Goal: Task Accomplishment & Management: Manage account settings

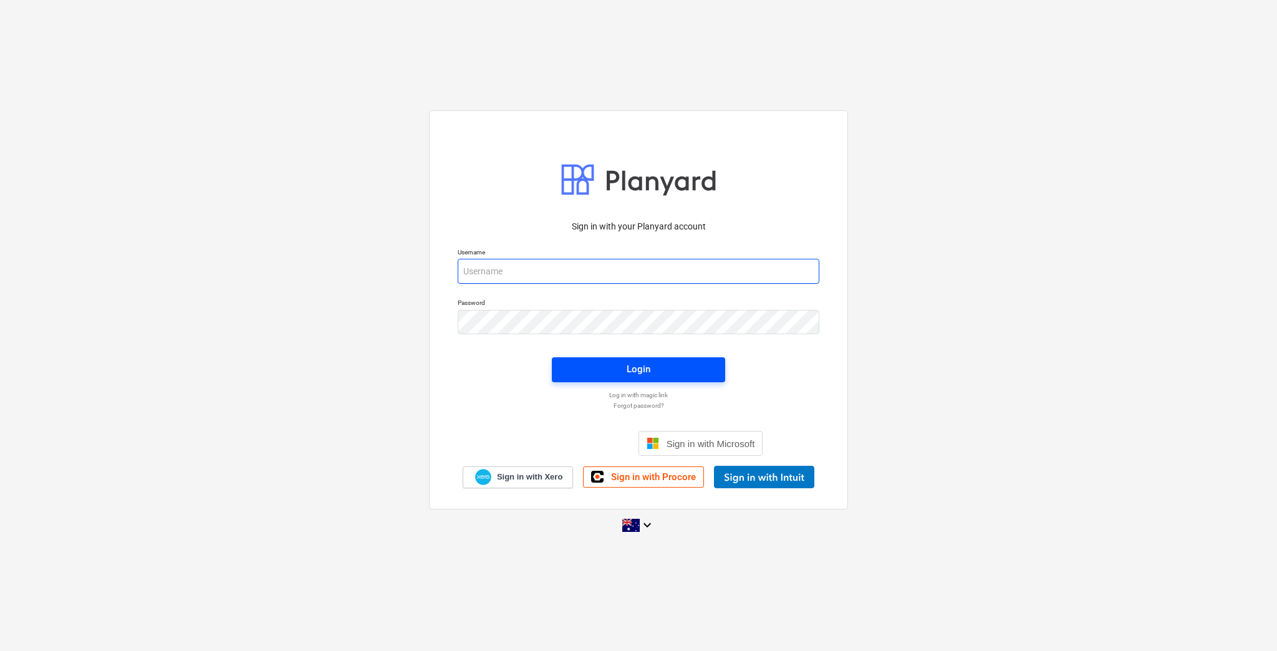
type input "[EMAIL_ADDRESS][DOMAIN_NAME]"
click at [613, 370] on span "Login" at bounding box center [638, 369] width 143 height 16
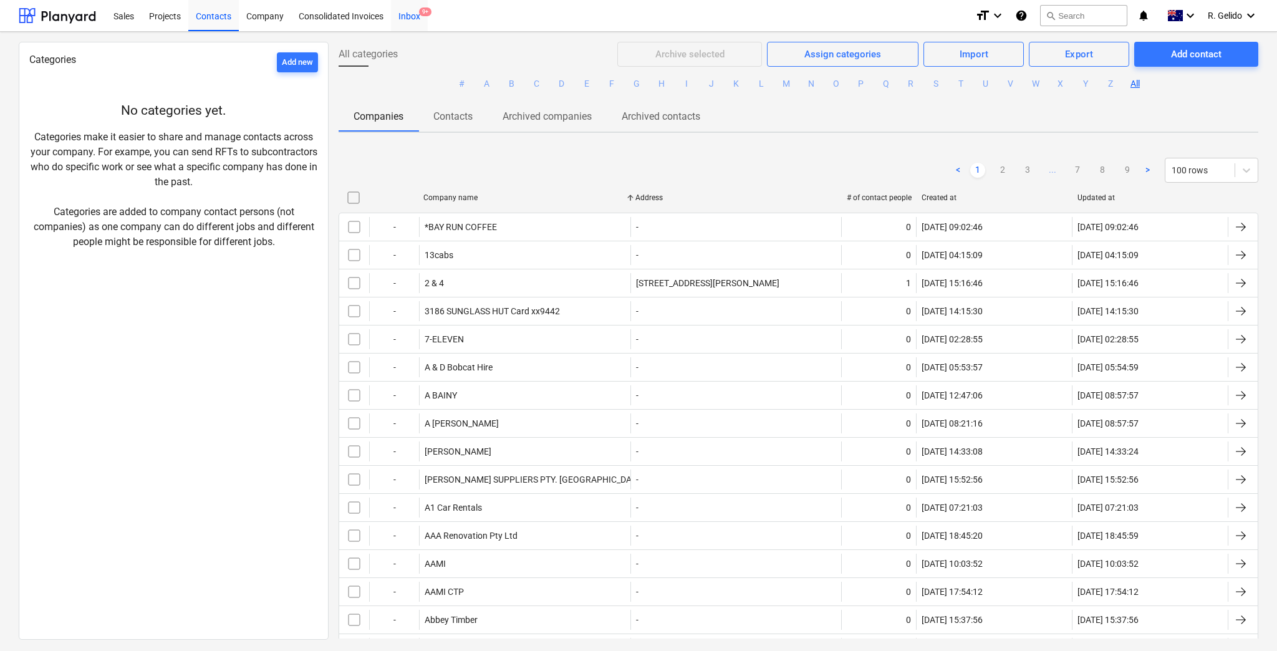
click at [427, 14] on span "9+" at bounding box center [425, 11] width 12 height 9
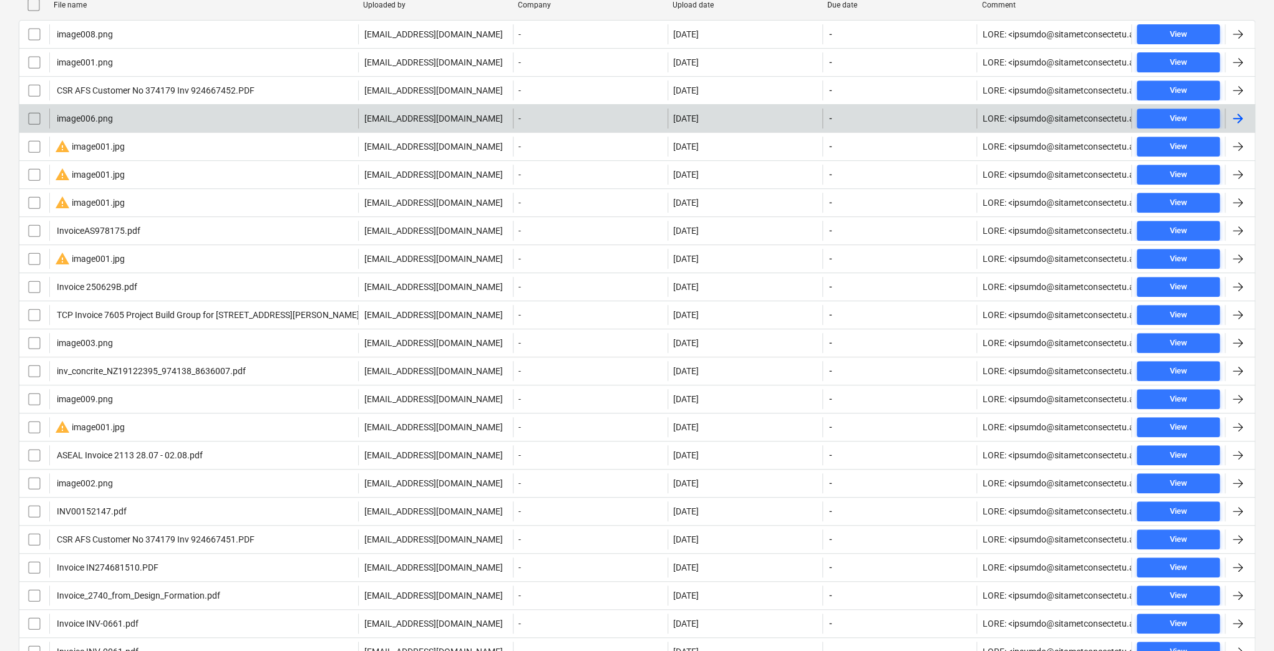
scroll to position [249, 0]
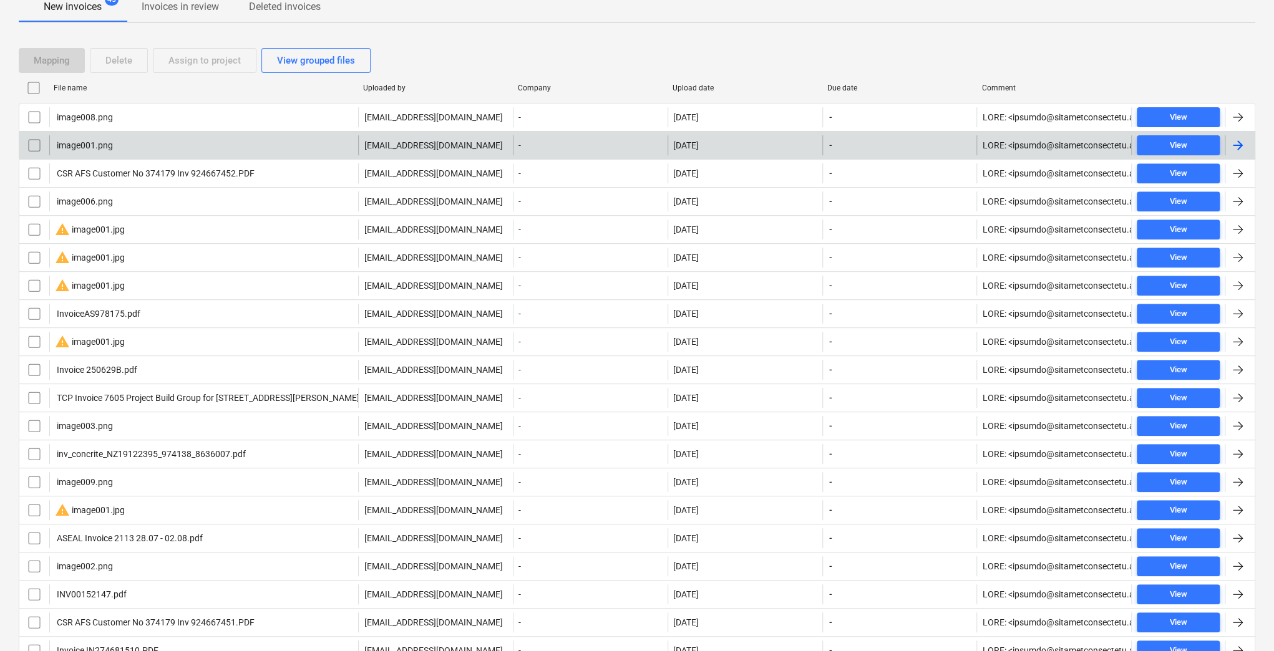
drag, startPoint x: 526, startPoint y: 127, endPoint x: 489, endPoint y: 144, distance: 41.3
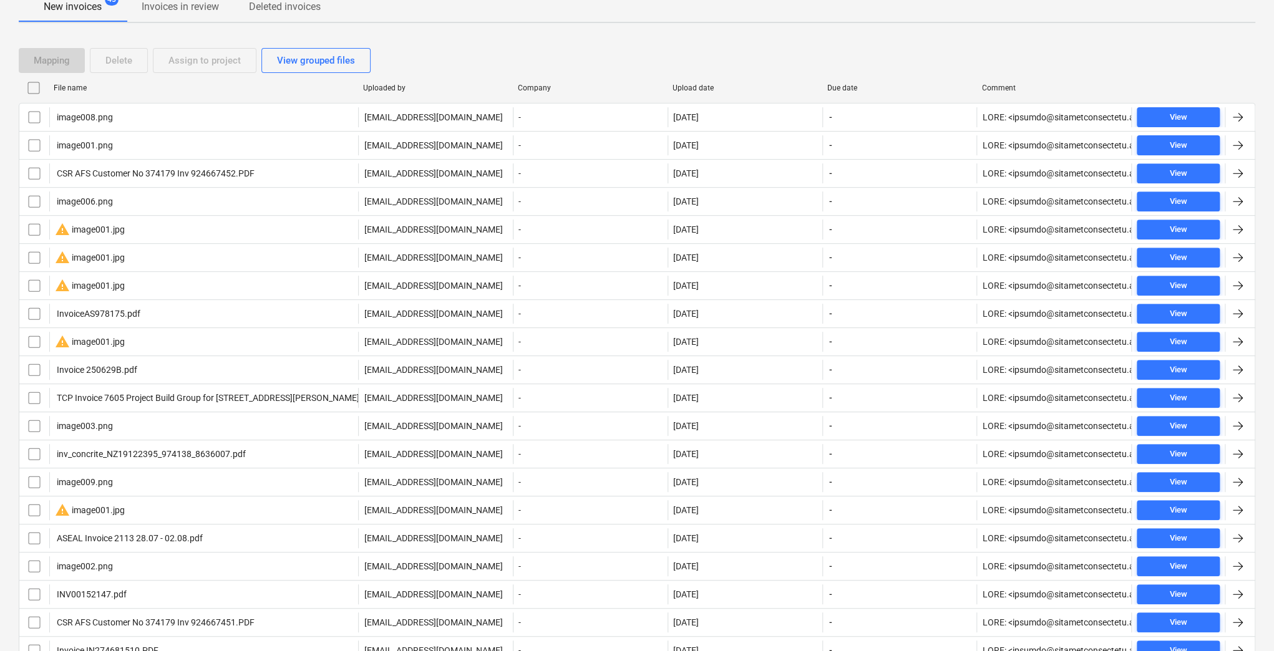
click at [464, 43] on div "Mapping Delete Assign to project View grouped files" at bounding box center [637, 60] width 1236 height 35
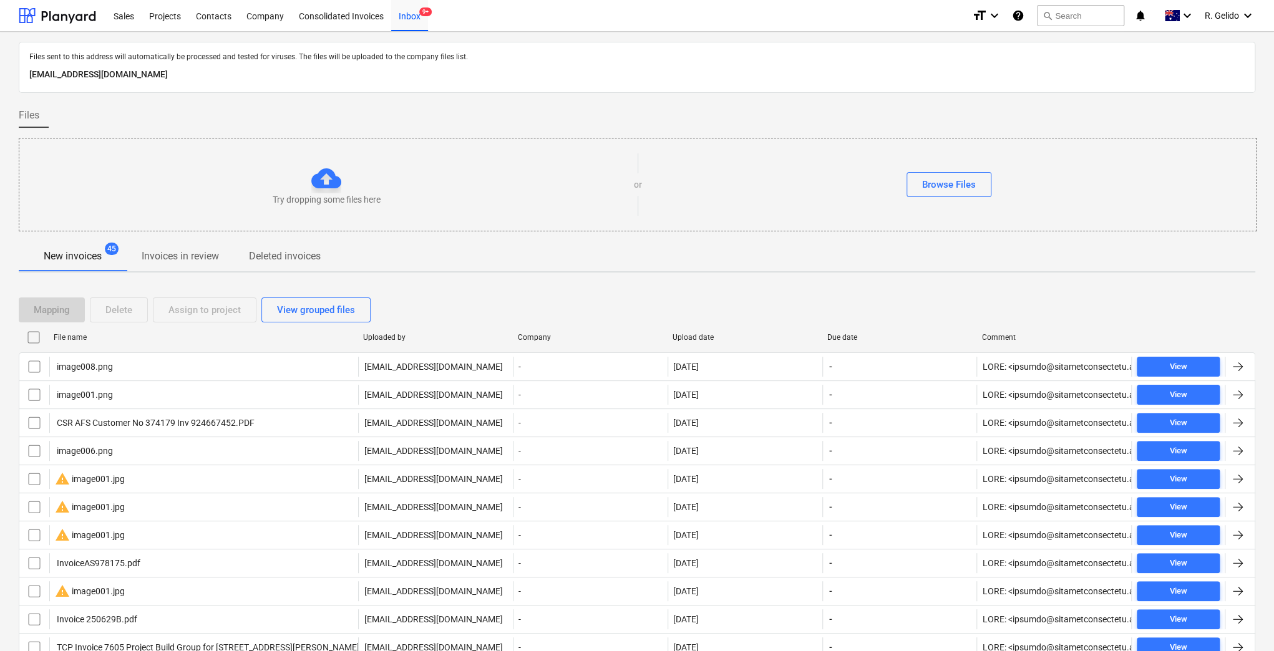
click at [258, 78] on p "[EMAIL_ADDRESS][DOMAIN_NAME]" at bounding box center [636, 74] width 1215 height 15
copy p "[EMAIL_ADDRESS][DOMAIN_NAME]"
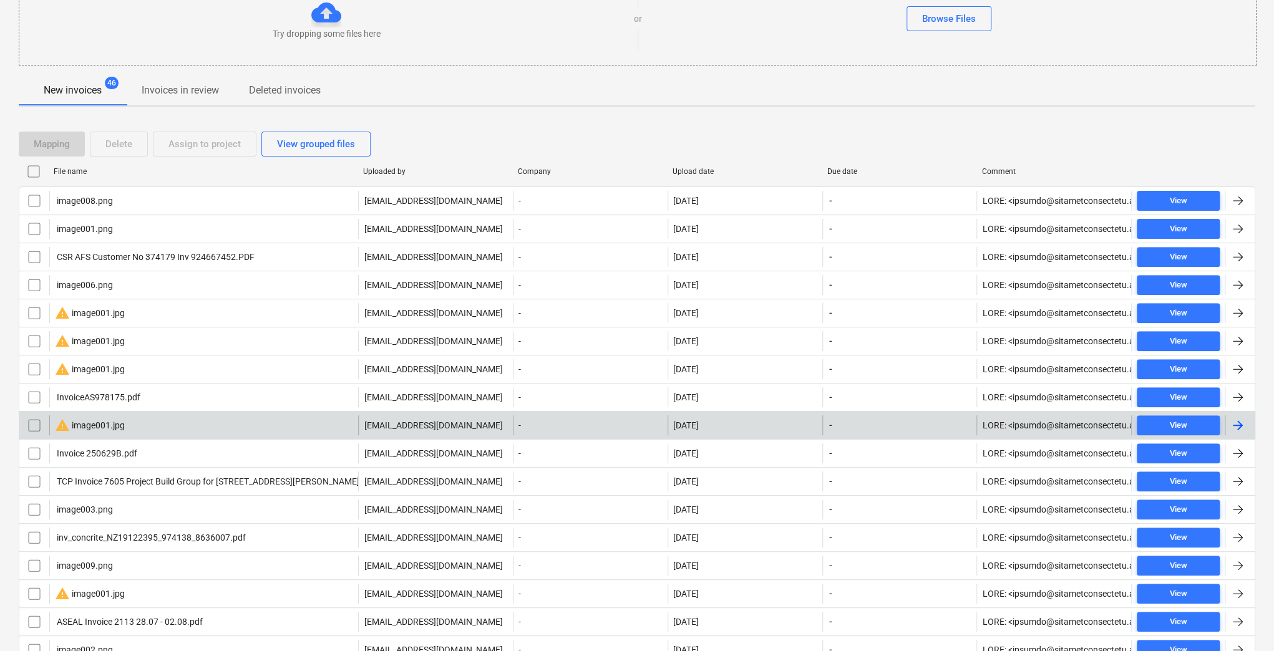
scroll to position [249, 0]
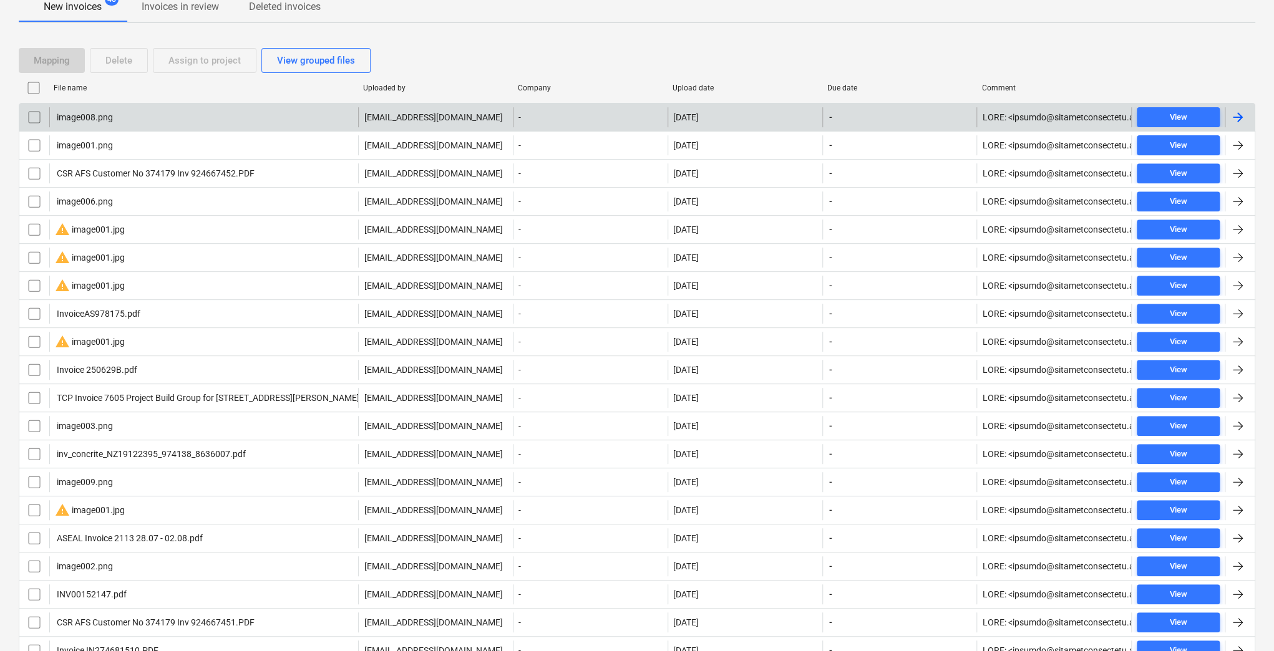
click at [169, 124] on div "image008.png" at bounding box center [203, 117] width 309 height 20
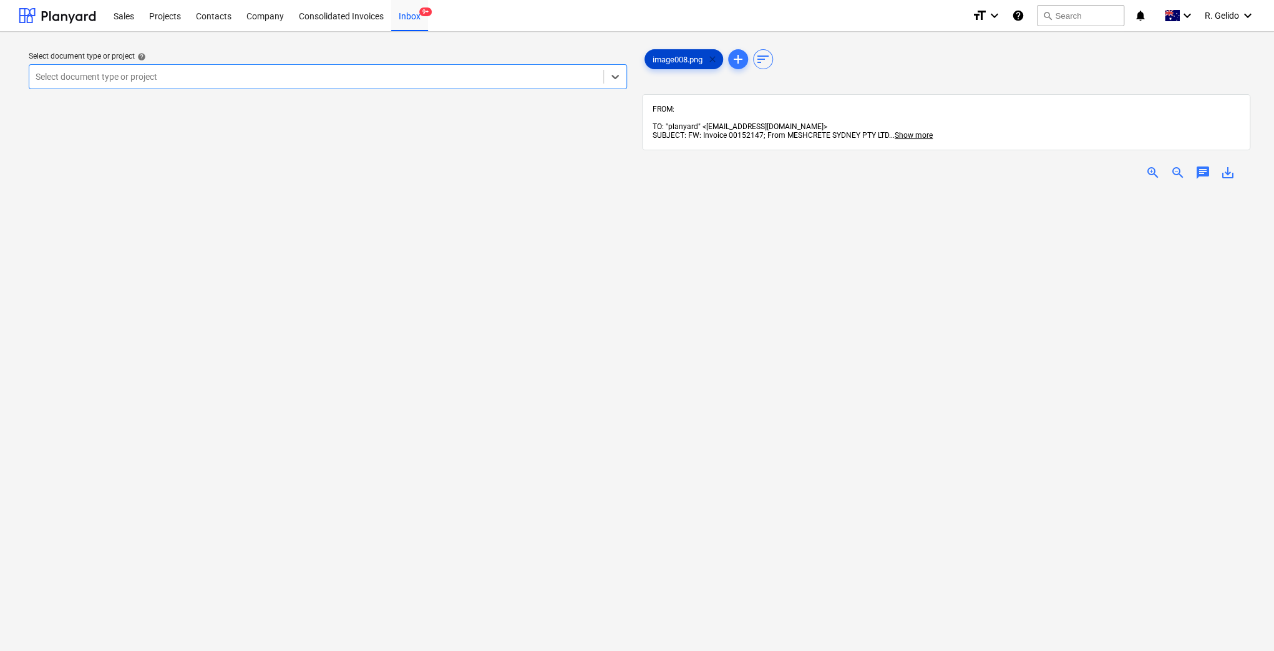
click at [714, 60] on span "clear" at bounding box center [712, 59] width 15 height 15
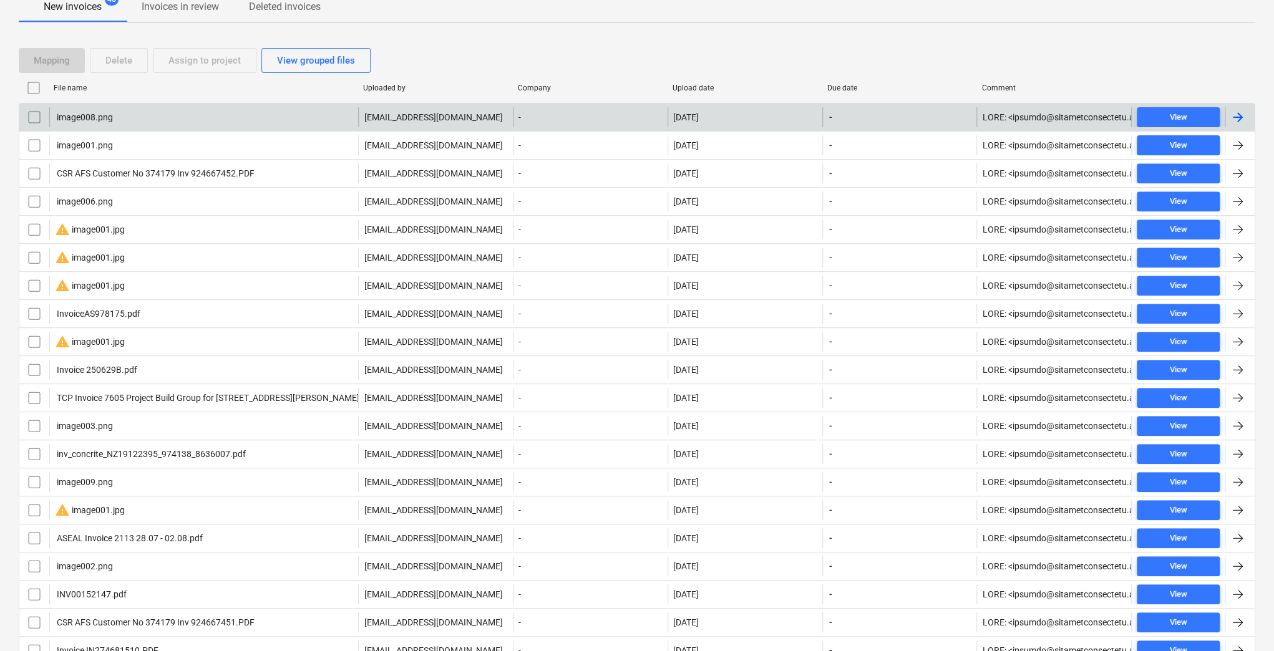
scroll to position [166, 0]
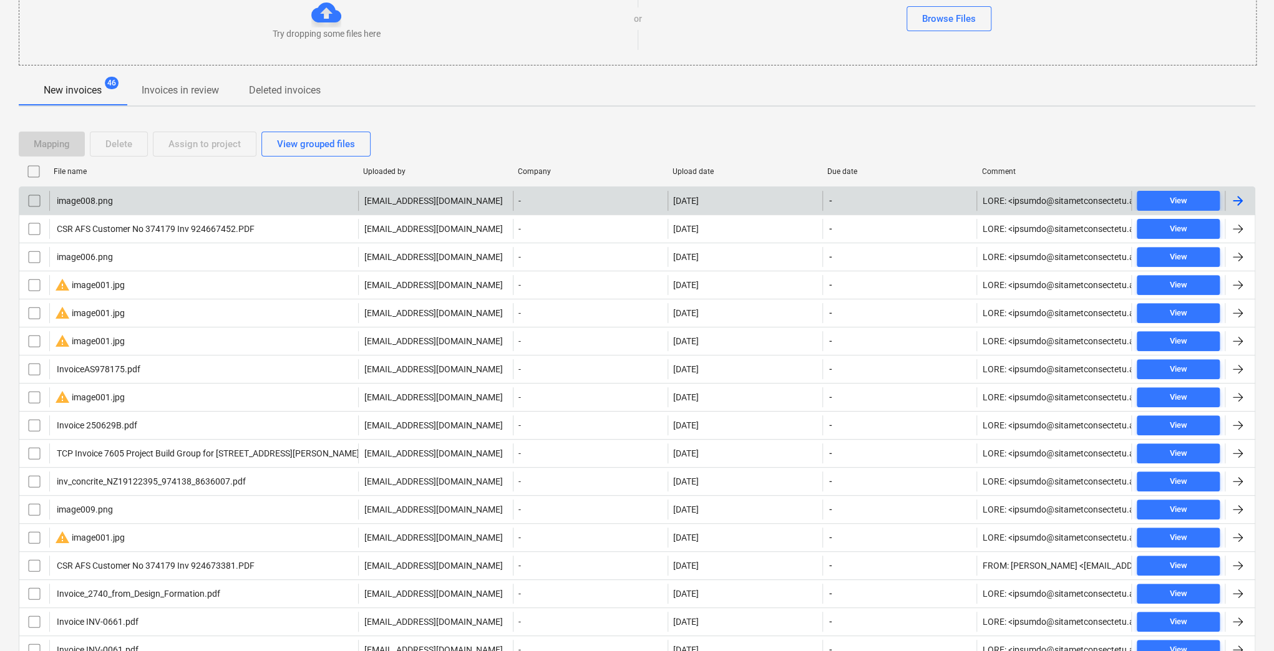
click at [77, 196] on div "image008.png" at bounding box center [84, 201] width 58 height 10
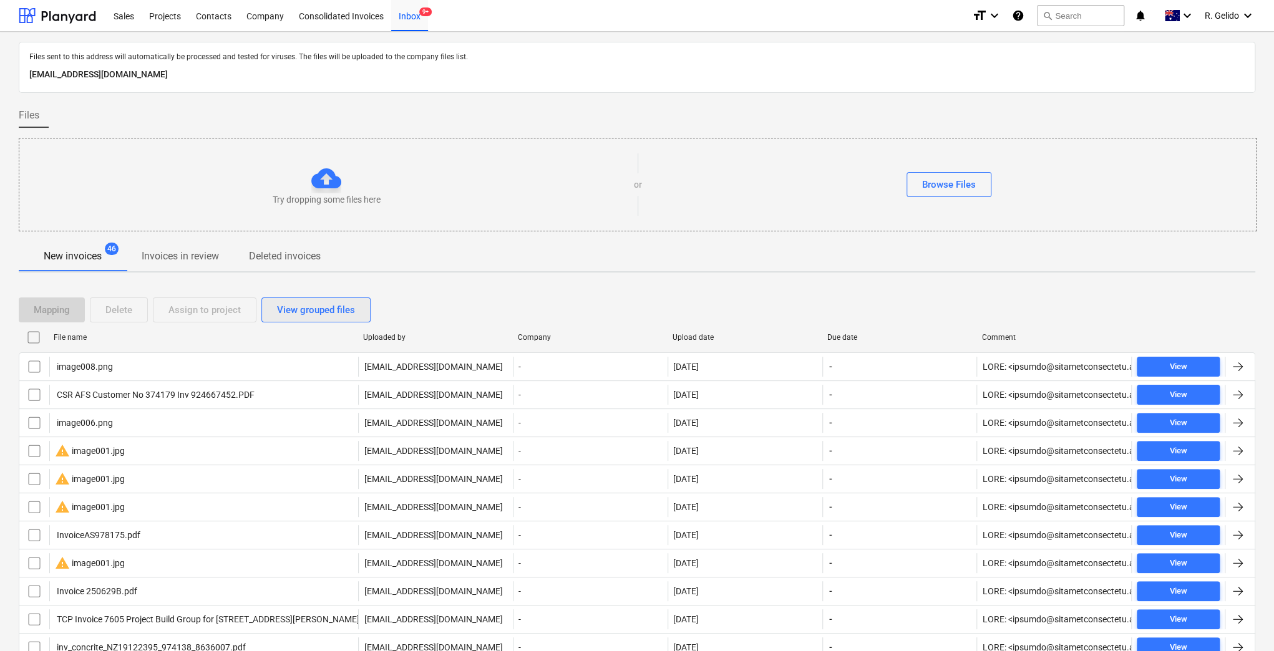
scroll to position [162, 0]
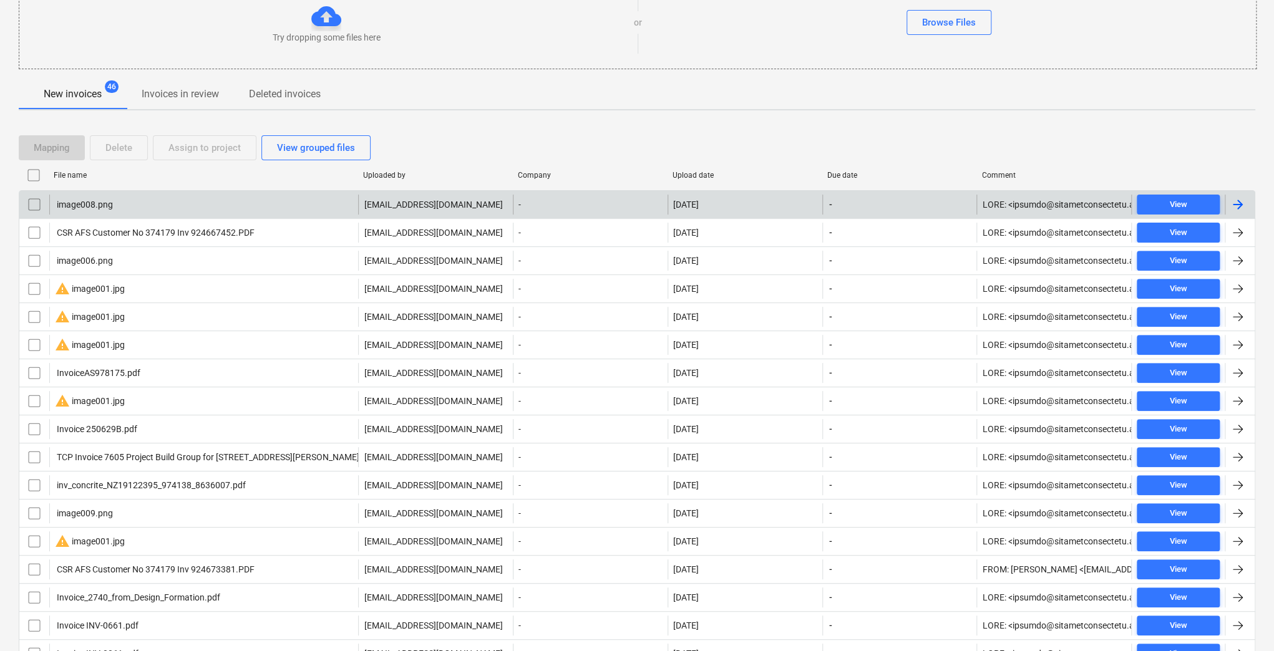
click at [145, 201] on div "image008.png" at bounding box center [203, 205] width 309 height 20
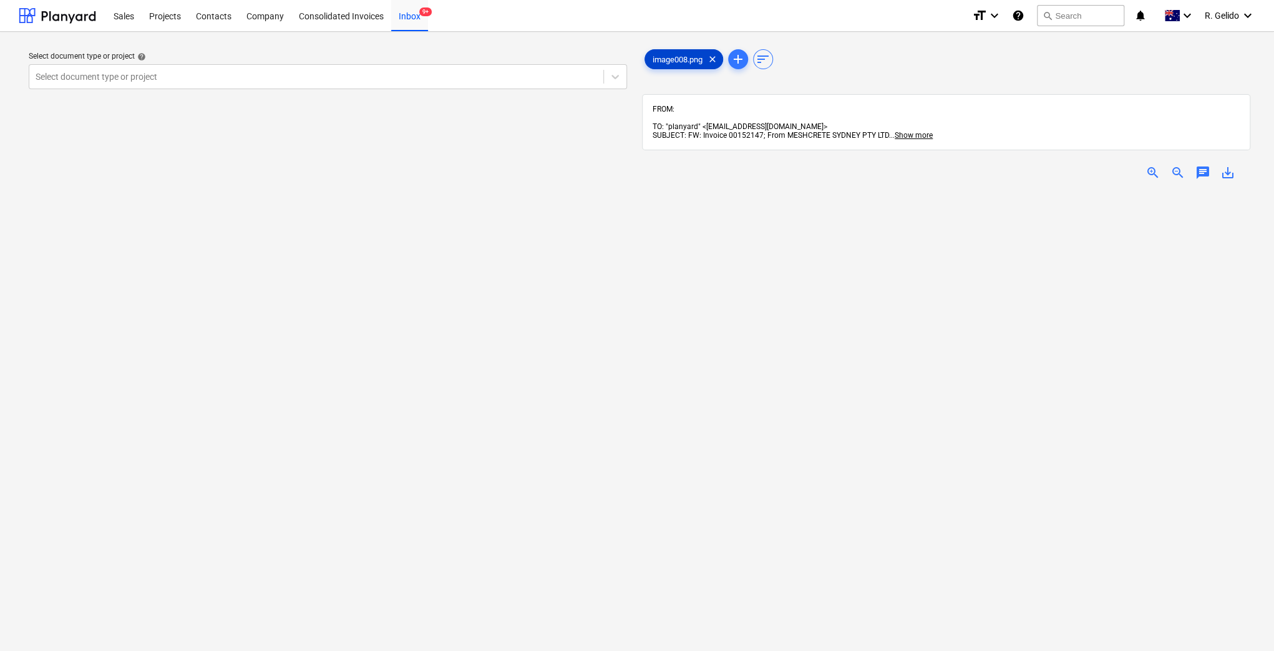
drag, startPoint x: 717, startPoint y: 56, endPoint x: 689, endPoint y: 60, distance: 29.0
click at [717, 57] on span "clear" at bounding box center [712, 59] width 15 height 15
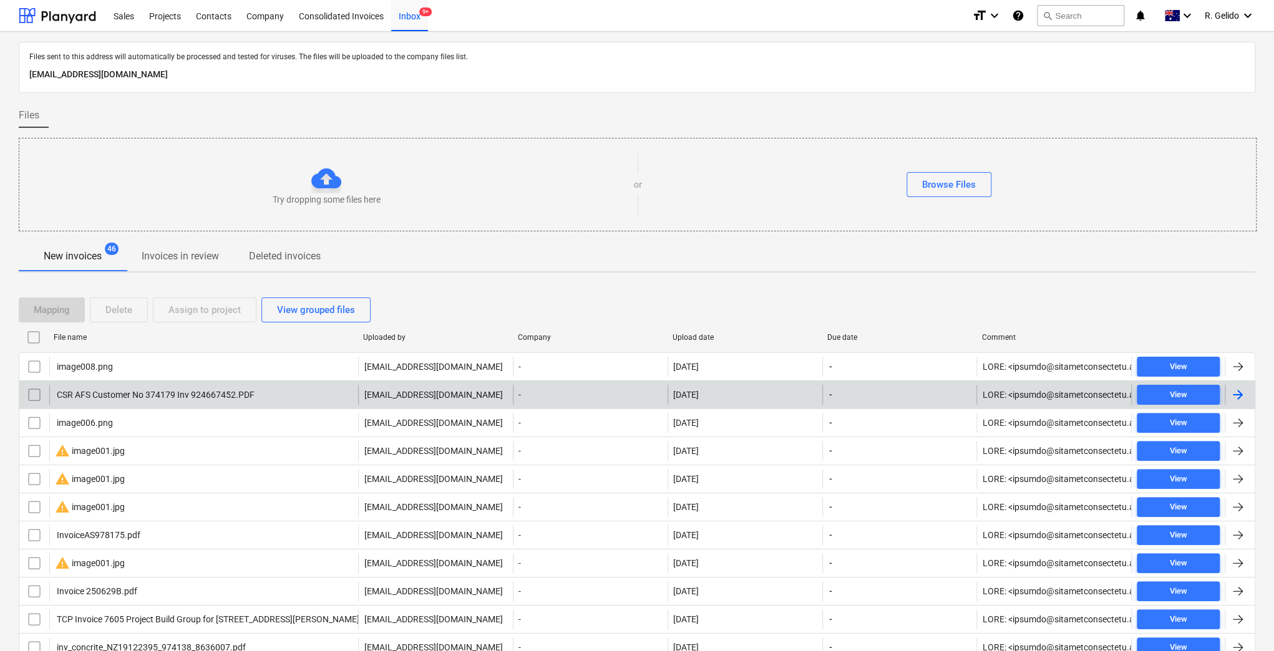
click at [179, 395] on div "CSR AFS Customer No 374179 Inv 924667452.PDF" at bounding box center [155, 395] width 200 height 10
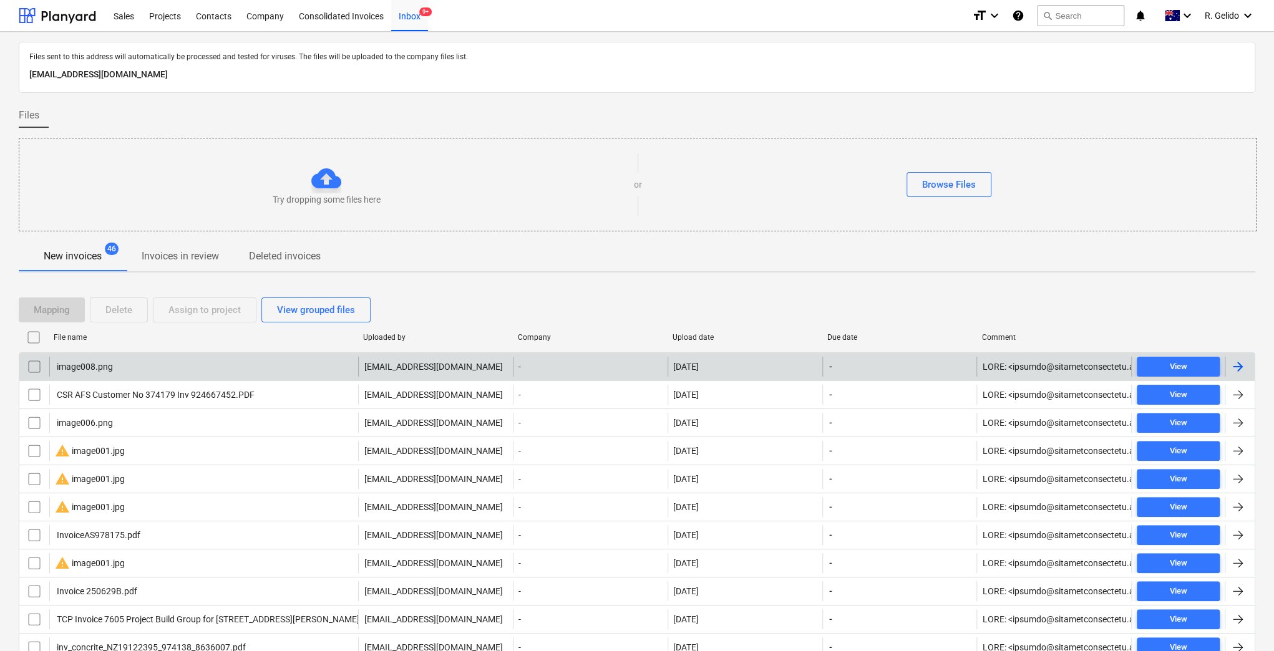
click at [137, 369] on div "image008.png" at bounding box center [203, 367] width 309 height 20
click at [29, 370] on input "checkbox" at bounding box center [34, 367] width 20 height 20
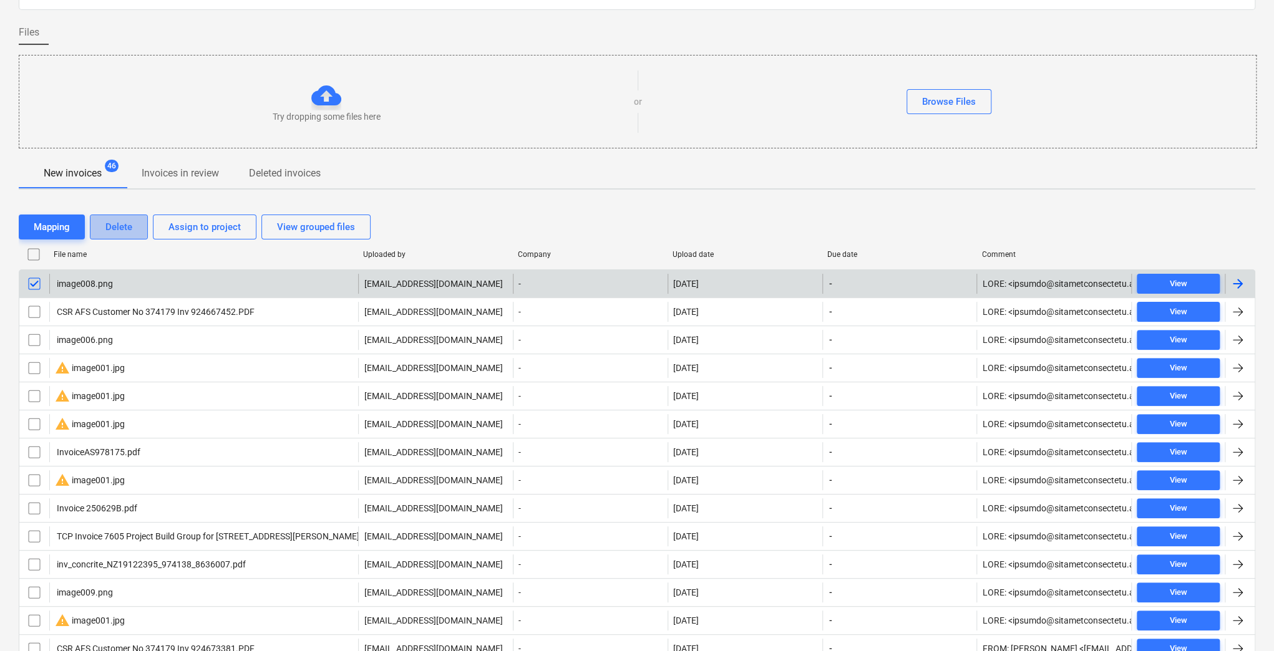
click at [122, 221] on div "Delete" at bounding box center [118, 227] width 27 height 16
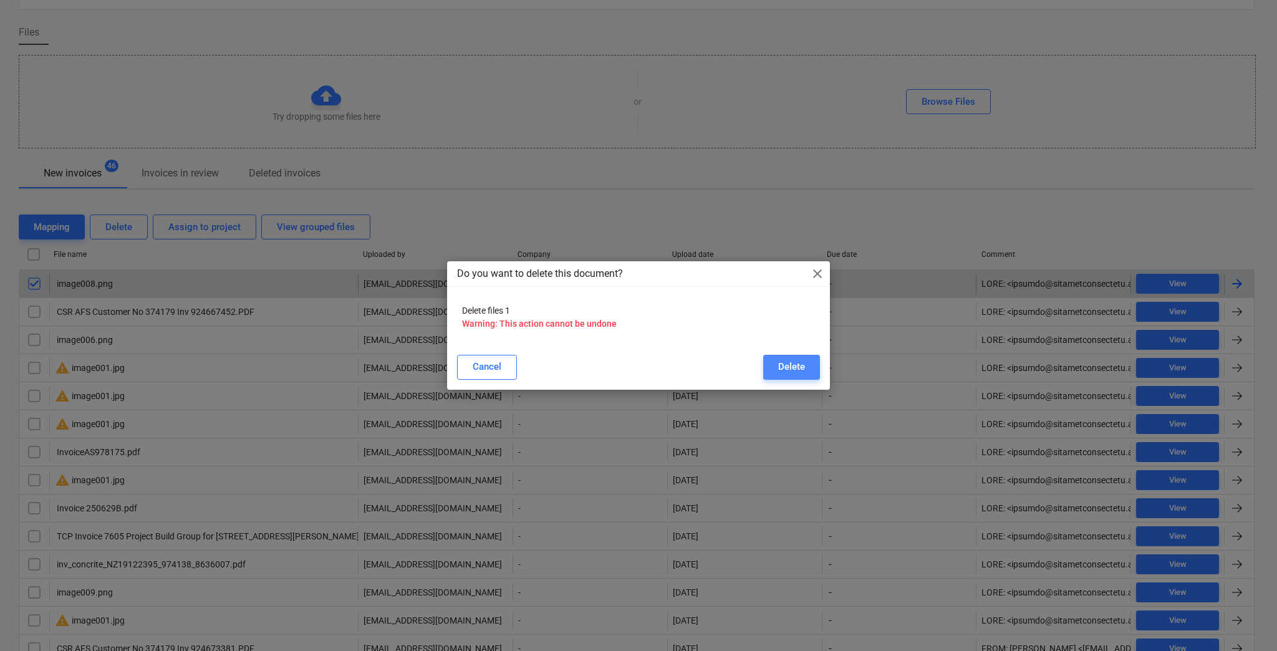
click at [783, 369] on div "Delete" at bounding box center [791, 367] width 27 height 16
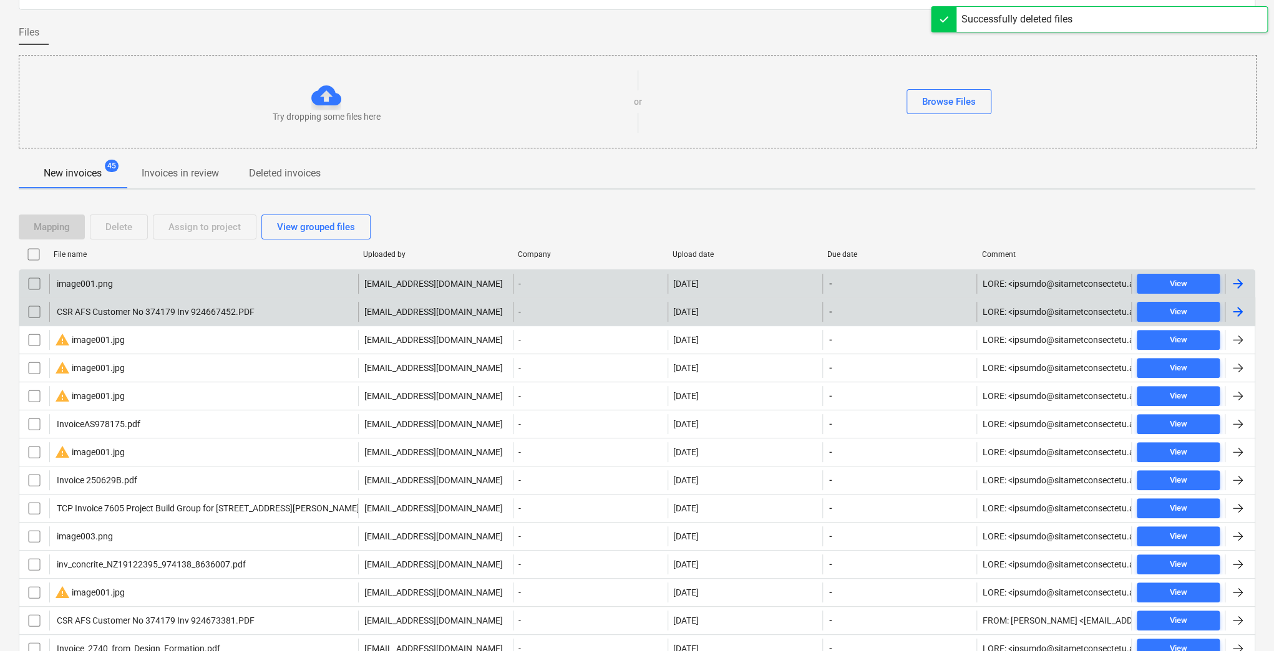
click at [156, 311] on div "CSR AFS Customer No 374179 Inv 924667452.PDF" at bounding box center [155, 312] width 200 height 10
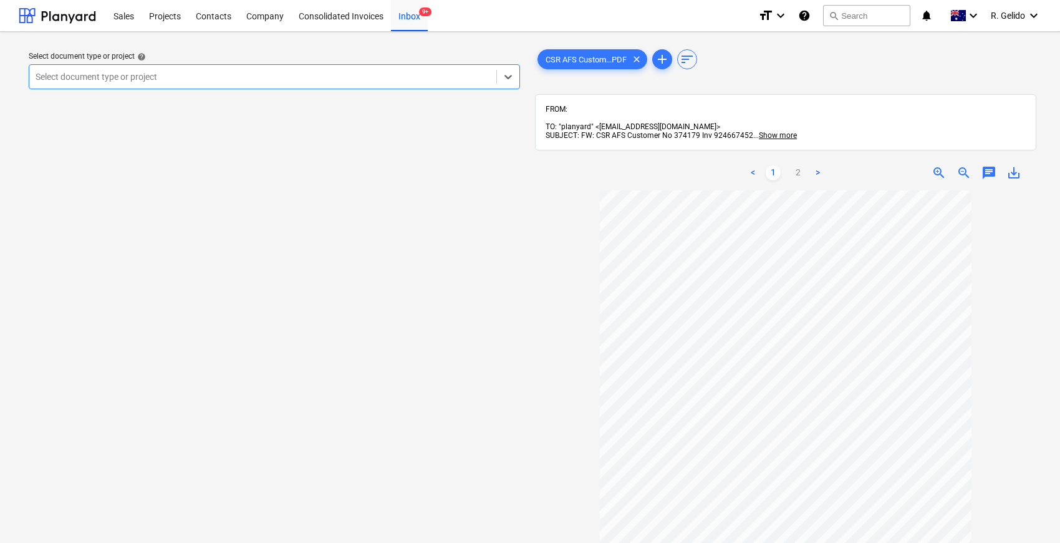
scroll to position [20, 0]
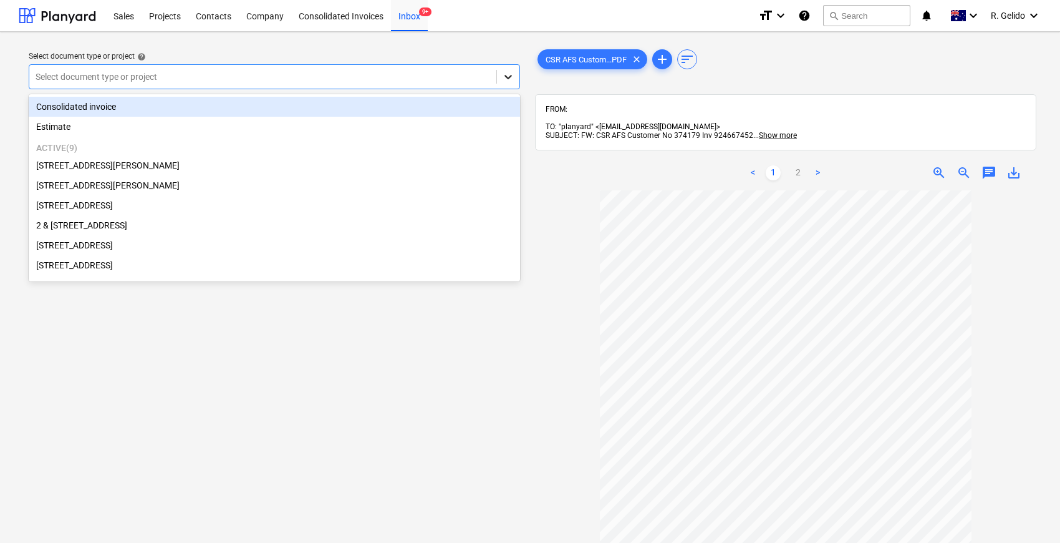
click at [511, 83] on div at bounding box center [508, 76] width 22 height 22
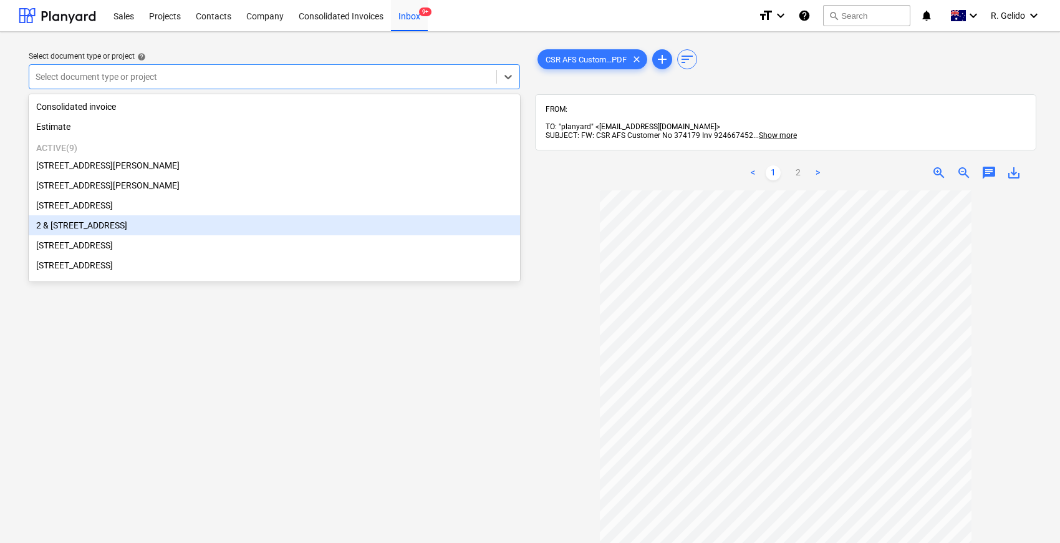
scroll to position [69, 0]
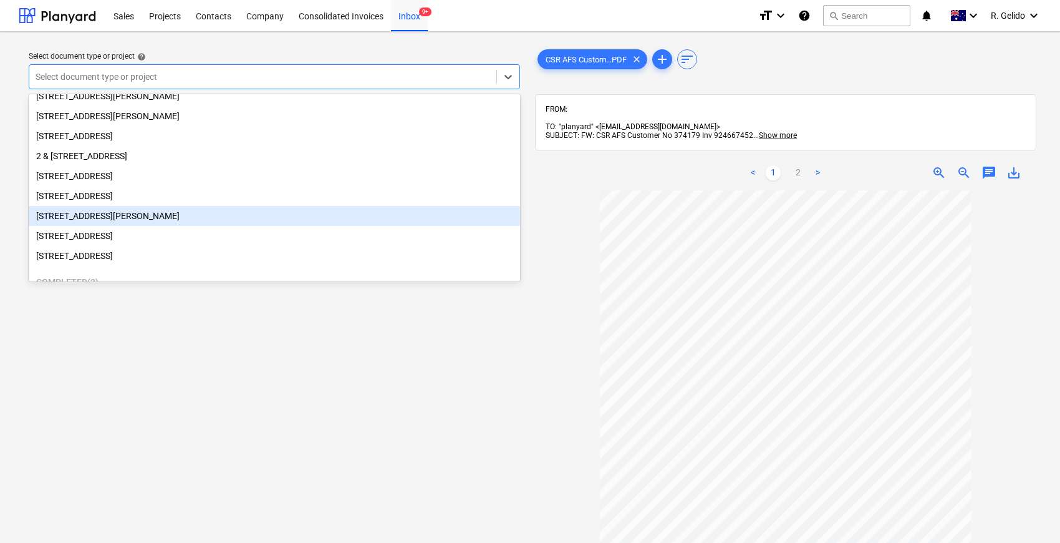
click at [116, 216] on div "[STREET_ADDRESS][PERSON_NAME]" at bounding box center [274, 216] width 491 height 20
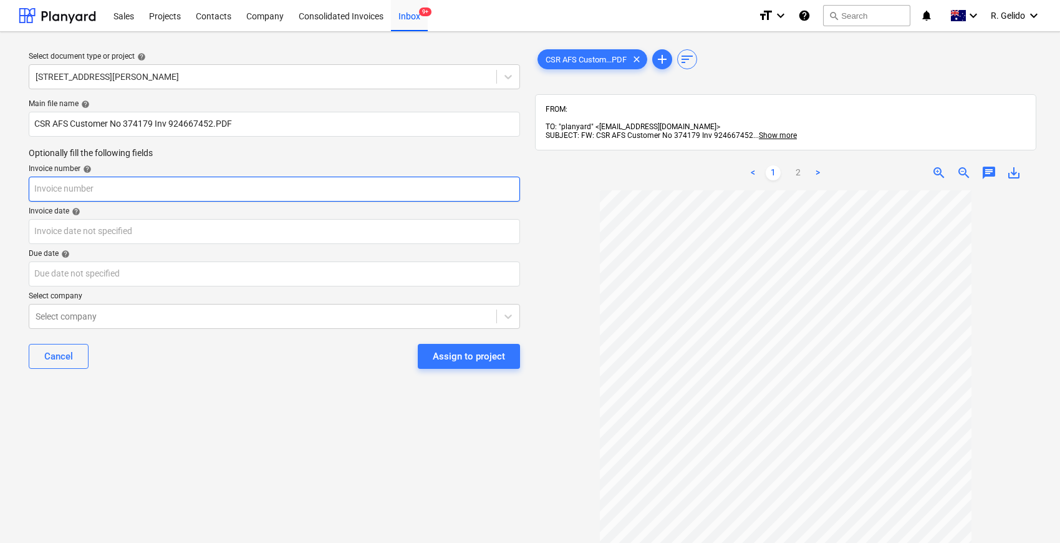
click at [165, 185] on input "text" at bounding box center [274, 189] width 491 height 25
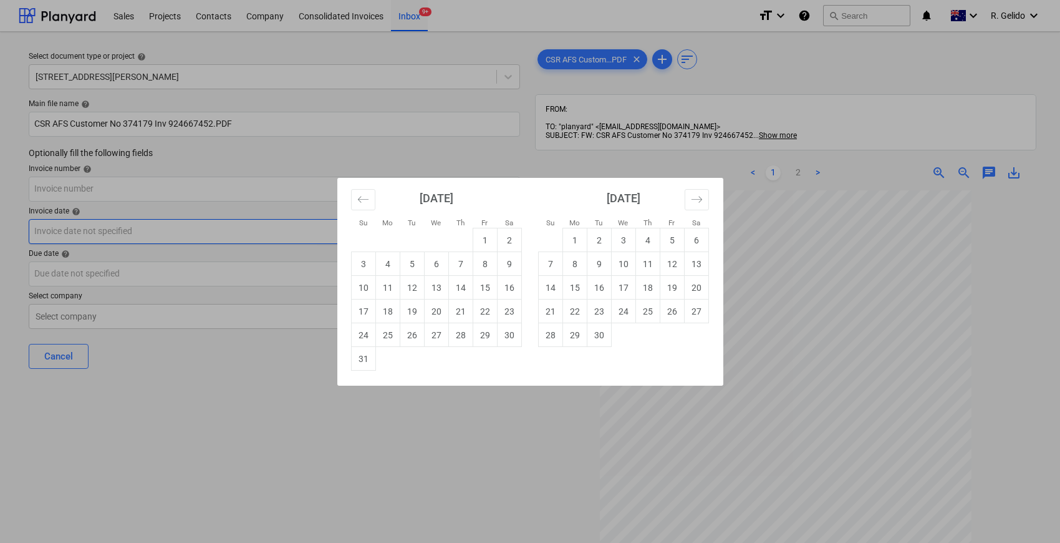
click at [112, 234] on body "Sales Projects Contacts Company Consolidated Invoices Inbox 9+ format_size keyb…" at bounding box center [530, 271] width 1060 height 543
click at [191, 359] on div "Su Mo Tu We Th Fr Sa Su Mo Tu We Th Fr Sa [DATE] 1 2 3 4 5 6 7 8 9 10 11 12 13 …" at bounding box center [530, 271] width 1060 height 543
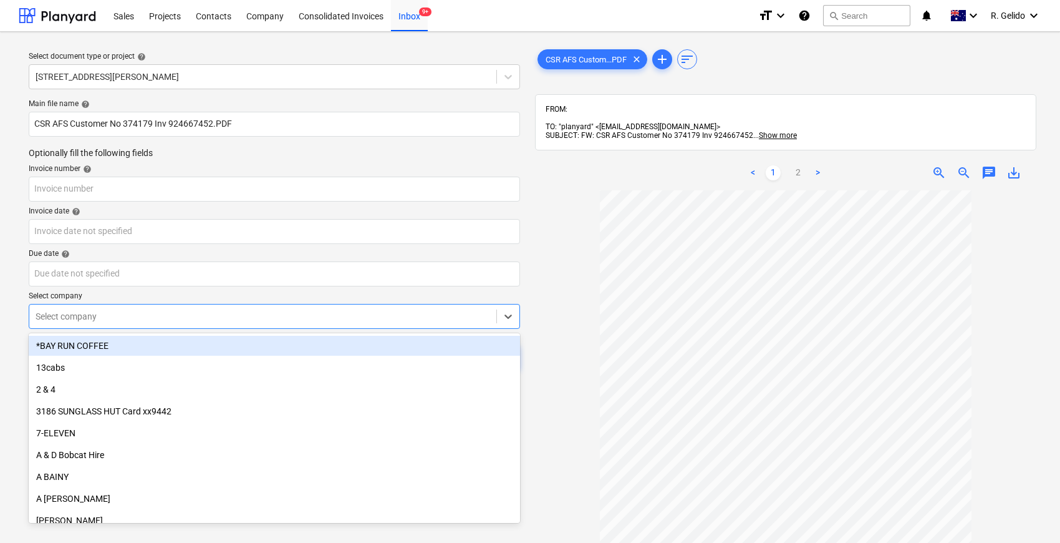
click at [145, 319] on div at bounding box center [263, 316] width 455 height 12
click at [10, 267] on div "Select document type or project help [STREET_ADDRESS][PERSON_NAME] file name he…" at bounding box center [530, 372] width 1060 height 681
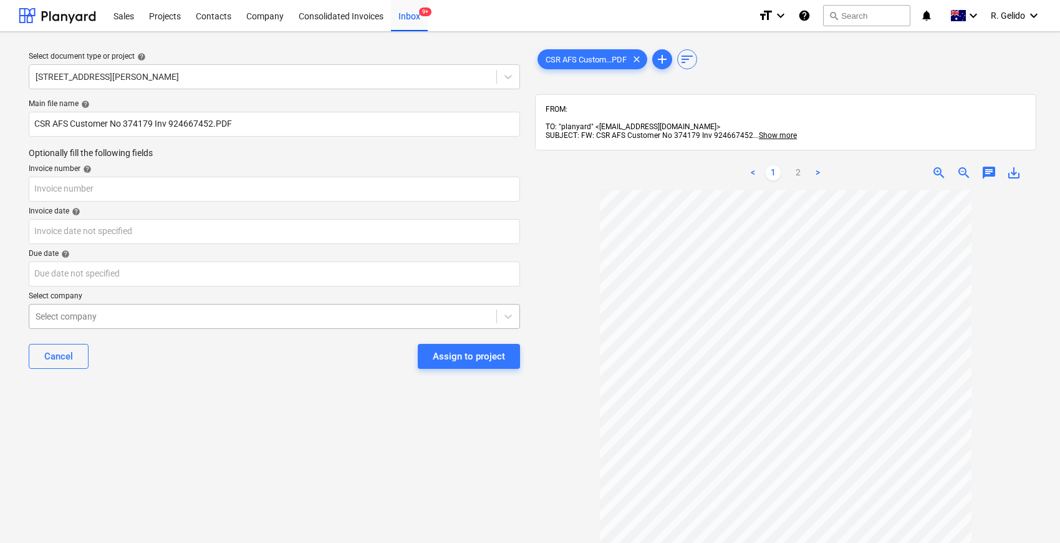
click at [156, 321] on div at bounding box center [263, 316] width 455 height 12
click at [7, 249] on div "Select document type or project help [STREET_ADDRESS][PERSON_NAME] file name he…" at bounding box center [530, 372] width 1060 height 681
click at [212, 392] on div "Select document type or project help [STREET_ADDRESS][PERSON_NAME] file name he…" at bounding box center [274, 372] width 511 height 661
click at [117, 191] on input "text" at bounding box center [274, 189] width 491 height 25
click at [104, 182] on input "text" at bounding box center [274, 189] width 491 height 25
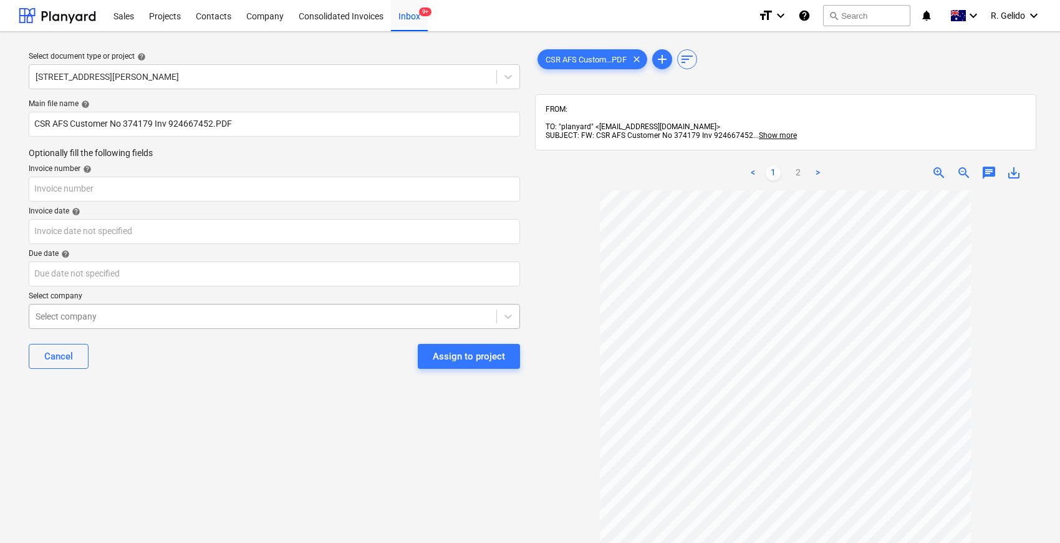
click at [120, 318] on div at bounding box center [263, 316] width 455 height 12
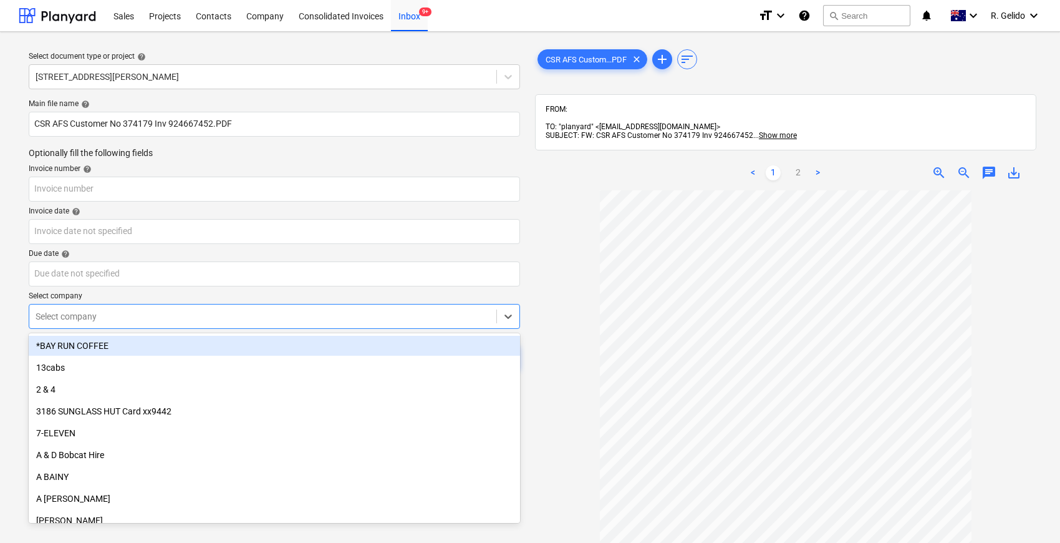
click at [550, 264] on div at bounding box center [785, 444] width 501 height 508
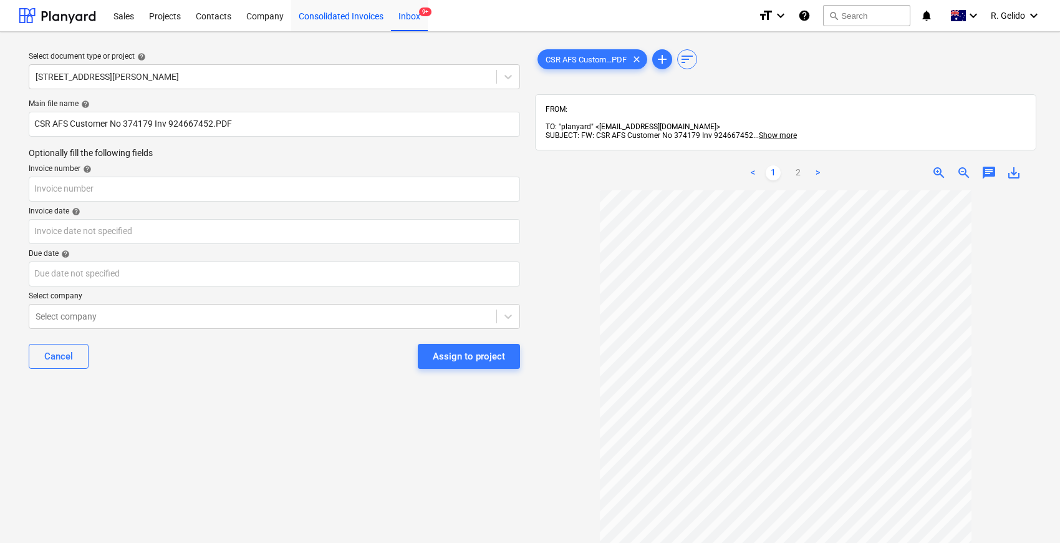
click at [346, 24] on div "Consolidated Invoices" at bounding box center [341, 15] width 100 height 32
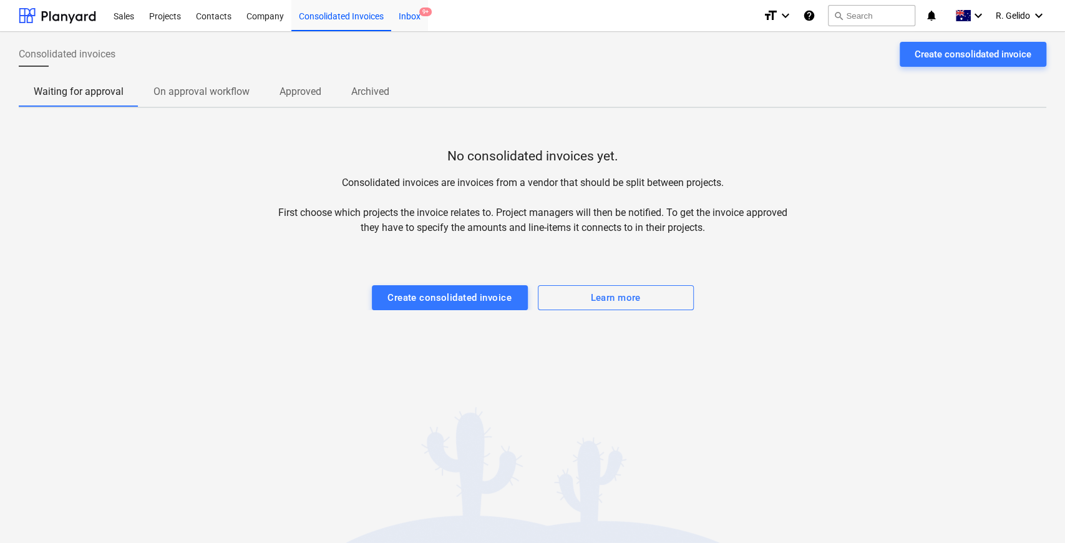
click at [409, 14] on div "Inbox 9+" at bounding box center [409, 15] width 37 height 32
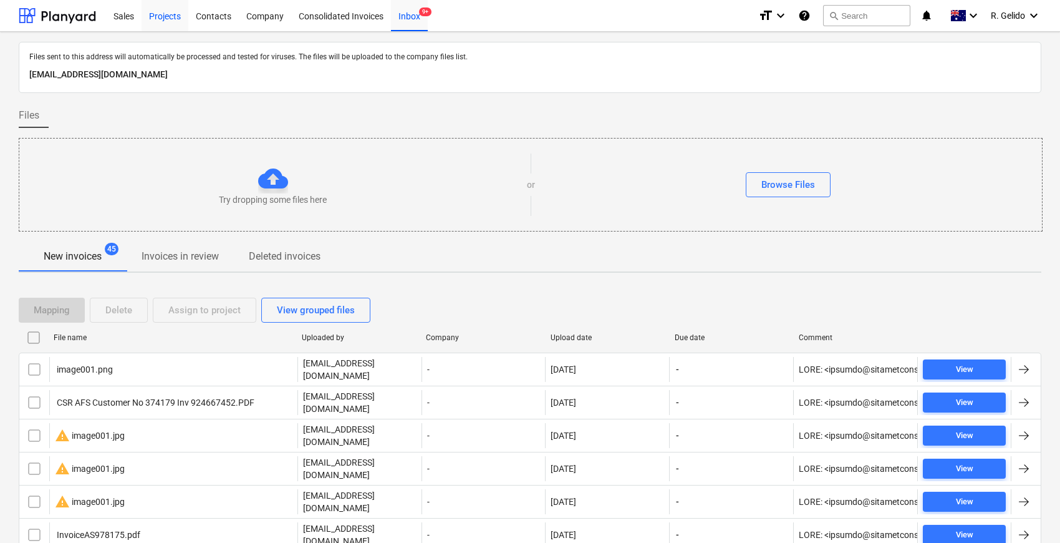
click at [168, 14] on div "Projects" at bounding box center [165, 15] width 47 height 32
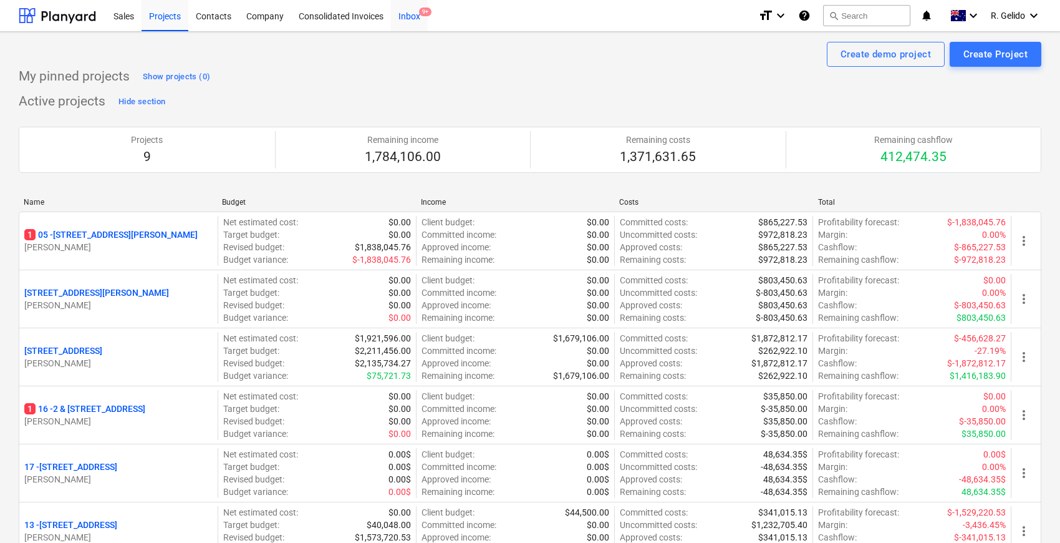
click at [416, 14] on div "Inbox 9+" at bounding box center [409, 15] width 37 height 32
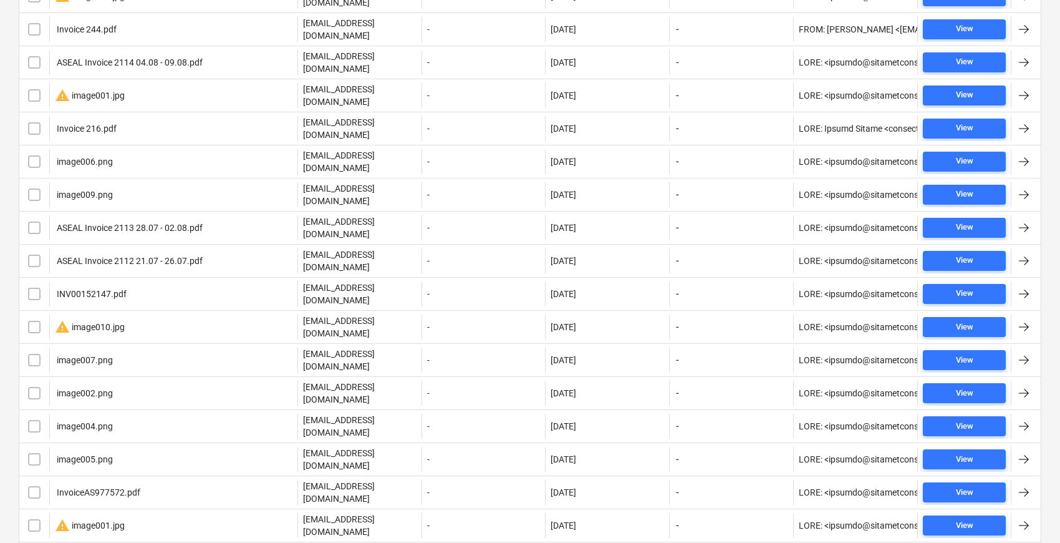
scroll to position [1108, 0]
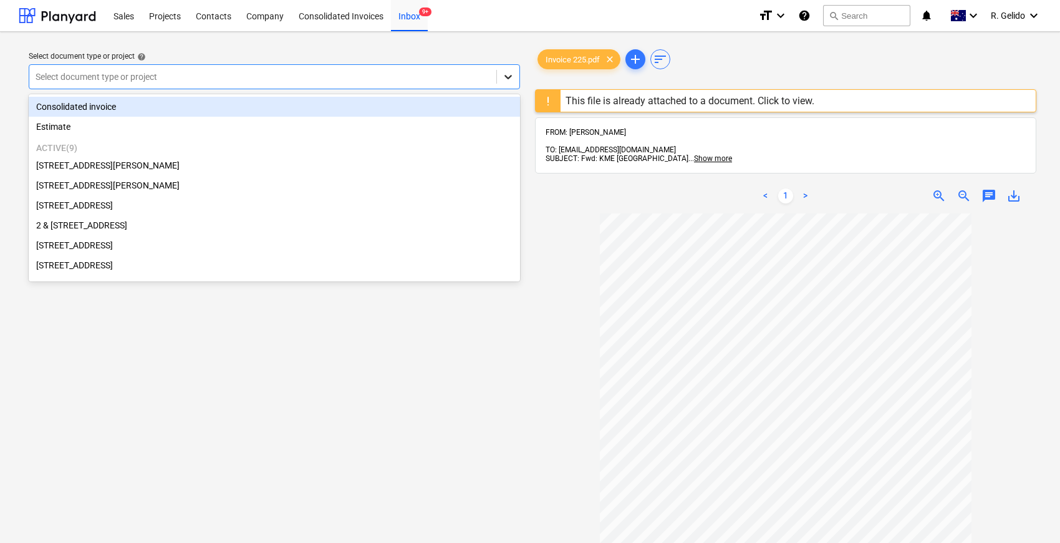
click at [511, 74] on icon at bounding box center [508, 76] width 12 height 12
click at [165, 102] on div "Consolidated invoice" at bounding box center [274, 107] width 491 height 20
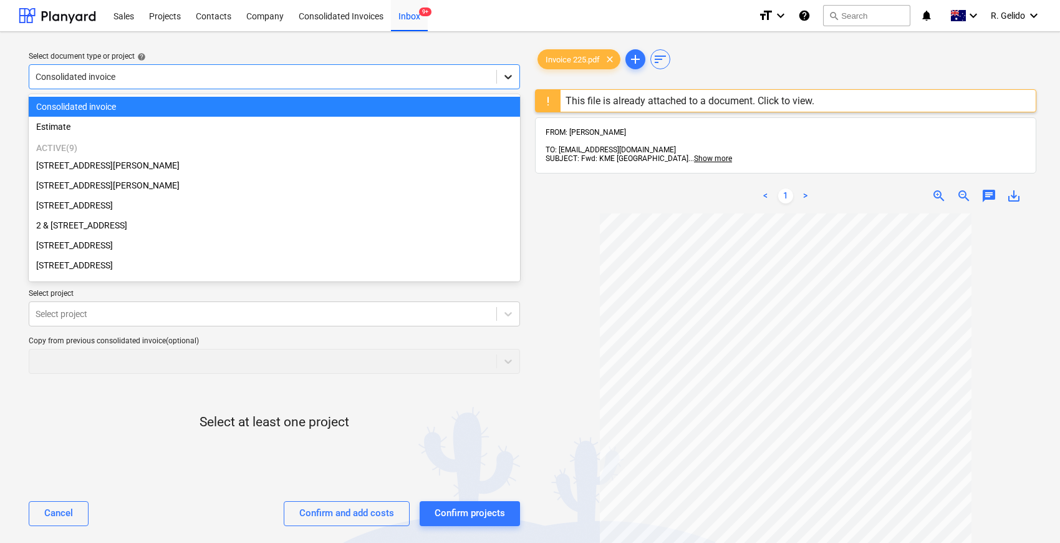
click at [503, 74] on icon at bounding box center [508, 76] width 12 height 12
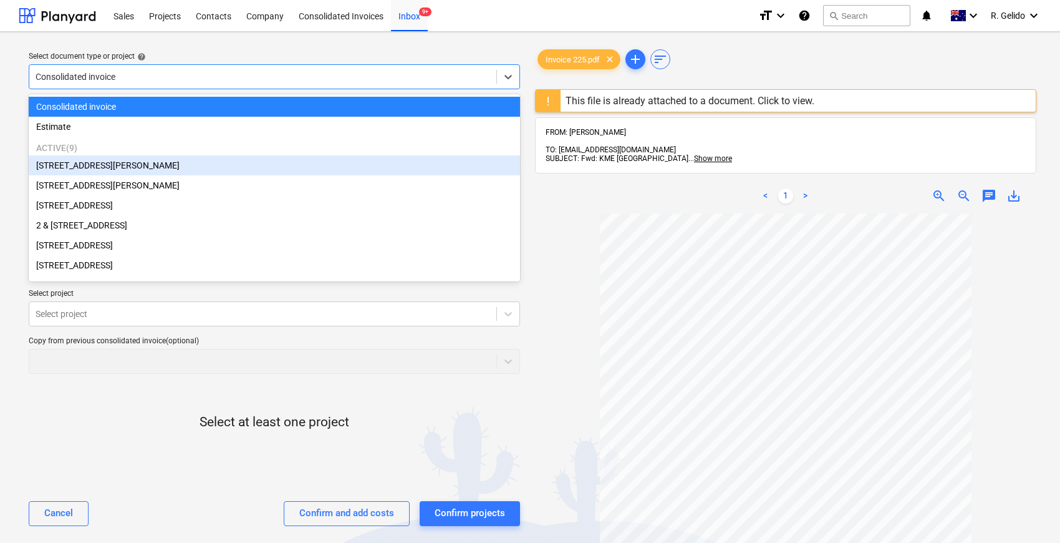
click at [135, 169] on div "[STREET_ADDRESS][PERSON_NAME]" at bounding box center [274, 165] width 491 height 20
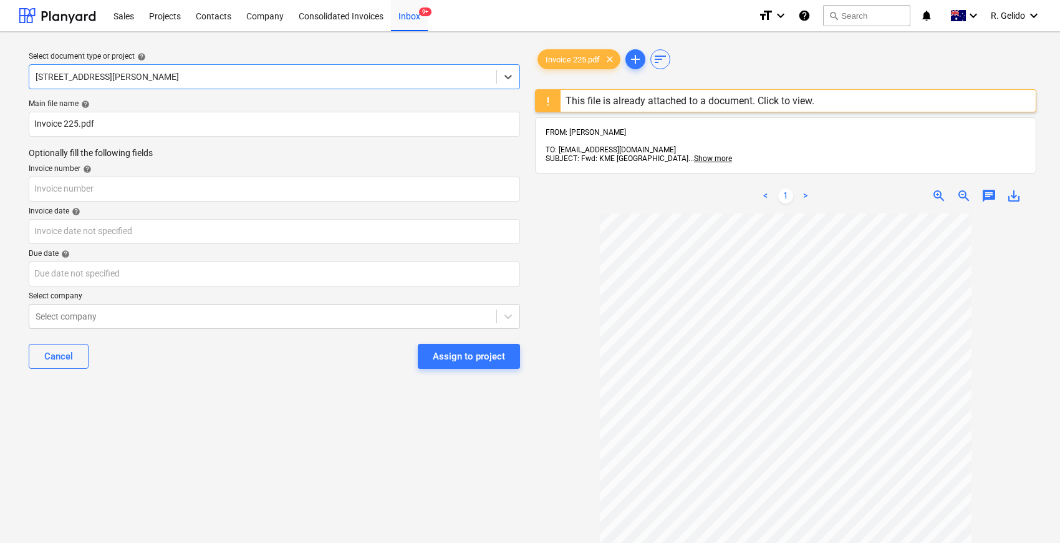
scroll to position [20, 0]
click at [67, 188] on input "text" at bounding box center [274, 189] width 491 height 25
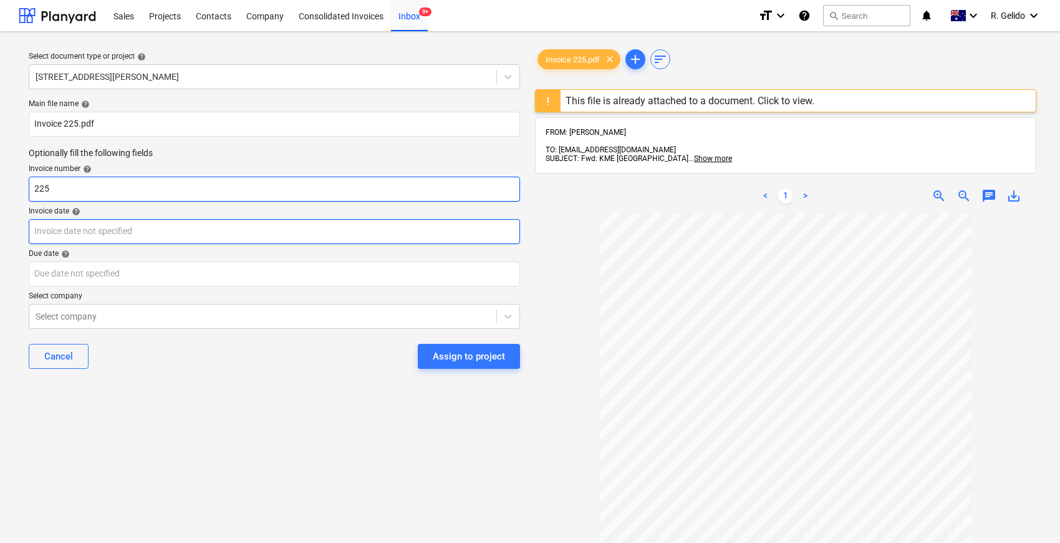
type input "225"
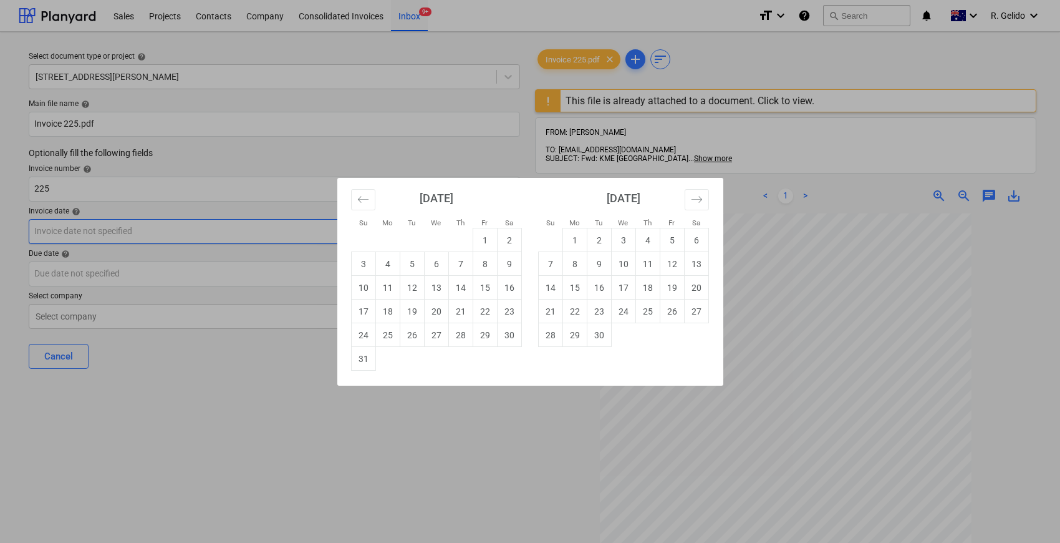
click at [137, 227] on body "Sales Projects Contacts Company Consolidated Invoices Inbox 9+ format_size keyb…" at bounding box center [530, 271] width 1060 height 543
click at [453, 423] on div "Su Mo Tu We Th Fr Sa Su Mo Tu We Th Fr Sa [DATE] 1 2 3 4 5 6 7 8 9 10 11 12 13 …" at bounding box center [530, 271] width 1060 height 543
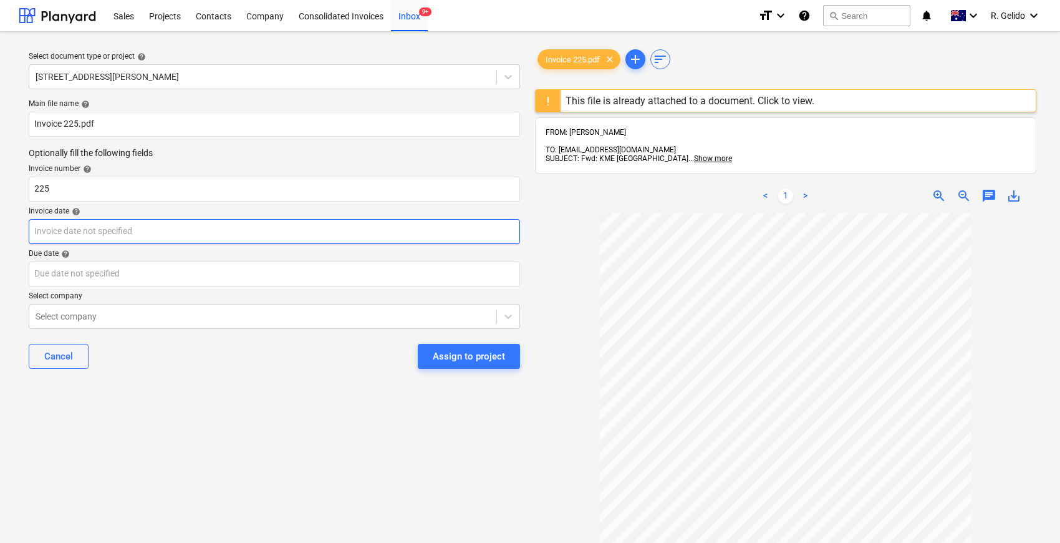
click at [75, 226] on body "Sales Projects Contacts Company Consolidated Invoices Inbox 9+ format_size keyb…" at bounding box center [530, 271] width 1060 height 543
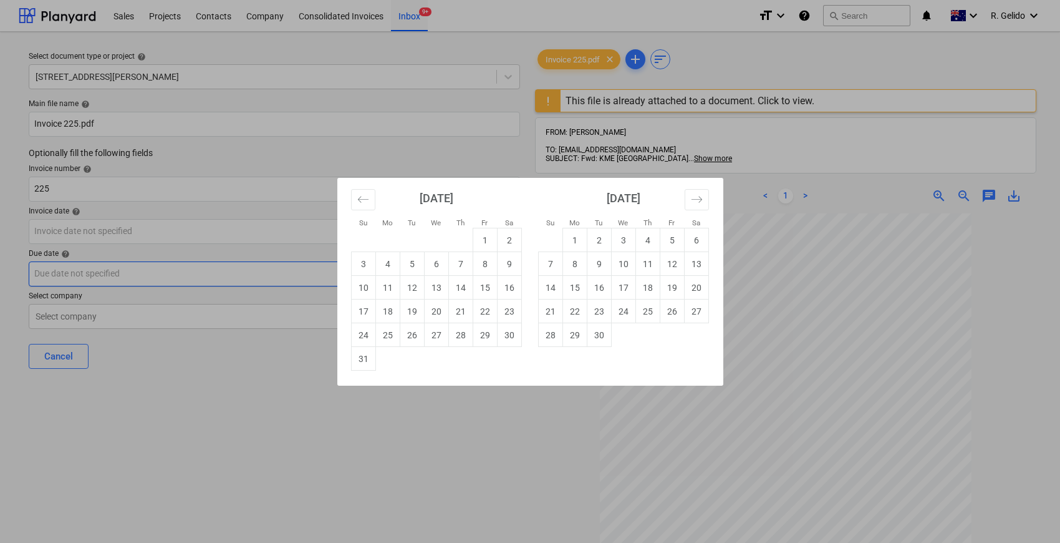
click at [394, 272] on td "4" at bounding box center [387, 264] width 24 height 24
type input "[DATE]"
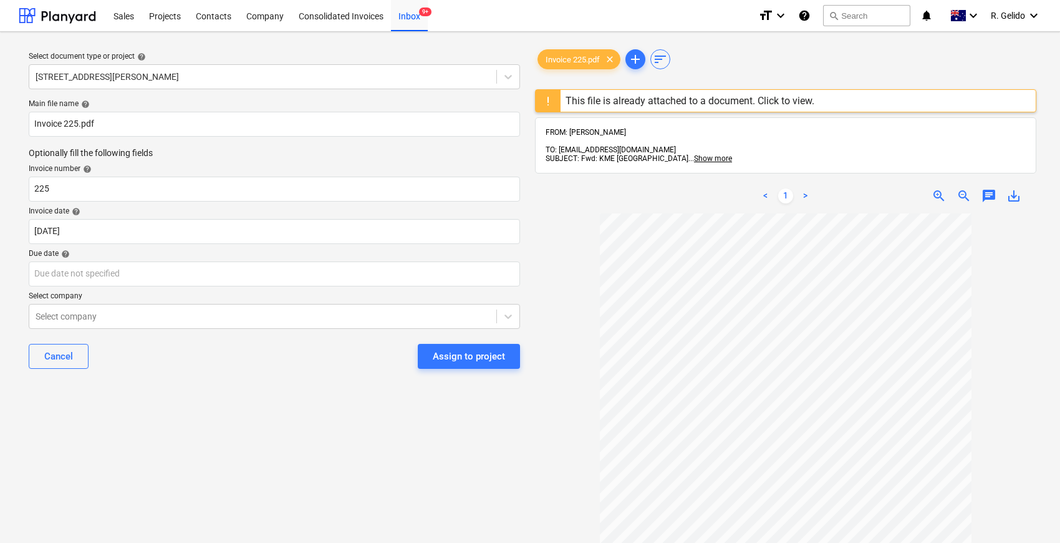
click at [296, 472] on div "Select document type or project help [STREET_ADDRESS][PERSON_NAME] file name he…" at bounding box center [274, 384] width 511 height 684
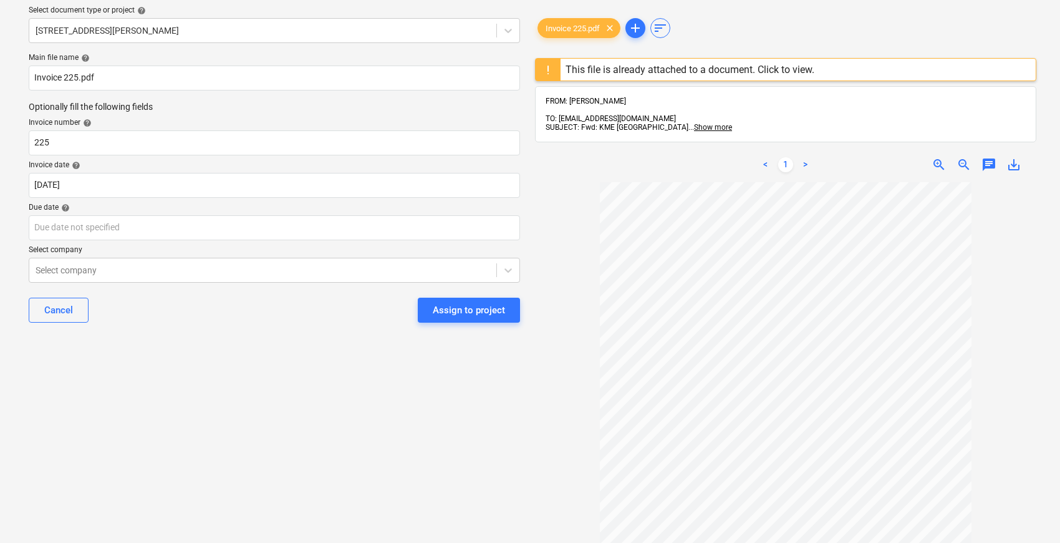
scroll to position [0, 0]
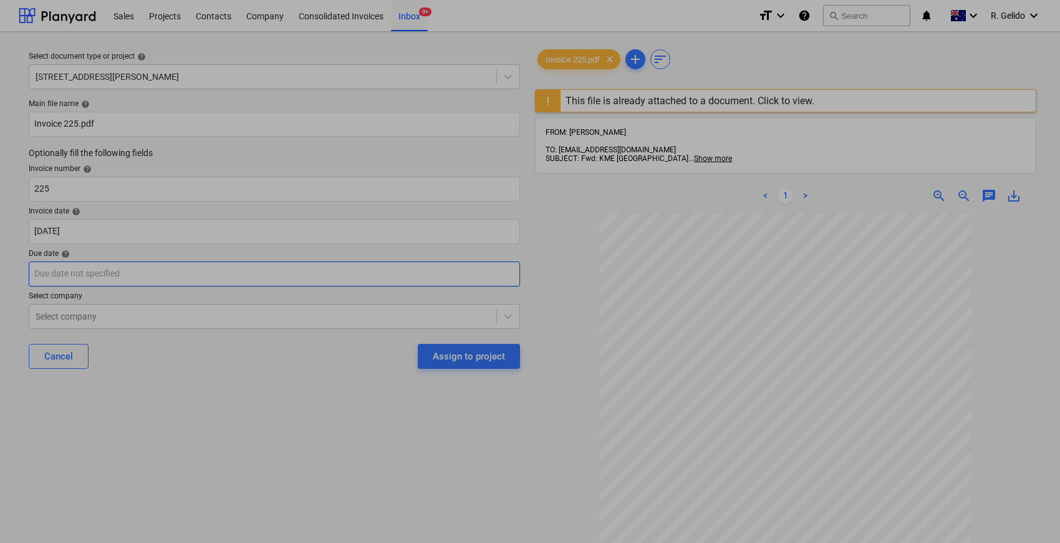
click at [74, 278] on body "Sales Projects Contacts Company Consolidated Invoices Inbox 9+ format_size keyb…" at bounding box center [530, 271] width 1060 height 543
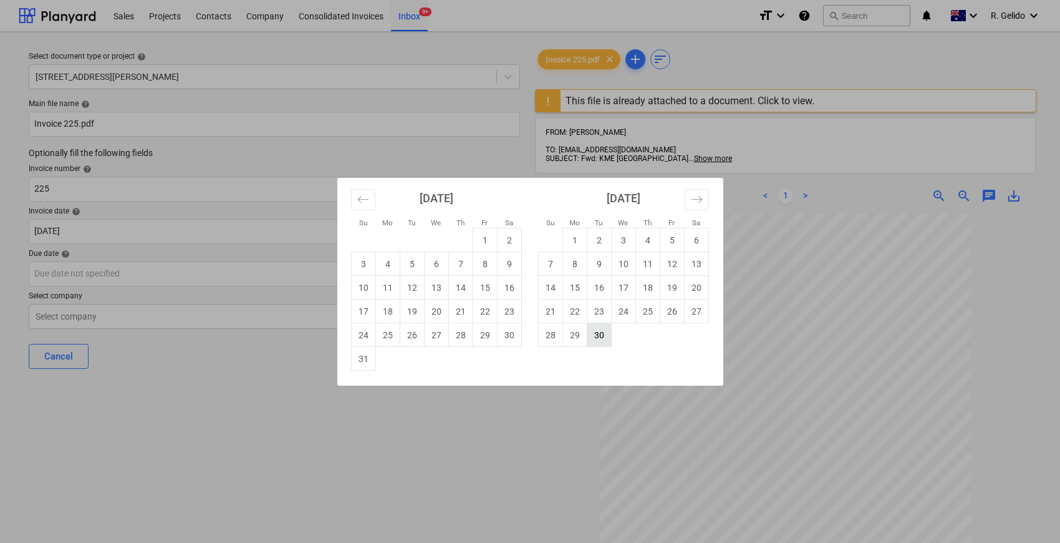
click at [602, 337] on td "30" at bounding box center [599, 335] width 24 height 24
type input "[DATE]"
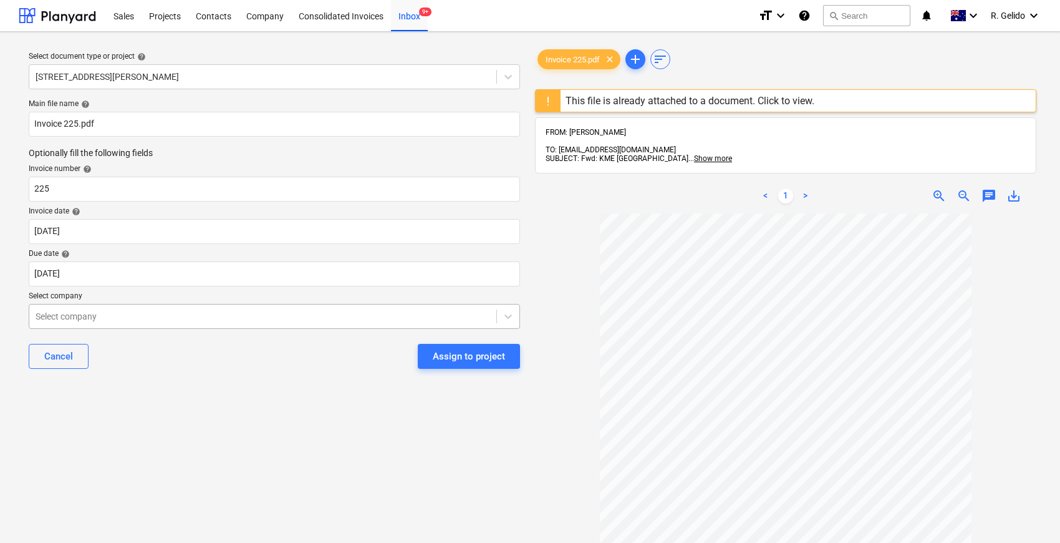
click at [100, 312] on div at bounding box center [263, 316] width 455 height 12
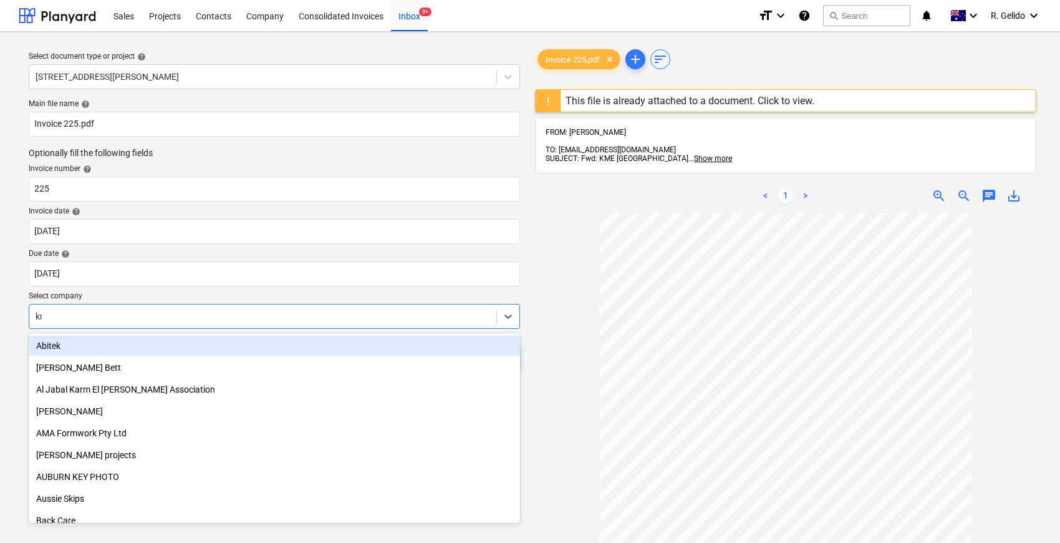
type input "kme"
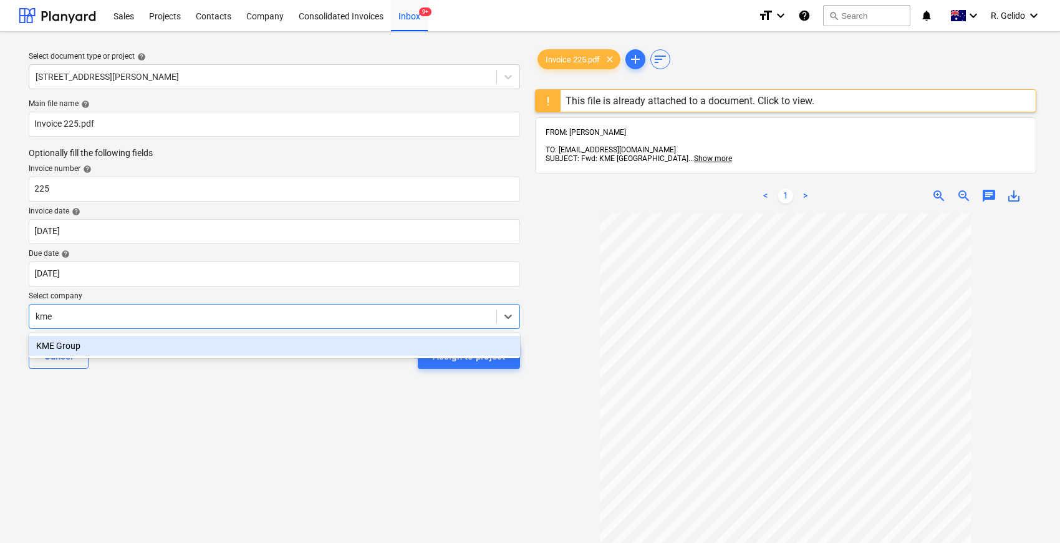
click at [111, 345] on div "KME Group" at bounding box center [274, 346] width 491 height 20
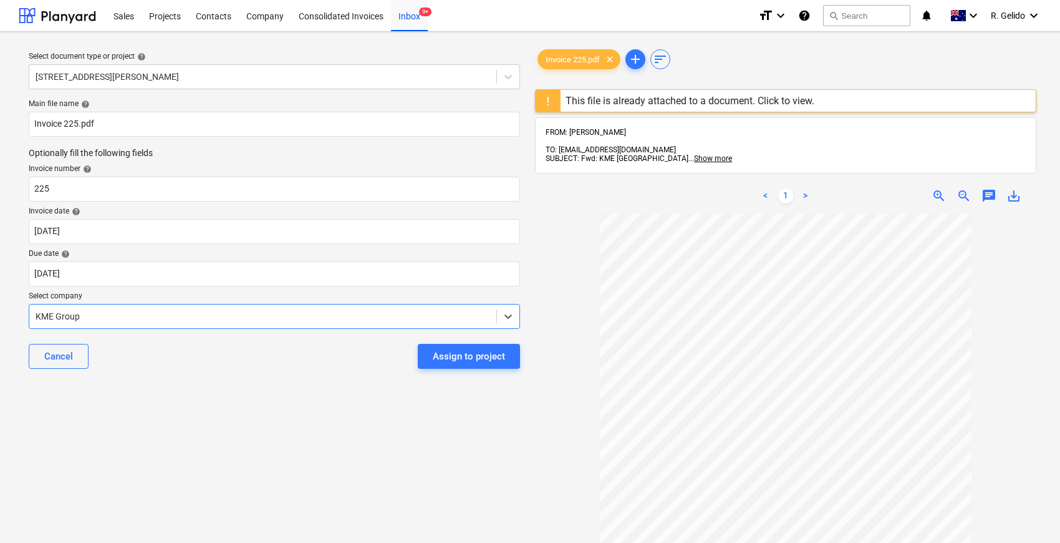
click at [181, 400] on div "Select document type or project help [STREET_ADDRESS][PERSON_NAME] file name he…" at bounding box center [274, 384] width 511 height 684
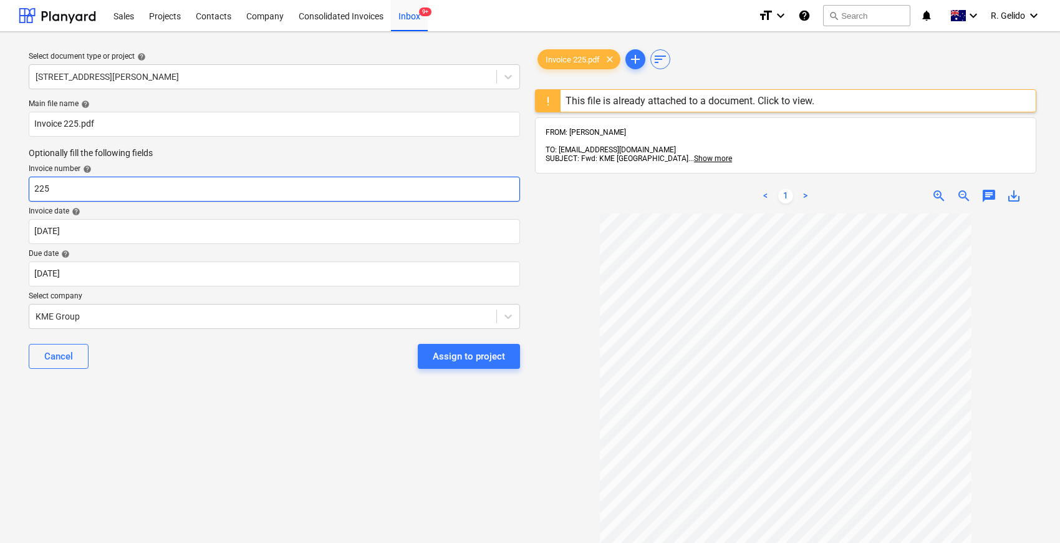
click at [52, 190] on input "225" at bounding box center [274, 189] width 491 height 25
click at [464, 363] on div "Assign to project" at bounding box center [469, 356] width 72 height 16
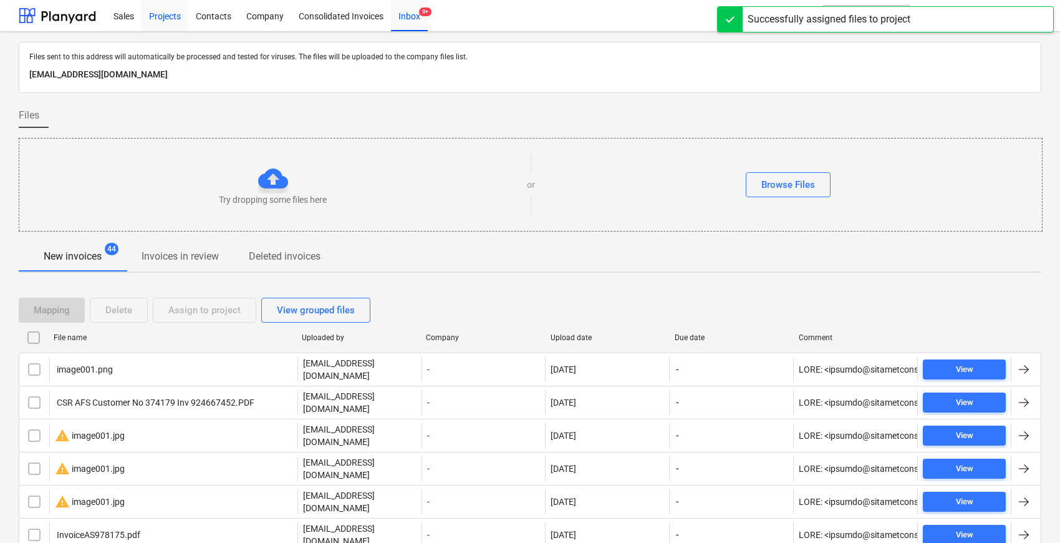
click at [167, 17] on div "Projects" at bounding box center [165, 15] width 47 height 32
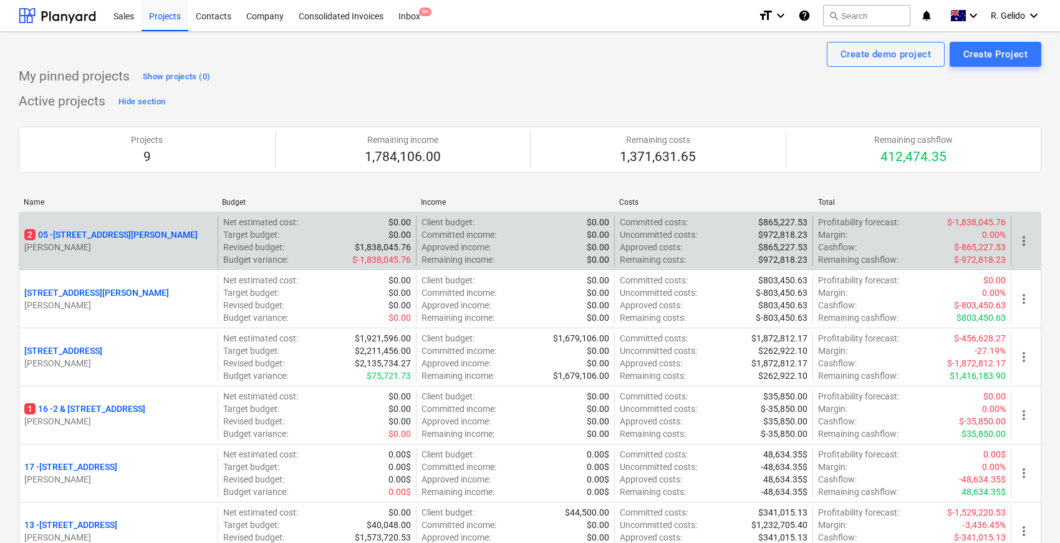
click at [95, 230] on p "2 [STREET_ADDRESS][PERSON_NAME]" at bounding box center [110, 234] width 173 height 12
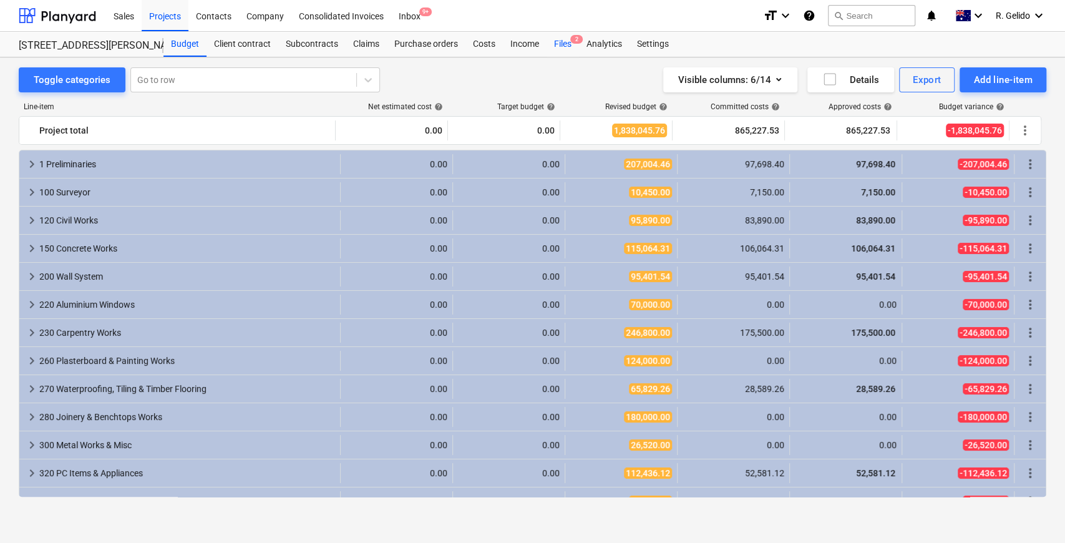
click at [561, 41] on div "Files 2" at bounding box center [562, 44] width 32 height 25
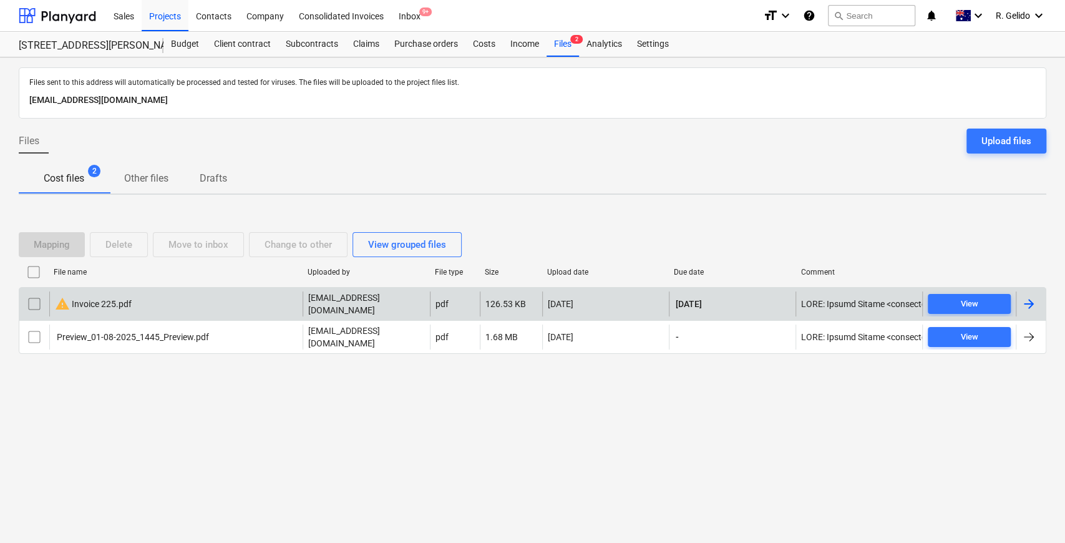
click at [166, 304] on div "warning Invoice 225.pdf" at bounding box center [175, 303] width 253 height 25
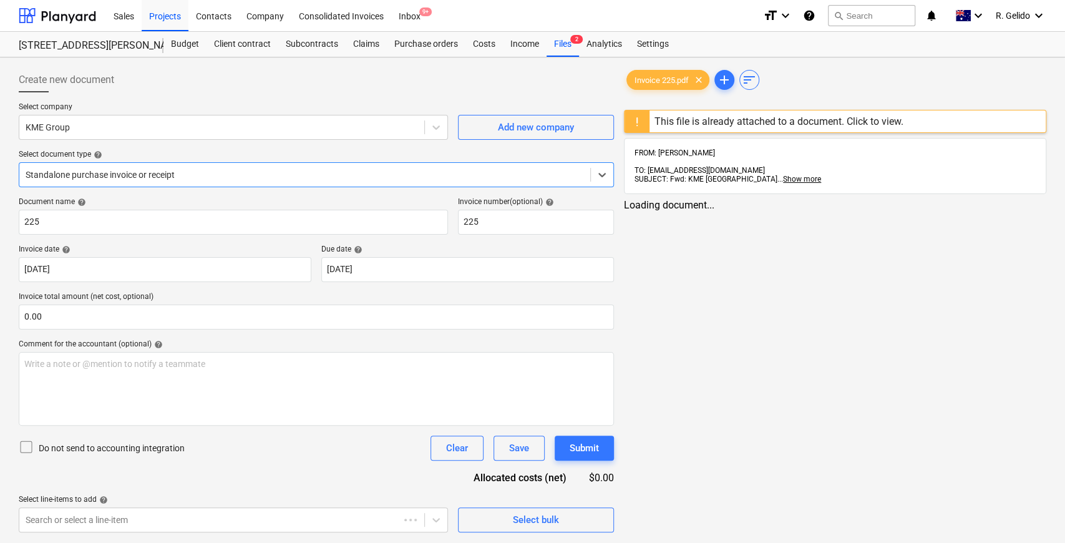
type input "225"
type input "[DATE]"
click at [692, 523] on div "Invoice 225.pdf clear add sort This file is already attached to a document. Cli…" at bounding box center [835, 299] width 432 height 475
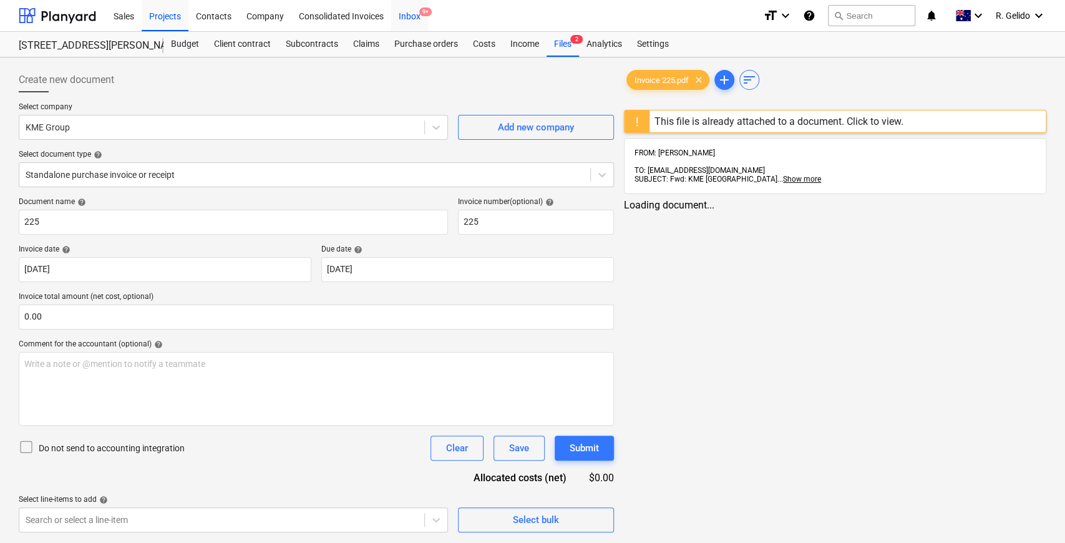
click at [421, 17] on div "Inbox 9+" at bounding box center [409, 15] width 37 height 32
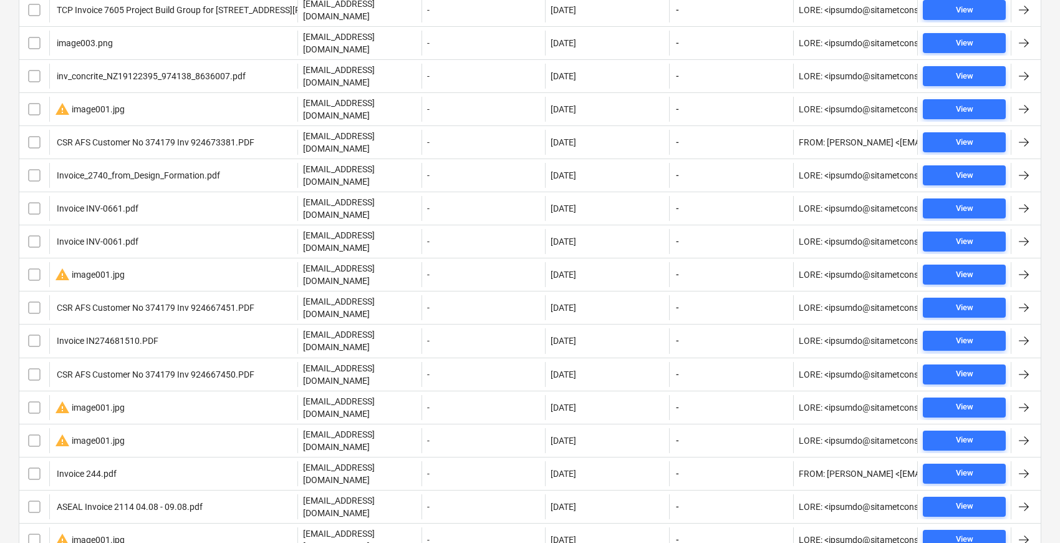
scroll to position [1080, 0]
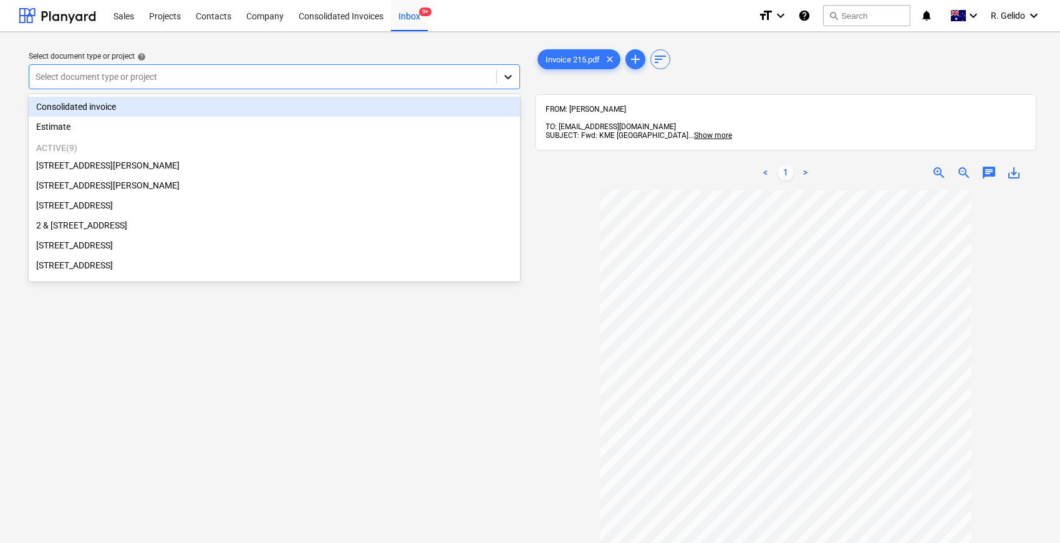
click at [509, 69] on div at bounding box center [508, 76] width 22 height 22
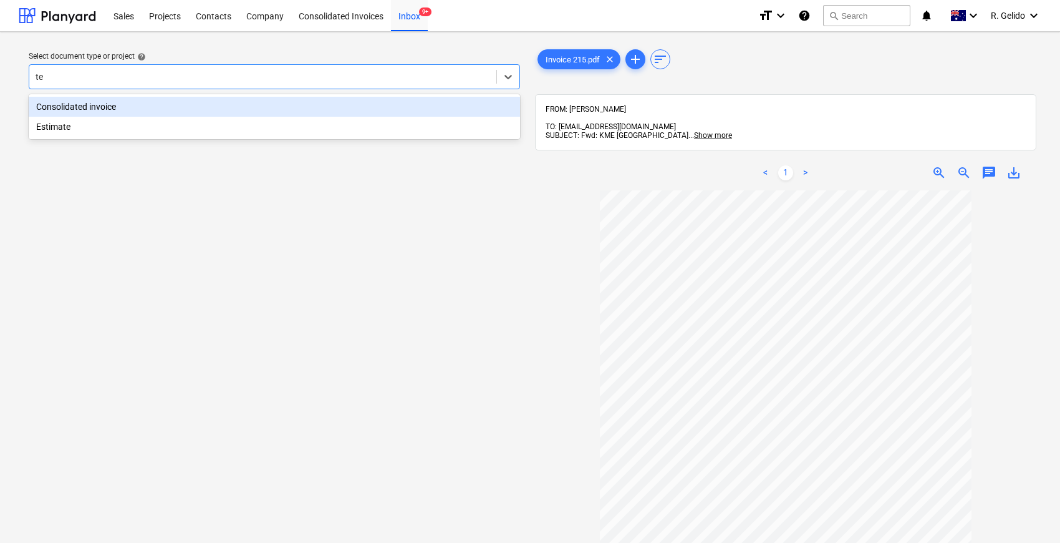
type input "t"
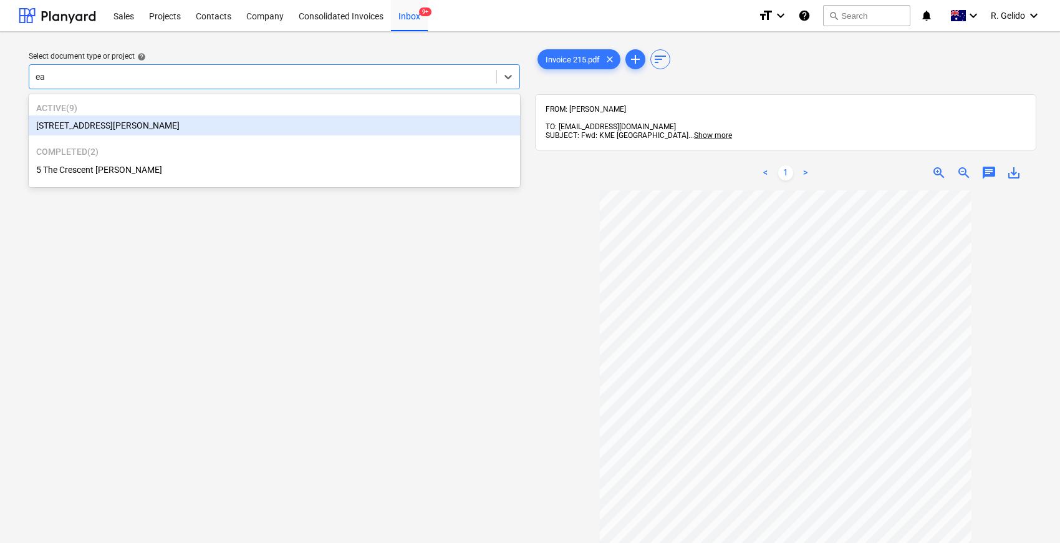
type input "e"
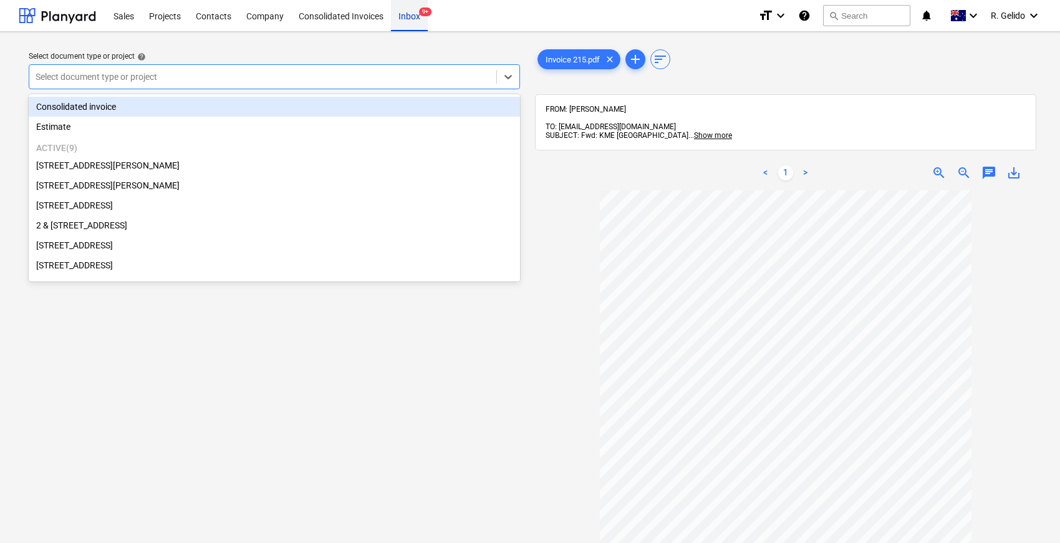
click at [407, 17] on div "Inbox 9+" at bounding box center [409, 15] width 37 height 32
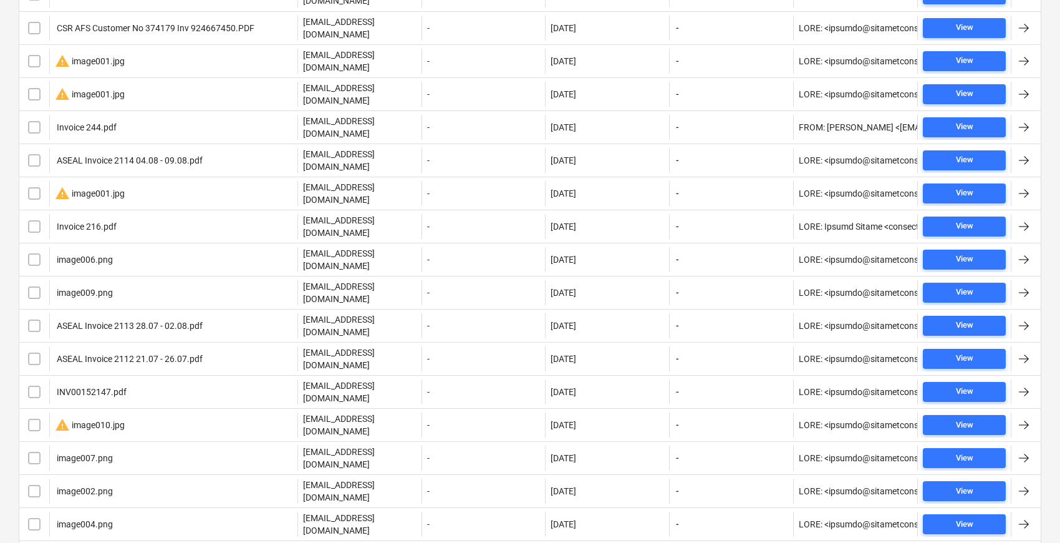
scroll to position [1080, 0]
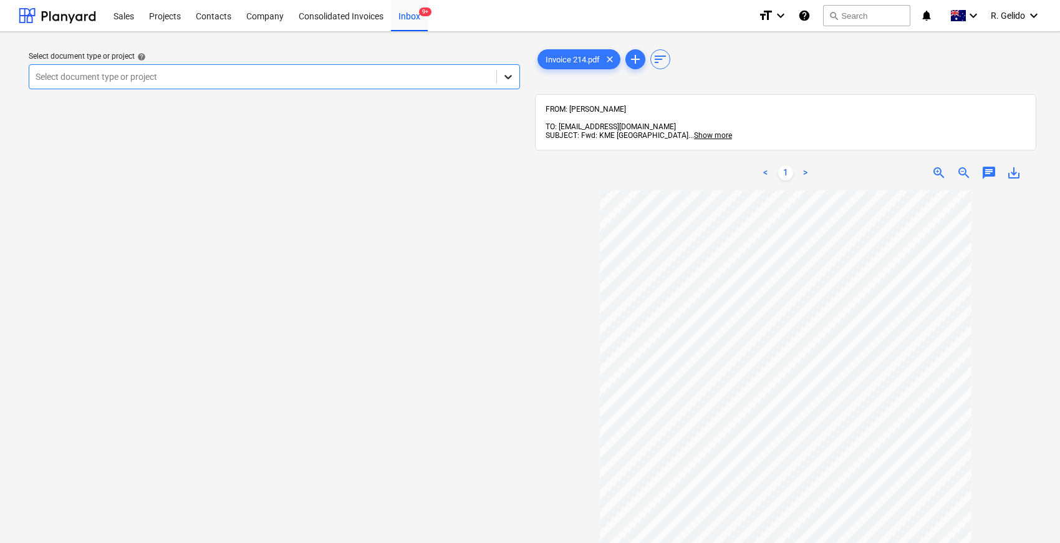
click at [504, 77] on icon at bounding box center [508, 76] width 12 height 12
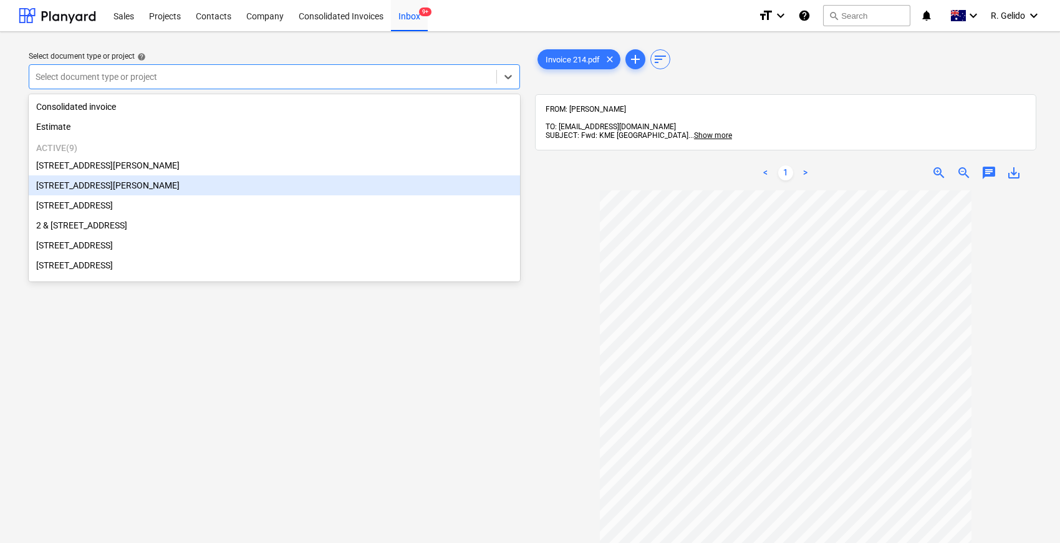
click at [149, 187] on div "[STREET_ADDRESS][PERSON_NAME]" at bounding box center [274, 185] width 491 height 20
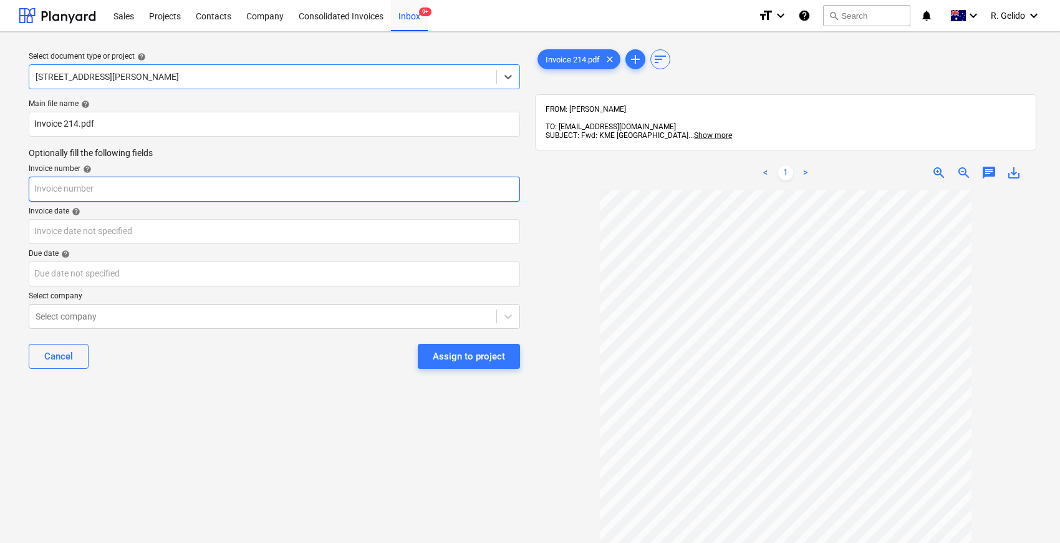
click at [109, 187] on input "text" at bounding box center [274, 189] width 491 height 25
click at [89, 195] on input "214" at bounding box center [274, 189] width 491 height 25
type input "214"
click at [170, 382] on div "Main file name help Invoice 214.pdf Optionally fill the following fields Invoic…" at bounding box center [274, 238] width 501 height 289
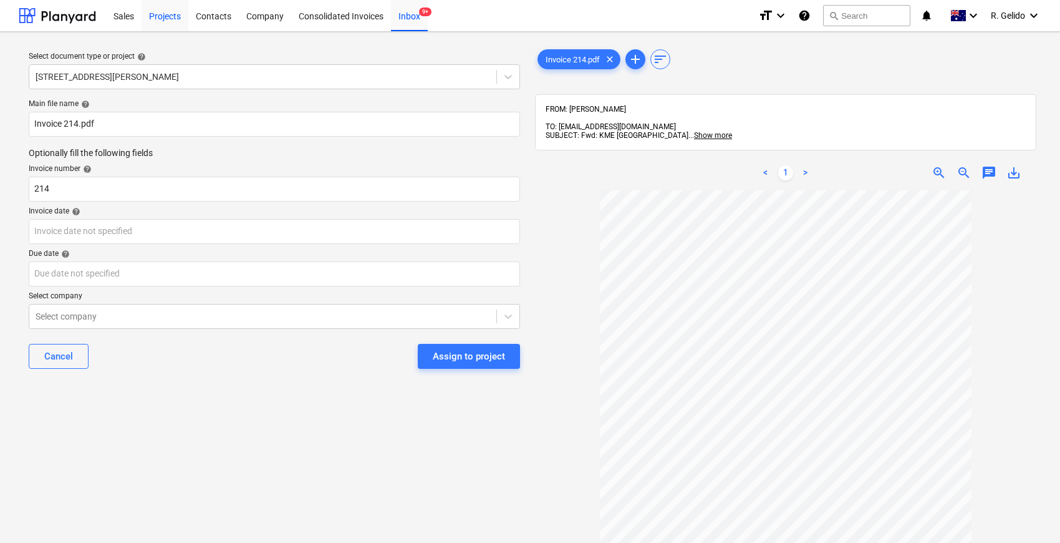
click at [161, 19] on div "Projects" at bounding box center [165, 15] width 47 height 32
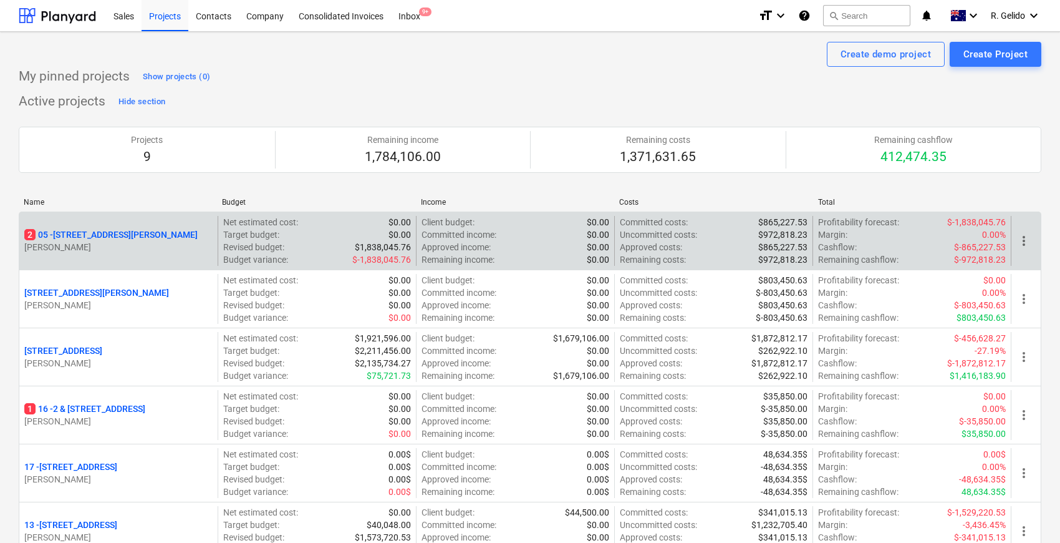
click at [95, 235] on p "2 [STREET_ADDRESS][PERSON_NAME]" at bounding box center [110, 234] width 173 height 12
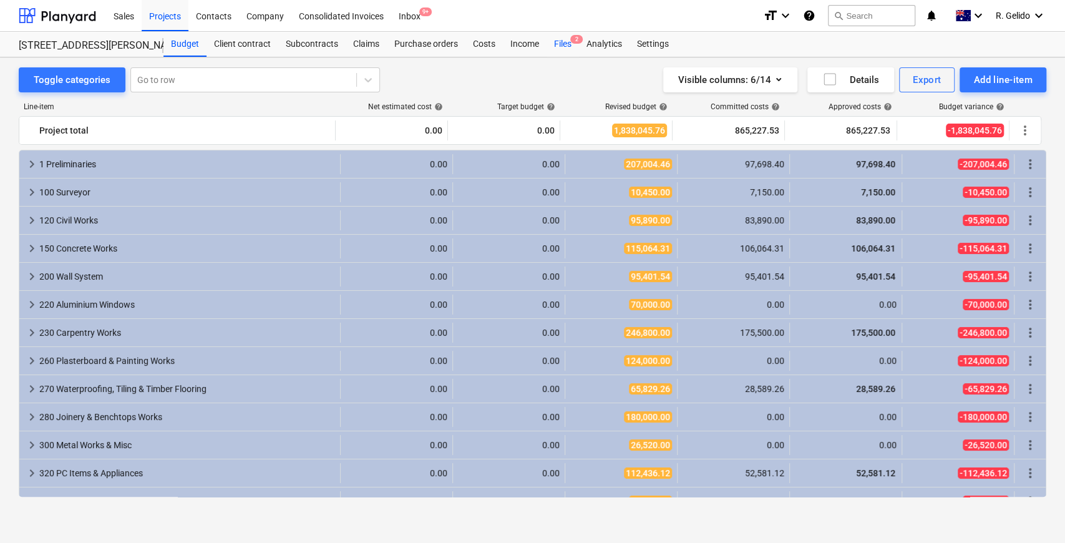
click at [551, 42] on div "Files 2" at bounding box center [562, 44] width 32 height 25
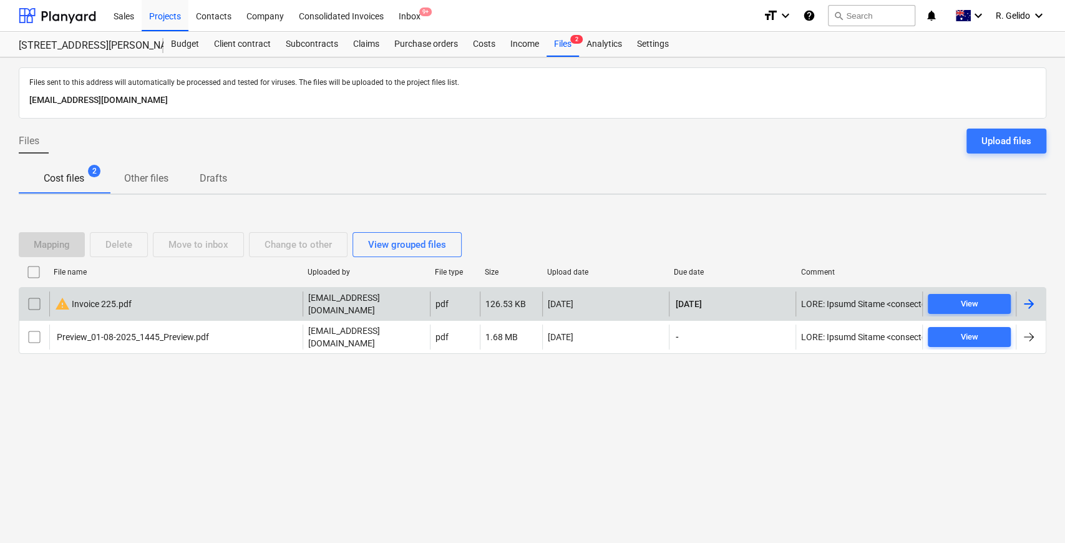
click at [102, 306] on div "warning Invoice 225.pdf" at bounding box center [93, 303] width 77 height 15
click at [38, 301] on input "checkbox" at bounding box center [34, 304] width 20 height 20
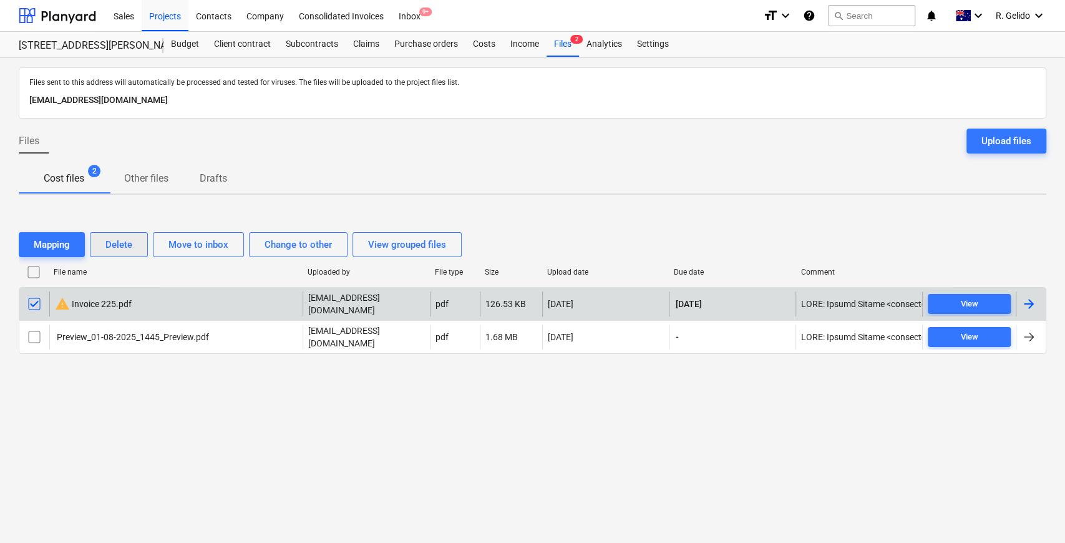
click at [111, 250] on div "Delete" at bounding box center [118, 244] width 27 height 16
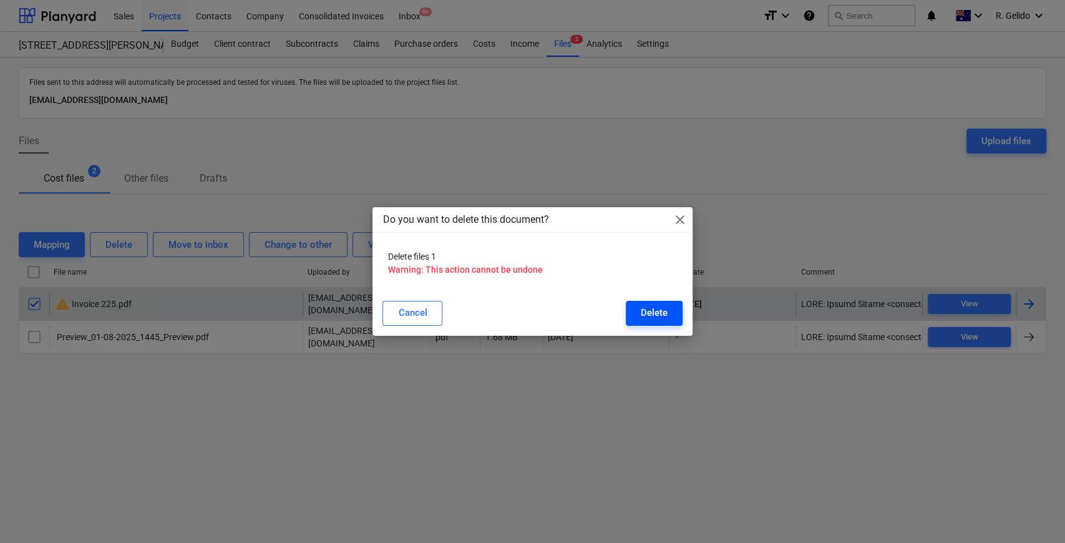
click at [644, 318] on div "Delete" at bounding box center [654, 312] width 27 height 16
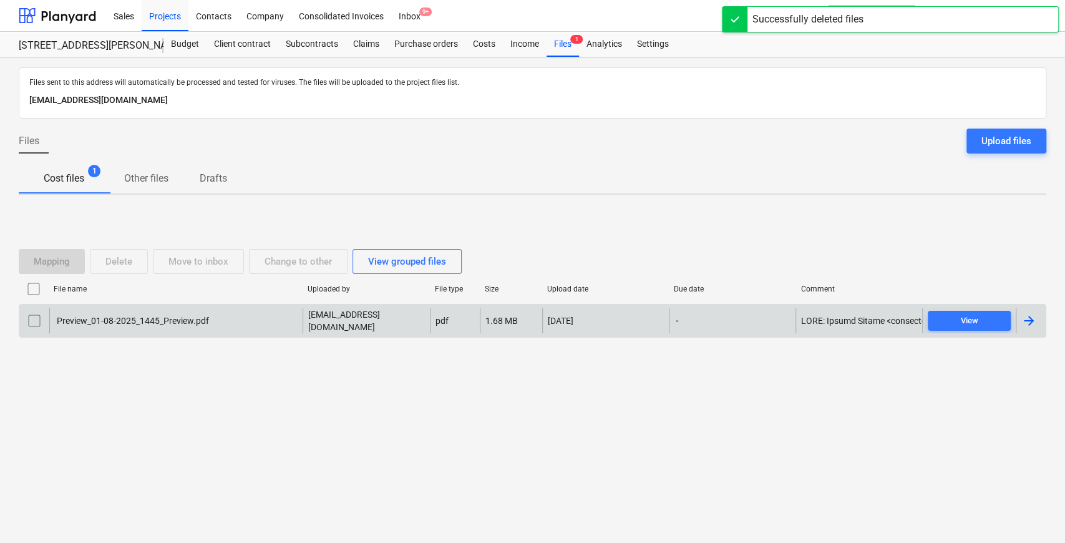
click at [213, 422] on div "Files sent to this address will automatically be processed and tested for virus…" at bounding box center [532, 299] width 1065 height 485
click at [162, 308] on div "Preview_01-08-2025_1445_Preview.pdf [EMAIL_ADDRESS][DOMAIN_NAME] pdf 1.68 MB [D…" at bounding box center [532, 321] width 1027 height 34
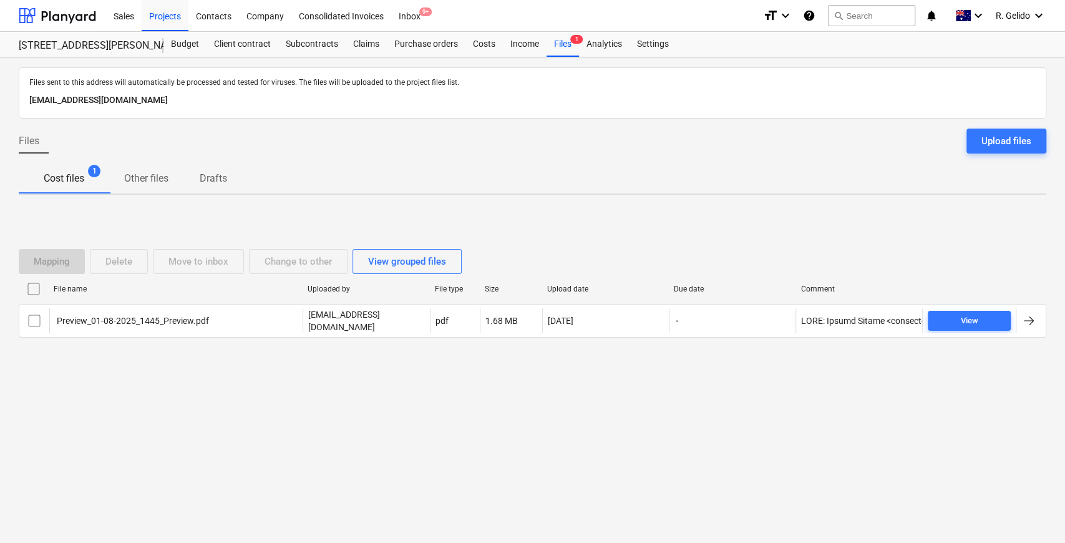
click at [151, 319] on div "Preview_01-08-2025_1445_Preview.pdf" at bounding box center [132, 321] width 154 height 10
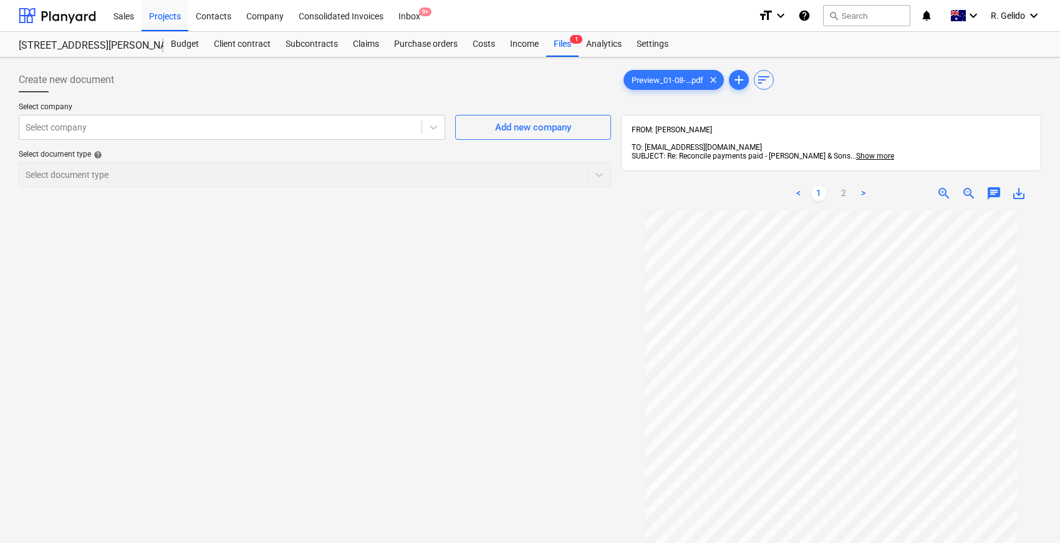
click at [329, 296] on div "Create new document Select company Select company Add new company Select docume…" at bounding box center [315, 392] width 602 height 661
click at [415, 10] on div "Inbox 9+" at bounding box center [409, 15] width 37 height 32
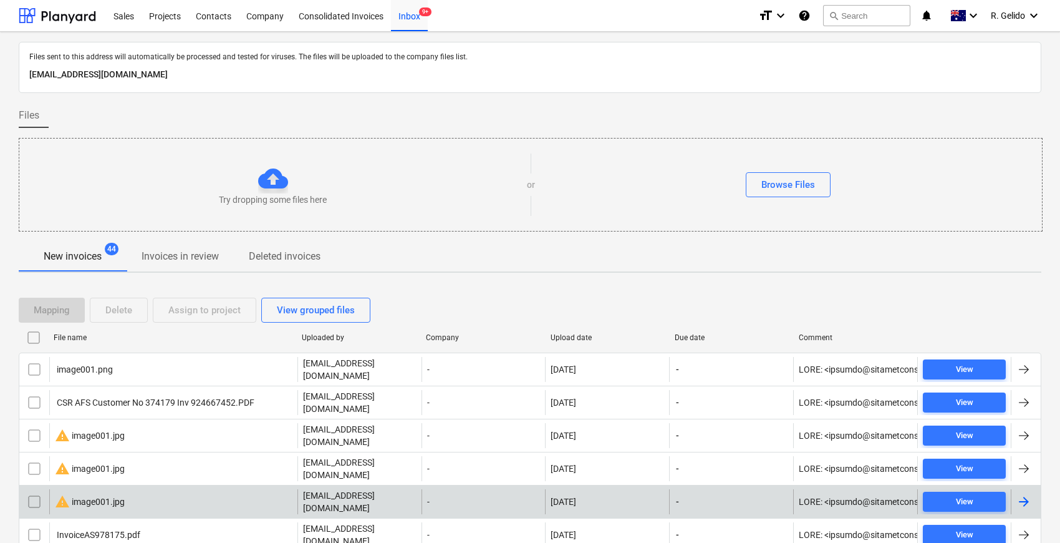
scroll to position [208, 0]
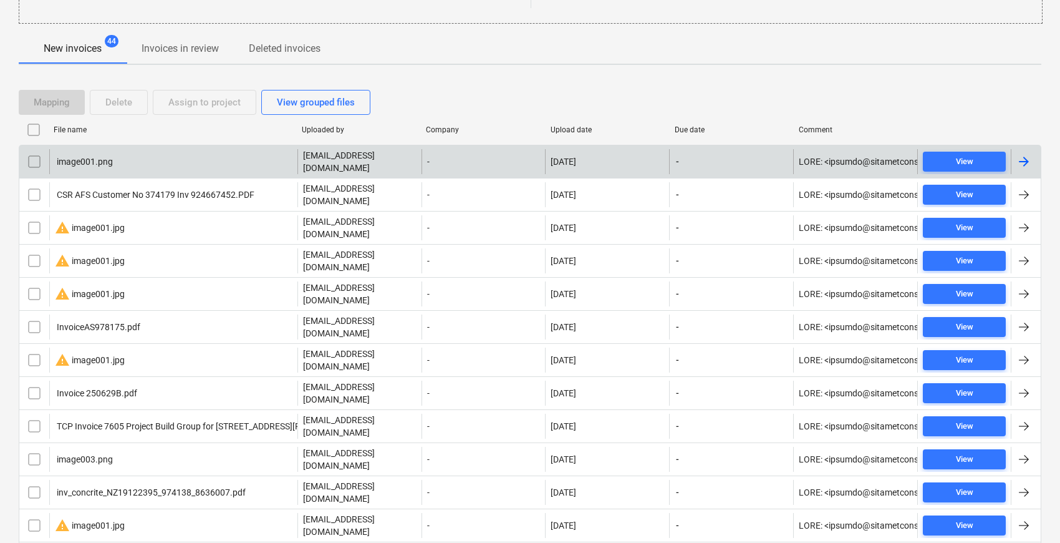
click at [178, 167] on div "image001.png" at bounding box center [173, 161] width 248 height 25
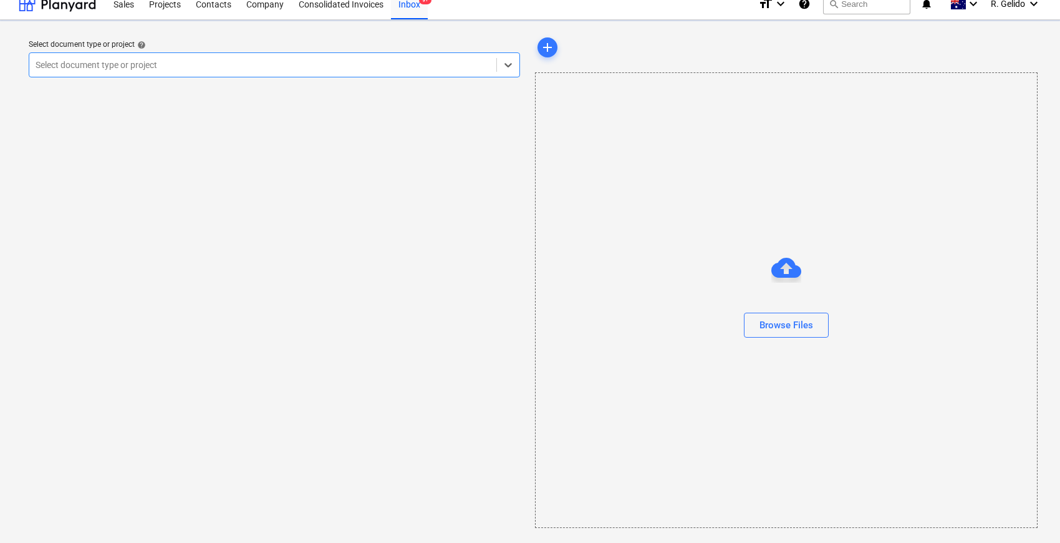
scroll to position [11, 0]
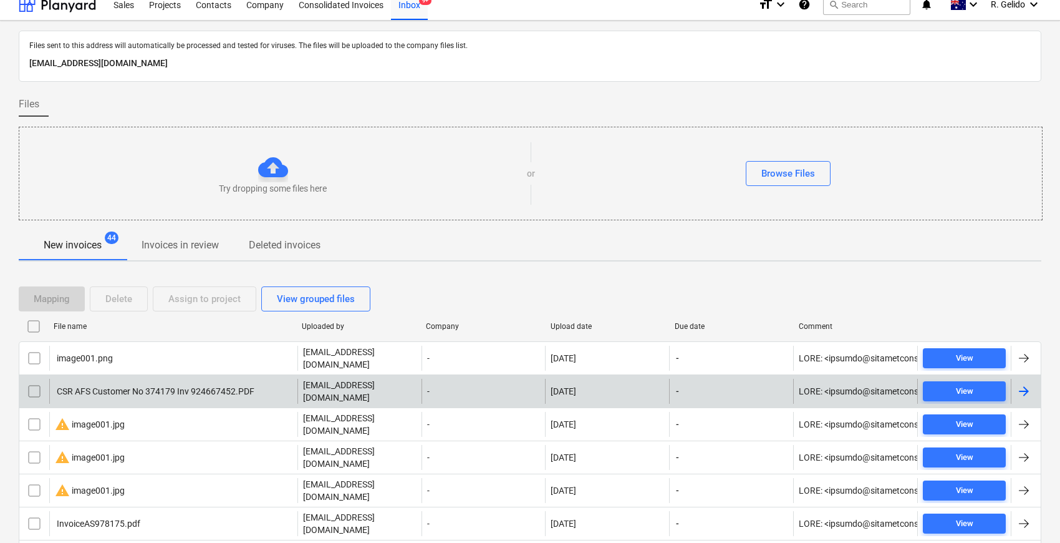
scroll to position [208, 0]
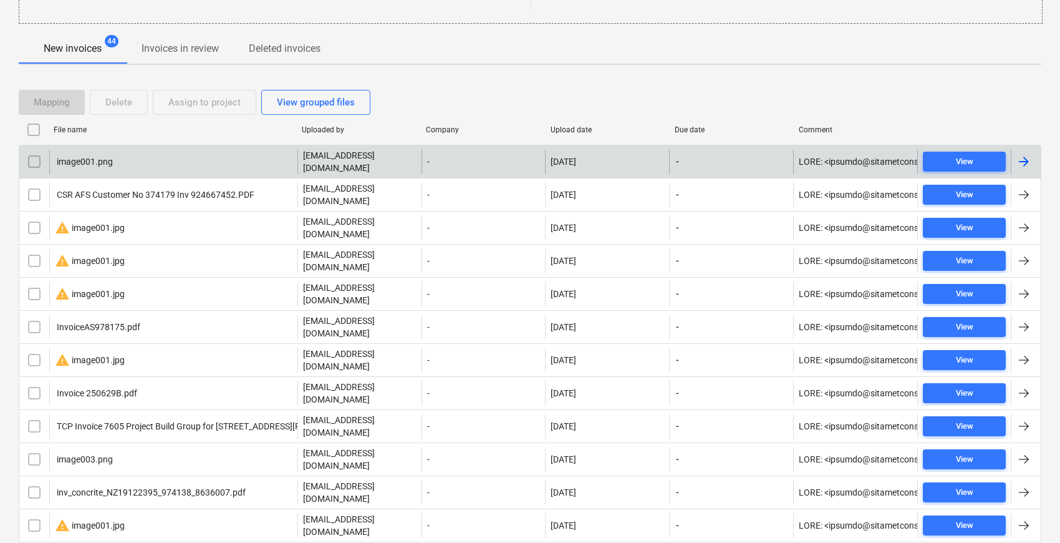
click at [190, 157] on div "image001.png" at bounding box center [173, 161] width 248 height 25
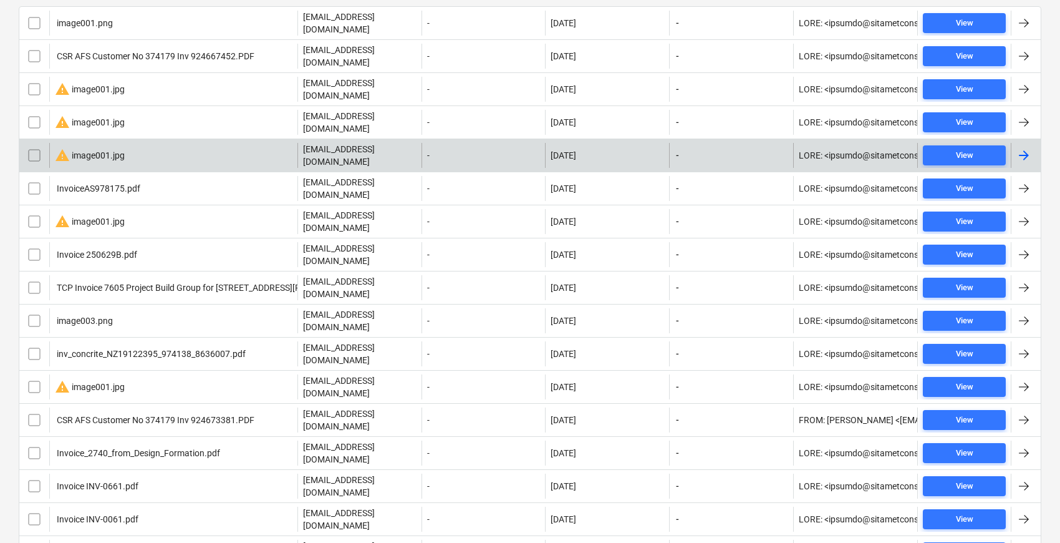
scroll to position [138, 0]
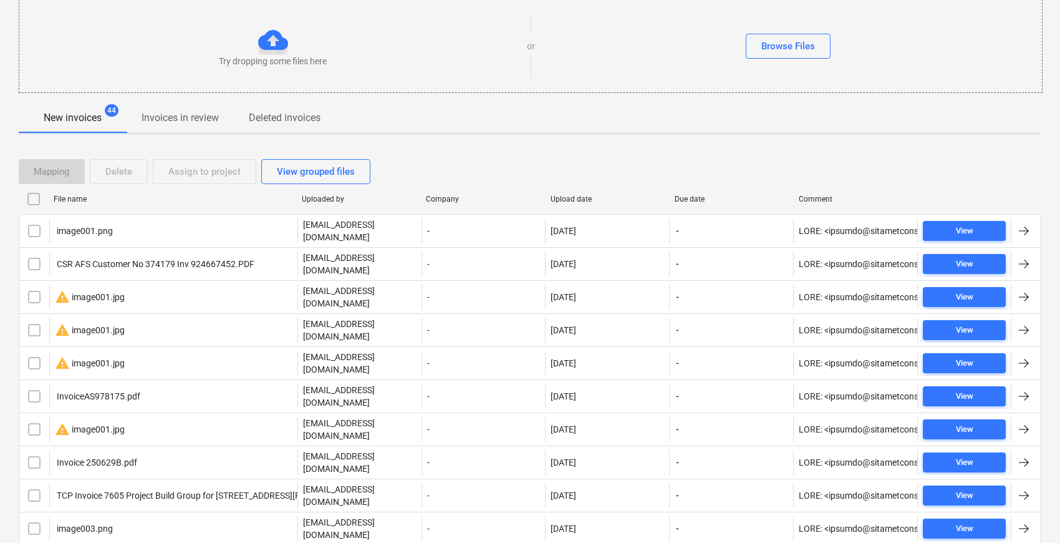
click at [570, 197] on div "Upload date" at bounding box center [608, 199] width 114 height 9
checkbox input "false"
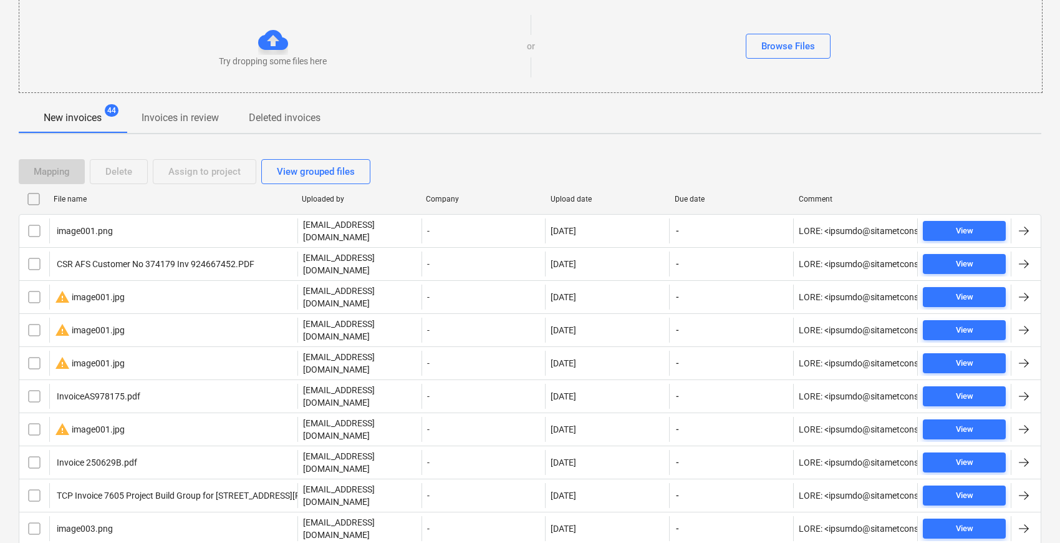
checkbox input "false"
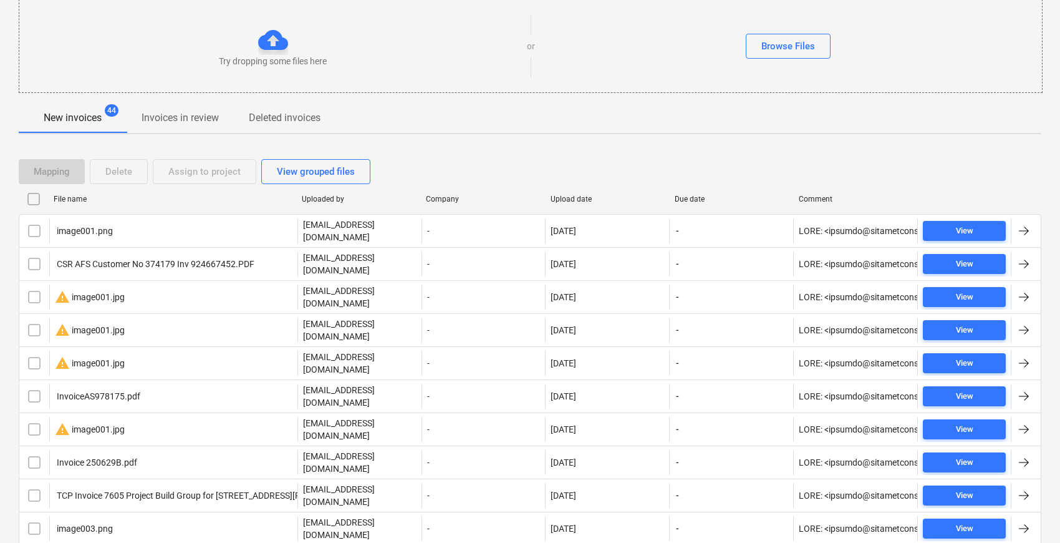
checkbox input "false"
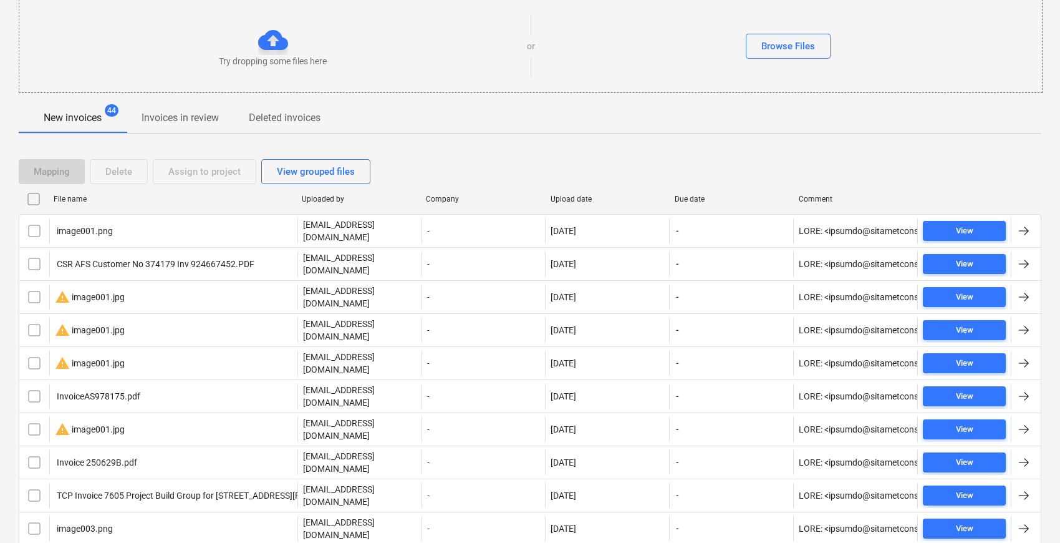
checkbox input "false"
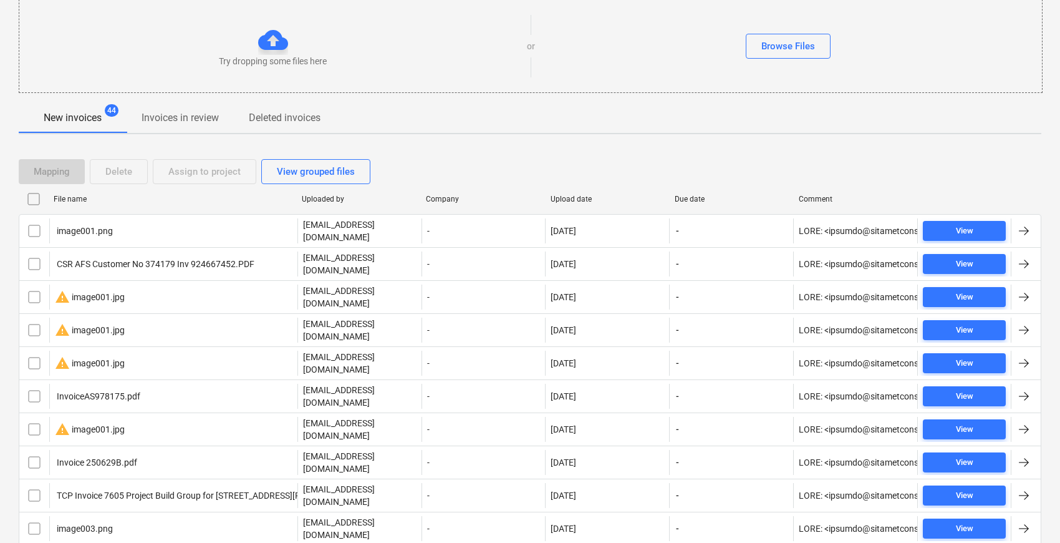
checkbox input "false"
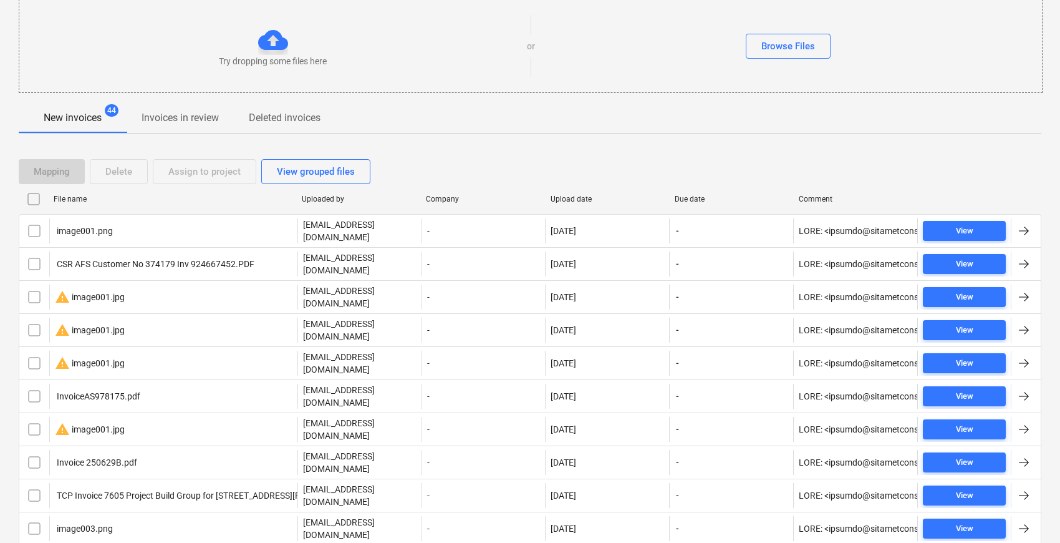
checkbox input "false"
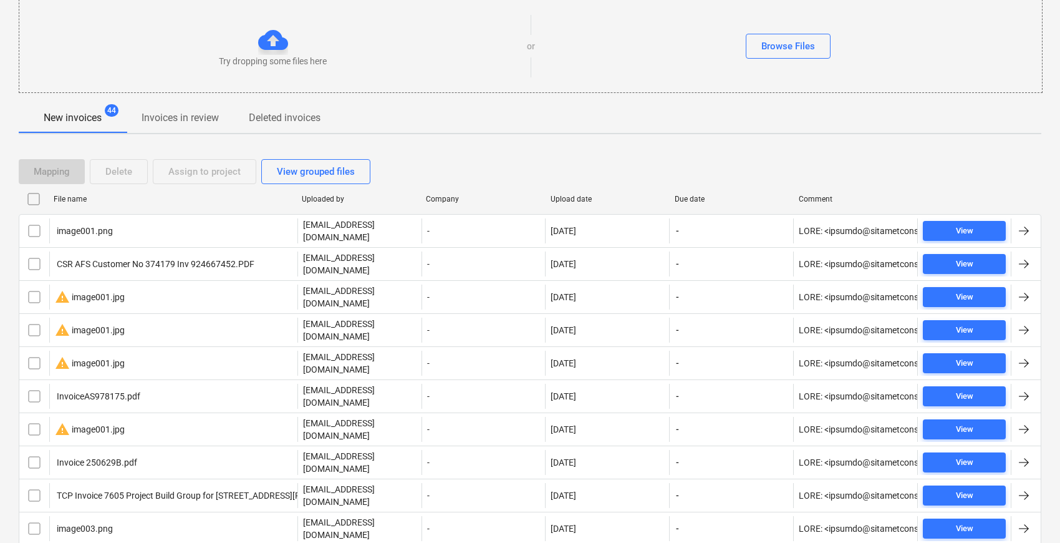
checkbox input "false"
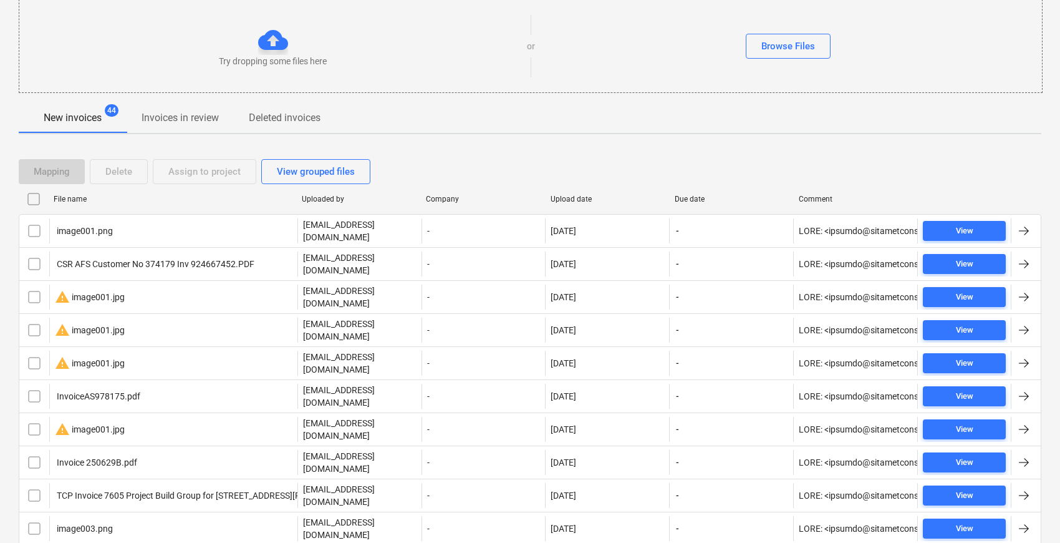
checkbox input "false"
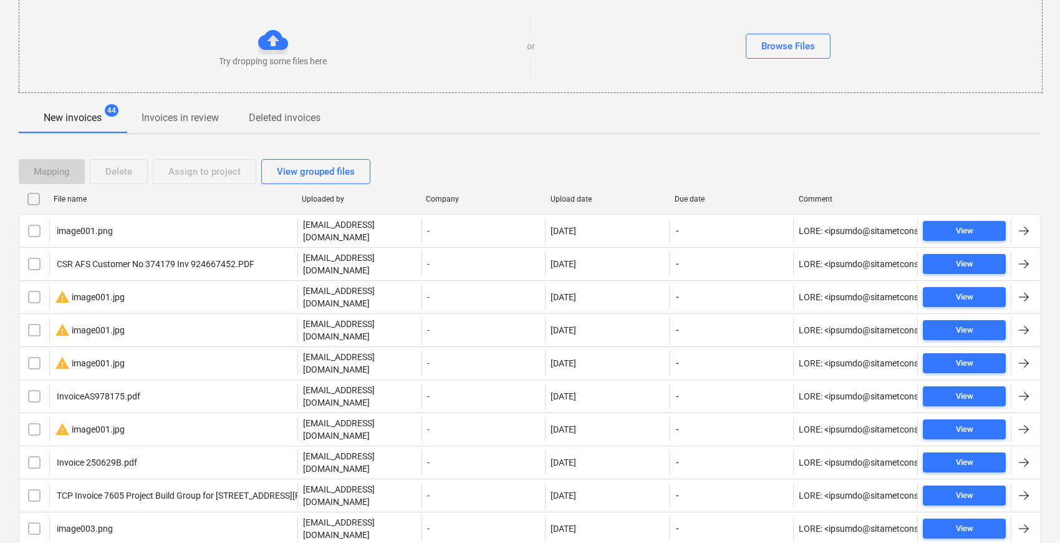
checkbox input "false"
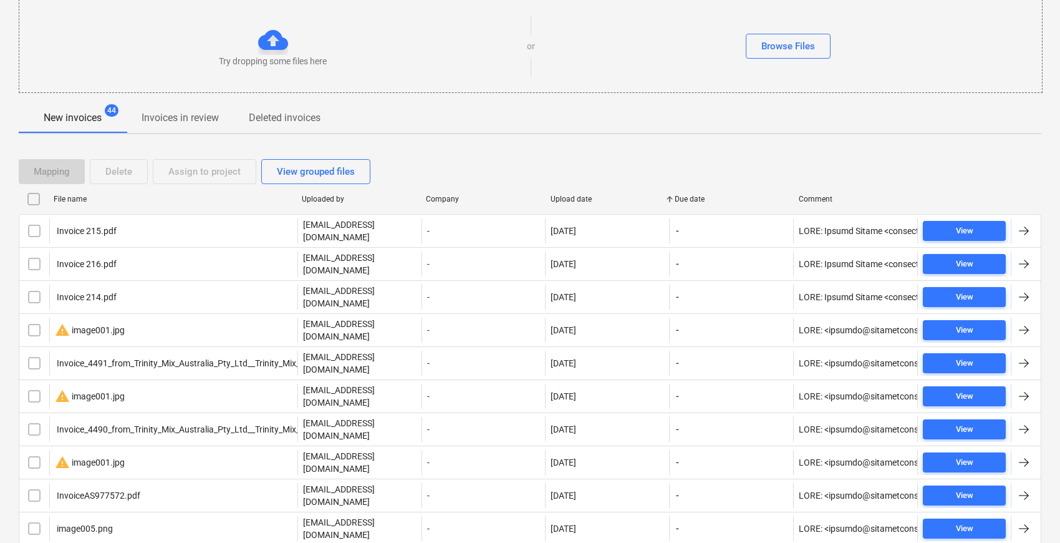
click at [570, 197] on div "Upload date" at bounding box center [608, 199] width 114 height 9
checkbox input "false"
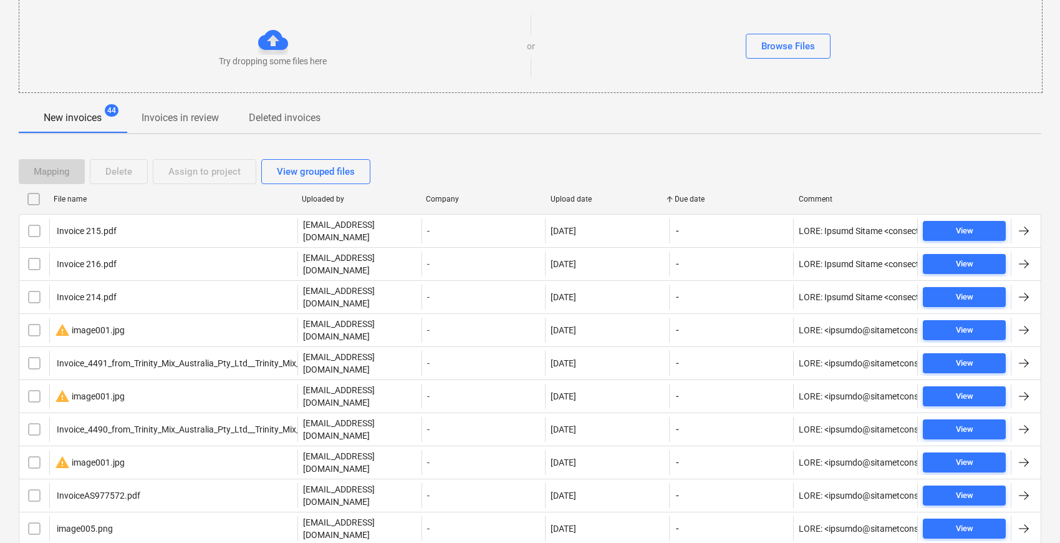
checkbox input "false"
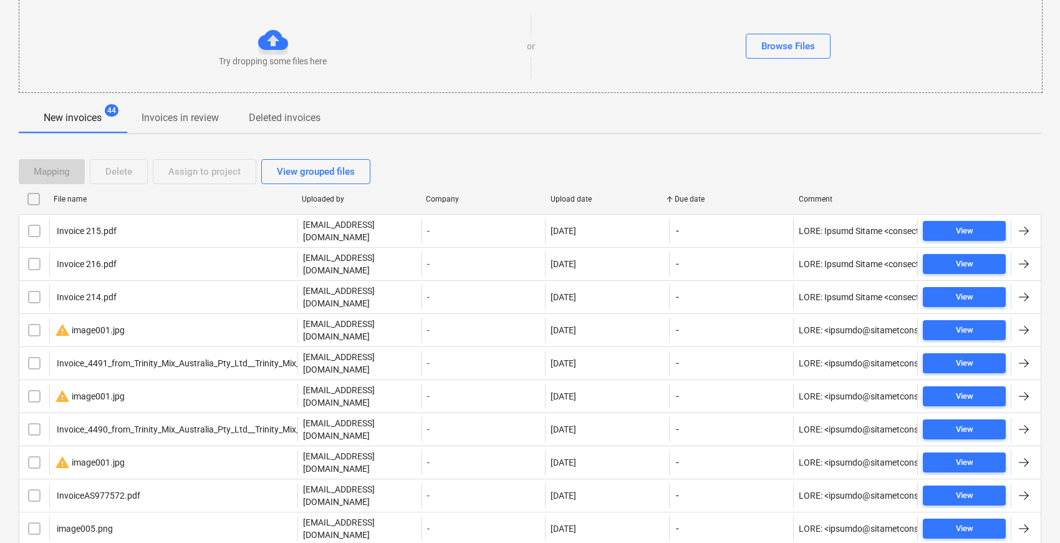
checkbox input "false"
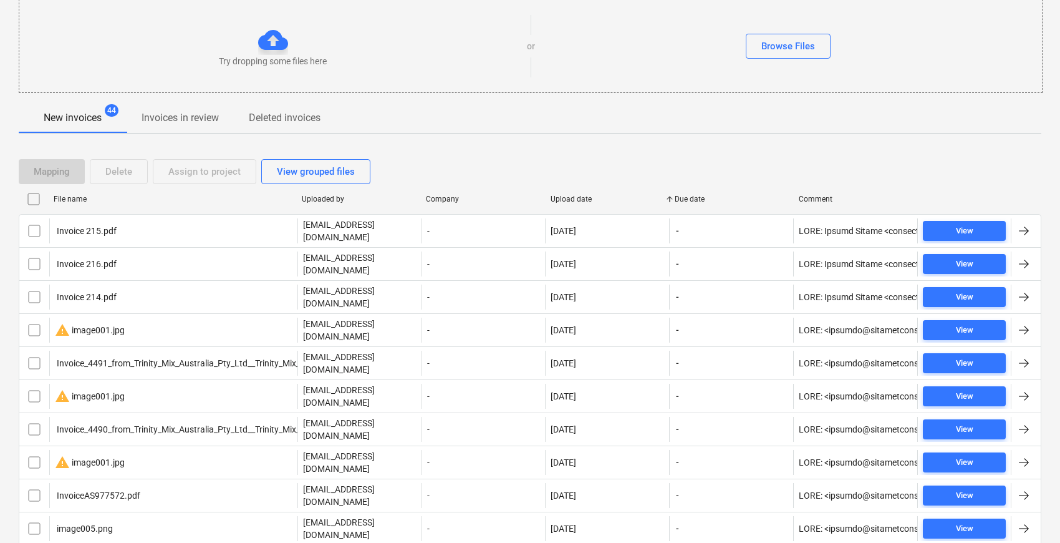
checkbox input "false"
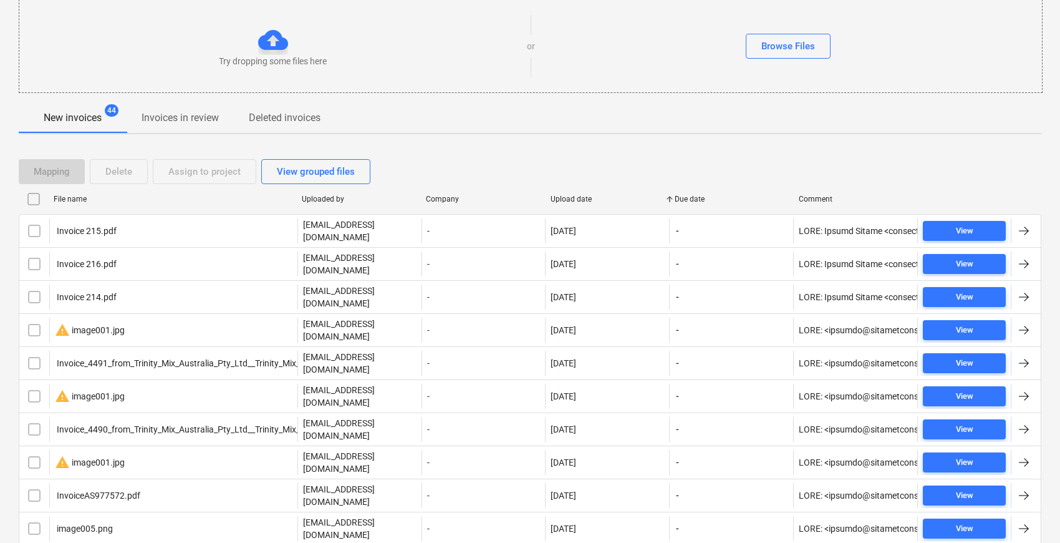
checkbox input "false"
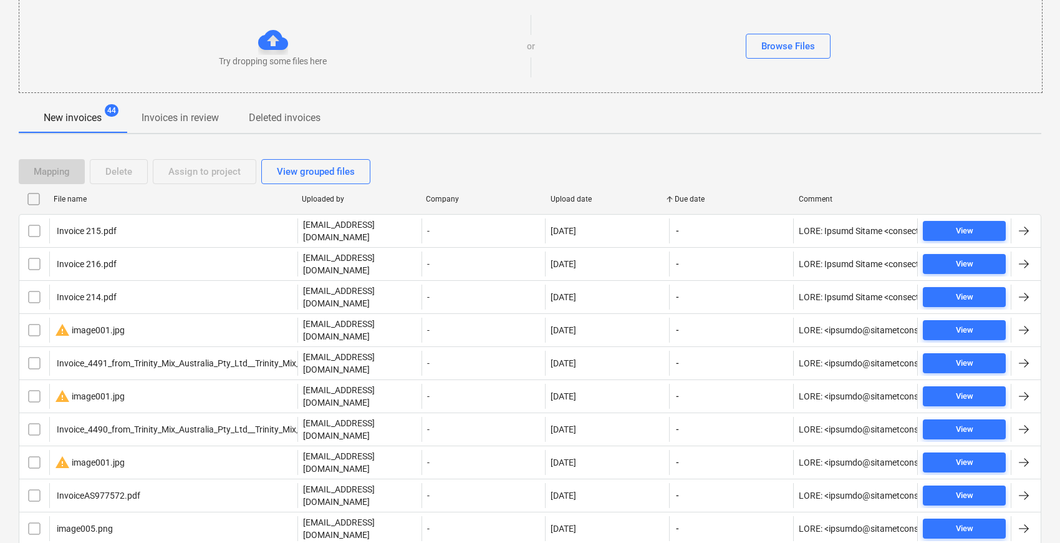
checkbox input "false"
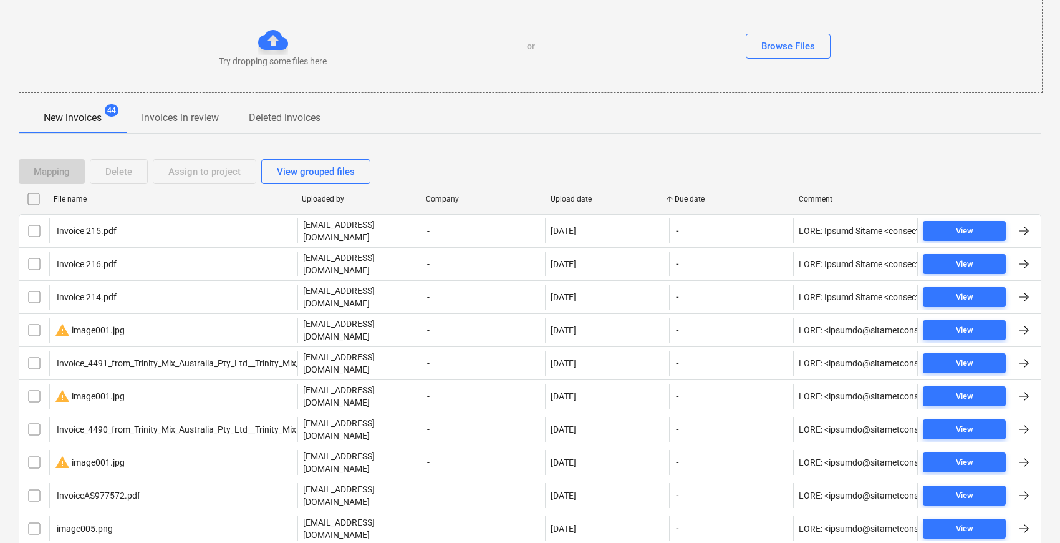
checkbox input "false"
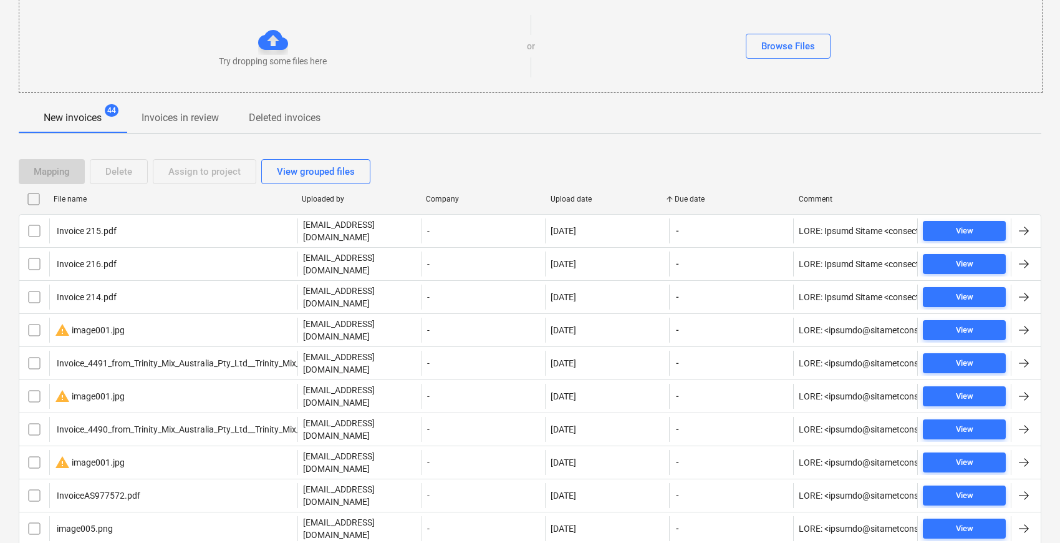
checkbox input "false"
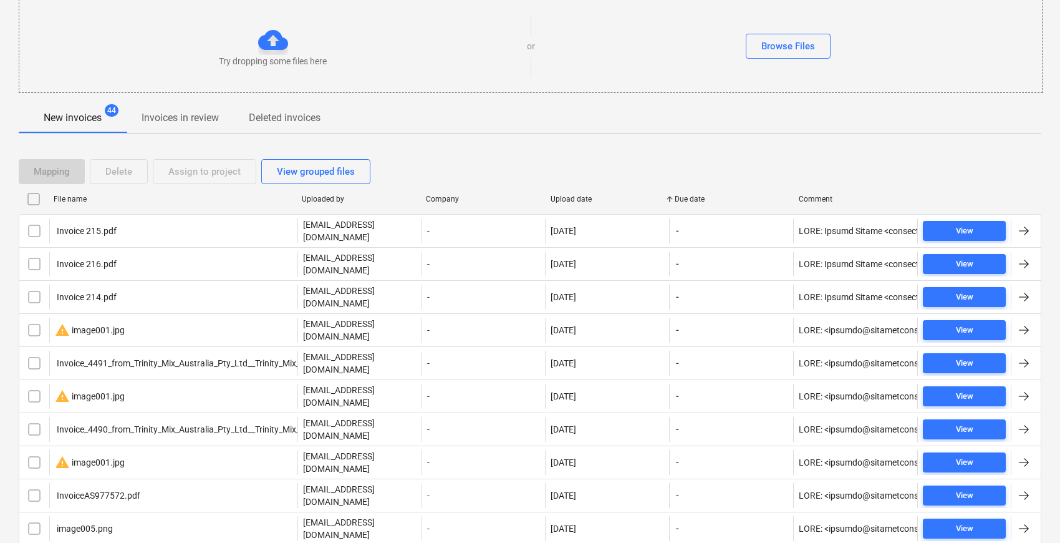
checkbox input "false"
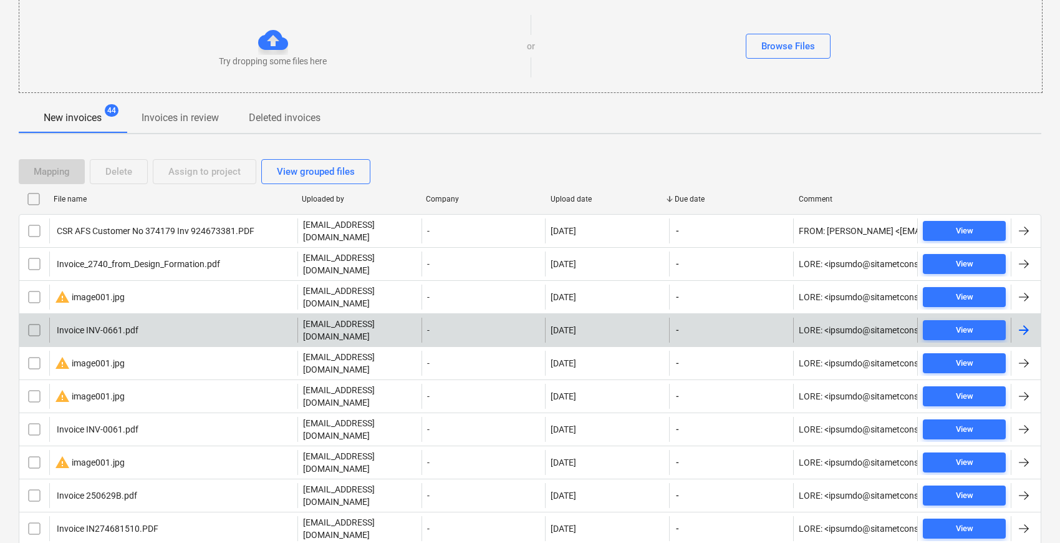
click at [180, 317] on div "Invoice INV-0661.pdf" at bounding box center [173, 329] width 248 height 25
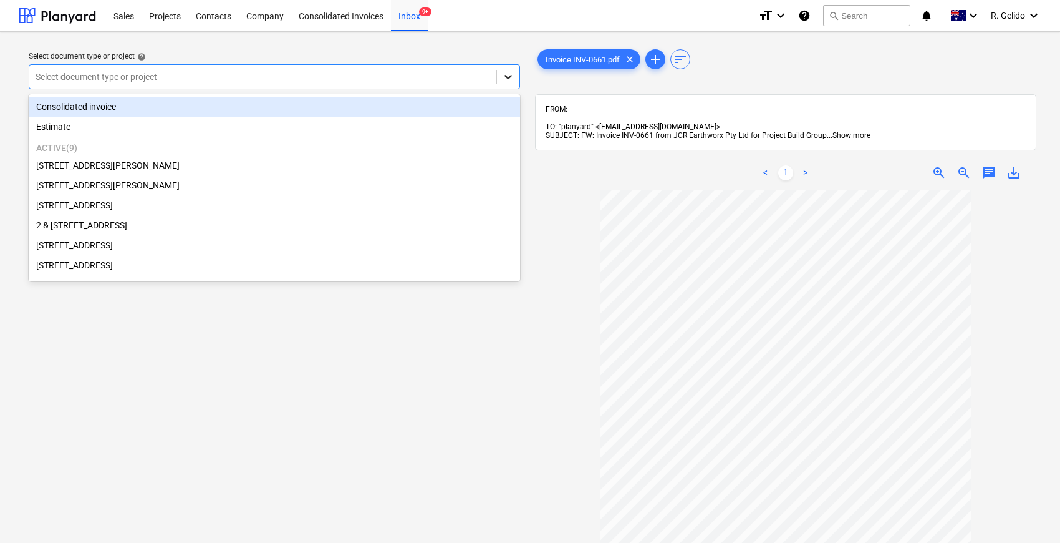
click at [506, 74] on icon at bounding box center [508, 76] width 12 height 12
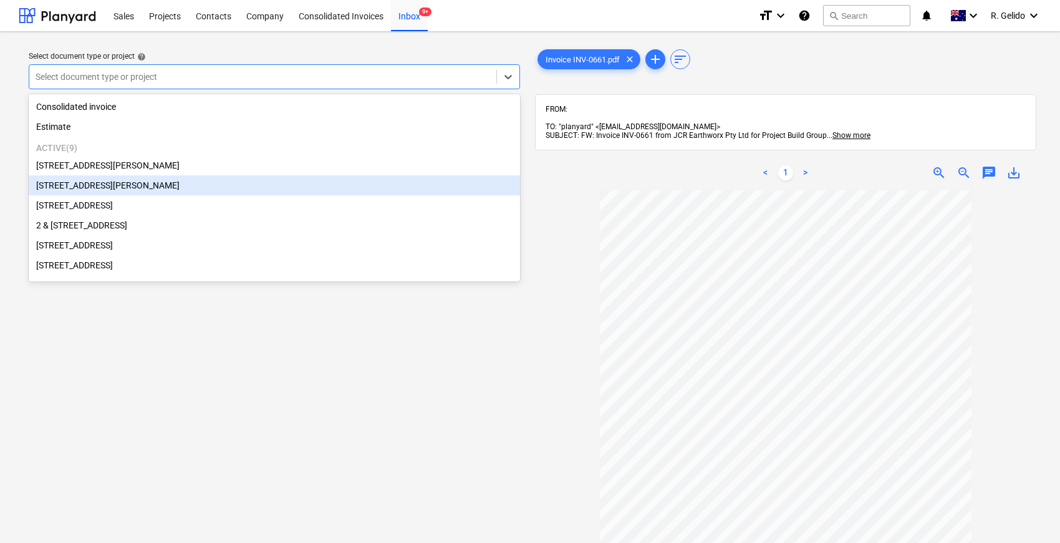
click at [133, 184] on div "[STREET_ADDRESS][PERSON_NAME]" at bounding box center [274, 185] width 491 height 20
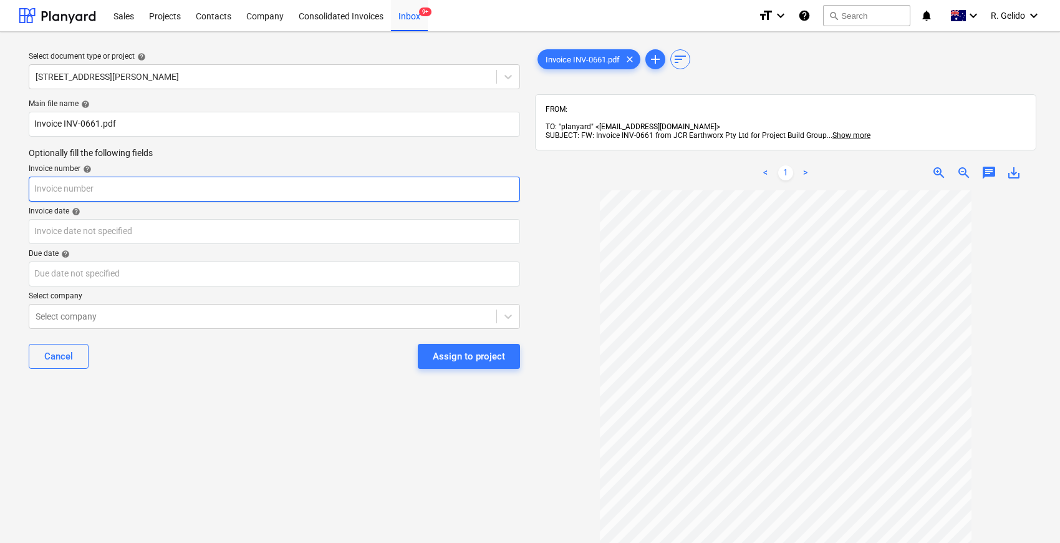
click at [85, 188] on input "text" at bounding box center [274, 189] width 491 height 25
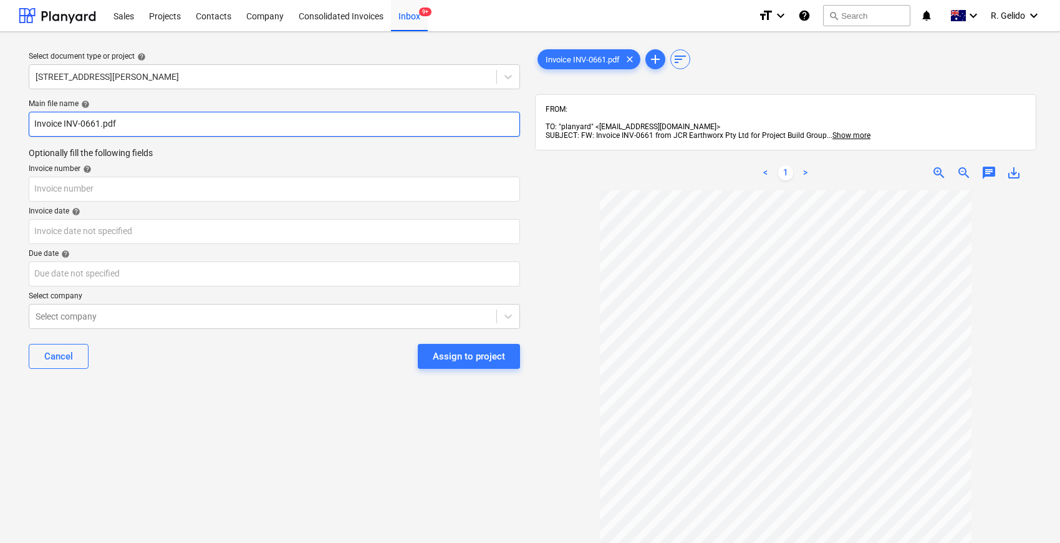
drag, startPoint x: 145, startPoint y: 120, endPoint x: 41, endPoint y: 124, distance: 103.6
click at [41, 124] on input "Invoice INV-0661.pdf" at bounding box center [274, 124] width 491 height 25
click at [39, 123] on input "Invoice INV-0661.pdf" at bounding box center [274, 124] width 491 height 25
click at [32, 122] on input "Invoice INV-0661.pdf" at bounding box center [274, 124] width 491 height 25
click at [56, 125] on input "JCR Invoice INV-0661.pdf" at bounding box center [274, 124] width 491 height 25
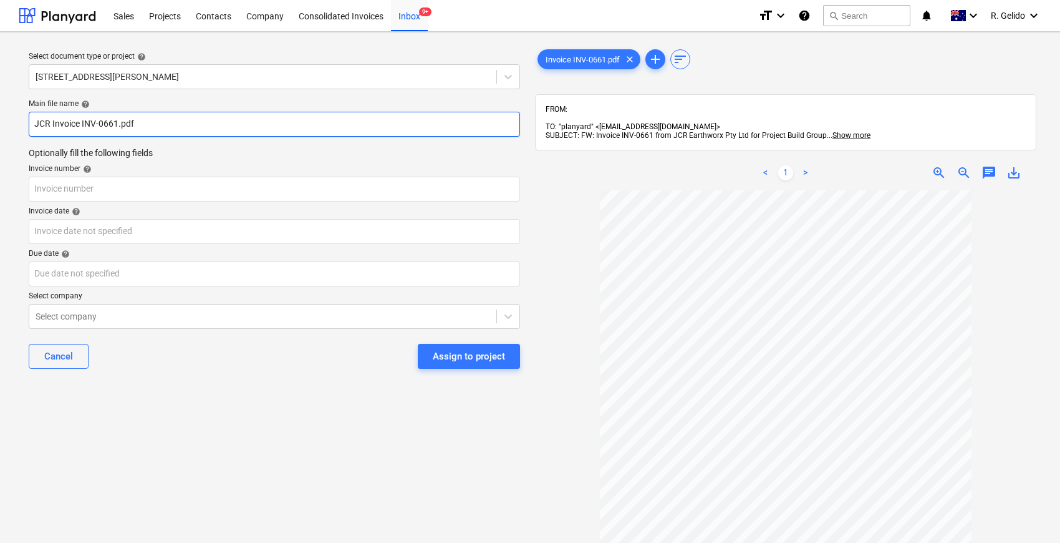
click at [56, 125] on input "JCR Invoice INV-0661.pdf" at bounding box center [274, 124] width 491 height 25
click at [81, 125] on input "JCR INV-0661.pdf" at bounding box center [274, 124] width 491 height 25
type input "JCR INV-0661.pdf"
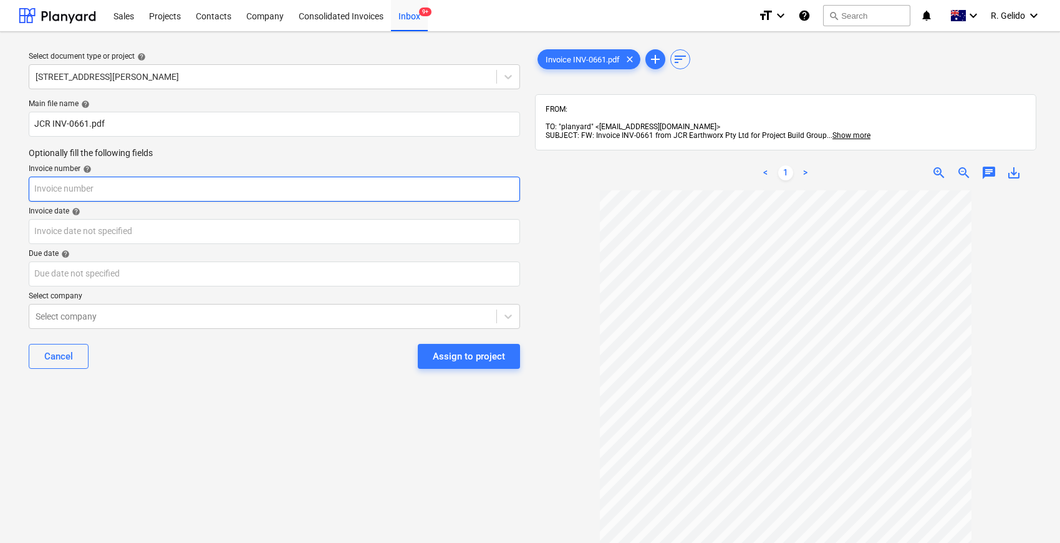
click at [70, 190] on input "text" at bounding box center [274, 189] width 491 height 25
paste input "0661"
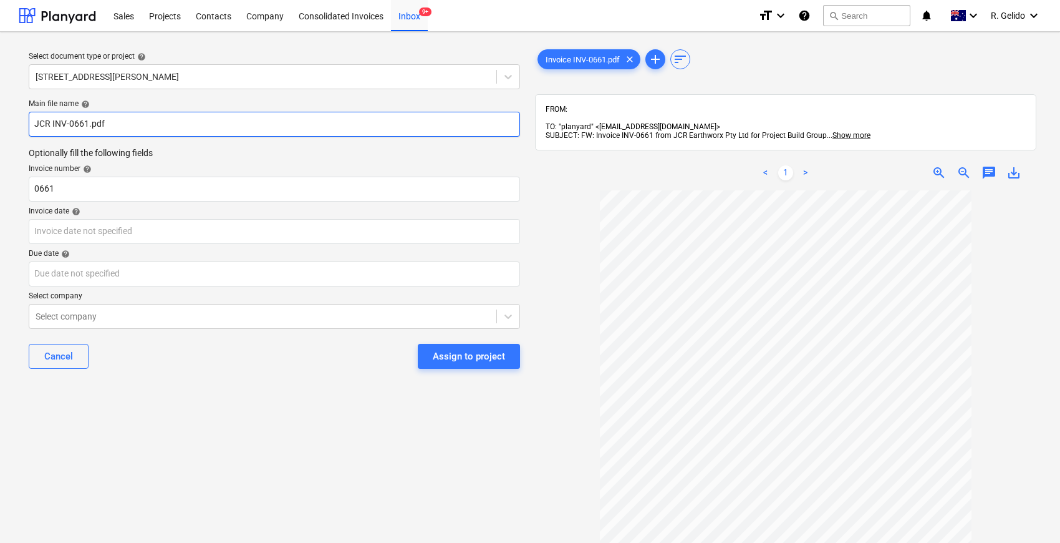
drag, startPoint x: 52, startPoint y: 119, endPoint x: 88, endPoint y: 122, distance: 35.7
click at [88, 122] on input "JCR INV-0661.pdf" at bounding box center [274, 124] width 491 height 25
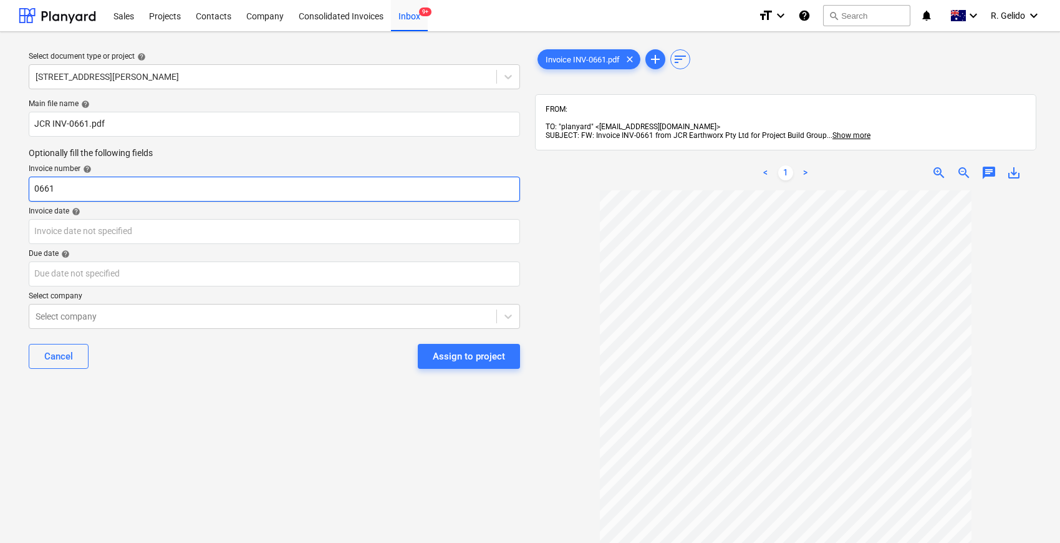
drag, startPoint x: 71, startPoint y: 196, endPoint x: 21, endPoint y: 194, distance: 50.0
click at [22, 194] on div "Select document type or project help [STREET_ADDRESS][PERSON_NAME] file name he…" at bounding box center [274, 372] width 511 height 661
paste input "INV-"
type input "INV-0661"
click at [53, 243] on div "Main file name help JCR INV-0661.pdf Optionally fill the following fields Invoi…" at bounding box center [274, 238] width 501 height 289
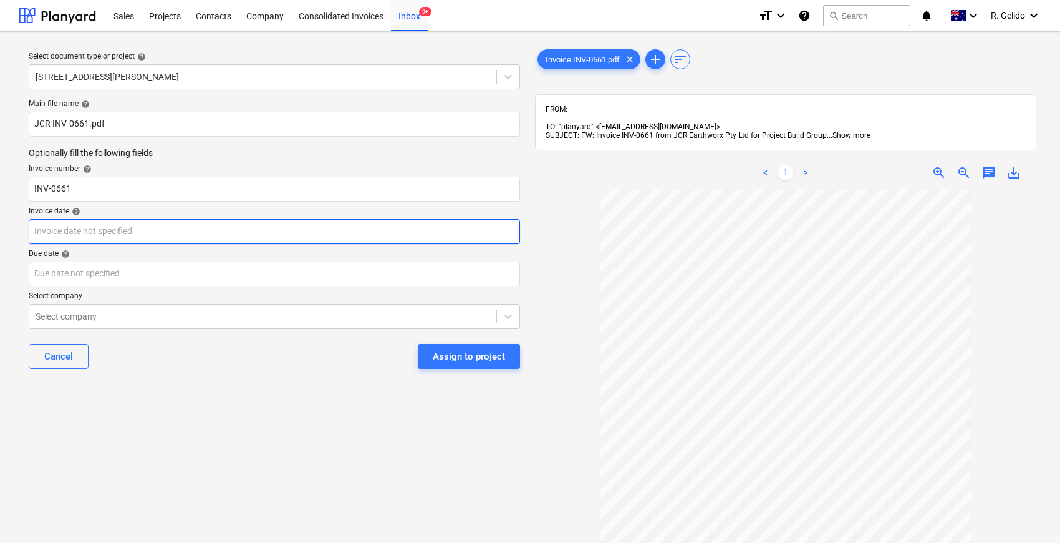
click at [49, 236] on body "Sales Projects Contacts Company Consolidated Invoices Inbox 9+ format_size keyb…" at bounding box center [530, 271] width 1060 height 543
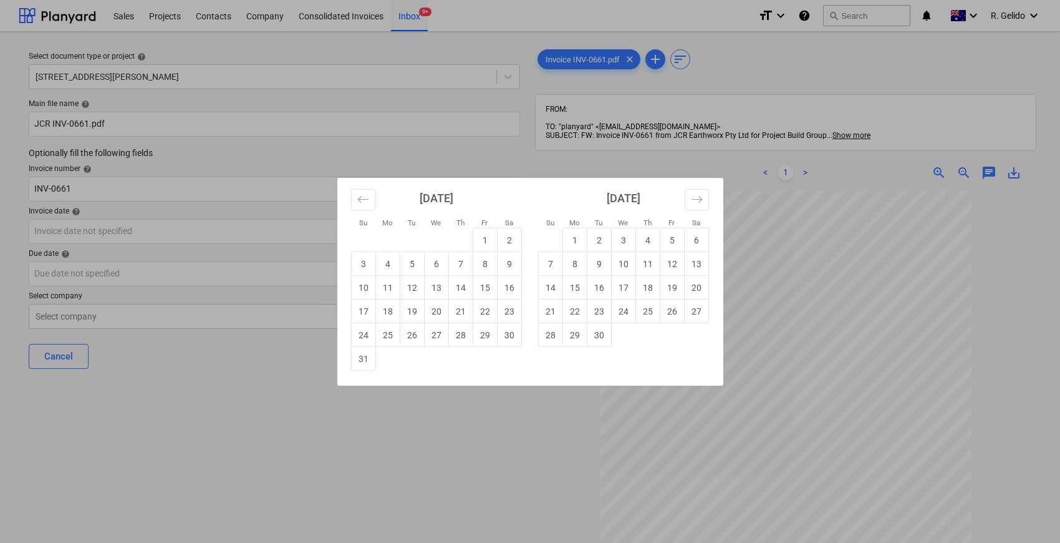
click at [240, 387] on div "Su Mo Tu We Th Fr Sa Su Mo Tu We Th Fr Sa [DATE] 1 2 3 4 5 6 7 8 9 10 11 12 13 …" at bounding box center [530, 271] width 1060 height 543
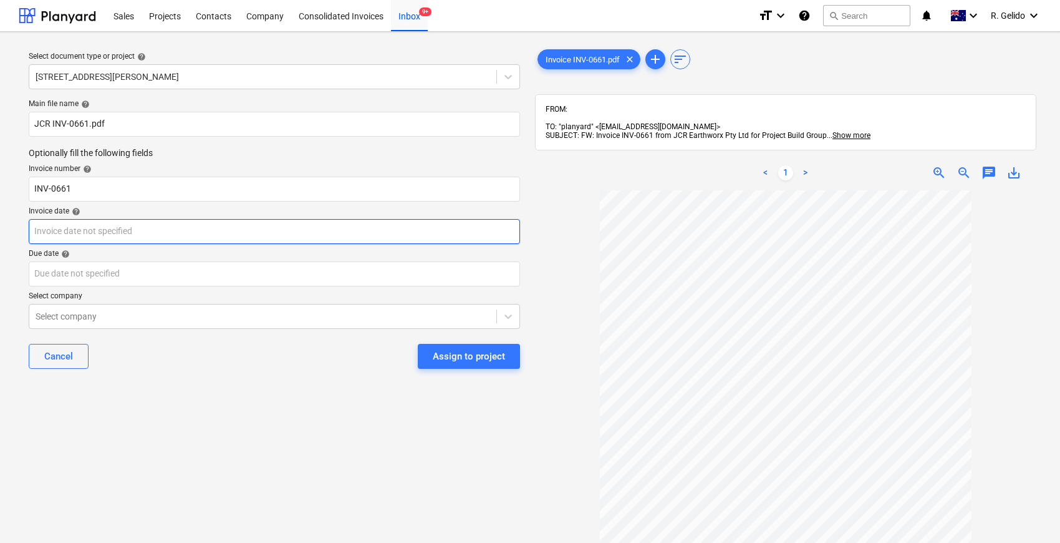
click at [92, 223] on body "Sales Projects Contacts Company Consolidated Invoices Inbox 9+ format_size keyb…" at bounding box center [530, 271] width 1060 height 543
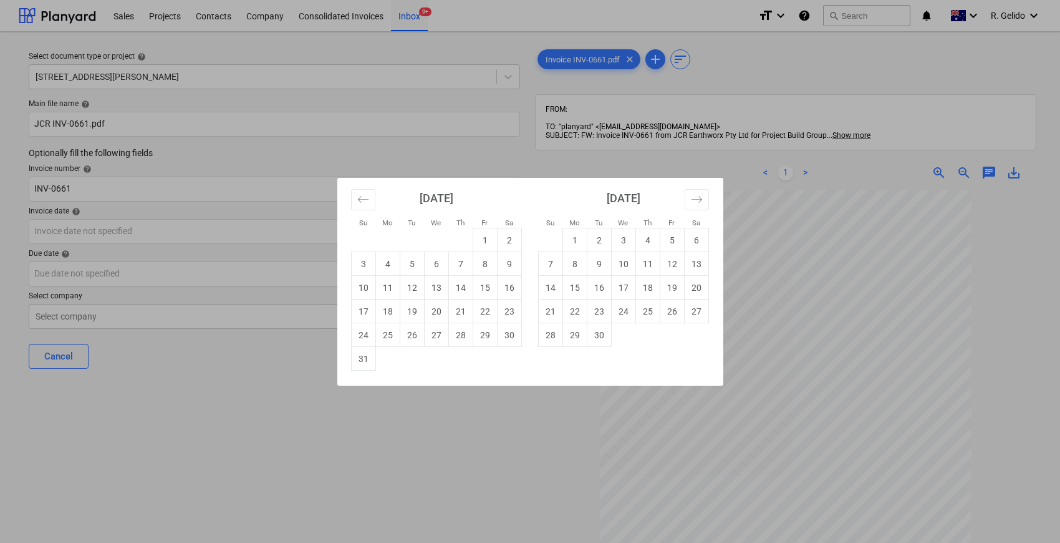
click at [405, 433] on div "Su Mo Tu We Th Fr Sa Su Mo Tu We Th Fr Sa [DATE] 1 2 3 4 5 6 7 8 9 10 11 12 13 …" at bounding box center [530, 271] width 1060 height 543
click at [74, 230] on body "Sales Projects Contacts Company Consolidated Invoices Inbox 9+ format_size keyb…" at bounding box center [530, 271] width 1060 height 543
click at [418, 307] on td "19" at bounding box center [412, 311] width 24 height 24
type input "[DATE]"
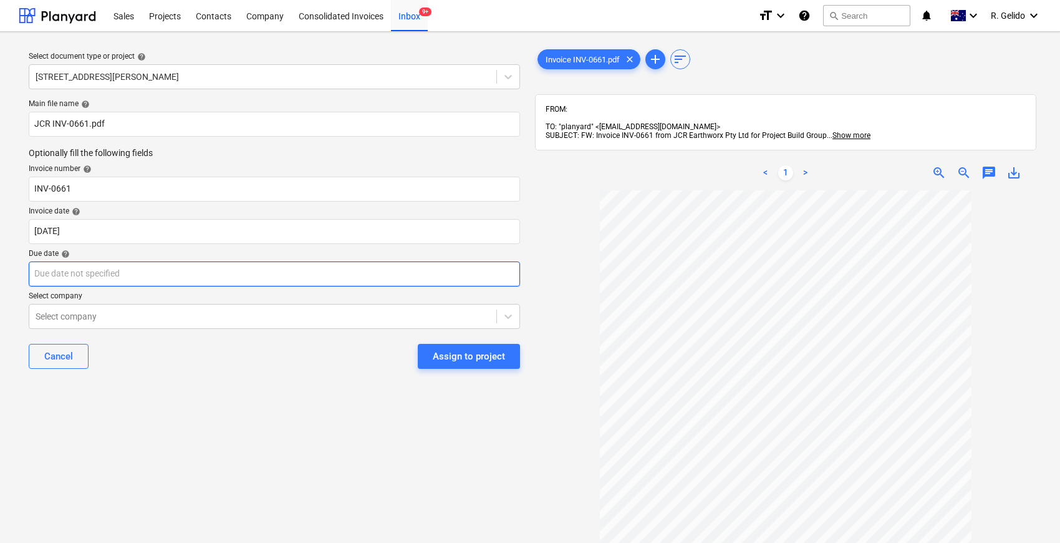
click at [157, 269] on body "Sales Projects Contacts Company Consolidated Invoices Inbox 9+ format_size keyb…" at bounding box center [530, 271] width 1060 height 543
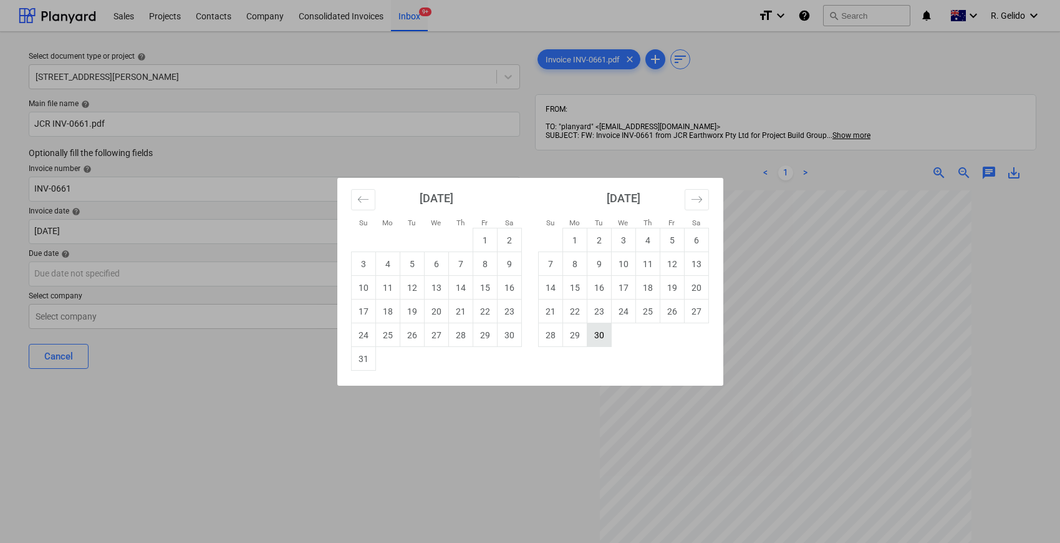
click at [599, 337] on td "30" at bounding box center [599, 335] width 24 height 24
type input "[DATE]"
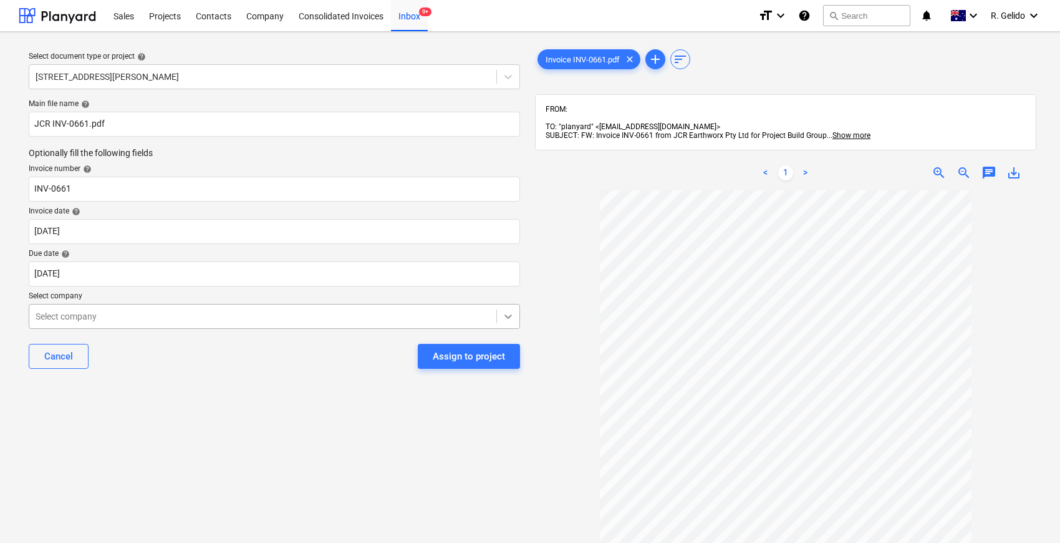
click at [509, 322] on div at bounding box center [508, 316] width 22 height 22
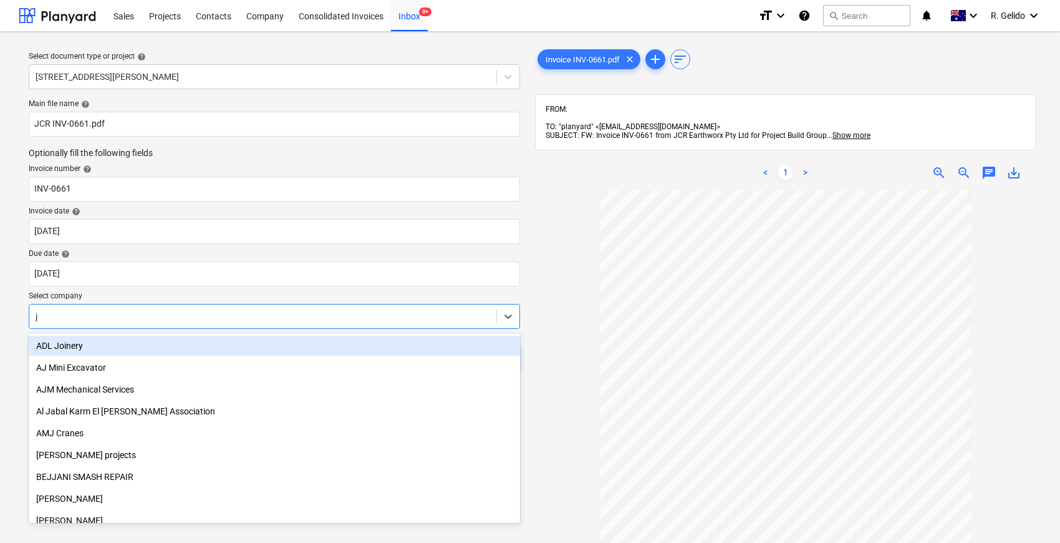
type input "jc"
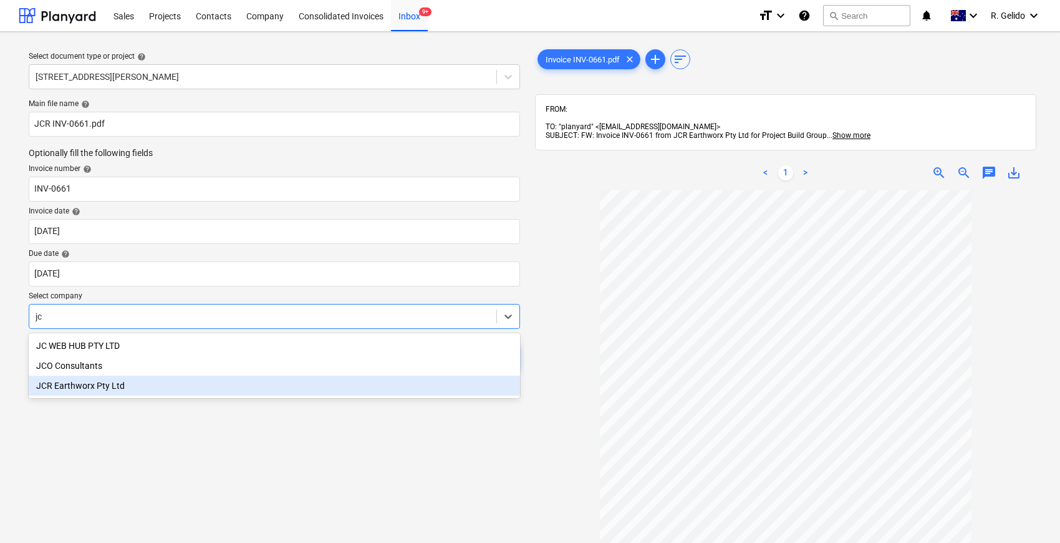
click at [125, 394] on div "JCR Earthworx Pty Ltd" at bounding box center [274, 385] width 491 height 20
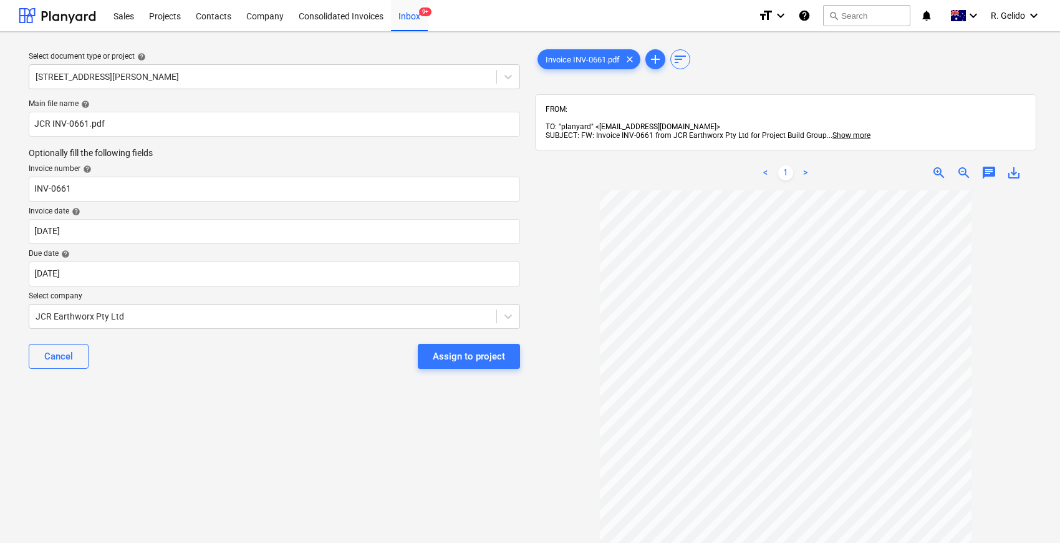
click at [289, 419] on div "Select document type or project help [STREET_ADDRESS][PERSON_NAME] file name he…" at bounding box center [274, 372] width 511 height 661
click at [473, 358] on div "Assign to project" at bounding box center [469, 356] width 72 height 16
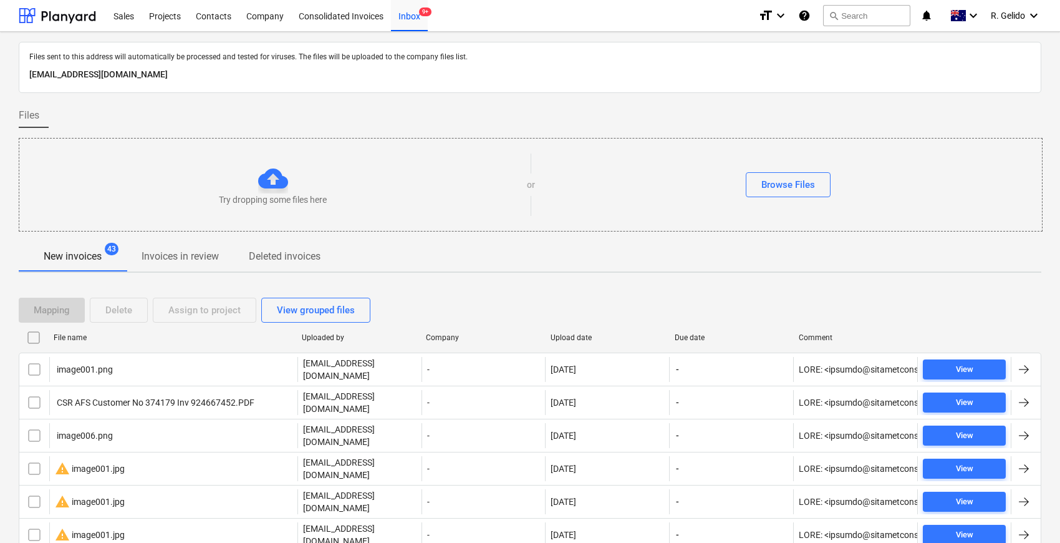
click at [565, 334] on div "Upload date" at bounding box center [608, 337] width 114 height 9
checkbox input "false"
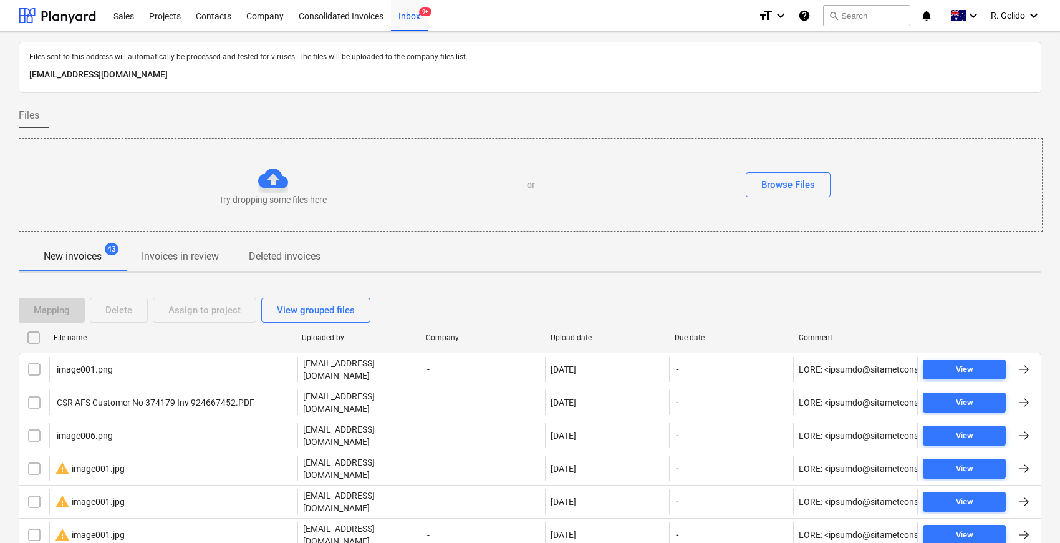
checkbox input "false"
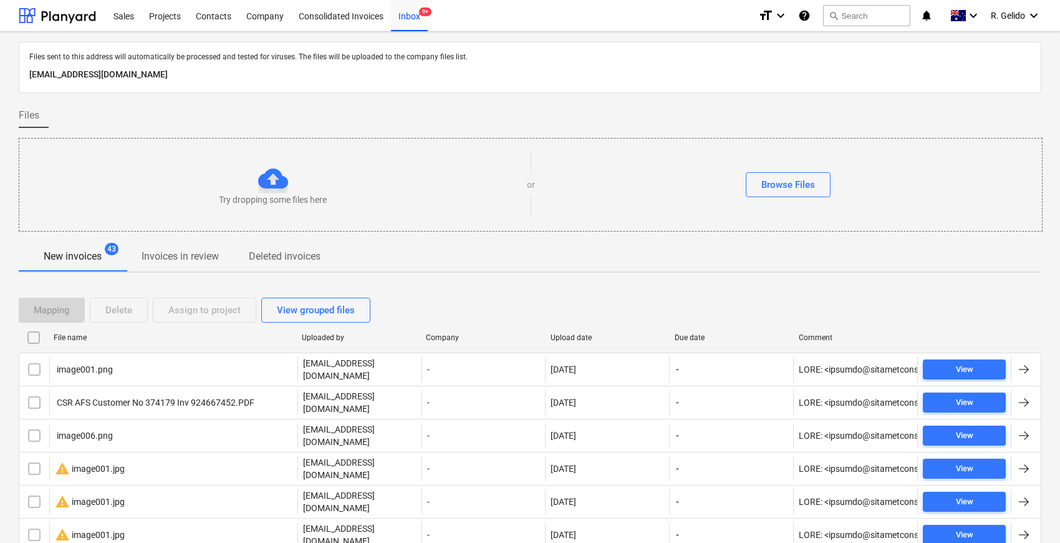
checkbox input "false"
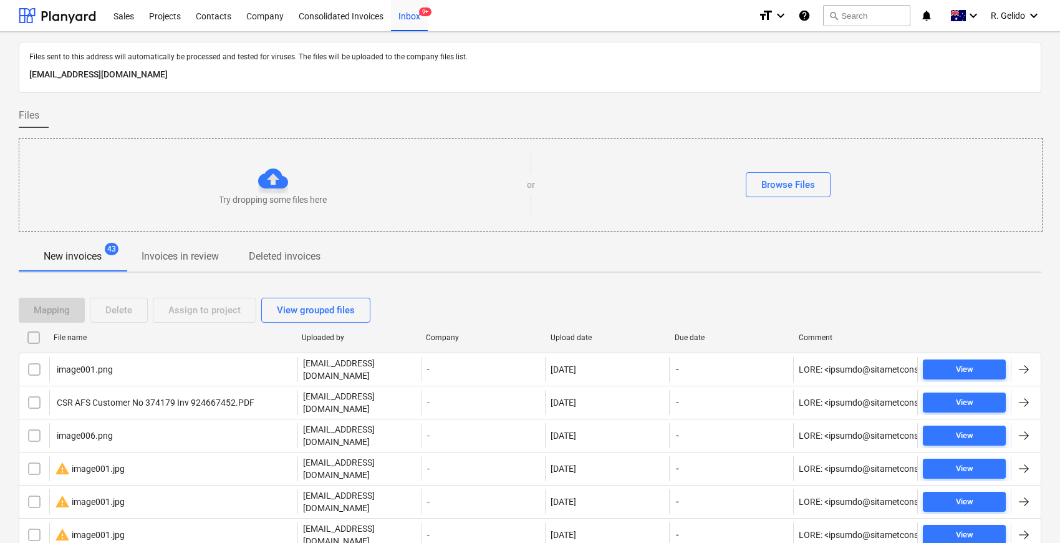
checkbox input "false"
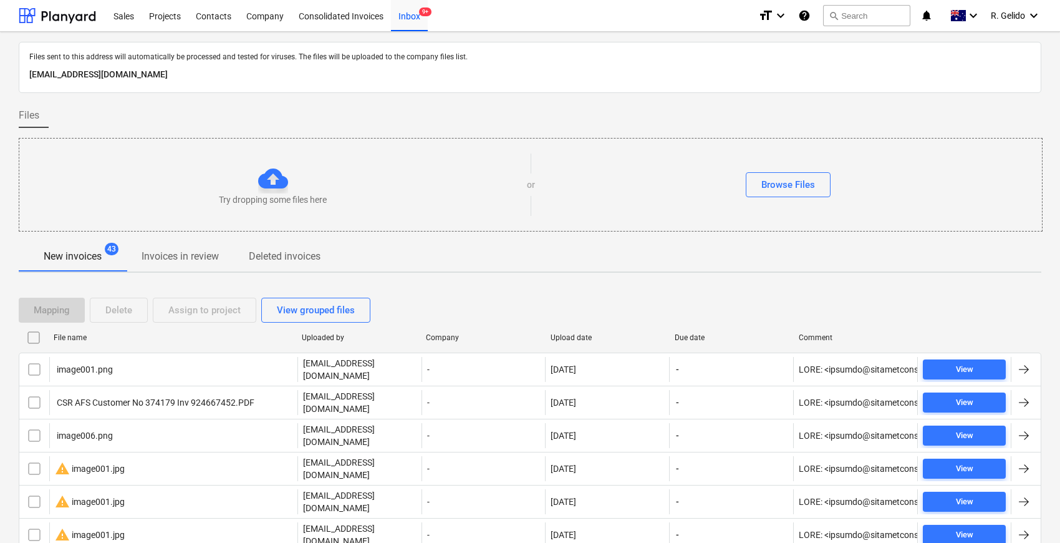
checkbox input "false"
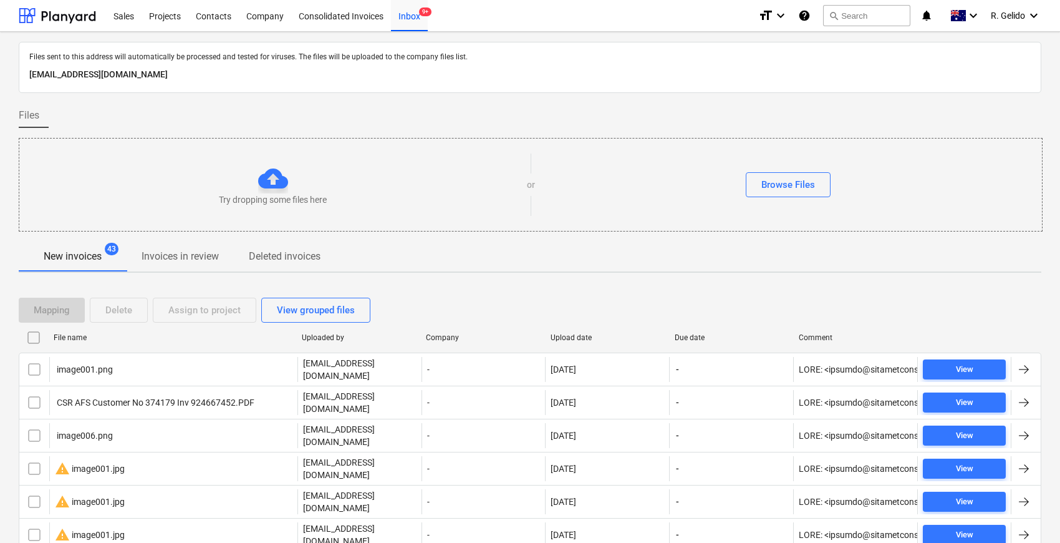
checkbox input "false"
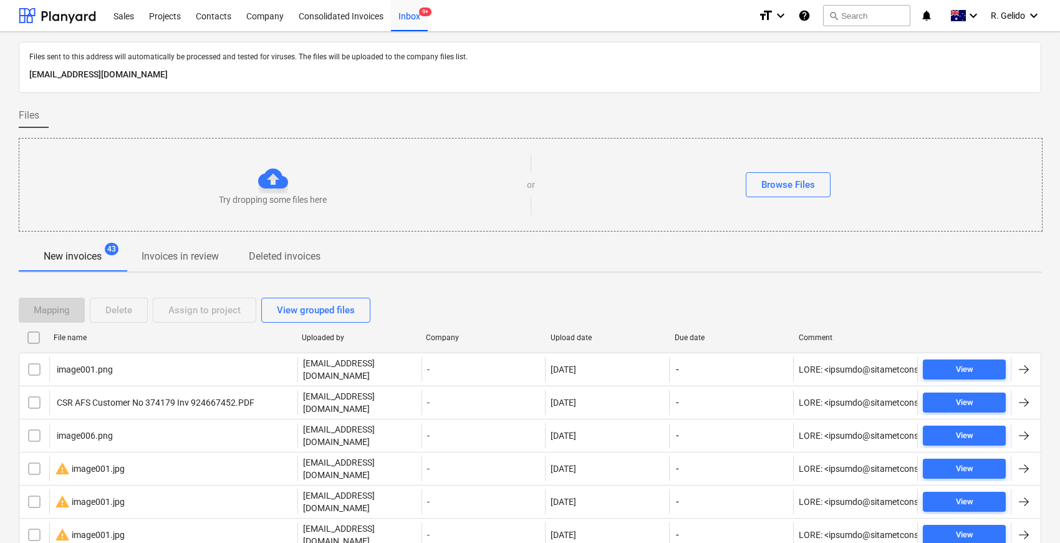
checkbox input "false"
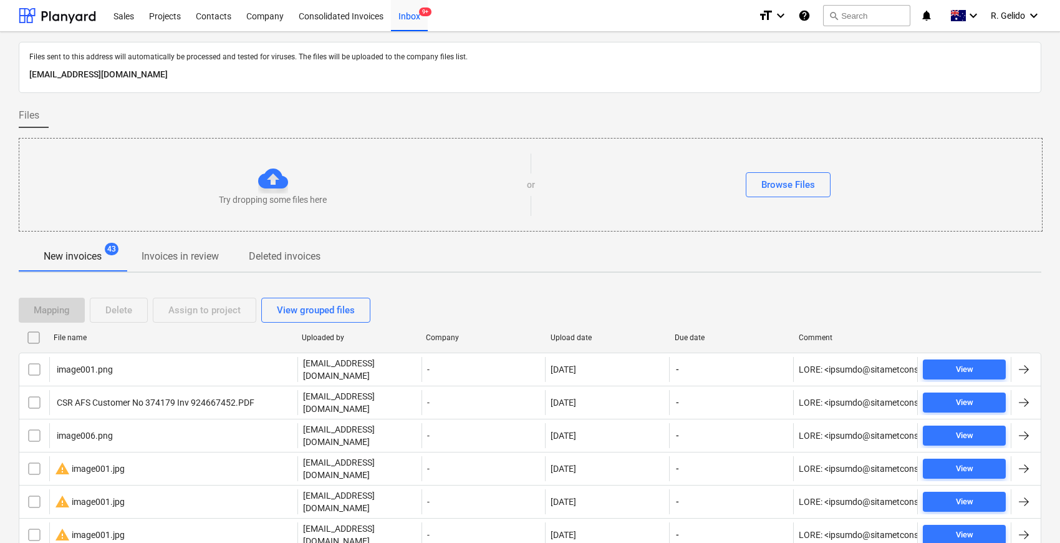
checkbox input "false"
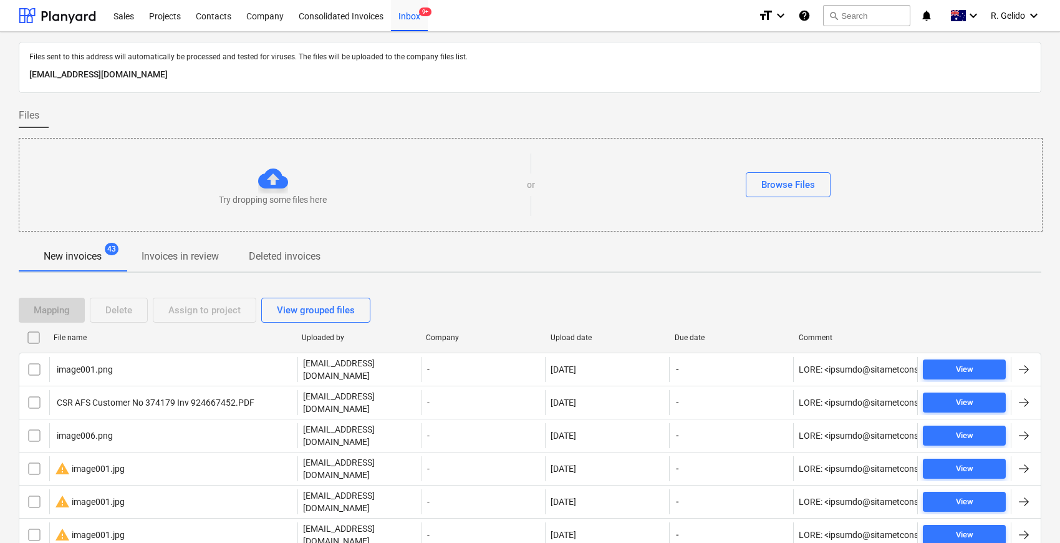
checkbox input "false"
click at [565, 334] on div "Upload date" at bounding box center [608, 337] width 114 height 9
checkbox input "false"
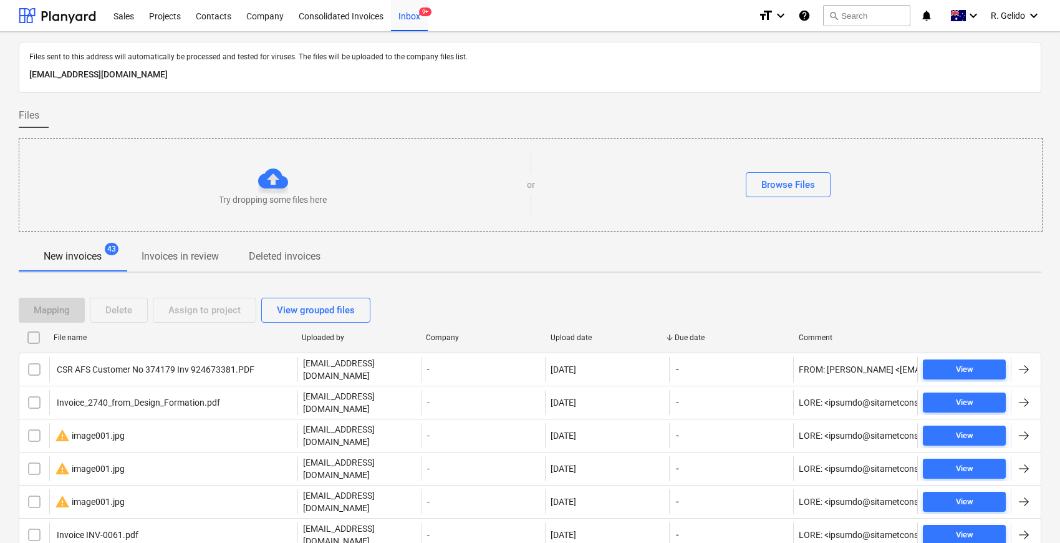
checkbox input "false"
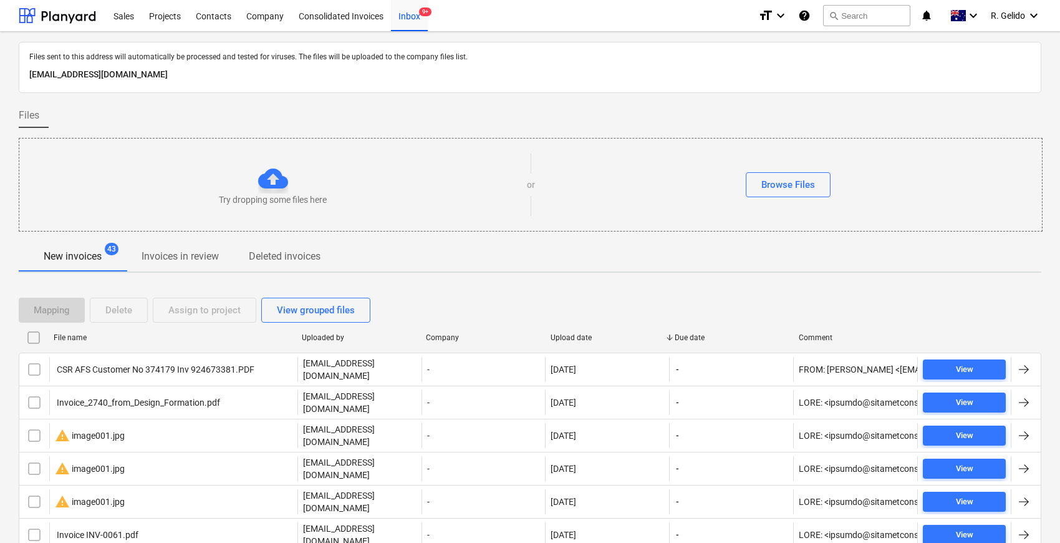
checkbox input "false"
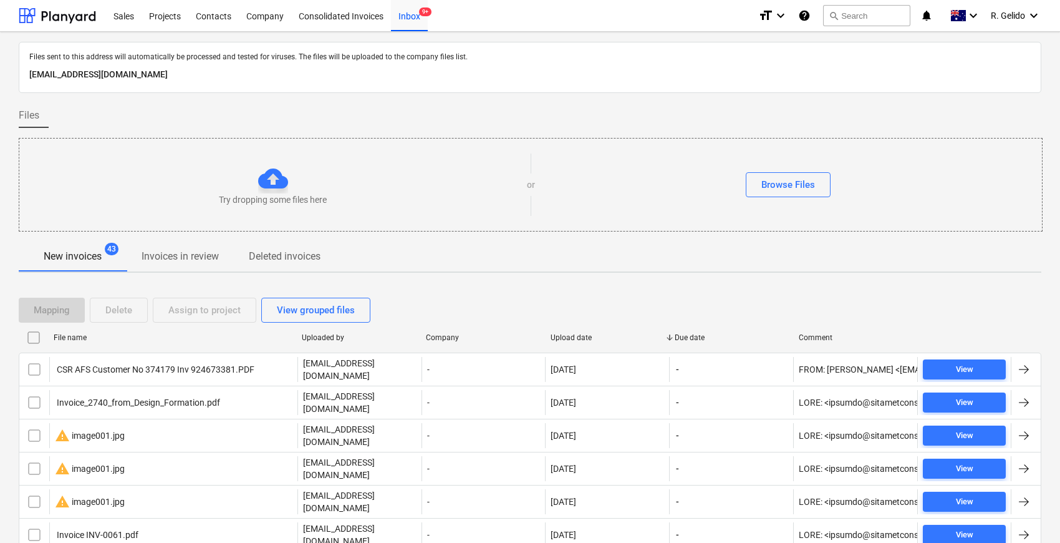
checkbox input "false"
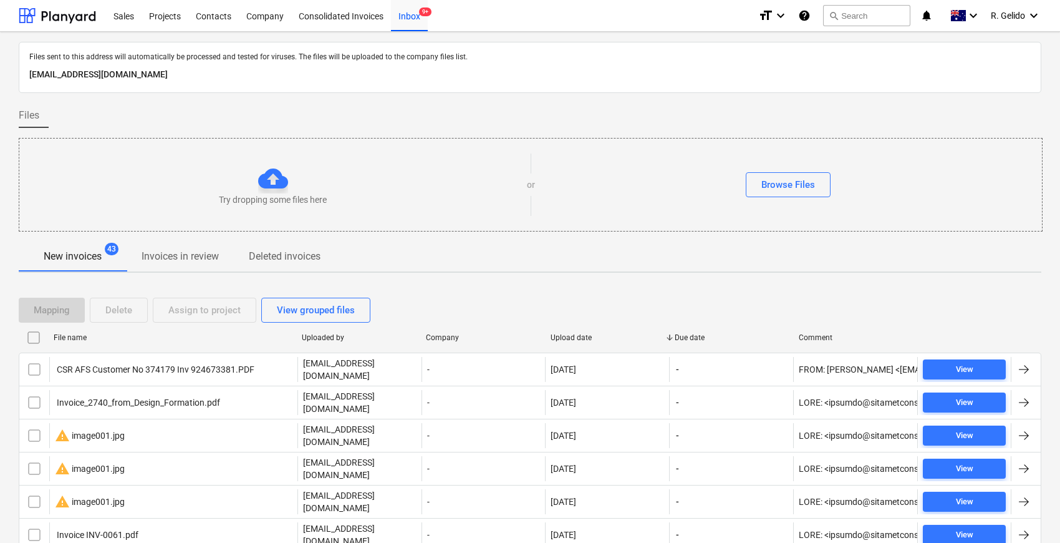
checkbox input "false"
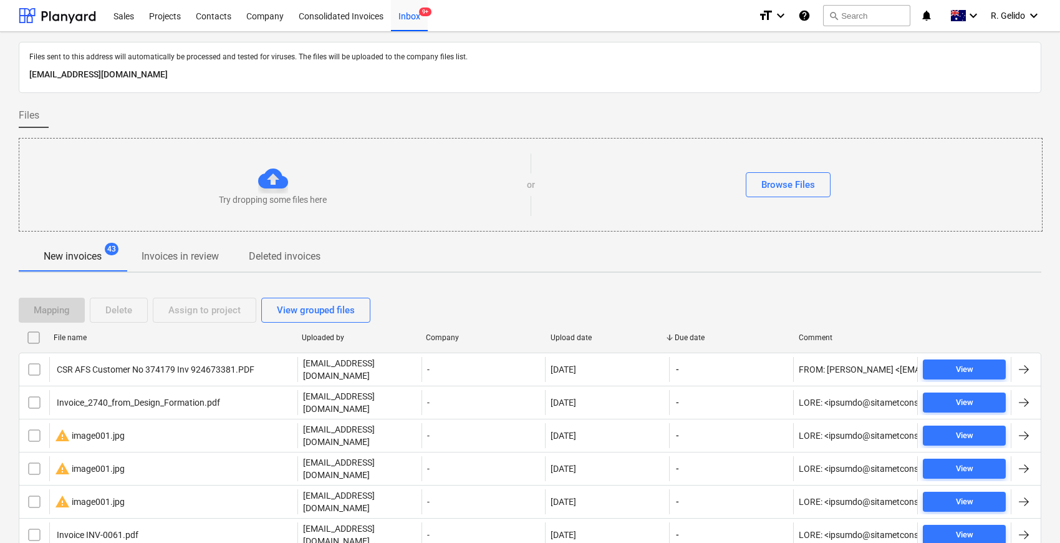
checkbox input "false"
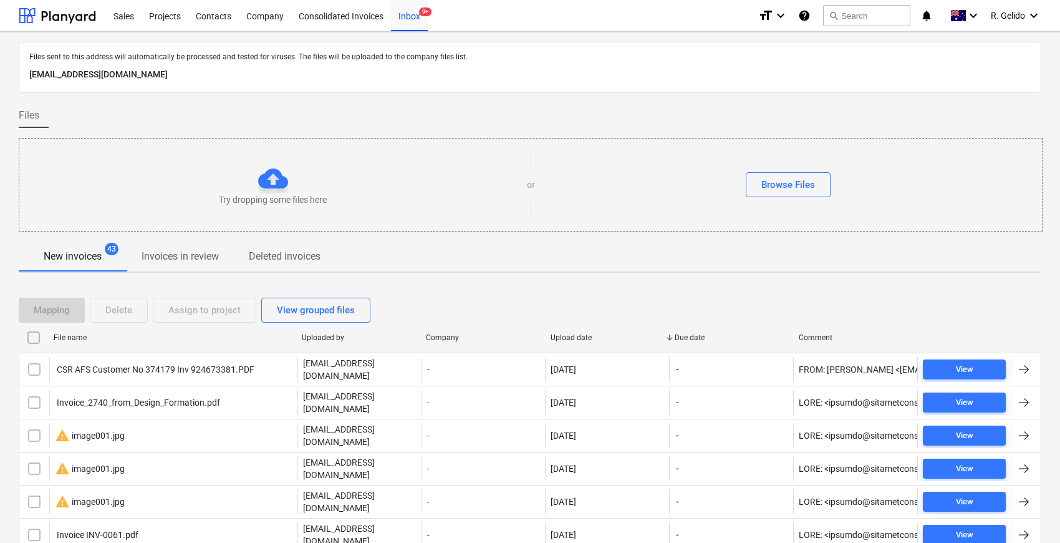
checkbox input "false"
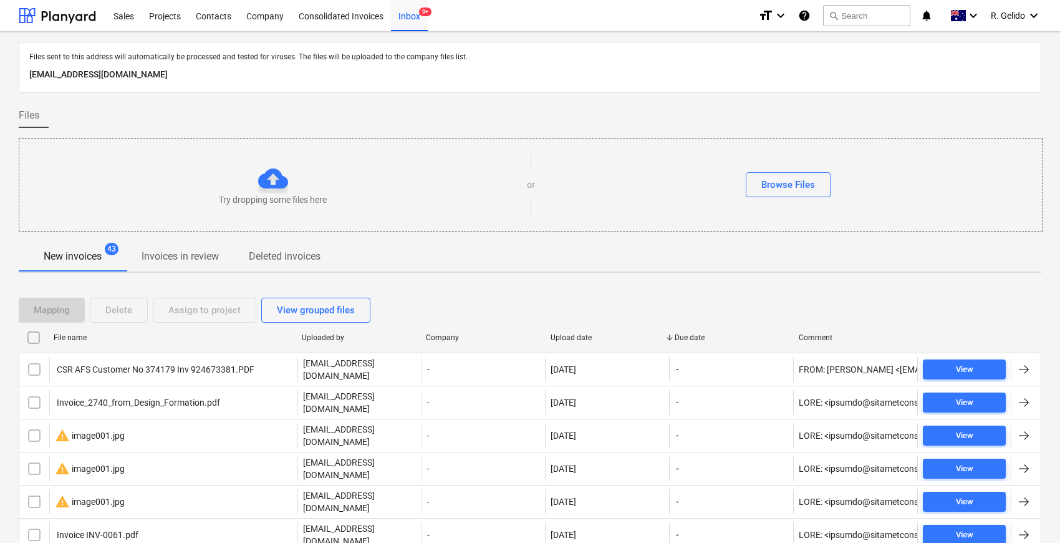
checkbox input "false"
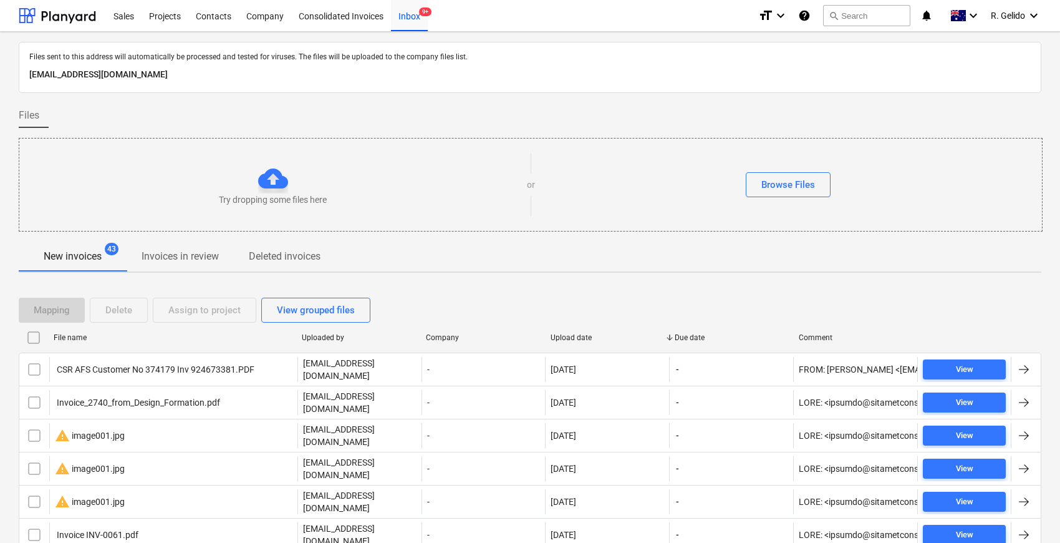
checkbox input "false"
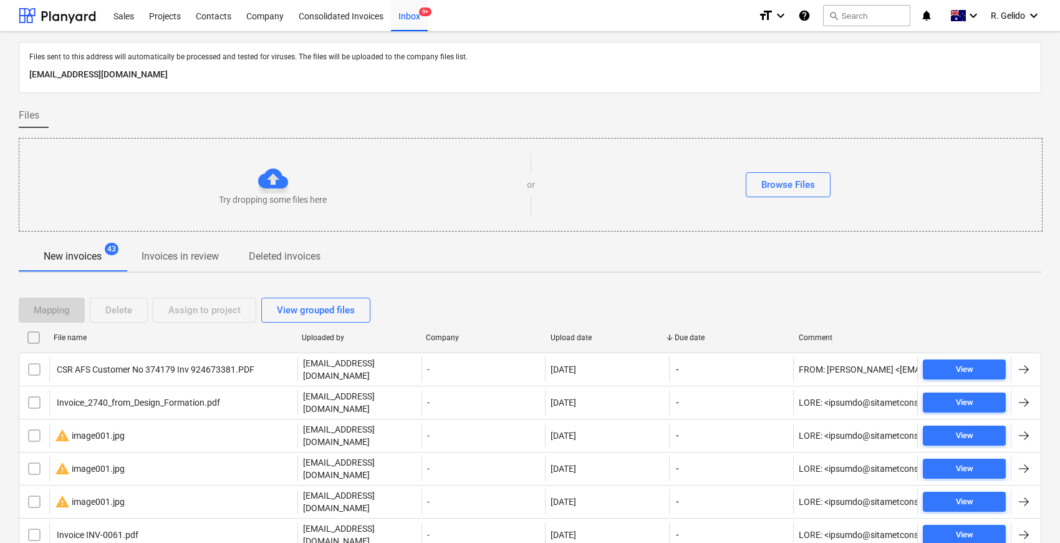
checkbox input "false"
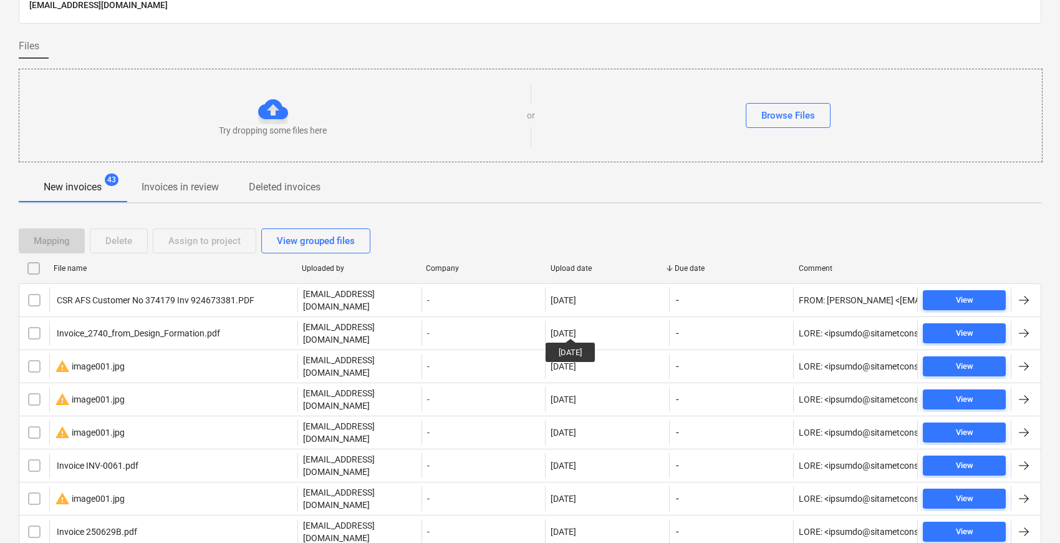
scroll to position [138, 0]
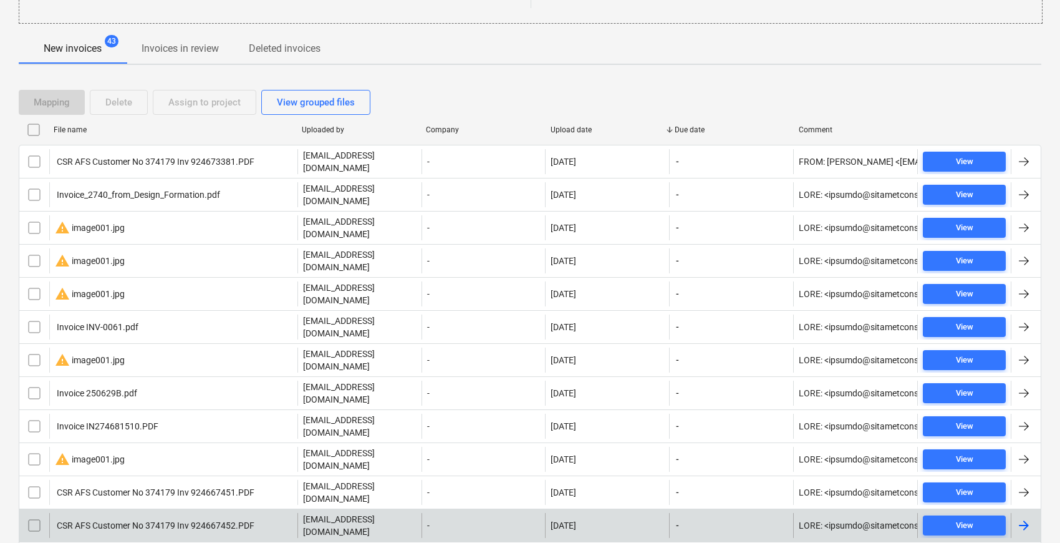
scroll to position [415, 0]
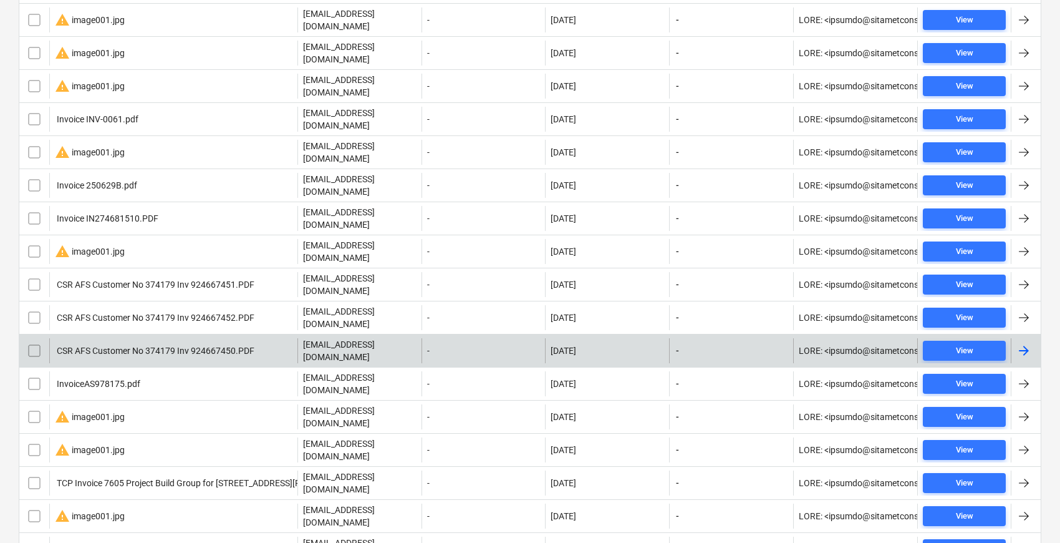
click at [217, 346] on div "CSR AFS Customer No 374179 Inv 924667450.PDF" at bounding box center [155, 351] width 200 height 10
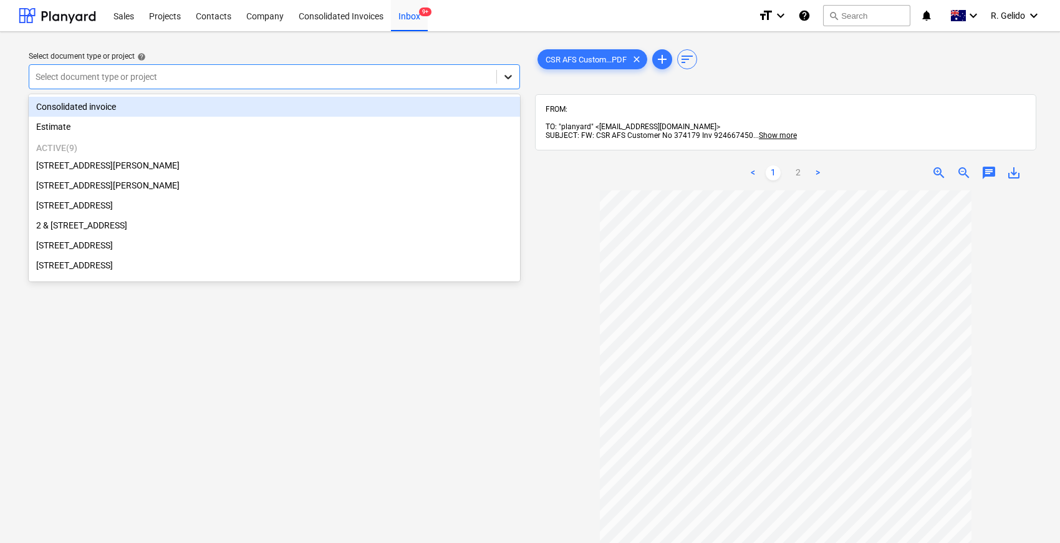
click at [503, 72] on icon at bounding box center [508, 76] width 12 height 12
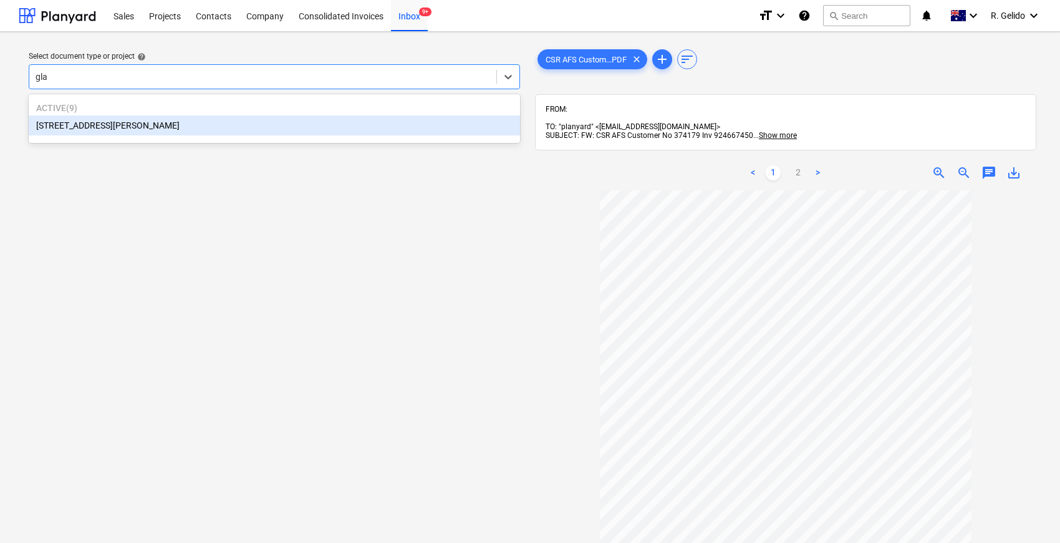
type input "glad"
click at [144, 128] on div "[STREET_ADDRESS][PERSON_NAME]" at bounding box center [274, 125] width 491 height 20
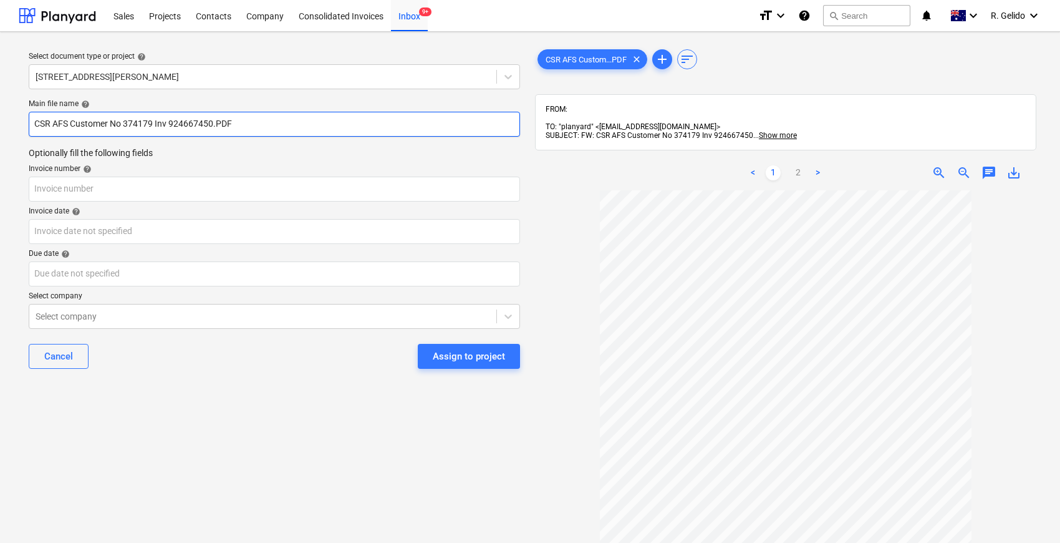
drag, startPoint x: 168, startPoint y: 123, endPoint x: 0, endPoint y: 111, distance: 168.9
click at [0, 111] on div "Select document type or project help [STREET_ADDRESS][PERSON_NAME] file name he…" at bounding box center [530, 372] width 1060 height 681
type input "AFS Inv 924667450.PDF"
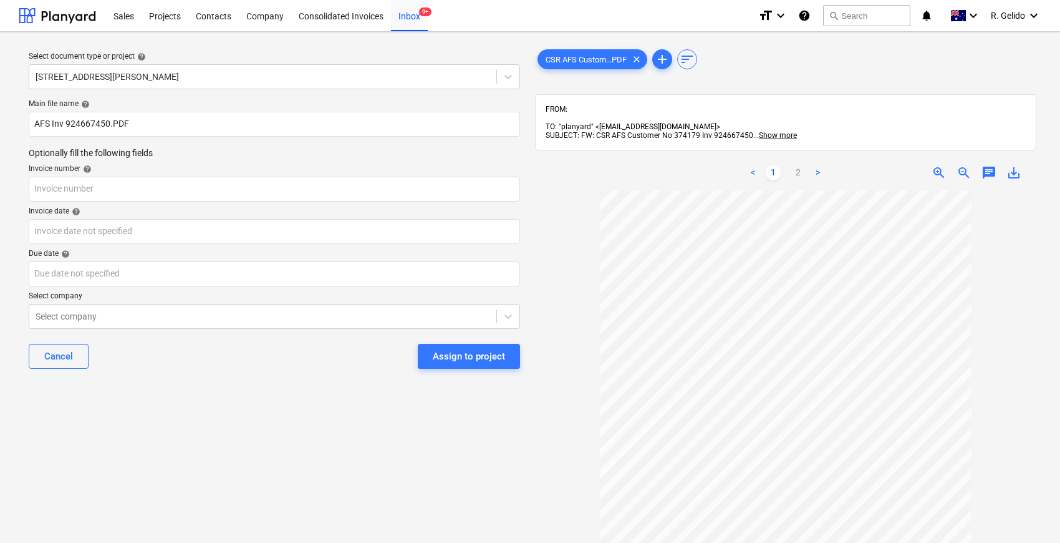
click at [200, 156] on p "Optionally fill the following fields" at bounding box center [274, 153] width 491 height 12
click at [77, 188] on input "text" at bounding box center [274, 189] width 491 height 25
type input "924667450"
drag, startPoint x: 180, startPoint y: 357, endPoint x: 164, endPoint y: 324, distance: 36.0
click at [180, 356] on div "Cancel Assign to project" at bounding box center [274, 356] width 491 height 45
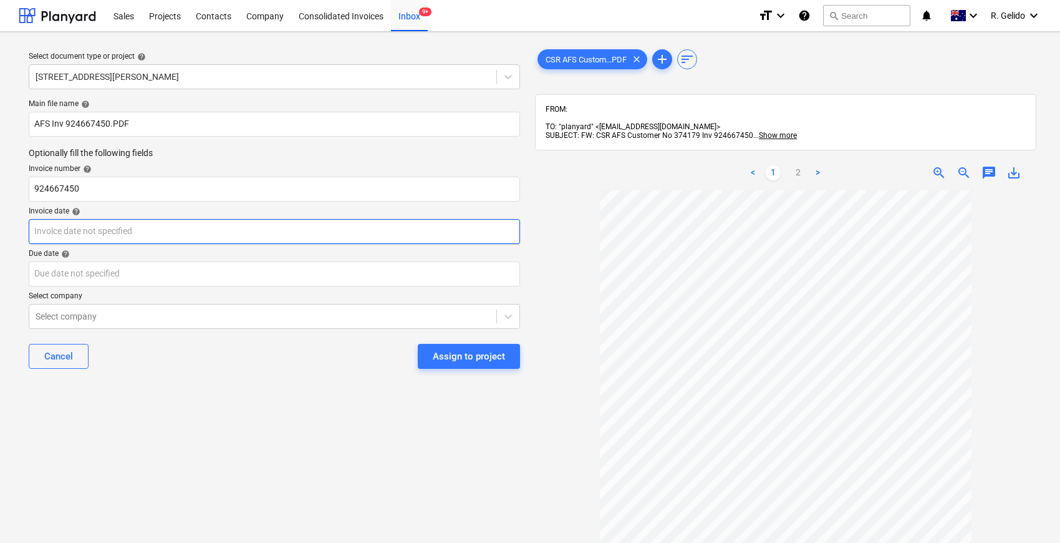
click at [120, 228] on body "Sales Projects Contacts Company Consolidated Invoices Inbox 9+ format_size keyb…" at bounding box center [530, 271] width 1060 height 543
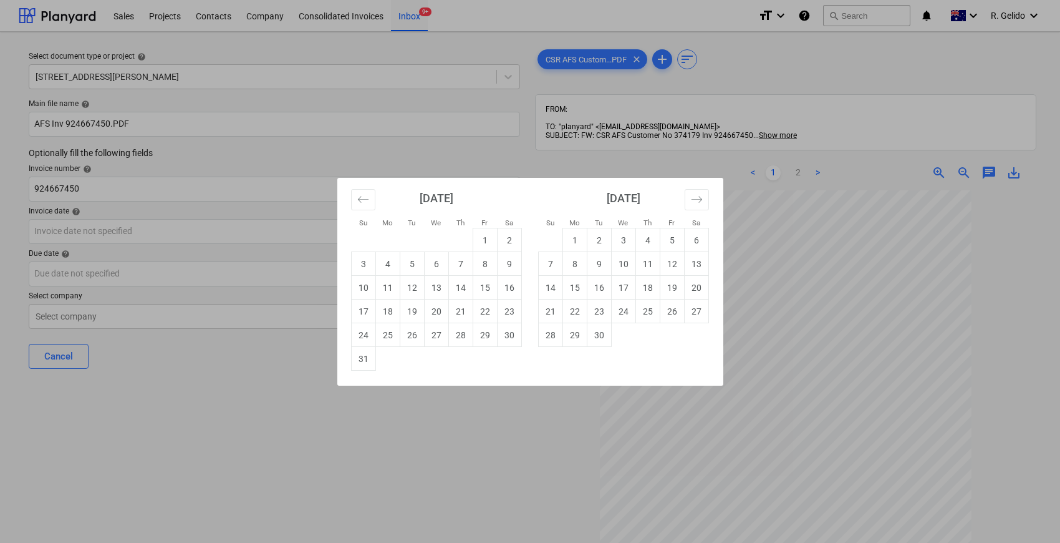
drag, startPoint x: 299, startPoint y: 424, endPoint x: 321, endPoint y: 362, distance: 65.5
click at [298, 422] on div "Su Mo Tu We Th Fr Sa Su Mo Tu We Th Fr Sa [DATE] 1 2 3 4 5 6 7 8 9 10 11 12 13 …" at bounding box center [530, 271] width 1060 height 543
click at [71, 231] on body "Sales Projects Contacts Company Consolidated Invoices Inbox 9+ format_size keyb…" at bounding box center [530, 271] width 1060 height 543
click at [392, 313] on td "18" at bounding box center [387, 311] width 24 height 24
type input "[DATE]"
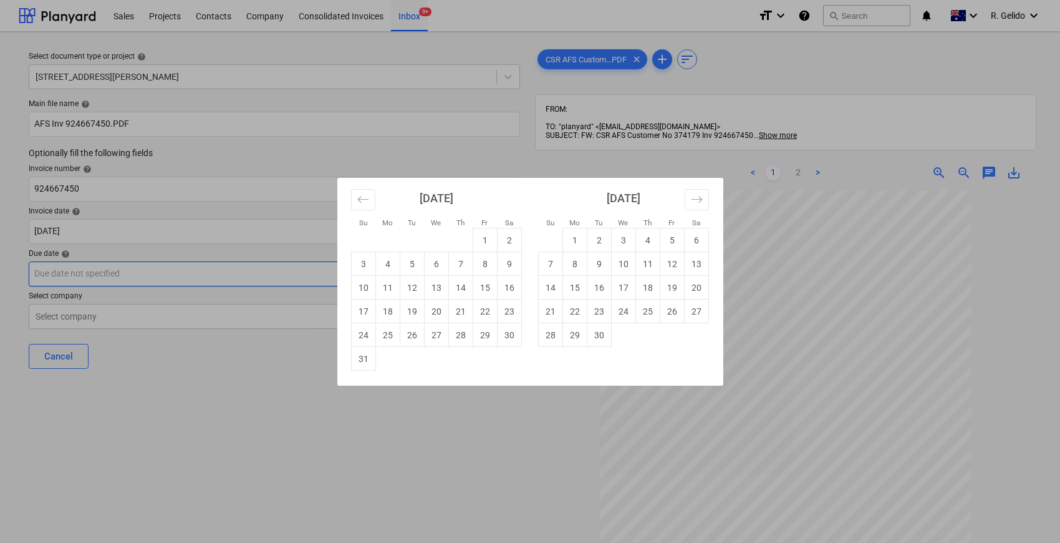
click at [142, 269] on body "Sales Projects Contacts Company Consolidated Invoices Inbox 9+ format_size keyb…" at bounding box center [530, 271] width 1060 height 543
click at [226, 390] on div "Su Mo Tu We Th Fr Sa Su Mo Tu We Th Fr Sa [DATE] 1 2 3 4 5 6 7 8 9 10 11 12 13 …" at bounding box center [530, 271] width 1060 height 543
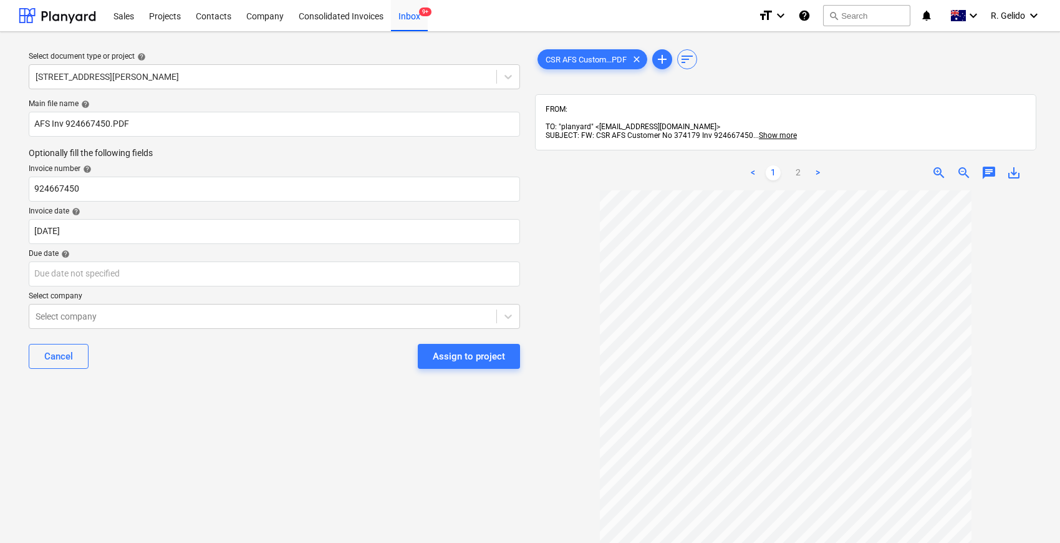
scroll to position [20, 0]
drag, startPoint x: 303, startPoint y: 400, endPoint x: 286, endPoint y: 384, distance: 24.3
click at [299, 399] on div "Select document type or project help [STREET_ADDRESS][PERSON_NAME] file name he…" at bounding box center [274, 372] width 511 height 661
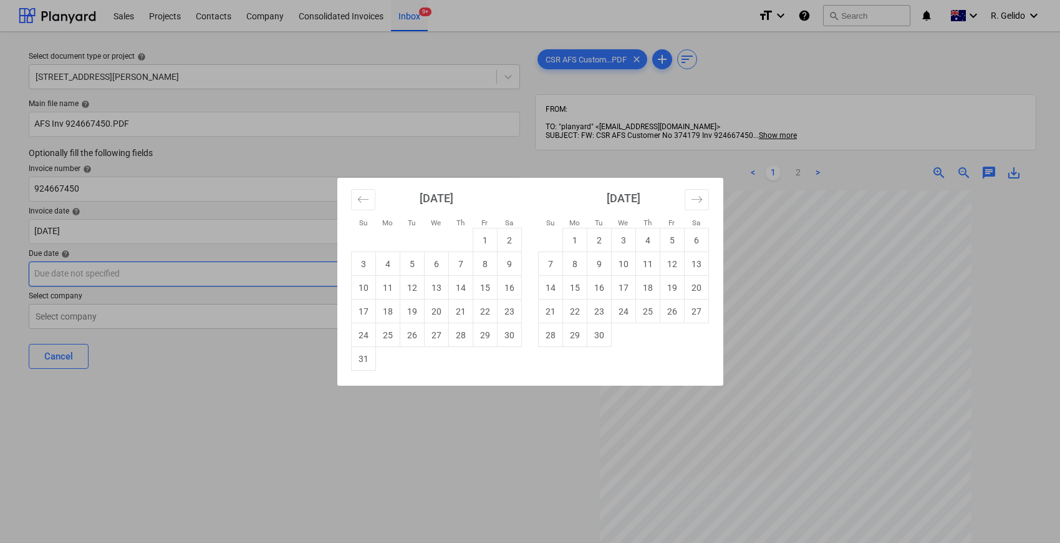
click at [105, 271] on body "Sales Projects Contacts Company Consolidated Invoices Inbox 9+ format_size keyb…" at bounding box center [530, 271] width 1060 height 543
click at [373, 438] on div "Su Mo Tu We Th Fr Sa Su Mo Tu We Th Fr Sa [DATE] 1 2 3 4 5 6 7 8 9 10 11 12 13 …" at bounding box center [530, 271] width 1060 height 543
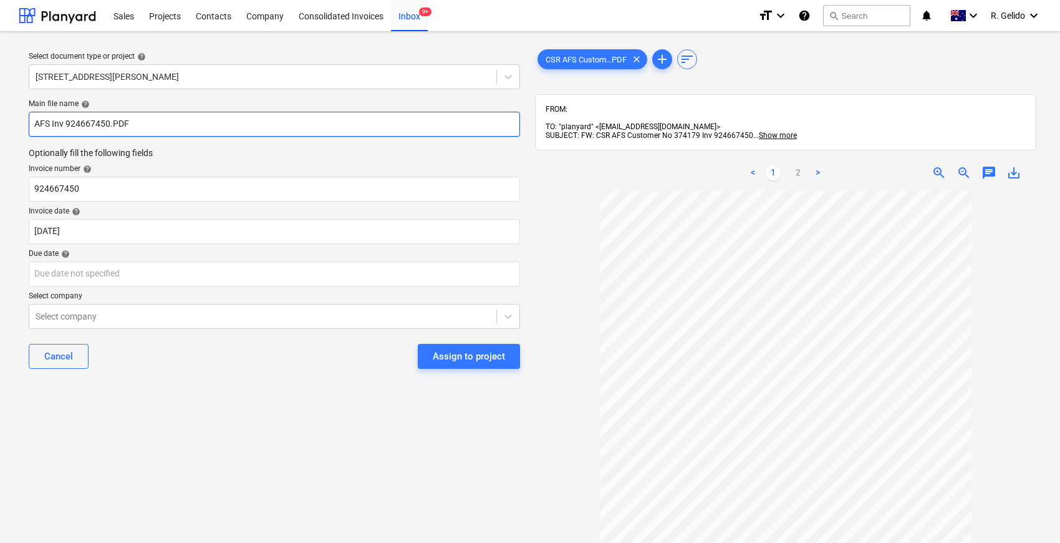
drag, startPoint x: 49, startPoint y: 118, endPoint x: 10, endPoint y: 117, distance: 38.7
click at [10, 117] on div "Select document type or project help [STREET_ADDRESS][PERSON_NAME] file name he…" at bounding box center [530, 372] width 1060 height 681
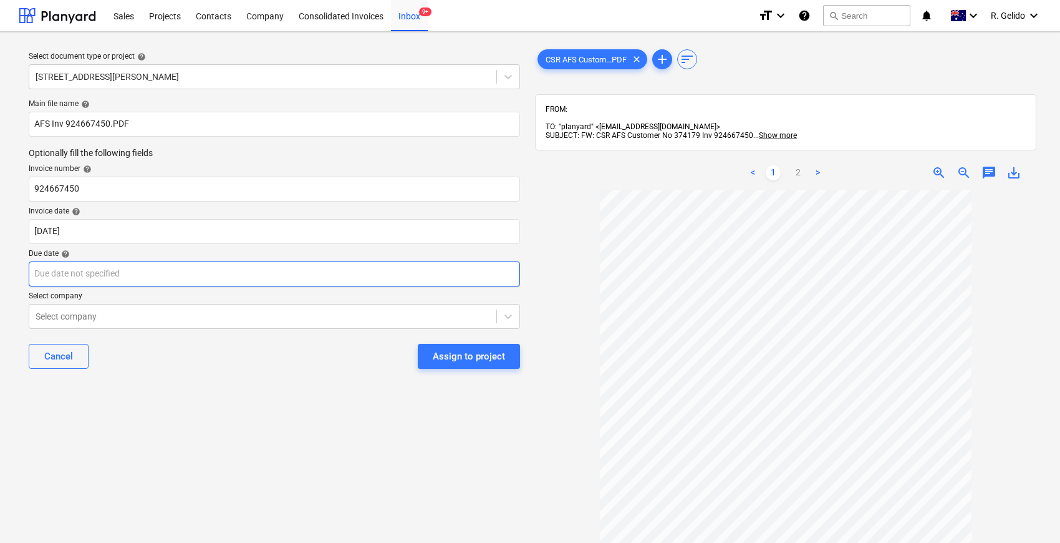
click at [146, 270] on body "Sales Projects Contacts Company Consolidated Invoices Inbox 9+ format_size keyb…" at bounding box center [530, 271] width 1060 height 543
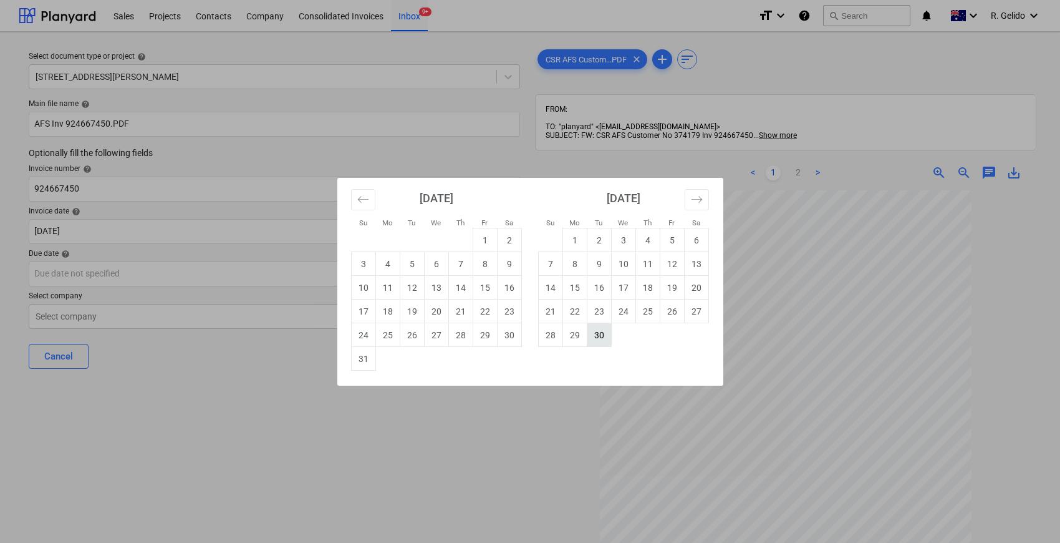
click at [594, 334] on td "30" at bounding box center [599, 335] width 24 height 24
type input "[DATE]"
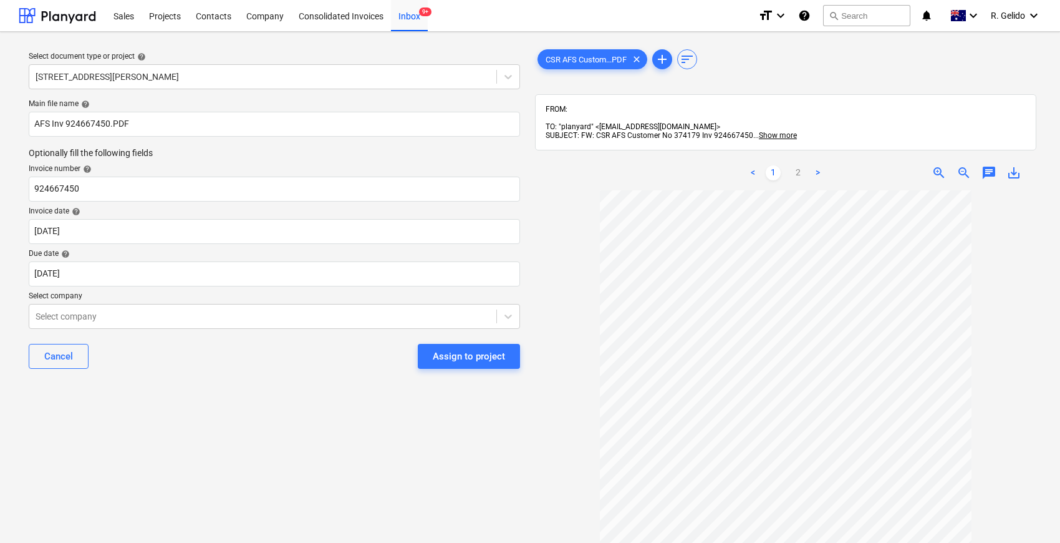
click at [143, 391] on div "Select document type or project help [STREET_ADDRESS][PERSON_NAME] file name he…" at bounding box center [274, 372] width 511 height 661
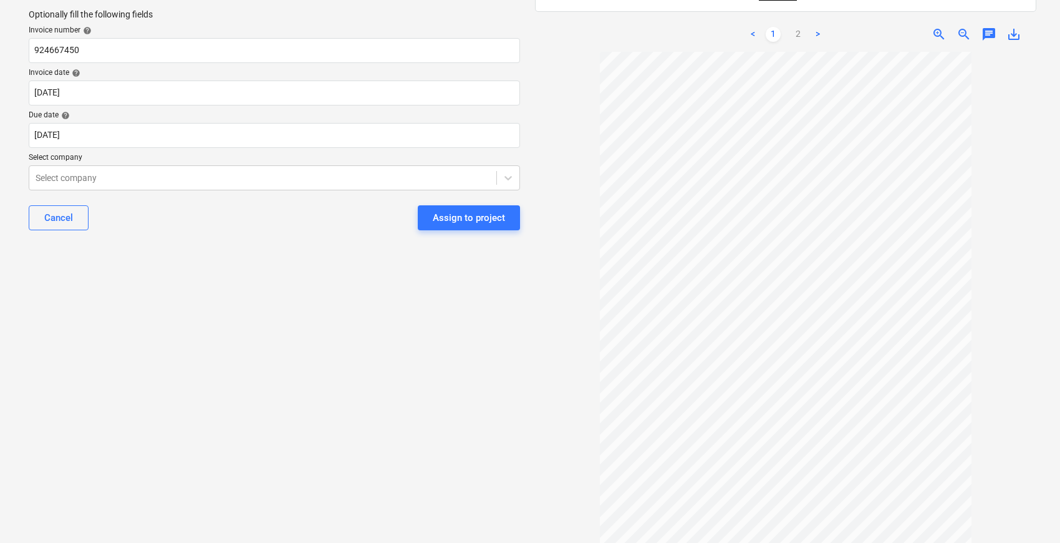
scroll to position [162, 0]
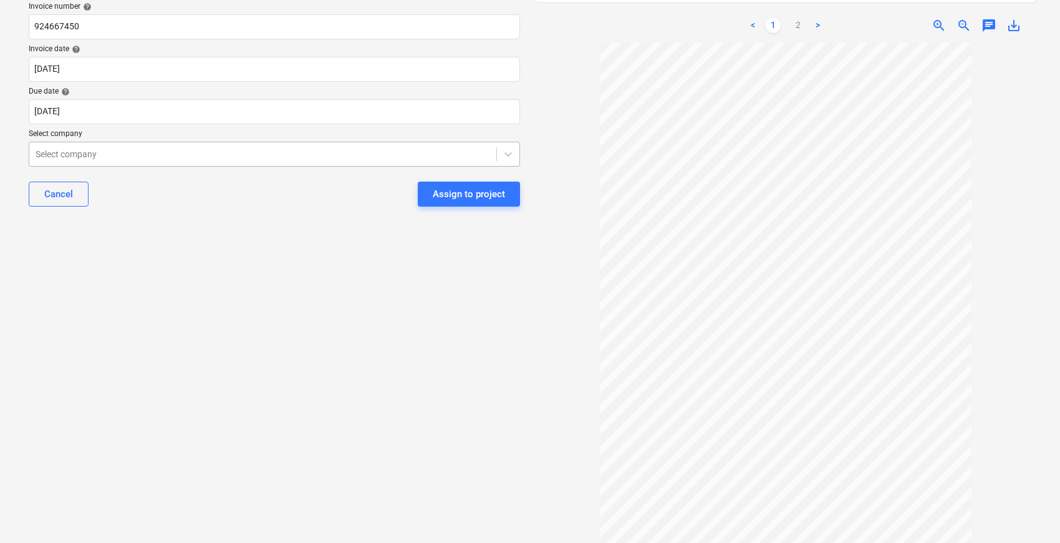
click at [225, 163] on div "Select company" at bounding box center [274, 154] width 491 height 25
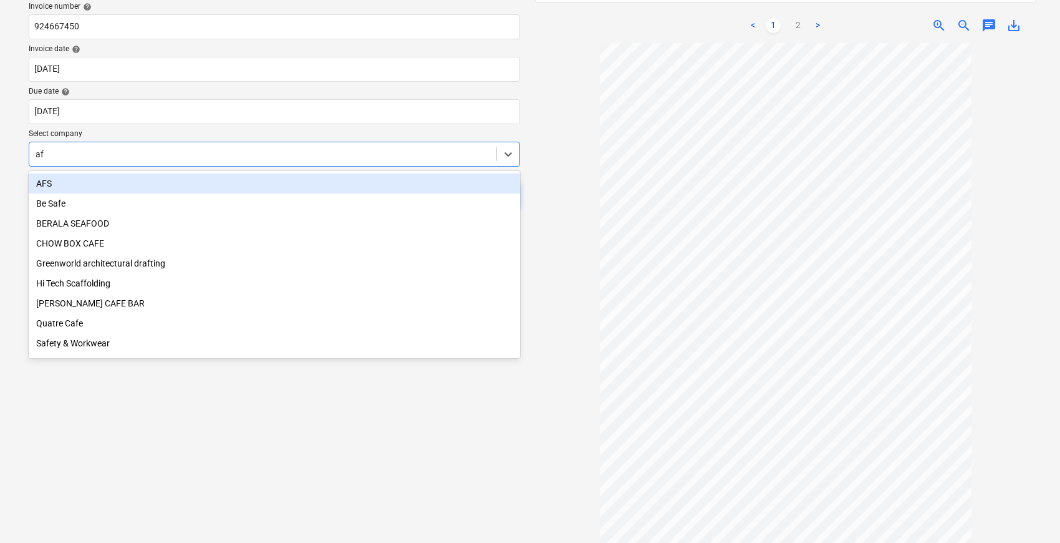
type input "afs"
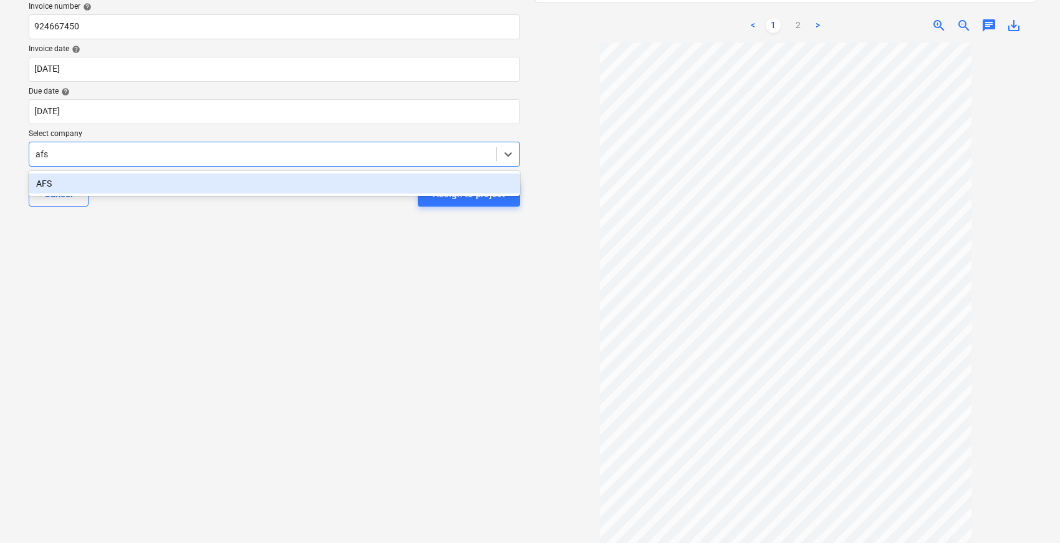
click at [233, 182] on div "AFS" at bounding box center [274, 183] width 491 height 20
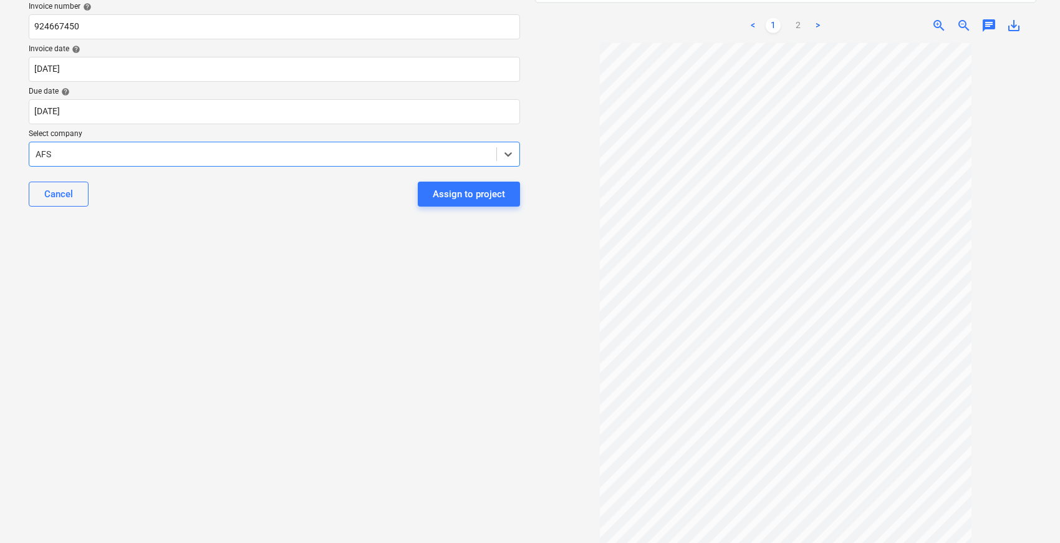
click at [297, 274] on div "Select document type or project help [STREET_ADDRESS][PERSON_NAME] file name he…" at bounding box center [274, 206] width 511 height 653
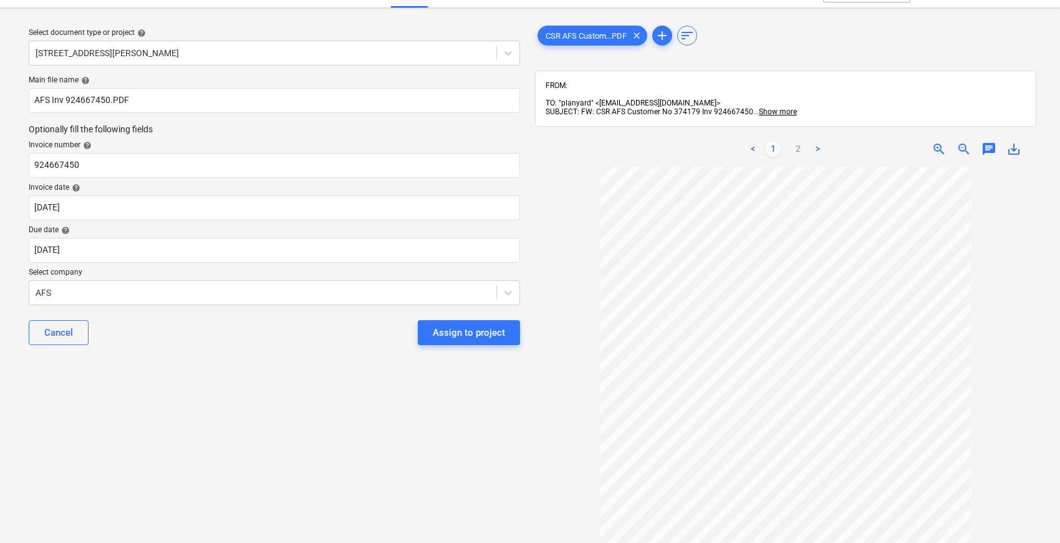
scroll to position [0, 0]
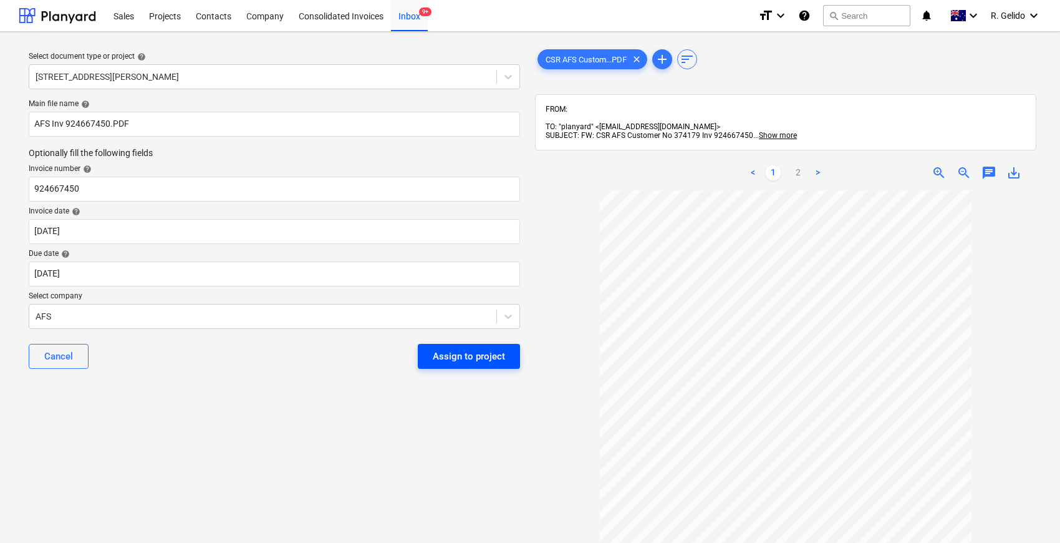
click at [452, 352] on div "Assign to project" at bounding box center [469, 356] width 72 height 16
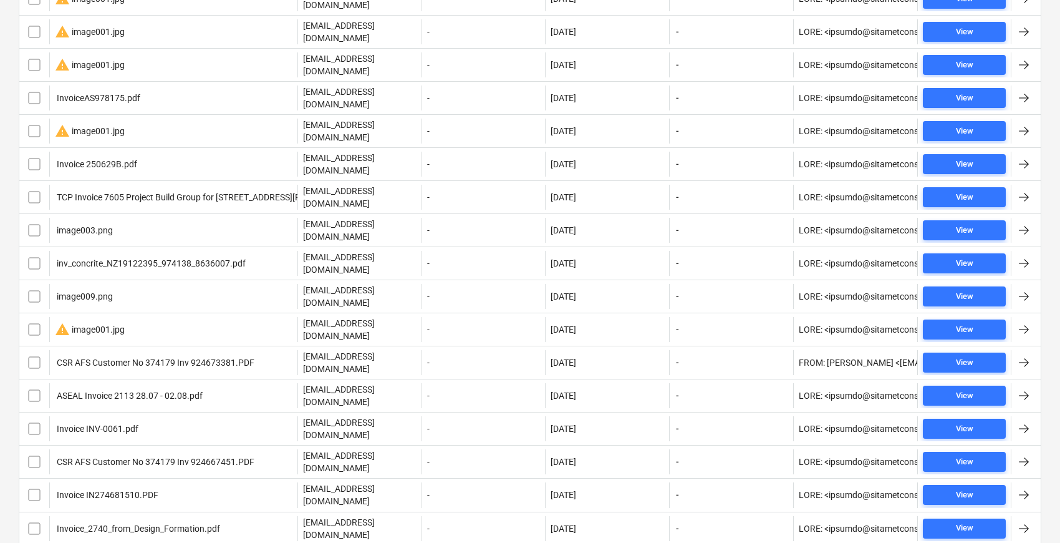
scroll to position [192, 0]
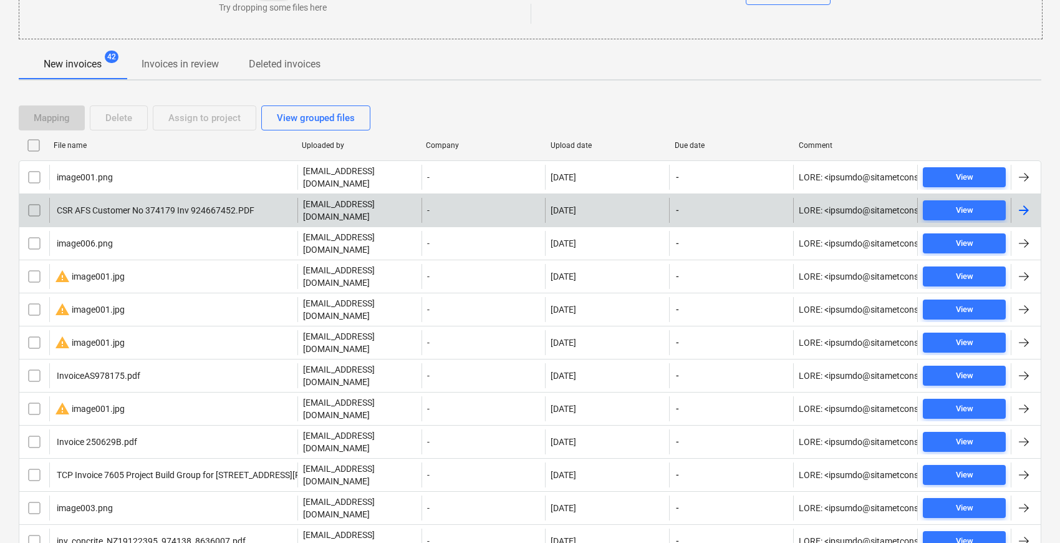
click at [243, 205] on div "CSR AFS Customer No 374179 Inv 924667452.PDF" at bounding box center [155, 210] width 200 height 10
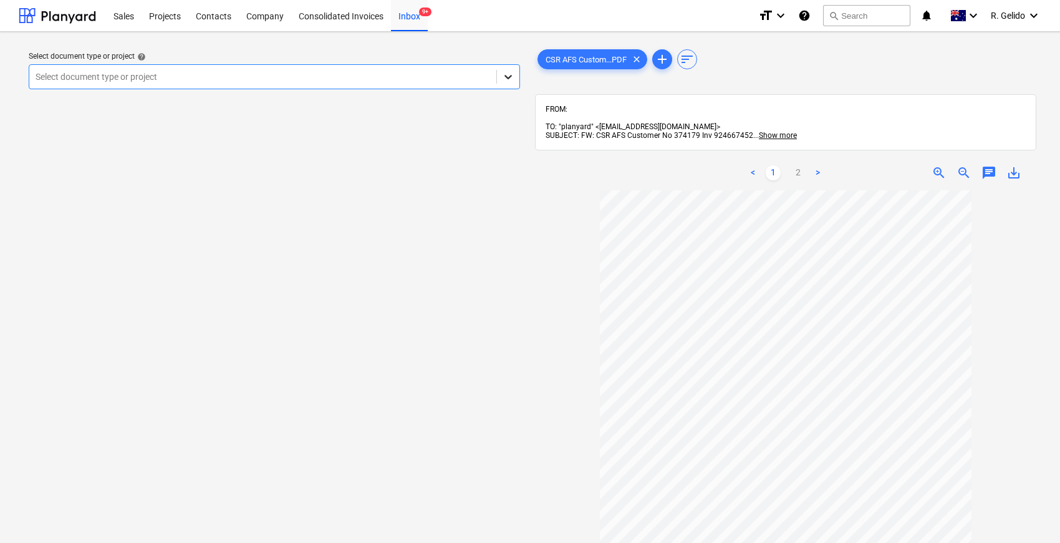
click at [505, 76] on icon at bounding box center [508, 76] width 12 height 12
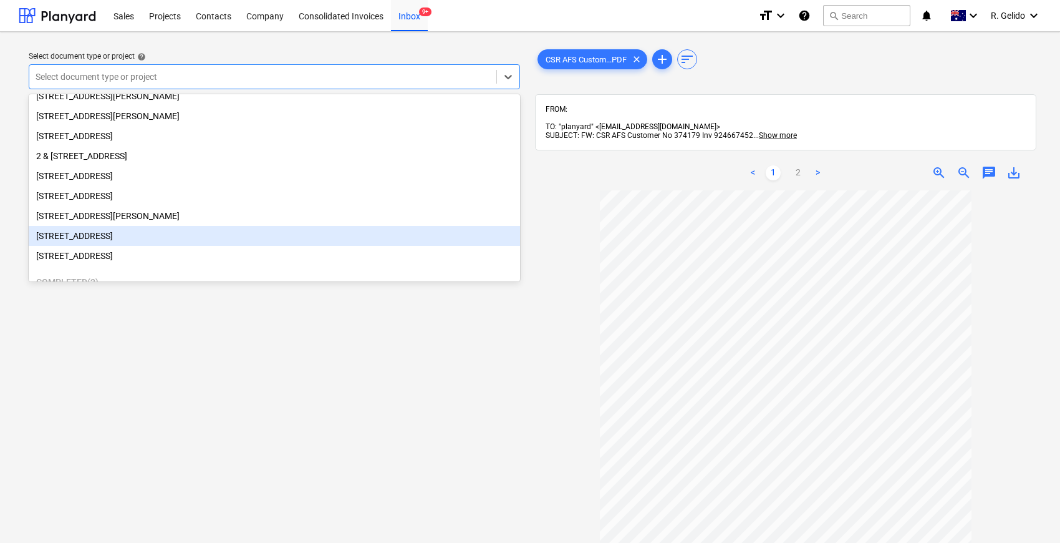
scroll to position [131, 0]
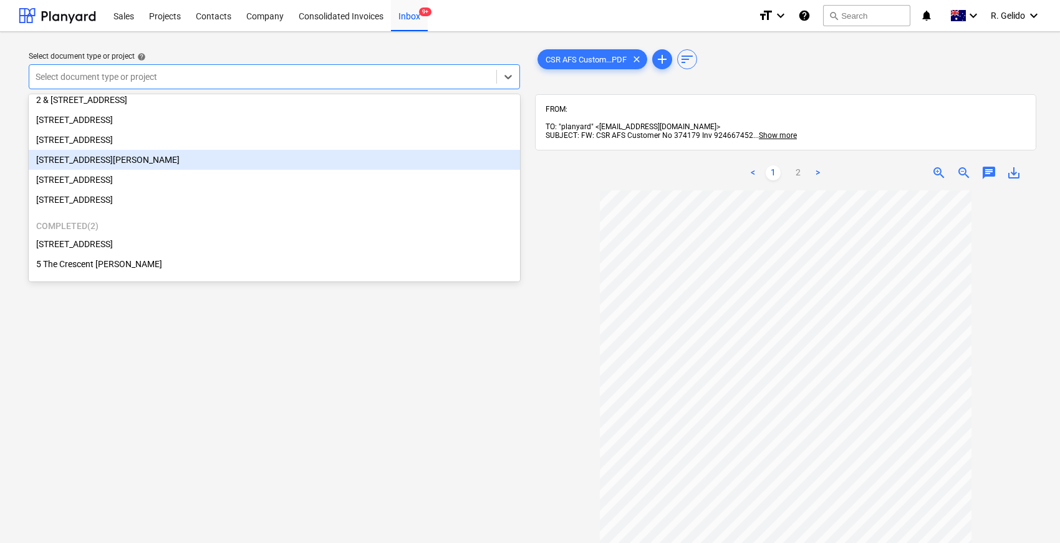
click at [127, 163] on div "[STREET_ADDRESS][PERSON_NAME]" at bounding box center [274, 160] width 491 height 20
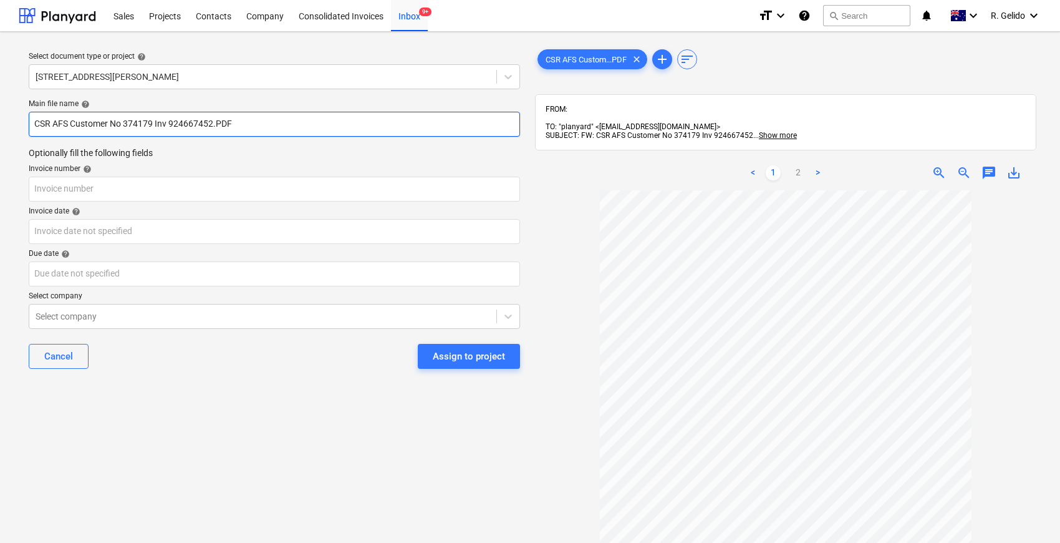
click at [166, 122] on input "CSR AFS Customer No 374179 Inv 924667452.PDF" at bounding box center [274, 124] width 491 height 25
drag, startPoint x: 170, startPoint y: 122, endPoint x: 1, endPoint y: 119, distance: 169.1
click at [1, 119] on div "Select document type or project help [STREET_ADDRESS][PERSON_NAME] file name he…" at bounding box center [530, 372] width 1060 height 681
type input "AFS Inv 924667452.PDF"
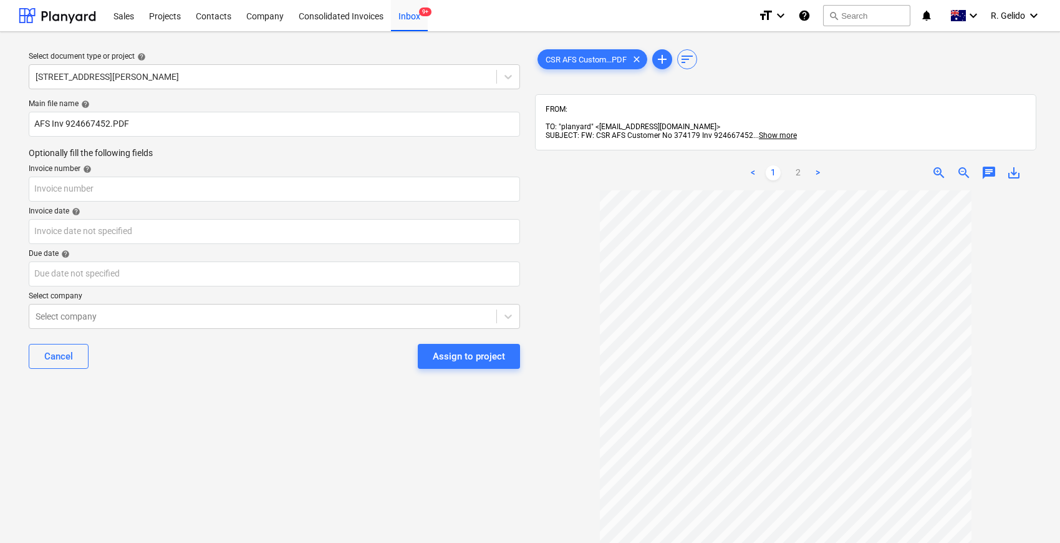
click at [198, 380] on div "Main file name help AFS Inv 924667452.PDF Optionally fill the following fields …" at bounding box center [274, 238] width 501 height 289
click at [123, 182] on input "text" at bounding box center [274, 189] width 491 height 25
click at [167, 356] on div "Cancel Assign to project" at bounding box center [274, 356] width 491 height 45
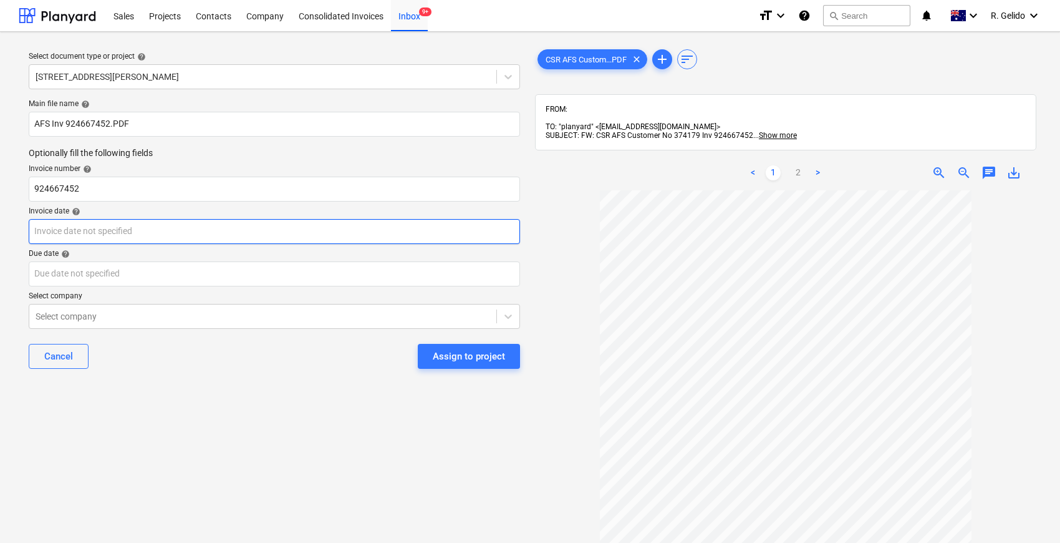
click at [107, 235] on body "Sales Projects Contacts Company Consolidated Invoices Inbox 9+ format_size keyb…" at bounding box center [530, 271] width 1060 height 543
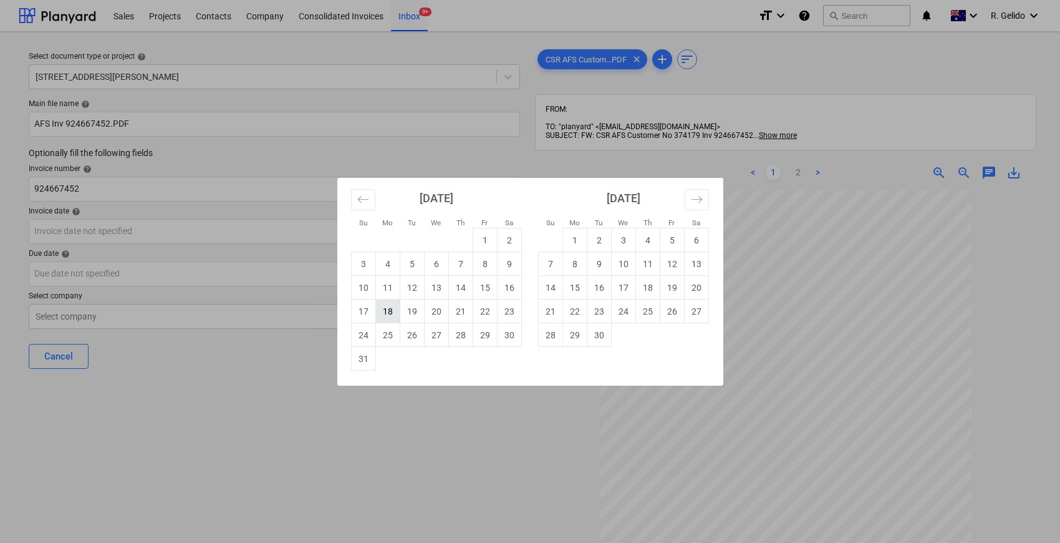
click at [391, 314] on td "18" at bounding box center [387, 311] width 24 height 24
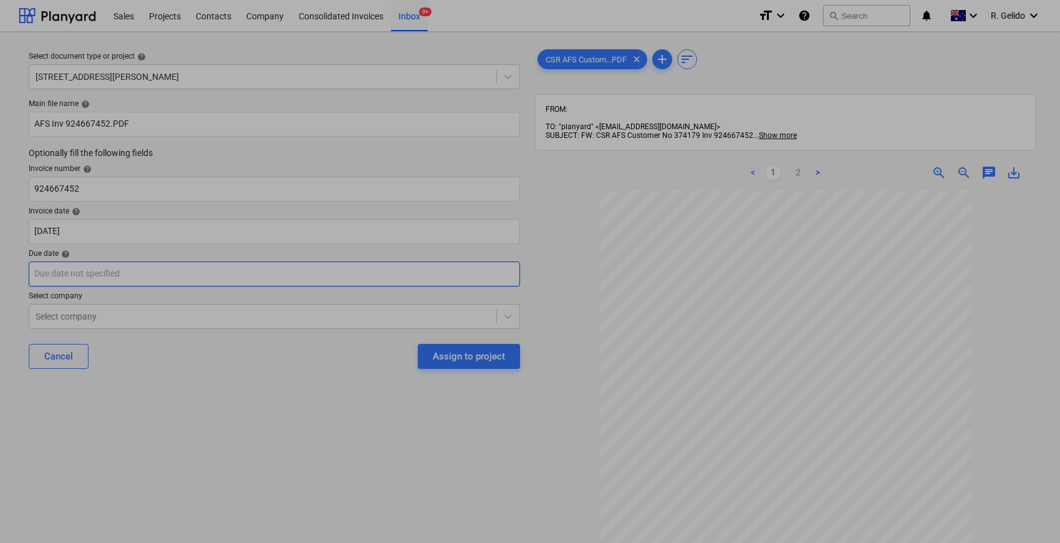
click at [112, 267] on body "Sales Projects Contacts Company Consolidated Invoices Inbox 9+ format_size keyb…" at bounding box center [530, 271] width 1060 height 543
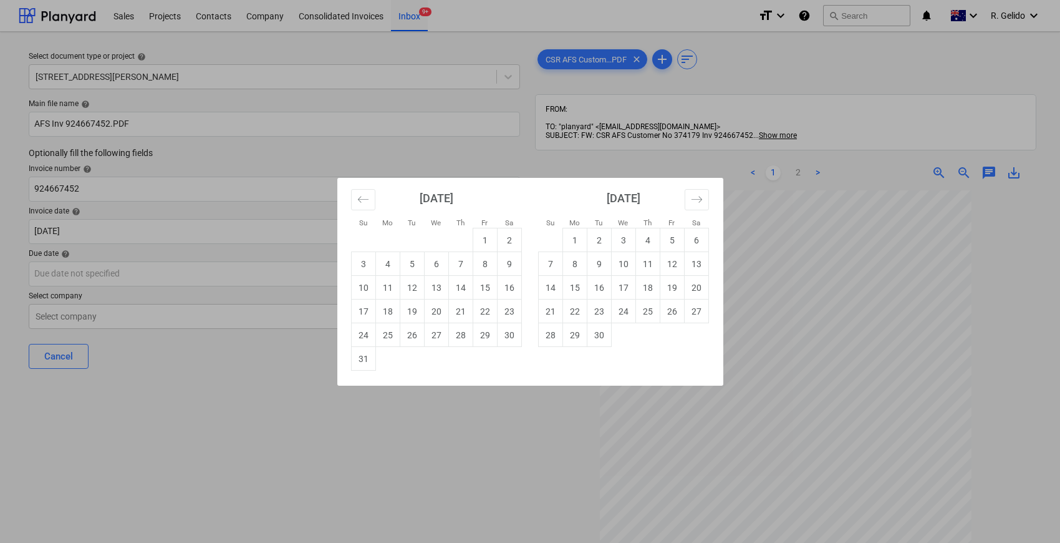
click at [249, 346] on div "Su Mo Tu We Th Fr Sa Su Mo Tu We Th Fr Sa [DATE] 1 2 3 4 5 6 7 8 9 10 11 12 13 …" at bounding box center [530, 271] width 1060 height 543
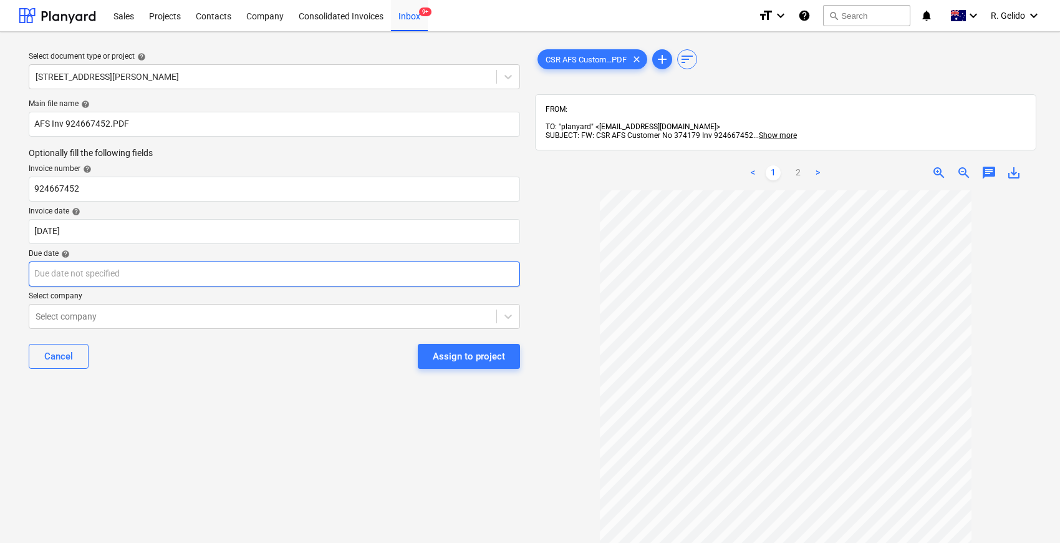
click at [127, 272] on body "Sales Projects Contacts Company Consolidated Invoices Inbox 9+ format_size keyb…" at bounding box center [530, 271] width 1060 height 543
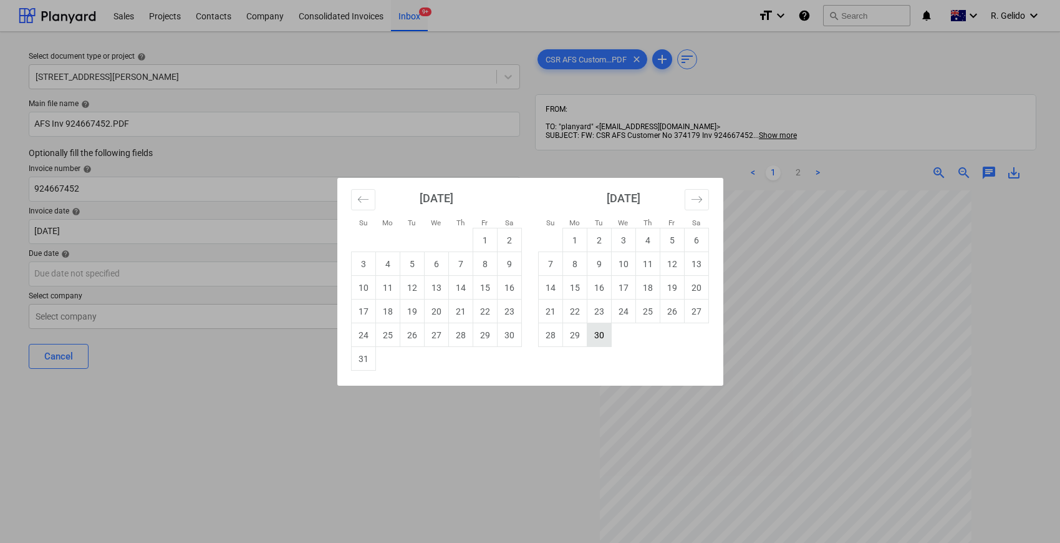
click at [601, 327] on td "30" at bounding box center [599, 335] width 24 height 24
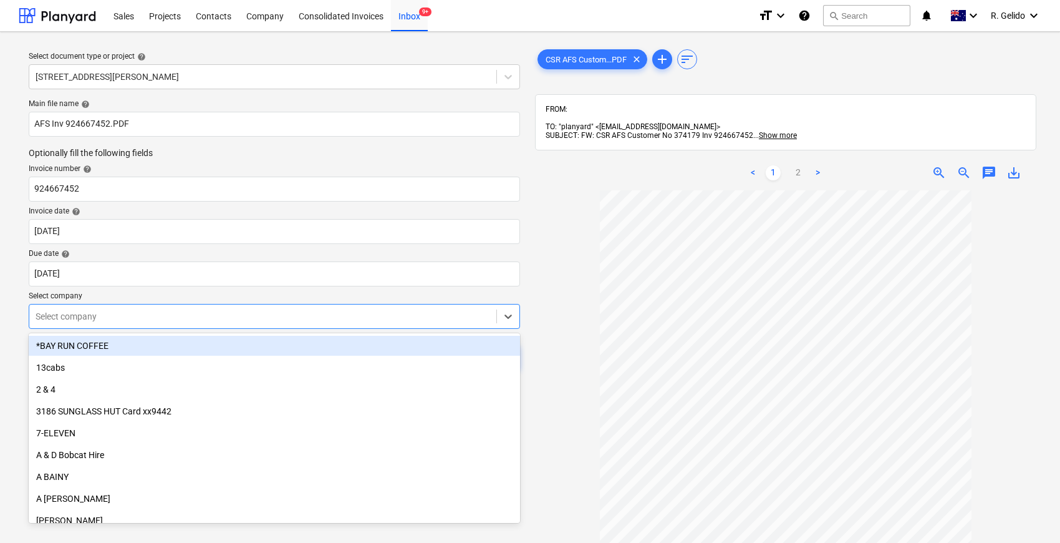
click at [112, 316] on div at bounding box center [263, 316] width 455 height 12
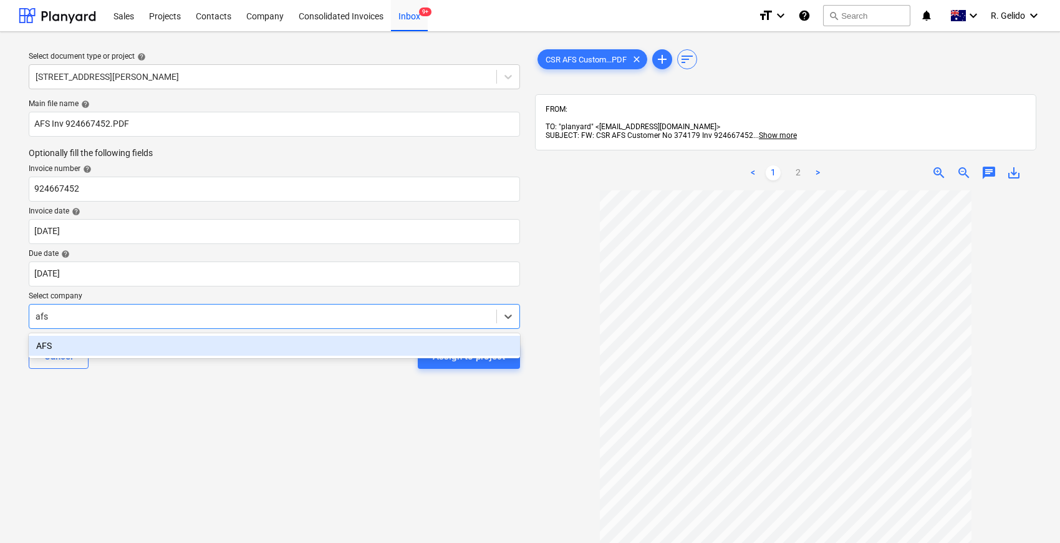
click at [115, 344] on div "AFS" at bounding box center [274, 346] width 491 height 20
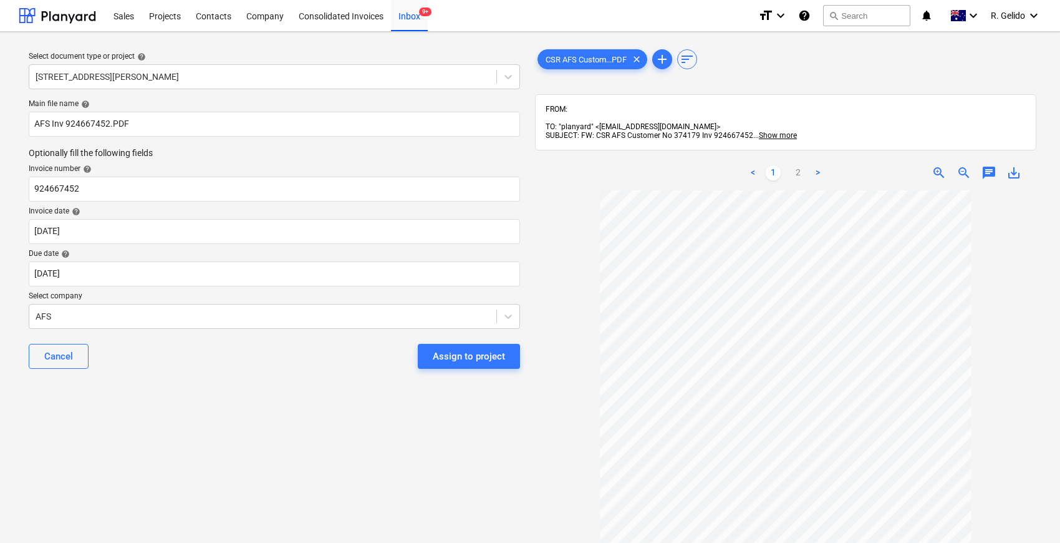
click at [298, 398] on div "Select document type or project help [STREET_ADDRESS][PERSON_NAME] file name he…" at bounding box center [274, 372] width 511 height 661
click at [453, 354] on div "Assign to project" at bounding box center [469, 356] width 72 height 16
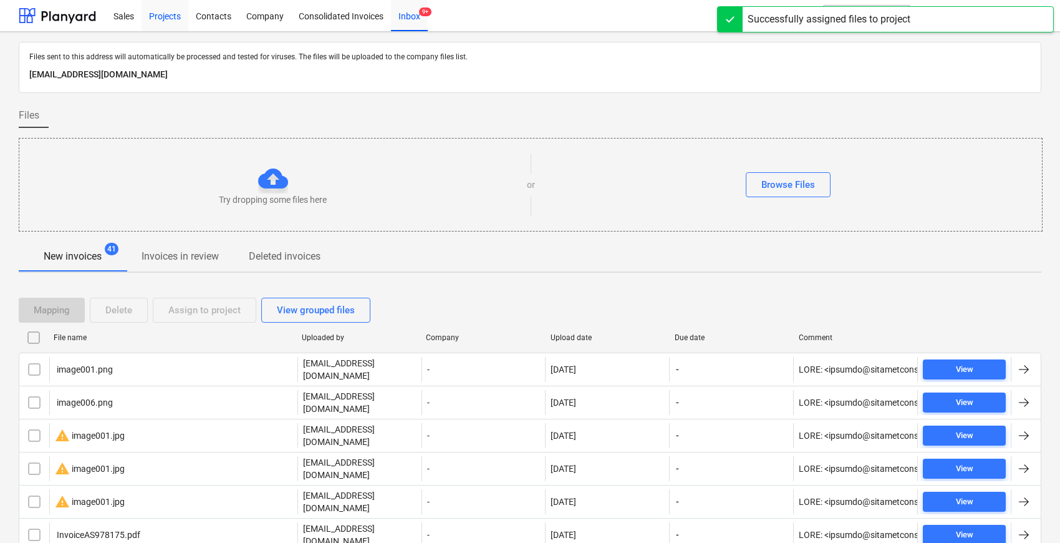
click at [161, 15] on div "Projects" at bounding box center [165, 15] width 47 height 32
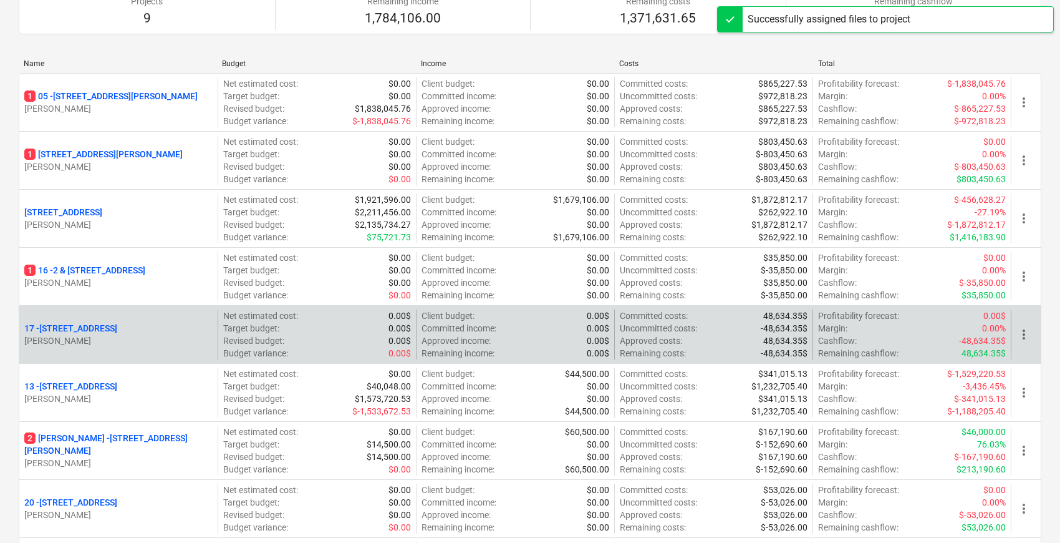
scroll to position [208, 0]
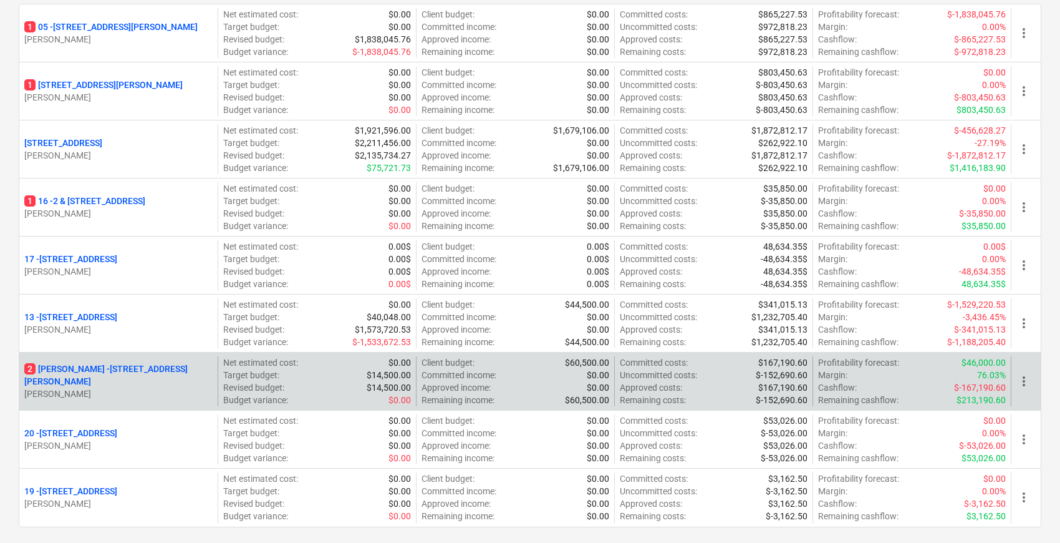
click at [127, 373] on p "[STREET_ADDRESS][PERSON_NAME][PERSON_NAME]" at bounding box center [118, 374] width 188 height 25
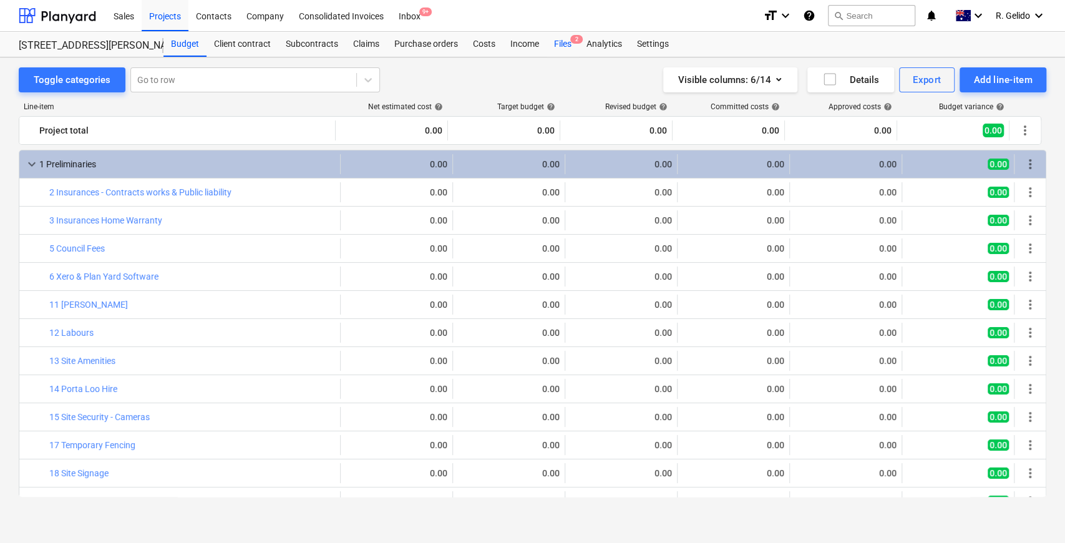
click at [561, 42] on div "Files 2" at bounding box center [562, 44] width 32 height 25
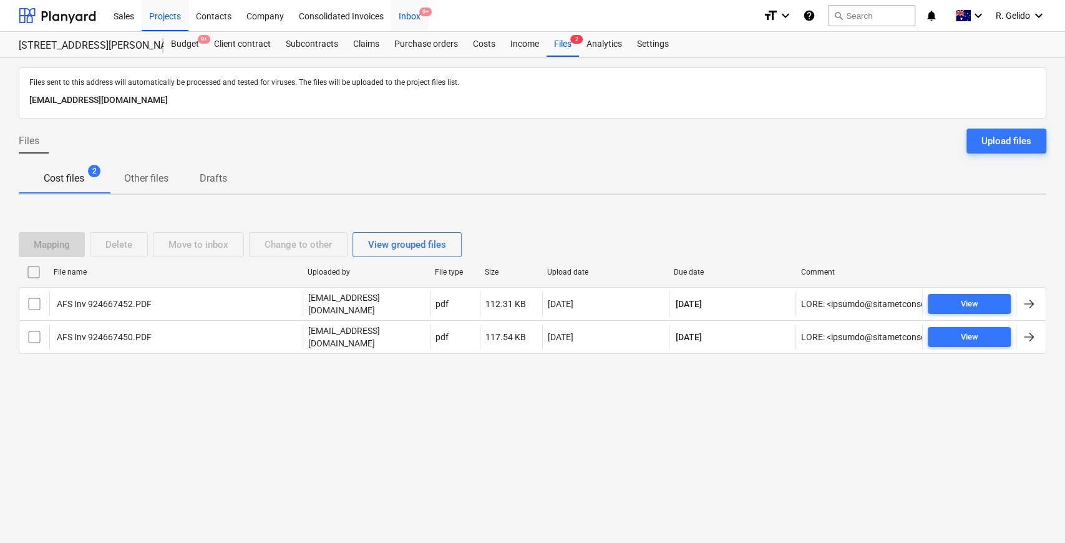
click at [394, 13] on div "Inbox 9+" at bounding box center [409, 15] width 37 height 32
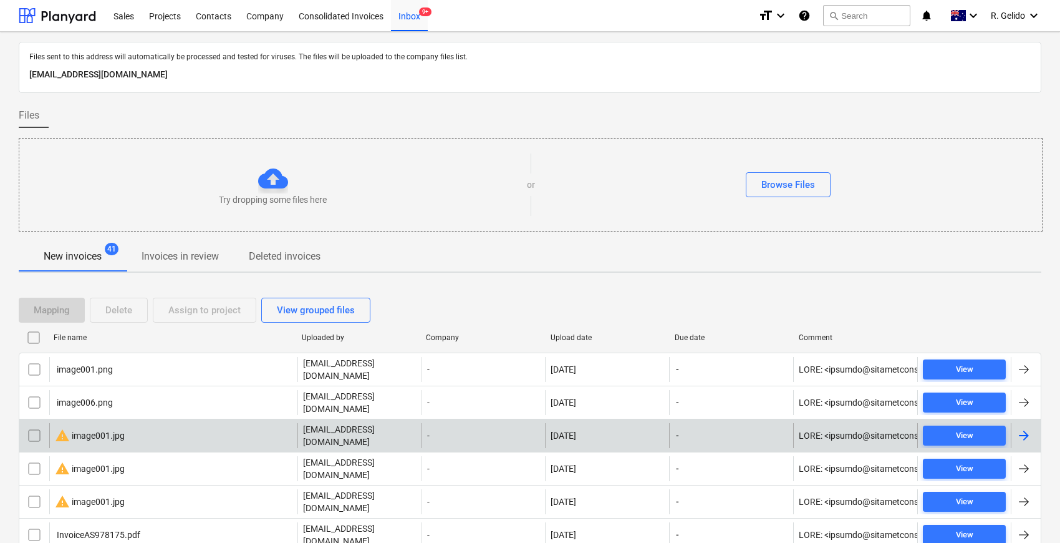
scroll to position [138, 0]
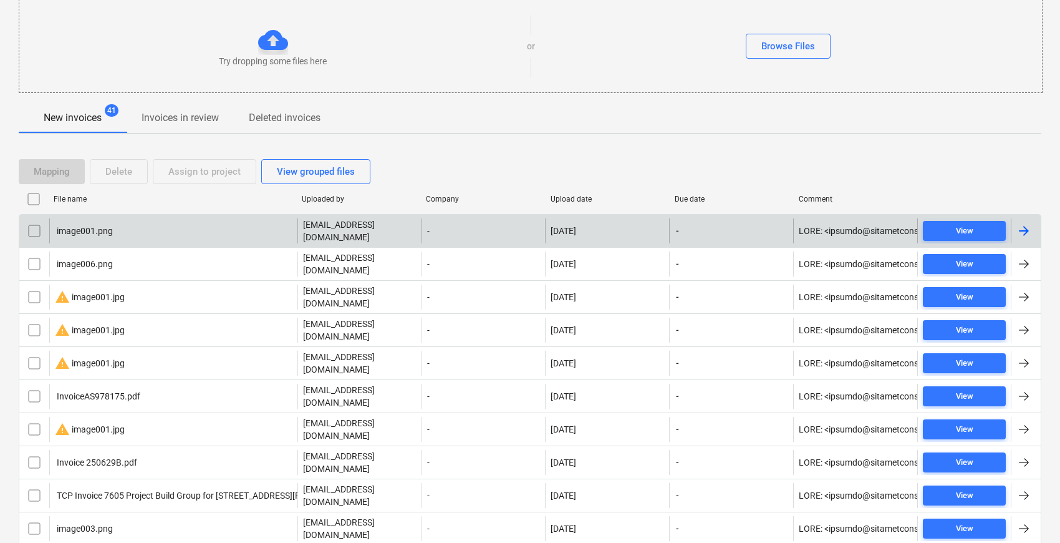
click at [157, 229] on div "image001.png" at bounding box center [173, 230] width 248 height 25
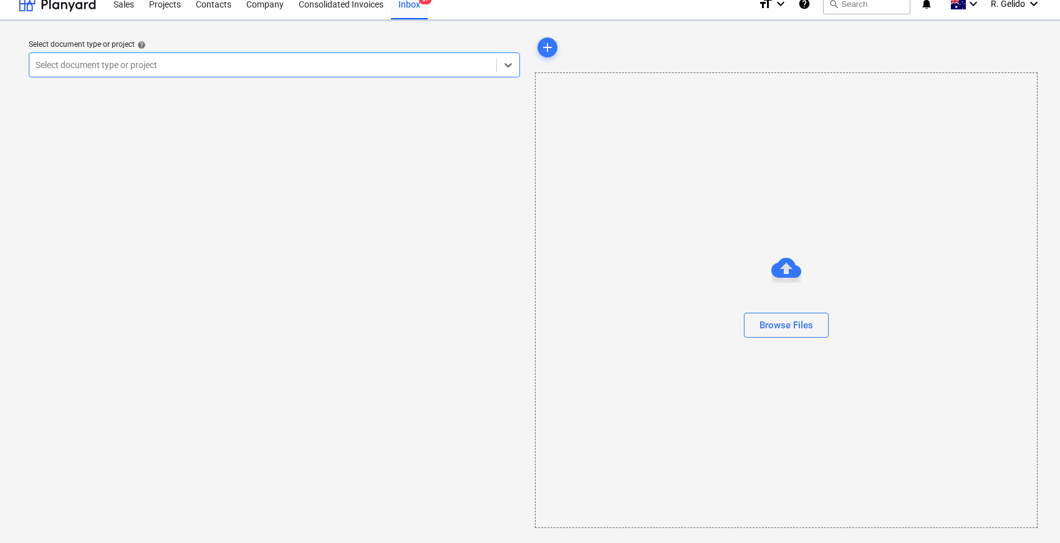
scroll to position [11, 0]
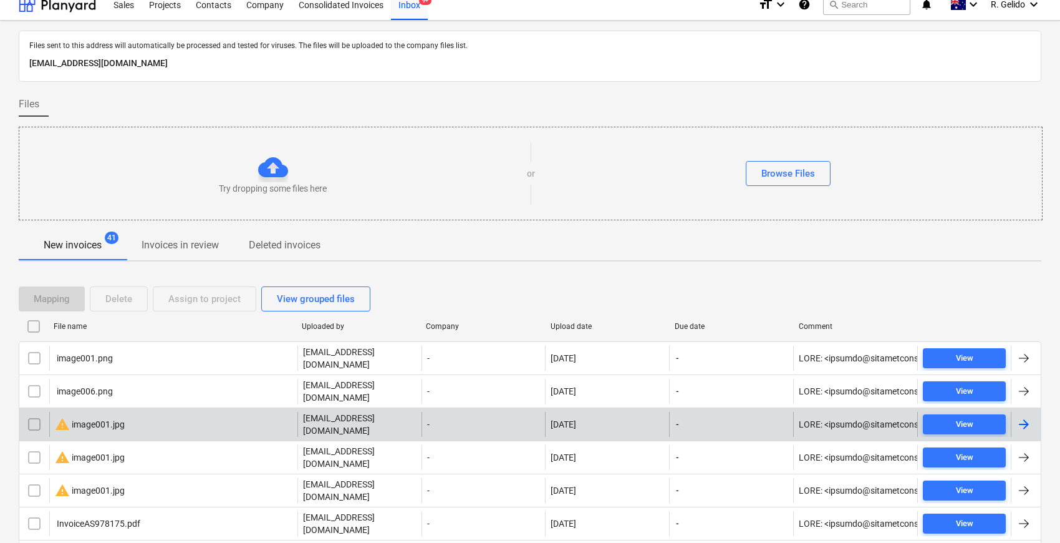
scroll to position [138, 0]
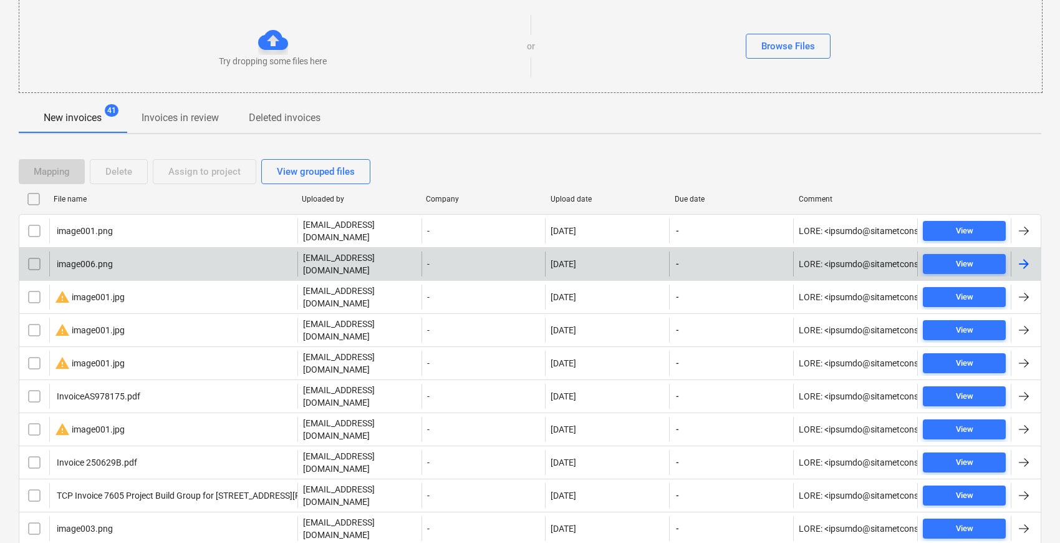
click at [143, 251] on div "image006.png" at bounding box center [173, 263] width 248 height 25
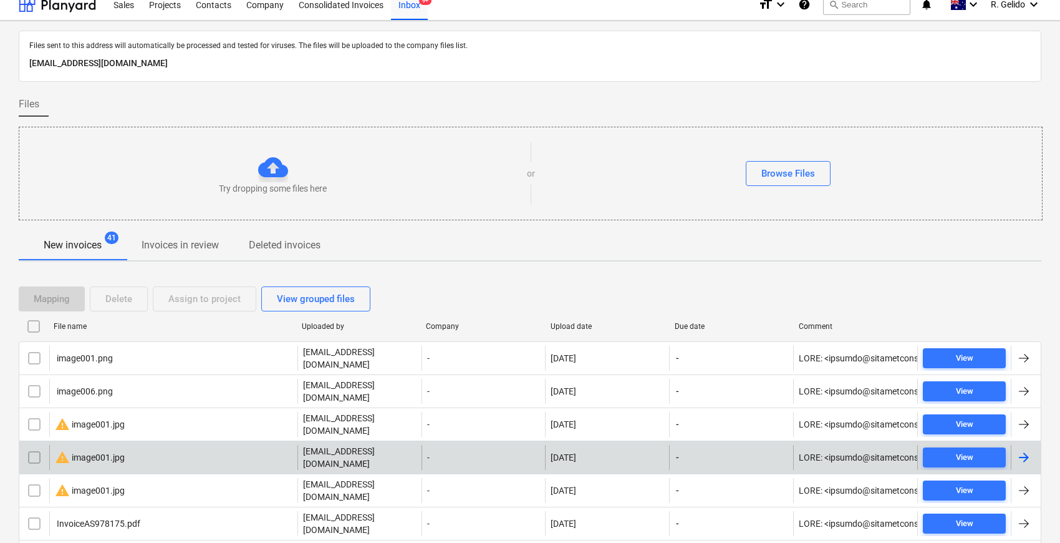
scroll to position [138, 0]
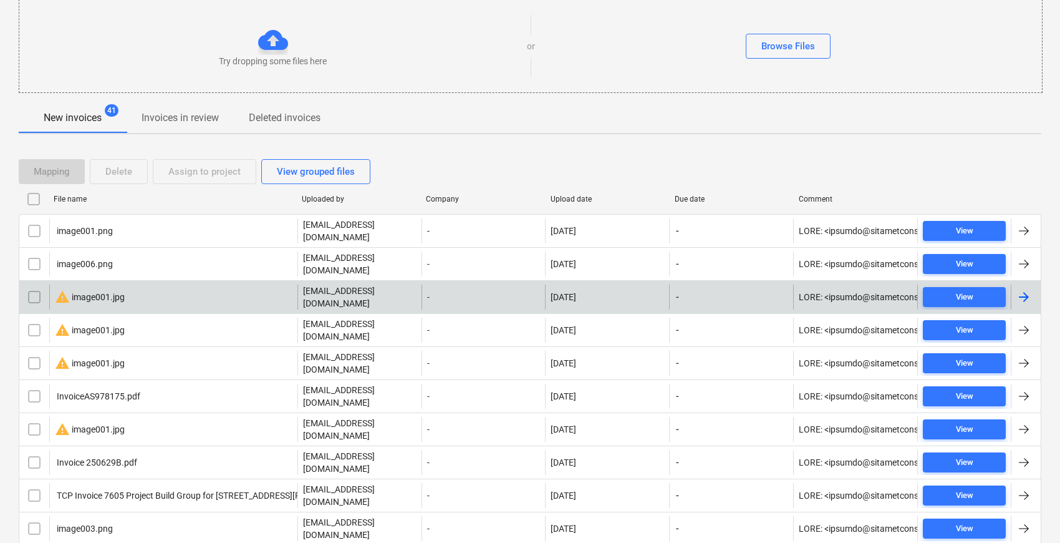
click at [211, 294] on div "warning image001.jpg [EMAIL_ADDRESS][DOMAIN_NAME] - [DATE] - View" at bounding box center [530, 296] width 1023 height 33
click at [181, 284] on div "warning image001.jpg" at bounding box center [173, 296] width 248 height 25
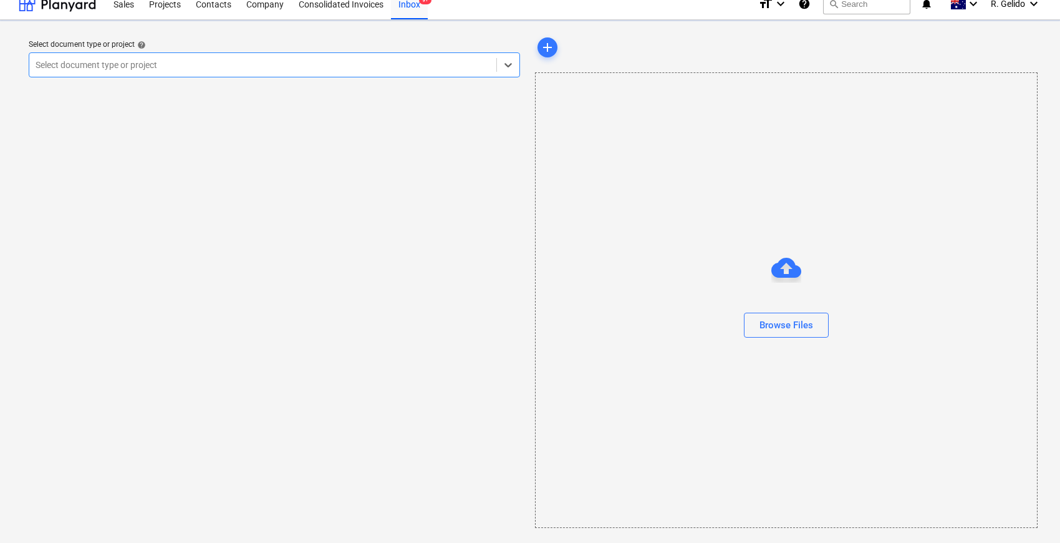
scroll to position [11, 0]
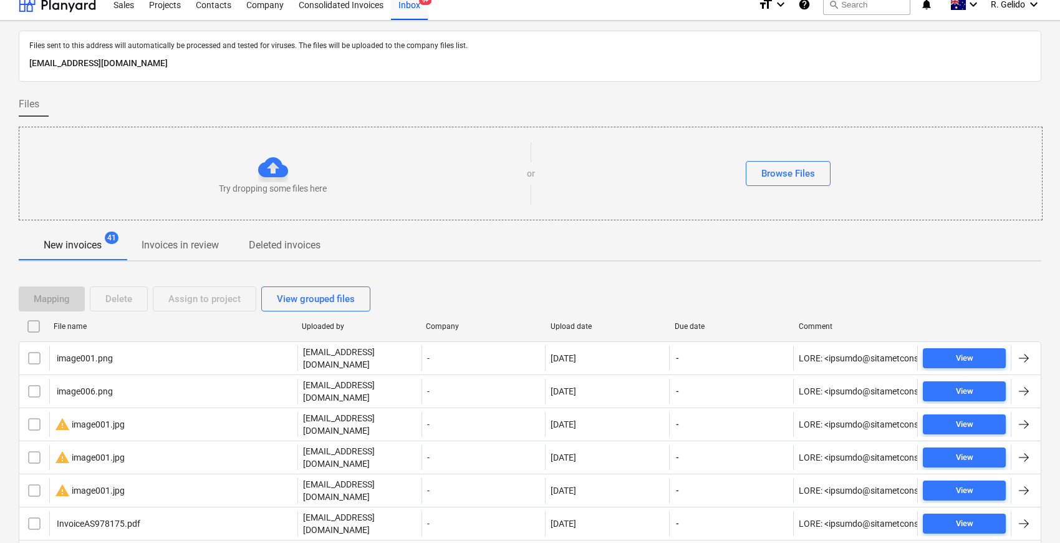
scroll to position [138, 0]
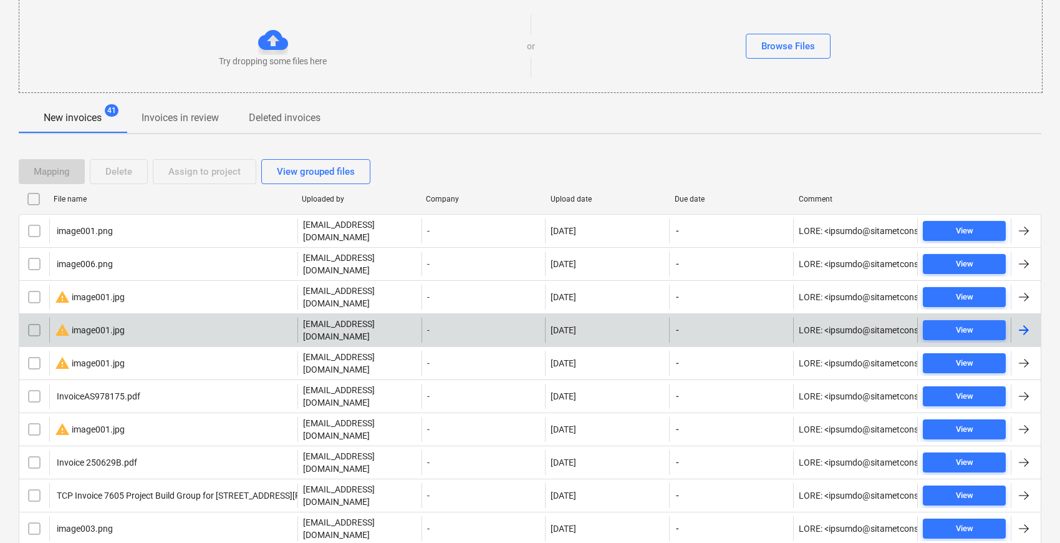
click at [148, 317] on div "warning image001.jpg" at bounding box center [173, 329] width 248 height 25
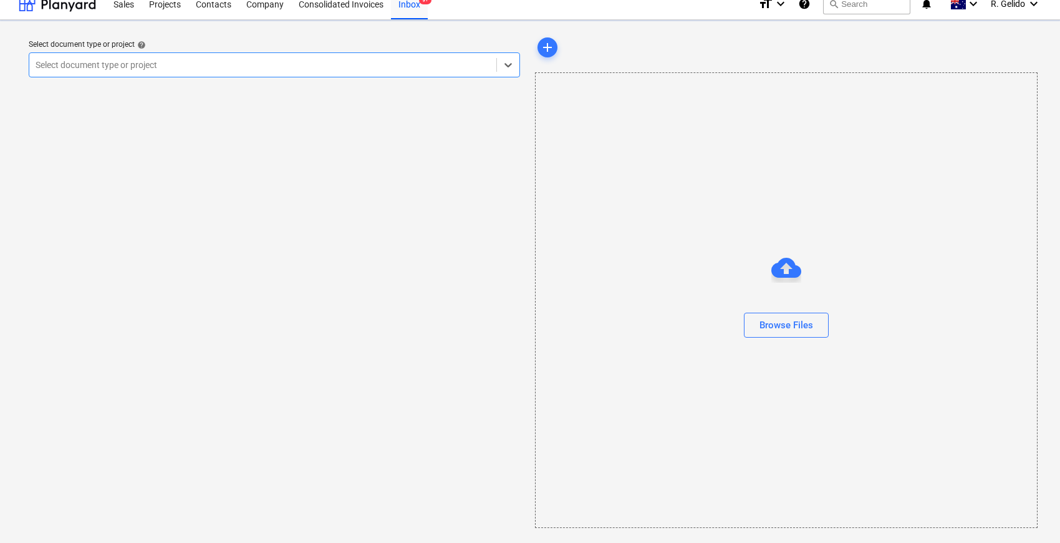
scroll to position [11, 0]
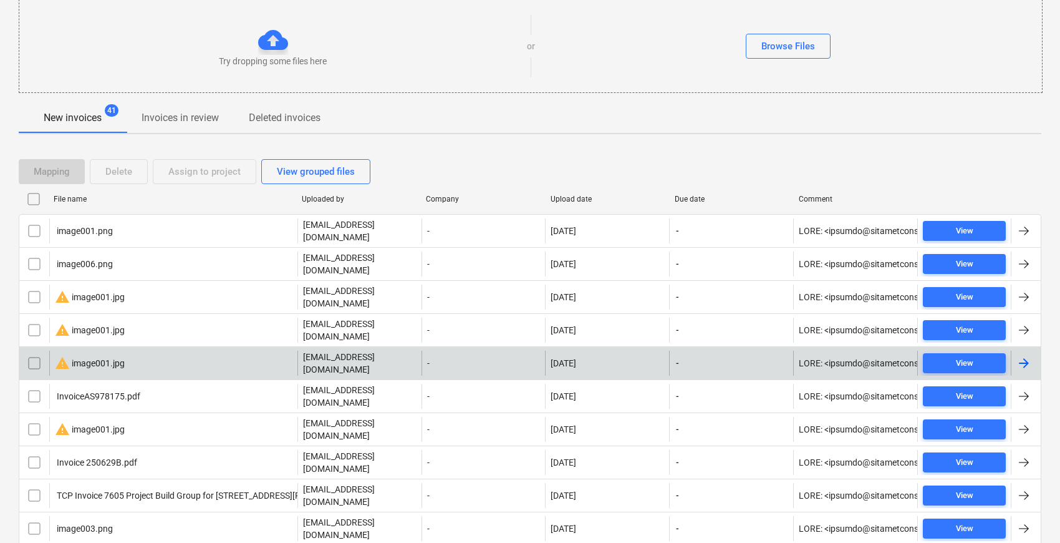
click at [147, 351] on div "warning image001.jpg" at bounding box center [173, 363] width 248 height 25
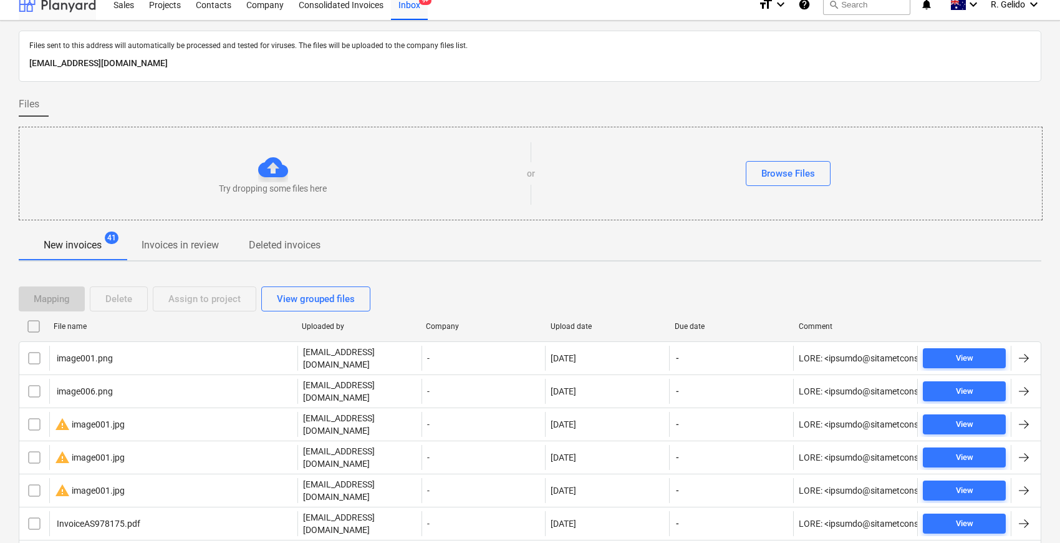
scroll to position [138, 0]
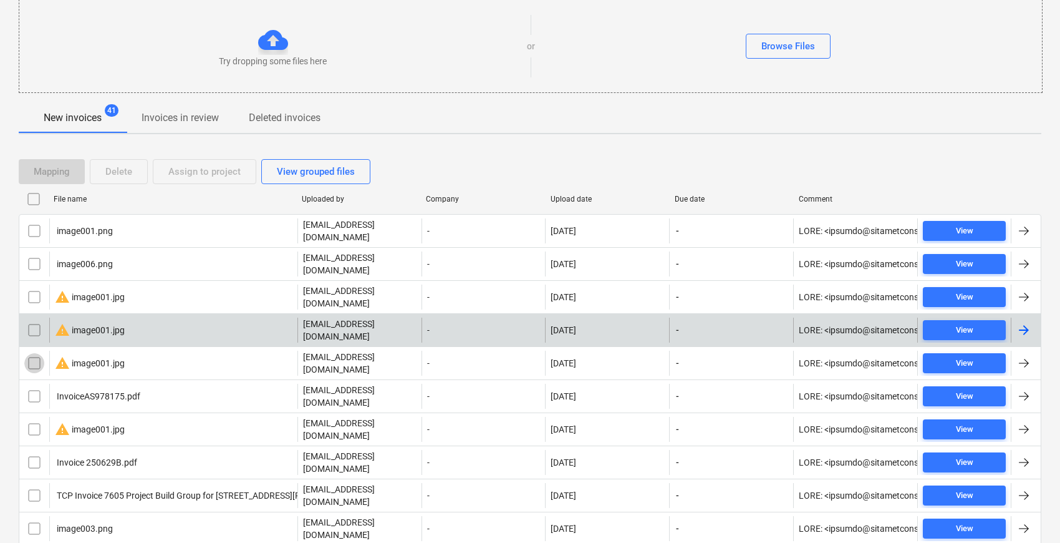
drag, startPoint x: 33, startPoint y: 335, endPoint x: 32, endPoint y: 323, distance: 11.9
click at [34, 353] on input "checkbox" at bounding box center [34, 363] width 20 height 20
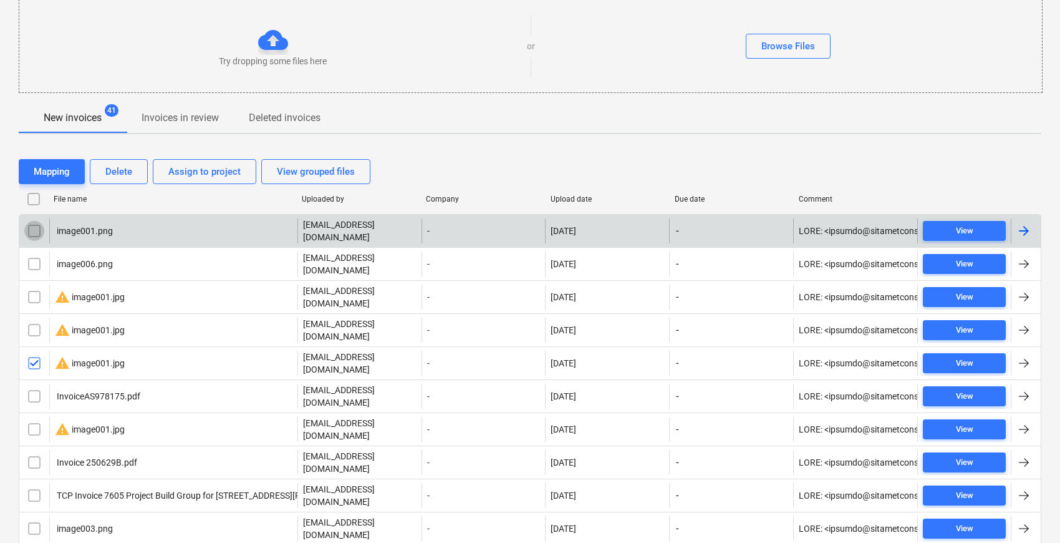
click at [36, 225] on input "checkbox" at bounding box center [34, 231] width 20 height 20
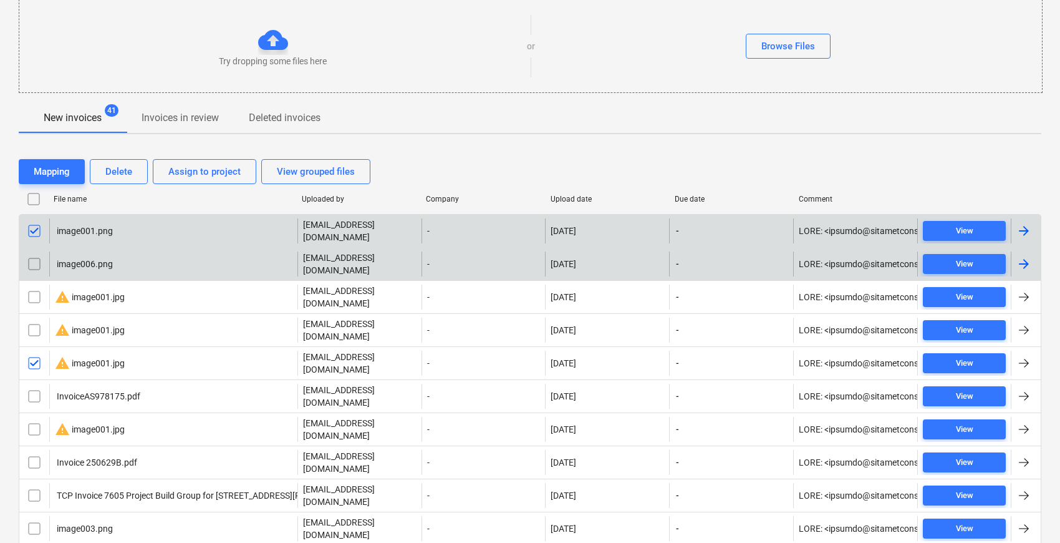
click at [39, 254] on input "checkbox" at bounding box center [34, 264] width 20 height 20
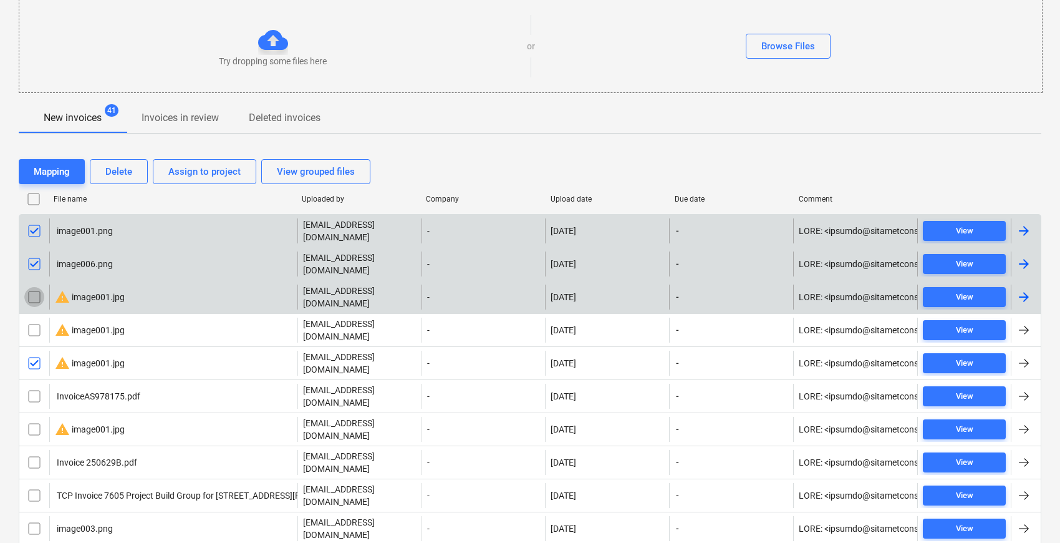
click at [35, 287] on input "checkbox" at bounding box center [34, 297] width 20 height 20
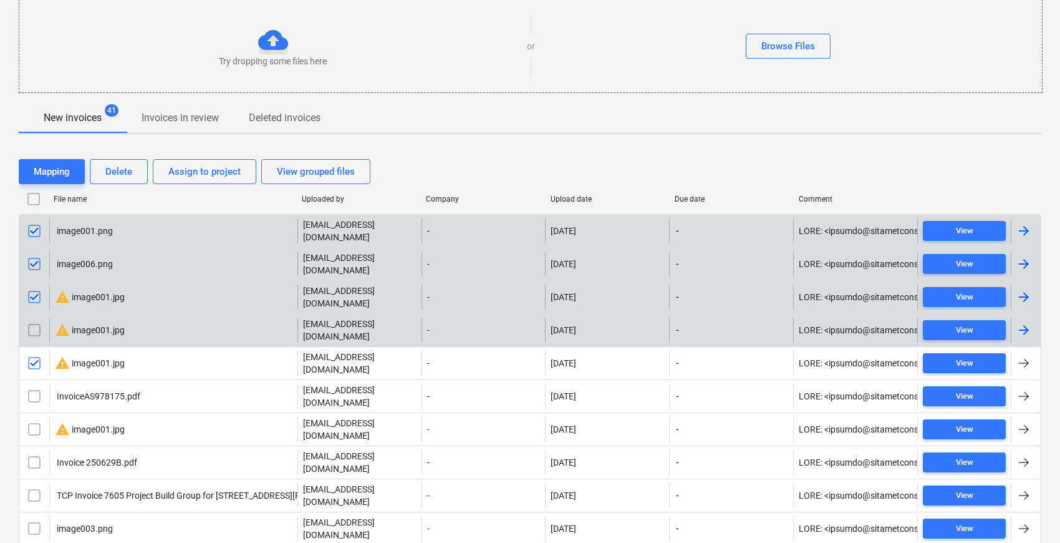
click at [37, 320] on input "checkbox" at bounding box center [34, 330] width 20 height 20
click at [125, 176] on div "Delete" at bounding box center [118, 171] width 27 height 16
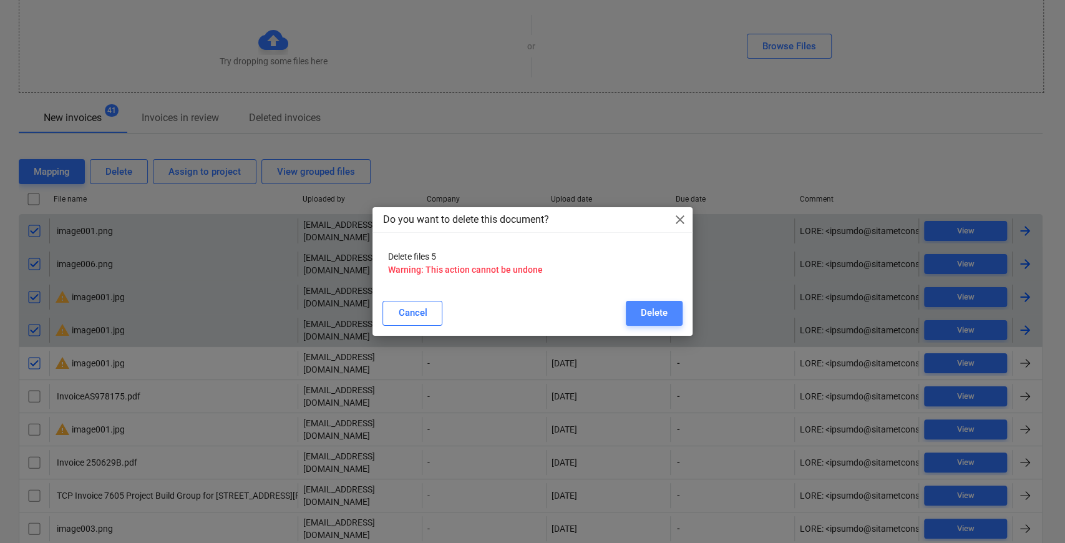
click at [665, 314] on div "Delete" at bounding box center [654, 312] width 27 height 16
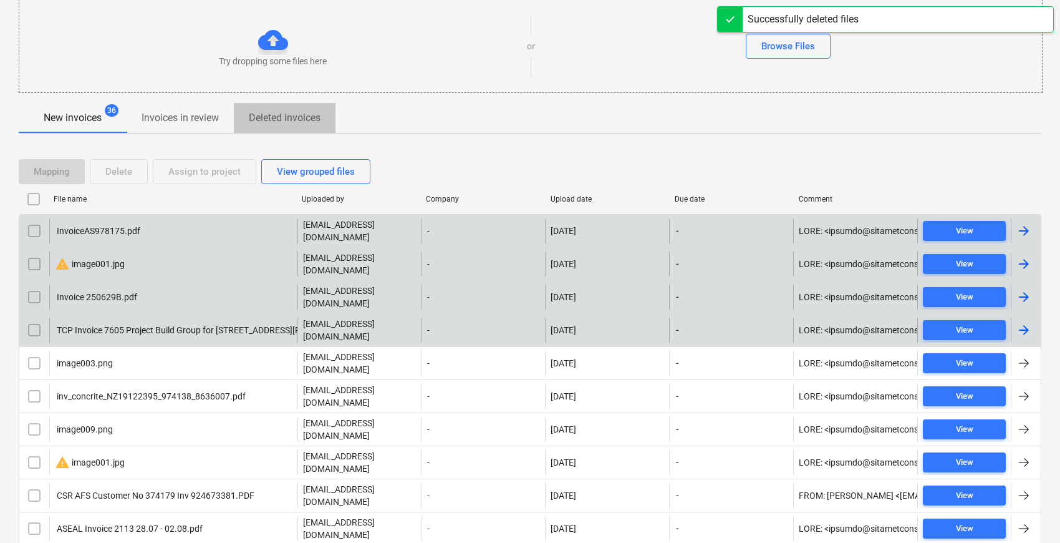
click at [297, 115] on p "Deleted invoices" at bounding box center [285, 117] width 72 height 15
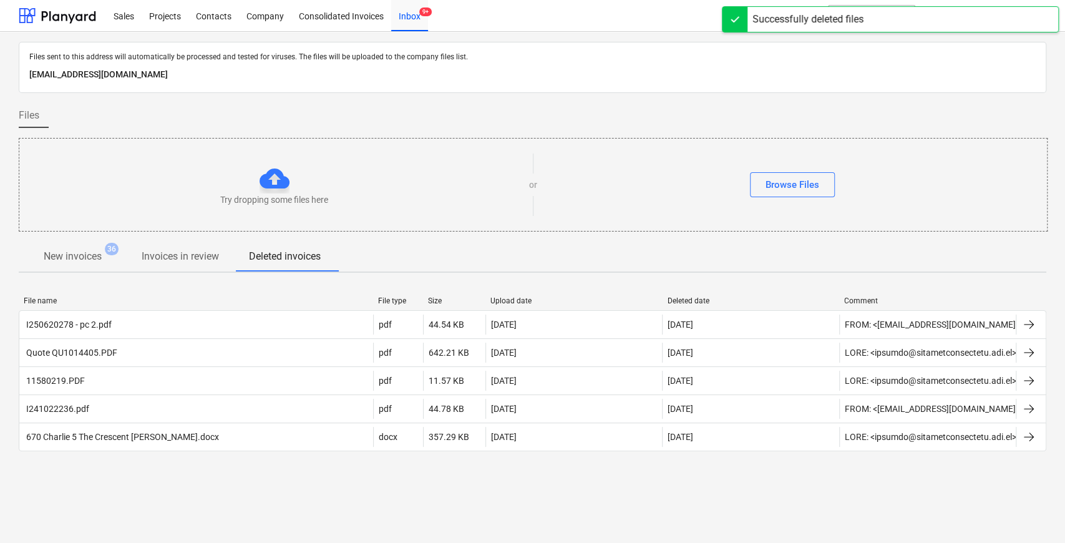
click at [259, 479] on div "Files sent to this address will automatically be processed and tested for virus…" at bounding box center [532, 287] width 1065 height 511
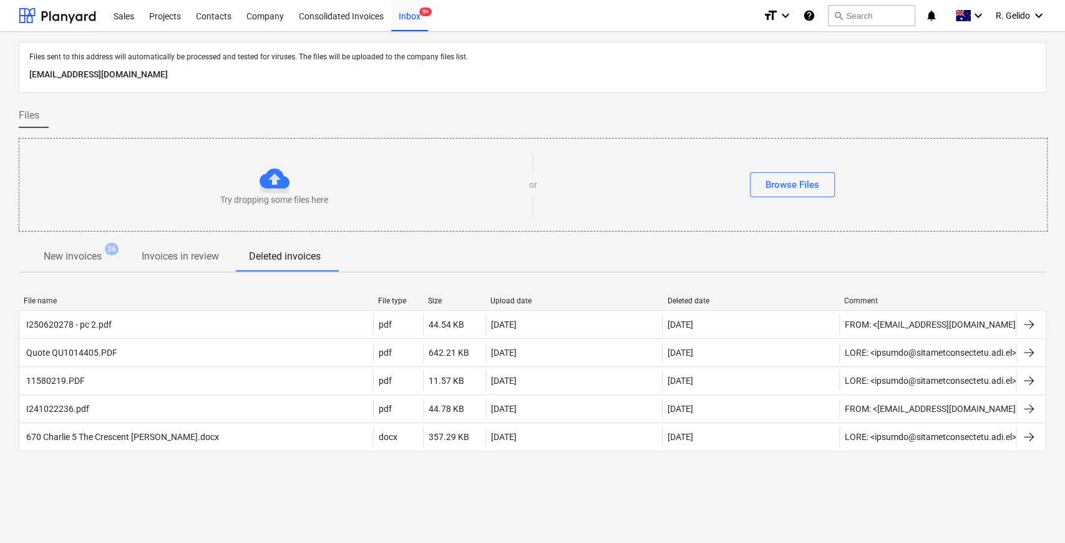
click at [693, 469] on div "Files sent to this address will automatically be processed and tested for virus…" at bounding box center [532, 287] width 1065 height 511
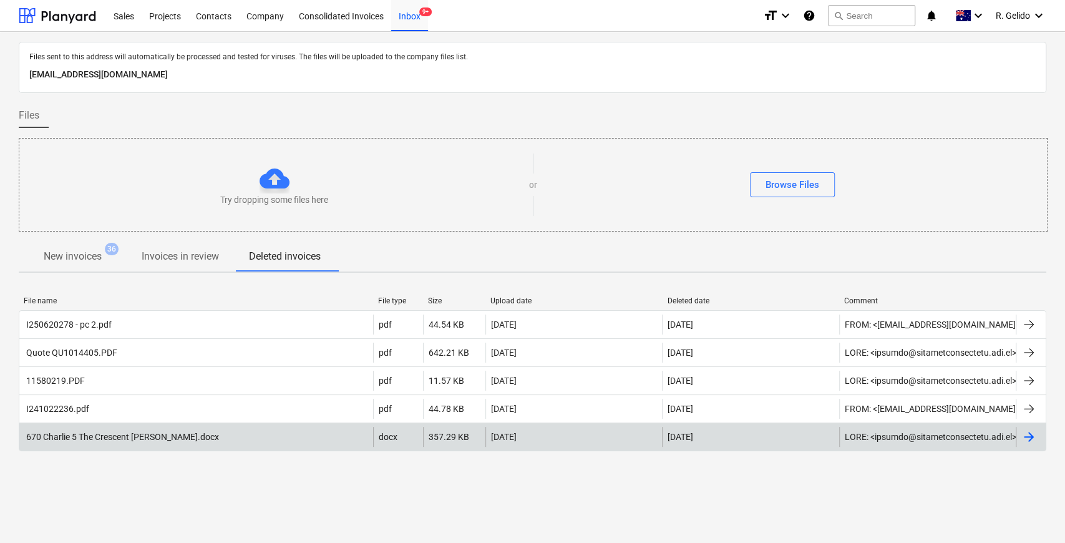
click at [193, 435] on div "670 Charlie 5 The Crescent [PERSON_NAME].docx" at bounding box center [121, 437] width 195 height 10
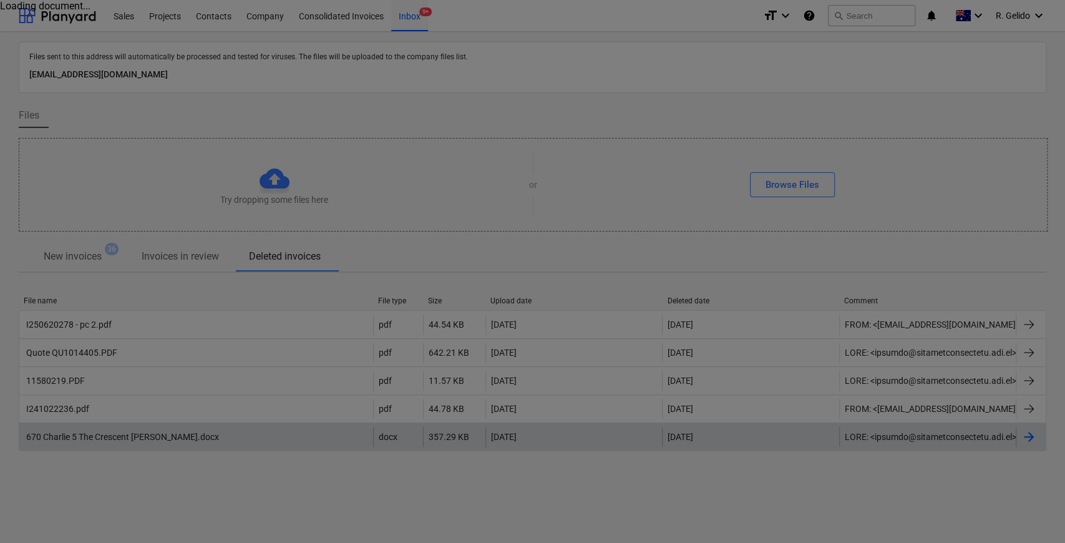
click at [66, 251] on div at bounding box center [532, 271] width 1065 height 543
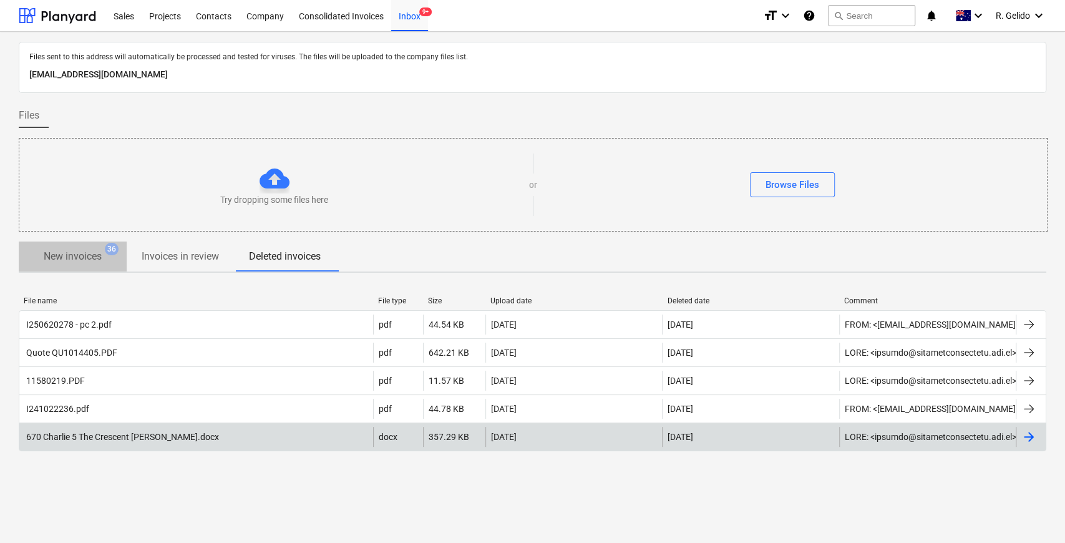
click at [73, 251] on p "New invoices" at bounding box center [73, 256] width 58 height 15
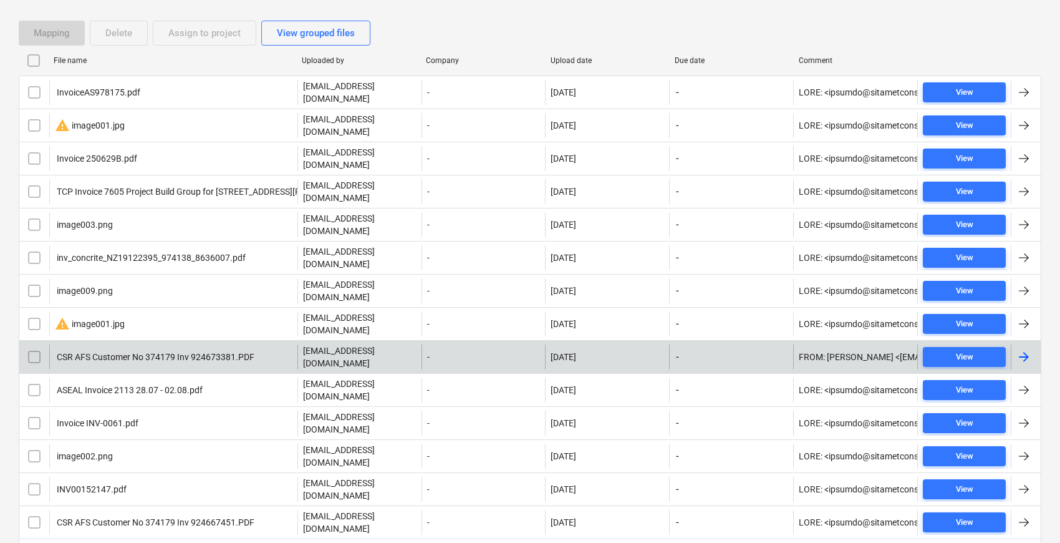
scroll to position [69, 0]
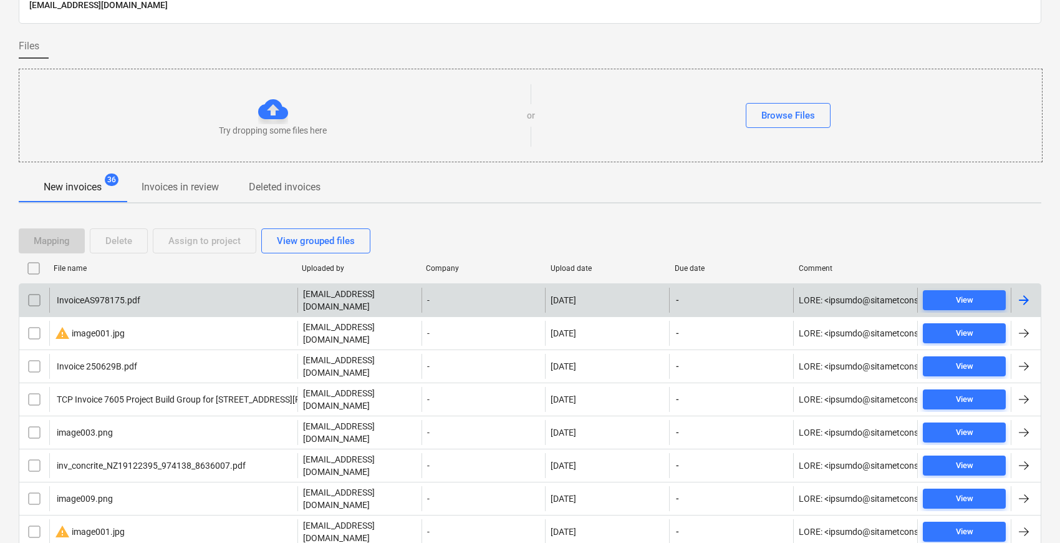
click at [145, 300] on div "InvoiceAS978175.pdf" at bounding box center [173, 300] width 248 height 25
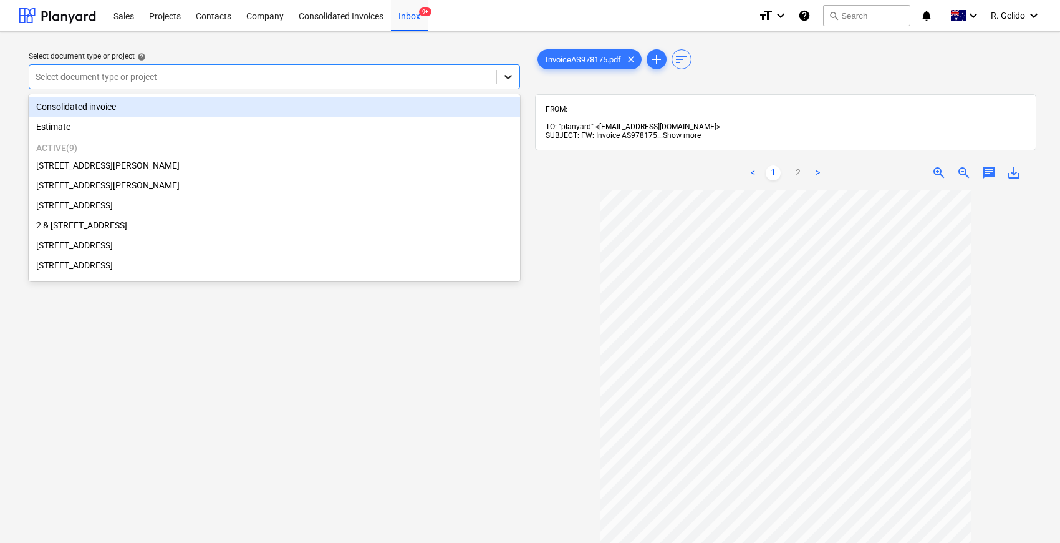
click at [505, 81] on icon at bounding box center [508, 76] width 12 height 12
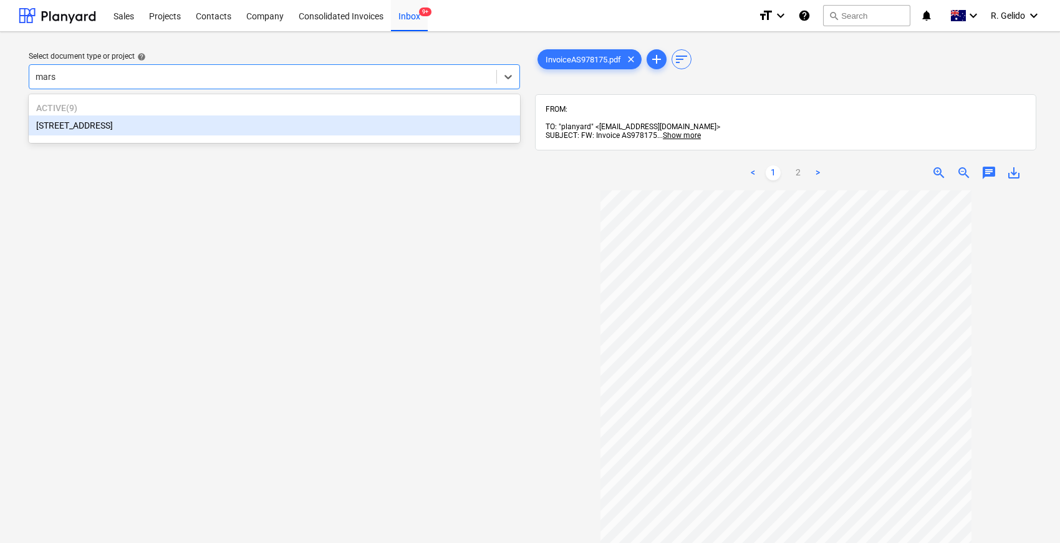
click at [288, 128] on div "[STREET_ADDRESS]" at bounding box center [274, 125] width 491 height 20
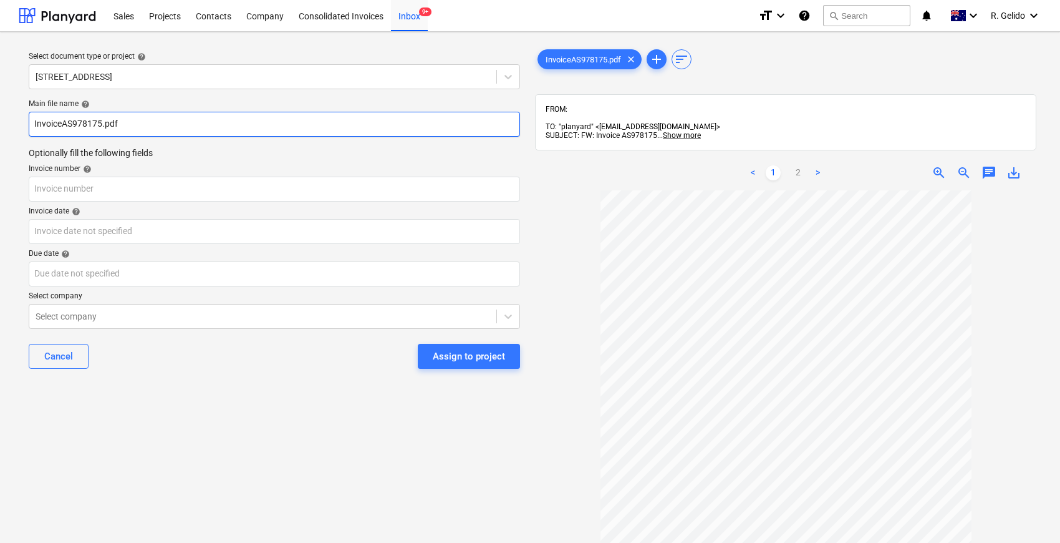
click at [34, 121] on input "InvoiceAS978175.pdf" at bounding box center [274, 124] width 491 height 25
click at [130, 125] on input "Aussie Skips Inv InvoiceAS978175.pdf" at bounding box center [274, 124] width 491 height 25
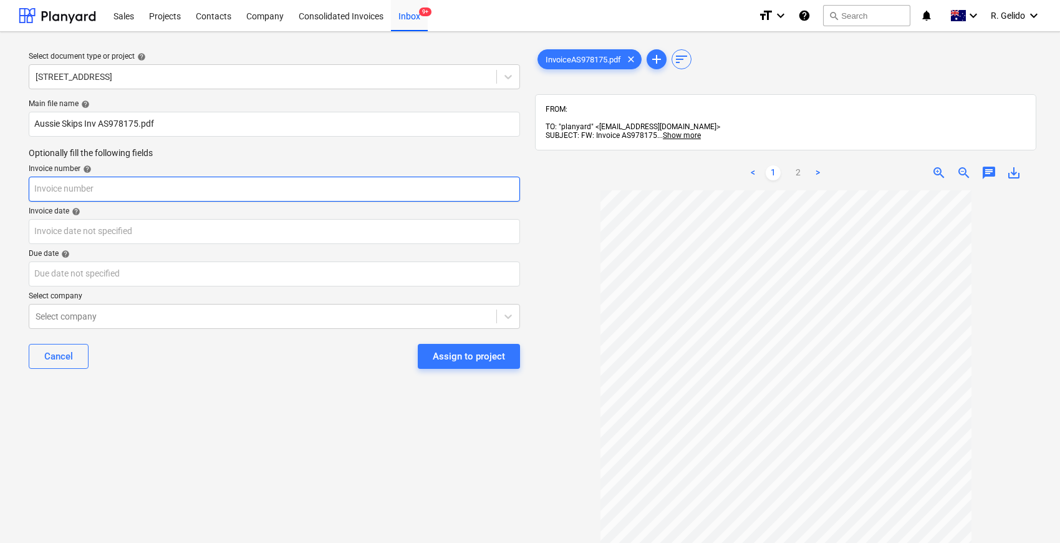
click at [96, 190] on input "text" at bounding box center [274, 189] width 491 height 25
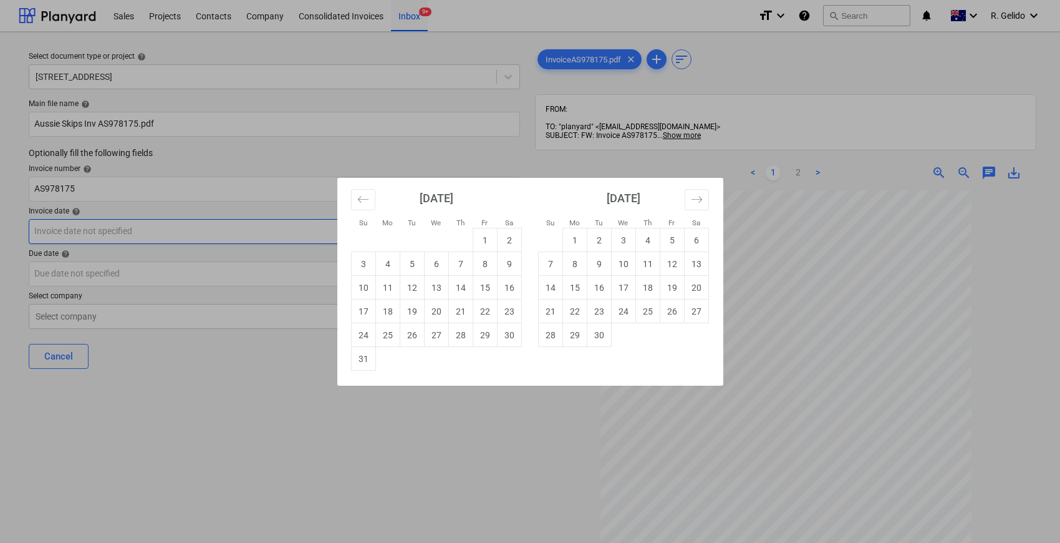
click at [71, 225] on body "Sales Projects Contacts Company Consolidated Invoices Inbox 9+ format_size keyb…" at bounding box center [530, 271] width 1060 height 543
click at [453, 289] on td "14" at bounding box center [460, 288] width 24 height 24
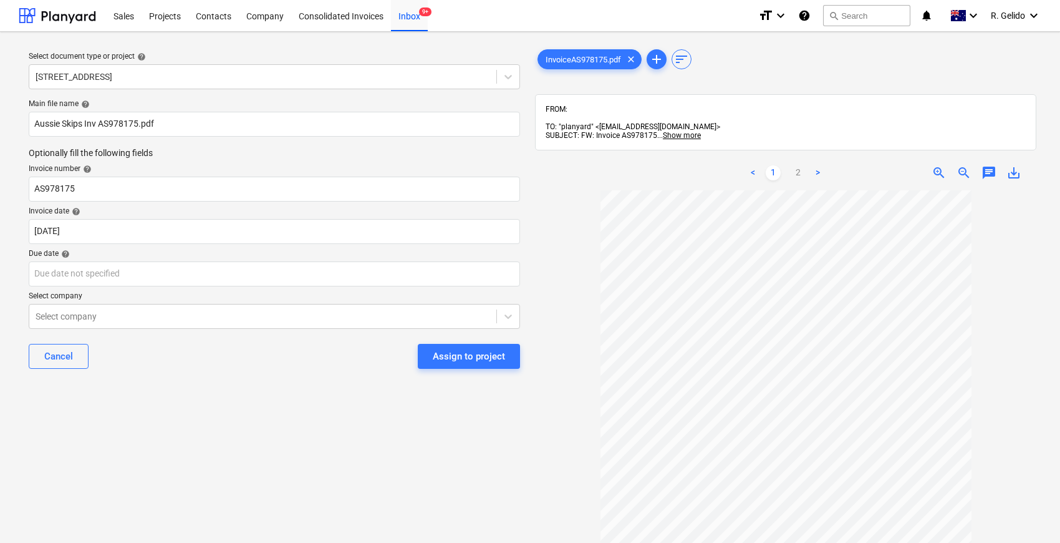
scroll to position [20, 0]
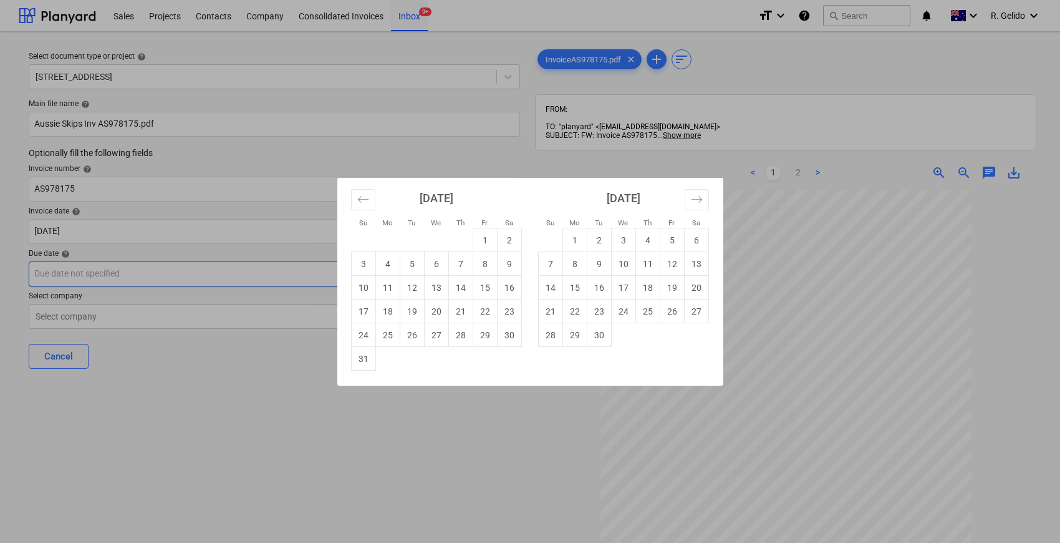
click at [114, 270] on body "Sales Projects Contacts Company Consolidated Invoices Inbox 9+ format_size keyb…" at bounding box center [530, 271] width 1060 height 543
click at [604, 328] on td "30" at bounding box center [599, 335] width 24 height 24
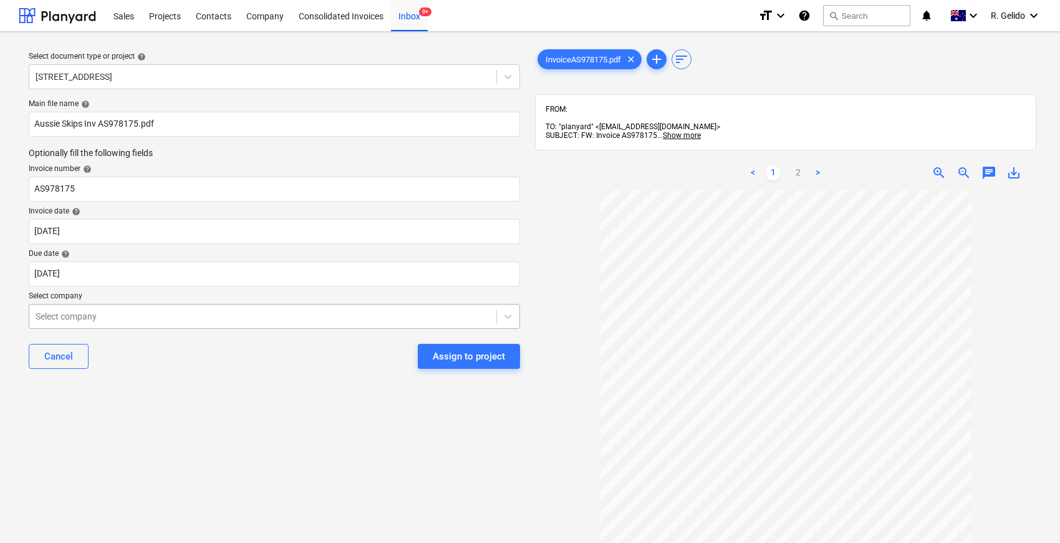
click at [123, 312] on div at bounding box center [263, 316] width 455 height 12
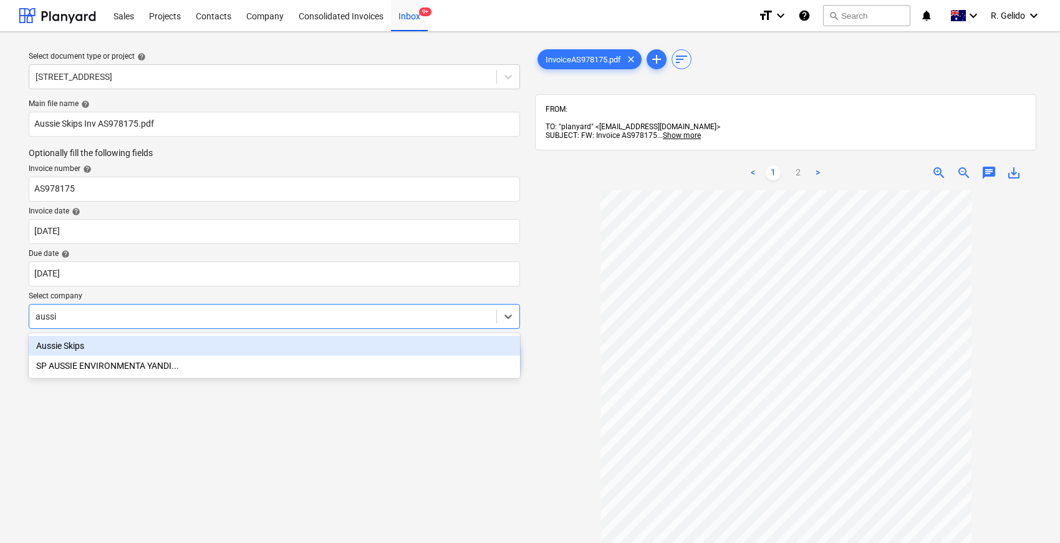
click at [110, 344] on div "Aussie Skips" at bounding box center [274, 346] width 491 height 20
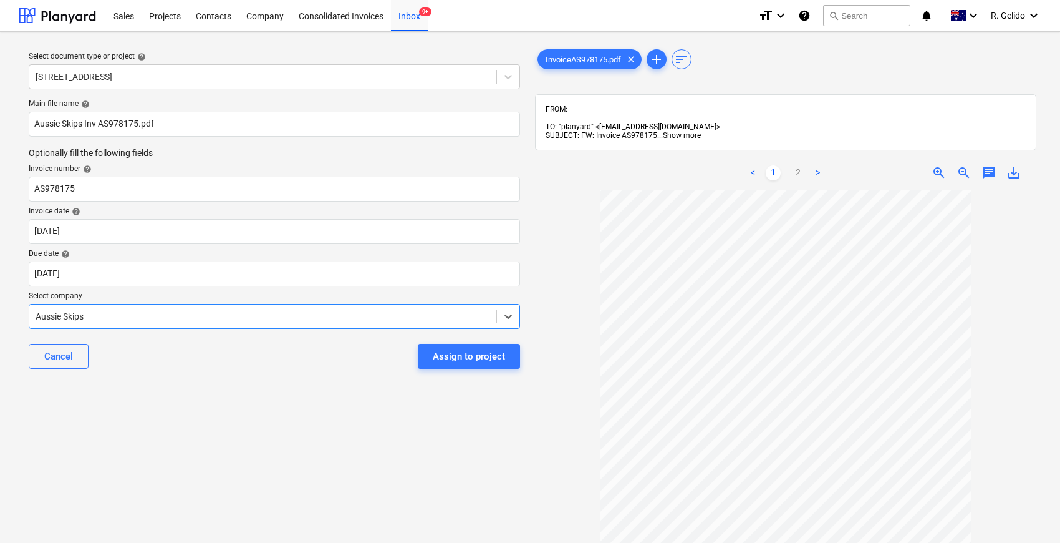
drag, startPoint x: 242, startPoint y: 399, endPoint x: 249, endPoint y: 395, distance: 8.4
click at [242, 400] on div "Select document type or project help 2 [GEOGRAPHIC_DATA], Marsfield Main file n…" at bounding box center [274, 372] width 511 height 661
click at [475, 356] on div "Assign to project" at bounding box center [469, 356] width 72 height 16
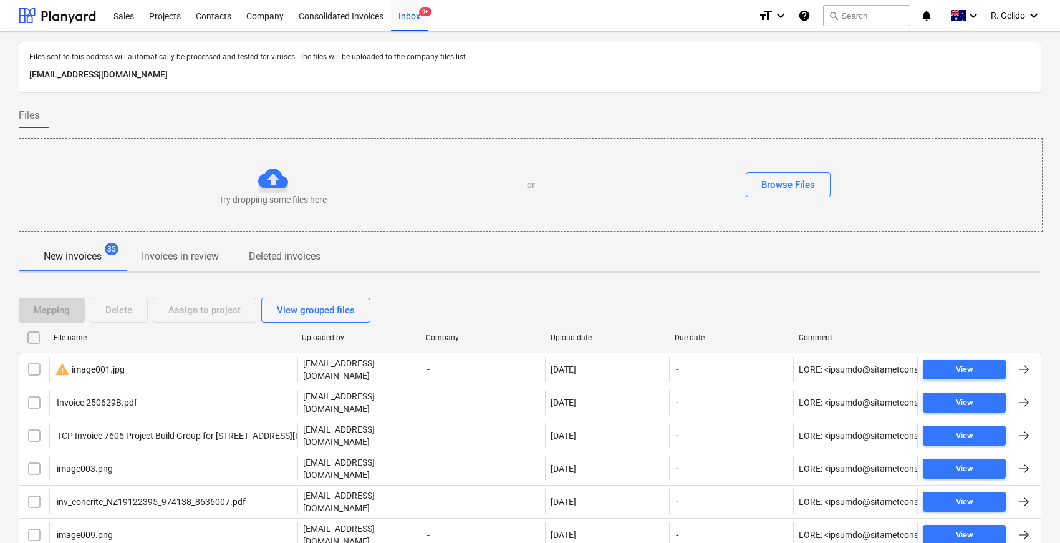
click at [951, 183] on div "Browse Files" at bounding box center [789, 184] width 508 height 25
click at [924, 203] on div "Try dropping some files here or Browse Files" at bounding box center [530, 184] width 1023 height 72
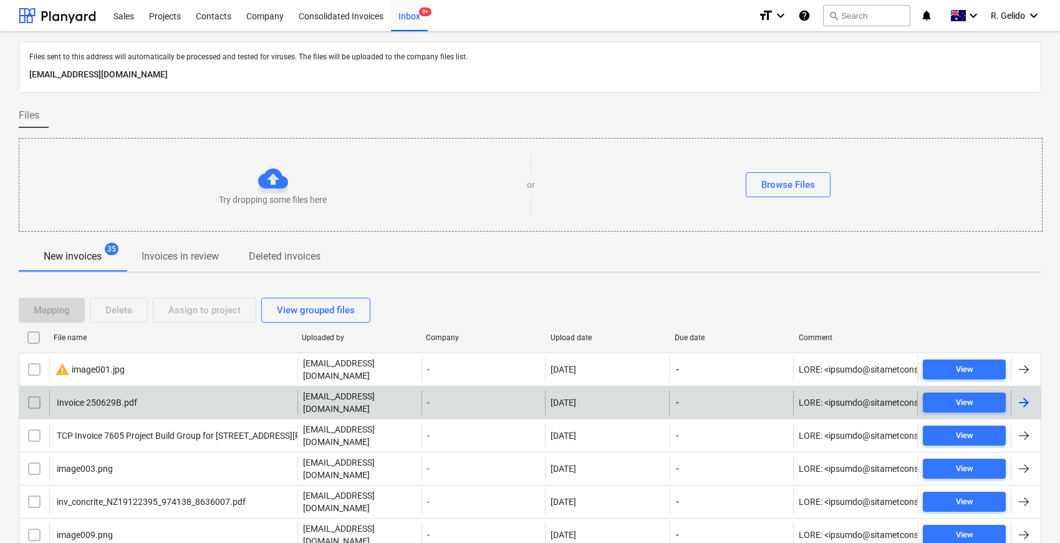
click at [148, 397] on div "Invoice 250629B.pdf" at bounding box center [173, 402] width 248 height 25
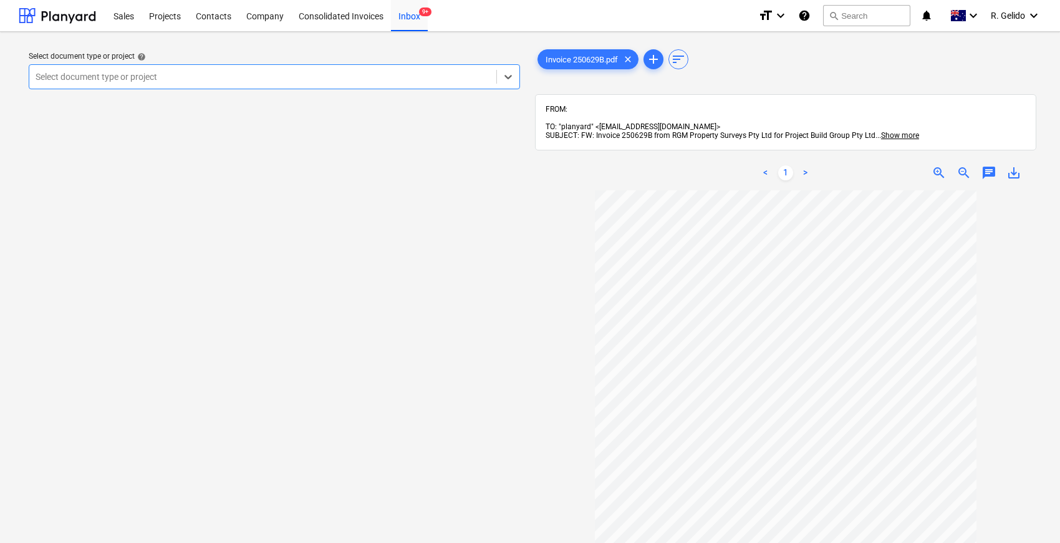
click at [934, 165] on span "zoom_in" at bounding box center [939, 172] width 15 height 15
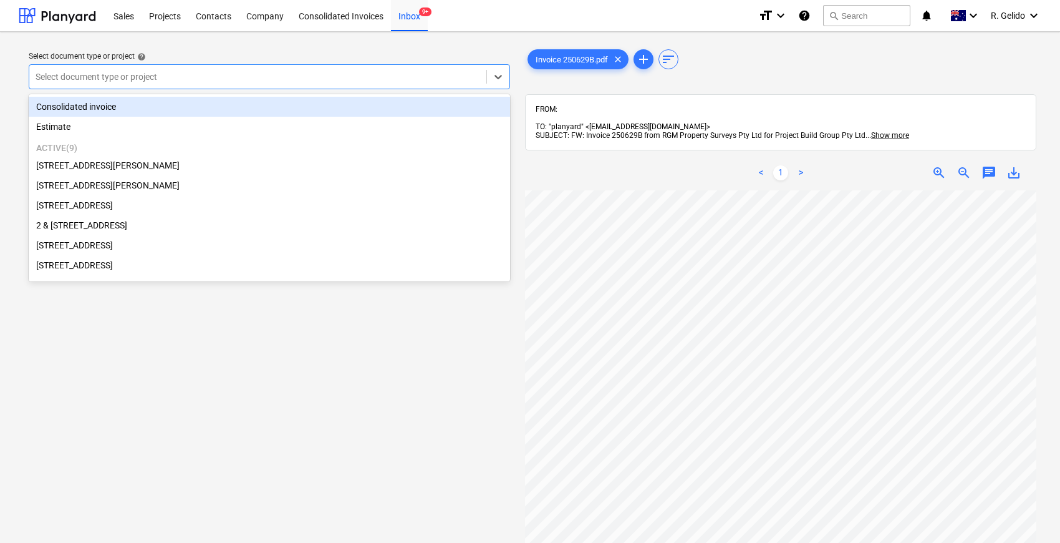
click at [231, 79] on div at bounding box center [258, 76] width 445 height 12
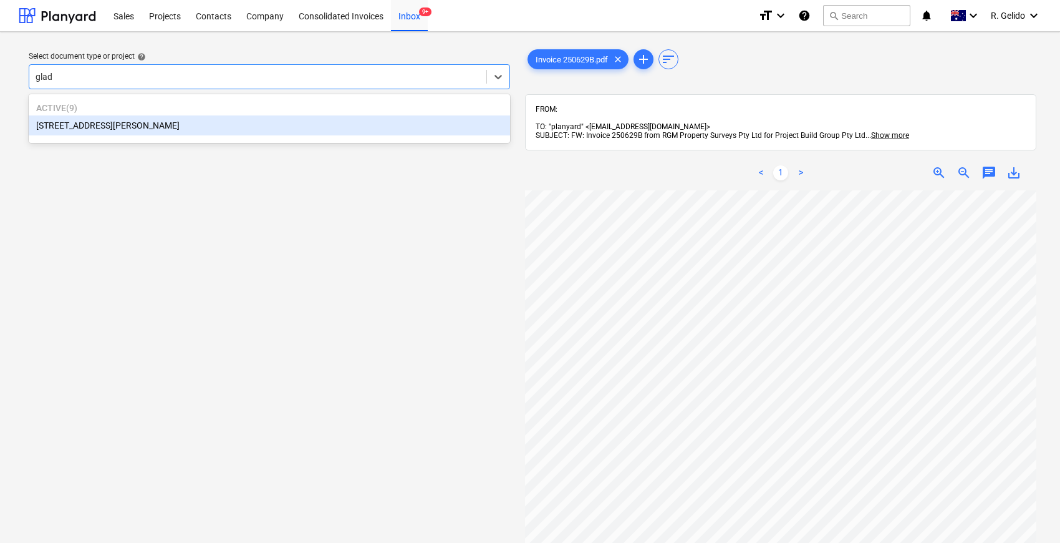
click at [222, 126] on div "[STREET_ADDRESS][PERSON_NAME]" at bounding box center [270, 125] width 482 height 20
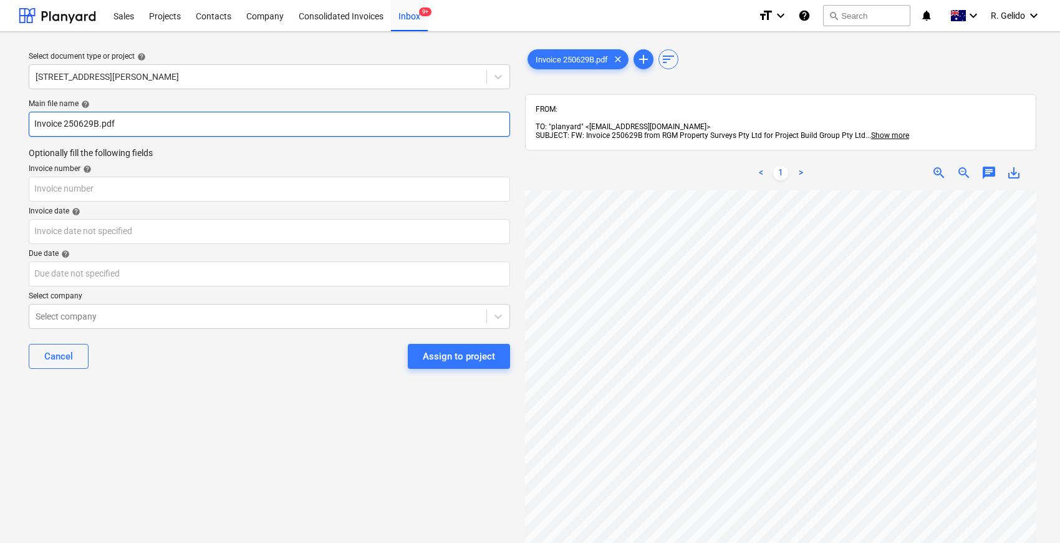
click at [35, 124] on input "Invoice 250629B.pdf" at bounding box center [270, 124] width 482 height 25
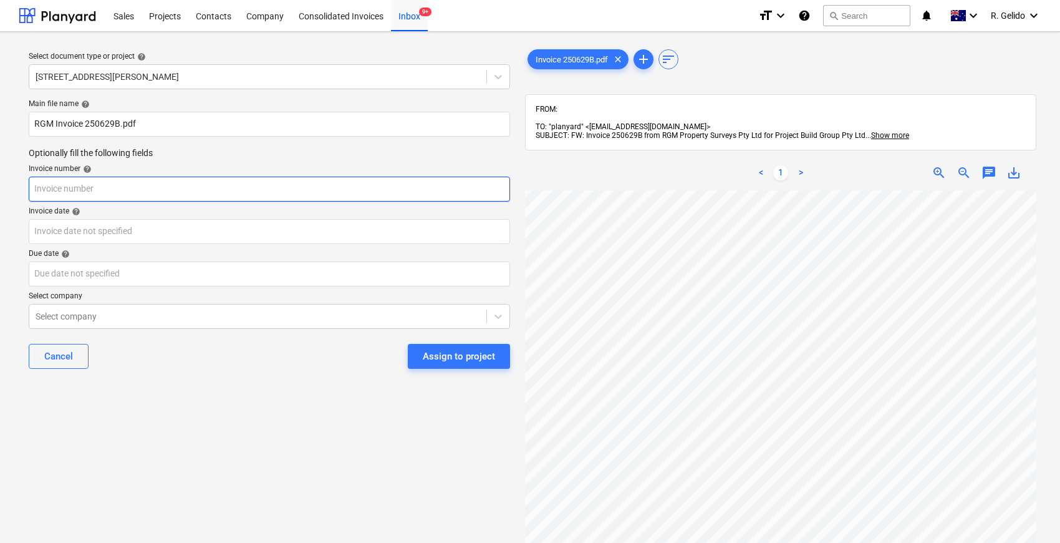
click at [62, 190] on input "text" at bounding box center [270, 189] width 482 height 25
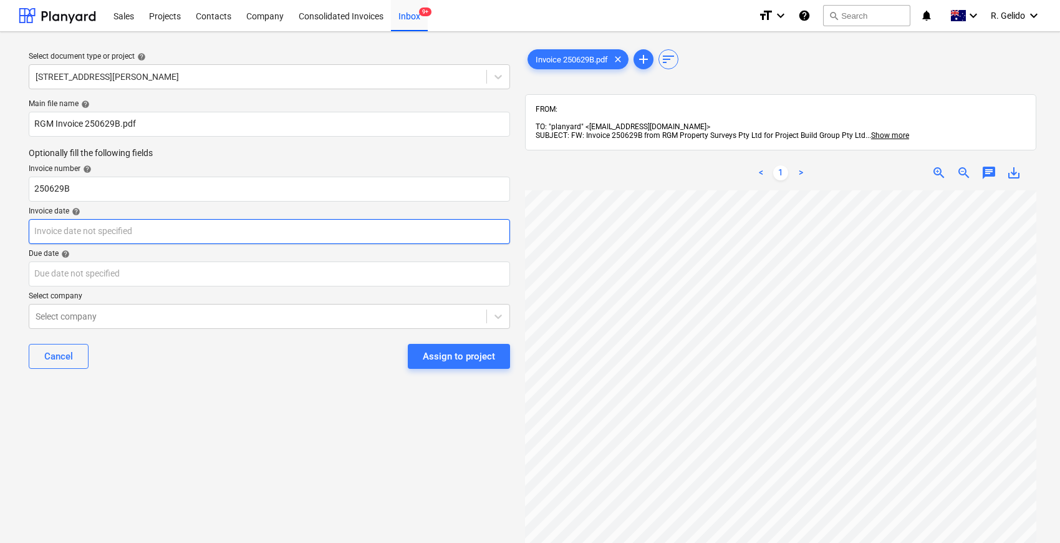
click at [82, 230] on body "Sales Projects Contacts Company Consolidated Invoices Inbox 9+ format_size keyb…" at bounding box center [530, 271] width 1060 height 543
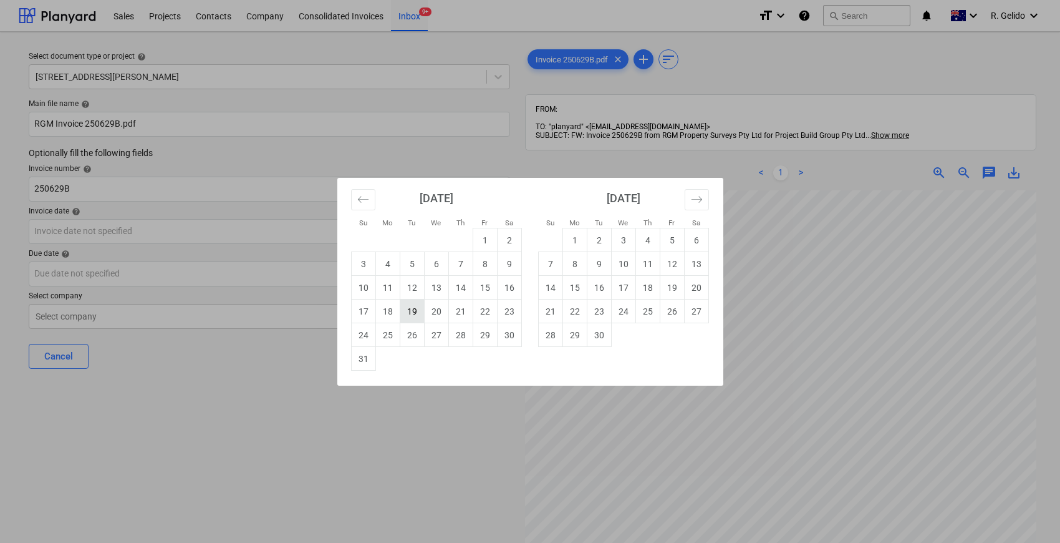
click at [409, 314] on td "19" at bounding box center [412, 311] width 24 height 24
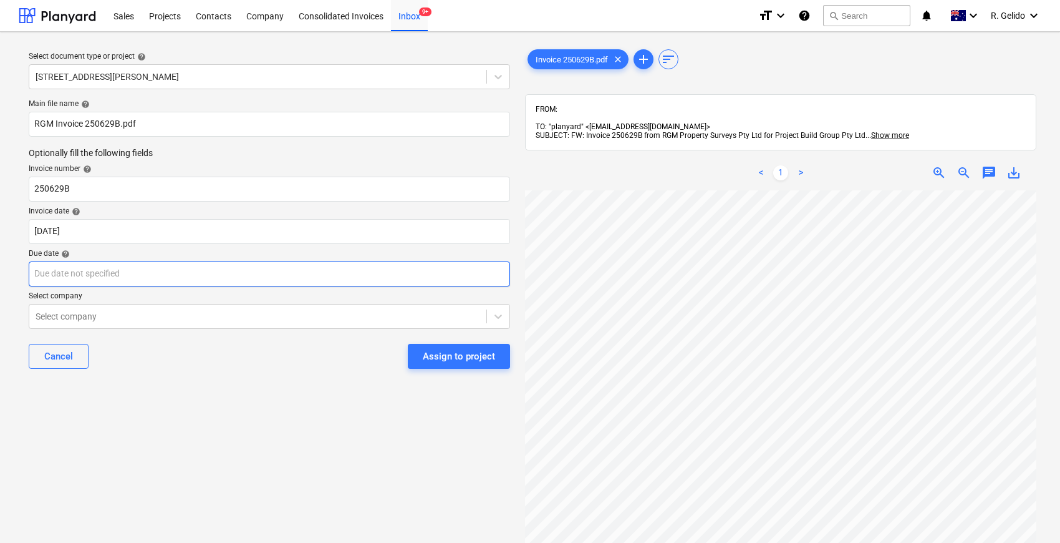
click at [157, 276] on body "Sales Projects Contacts Company Consolidated Invoices Inbox 9+ format_size keyb…" at bounding box center [530, 271] width 1060 height 543
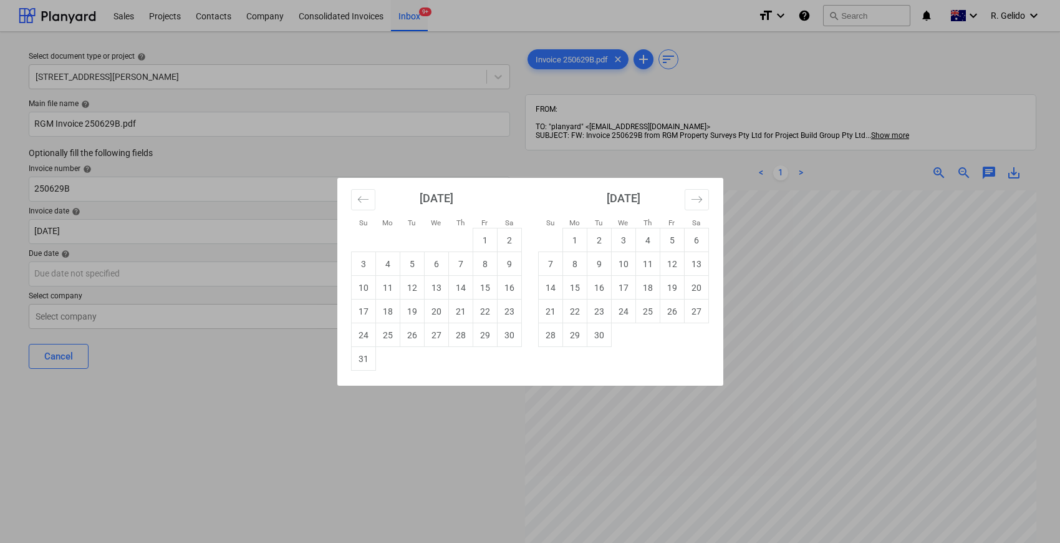
click at [375, 400] on div "Su Mo Tu We Th Fr Sa Su Mo Tu We Th Fr Sa [DATE] 1 2 3 4 5 6 7 8 9 10 11 12 13 …" at bounding box center [530, 271] width 1060 height 543
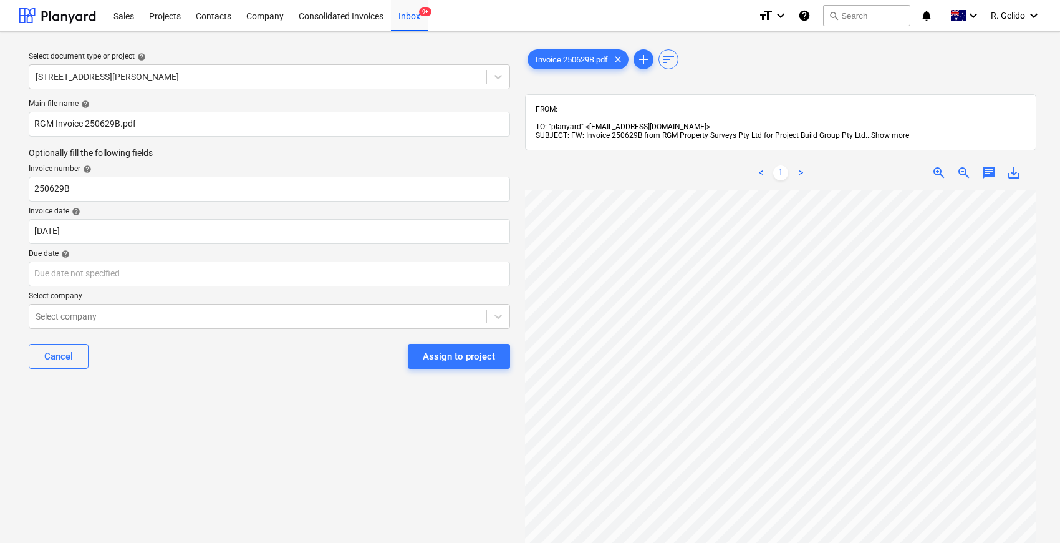
scroll to position [242, 46]
click at [250, 268] on body "Sales Projects Contacts Company Consolidated Invoices Inbox 9+ format_size keyb…" at bounding box center [530, 271] width 1060 height 543
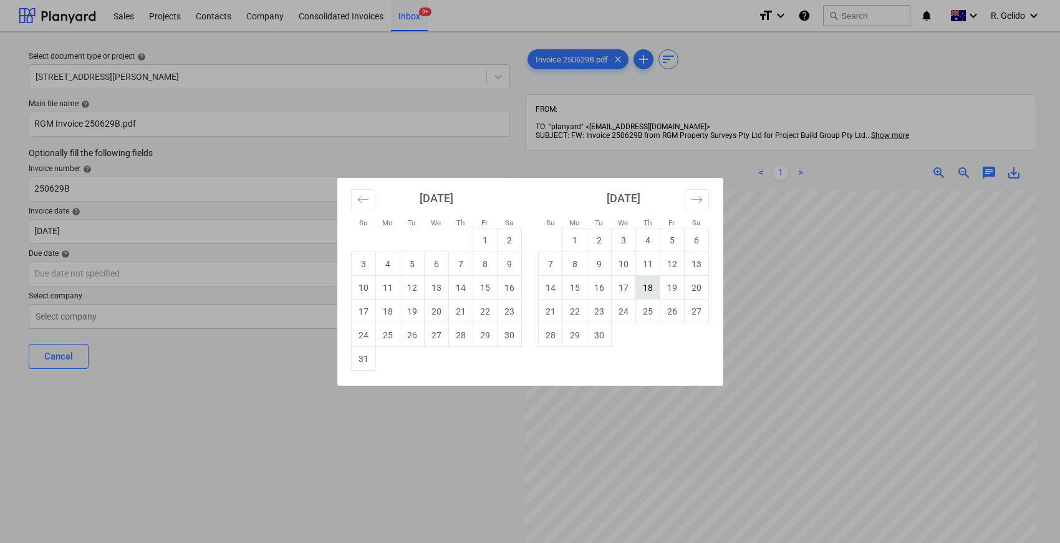
click at [642, 287] on td "18" at bounding box center [648, 288] width 24 height 24
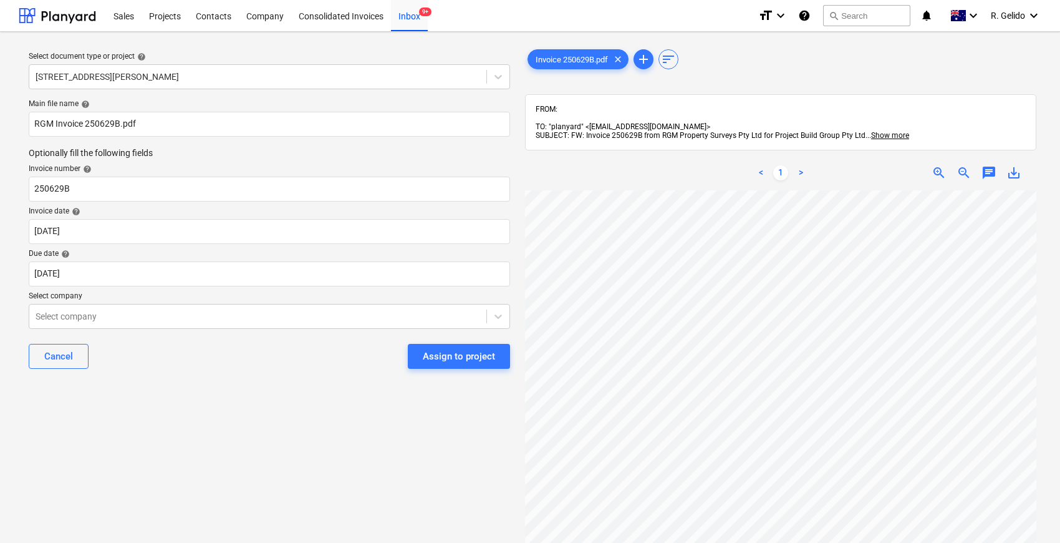
click at [213, 361] on div "Cancel Assign to project" at bounding box center [270, 356] width 482 height 45
click at [37, 319] on input "text" at bounding box center [37, 316] width 2 height 10
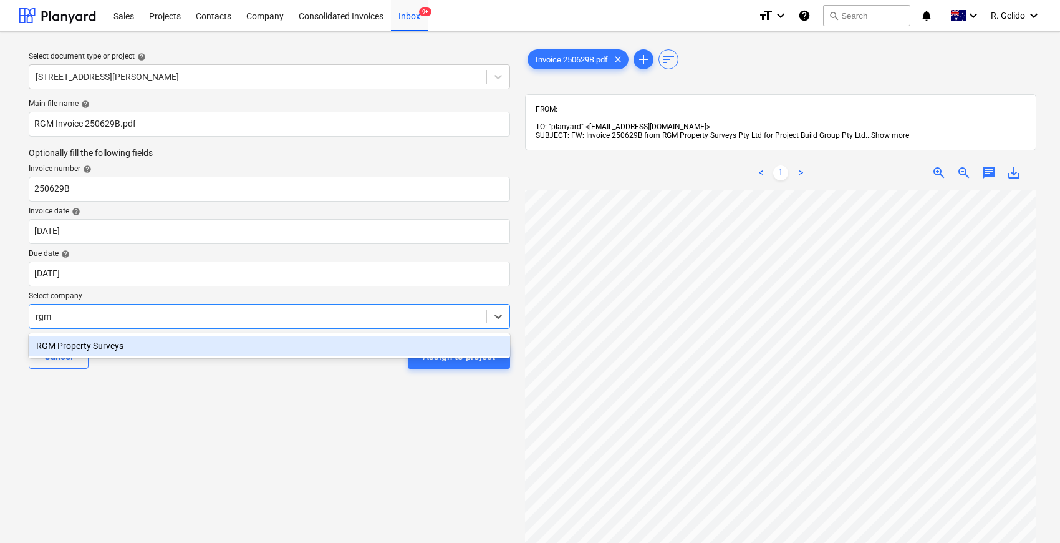
click at [155, 345] on div "RGM Property Surveys" at bounding box center [270, 346] width 482 height 20
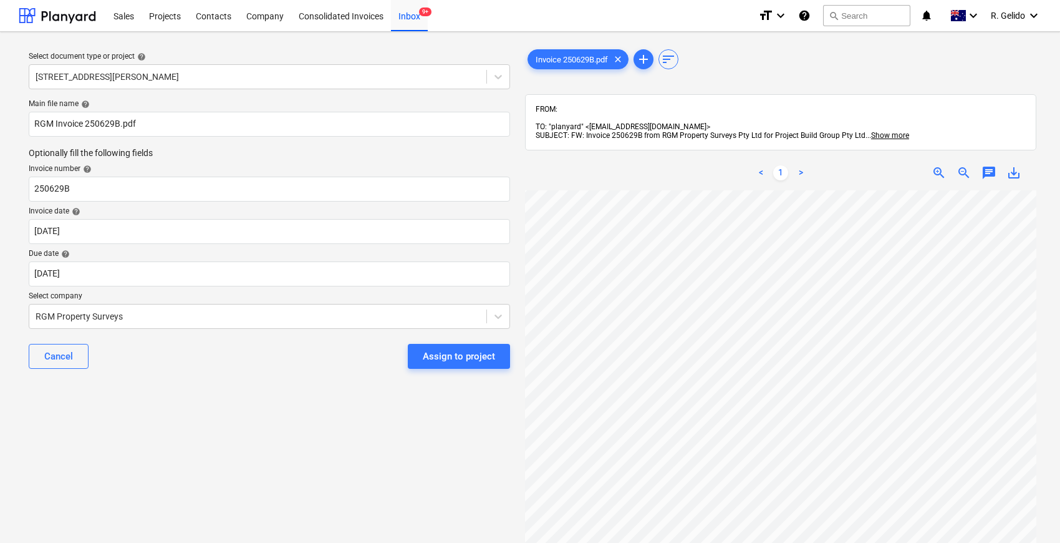
click at [206, 377] on div "Cancel Assign to project" at bounding box center [270, 356] width 482 height 45
click at [480, 354] on div "Assign to project" at bounding box center [459, 356] width 72 height 16
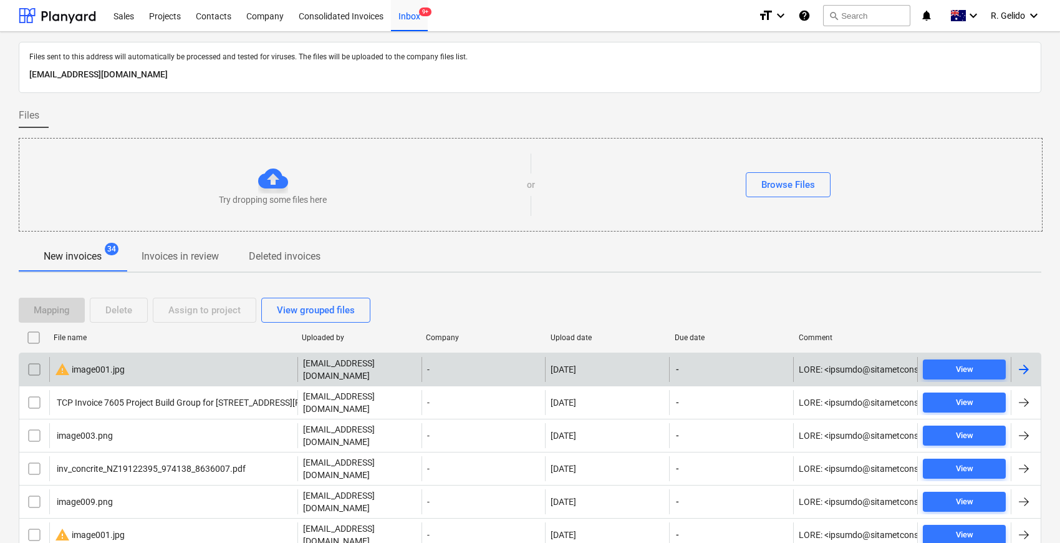
click at [203, 366] on div "warning image001.jpg" at bounding box center [173, 369] width 248 height 25
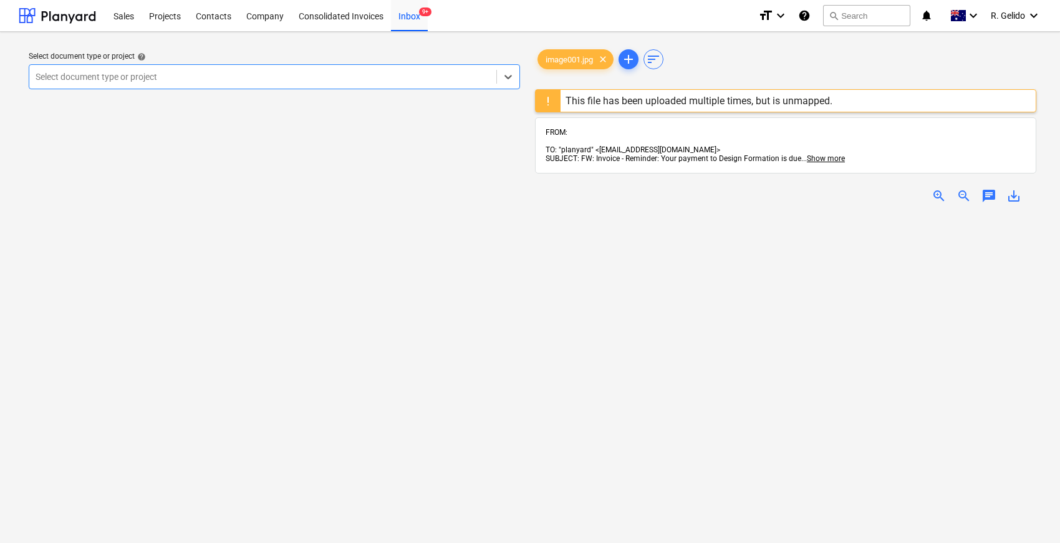
scroll to position [138, 0]
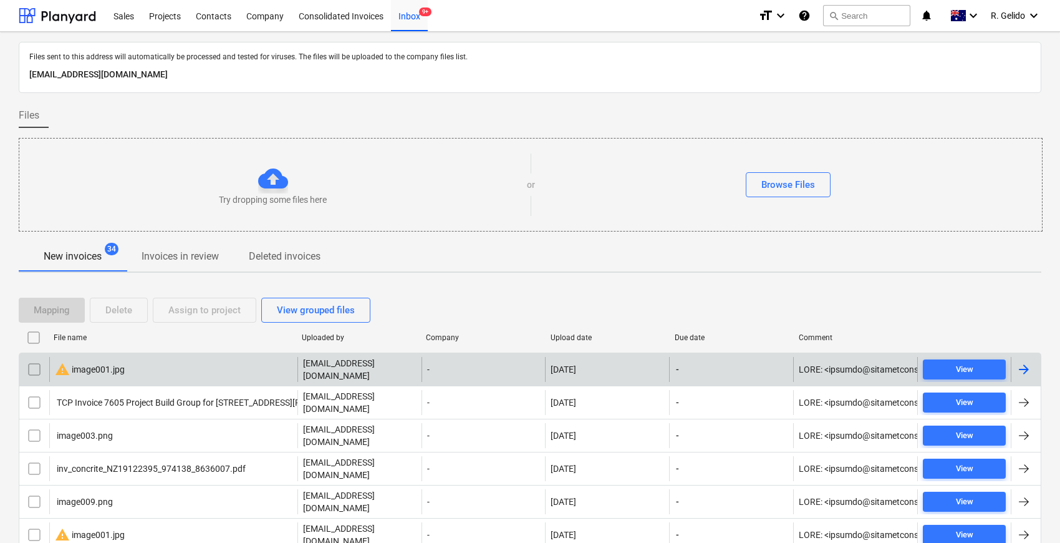
click at [29, 364] on input "checkbox" at bounding box center [34, 369] width 20 height 20
click at [117, 308] on div "Delete" at bounding box center [118, 310] width 27 height 16
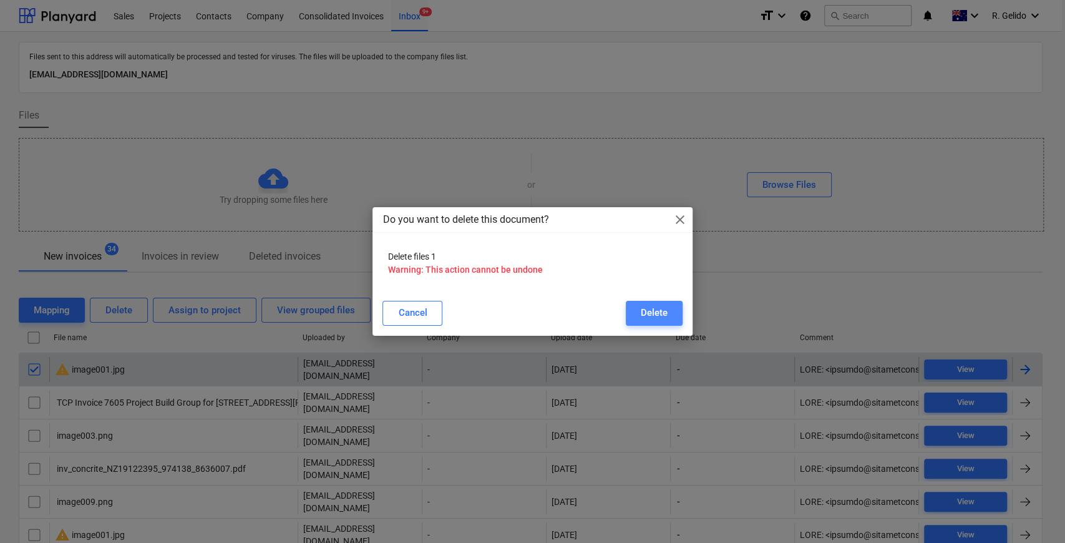
click at [664, 316] on div "Delete" at bounding box center [654, 312] width 27 height 16
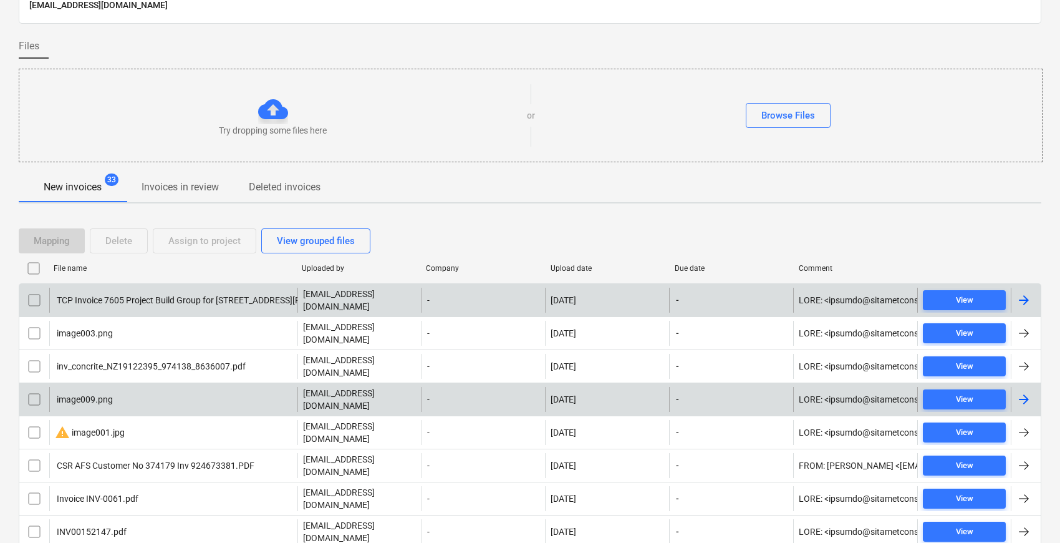
scroll to position [138, 0]
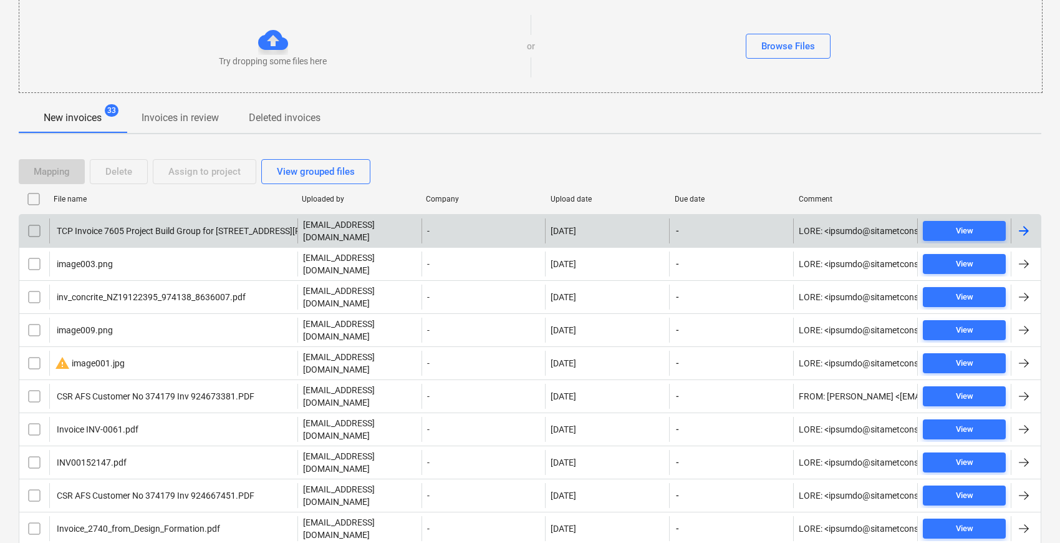
click at [197, 228] on div "TCP Invoice 7605 Project Build Group for [STREET_ADDRESS][PERSON_NAME]pdf" at bounding box center [213, 231] width 317 height 10
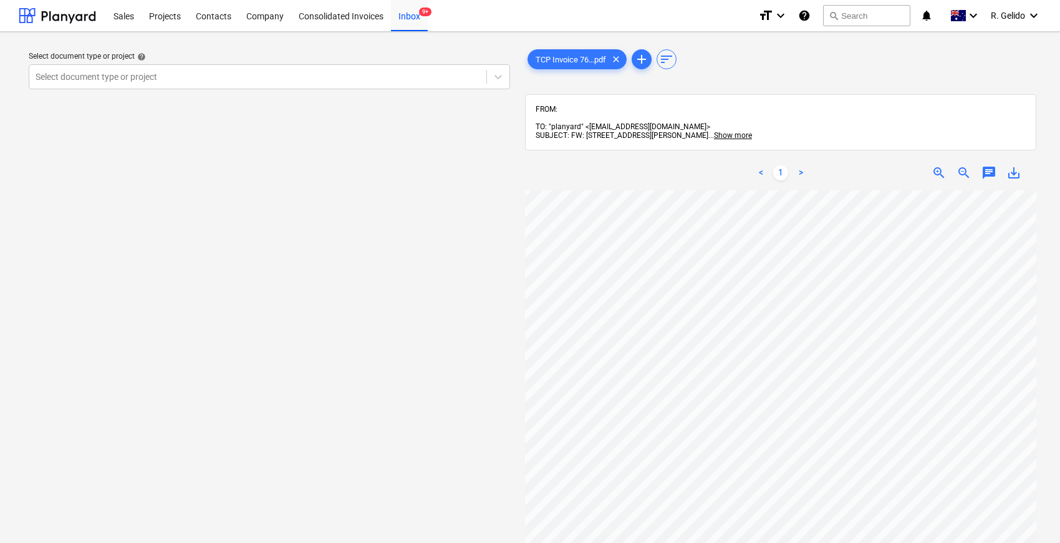
scroll to position [82, 67]
click at [967, 165] on span "zoom_out" at bounding box center [964, 172] width 15 height 15
click at [504, 75] on icon at bounding box center [508, 76] width 12 height 12
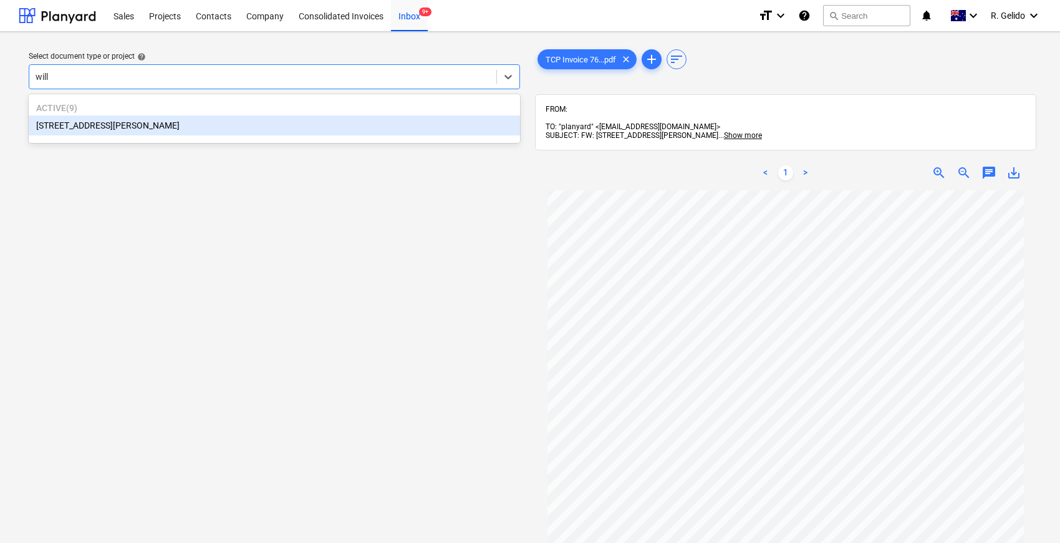
click at [104, 121] on div "[STREET_ADDRESS][PERSON_NAME]" at bounding box center [274, 125] width 491 height 20
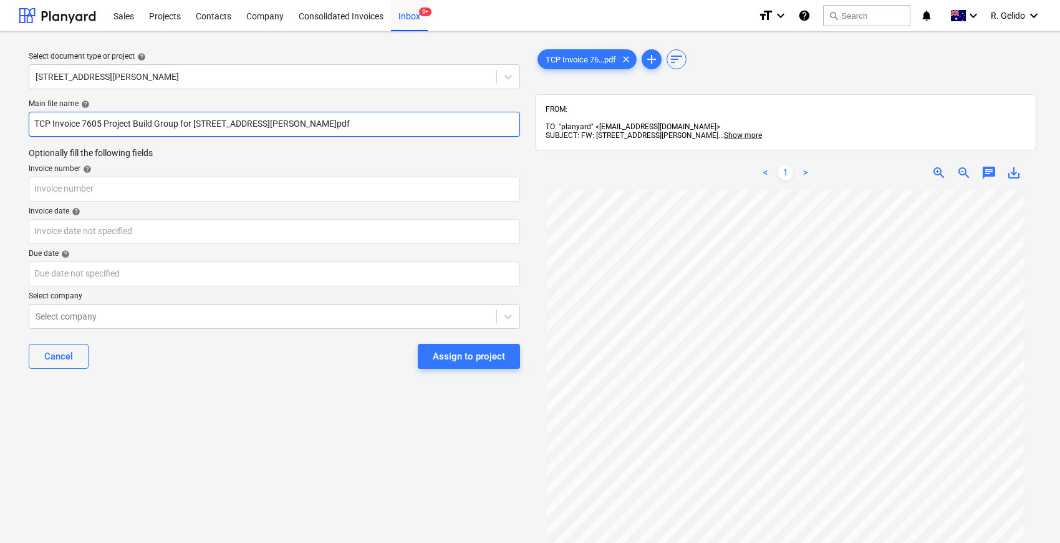
drag, startPoint x: 375, startPoint y: 125, endPoint x: 0, endPoint y: 114, distance: 375.0
click at [0, 114] on div "Select document type or project help [STREET_ADDRESS][PERSON_NAME] file name he…" at bounding box center [530, 372] width 1060 height 681
click at [105, 126] on input "TCP Invoice 7605 Project Build Group for [STREET_ADDRESS][PERSON_NAME]pdf" at bounding box center [274, 124] width 491 height 25
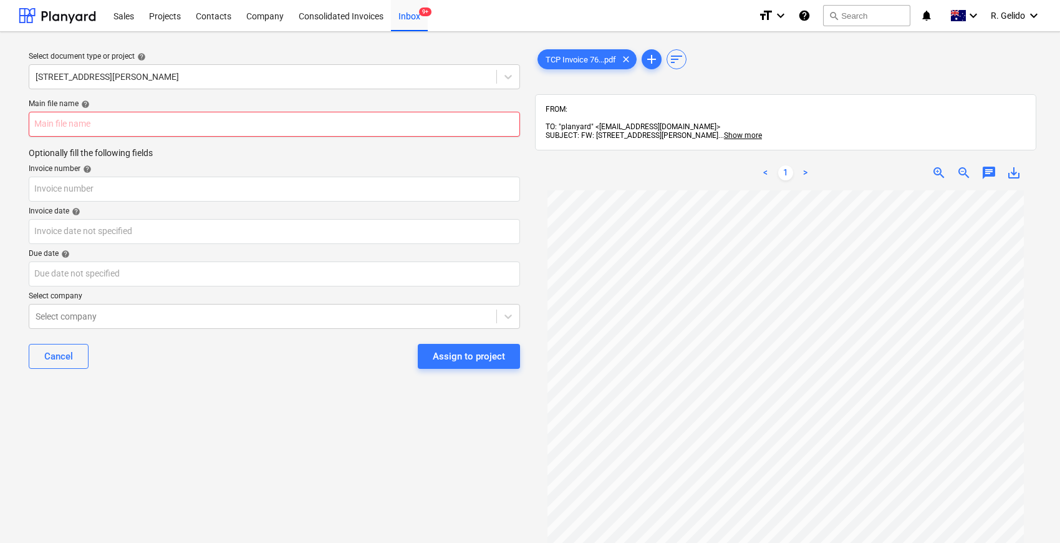
scroll to position [112, 0]
drag, startPoint x: 172, startPoint y: 397, endPoint x: 127, endPoint y: 304, distance: 103.5
click at [172, 398] on div "Select document type or project help [STREET_ADDRESS][PERSON_NAME] file name he…" at bounding box center [274, 372] width 511 height 661
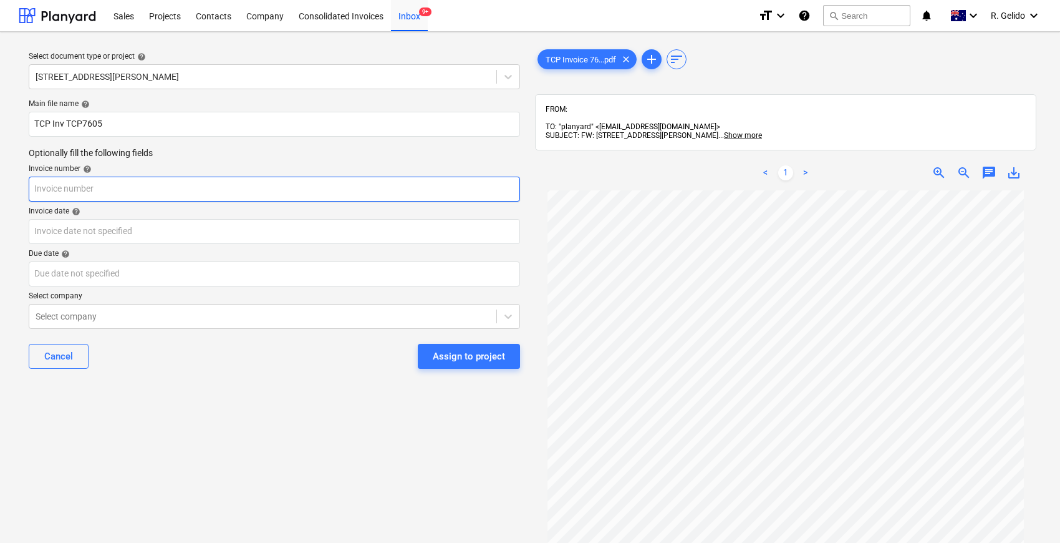
click at [104, 191] on input "text" at bounding box center [274, 189] width 491 height 25
click at [246, 395] on div "Select document type or project help [STREET_ADDRESS][PERSON_NAME] file name he…" at bounding box center [274, 372] width 511 height 661
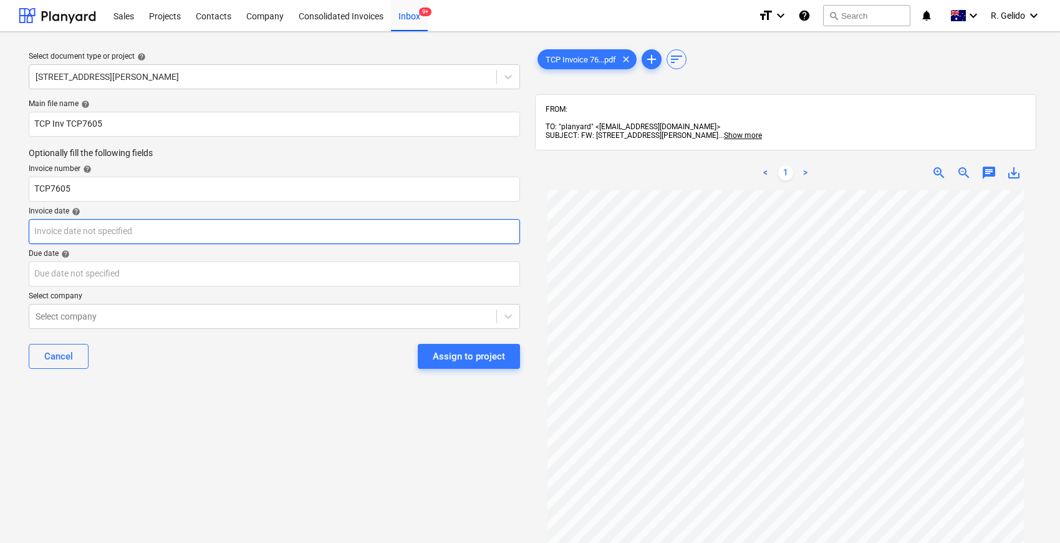
click at [116, 231] on body "Sales Projects Contacts Company Consolidated Invoices Inbox 9+ format_size keyb…" at bounding box center [530, 271] width 1060 height 543
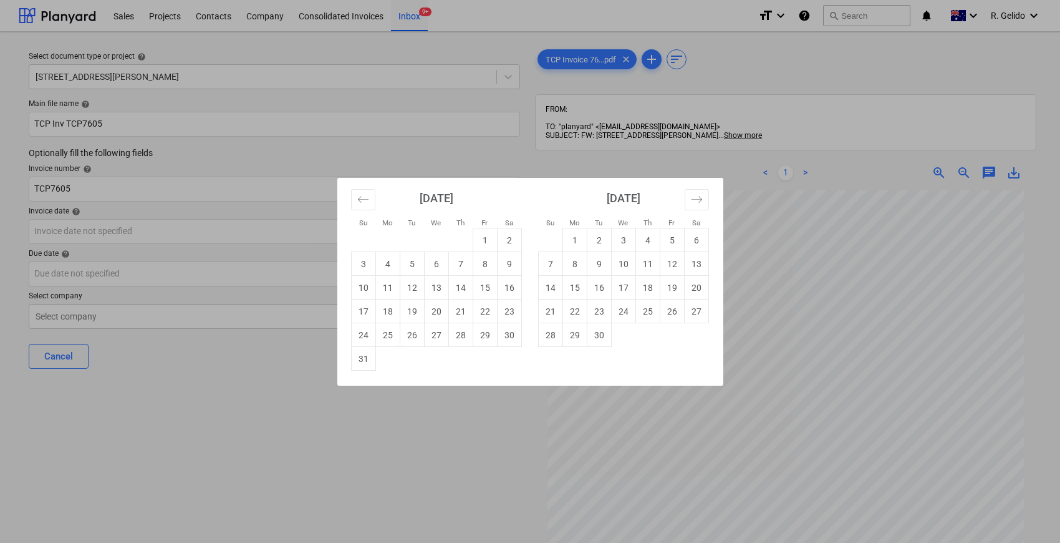
click at [382, 430] on div "Su Mo Tu We Th Fr Sa Su Mo Tu We Th Fr Sa [DATE] 1 2 3 4 5 6 7 8 9 10 11 12 13 …" at bounding box center [530, 271] width 1060 height 543
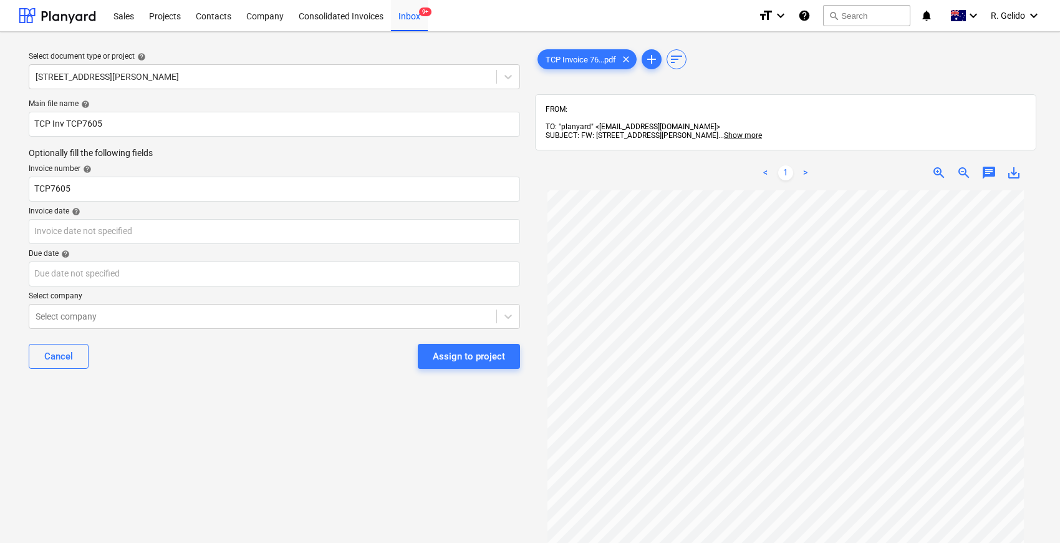
click at [336, 372] on div "Cancel Assign to project" at bounding box center [274, 356] width 491 height 45
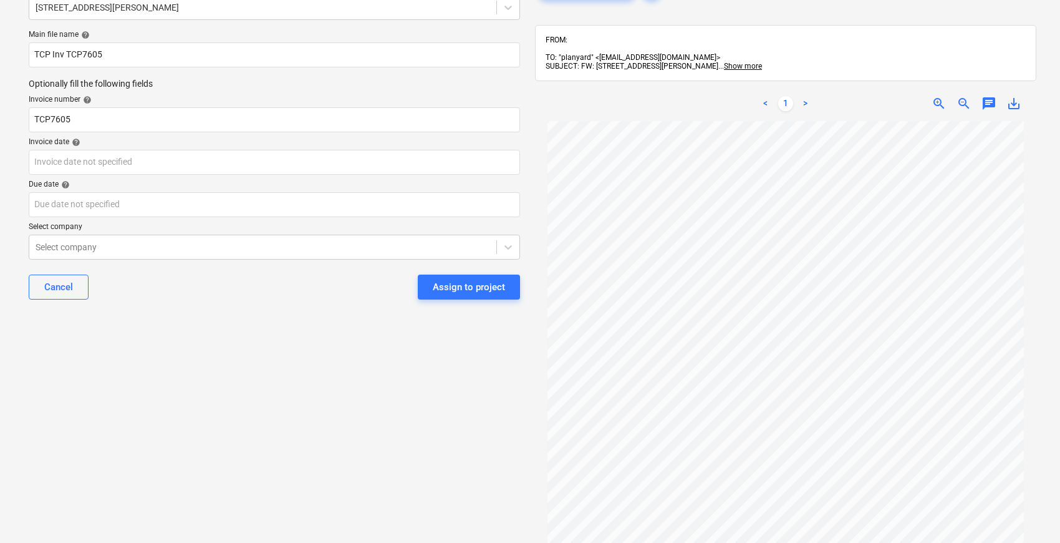
scroll to position [0, 0]
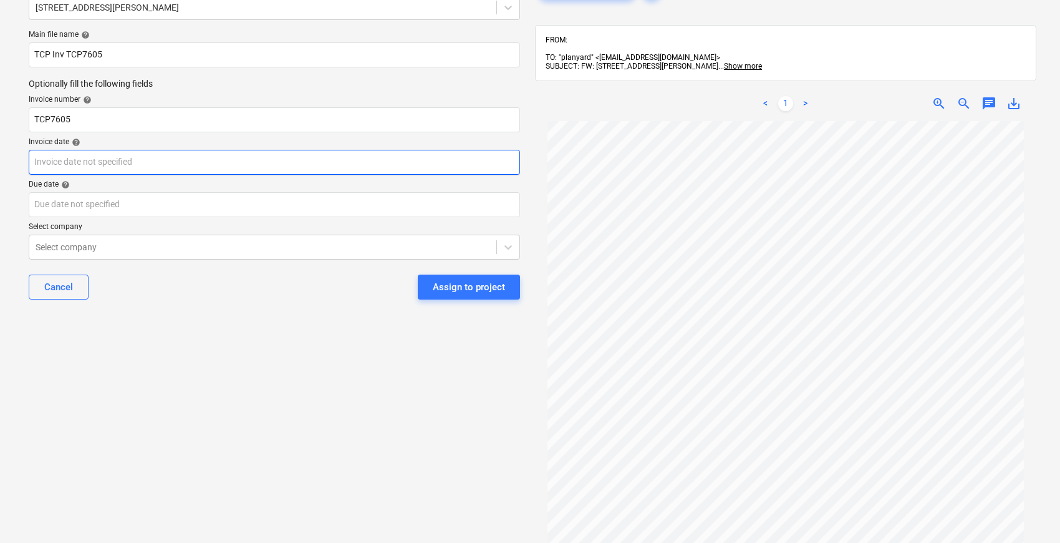
click at [128, 157] on body "Sales Projects Contacts Company Consolidated Invoices Inbox 9+ format_size keyb…" at bounding box center [530, 202] width 1060 height 543
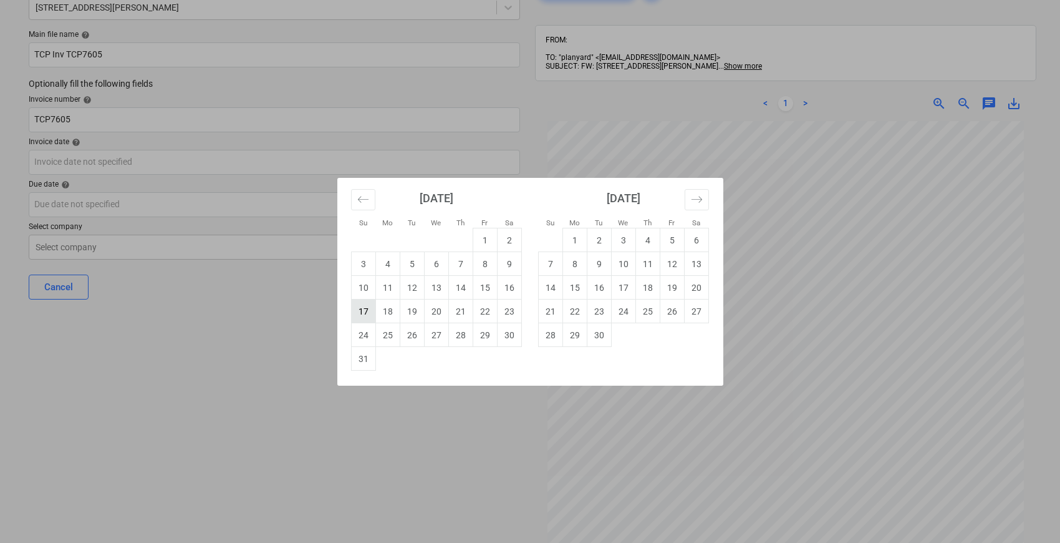
click at [366, 312] on td "17" at bounding box center [363, 311] width 24 height 24
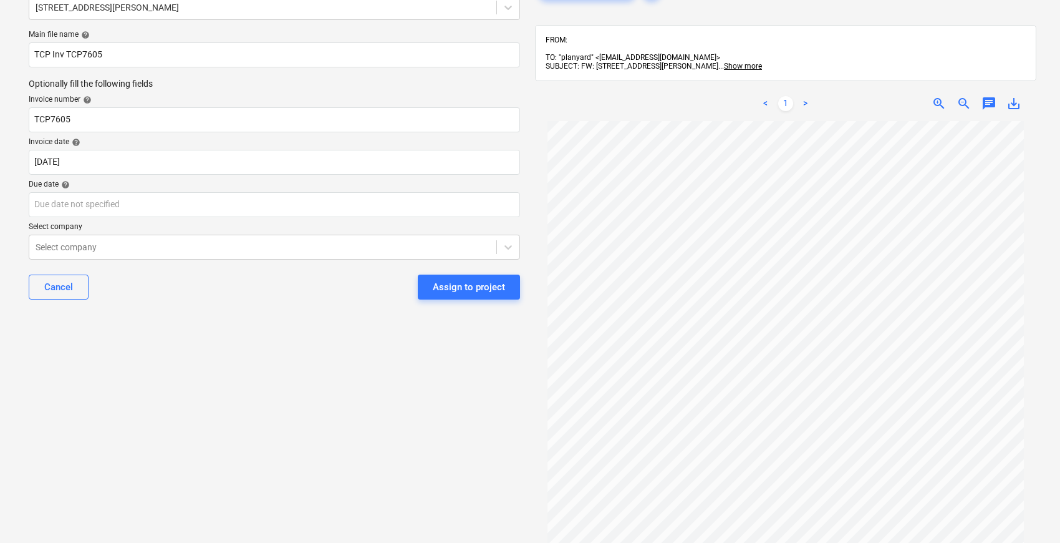
click at [142, 190] on p "Due date help" at bounding box center [274, 186] width 491 height 12
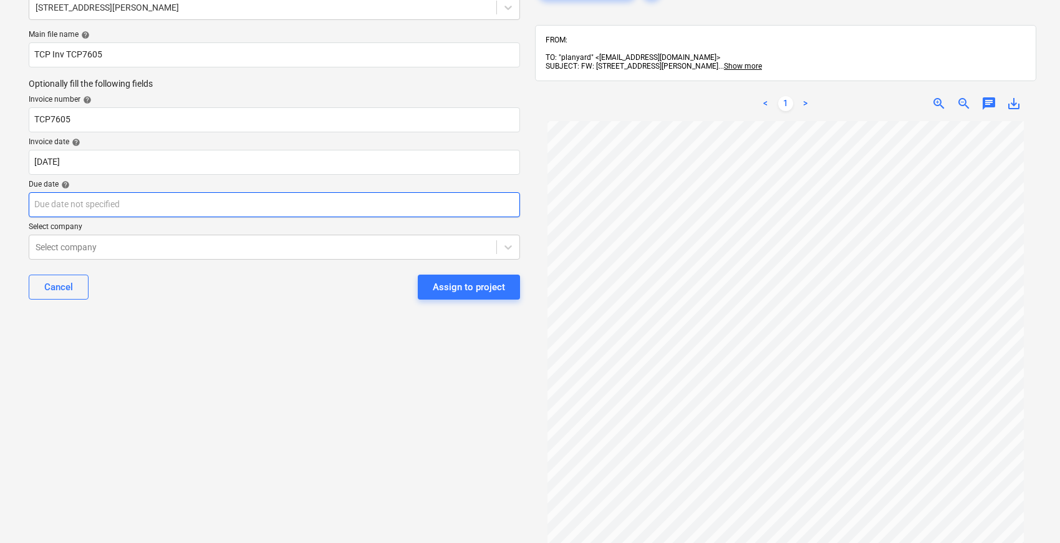
click at [75, 207] on body "Sales Projects Contacts Company Consolidated Invoices Inbox 9+ format_size keyb…" at bounding box center [530, 202] width 1060 height 543
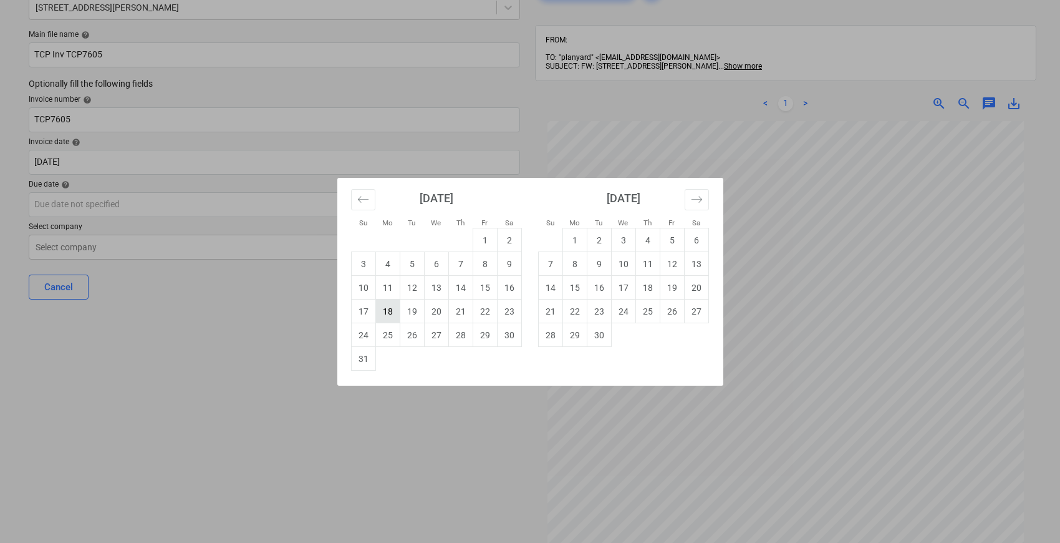
click at [395, 307] on td "18" at bounding box center [387, 311] width 24 height 24
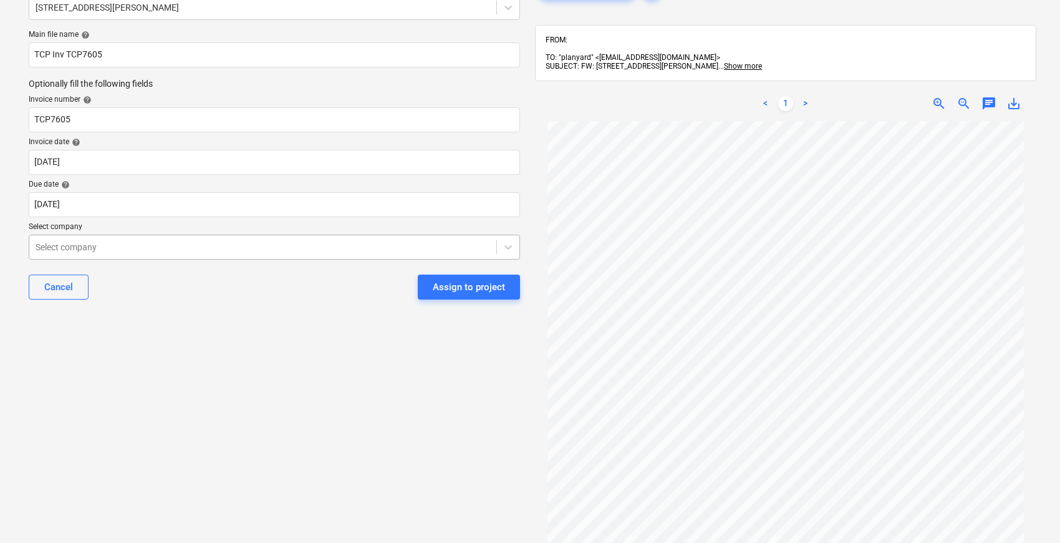
click at [112, 246] on div at bounding box center [263, 247] width 455 height 12
drag, startPoint x: 250, startPoint y: 12, endPoint x: 240, endPoint y: 2, distance: 14.6
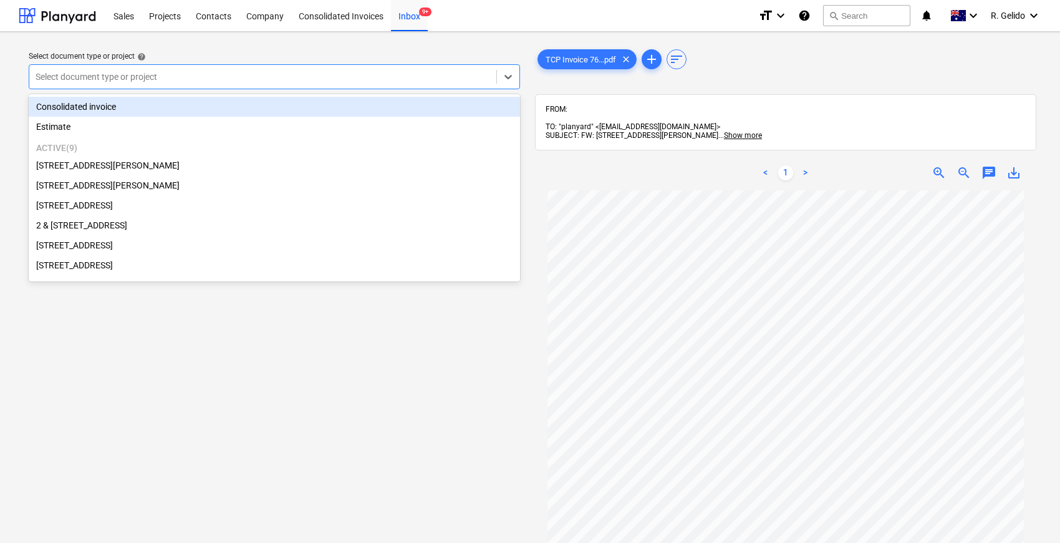
click at [322, 84] on div "Select document type or project" at bounding box center [262, 76] width 467 height 17
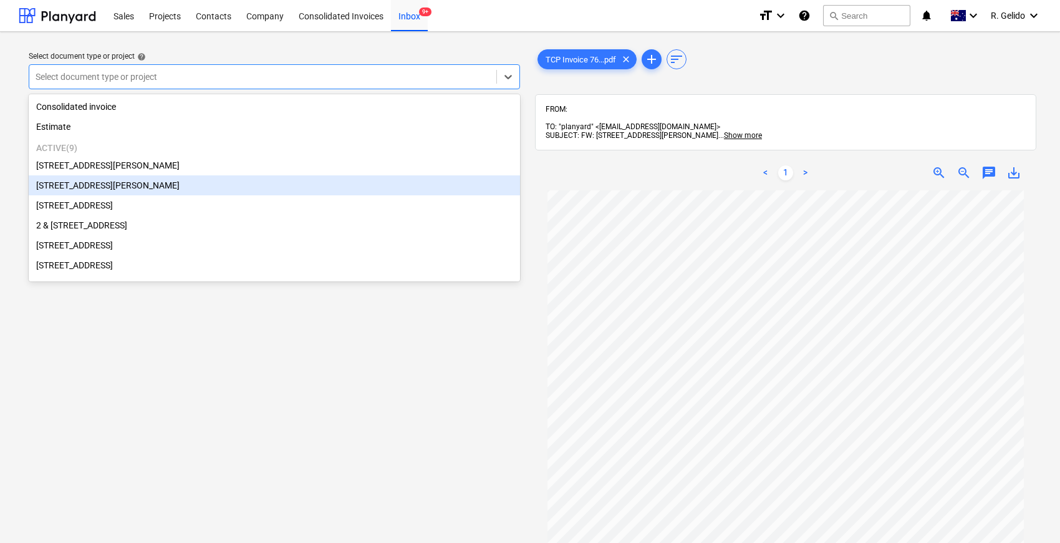
click at [130, 187] on div "[STREET_ADDRESS][PERSON_NAME]" at bounding box center [274, 185] width 491 height 20
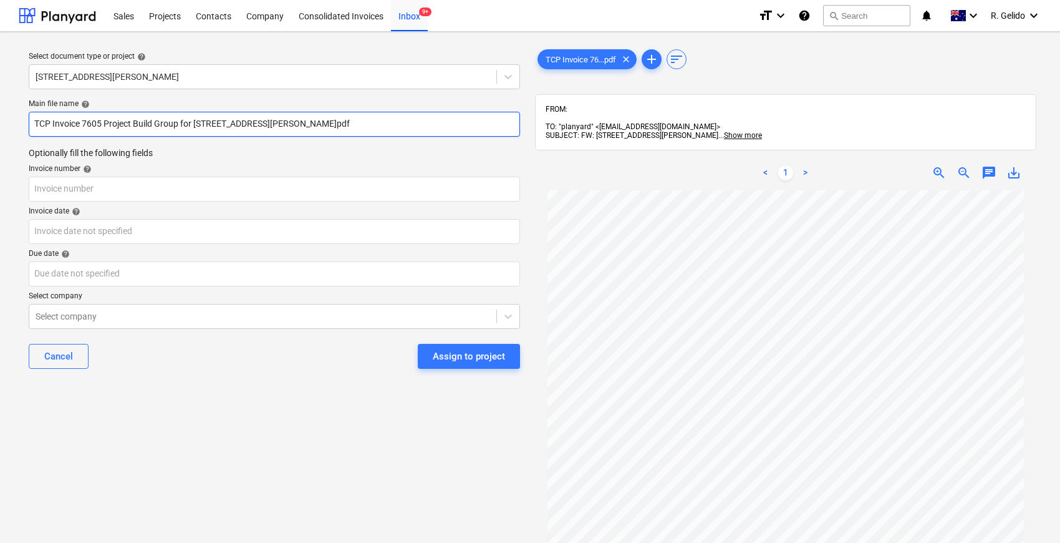
drag, startPoint x: 378, startPoint y: 121, endPoint x: 0, endPoint y: 106, distance: 378.3
click at [0, 106] on div "Select document type or project help [STREET_ADDRESS][PERSON_NAME] file name he…" at bounding box center [530, 372] width 1060 height 681
click at [150, 114] on input "TCP Invoice 7605 Project Build Group for [STREET_ADDRESS][PERSON_NAME]pdf" at bounding box center [274, 124] width 491 height 25
drag, startPoint x: 105, startPoint y: 125, endPoint x: 602, endPoint y: 126, distance: 497.7
click at [602, 126] on div "Select document type or project help [STREET_ADDRESS][PERSON_NAME] file name he…" at bounding box center [530, 372] width 1023 height 661
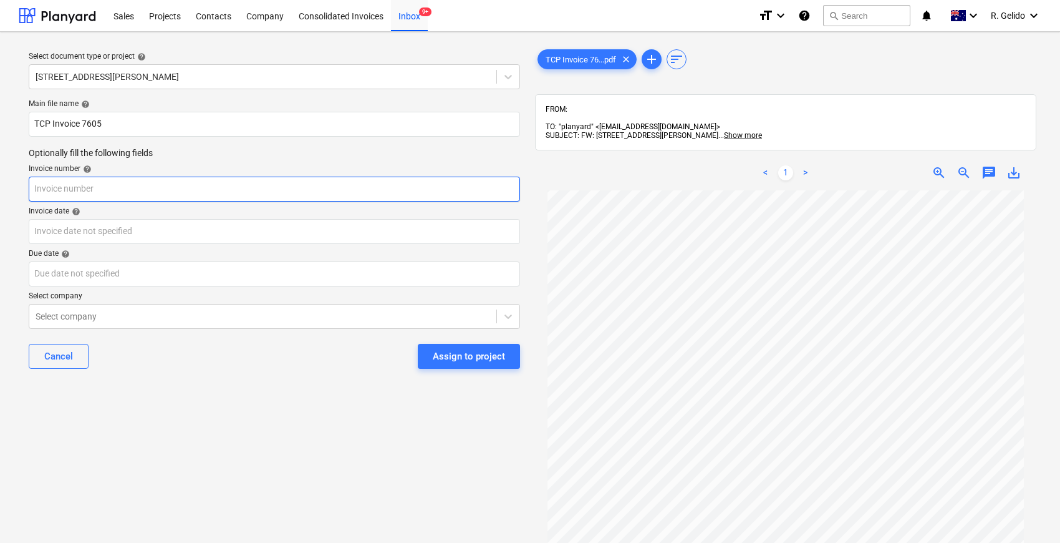
click at [114, 188] on input "text" at bounding box center [274, 189] width 491 height 25
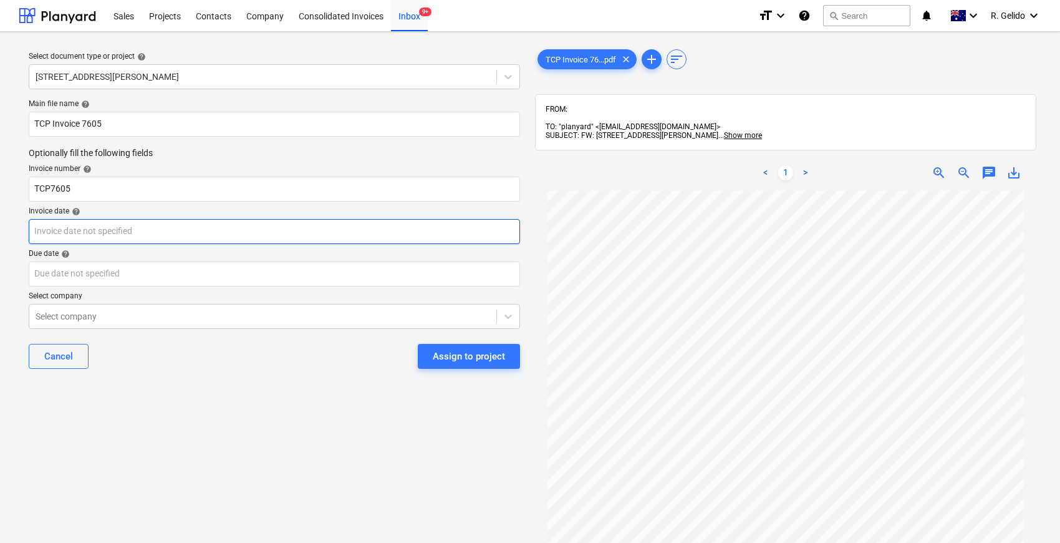
click at [79, 226] on body "Sales Projects Contacts Company Consolidated Invoices Inbox 9+ format_size keyb…" at bounding box center [530, 271] width 1060 height 543
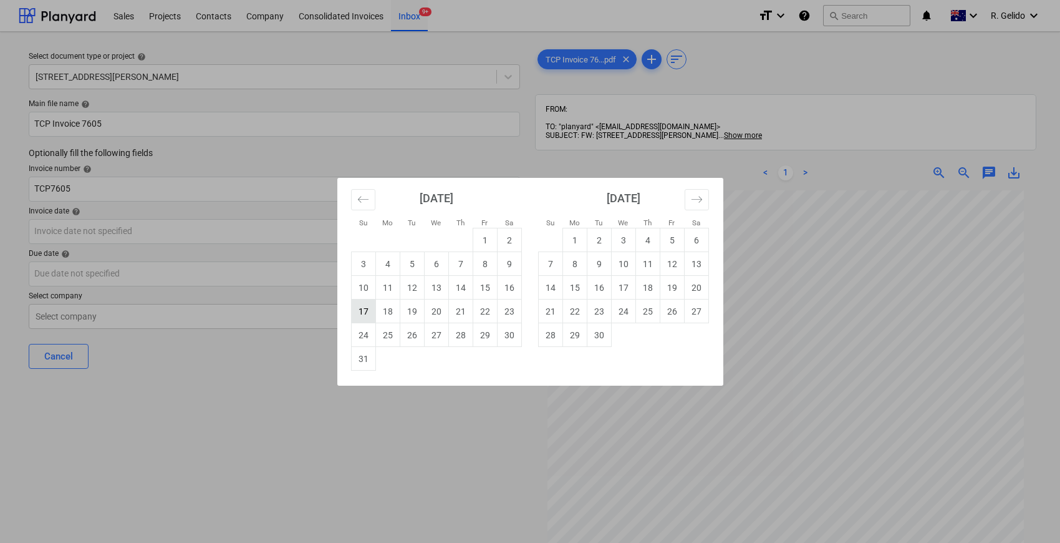
click at [368, 311] on td "17" at bounding box center [363, 311] width 24 height 24
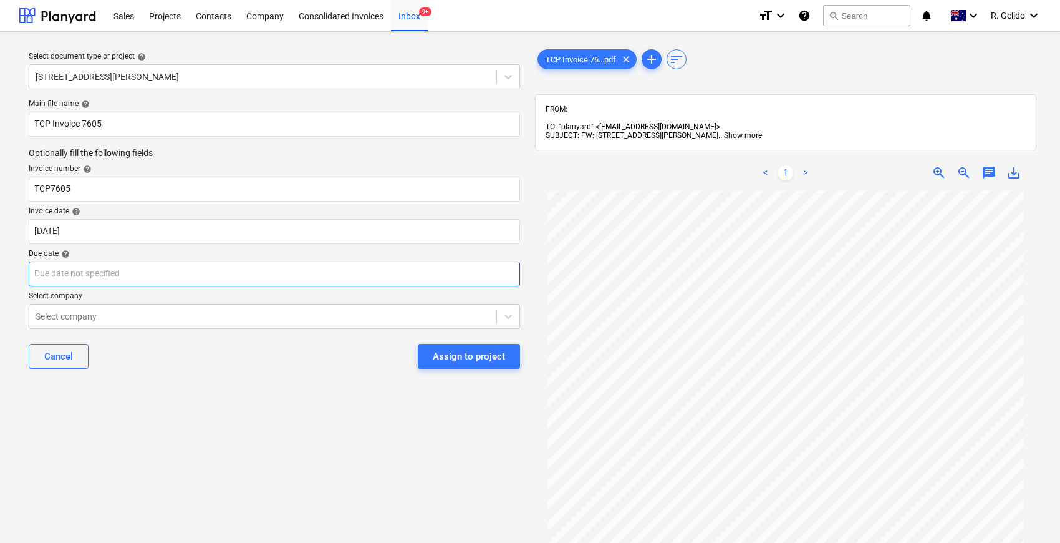
click at [98, 269] on body "Sales Projects Contacts Company Consolidated Invoices Inbox 9+ format_size keyb…" at bounding box center [530, 271] width 1060 height 543
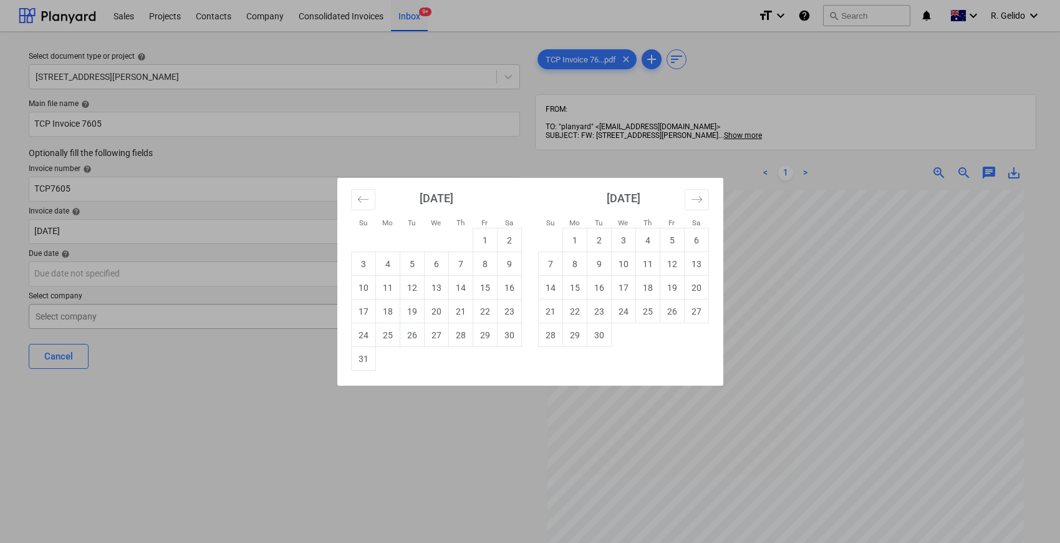
click at [390, 306] on td "18" at bounding box center [387, 311] width 24 height 24
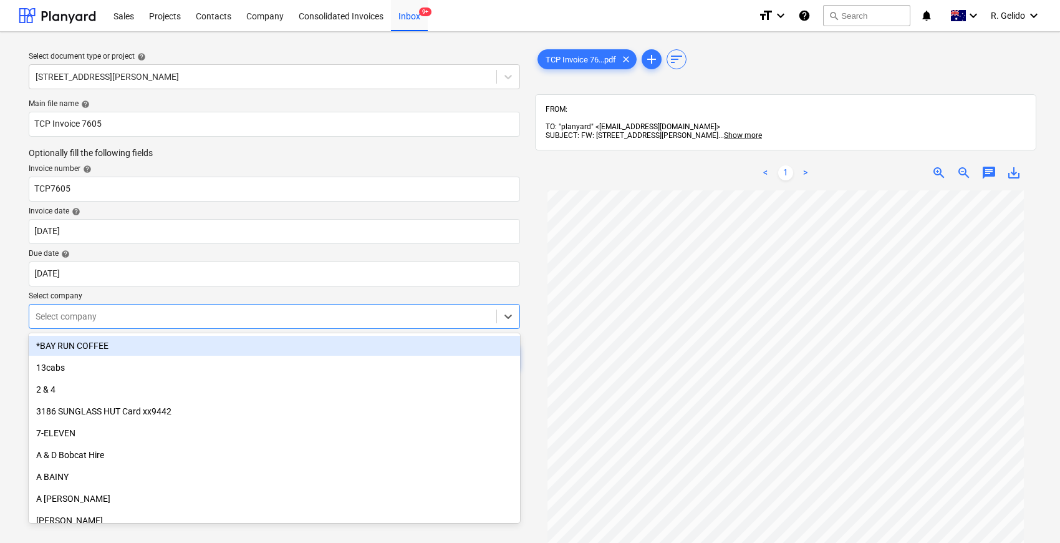
click at [243, 304] on div "Select company" at bounding box center [274, 316] width 491 height 25
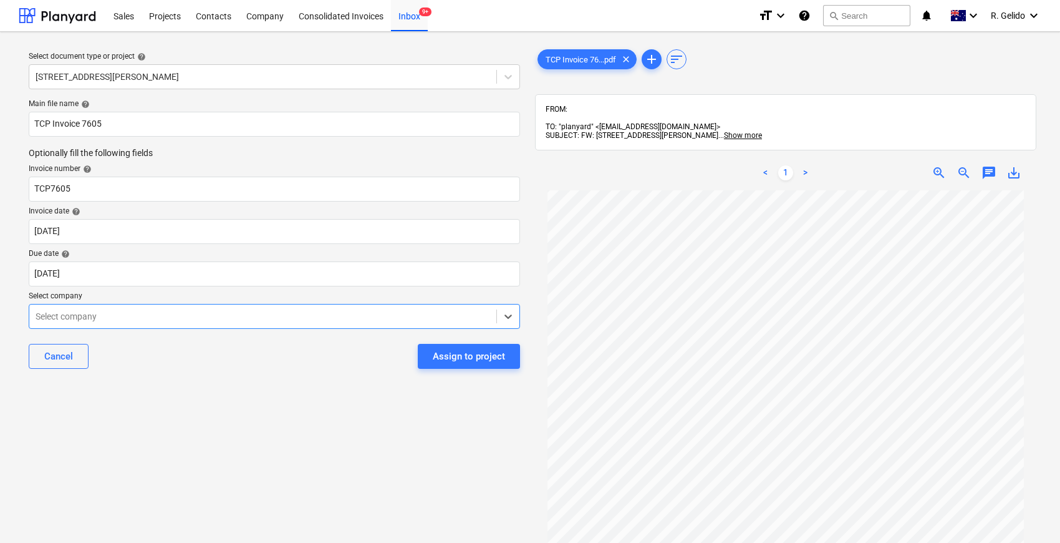
click at [89, 316] on div at bounding box center [263, 316] width 455 height 12
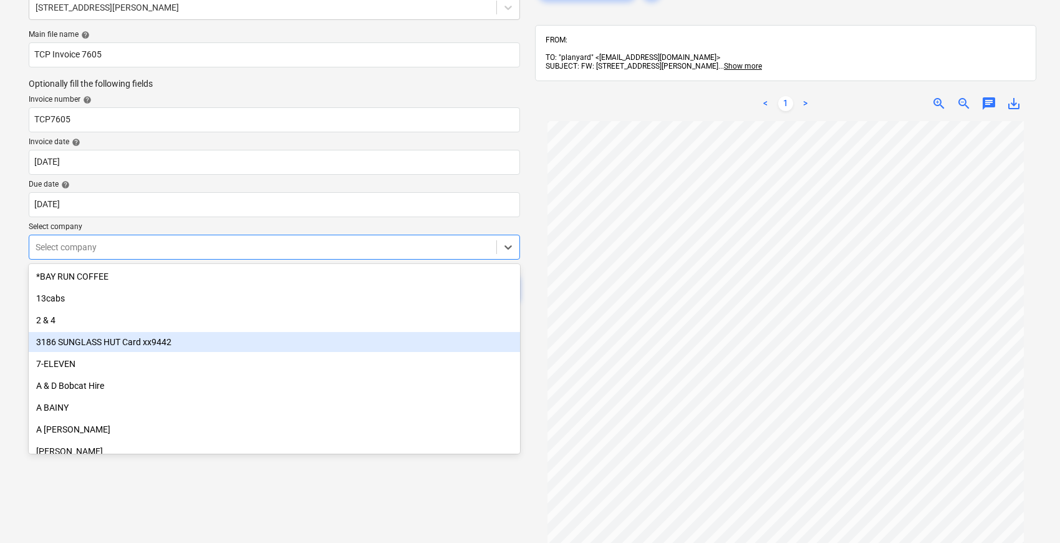
scroll to position [138, 0]
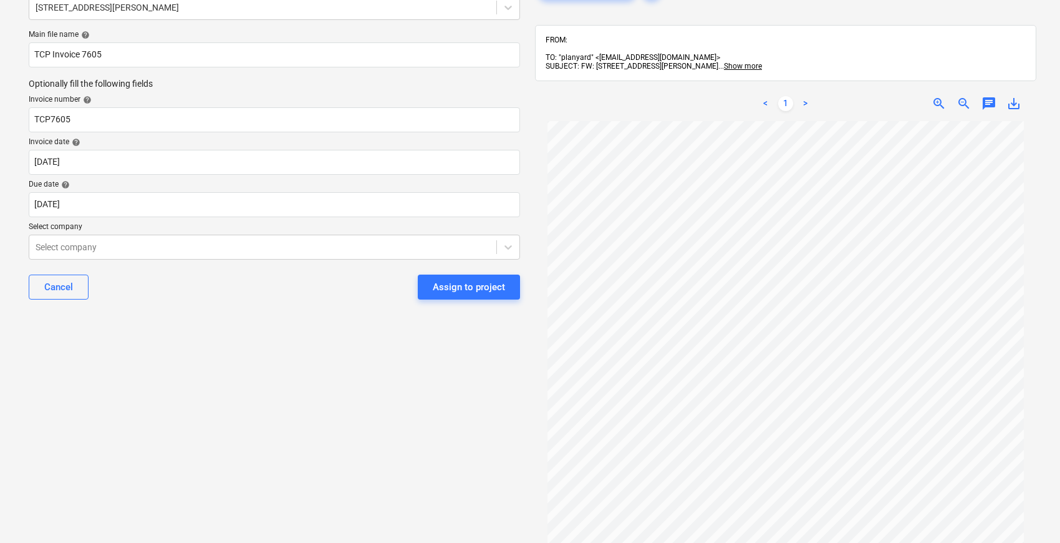
click at [276, 329] on div "Select document type or project help [STREET_ADDRESS][PERSON_NAME] file name he…" at bounding box center [274, 299] width 511 height 653
click at [168, 254] on div "Select company" at bounding box center [262, 246] width 467 height 17
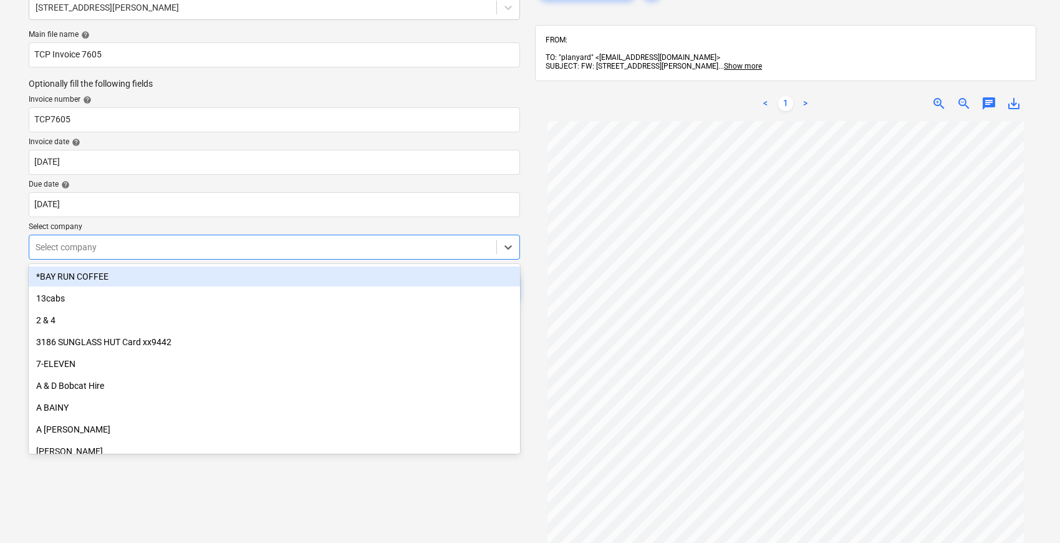
paste input "Be Safe"
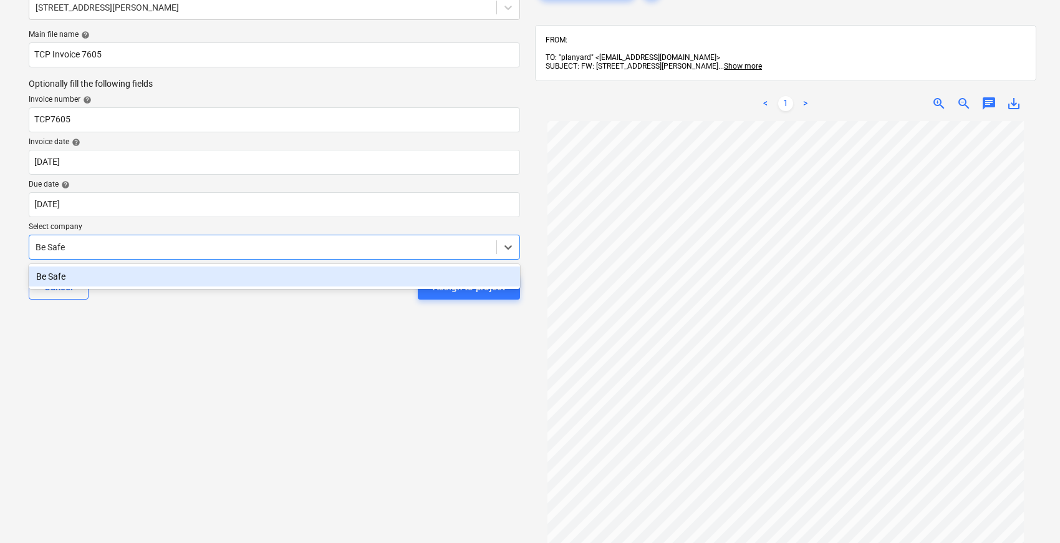
click at [100, 279] on div "Be Safe" at bounding box center [274, 276] width 491 height 20
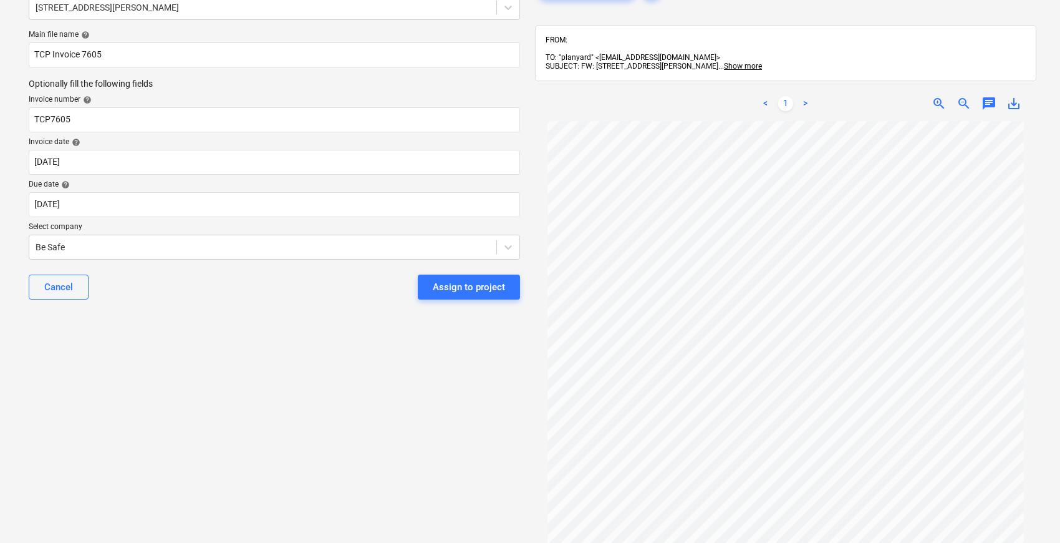
click at [232, 307] on div "Cancel Assign to project" at bounding box center [274, 286] width 491 height 45
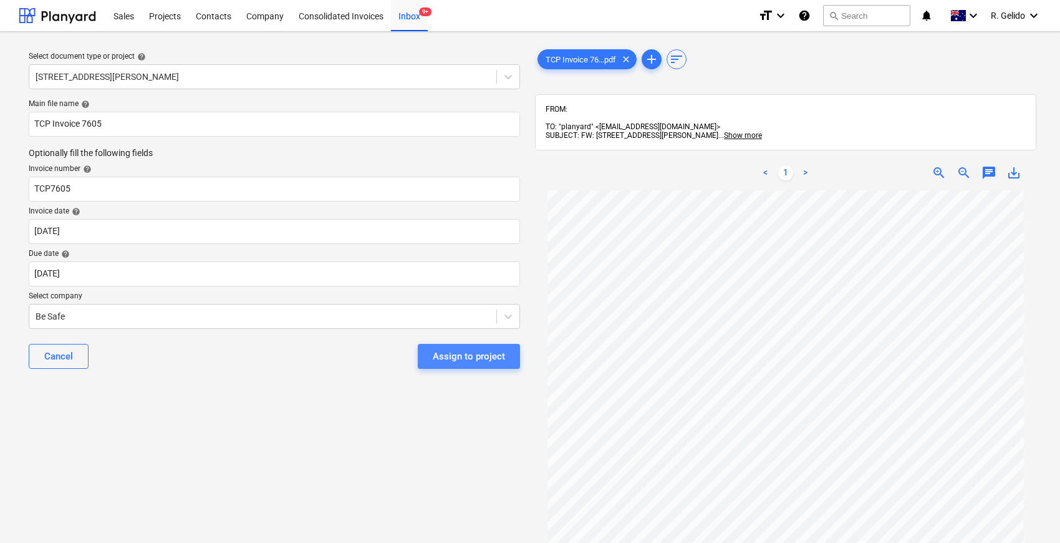
click at [484, 352] on div "Assign to project" at bounding box center [469, 356] width 72 height 16
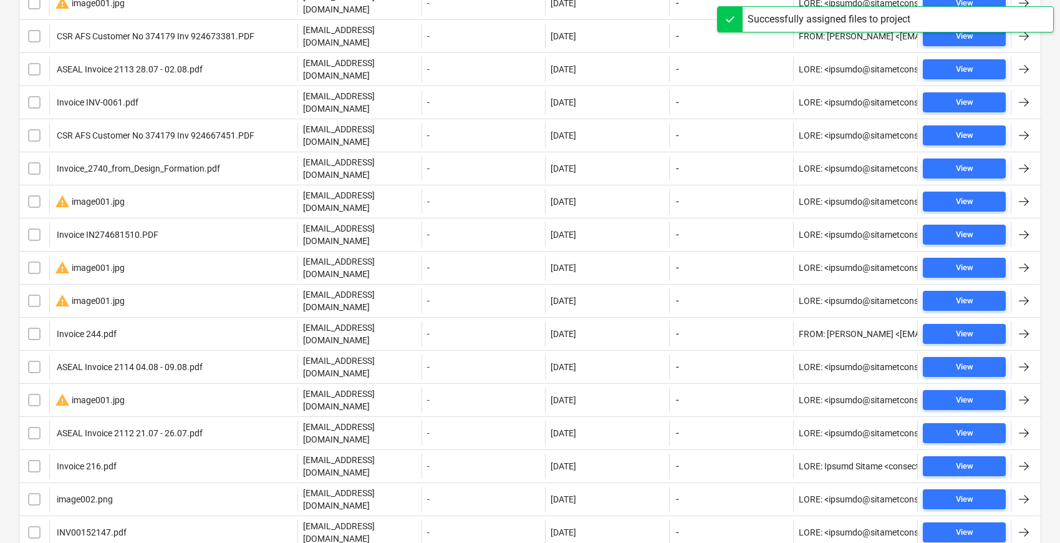
scroll to position [191, 0]
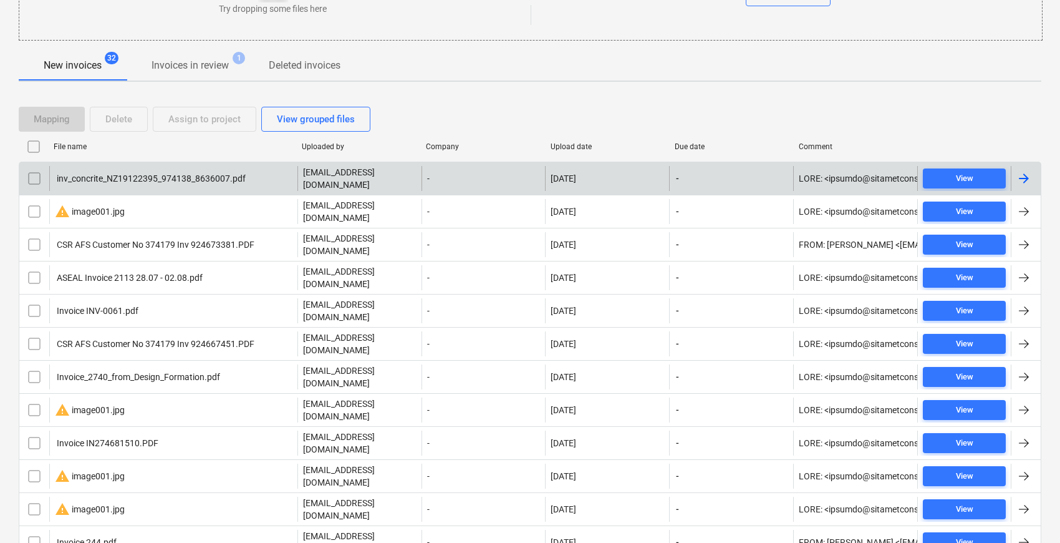
click at [168, 177] on div "inv_concrite_NZ19122395_974138_8636007.pdf" at bounding box center [150, 178] width 191 height 10
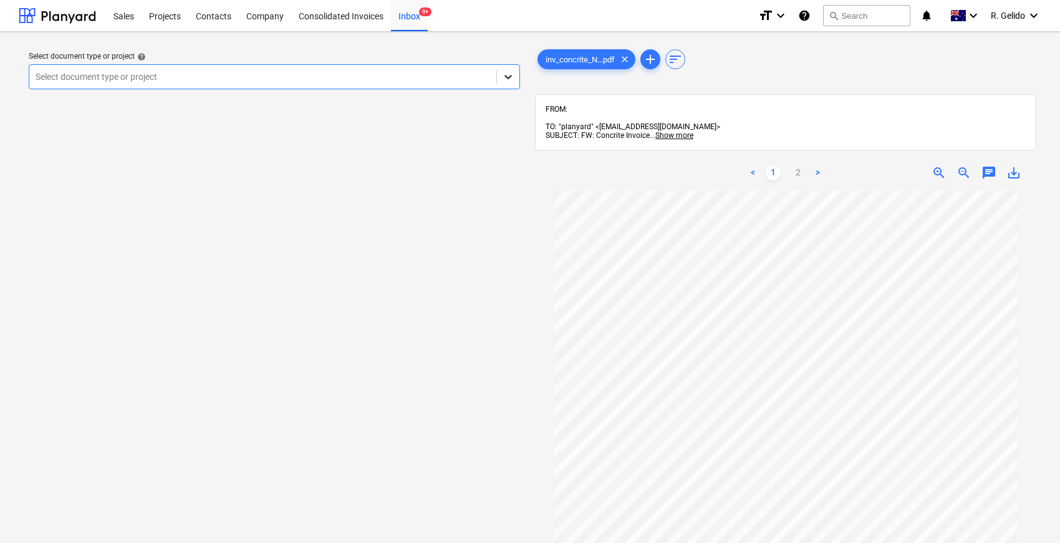
click at [503, 80] on div at bounding box center [508, 76] width 22 height 22
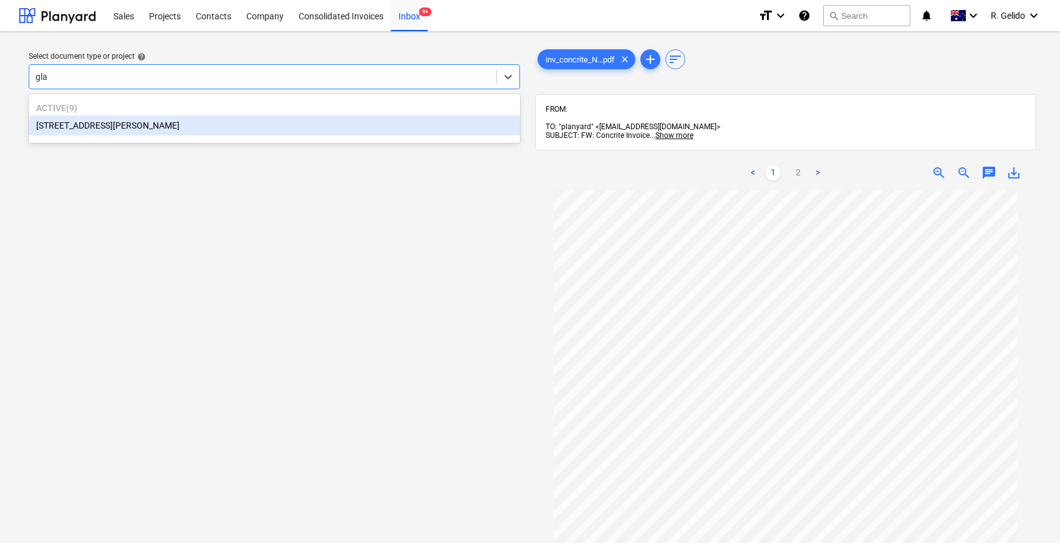
click at [125, 127] on div "[STREET_ADDRESS][PERSON_NAME]" at bounding box center [274, 125] width 491 height 20
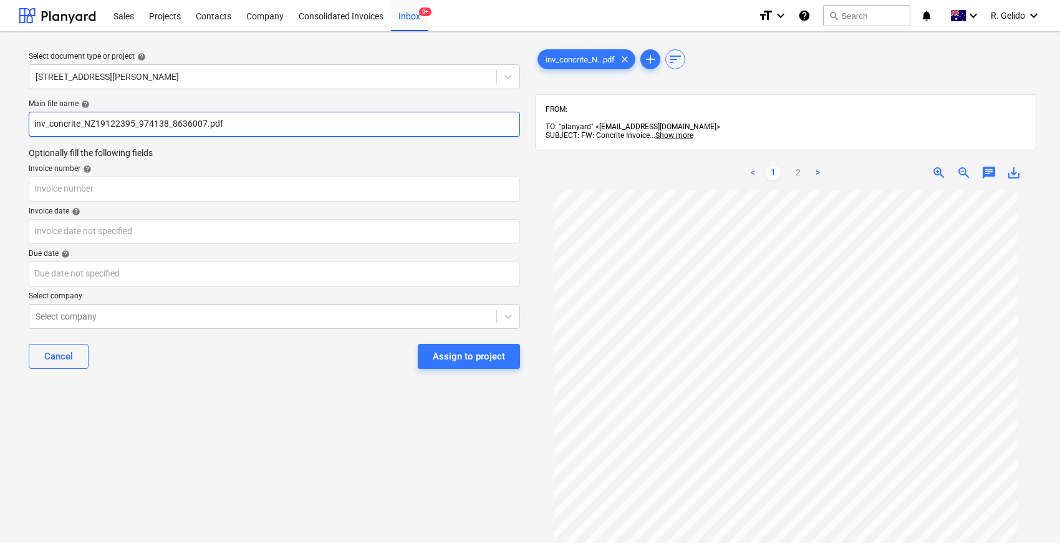
drag, startPoint x: 244, startPoint y: 122, endPoint x: 0, endPoint y: 112, distance: 244.1
click at [0, 112] on div "Select document type or project help [STREET_ADDRESS][PERSON_NAME] file name he…" at bounding box center [530, 372] width 1060 height 681
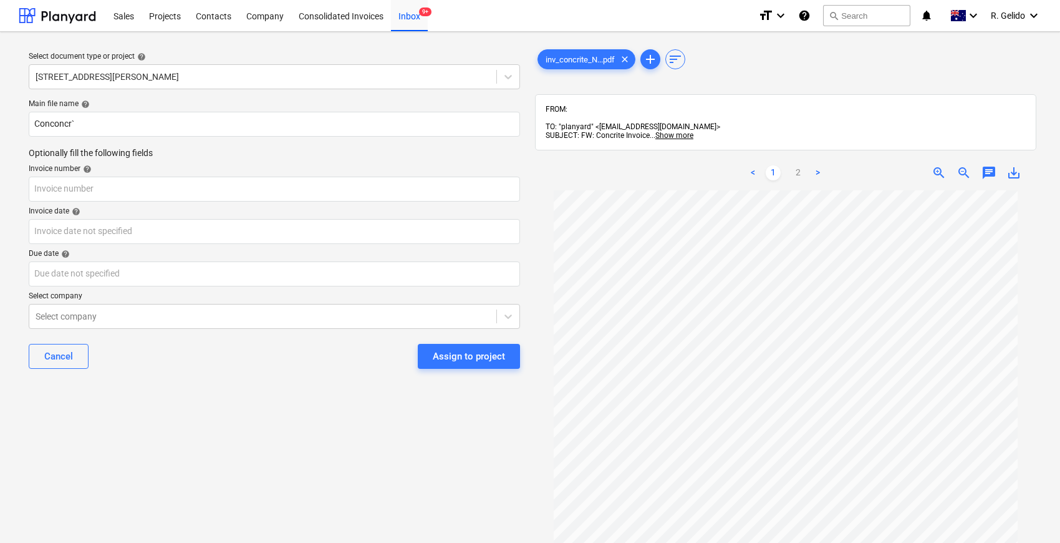
click at [229, 401] on div "Select document type or project help [STREET_ADDRESS][PERSON_NAME] file name he…" at bounding box center [274, 372] width 511 height 661
click at [124, 123] on input "Conconcr`" at bounding box center [274, 124] width 491 height 25
click at [116, 186] on input "text" at bounding box center [274, 189] width 491 height 25
click at [116, 125] on input "Concrite Inv NZ19122395" at bounding box center [274, 124] width 491 height 25
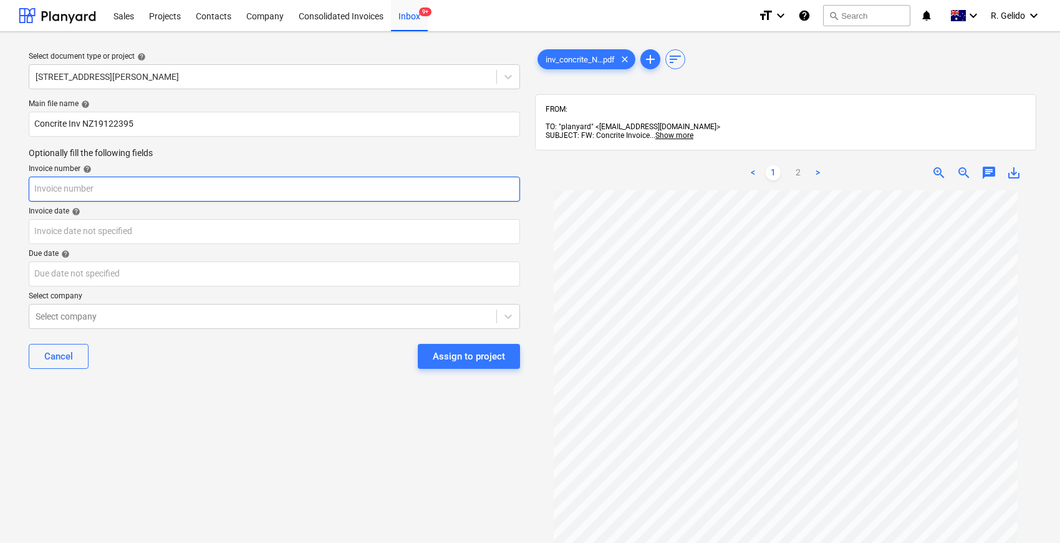
click at [71, 188] on input "text" at bounding box center [274, 189] width 491 height 25
paste input "NZ19122395"
click at [223, 375] on div "Cancel Assign to project" at bounding box center [274, 356] width 491 height 45
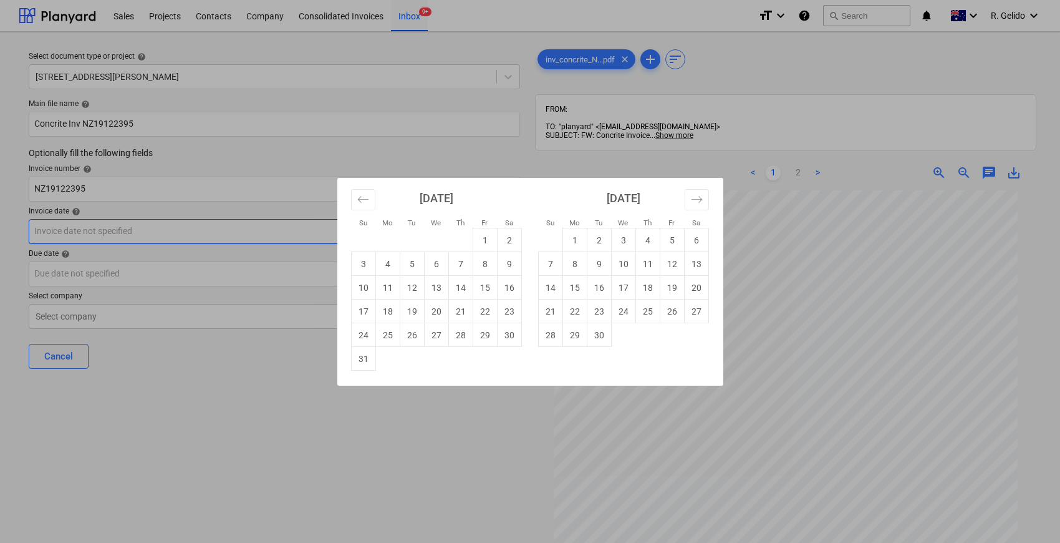
click at [137, 226] on body "Sales Projects Contacts Company Consolidated Invoices Inbox 9+ format_size keyb…" at bounding box center [530, 271] width 1060 height 543
click at [437, 294] on td "13" at bounding box center [436, 288] width 24 height 24
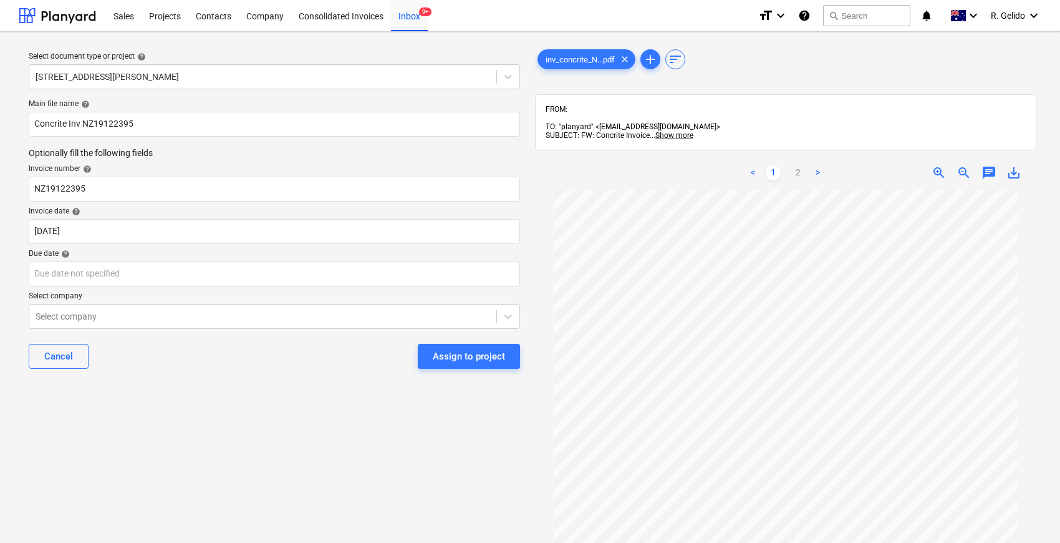
click at [249, 379] on div "Main file name help Concrite Inv NZ19122395 Optionally fill the following field…" at bounding box center [274, 238] width 501 height 289
click at [165, 276] on body "Sales Projects Contacts Company Consolidated Invoices Inbox 9+ format_size keyb…" at bounding box center [530, 271] width 1060 height 543
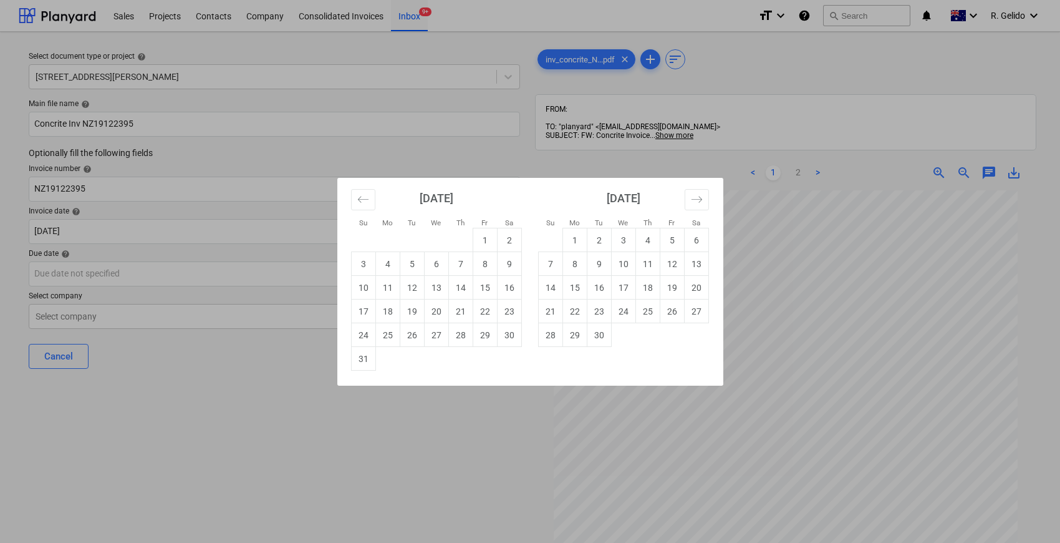
click at [241, 409] on div "Su Mo Tu We Th Fr Sa Su Mo Tu We Th Fr Sa [DATE] 1 2 3 4 5 6 7 8 9 10 11 12 13 …" at bounding box center [530, 271] width 1060 height 543
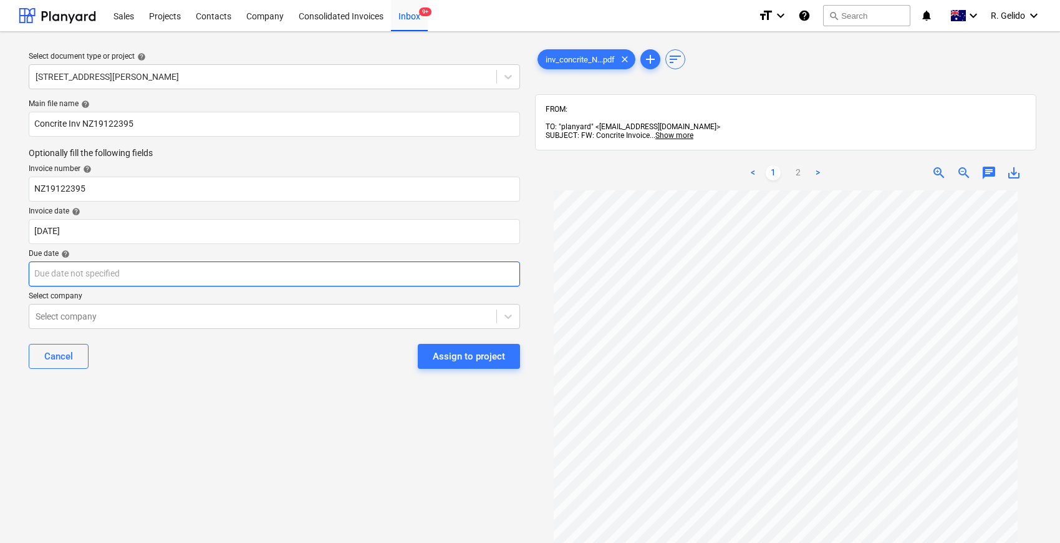
click at [231, 280] on body "Sales Projects Contacts Company Consolidated Invoices Inbox 9+ format_size keyb…" at bounding box center [530, 271] width 1060 height 543
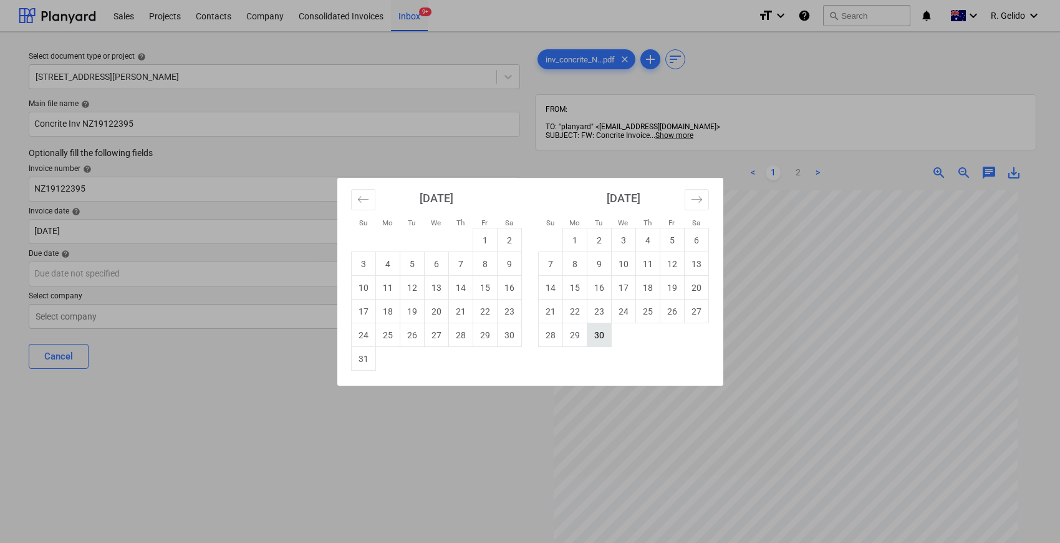
click at [598, 333] on td "30" at bounding box center [599, 335] width 24 height 24
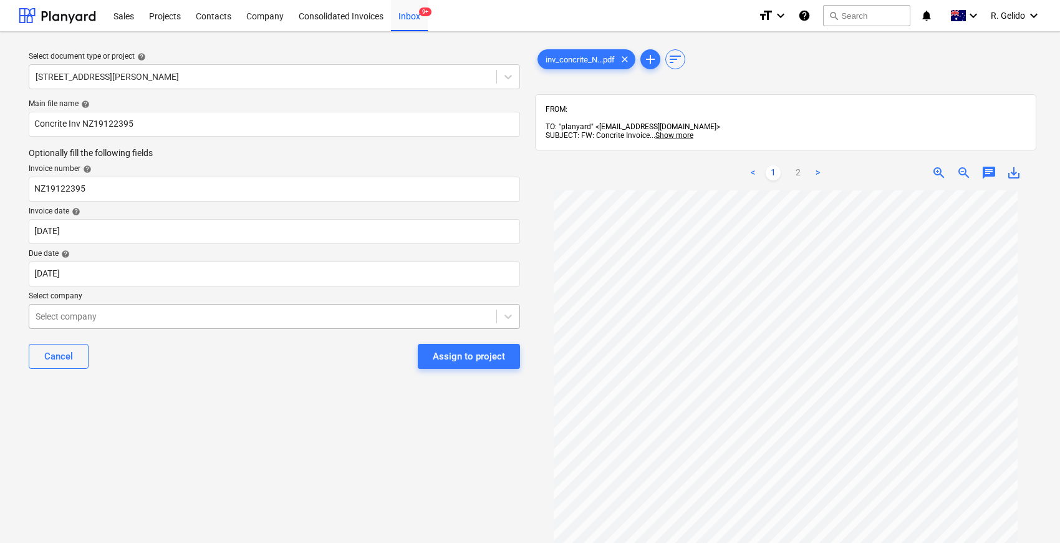
click at [172, 321] on div at bounding box center [263, 316] width 455 height 12
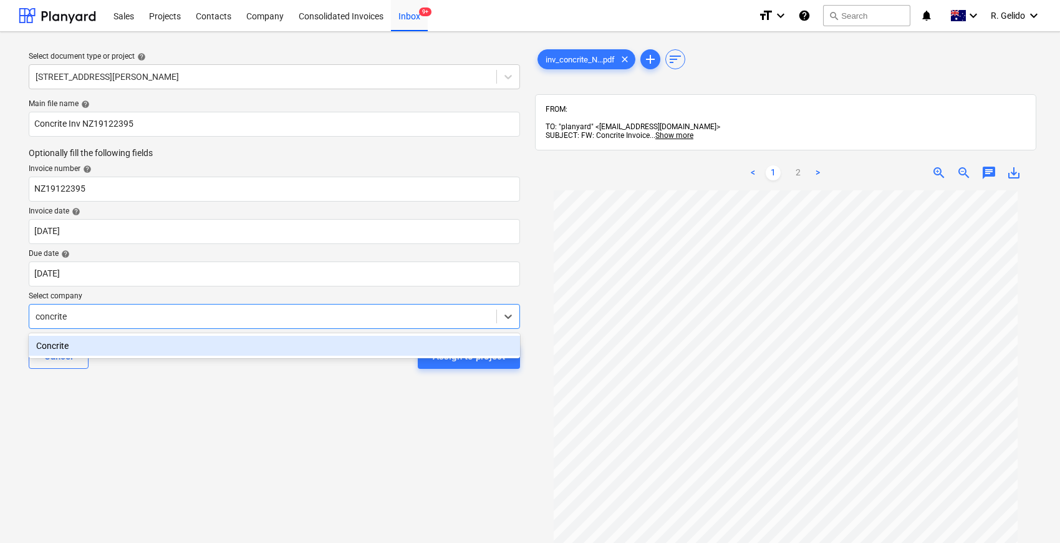
click at [178, 346] on div "Concrite" at bounding box center [274, 346] width 491 height 20
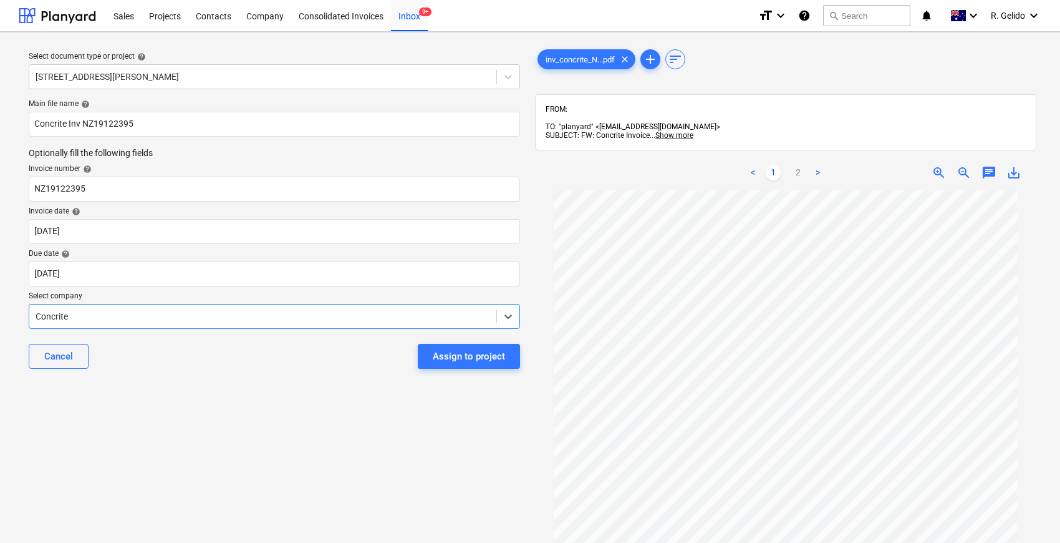
click at [208, 379] on div "Main file name help Concrite Inv NZ19122395 Optionally fill the following field…" at bounding box center [274, 238] width 501 height 289
click at [470, 359] on div "Assign to project" at bounding box center [469, 356] width 72 height 16
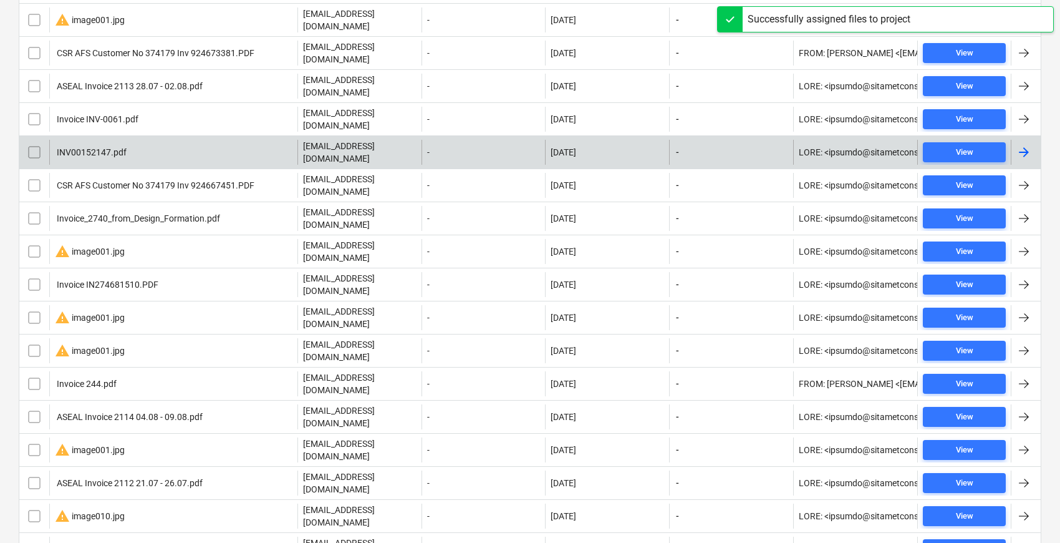
scroll to position [208, 0]
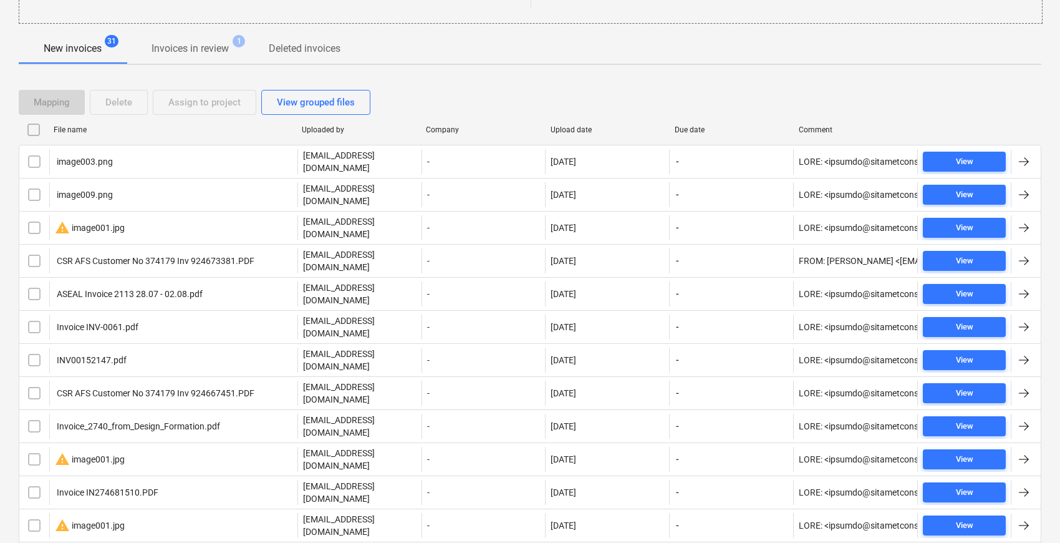
click at [73, 127] on div "File name" at bounding box center [173, 129] width 238 height 9
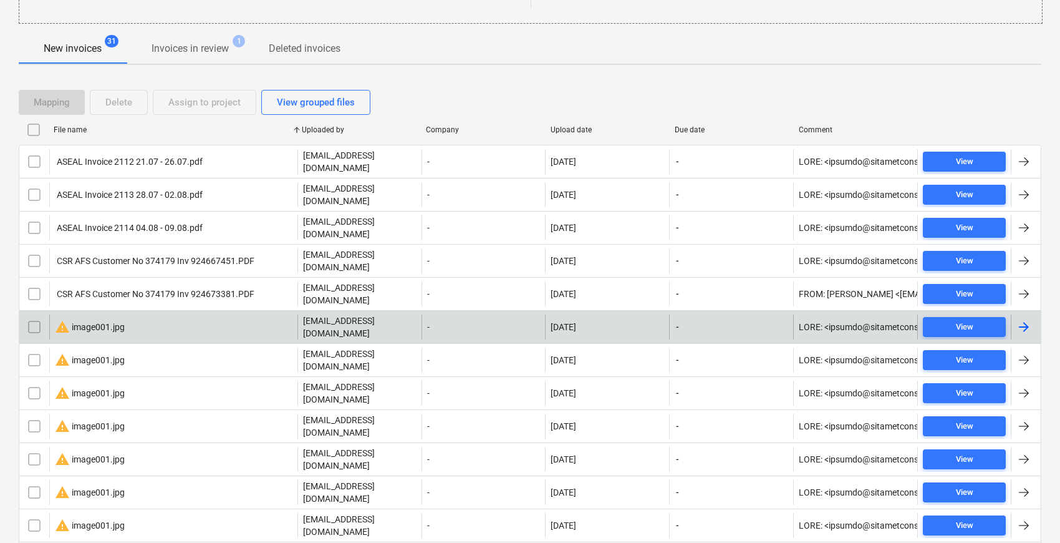
click at [175, 314] on div "warning image001.jpg" at bounding box center [173, 326] width 248 height 25
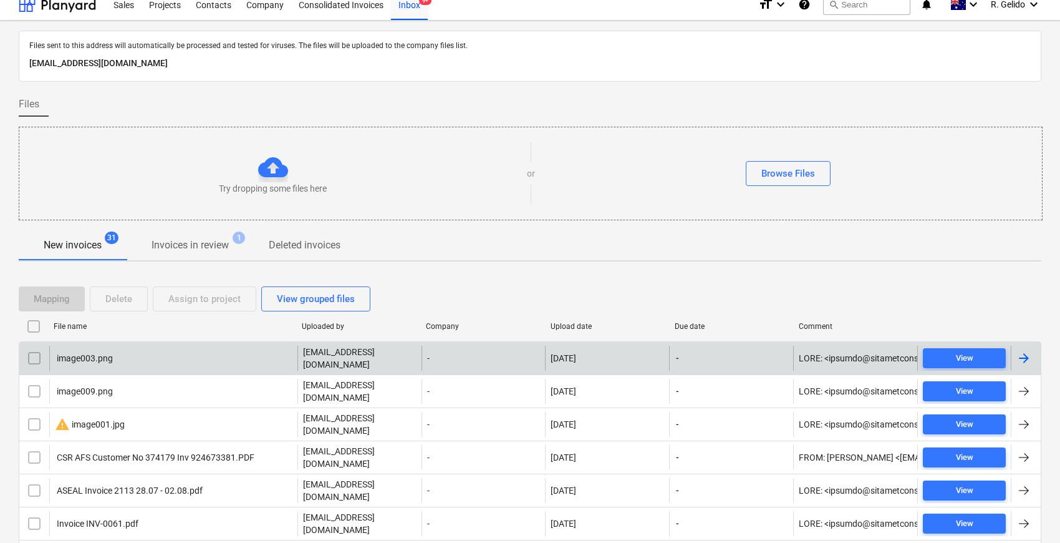
scroll to position [208, 0]
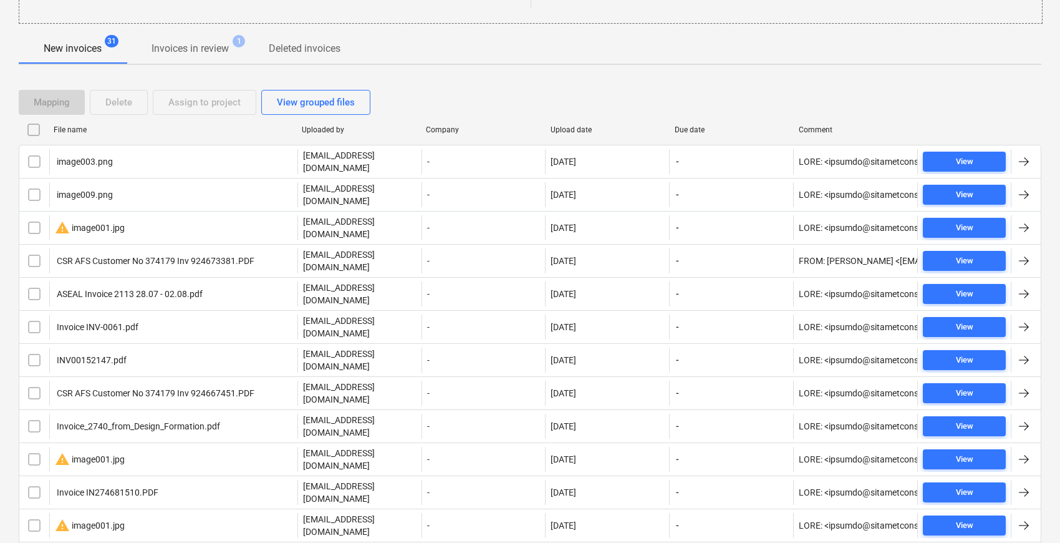
click at [76, 129] on div "File name" at bounding box center [173, 129] width 238 height 9
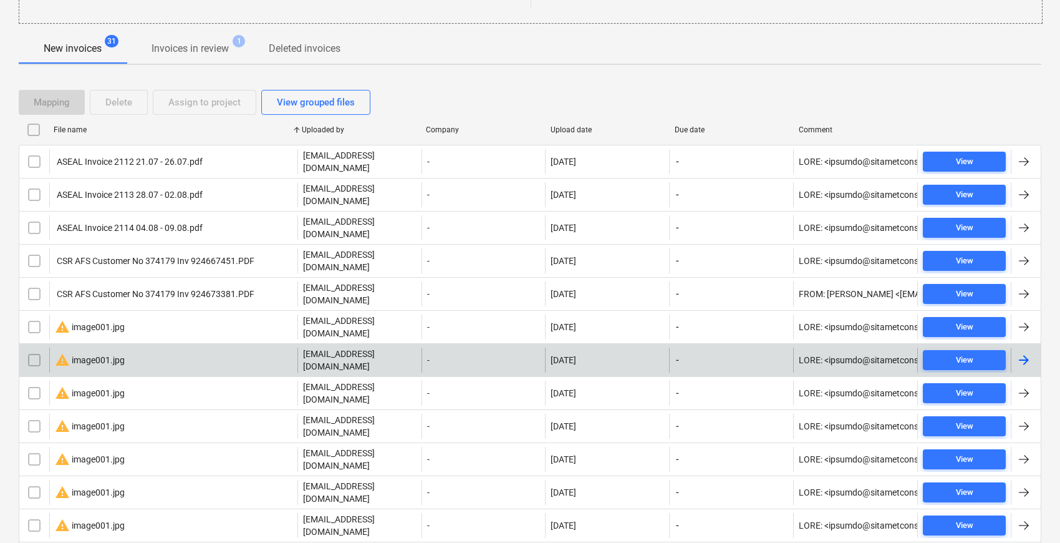
click at [153, 347] on div "warning image001.jpg" at bounding box center [173, 359] width 248 height 25
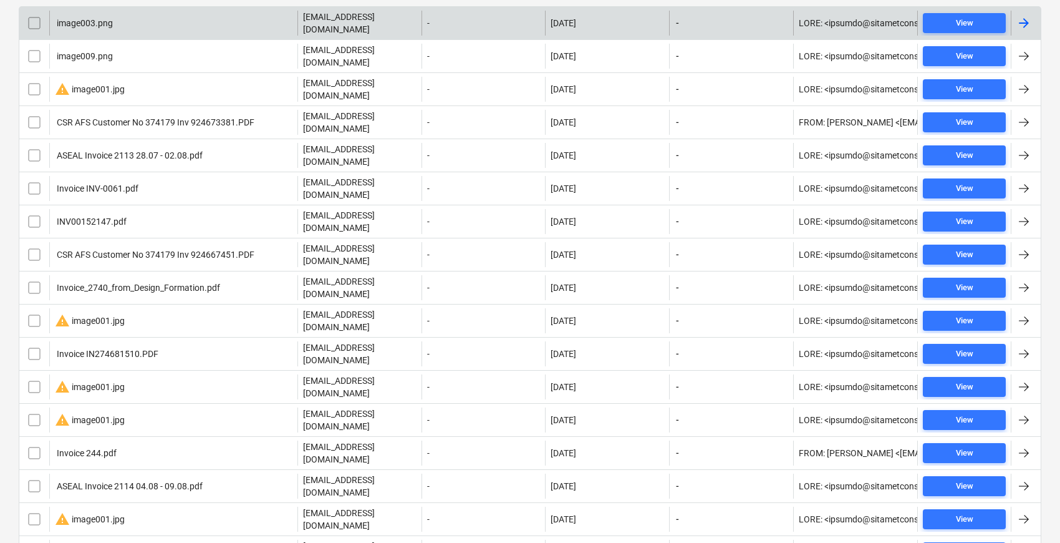
scroll to position [208, 0]
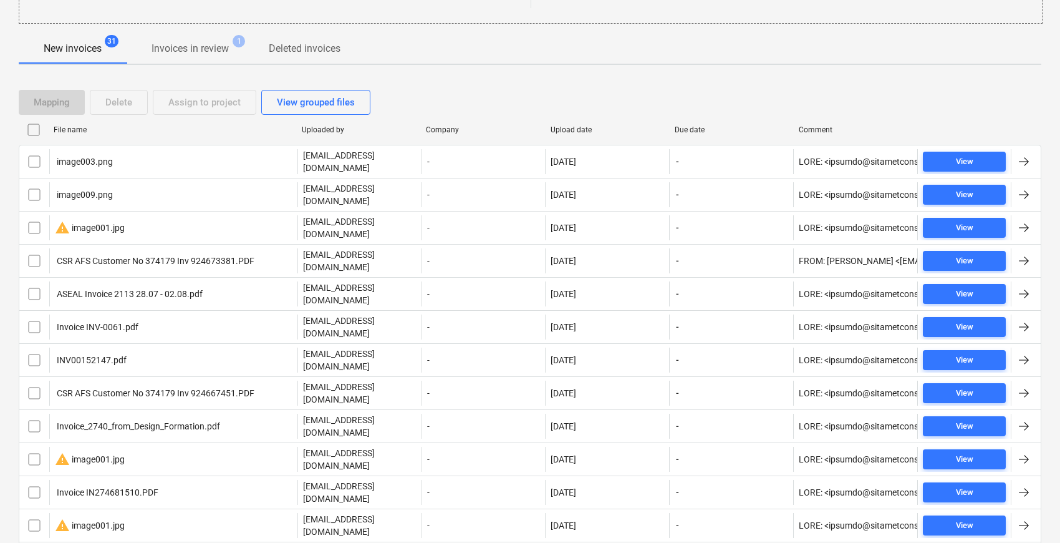
click at [52, 128] on div "File name" at bounding box center [173, 130] width 248 height 20
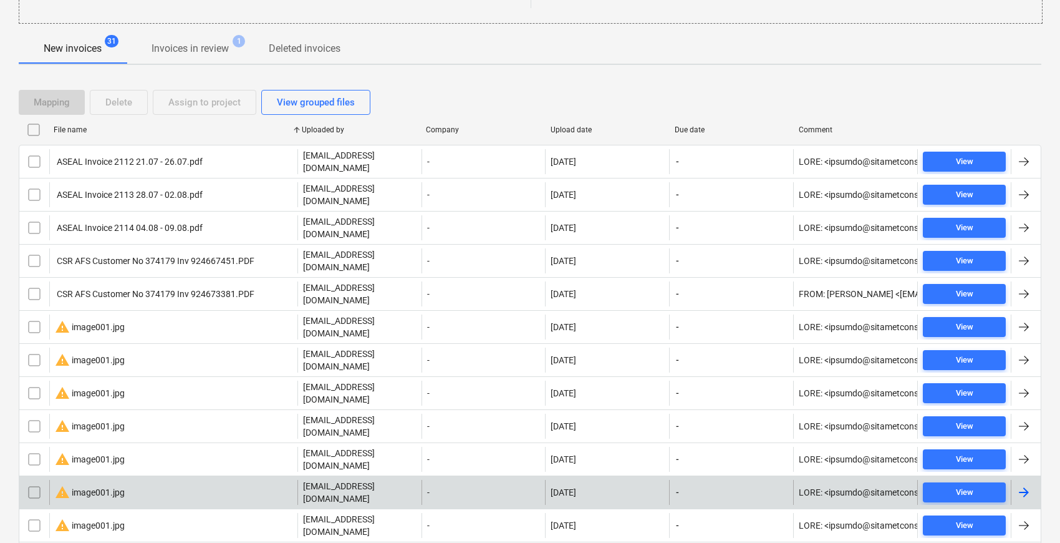
scroll to position [415, 0]
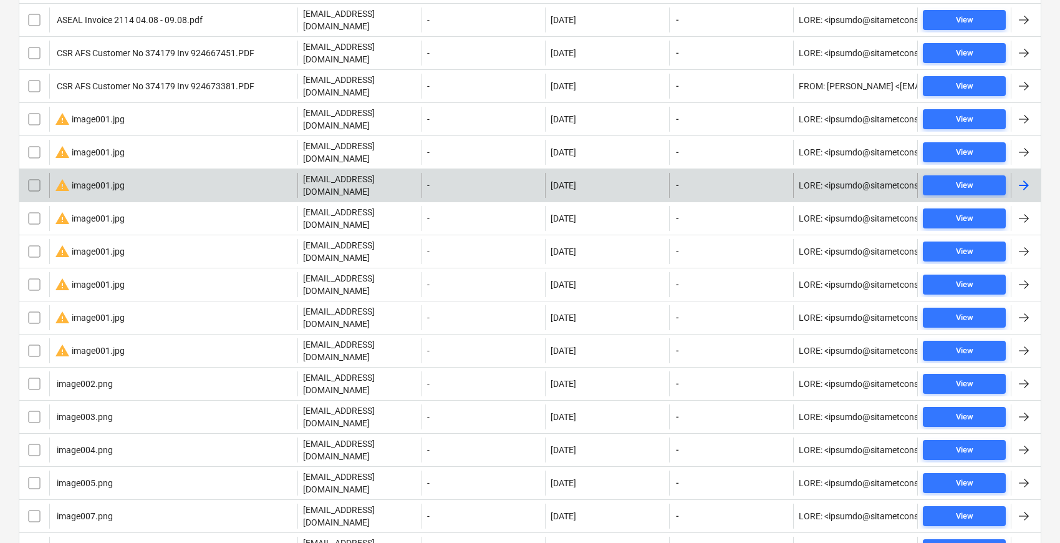
click at [138, 168] on div "warning image001.jpg [EMAIL_ADDRESS][DOMAIN_NAME] - [DATE] - View" at bounding box center [530, 184] width 1023 height 33
click at [144, 173] on div "warning image001.jpg" at bounding box center [173, 185] width 248 height 25
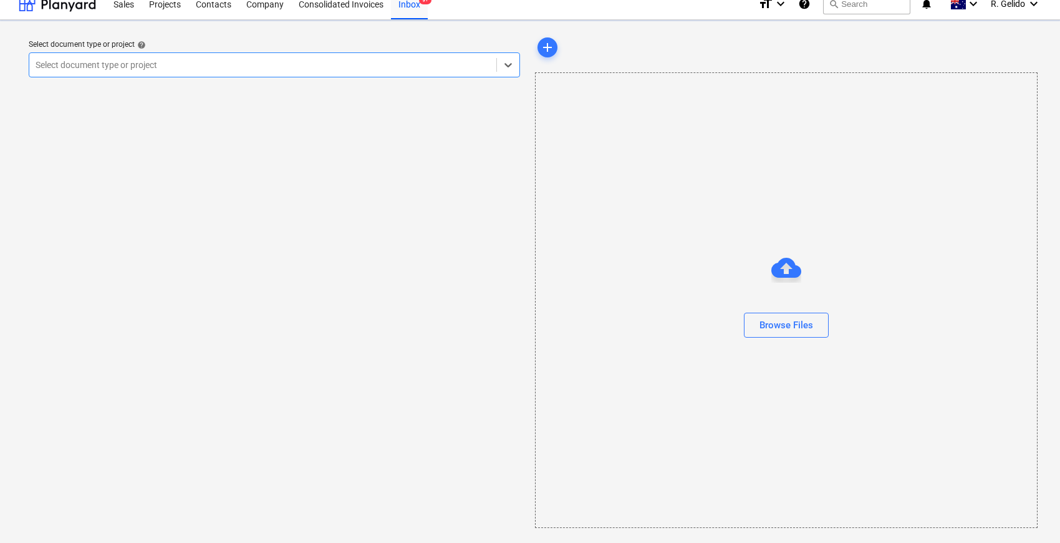
scroll to position [11, 0]
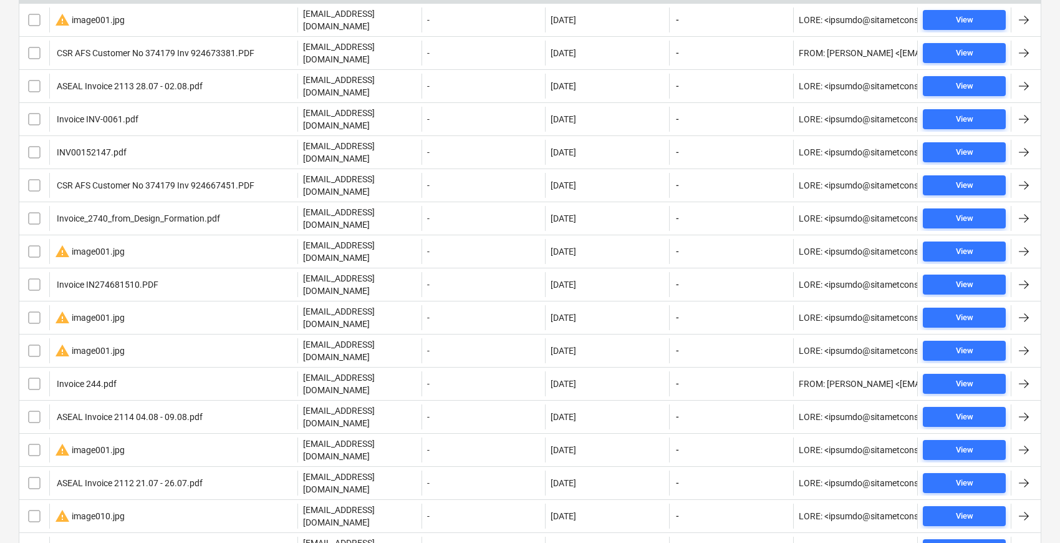
scroll to position [277, 0]
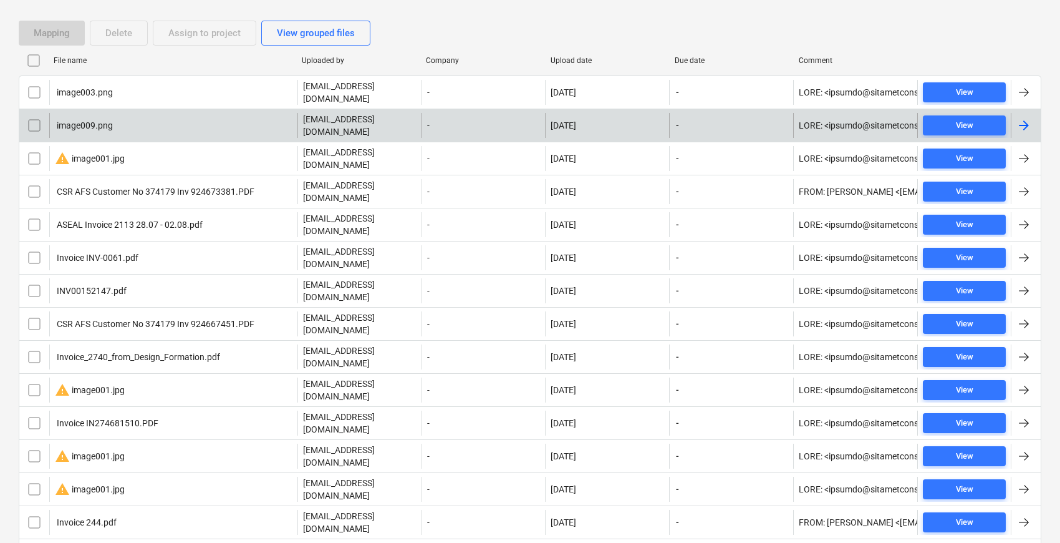
click at [90, 58] on div "File name" at bounding box center [173, 60] width 238 height 9
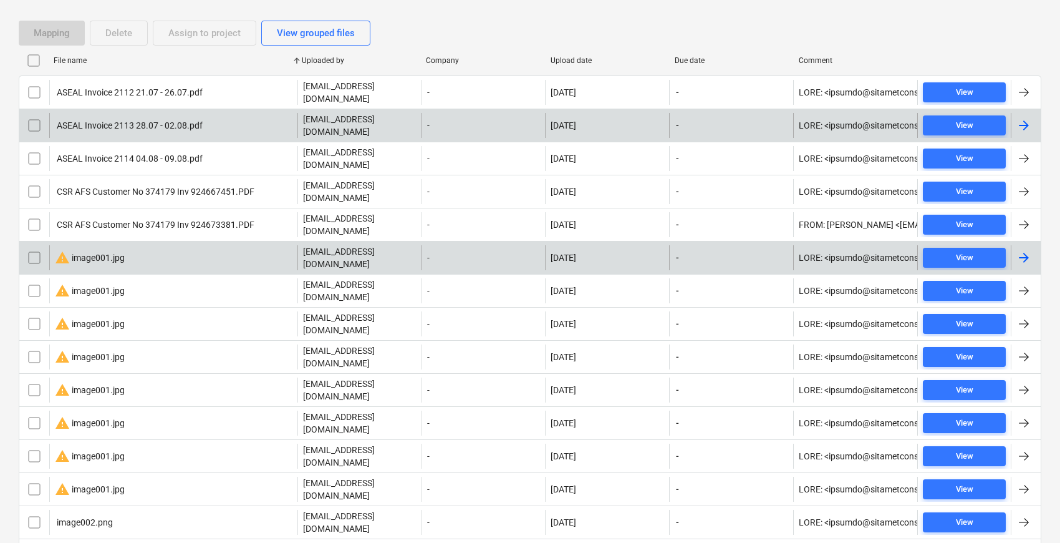
click at [37, 248] on input "checkbox" at bounding box center [34, 258] width 20 height 20
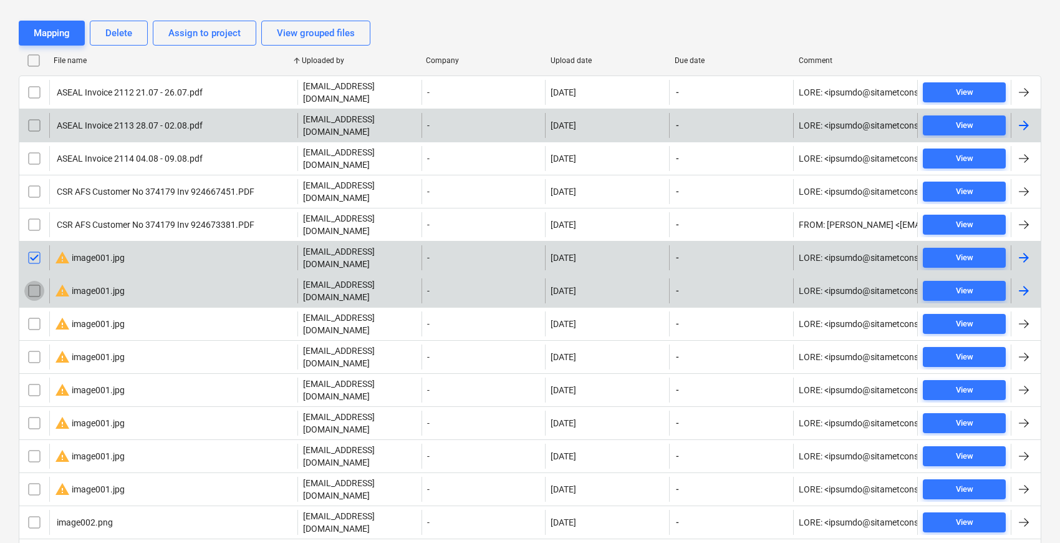
click at [30, 281] on input "checkbox" at bounding box center [34, 291] width 20 height 20
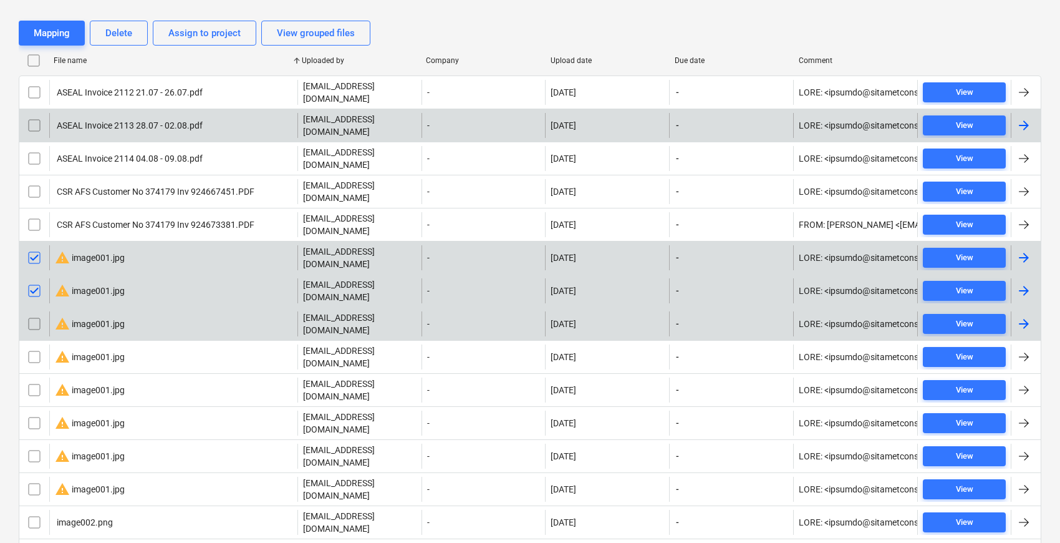
click at [38, 314] on input "checkbox" at bounding box center [34, 324] width 20 height 20
click at [133, 36] on button "Delete" at bounding box center [119, 33] width 58 height 25
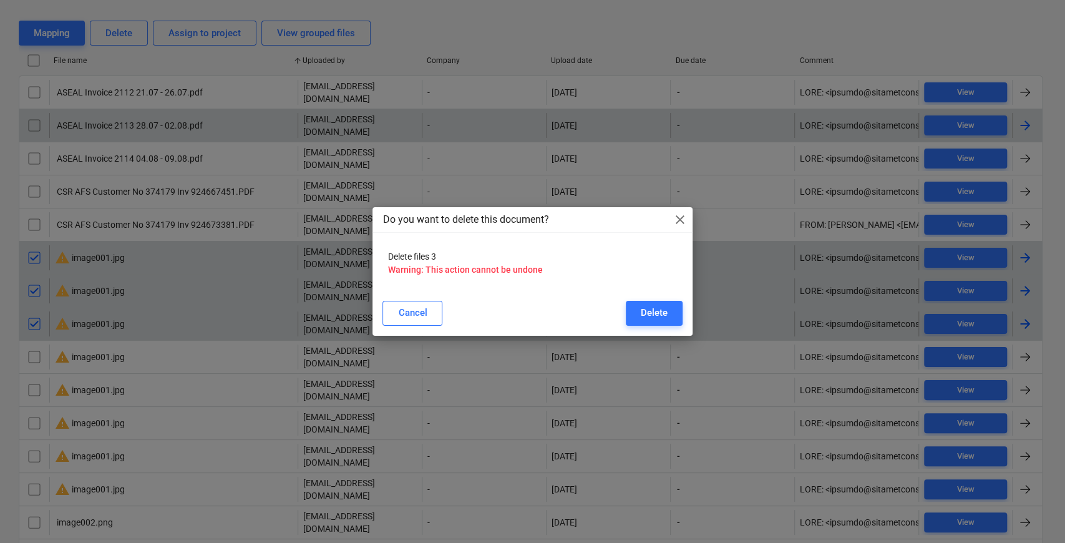
click at [682, 217] on span "close" at bounding box center [679, 219] width 15 height 15
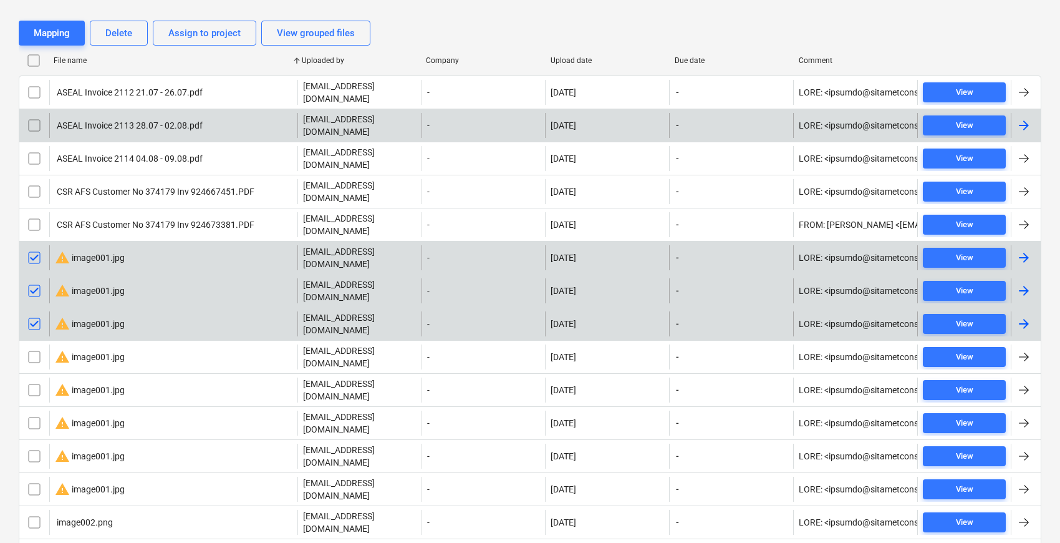
click at [105, 250] on div "warning image001.jpg" at bounding box center [90, 257] width 70 height 15
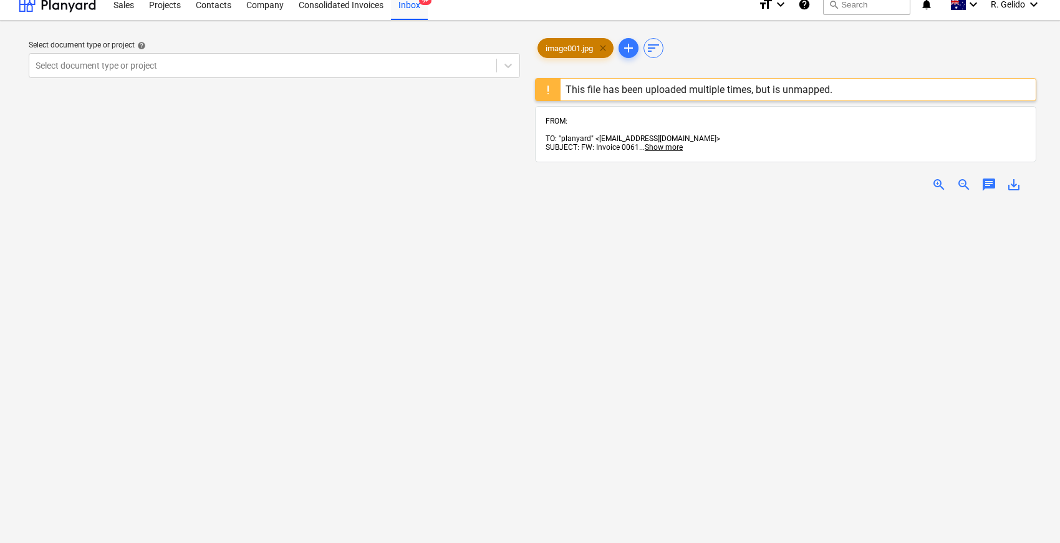
click at [603, 48] on span "clear" at bounding box center [603, 48] width 15 height 15
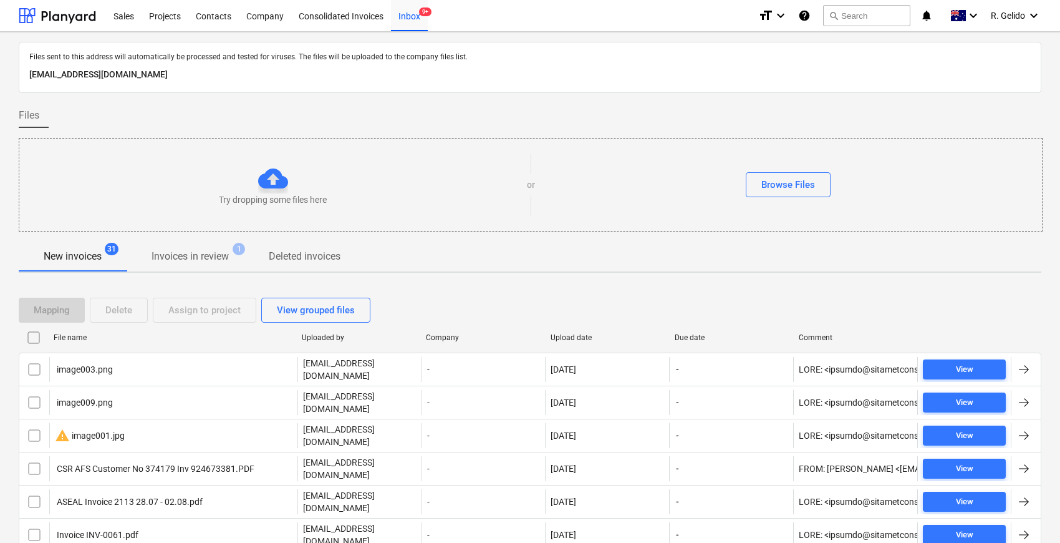
scroll to position [11, 0]
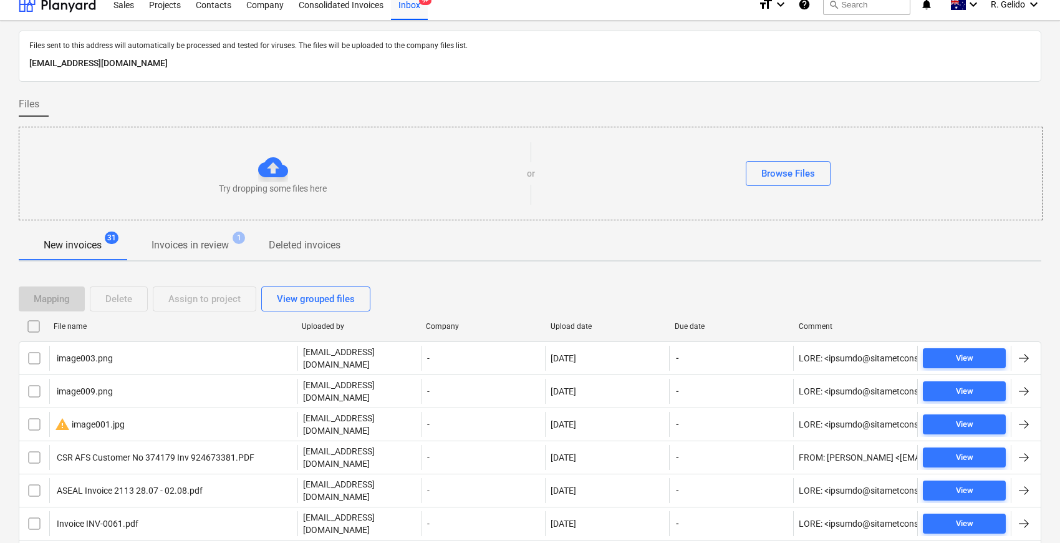
click at [64, 328] on div "File name" at bounding box center [173, 326] width 238 height 9
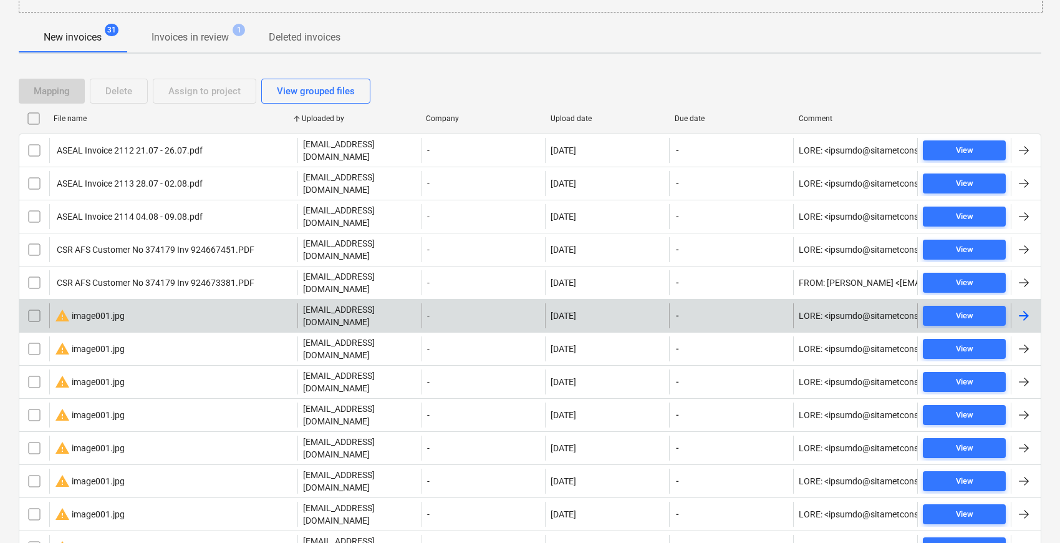
click at [141, 303] on div "warning image001.jpg" at bounding box center [173, 315] width 248 height 25
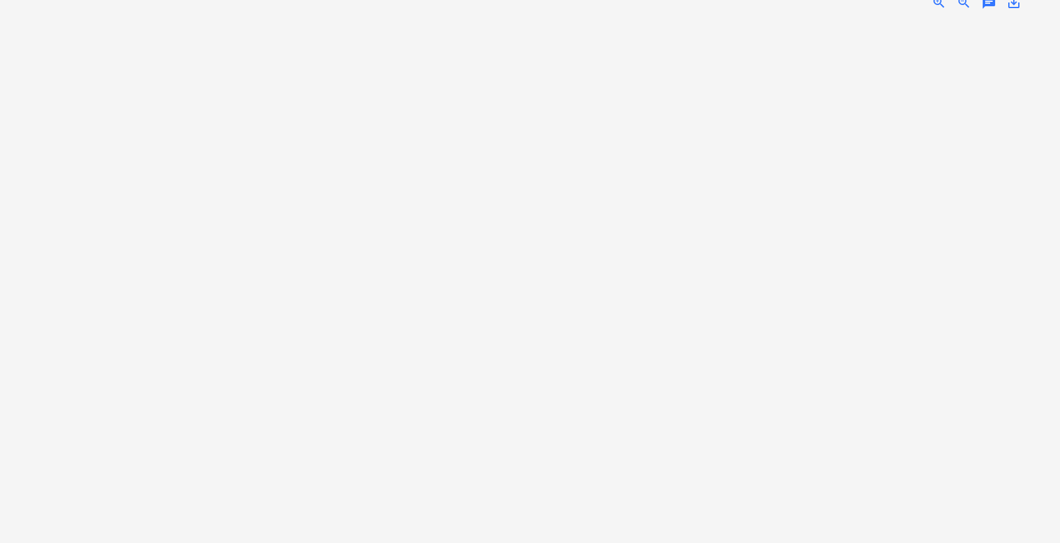
scroll to position [11, 0]
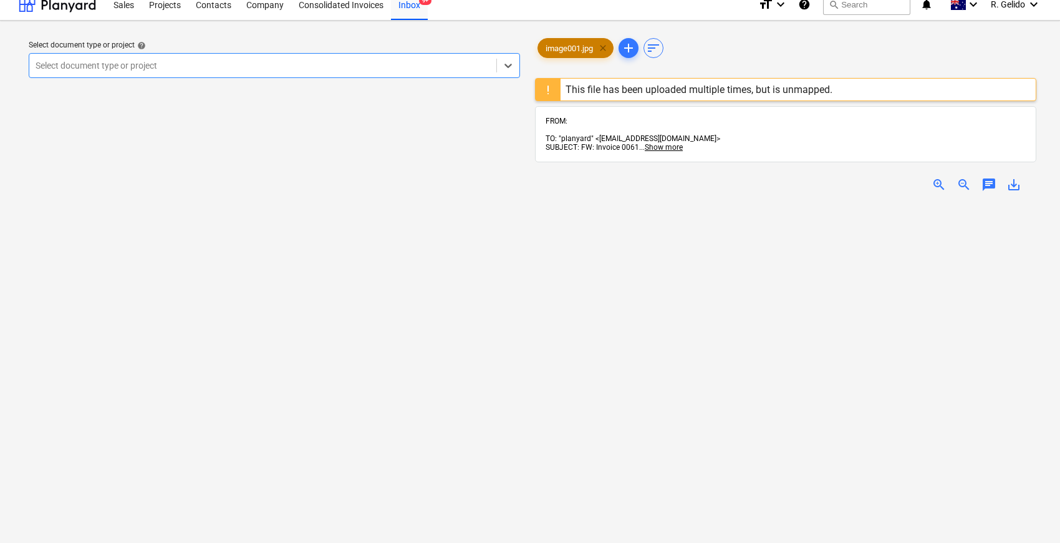
click at [607, 48] on span "clear" at bounding box center [603, 48] width 15 height 15
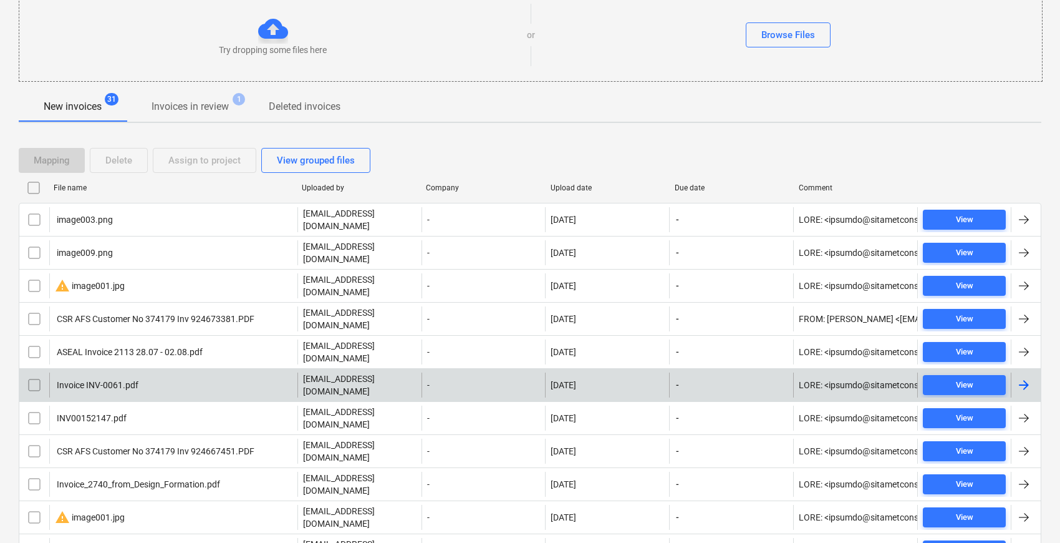
scroll to position [219, 0]
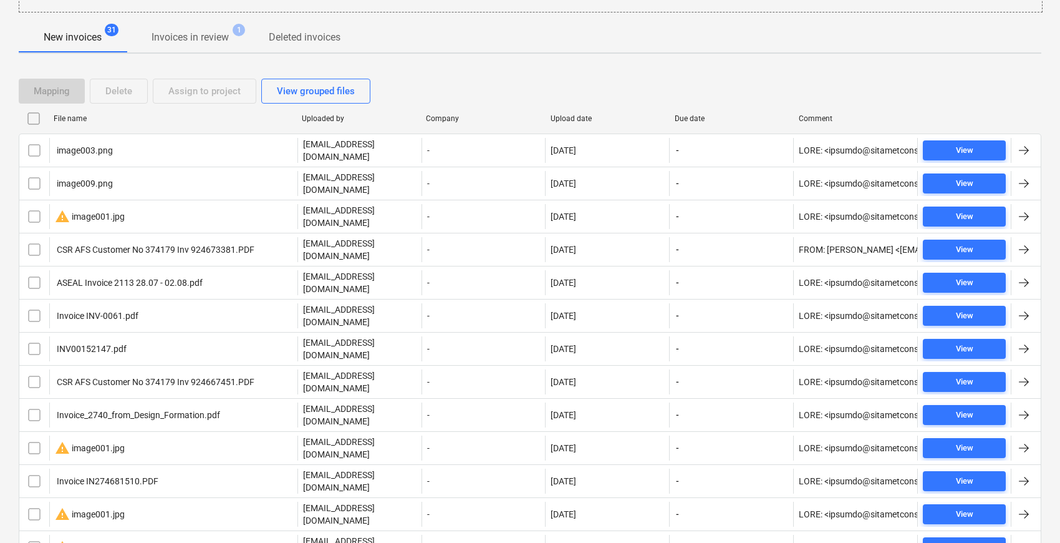
click at [87, 114] on div "File name" at bounding box center [173, 118] width 238 height 9
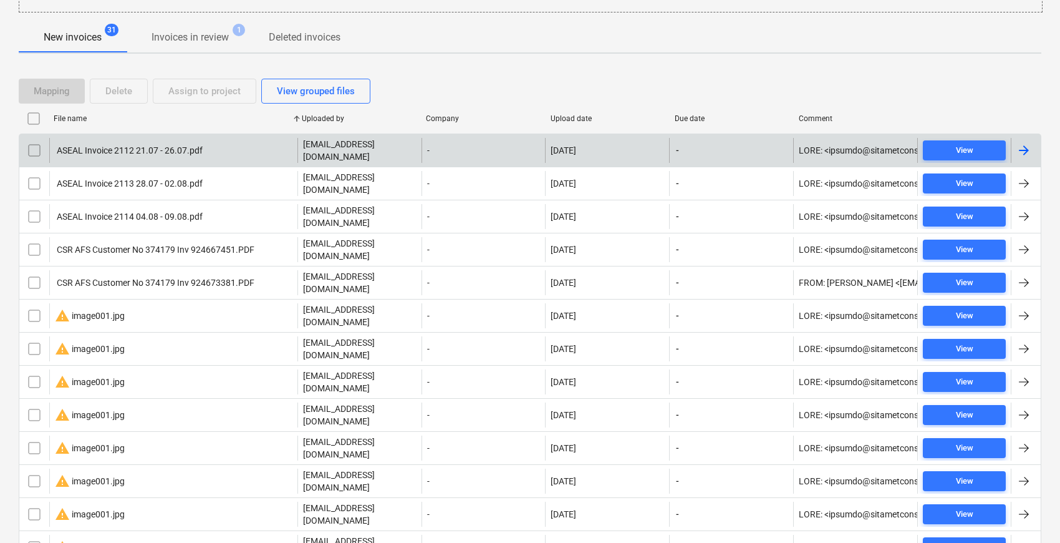
click at [166, 151] on div "ASEAL Invoice 2112 21.07 - 26.07.pdf" at bounding box center [129, 150] width 148 height 10
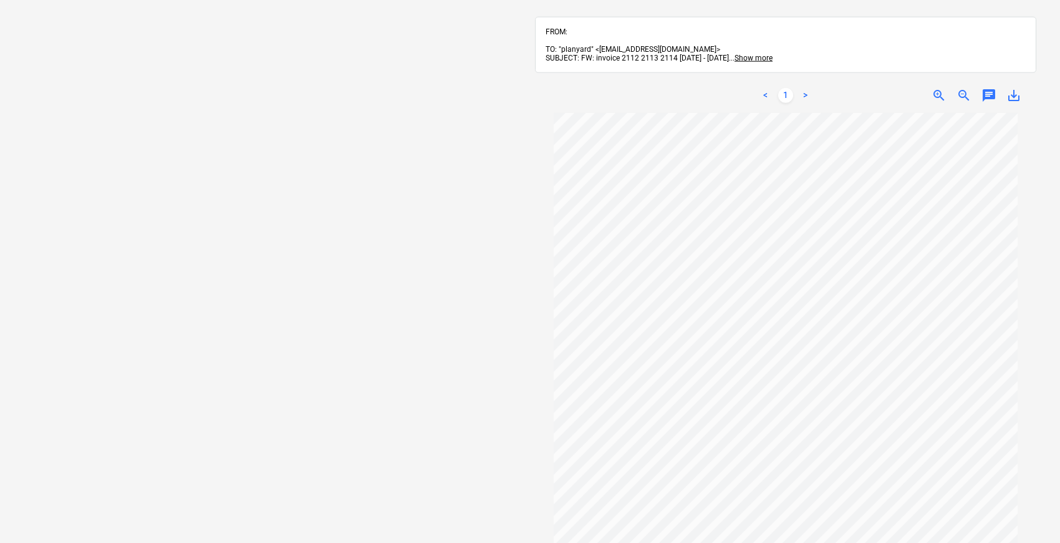
scroll to position [50, 0]
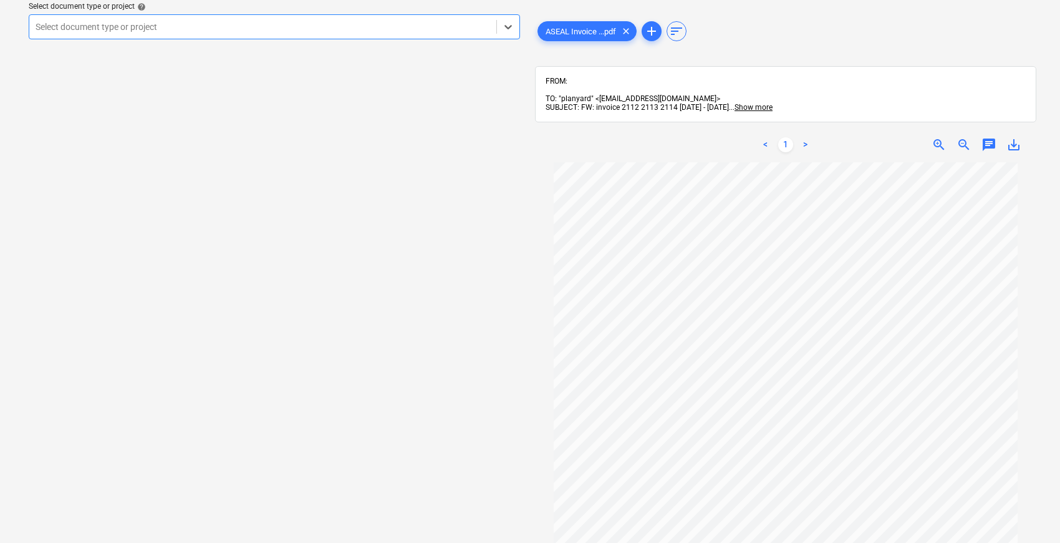
scroll to position [219, 0]
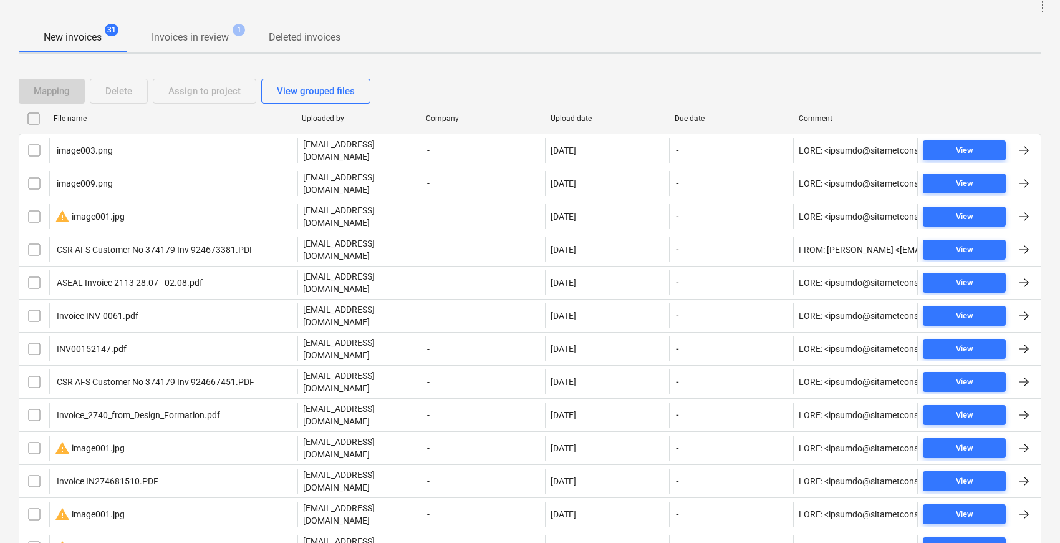
click at [87, 117] on div "File name" at bounding box center [173, 118] width 238 height 9
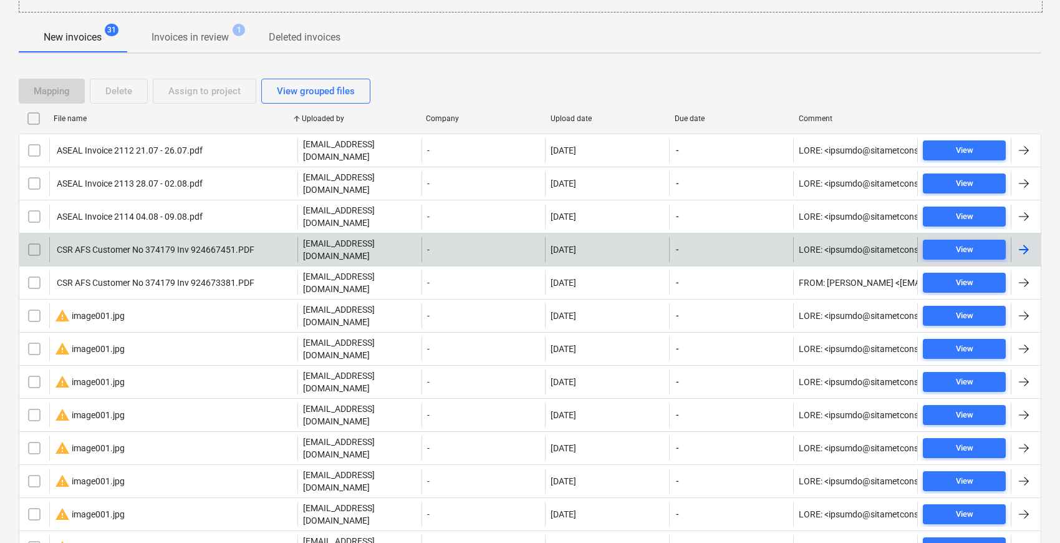
click at [137, 244] on div "CSR AFS Customer No 374179 Inv 924667451.PDF" at bounding box center [155, 249] width 200 height 10
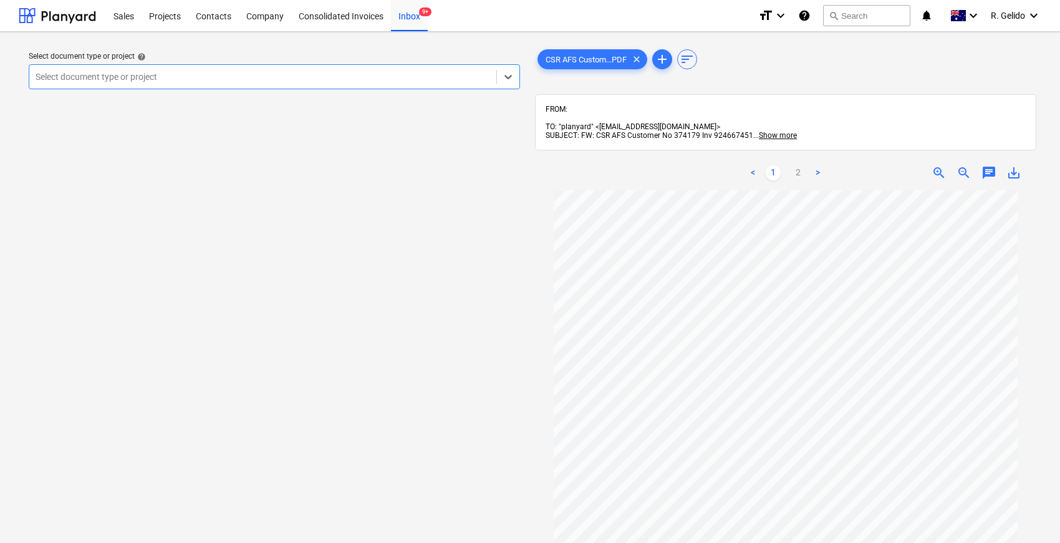
click at [353, 69] on div "Select document type or project" at bounding box center [262, 76] width 467 height 17
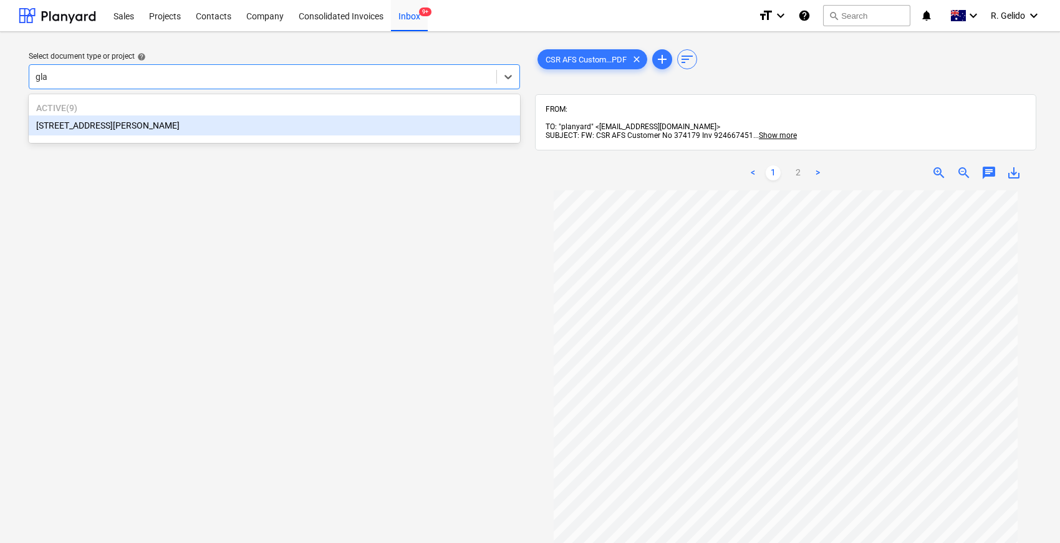
click at [218, 131] on div "[STREET_ADDRESS][PERSON_NAME]" at bounding box center [274, 125] width 491 height 20
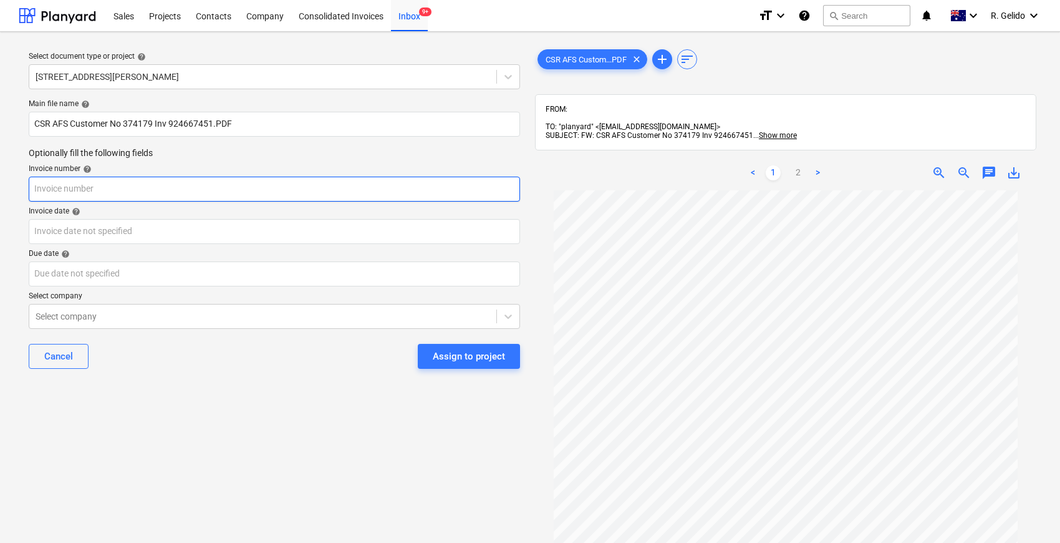
click at [132, 193] on input "text" at bounding box center [274, 189] width 491 height 25
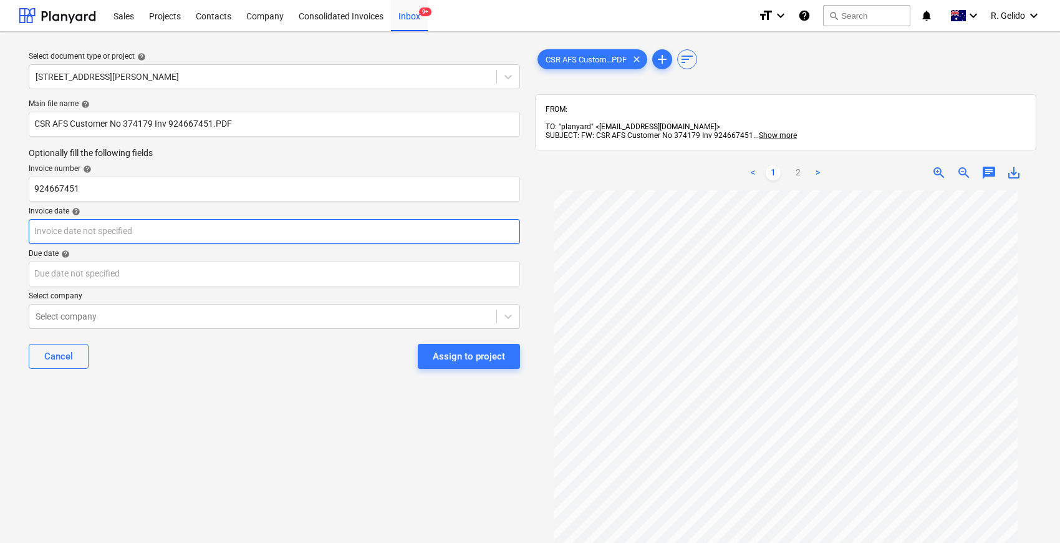
click at [101, 231] on body "Sales Projects Contacts Company Consolidated Invoices Inbox 9+ format_size keyb…" at bounding box center [530, 271] width 1060 height 543
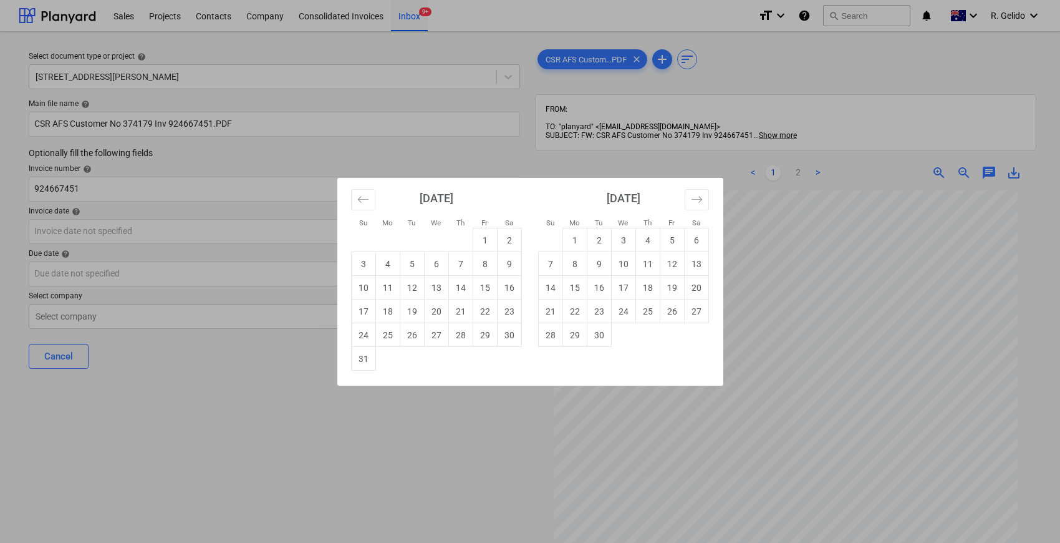
drag, startPoint x: 382, startPoint y: 307, endPoint x: 311, endPoint y: 298, distance: 71.7
click at [380, 307] on td "18" at bounding box center [387, 311] width 24 height 24
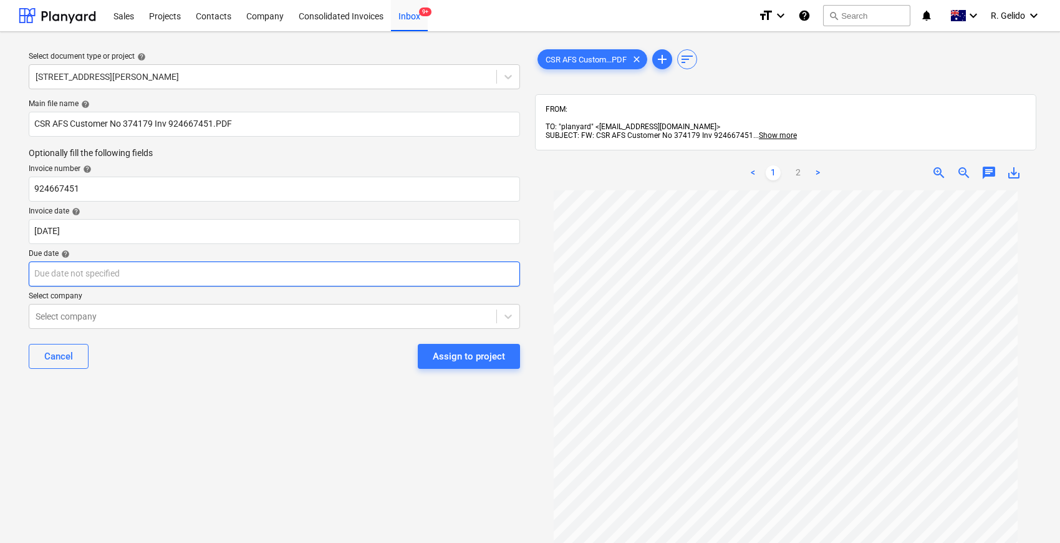
click at [180, 274] on body "Sales Projects Contacts Company Consolidated Invoices Inbox 9+ format_size keyb…" at bounding box center [530, 271] width 1060 height 543
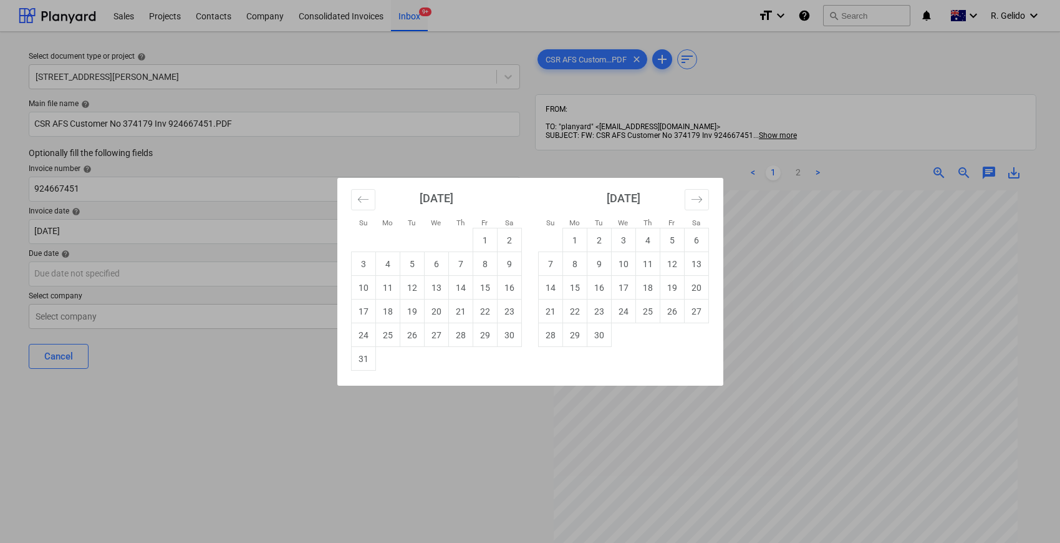
click at [302, 386] on div "Su Mo Tu We Th Fr Sa Su Mo Tu We Th Fr Sa [DATE] 1 2 3 4 5 6 7 8 9 10 11 12 13 …" at bounding box center [530, 271] width 1060 height 543
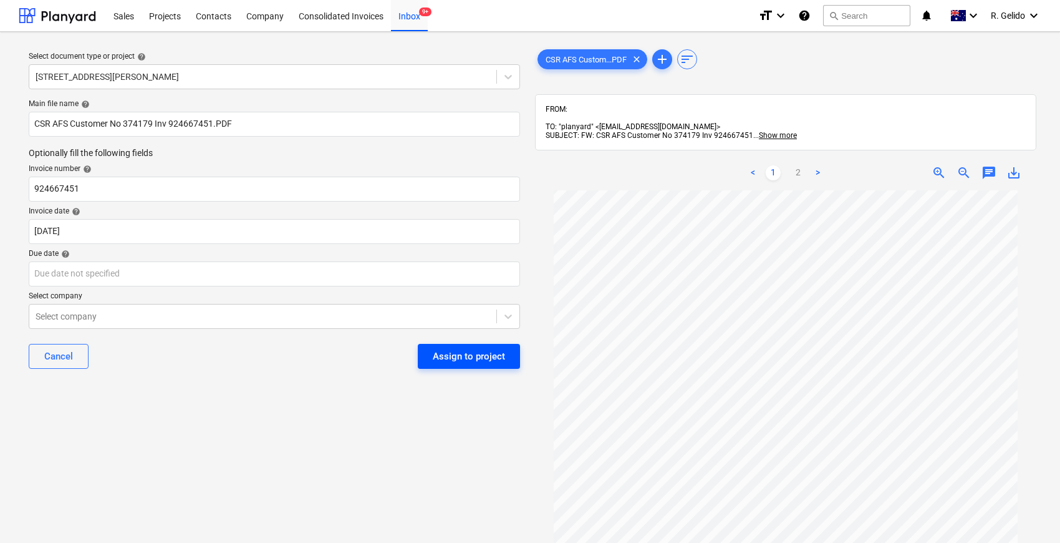
scroll to position [138, 0]
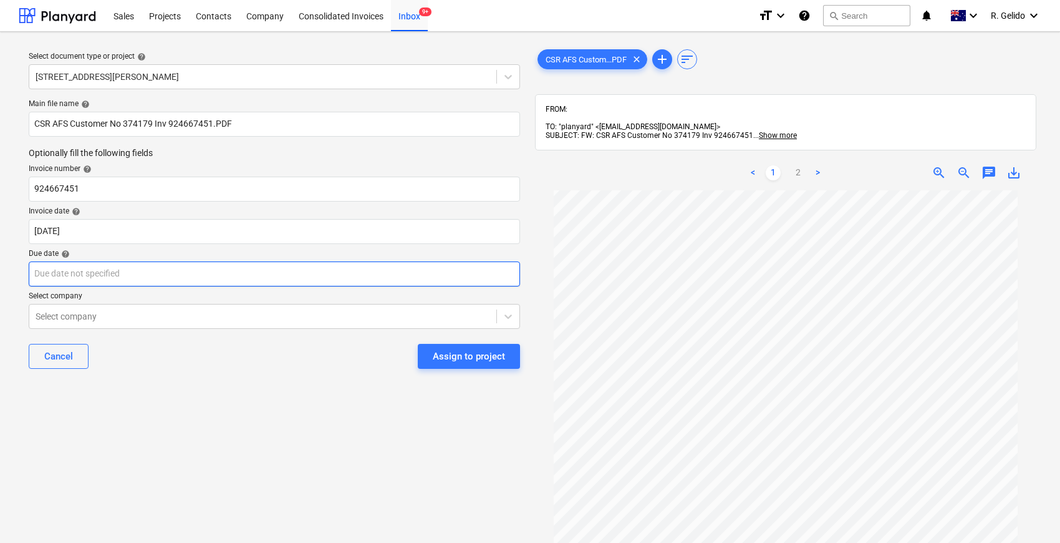
click at [122, 262] on body "Sales Projects Contacts Company Consolidated Invoices Inbox 9+ format_size keyb…" at bounding box center [530, 271] width 1060 height 543
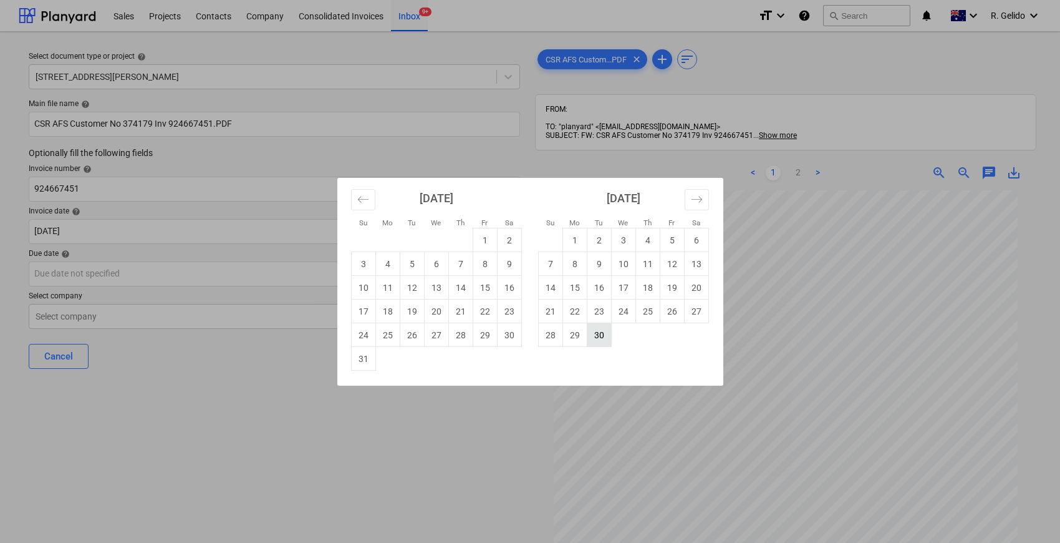
click at [593, 338] on td "30" at bounding box center [599, 335] width 24 height 24
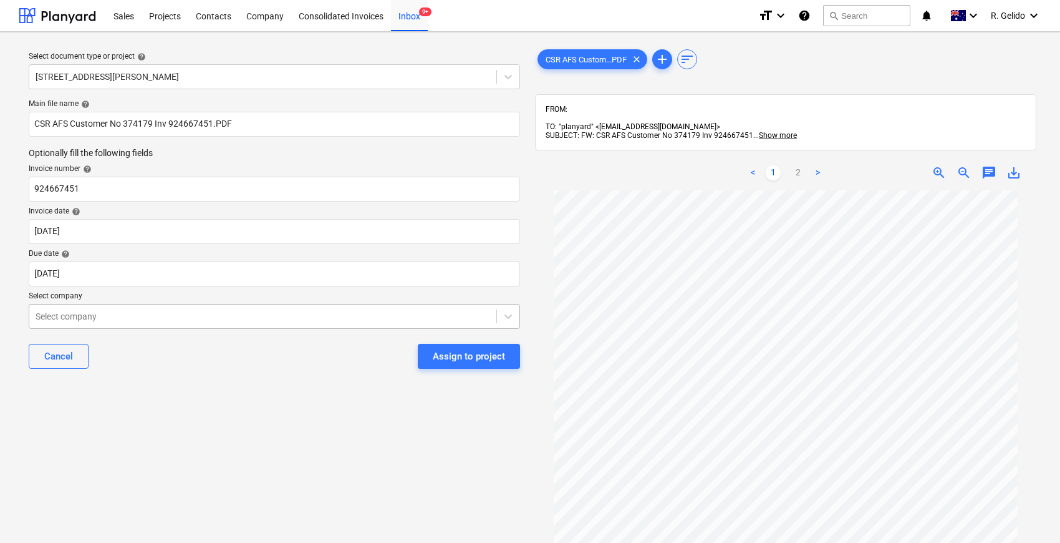
click at [59, 317] on div at bounding box center [263, 316] width 455 height 12
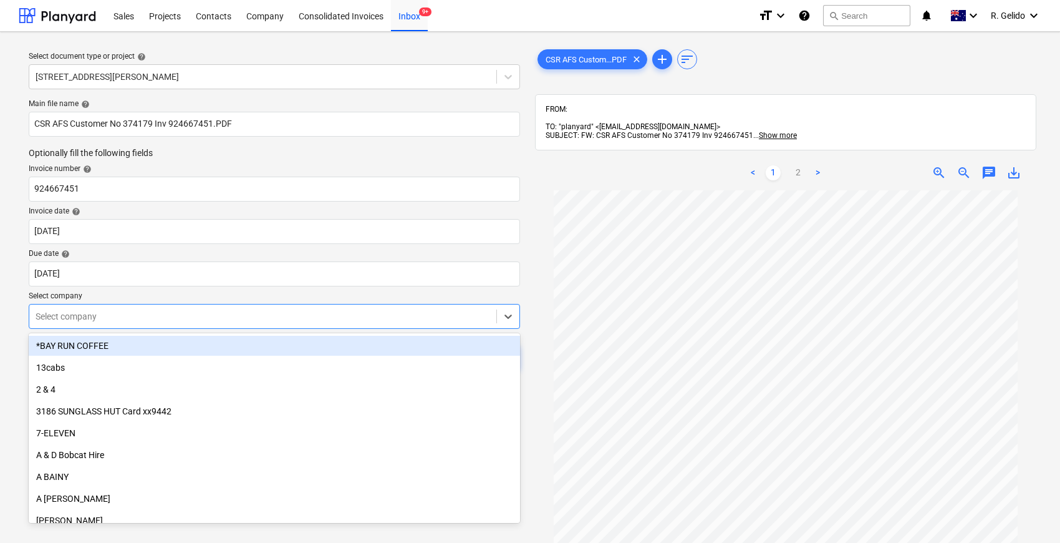
scroll to position [0, 0]
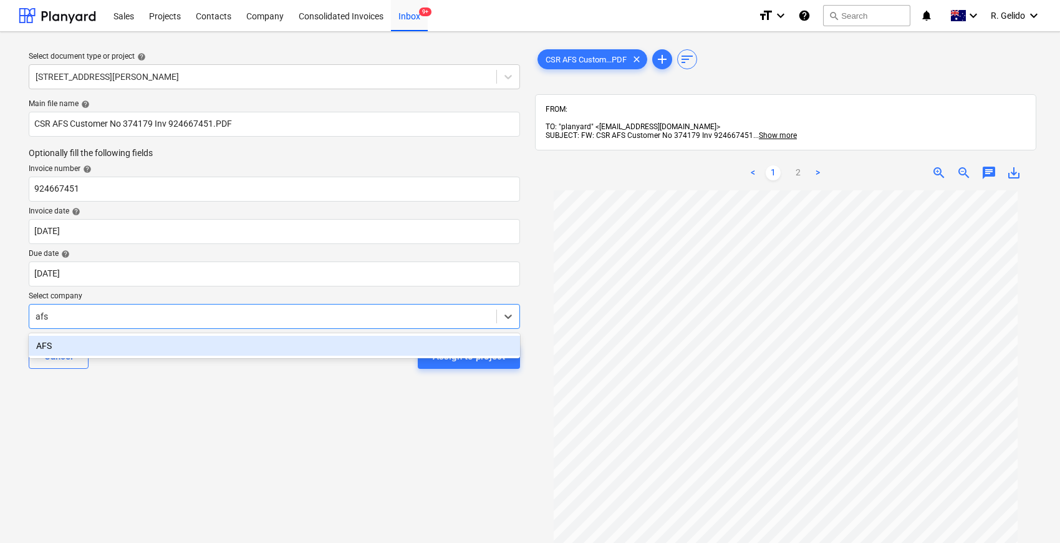
click at [367, 343] on div "AFS" at bounding box center [274, 346] width 491 height 20
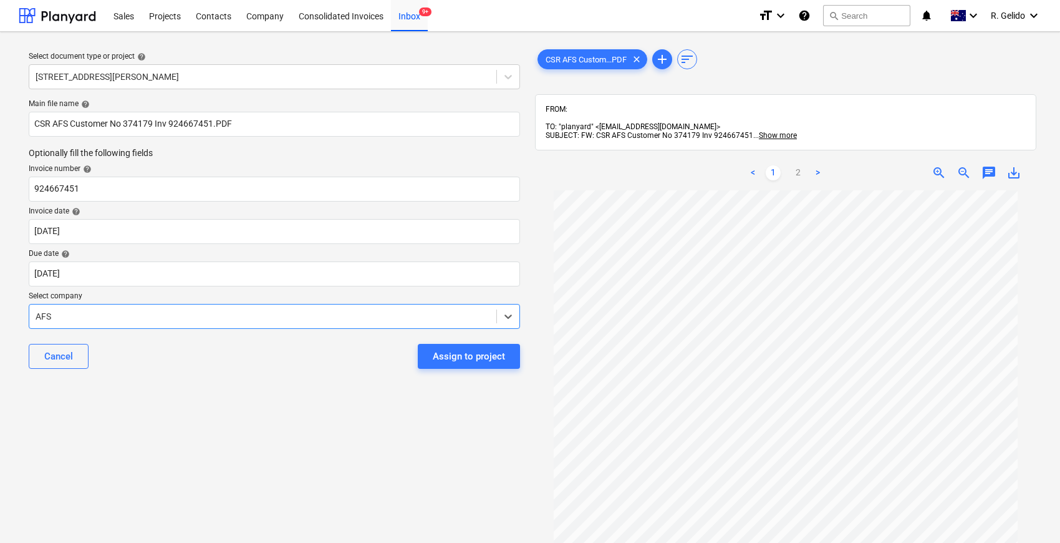
click at [284, 397] on div "Select document type or project help [STREET_ADDRESS][PERSON_NAME] file name he…" at bounding box center [274, 372] width 511 height 661
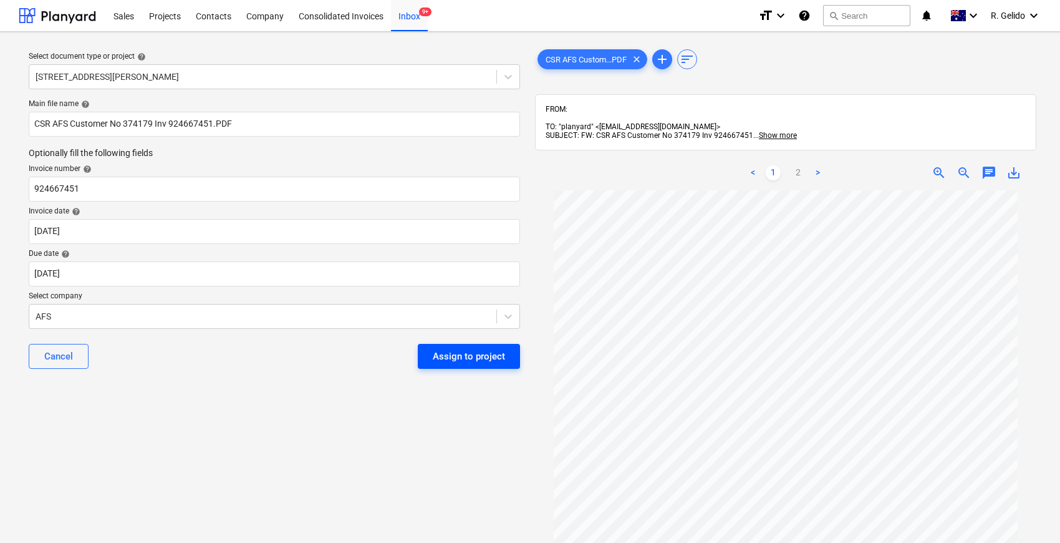
click at [486, 354] on div "Assign to project" at bounding box center [469, 356] width 72 height 16
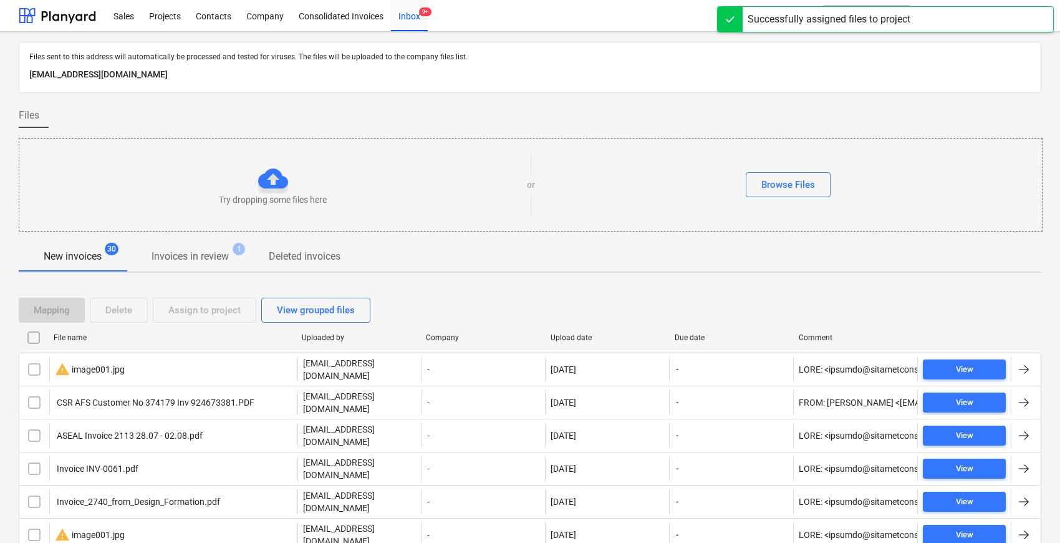
scroll to position [69, 0]
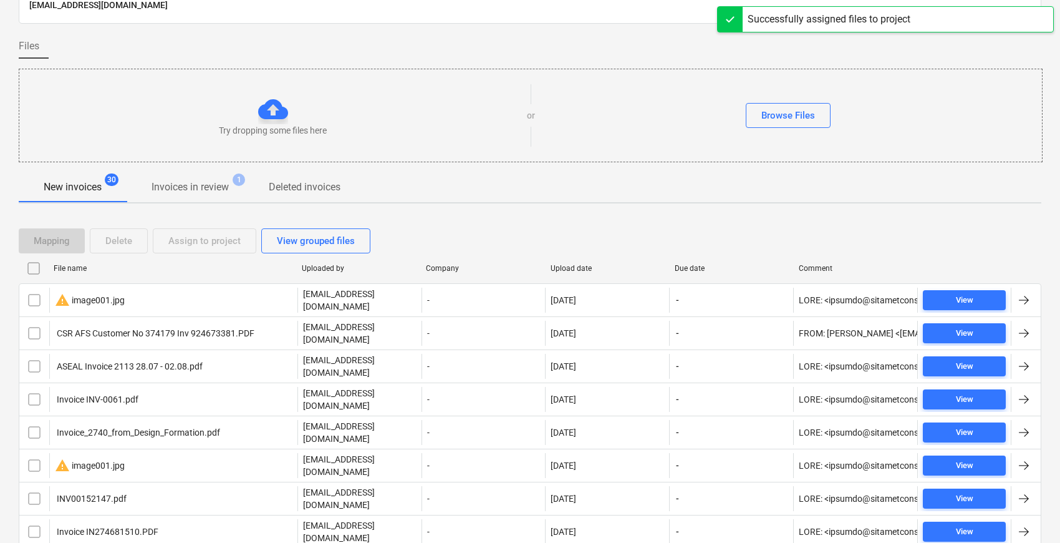
click at [60, 268] on div "File name" at bounding box center [173, 268] width 238 height 9
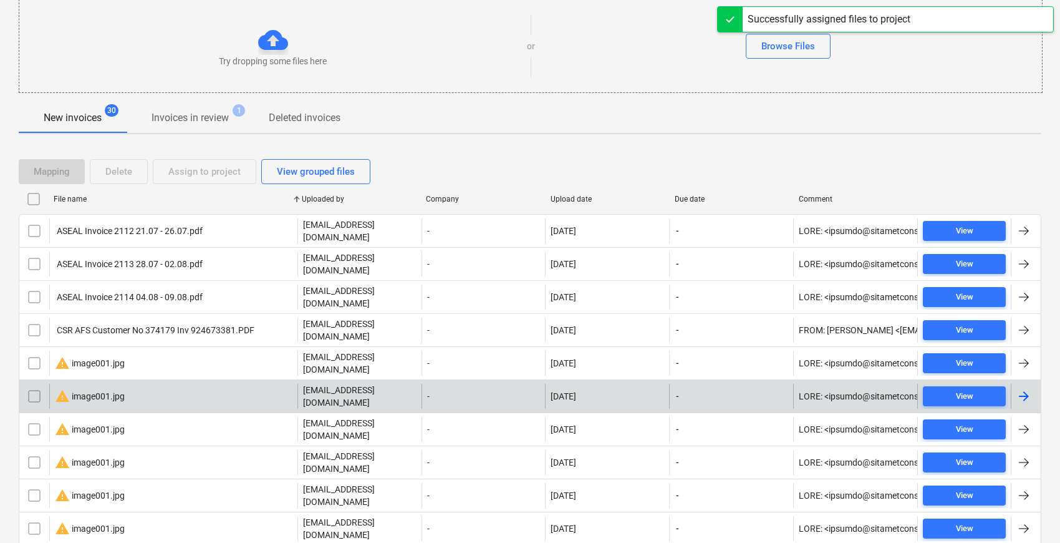
scroll to position [277, 0]
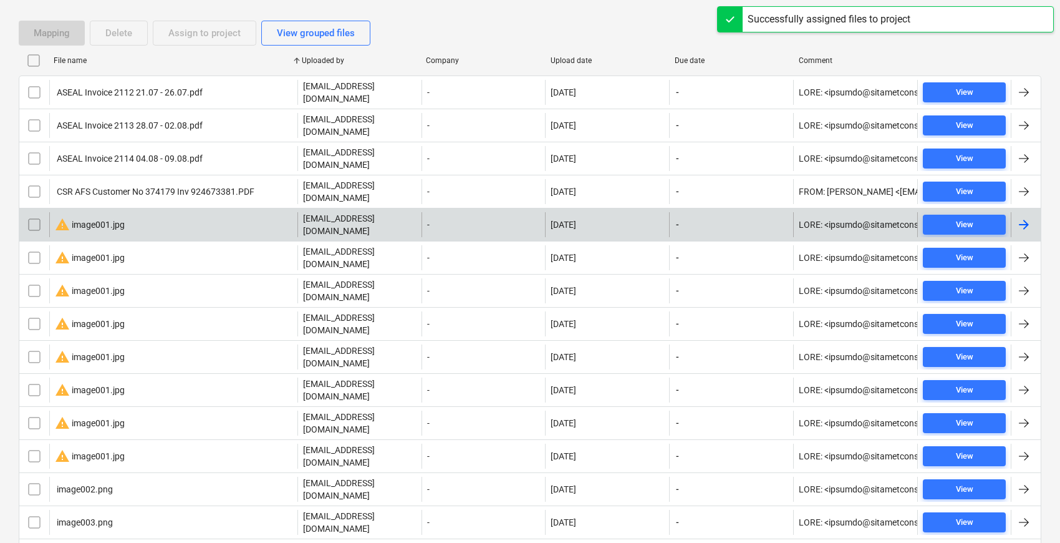
click at [136, 208] on div "warning image001.jpg [EMAIL_ADDRESS][DOMAIN_NAME] - [DATE] - View" at bounding box center [530, 224] width 1023 height 33
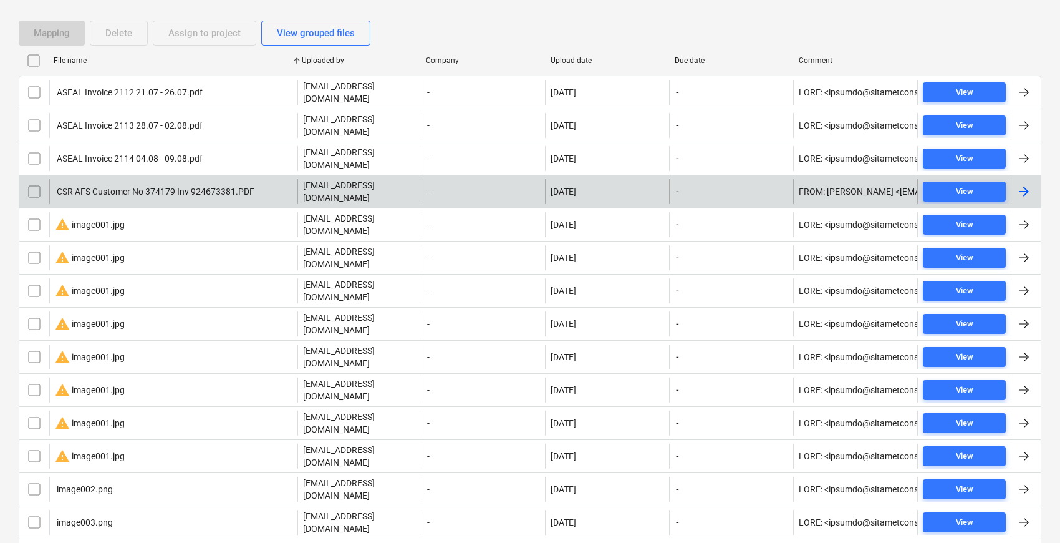
click at [161, 186] on div "CSR AFS Customer No 374179 Inv 924673381.PDF" at bounding box center [155, 191] width 200 height 10
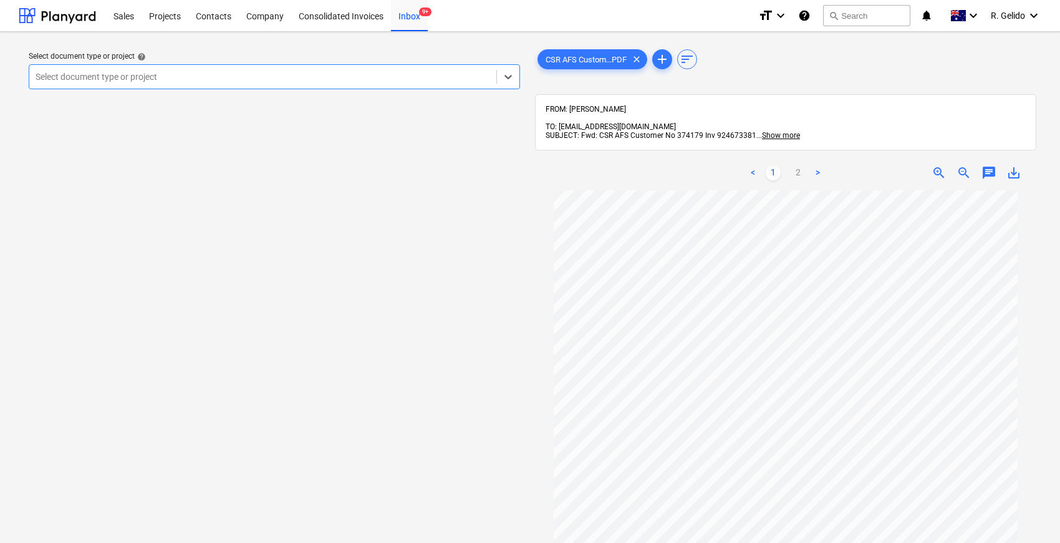
click at [331, 71] on div at bounding box center [263, 76] width 455 height 12
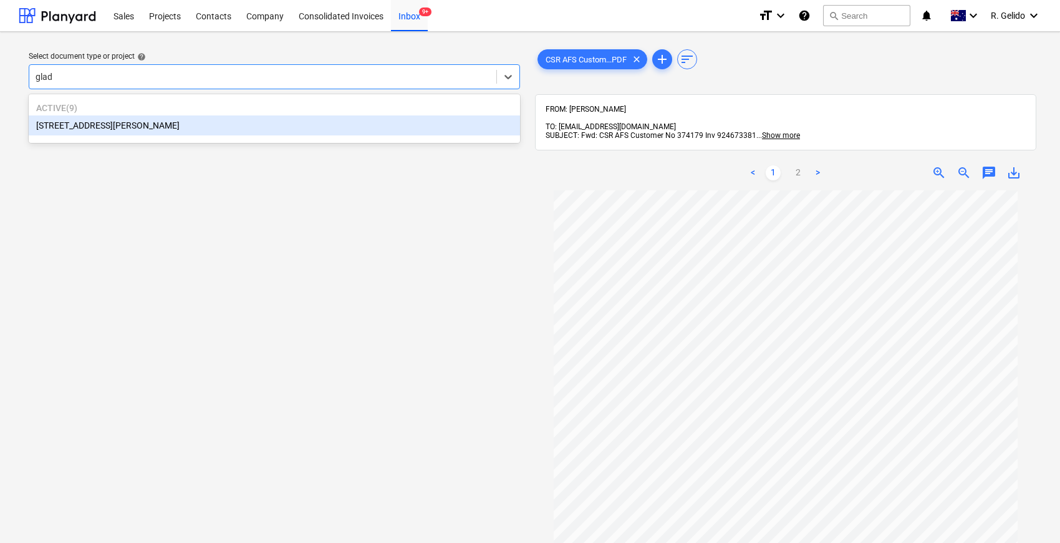
click at [90, 132] on div "[STREET_ADDRESS][PERSON_NAME]" at bounding box center [274, 125] width 491 height 20
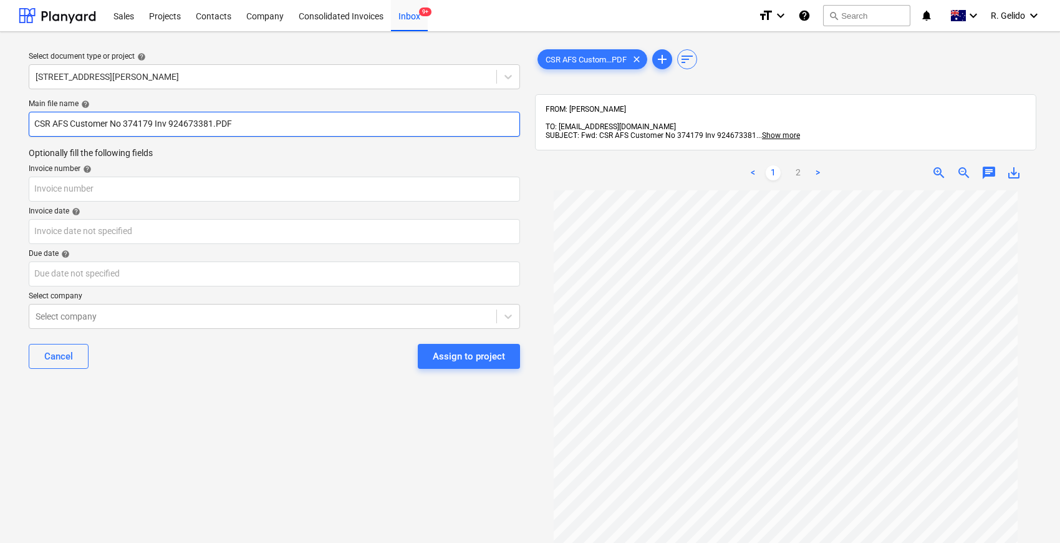
drag, startPoint x: 166, startPoint y: 122, endPoint x: 45, endPoint y: 122, distance: 121.0
click at [45, 122] on input "CSR AFS Customer No 374179 Inv 924673381.PDF" at bounding box center [274, 124] width 491 height 25
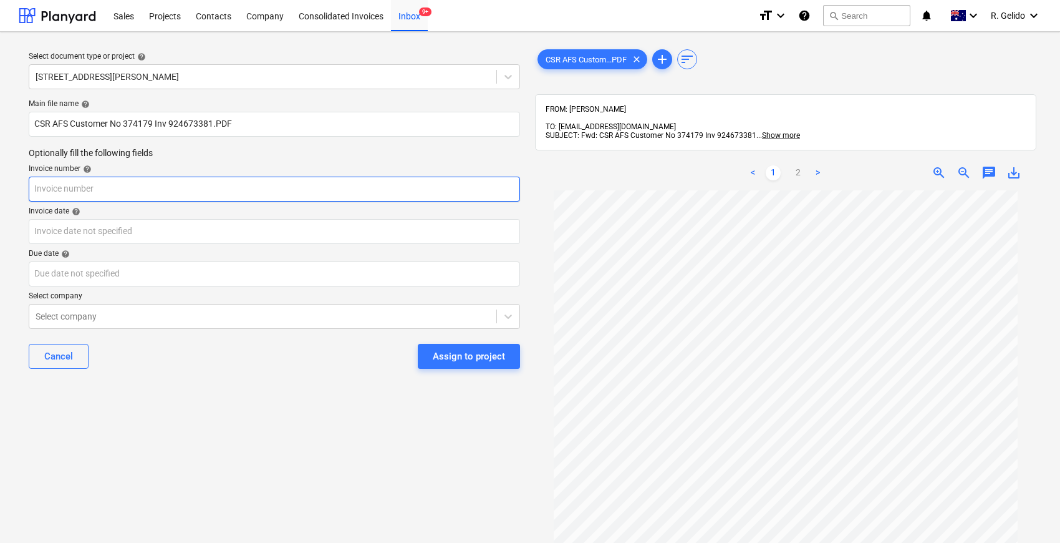
click at [82, 181] on input "text" at bounding box center [274, 189] width 491 height 25
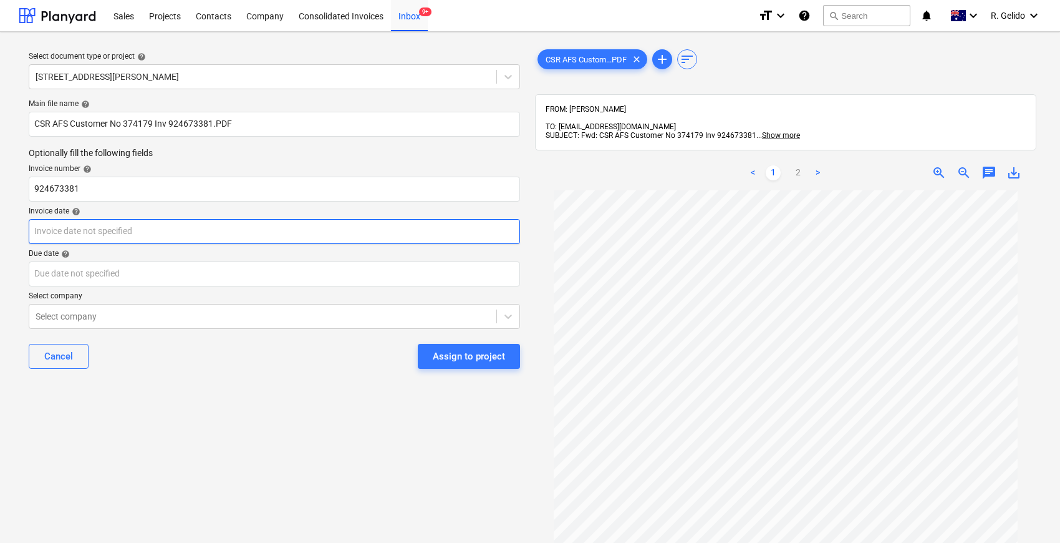
click at [57, 224] on body "Sales Projects Contacts Company Consolidated Invoices Inbox 9+ format_size keyb…" at bounding box center [530, 271] width 1060 height 543
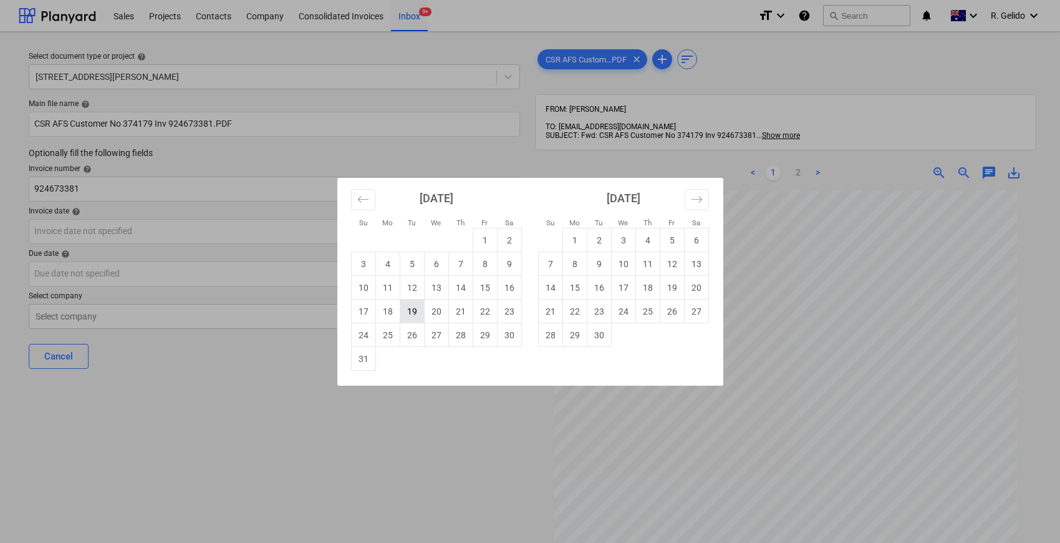
click at [410, 308] on td "19" at bounding box center [412, 311] width 24 height 24
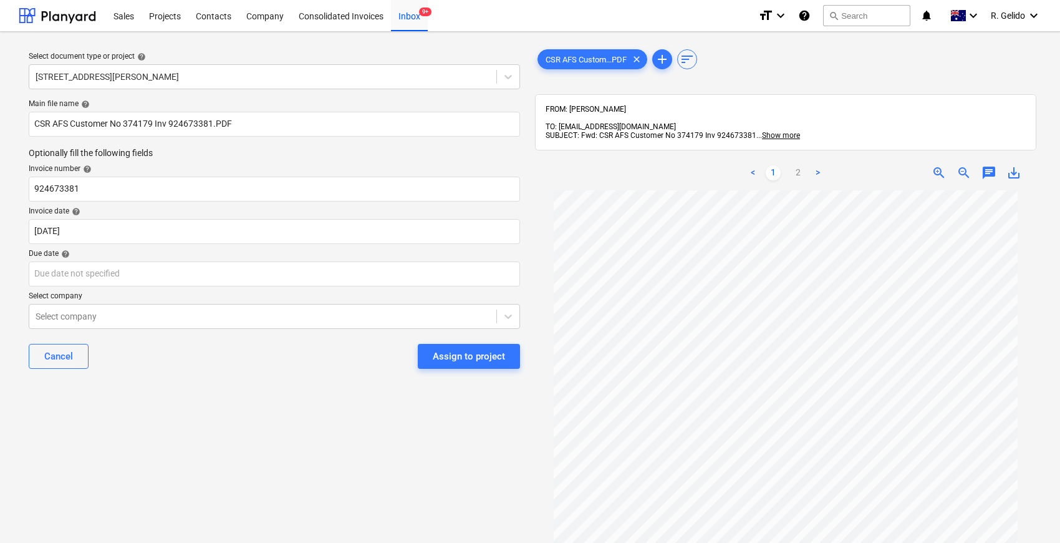
click at [271, 383] on div "Main file name help CSR AFS Customer No 374179 Inv 924673381.PDF Optionally fil…" at bounding box center [274, 238] width 501 height 289
click at [90, 280] on body "Sales Projects Contacts Company Consolidated Invoices Inbox 9+ format_size keyb…" at bounding box center [530, 271] width 1060 height 543
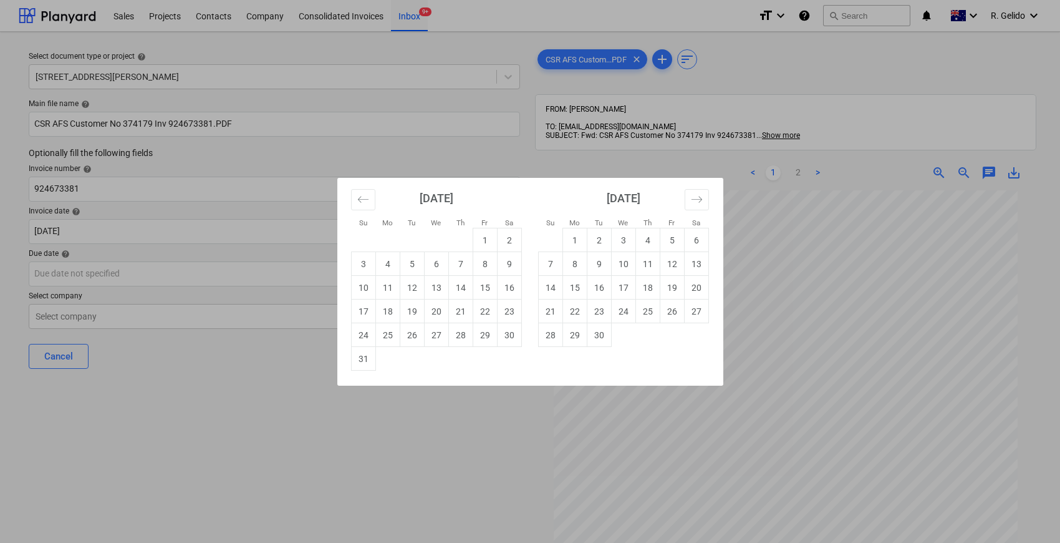
click at [344, 408] on div "Su Mo Tu We Th Fr Sa Su Mo Tu We Th Fr Sa [DATE] 1 2 3 4 5 6 7 8 9 10 11 12 13 …" at bounding box center [530, 271] width 1060 height 543
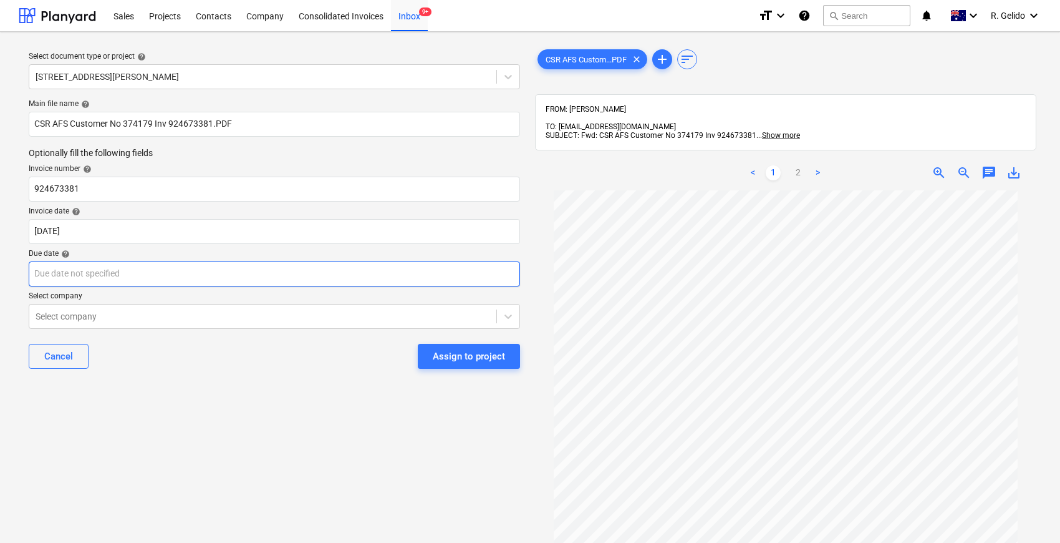
click at [133, 271] on body "Sales Projects Contacts Company Consolidated Invoices Inbox 9+ format_size keyb…" at bounding box center [530, 271] width 1060 height 543
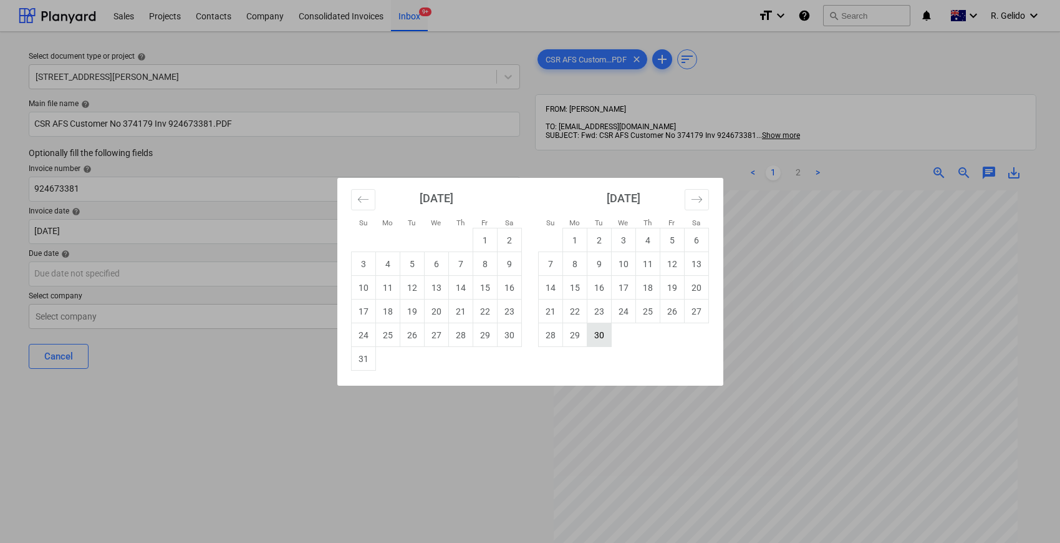
click at [606, 329] on td "30" at bounding box center [599, 335] width 24 height 24
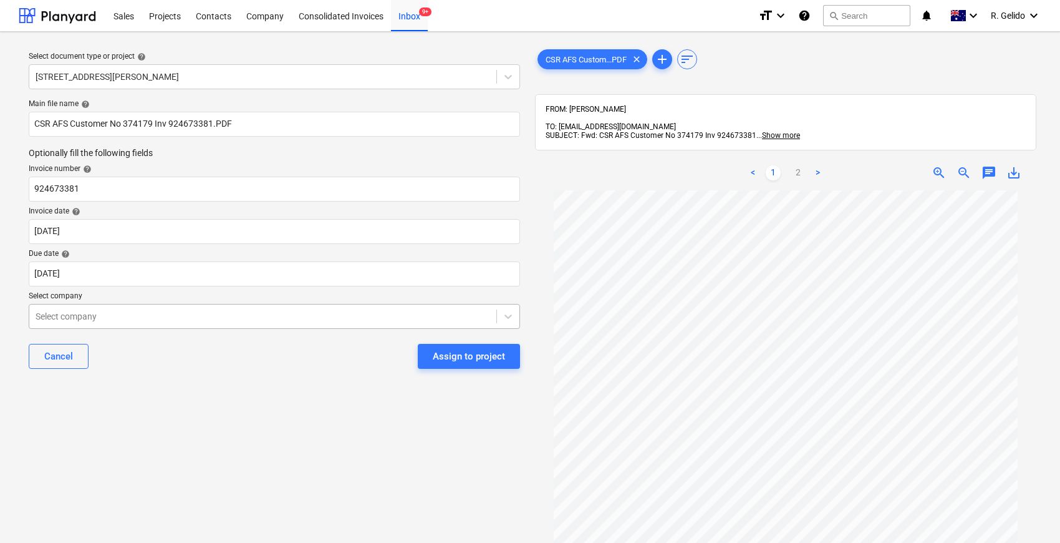
click at [199, 317] on div at bounding box center [263, 316] width 455 height 12
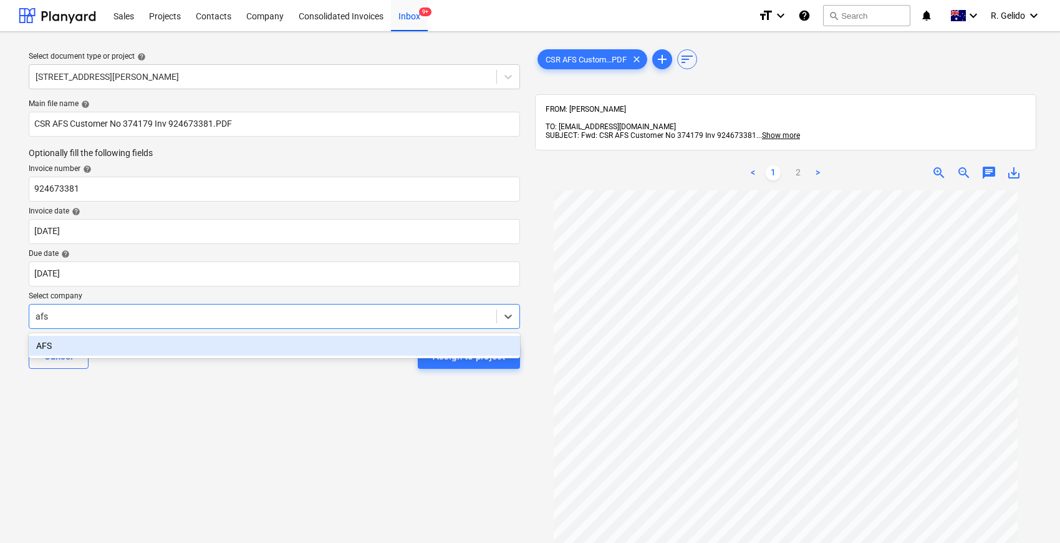
click at [185, 349] on div "AFS" at bounding box center [274, 346] width 491 height 20
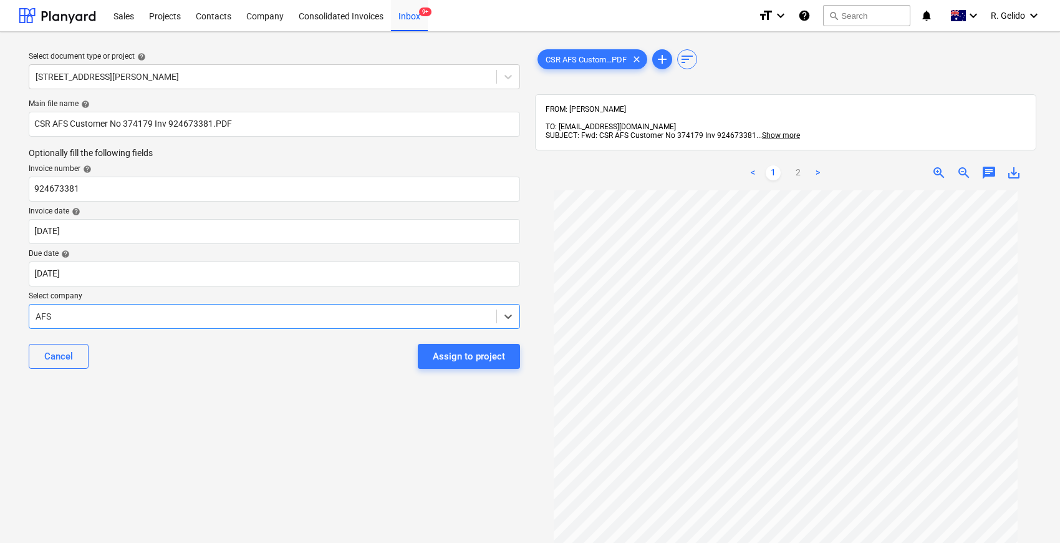
click at [244, 404] on div "Select document type or project help [STREET_ADDRESS][PERSON_NAME] file name he…" at bounding box center [274, 372] width 511 height 661
click at [482, 360] on div "Assign to project" at bounding box center [469, 356] width 72 height 16
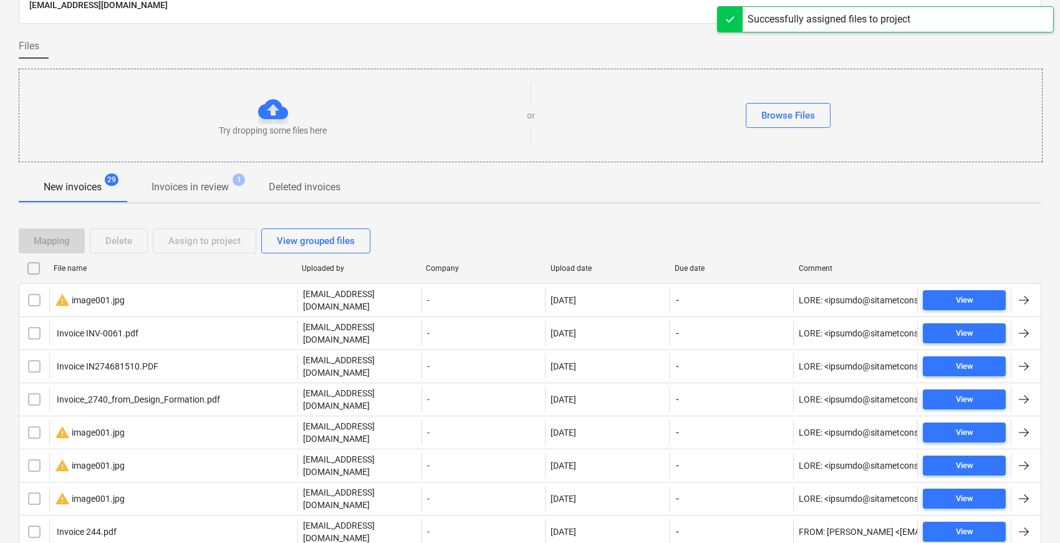
scroll to position [138, 0]
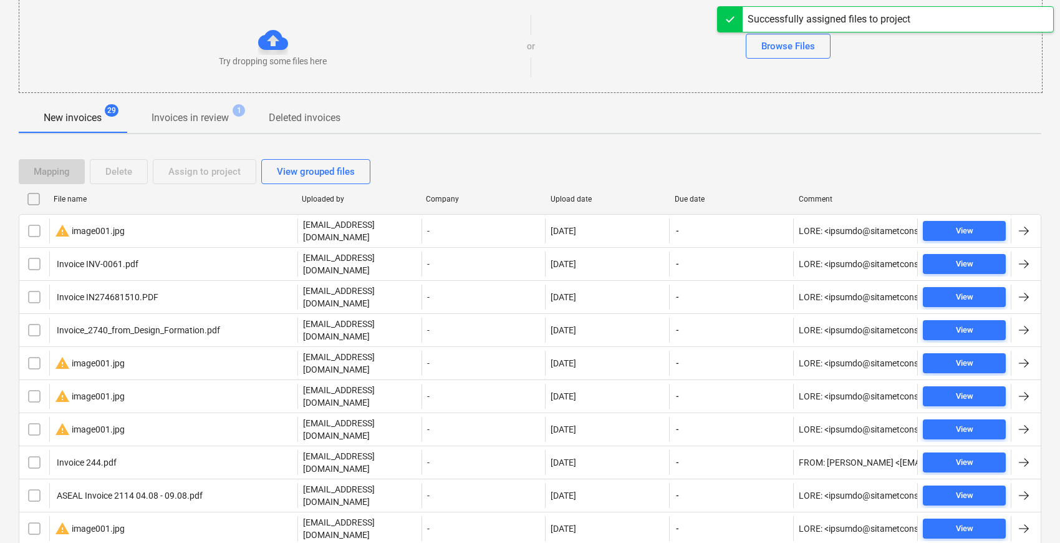
click at [80, 200] on div "File name" at bounding box center [173, 199] width 238 height 9
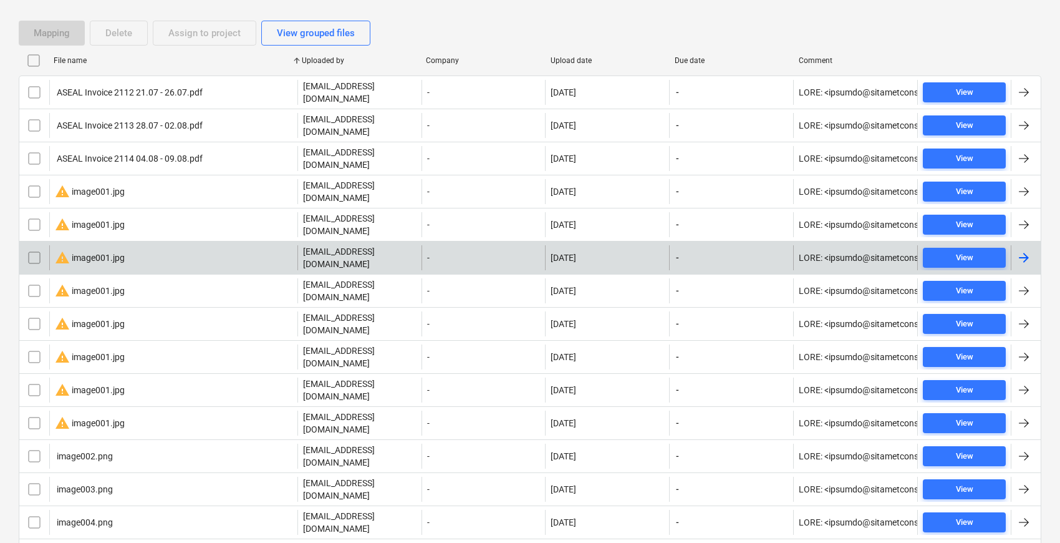
scroll to position [415, 0]
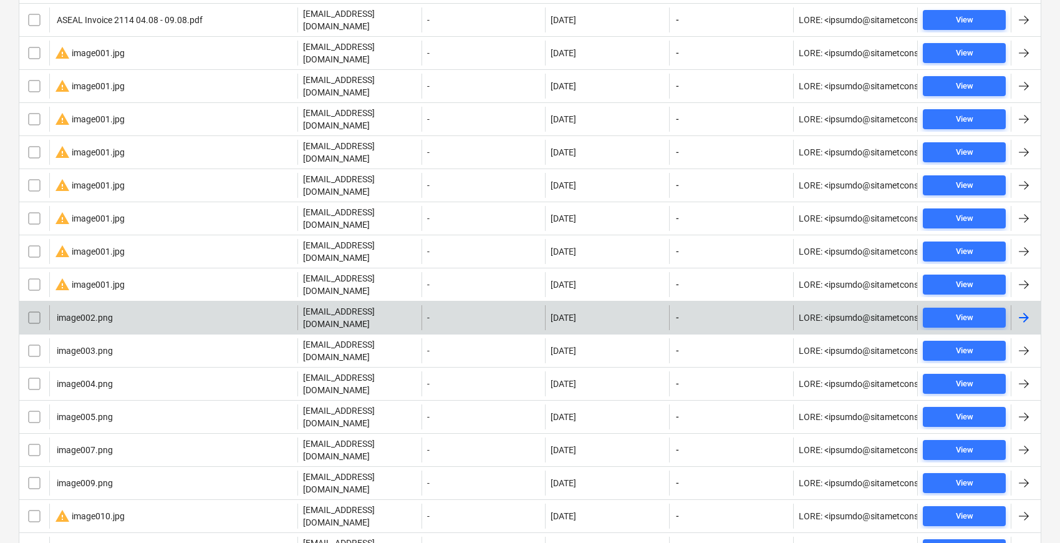
click at [161, 305] on div "image002.png" at bounding box center [173, 317] width 248 height 25
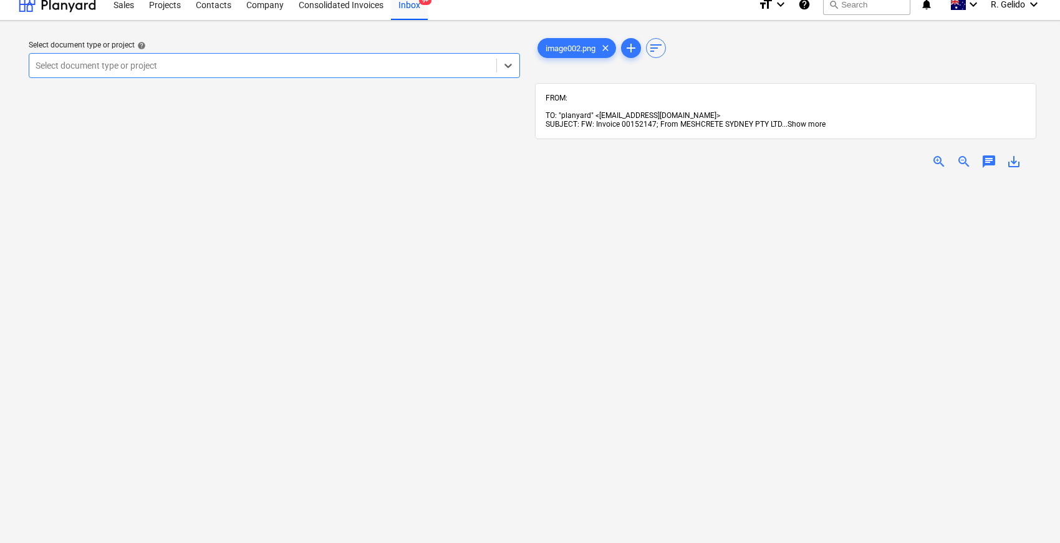
click at [813, 120] on span "Show more" at bounding box center [807, 124] width 38 height 9
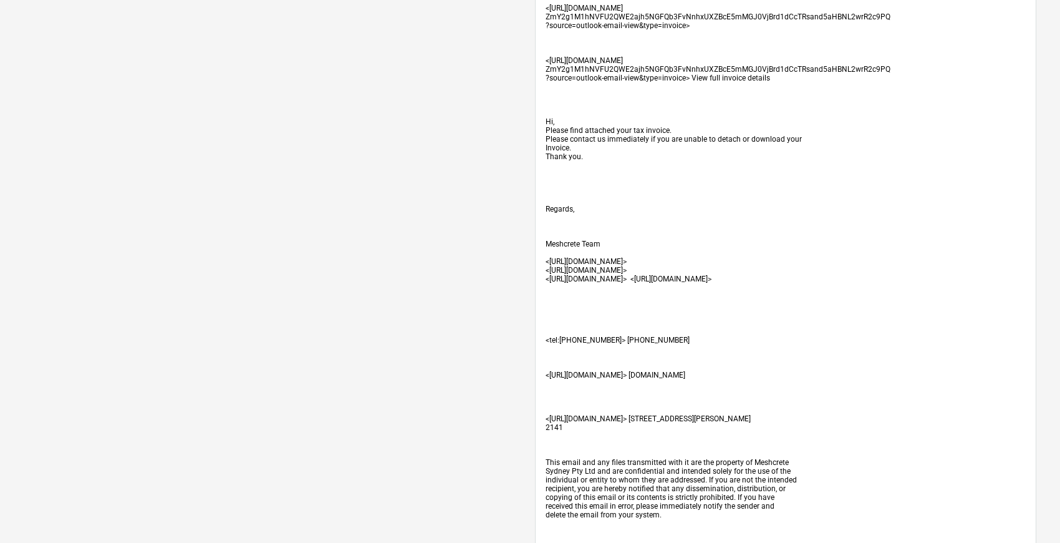
scroll to position [208, 0]
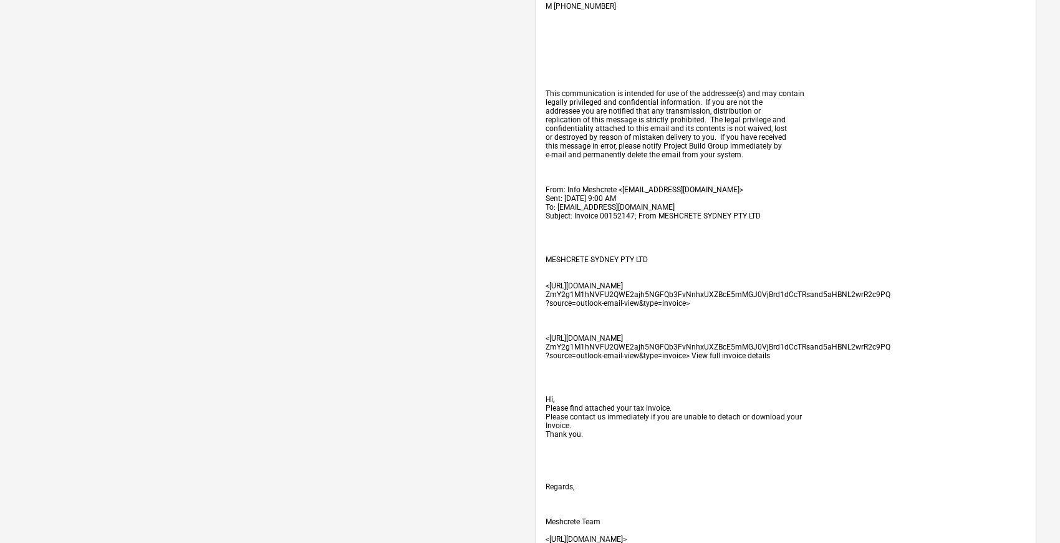
click at [614, 220] on span "Subject: Invoice 00152147; From MESHCRETE SYDNEY PTY LTD" at bounding box center [653, 215] width 215 height 9
copy span "00152147"
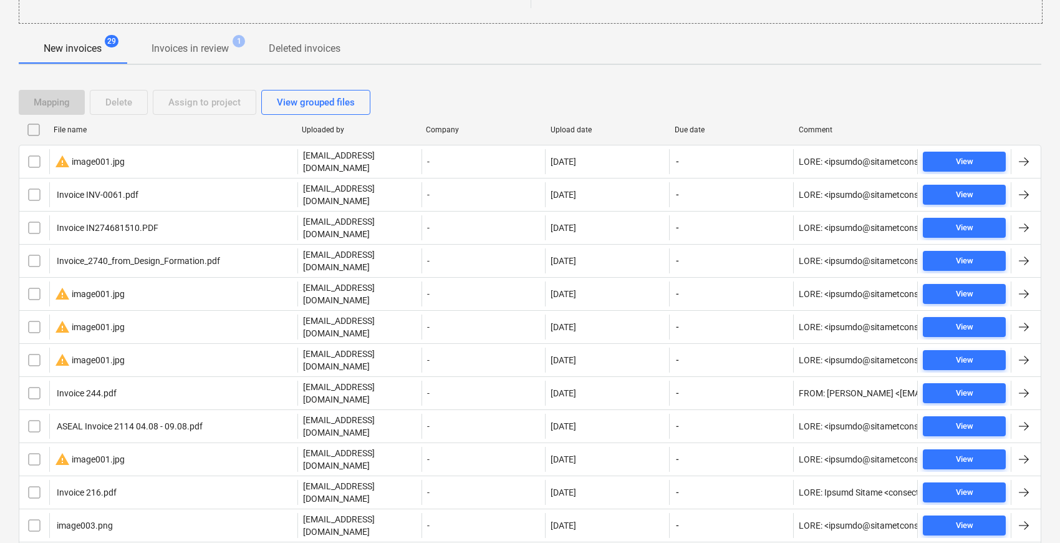
scroll to position [138, 0]
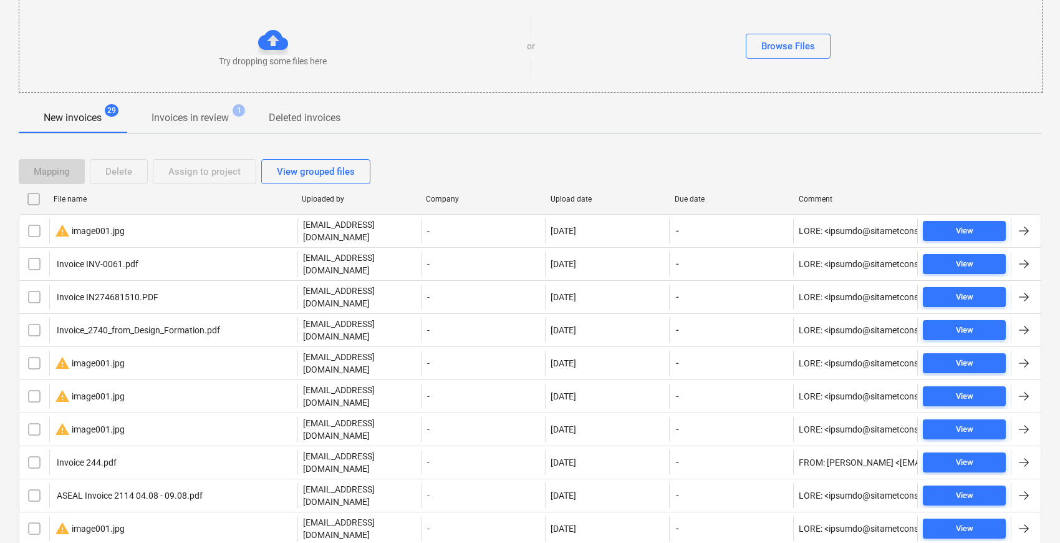
click at [85, 200] on div "File name" at bounding box center [173, 199] width 238 height 9
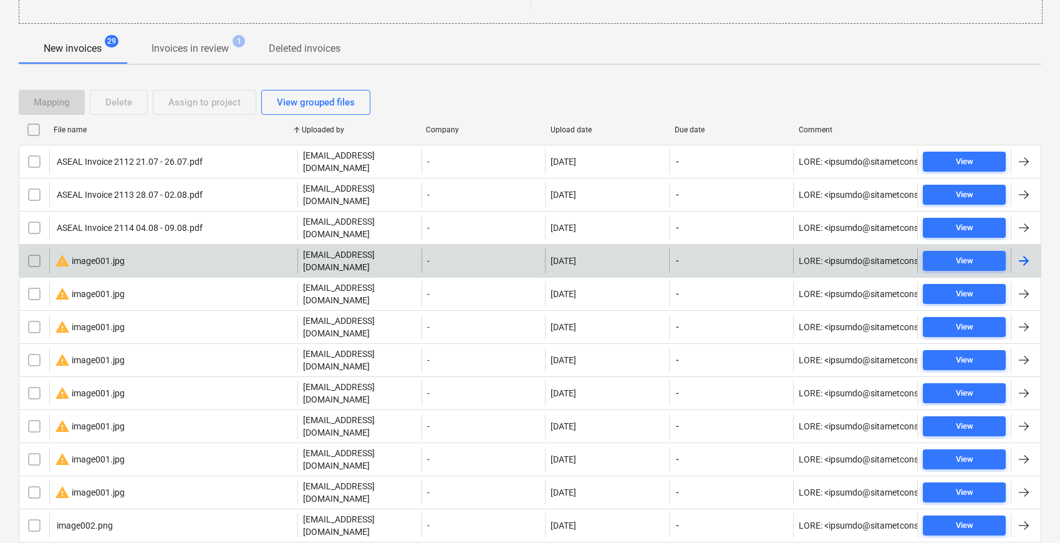
click at [136, 248] on div "warning image001.jpg" at bounding box center [173, 260] width 248 height 25
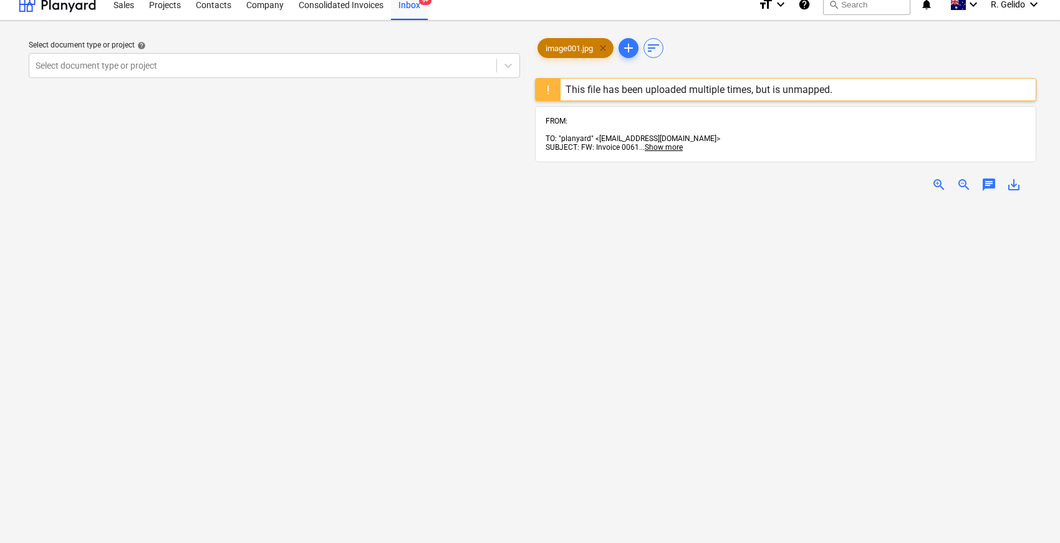
click at [605, 47] on span "clear" at bounding box center [603, 48] width 15 height 15
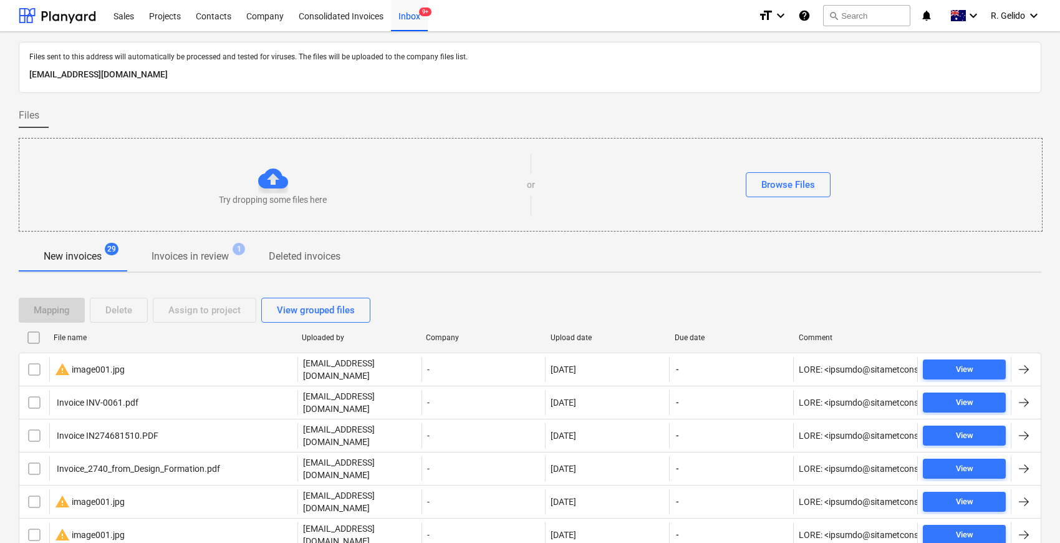
scroll to position [208, 0]
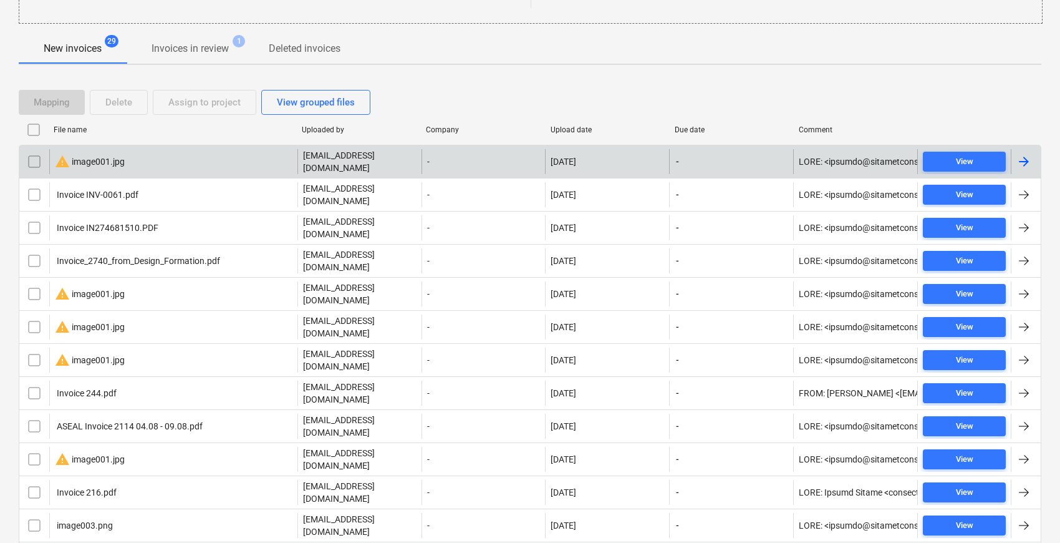
click at [92, 154] on div "warning image001.jpg" at bounding box center [90, 161] width 70 height 15
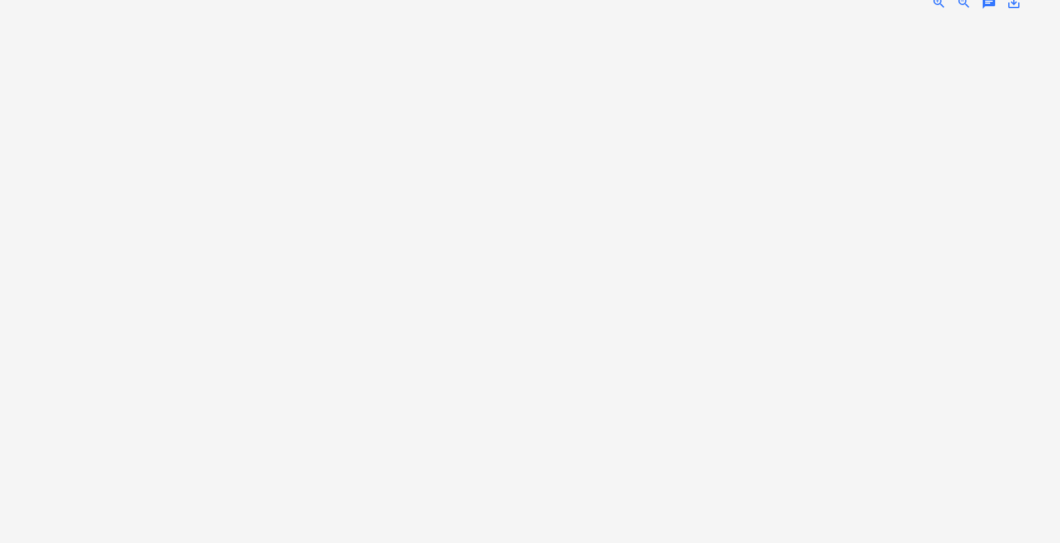
scroll to position [11, 0]
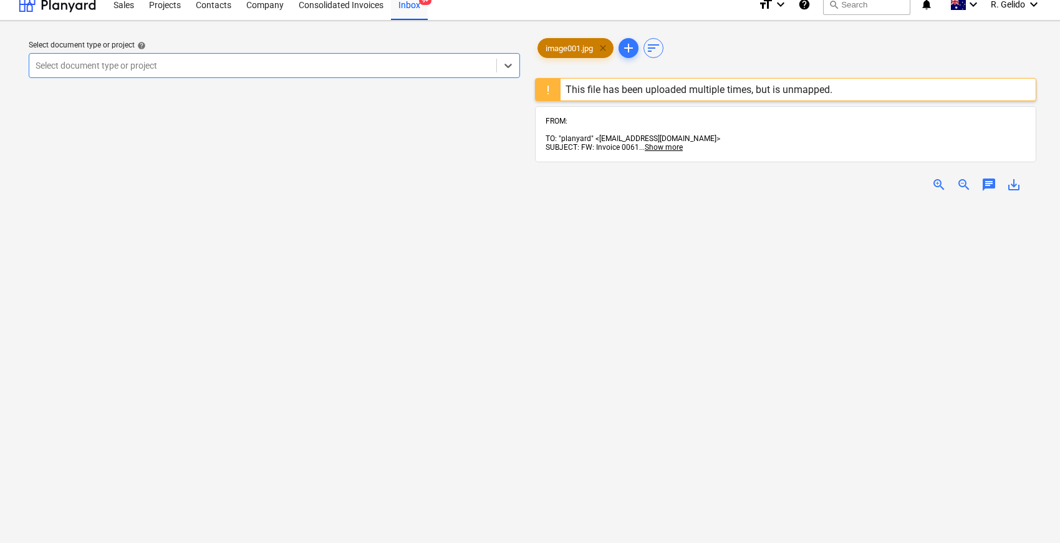
click at [607, 47] on span "clear" at bounding box center [603, 48] width 15 height 15
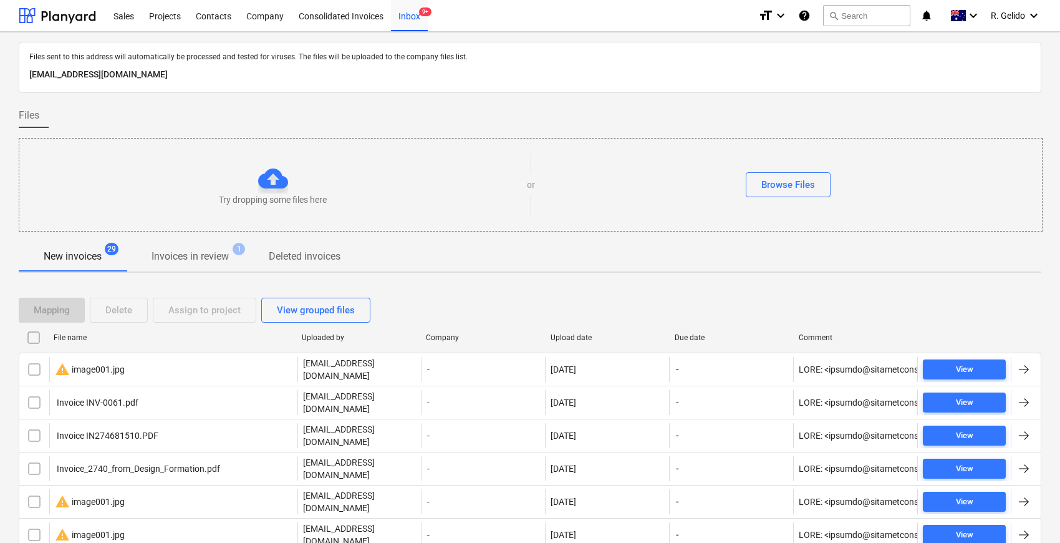
scroll to position [208, 0]
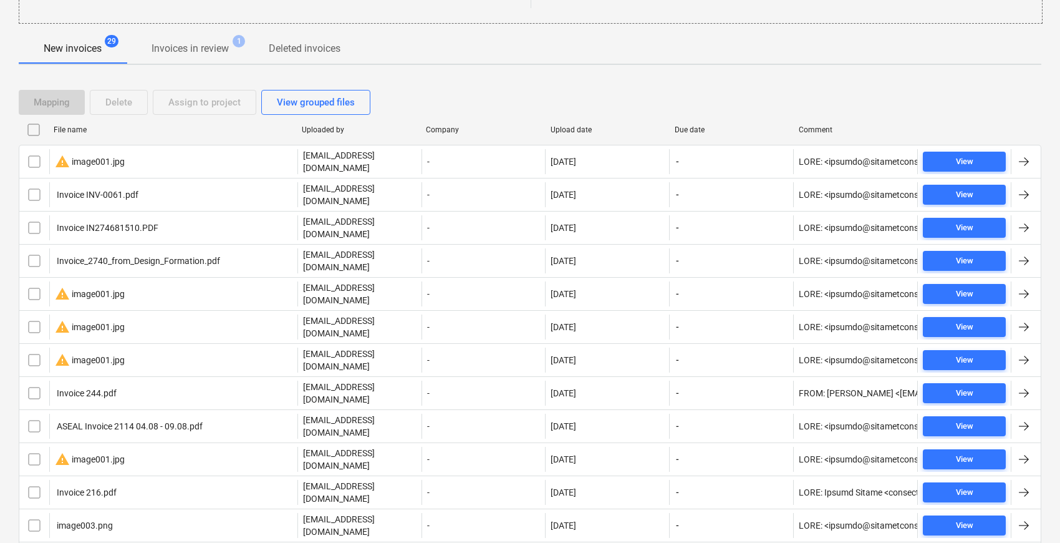
click at [91, 132] on div "File name" at bounding box center [173, 129] width 238 height 9
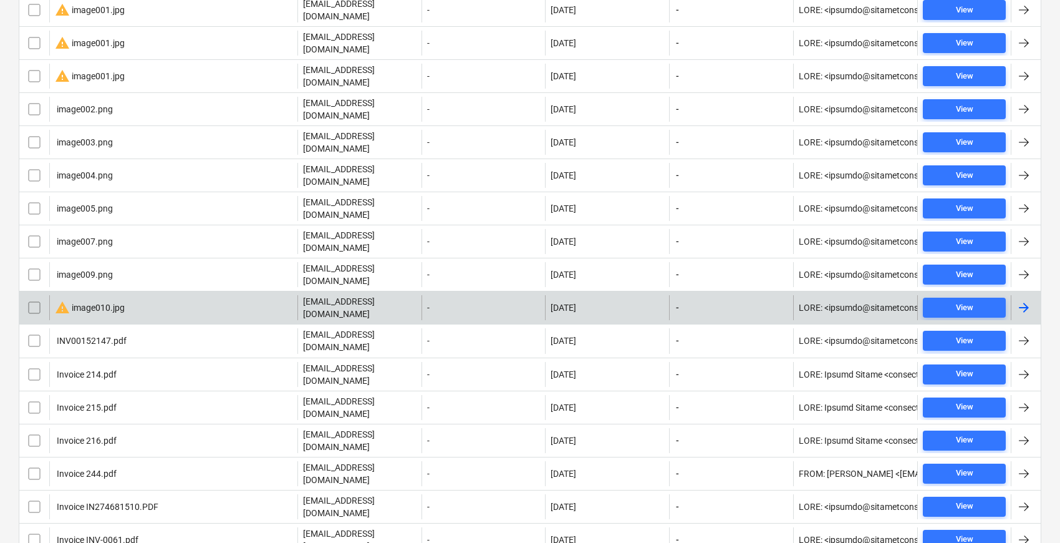
scroll to position [662, 0]
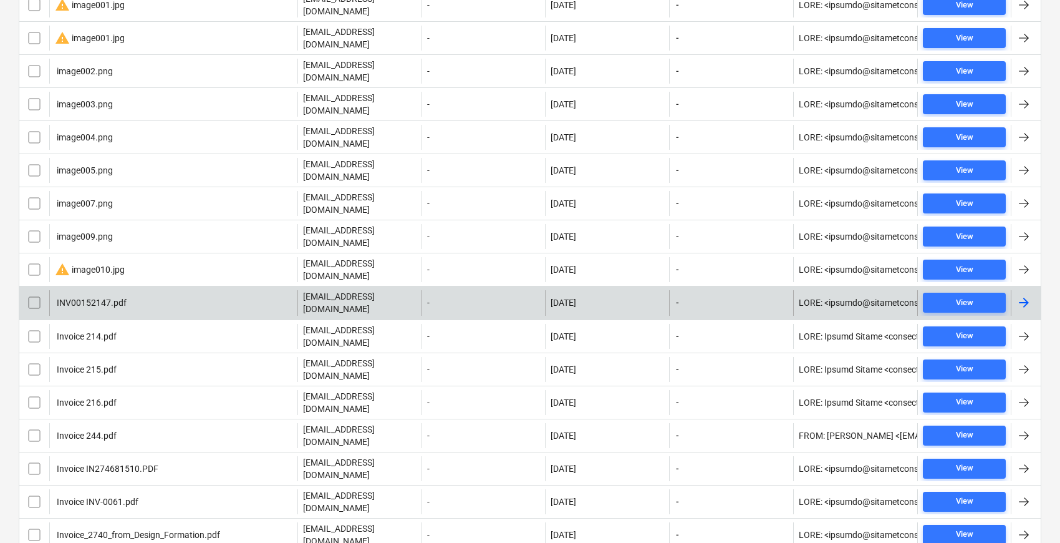
click at [152, 290] on div "INV00152147.pdf" at bounding box center [173, 302] width 248 height 25
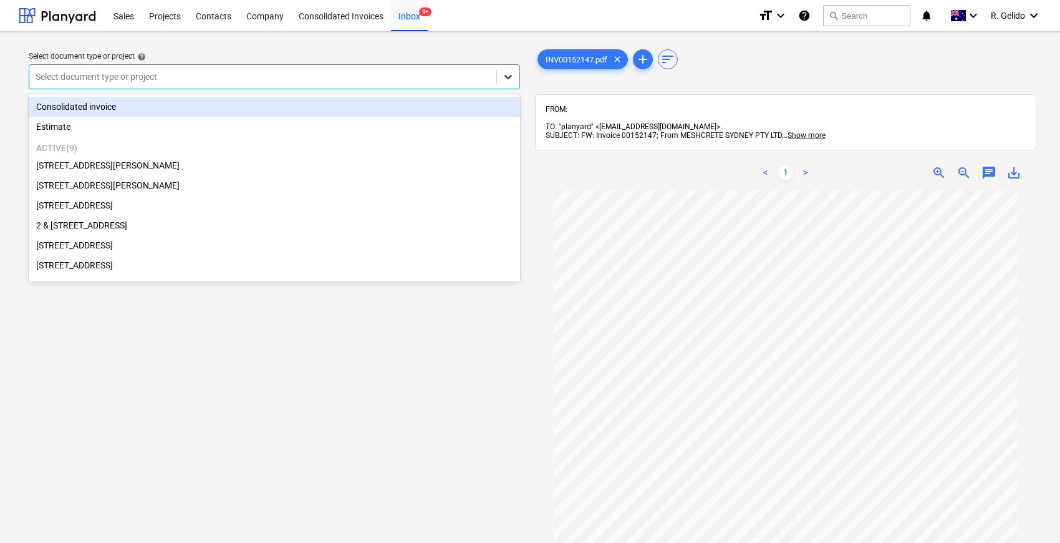
click at [503, 80] on icon at bounding box center [508, 76] width 12 height 12
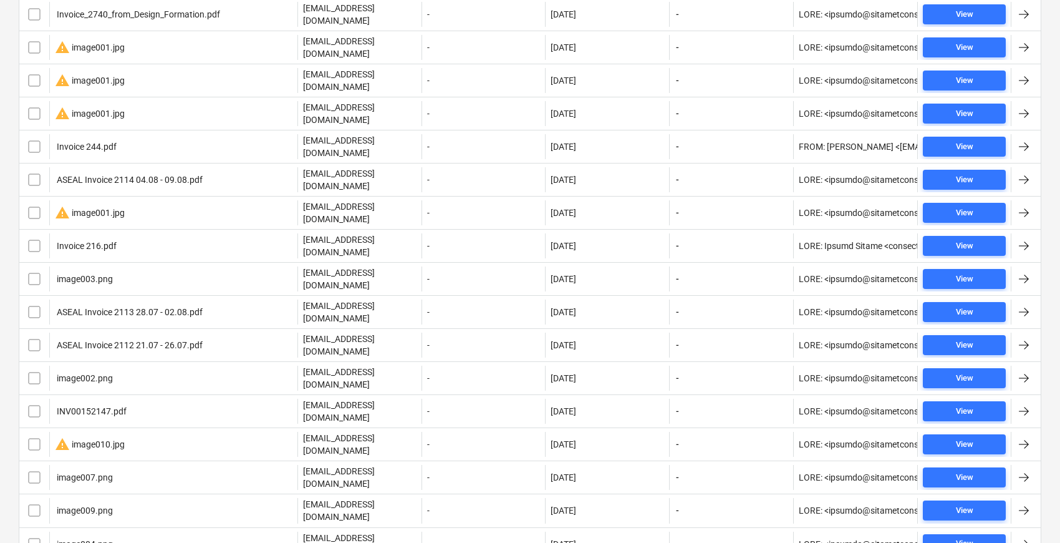
scroll to position [246, 0]
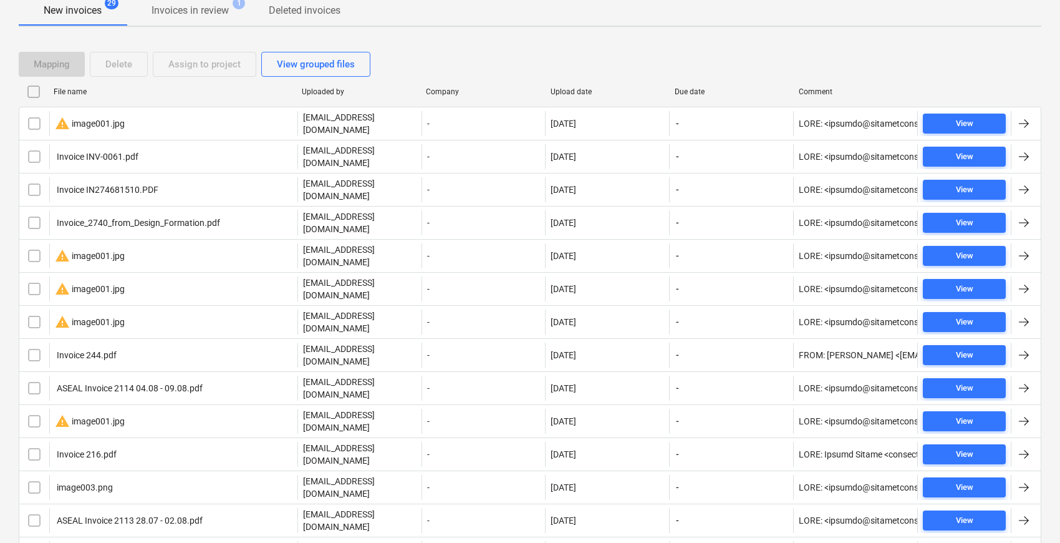
click at [79, 95] on div "File name" at bounding box center [173, 92] width 248 height 20
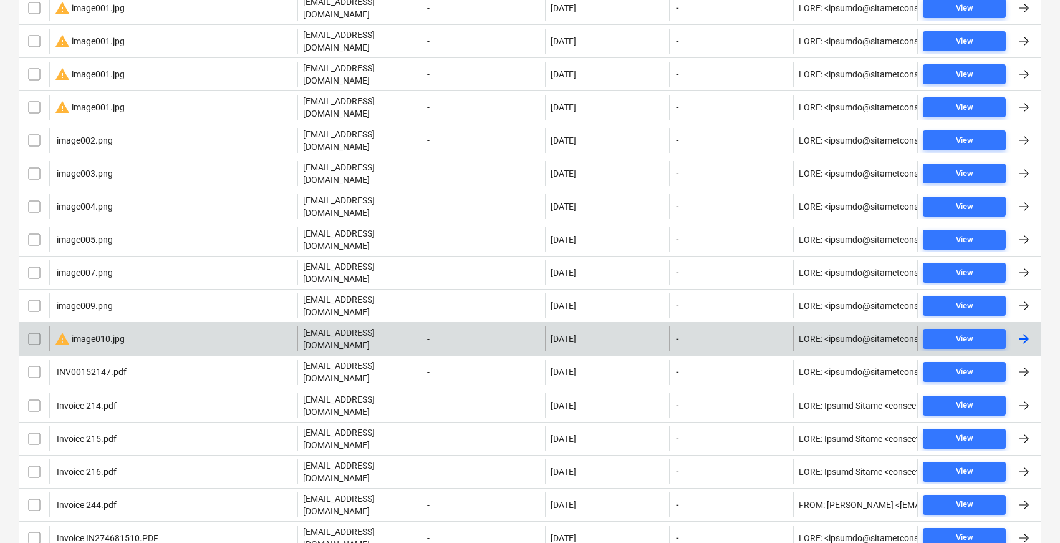
scroll to position [523, 0]
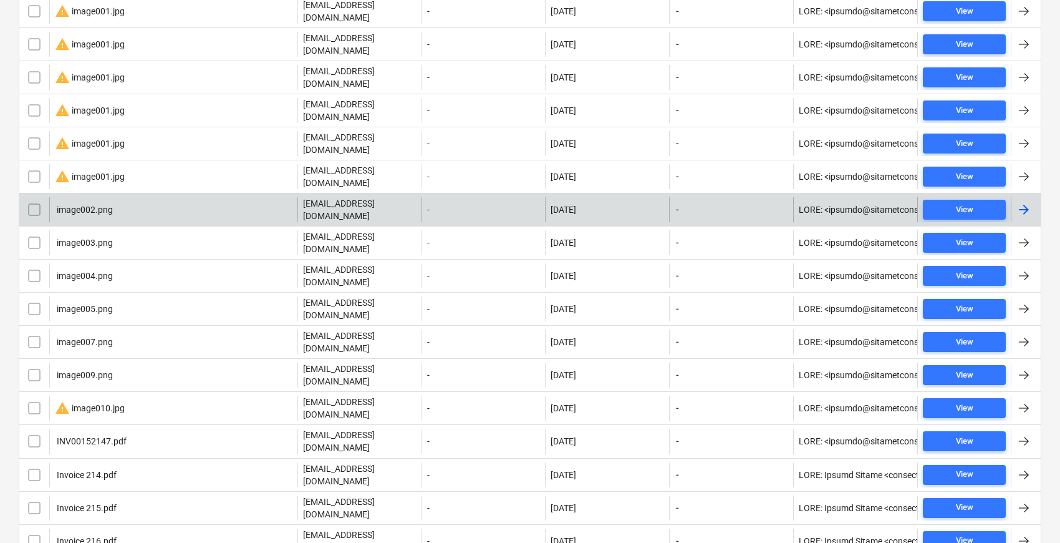
click at [161, 197] on div "image002.png" at bounding box center [173, 209] width 248 height 25
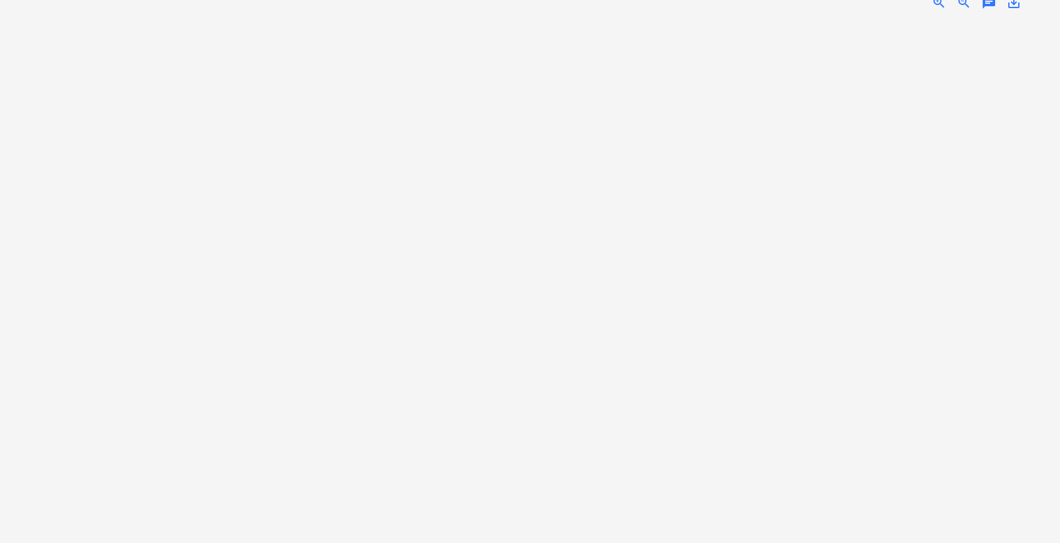
scroll to position [11, 0]
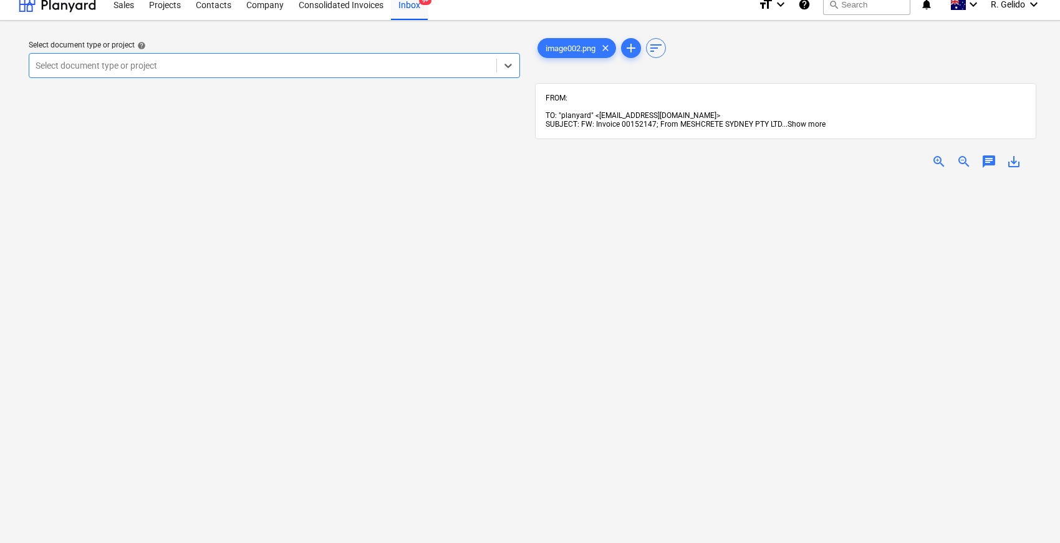
click at [803, 120] on span "Show more" at bounding box center [807, 124] width 38 height 9
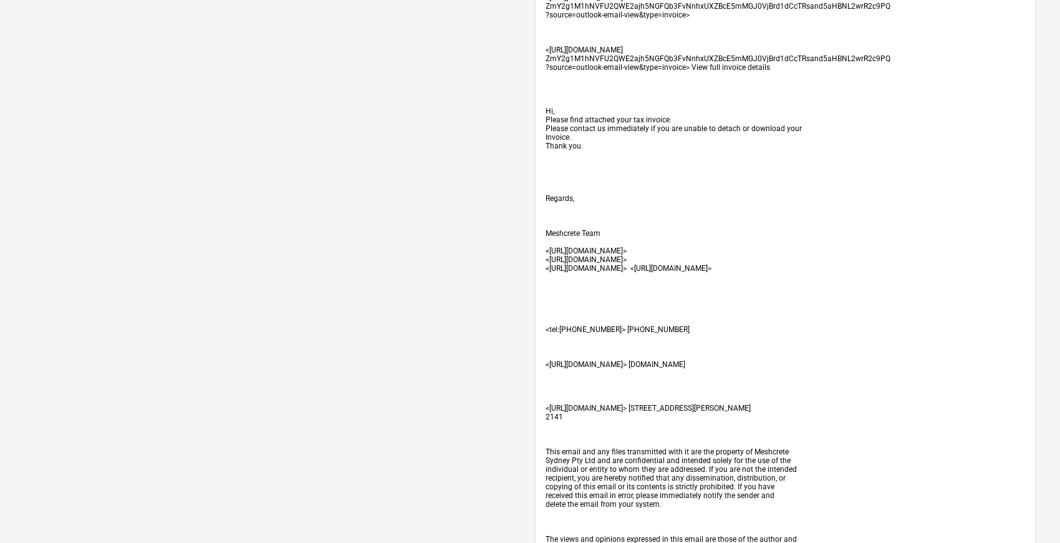
scroll to position [565, 0]
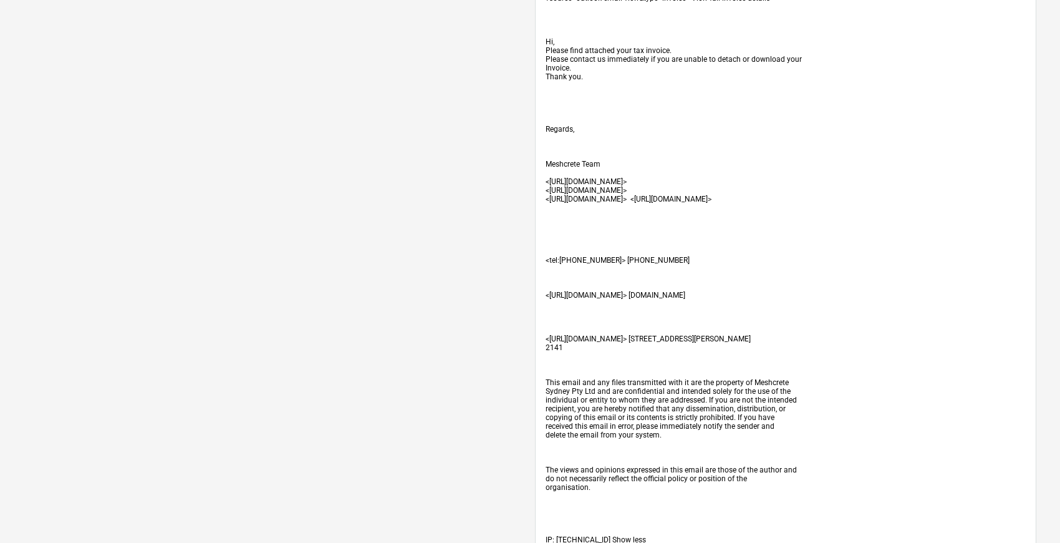
drag, startPoint x: 814, startPoint y: 375, endPoint x: 732, endPoint y: 372, distance: 81.8
click at [732, 343] on span "<[URL][DOMAIN_NAME]> [STREET_ADDRESS][PERSON_NAME]" at bounding box center [648, 338] width 205 height 9
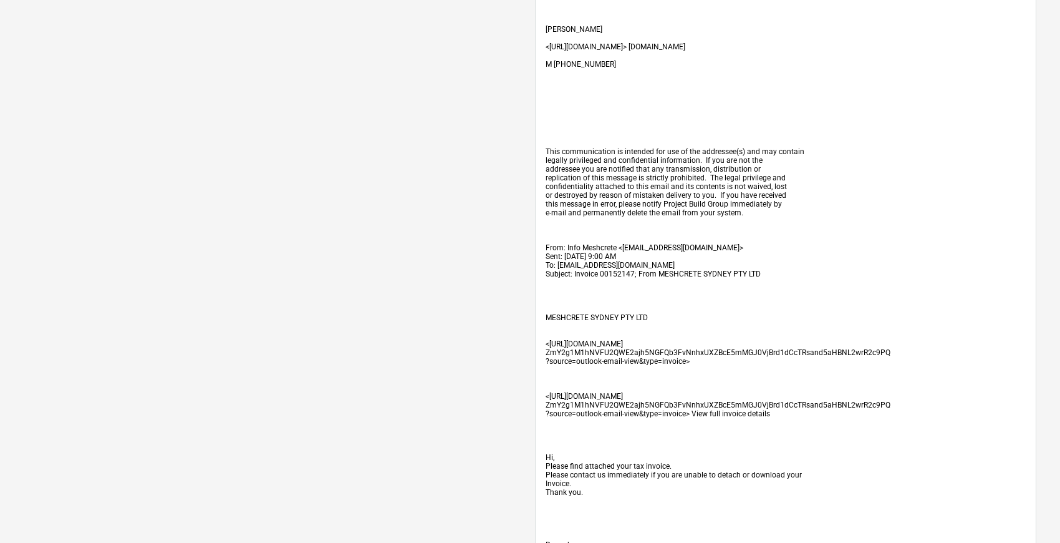
scroll to position [80, 0]
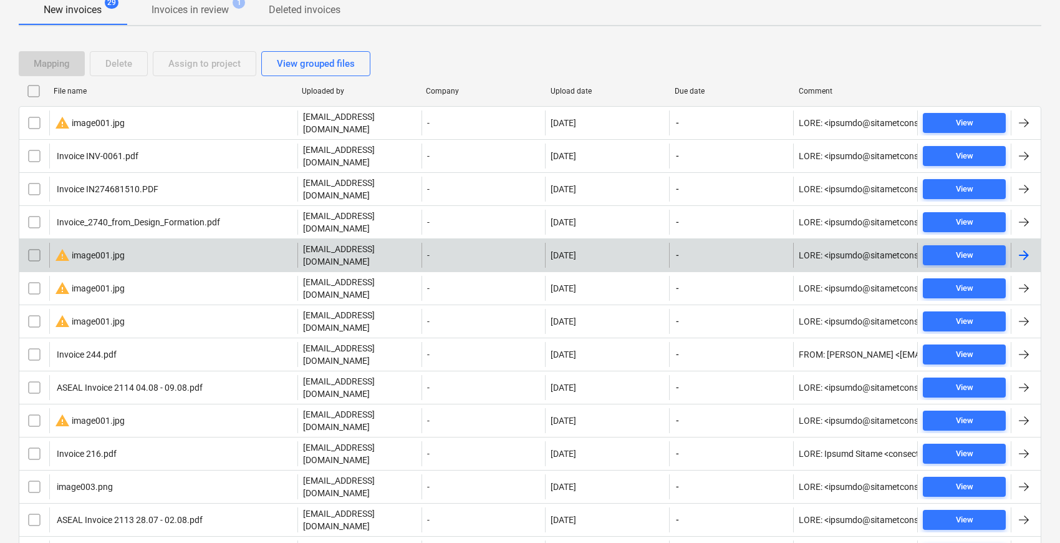
scroll to position [39, 0]
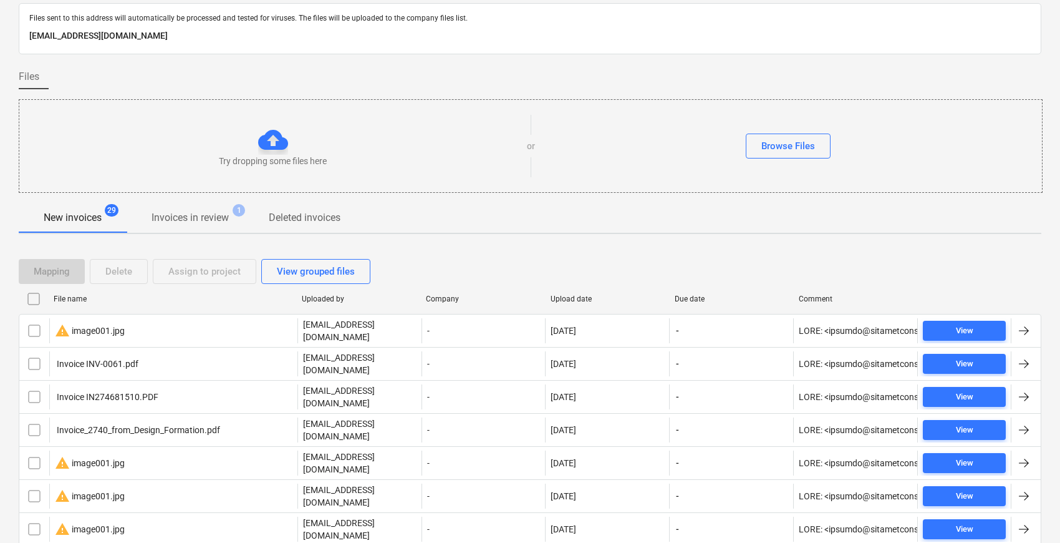
click at [74, 298] on div "File name" at bounding box center [173, 298] width 238 height 9
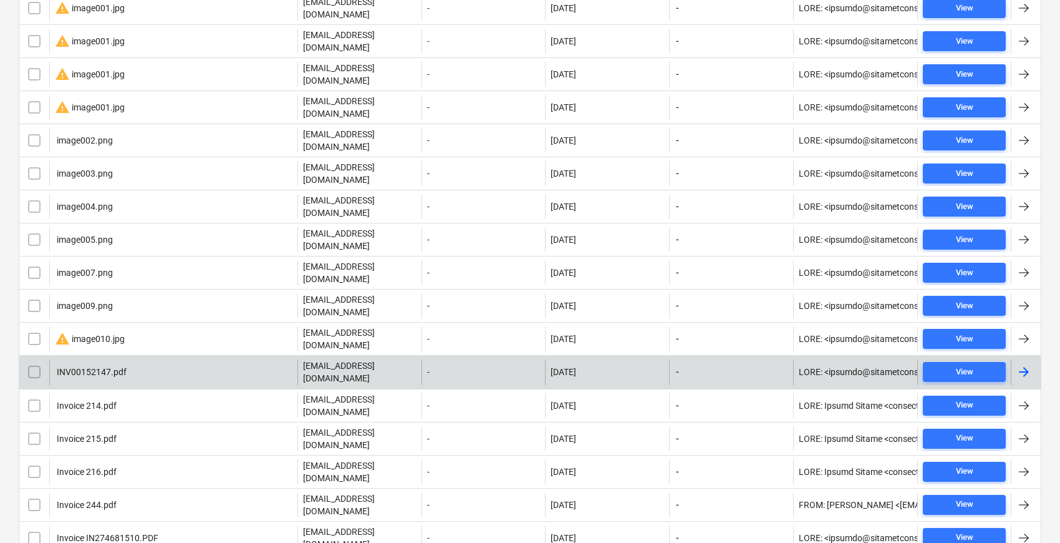
scroll to position [662, 0]
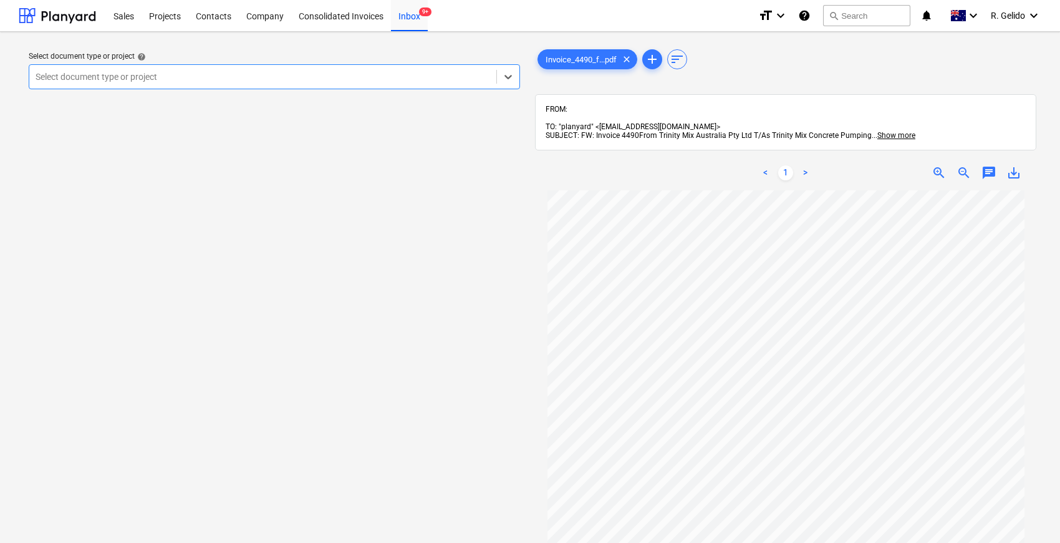
scroll to position [69, 0]
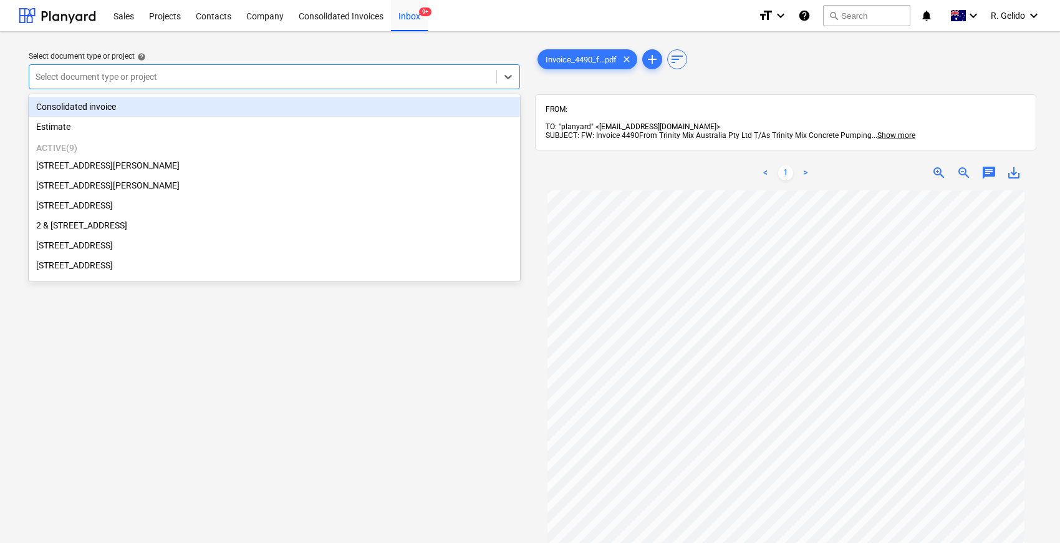
click at [220, 77] on div at bounding box center [263, 76] width 455 height 12
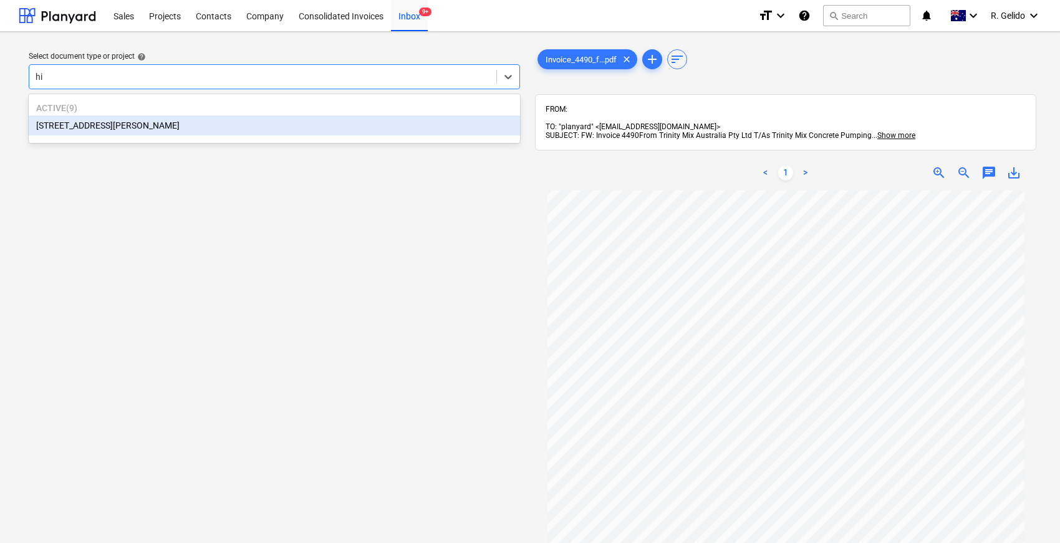
click at [190, 125] on div "[STREET_ADDRESS][PERSON_NAME]" at bounding box center [274, 125] width 491 height 20
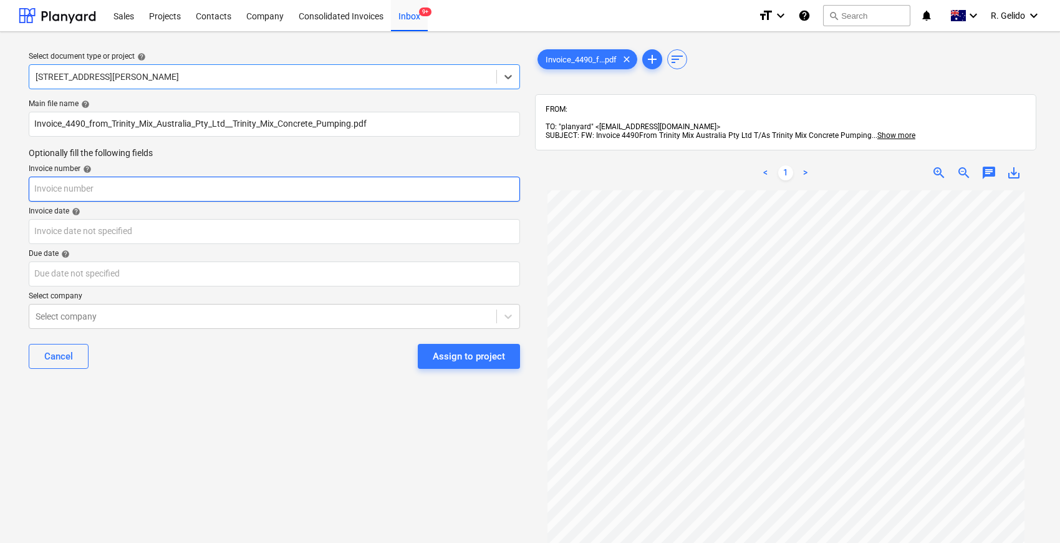
click at [140, 190] on input "text" at bounding box center [274, 189] width 491 height 25
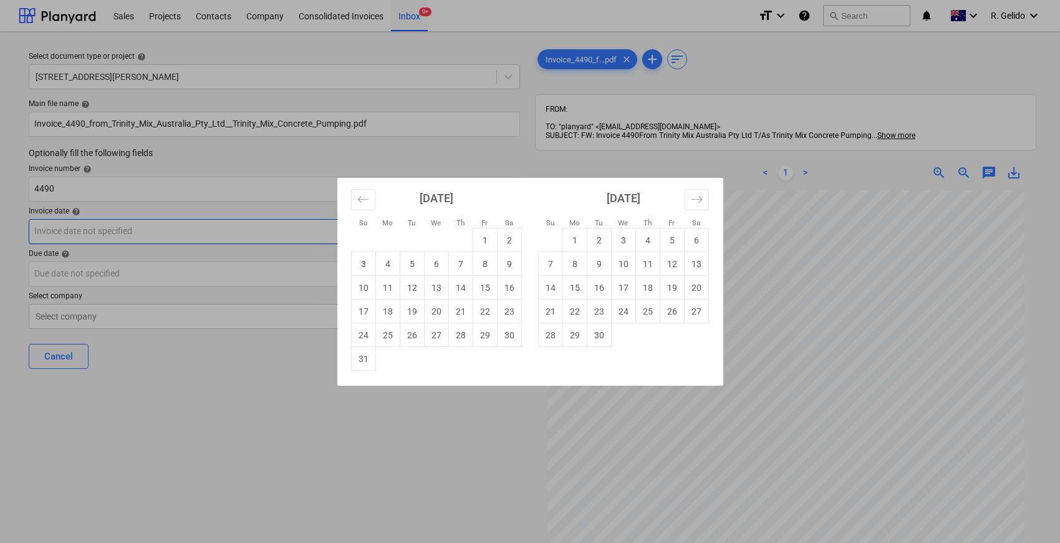
click at [185, 232] on body "Sales Projects Contacts Company Consolidated Invoices Inbox 9+ format_size keyb…" at bounding box center [530, 271] width 1060 height 543
click at [460, 264] on td "7" at bounding box center [460, 264] width 24 height 24
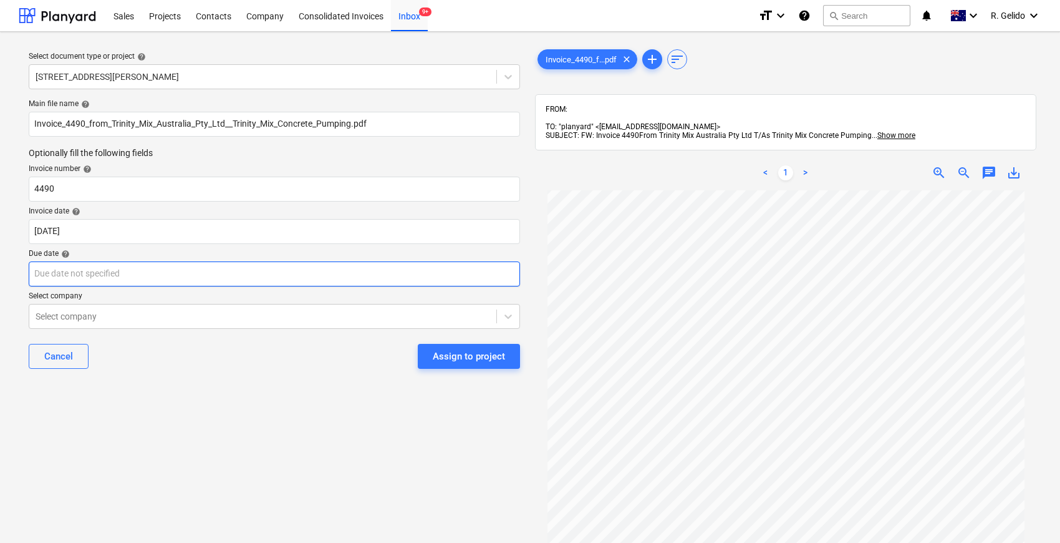
click at [90, 270] on body "Sales Projects Contacts Company Consolidated Invoices Inbox 9+ format_size keyb…" at bounding box center [530, 271] width 1060 height 543
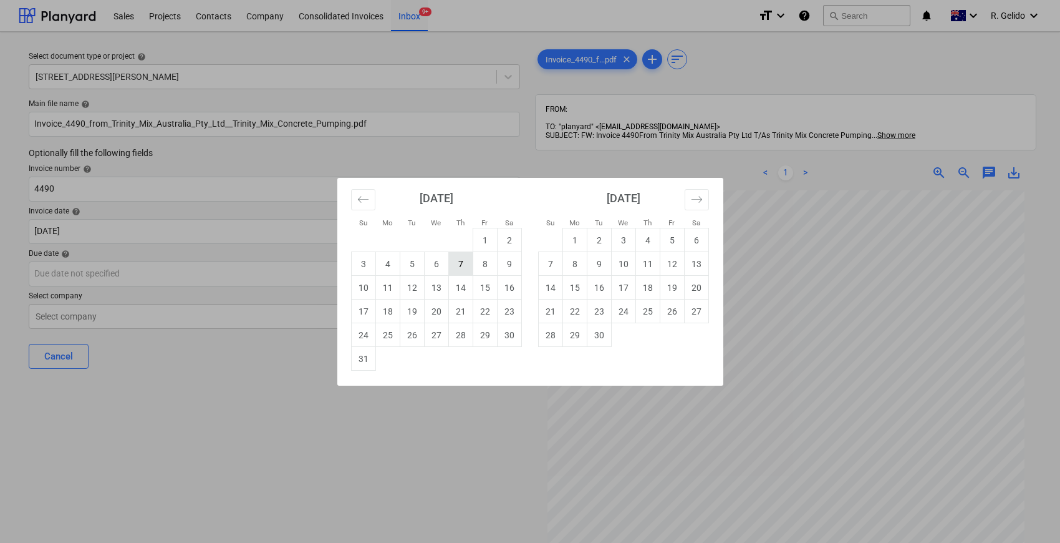
click at [463, 268] on td "7" at bounding box center [460, 264] width 24 height 24
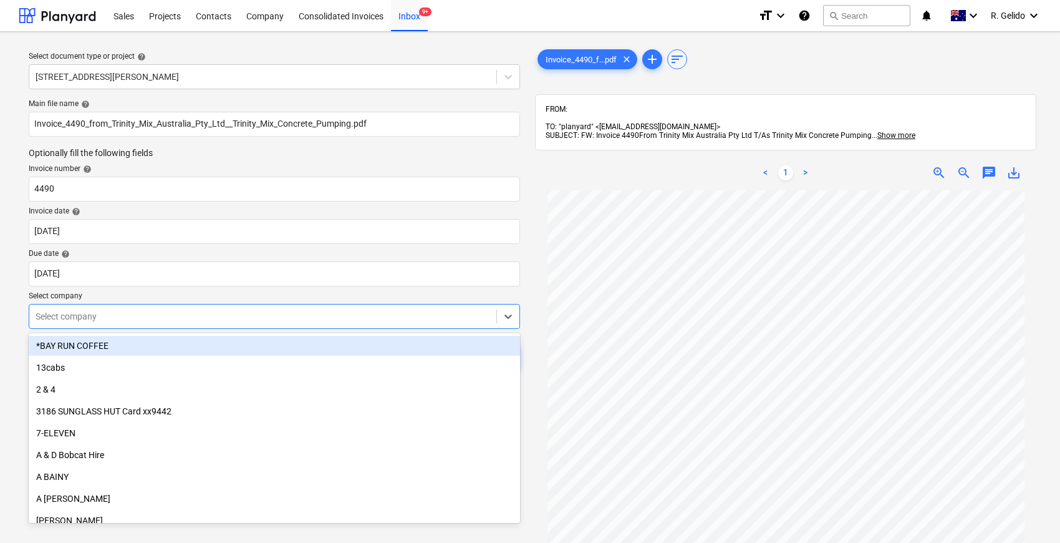
click at [95, 311] on div at bounding box center [263, 316] width 455 height 12
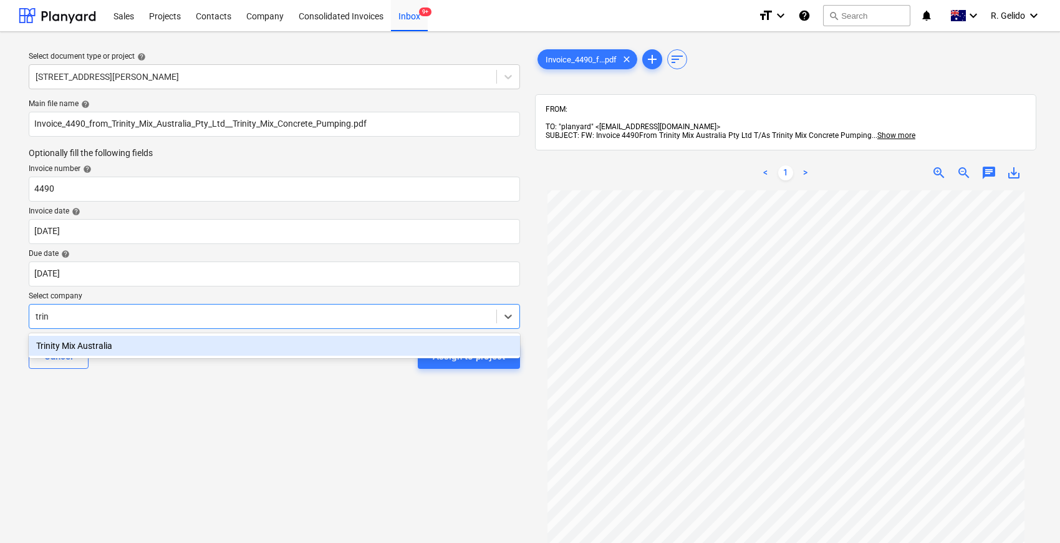
click at [195, 345] on div "Trinity Mix Australia" at bounding box center [274, 346] width 491 height 20
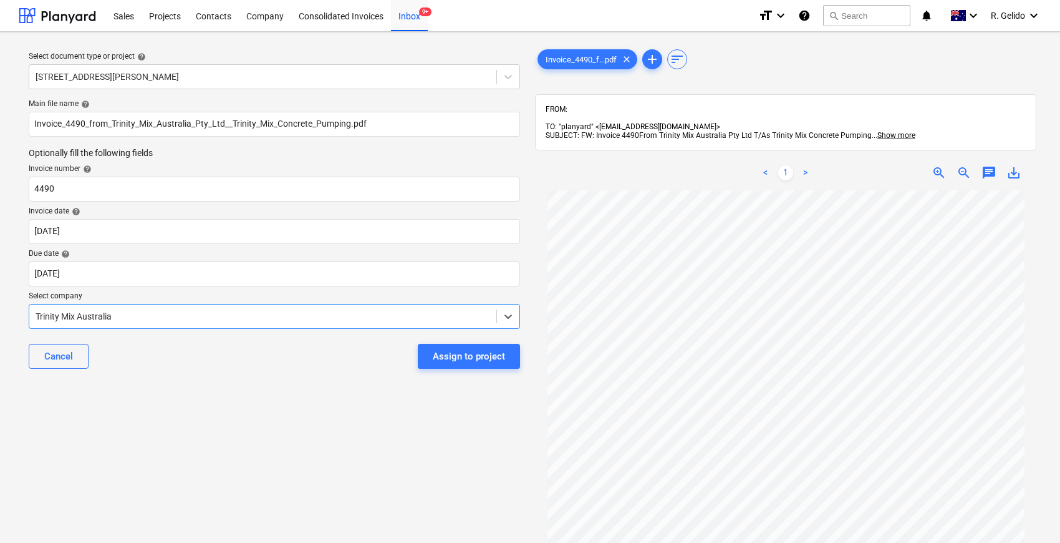
click at [235, 405] on div "Select document type or project help [STREET_ADDRESS][PERSON_NAME] file name he…" at bounding box center [274, 372] width 511 height 661
click at [468, 352] on div "Assign to project" at bounding box center [469, 356] width 72 height 16
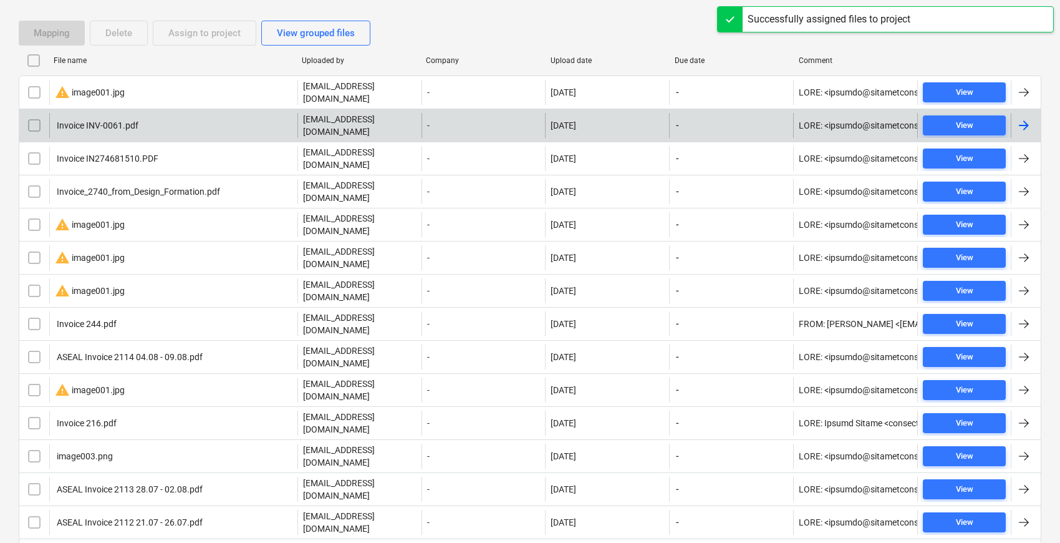
scroll to position [138, 0]
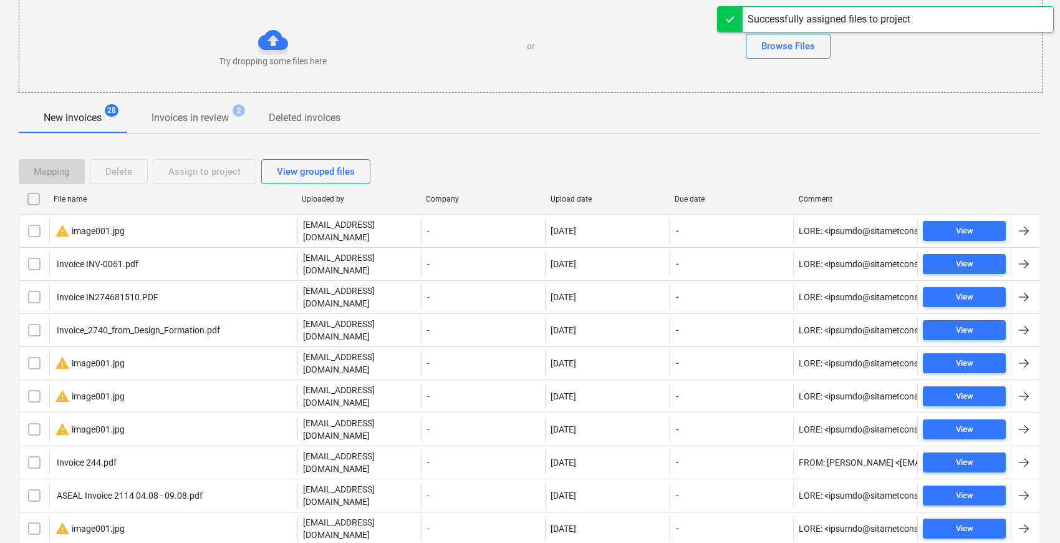
click at [81, 195] on div "File name" at bounding box center [173, 199] width 238 height 9
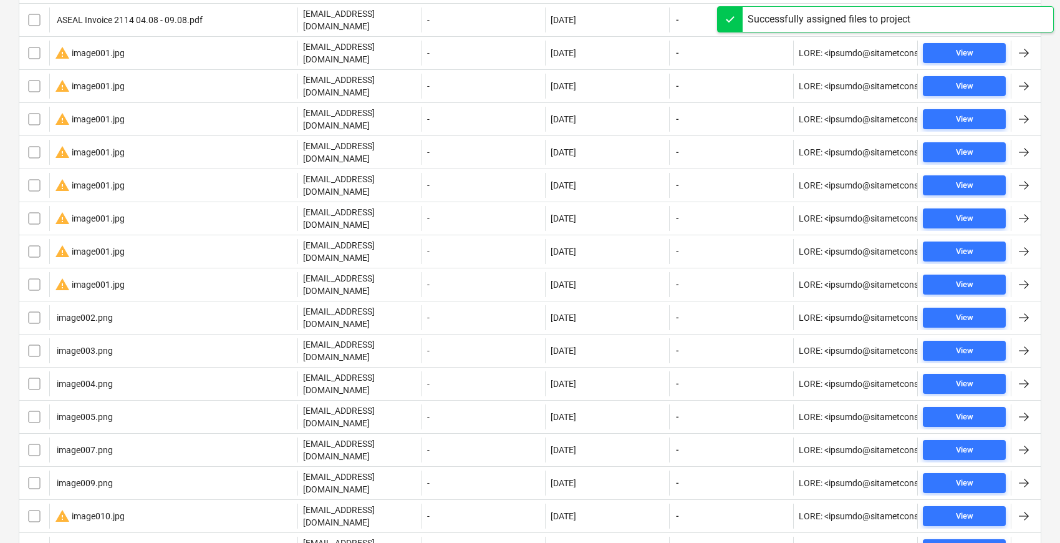
scroll to position [634, 0]
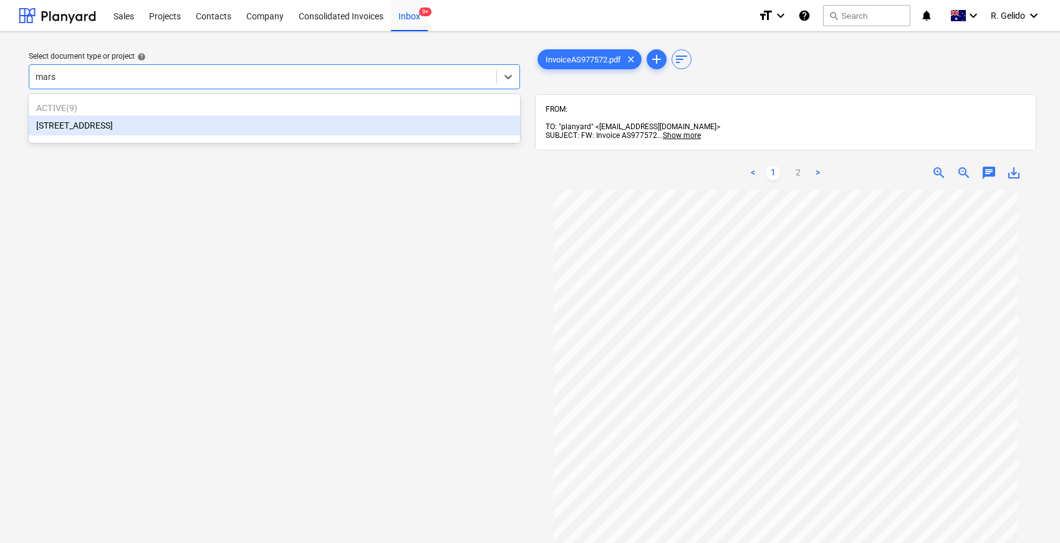
click at [104, 122] on div "[STREET_ADDRESS]" at bounding box center [274, 125] width 491 height 20
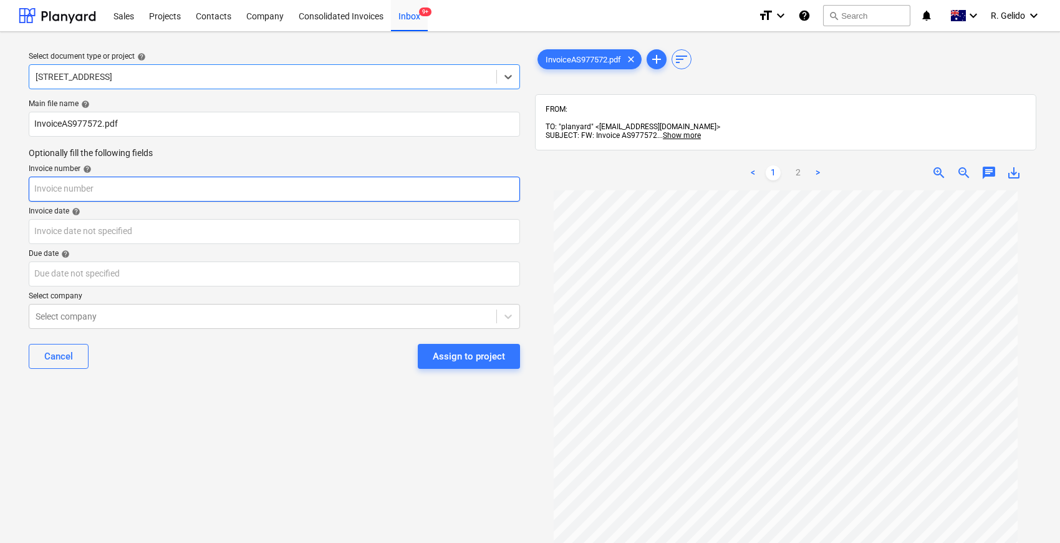
click at [100, 183] on input "text" at bounding box center [274, 189] width 491 height 25
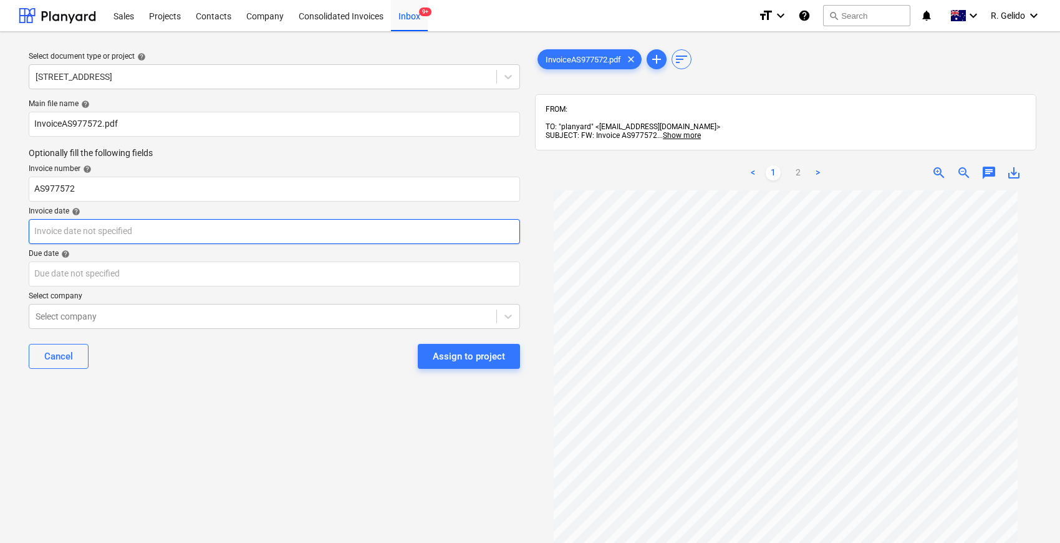
click at [167, 231] on body "Sales Projects Contacts Company Consolidated Invoices Inbox 9+ format_size keyb…" at bounding box center [530, 271] width 1060 height 543
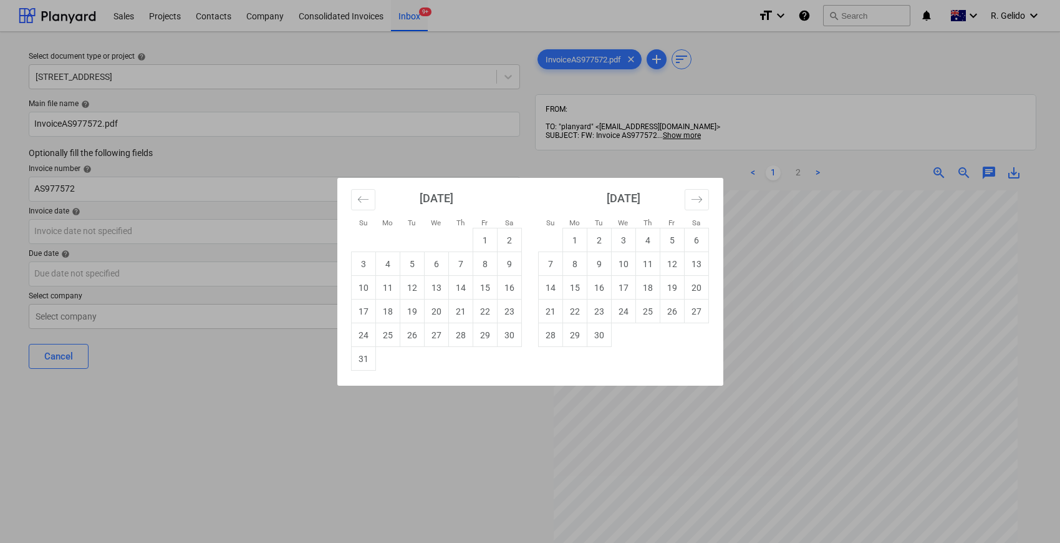
click at [390, 286] on td "11" at bounding box center [387, 288] width 24 height 24
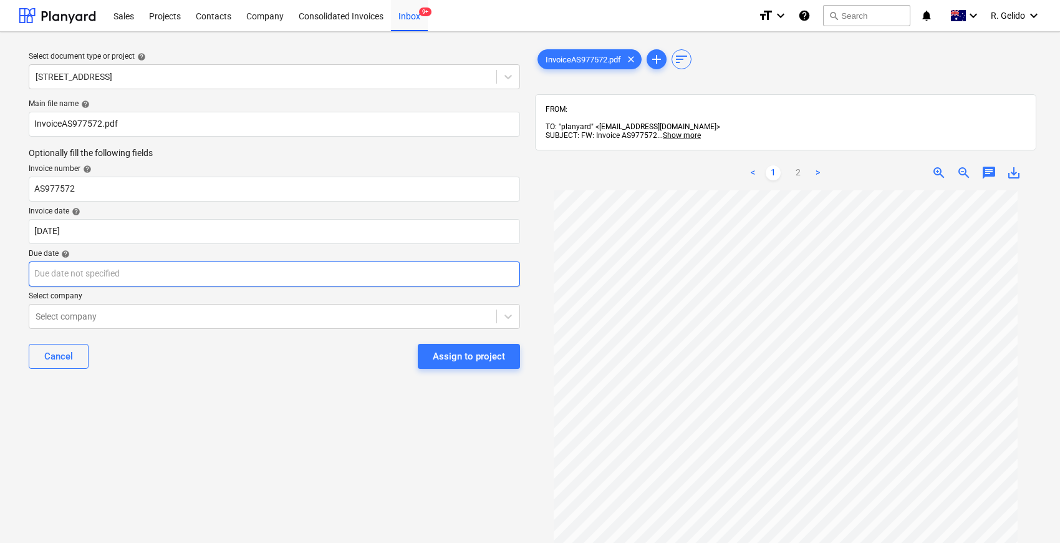
click at [130, 277] on body "Sales Projects Contacts Company Consolidated Invoices Inbox 9+ format_size keyb…" at bounding box center [530, 271] width 1060 height 543
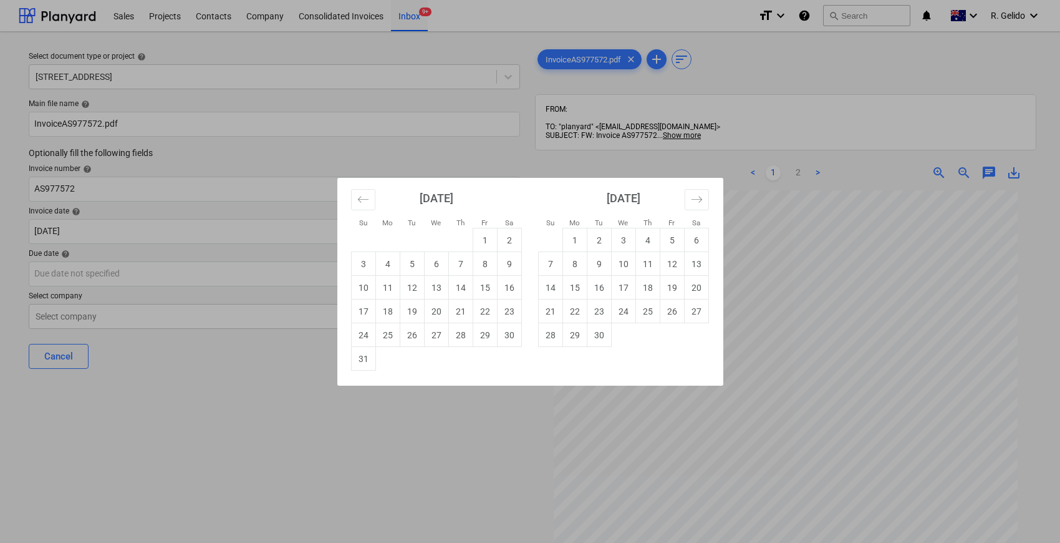
click at [249, 434] on div "Su Mo Tu We Th Fr Sa Su Mo Tu We Th Fr Sa [DATE] 1 2 3 4 5 6 7 8 9 10 11 12 13 …" at bounding box center [530, 271] width 1060 height 543
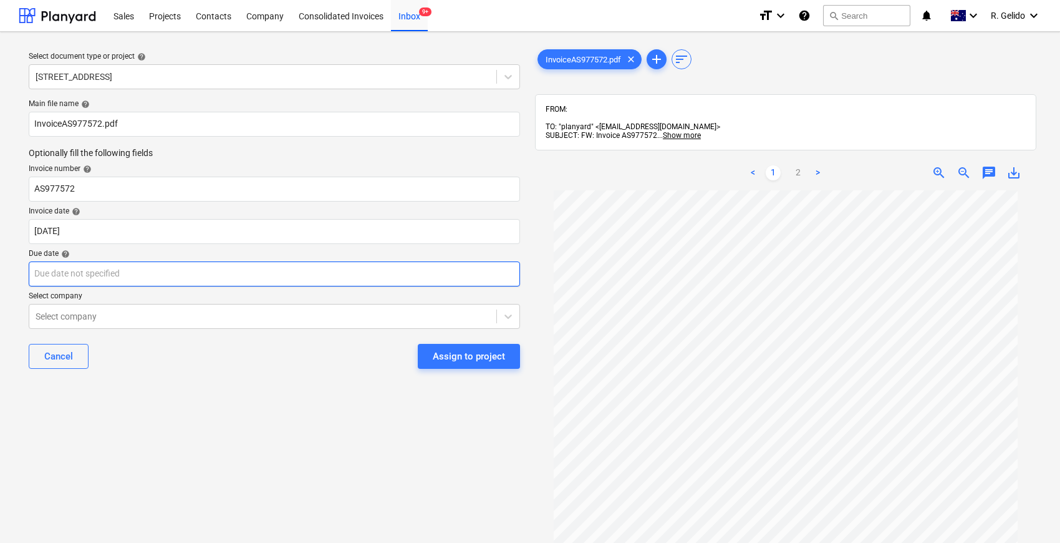
click at [321, 274] on body "Sales Projects Contacts Company Consolidated Invoices Inbox 9+ format_size keyb…" at bounding box center [530, 271] width 1060 height 543
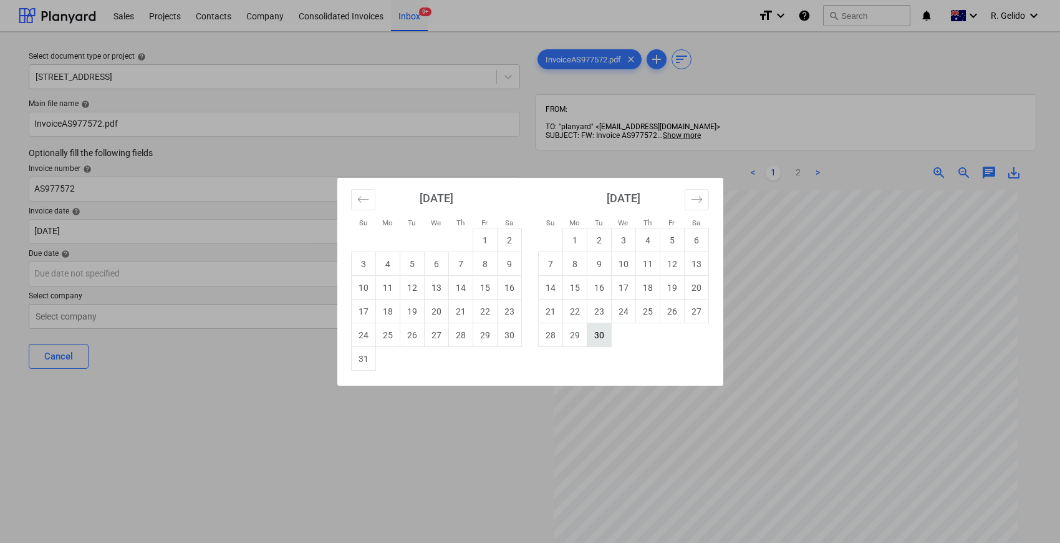
click at [604, 327] on td "30" at bounding box center [599, 335] width 24 height 24
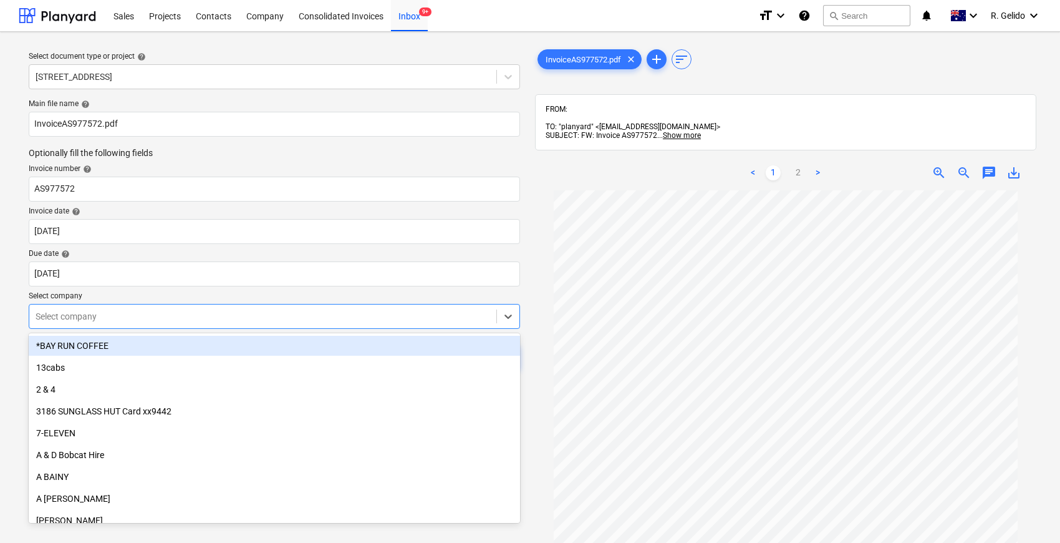
click at [253, 316] on div at bounding box center [263, 316] width 455 height 12
type input "aussi"
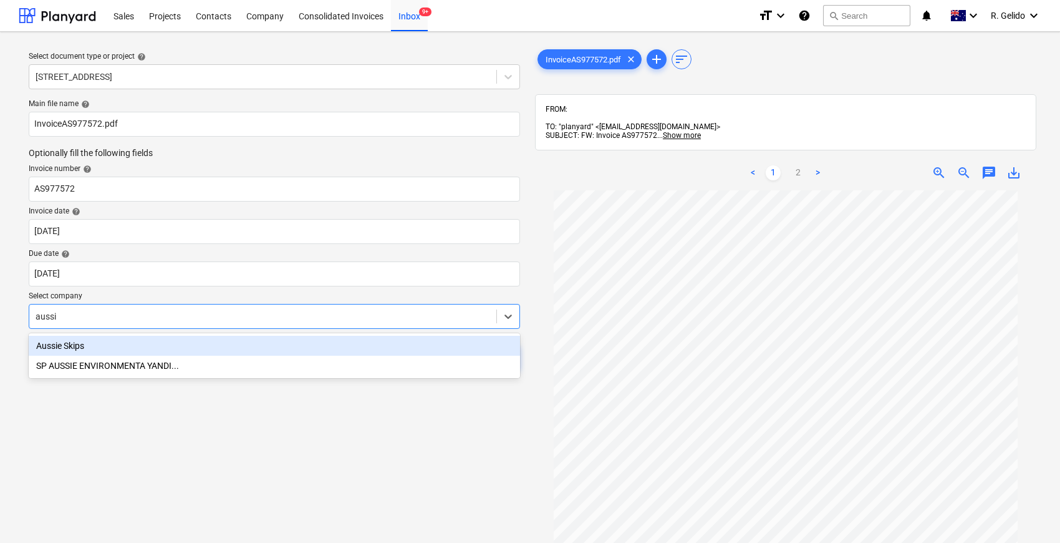
click at [255, 337] on div "Aussie Skips" at bounding box center [274, 346] width 491 height 20
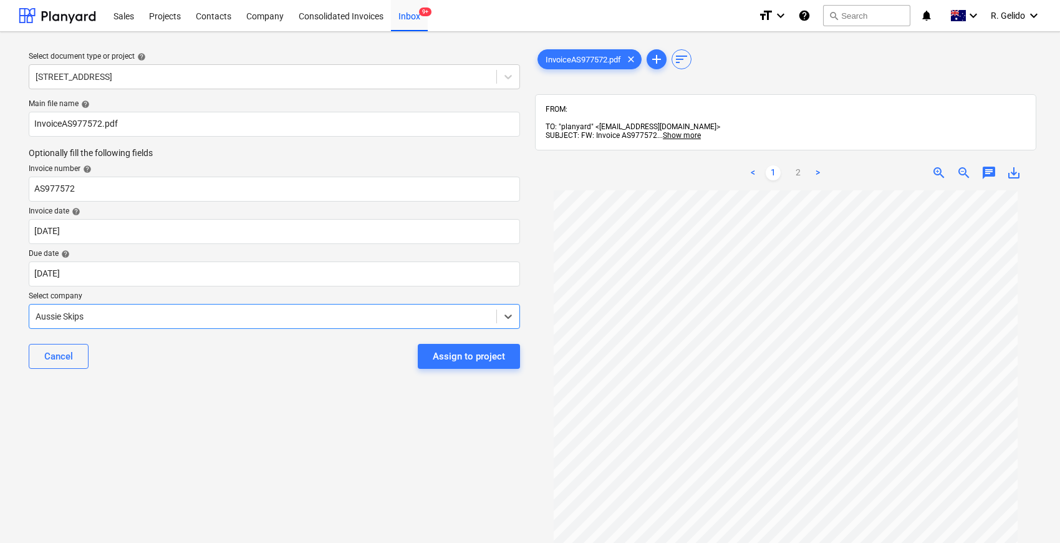
click at [269, 395] on div "Select document type or project help 2 Kaga Place, Marsfield Main file name hel…" at bounding box center [274, 372] width 511 height 661
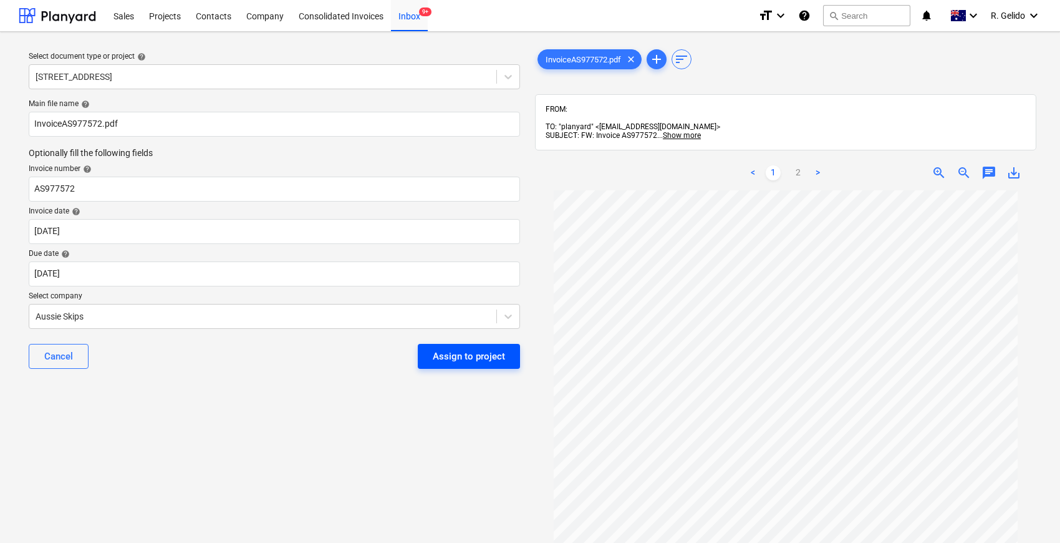
click at [460, 360] on div "Assign to project" at bounding box center [469, 356] width 72 height 16
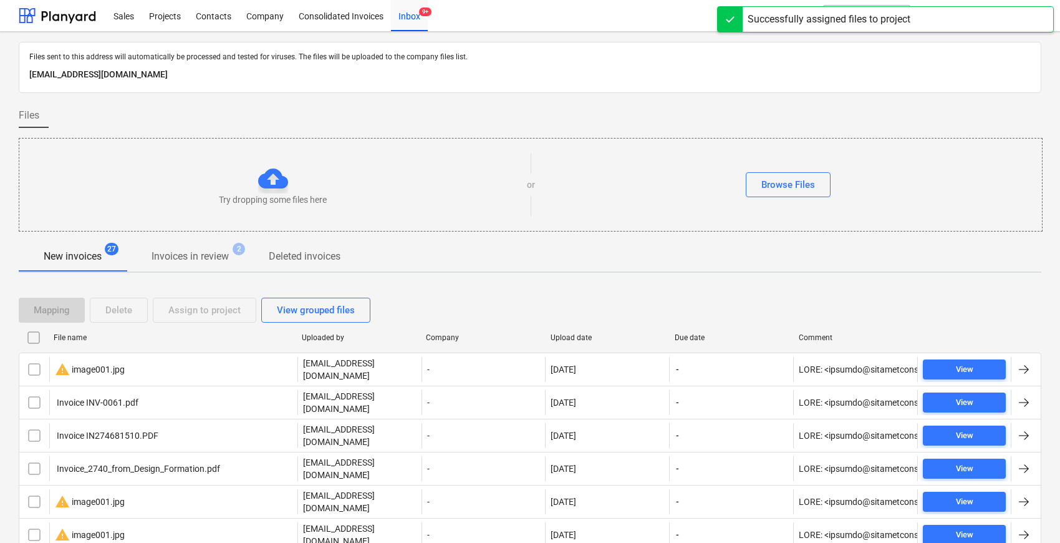
click at [85, 335] on div "File name" at bounding box center [173, 337] width 238 height 9
checkbox input "false"
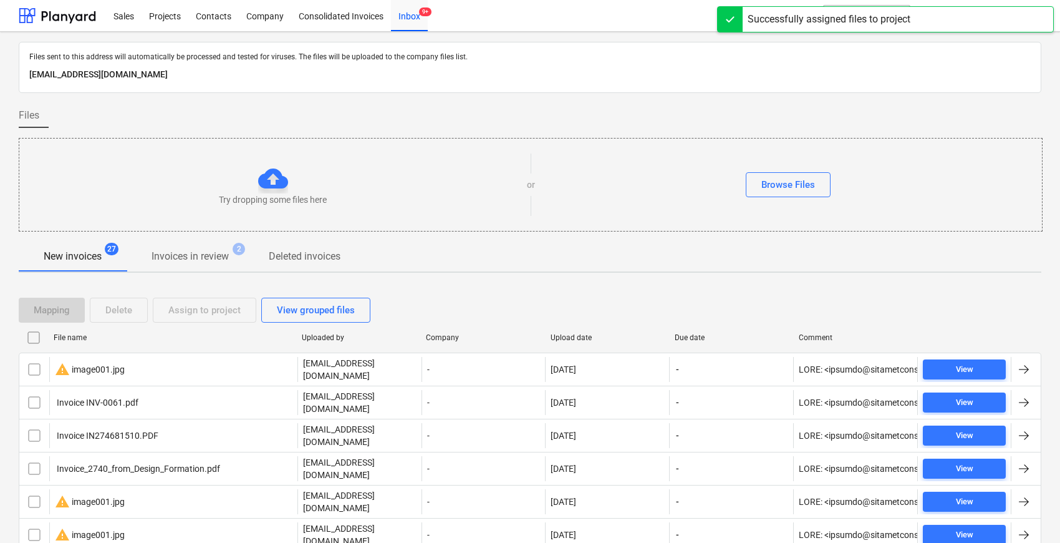
checkbox input "false"
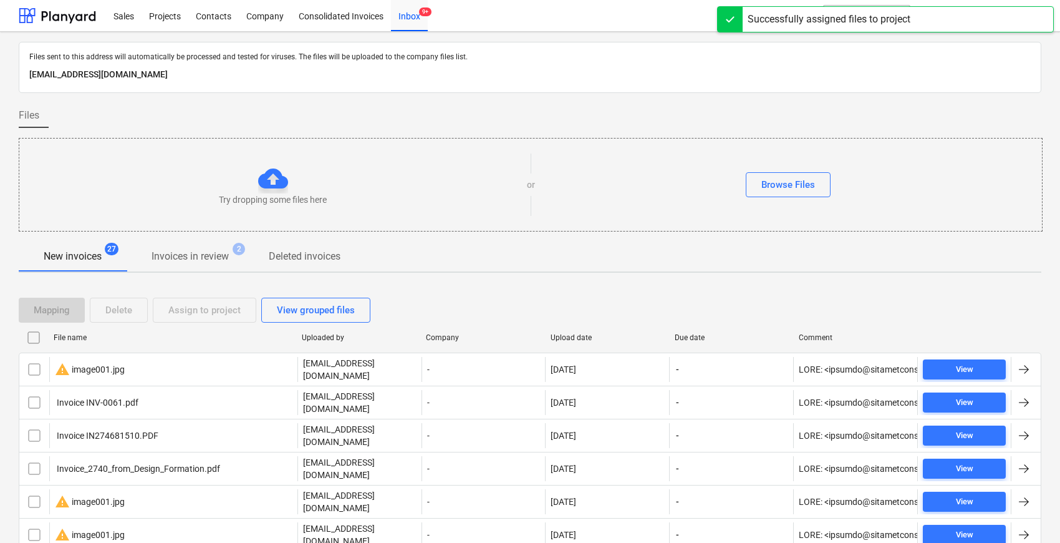
checkbox input "false"
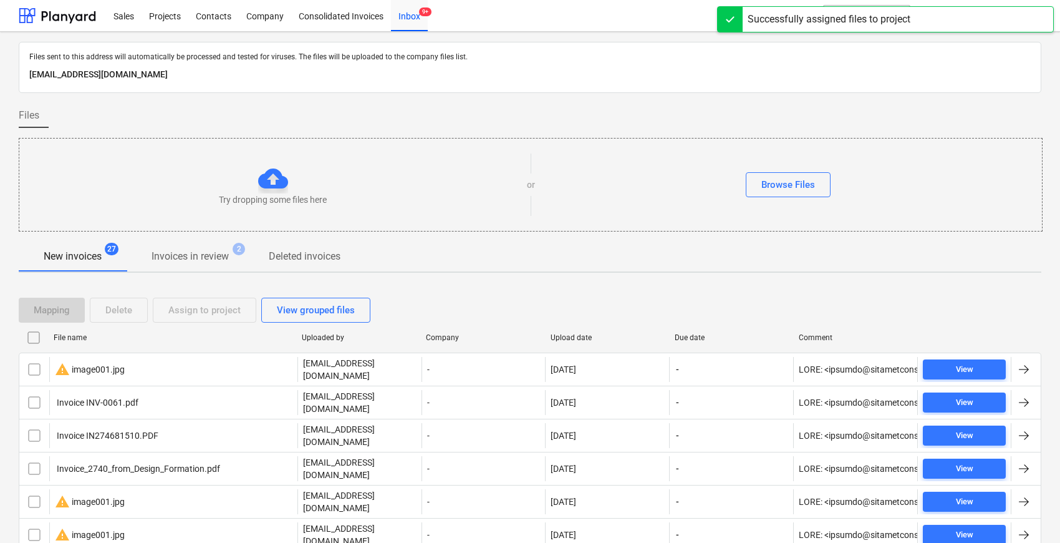
checkbox input "false"
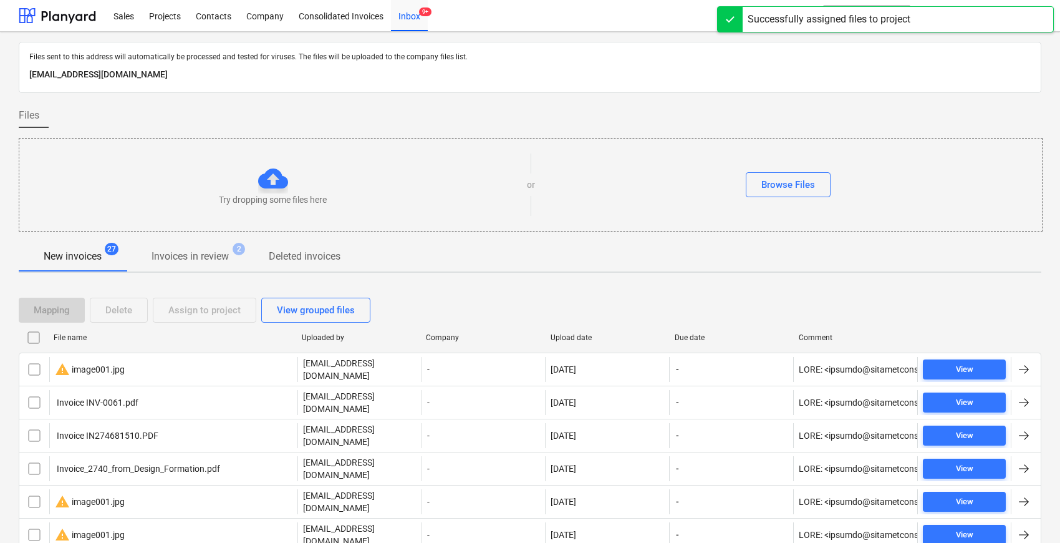
checkbox input "false"
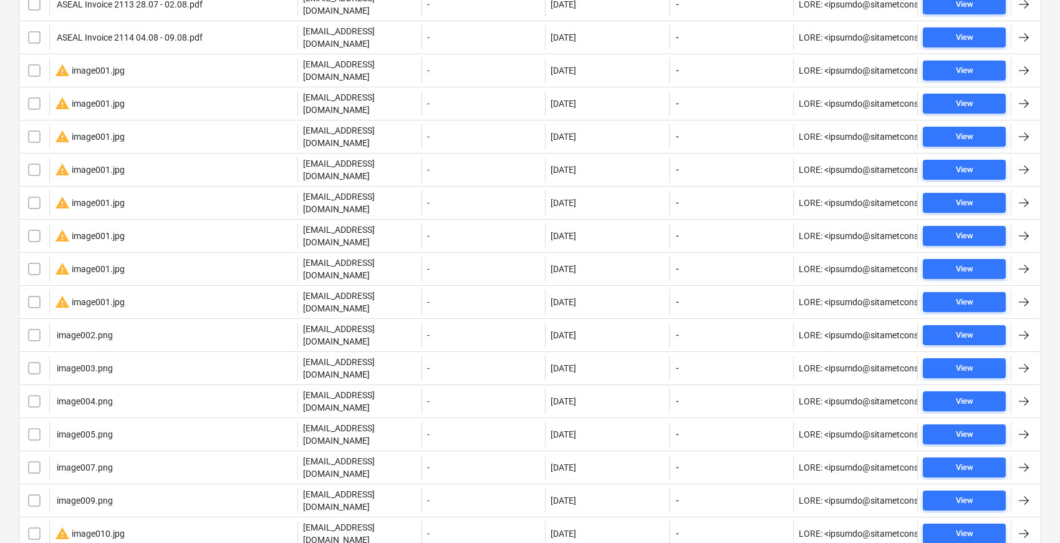
scroll to position [606, 0]
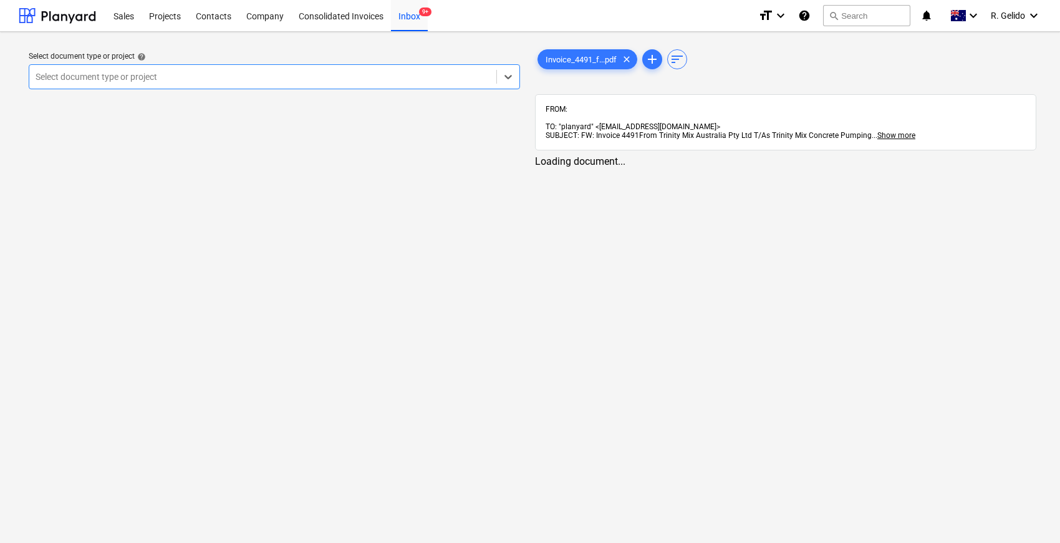
click at [402, 74] on div at bounding box center [263, 76] width 455 height 12
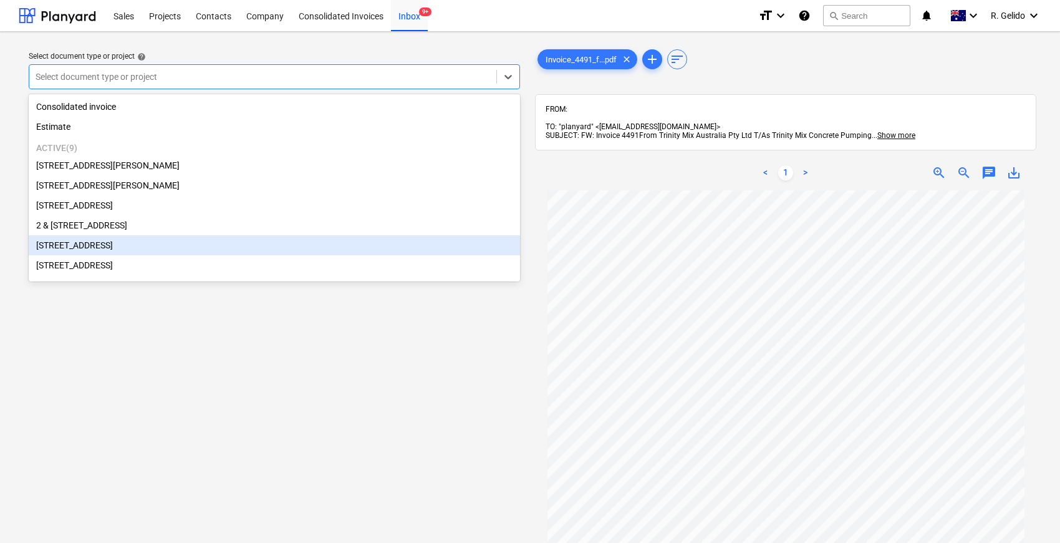
scroll to position [112, 0]
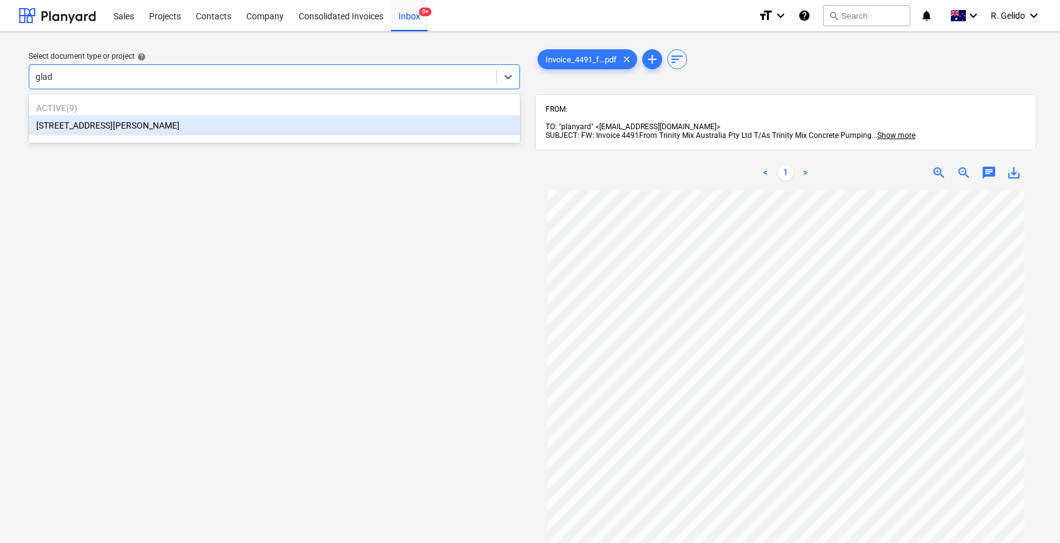
type input "glade"
click at [150, 131] on div "[STREET_ADDRESS][PERSON_NAME]" at bounding box center [274, 125] width 491 height 20
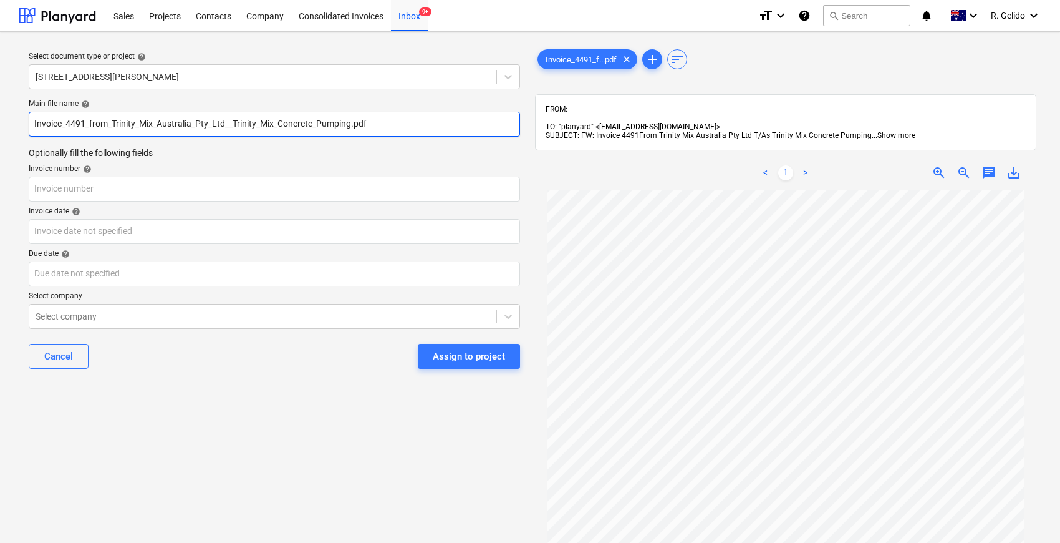
drag, startPoint x: 388, startPoint y: 118, endPoint x: 0, endPoint y: 123, distance: 388.0
click at [0, 123] on div "Select document type or project help 8 Chapman Street, Gladesville Main file na…" at bounding box center [530, 372] width 1060 height 681
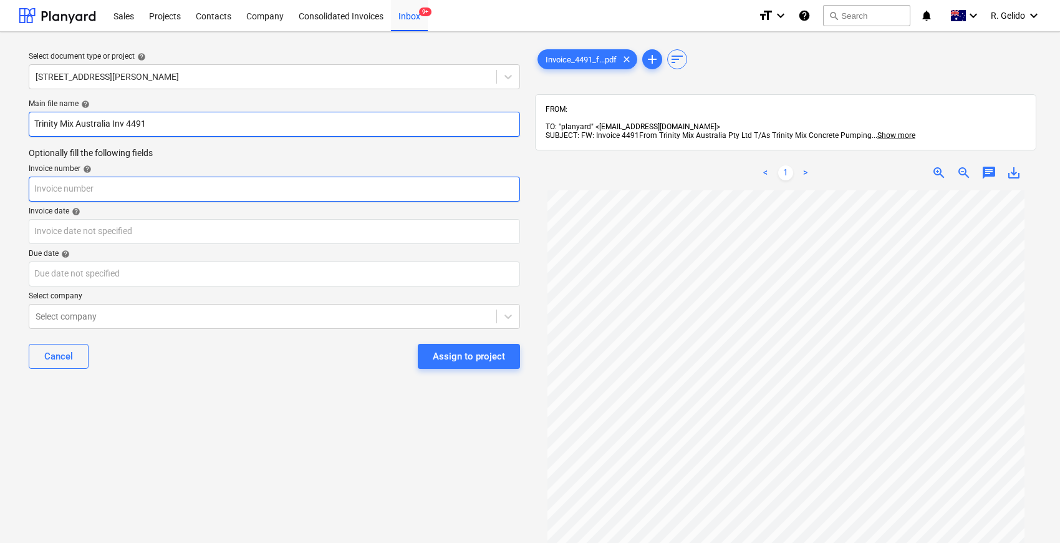
type input "Trinity Mix Australia Inv 4491"
click at [243, 195] on input "text" at bounding box center [274, 189] width 491 height 25
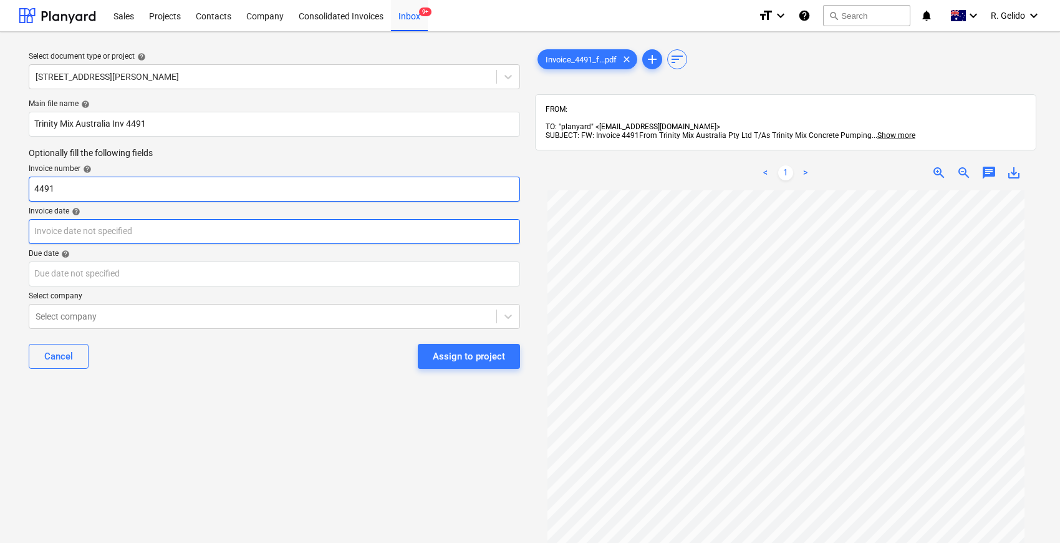
type input "4491"
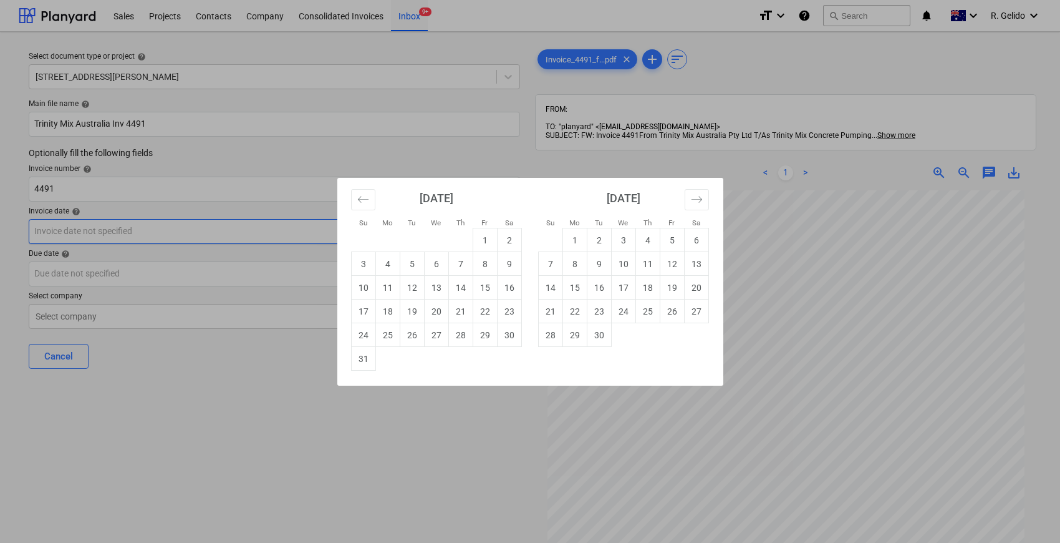
click at [235, 230] on body "Sales Projects Contacts Company Consolidated Invoices Inbox 9+ format_size keyb…" at bounding box center [530, 271] width 1060 height 543
click at [438, 263] on td "6" at bounding box center [436, 264] width 24 height 24
type input "06 Aug 2025"
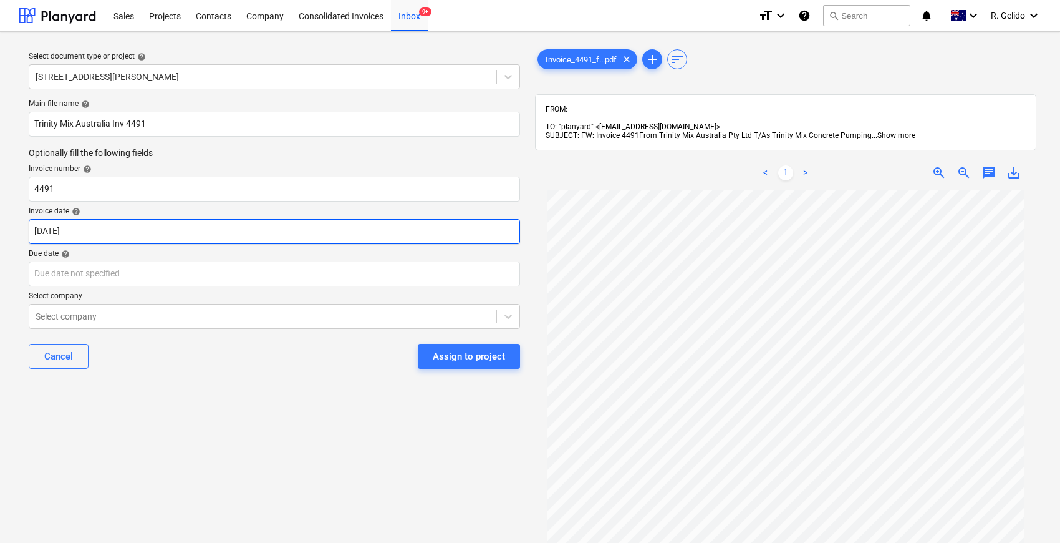
click at [77, 232] on body "Sales Projects Contacts Company Consolidated Invoices Inbox 9+ format_size keyb…" at bounding box center [530, 271] width 1060 height 543
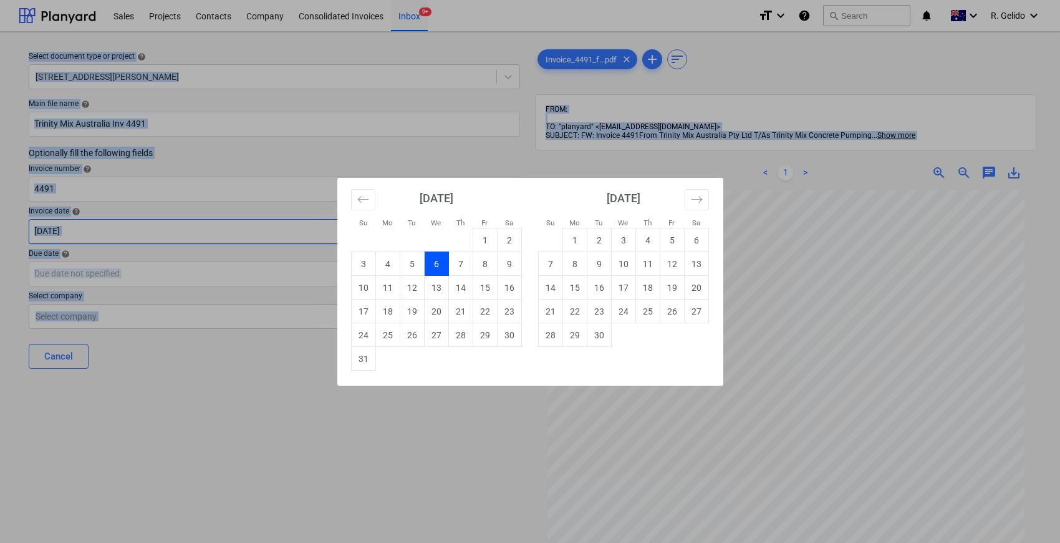
click at [77, 233] on div "Su Mo Tu We Th Fr Sa Su Mo Tu We Th Fr Sa [DATE] 1 2 3 4 5 6 7 8 9 10 11 12 13 …" at bounding box center [530, 271] width 1060 height 543
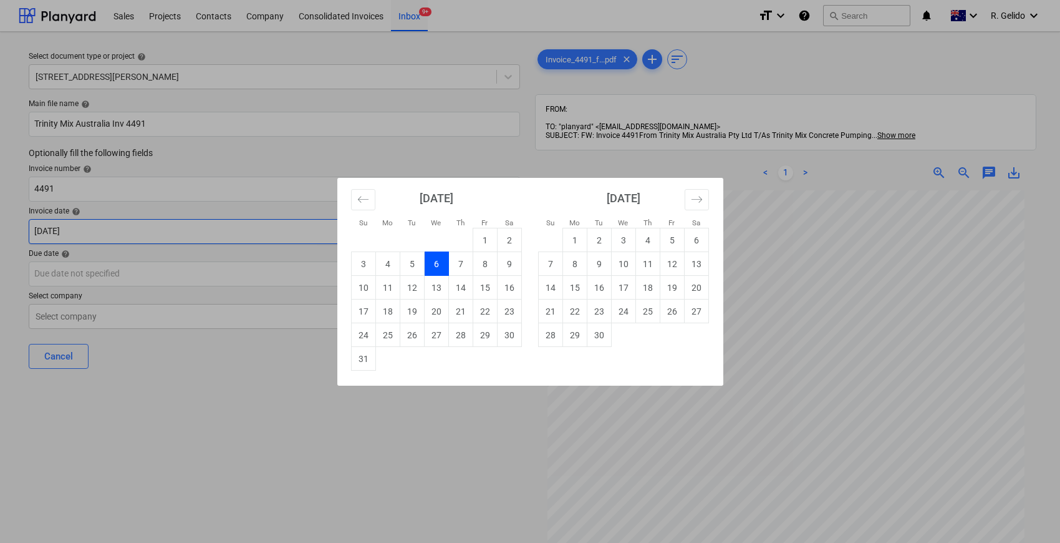
click at [77, 234] on body "Sales Projects Contacts Company Consolidated Invoices Inbox 9+ format_size keyb…" at bounding box center [530, 271] width 1060 height 543
click at [89, 268] on div "Su Mo Tu We Th Fr Sa Su Mo Tu We Th Fr Sa [DATE] 1 2 3 4 5 6 7 8 9 10 11 12 13 …" at bounding box center [530, 271] width 1060 height 543
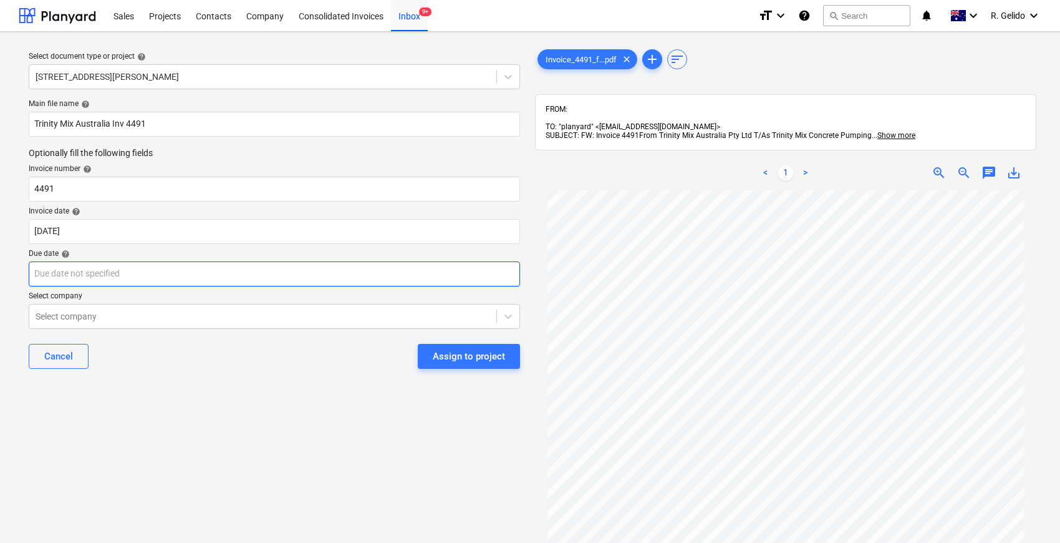
click at [90, 272] on body "Sales Projects Contacts Company Consolidated Invoices Inbox 9+ format_size keyb…" at bounding box center [530, 271] width 1060 height 543
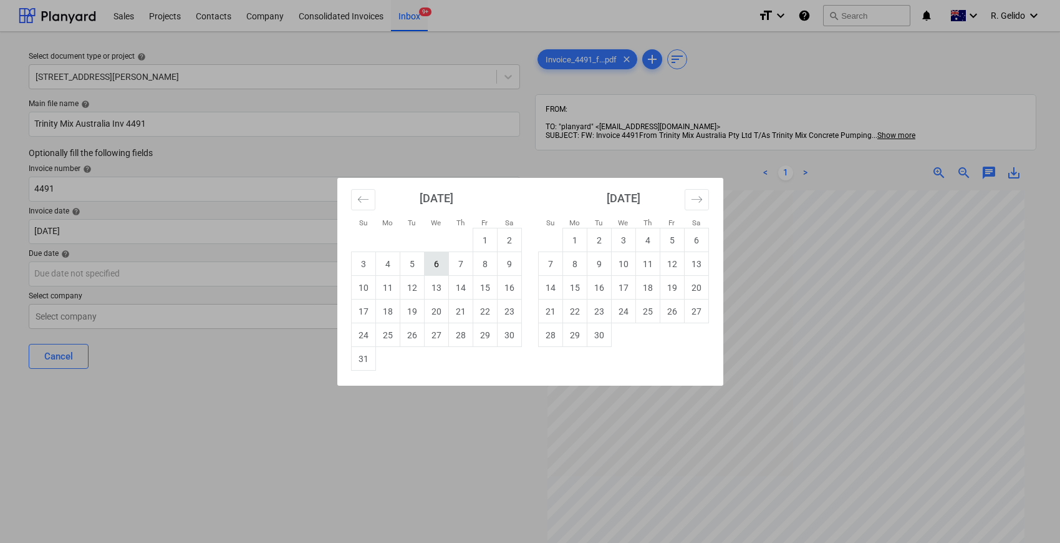
click at [430, 268] on td "6" at bounding box center [436, 264] width 24 height 24
type input "06 Aug 2025"
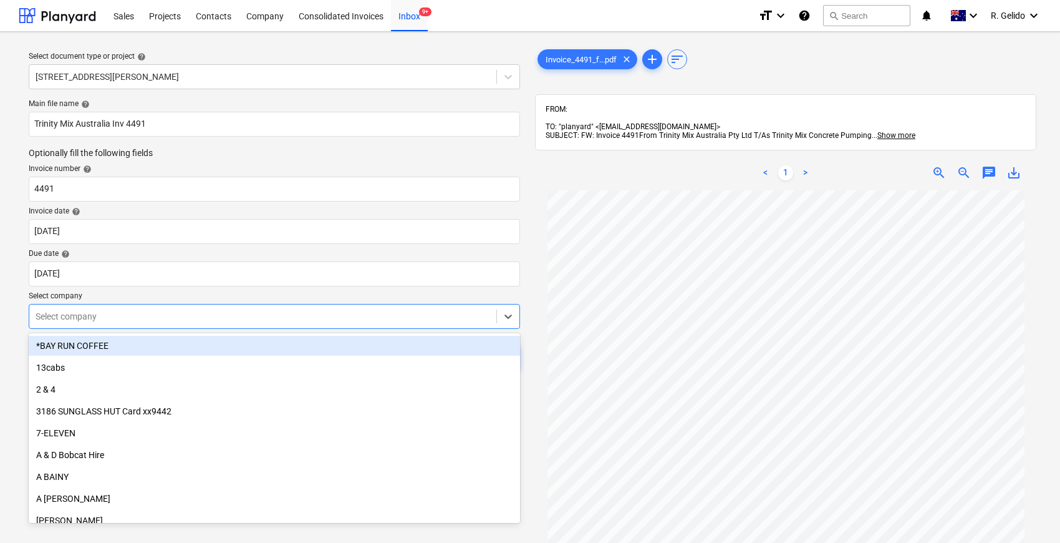
click at [152, 320] on div at bounding box center [263, 316] width 455 height 12
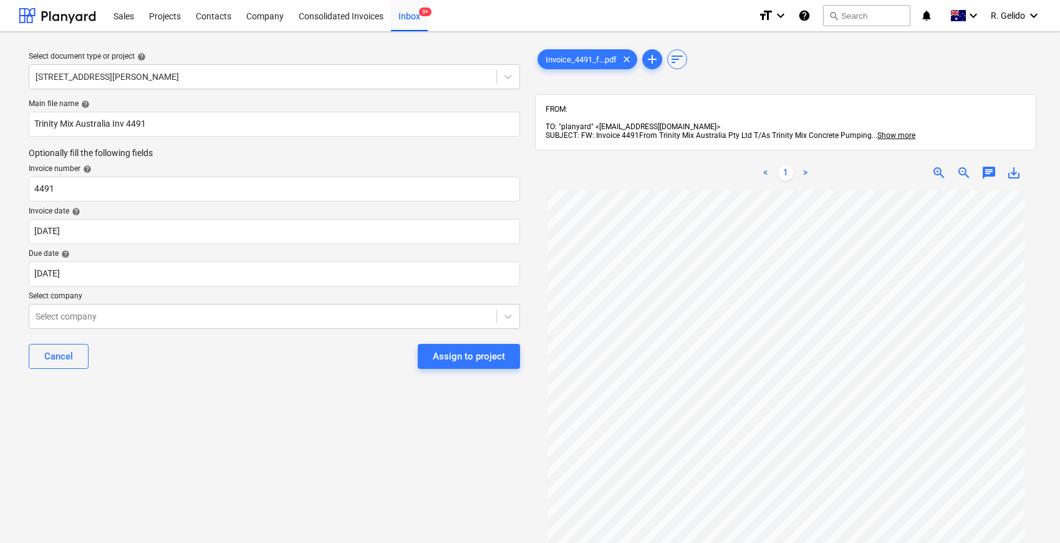
click at [531, 377] on div "Invoice_4491_f...pdf clear add sort FROM: TO: "planyard" <238ce47a-bcf9-4a35-94…" at bounding box center [785, 372] width 511 height 661
click at [430, 327] on div "Select company" at bounding box center [274, 316] width 491 height 25
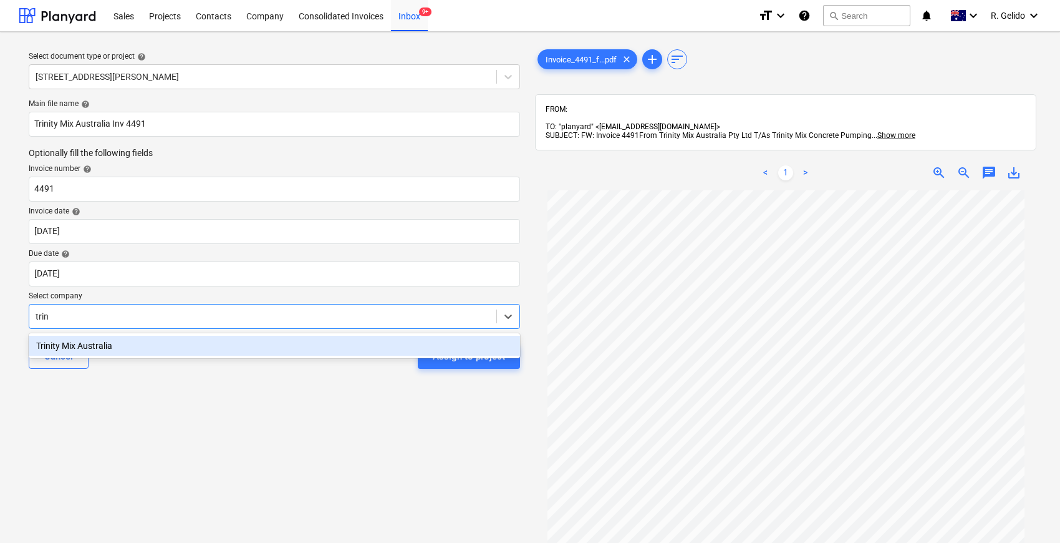
type input "trini"
click at [414, 345] on div "Trinity Mix Australia" at bounding box center [274, 346] width 491 height 20
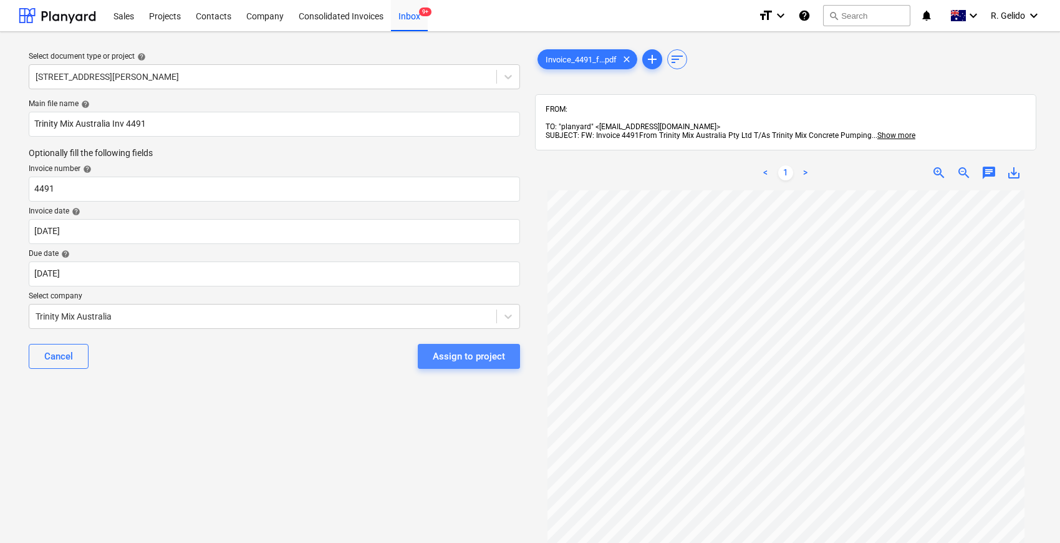
click at [493, 359] on div "Assign to project" at bounding box center [469, 356] width 72 height 16
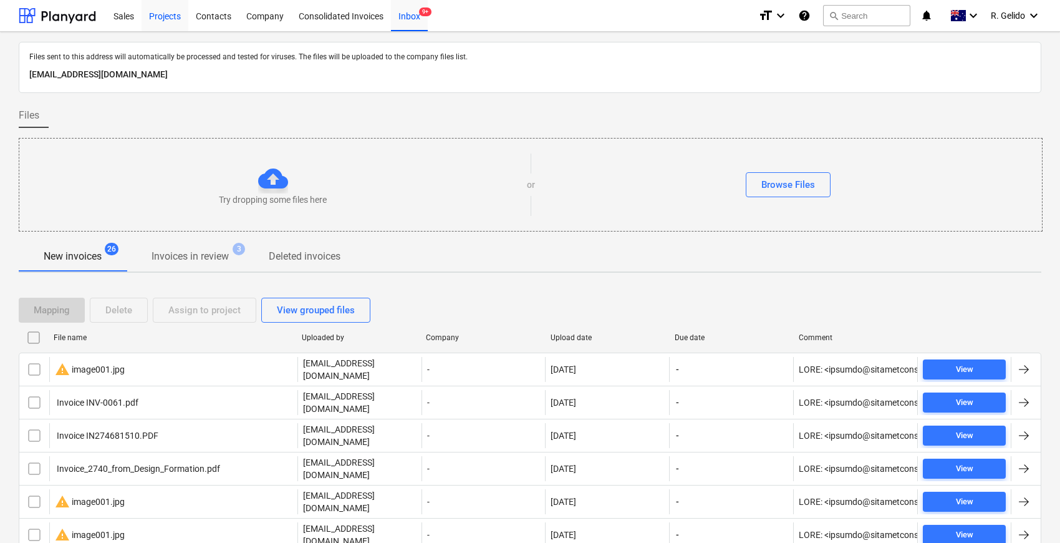
click at [148, 25] on div "Projects" at bounding box center [165, 15] width 47 height 32
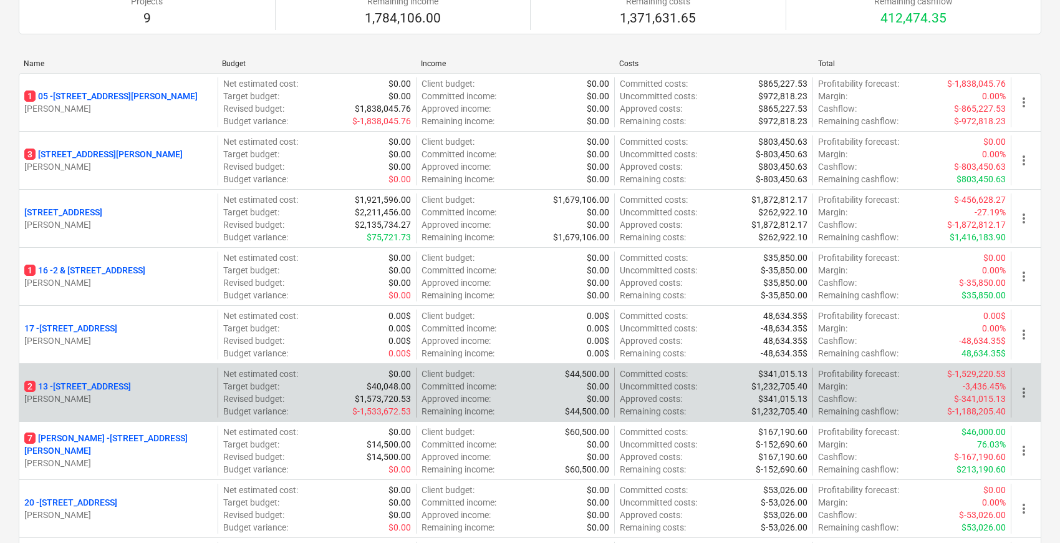
scroll to position [277, 0]
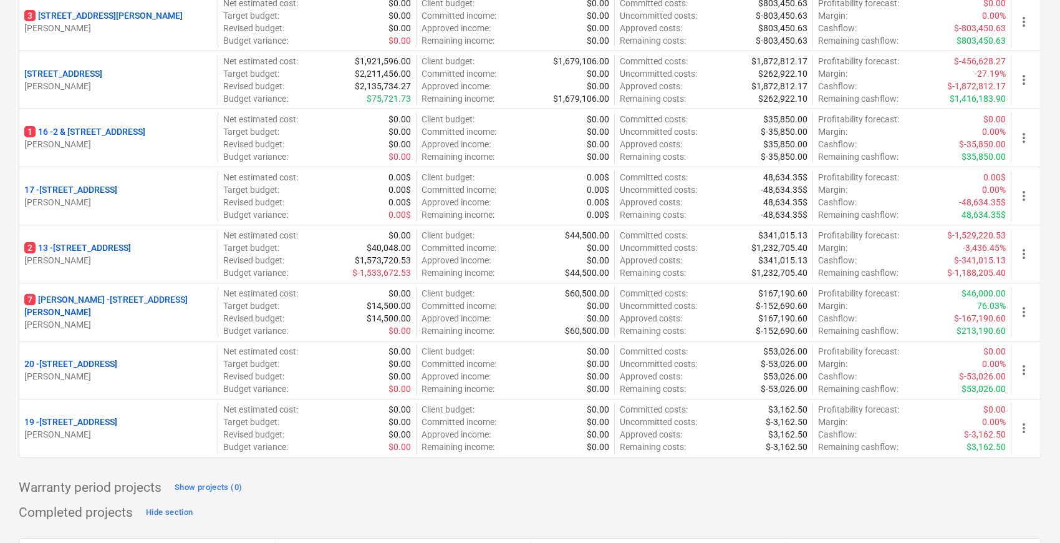
click at [79, 303] on p "7 Chapman - 8 Chapman Street, Gladesville" at bounding box center [118, 305] width 188 height 25
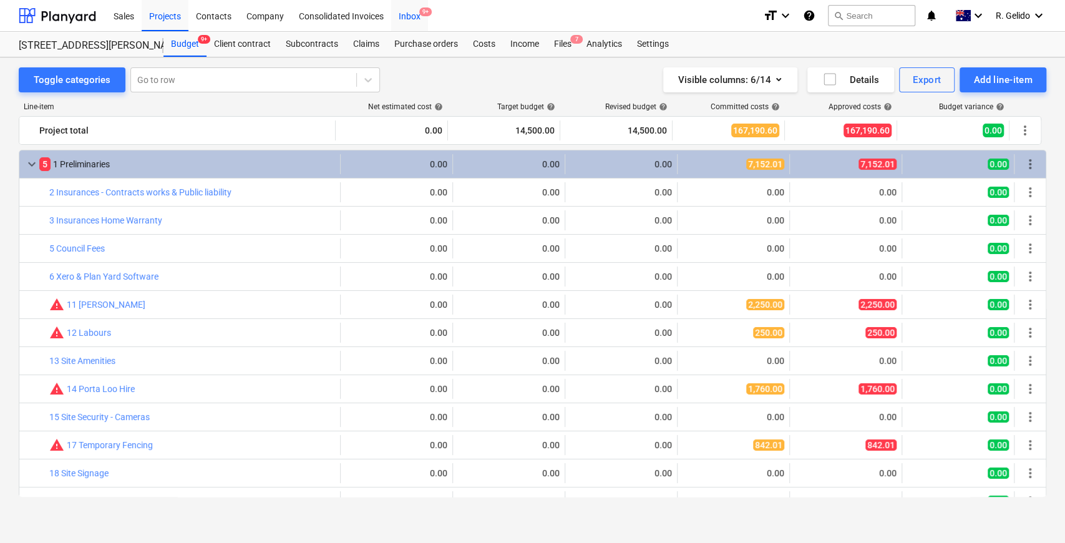
click at [404, 17] on div "Inbox 9+" at bounding box center [409, 15] width 37 height 32
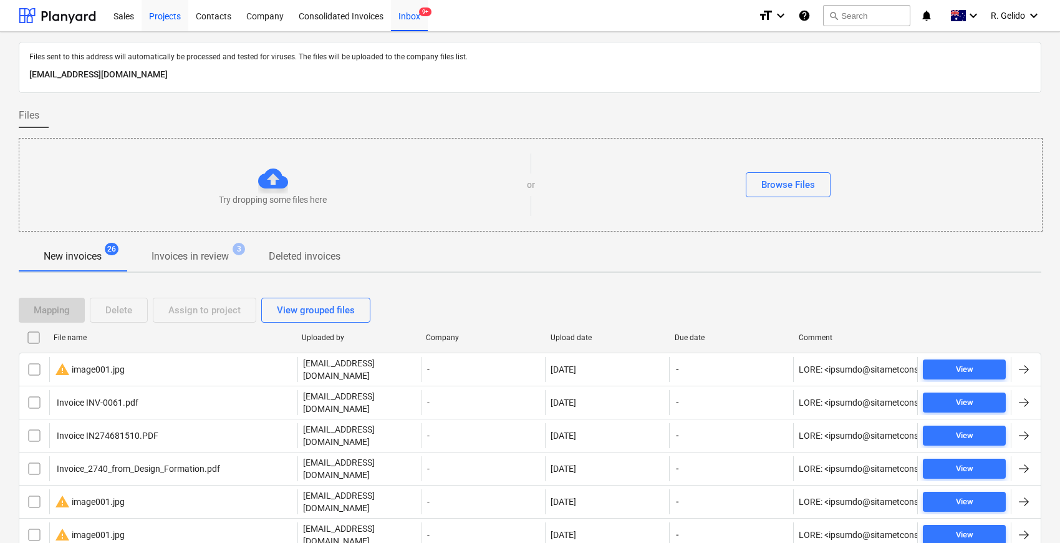
click at [163, 14] on div "Projects" at bounding box center [165, 15] width 47 height 32
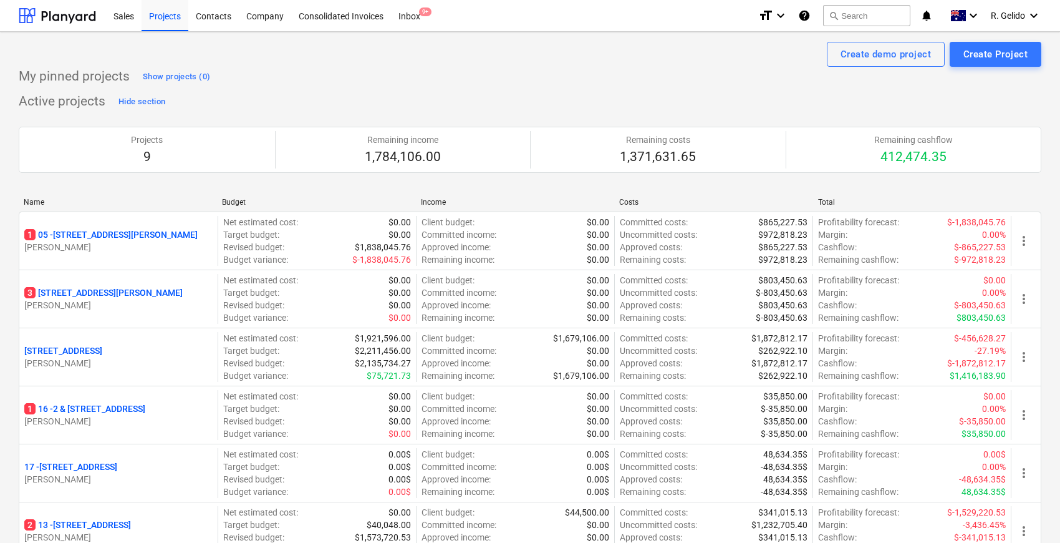
scroll to position [346, 0]
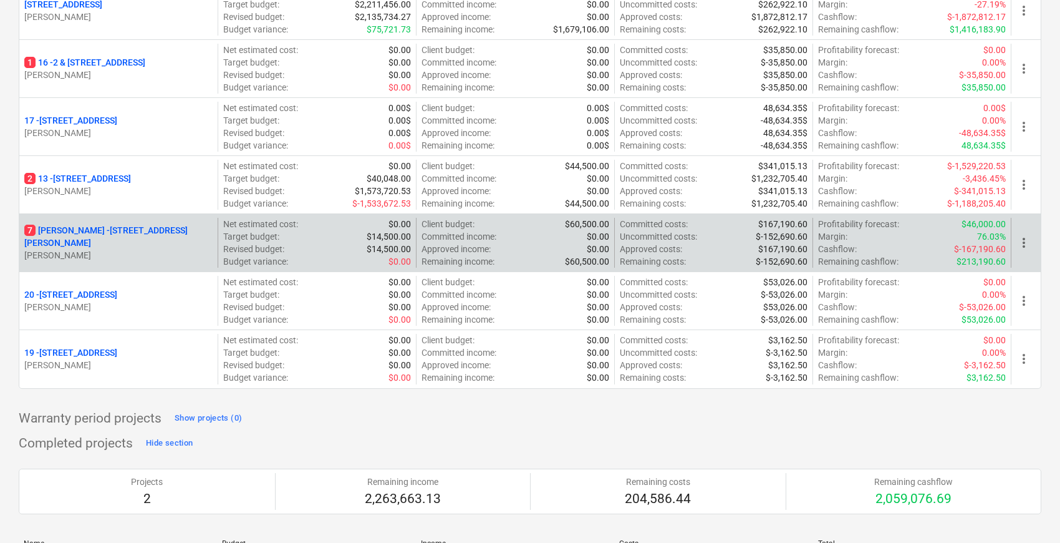
click at [43, 226] on div "7 Chapman - 8 Chapman Street, Gladesville C. Elias" at bounding box center [118, 243] width 198 height 50
click at [51, 233] on p "7 Chapman - 8 Chapman Street, Gladesville" at bounding box center [118, 236] width 188 height 25
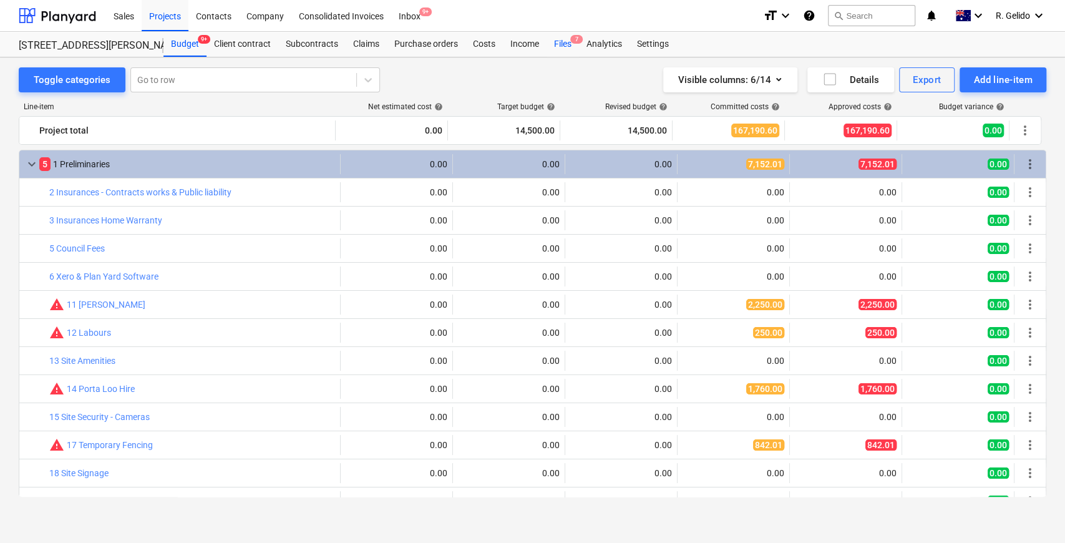
click at [564, 46] on div "Files 7" at bounding box center [562, 44] width 32 height 25
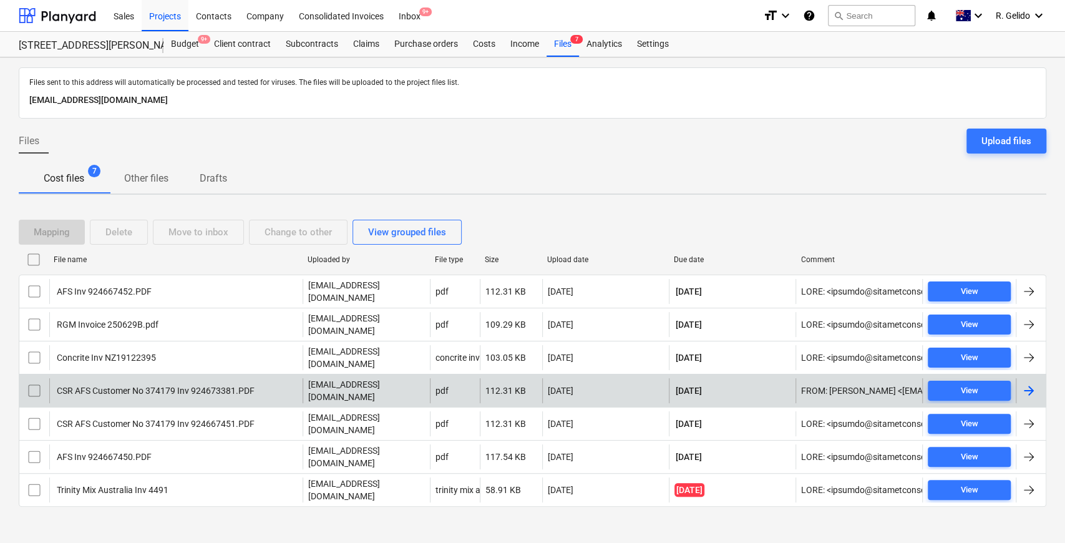
click at [121, 385] on div "CSR AFS Customer No 374179 Inv 924673381.PDF" at bounding box center [155, 390] width 200 height 10
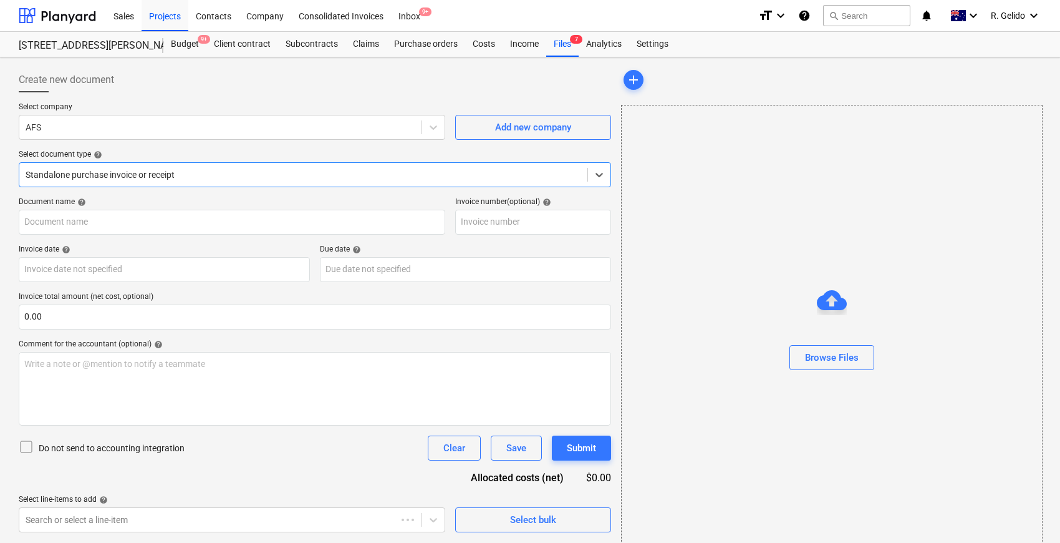
type input "924673381"
type input "[DATE]"
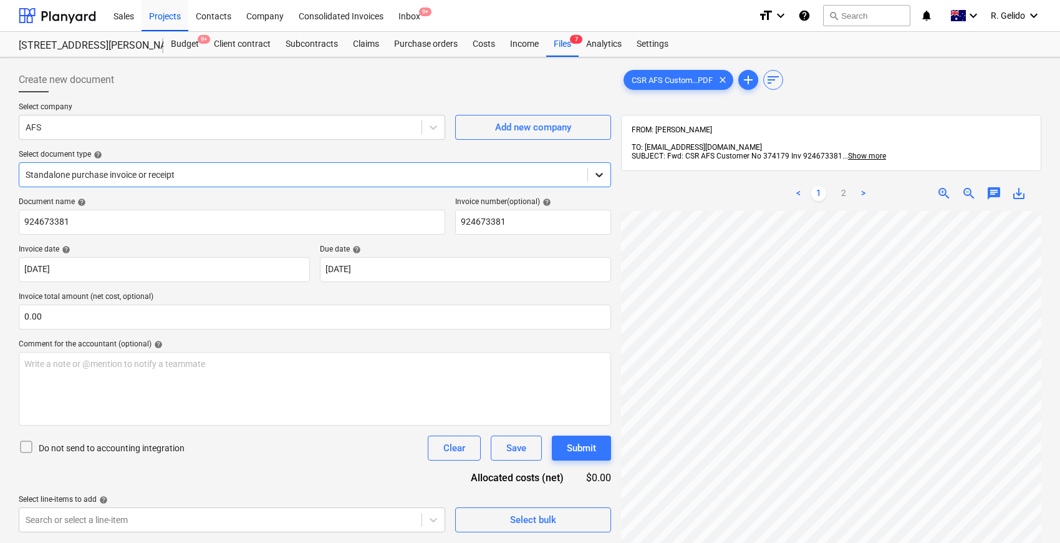
click at [599, 173] on icon at bounding box center [599, 174] width 12 height 12
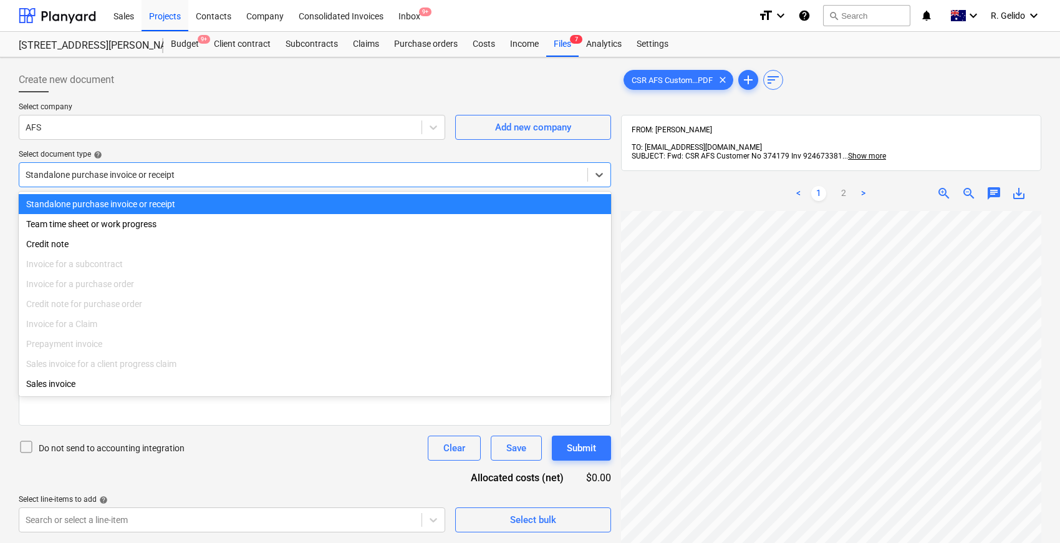
click at [221, 140] on div "Select company AFS Add new company Select document type help option Standalone …" at bounding box center [315, 149] width 593 height 95
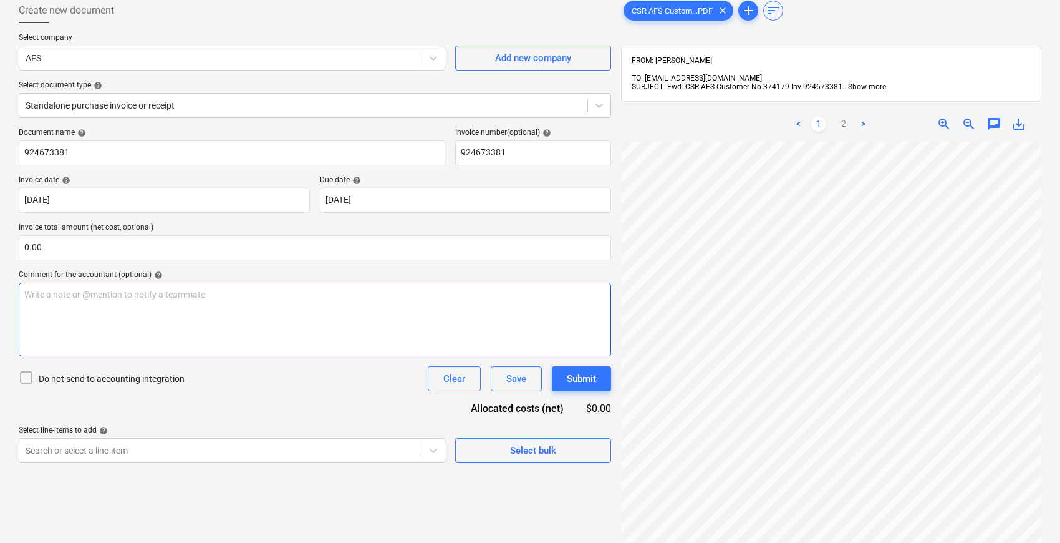
scroll to position [138, 0]
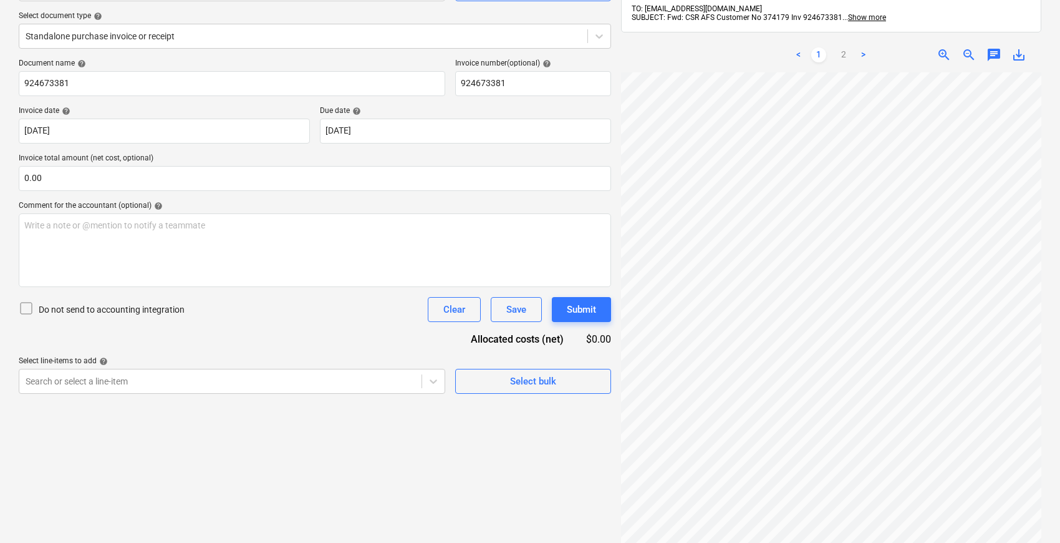
click at [252, 319] on div "Do not send to accounting integration Clear Save Submit" at bounding box center [315, 309] width 593 height 25
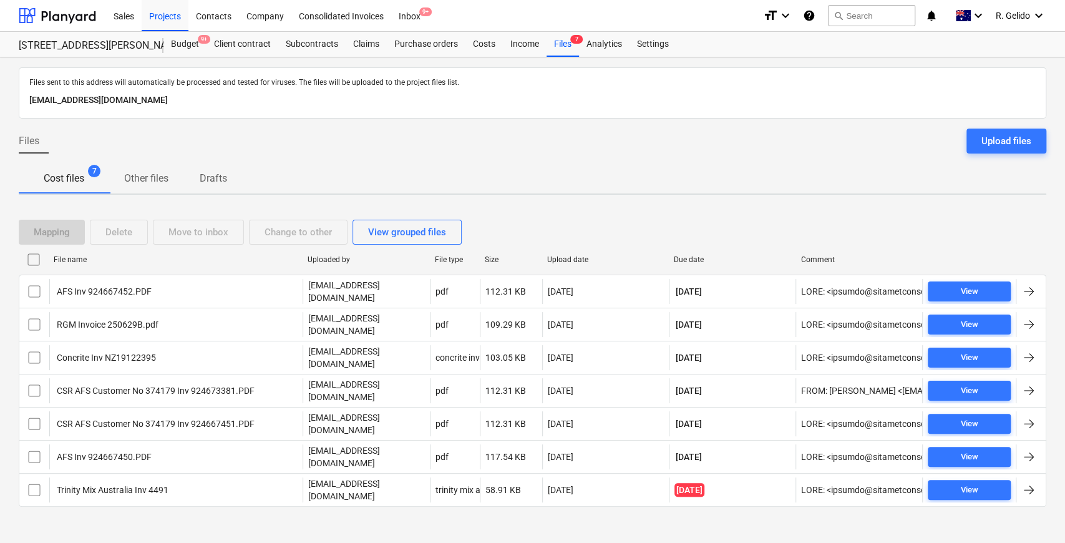
click at [579, 160] on div "Files Upload files" at bounding box center [532, 145] width 1027 height 35
click at [397, 21] on div "Inbox 9+" at bounding box center [409, 15] width 37 height 32
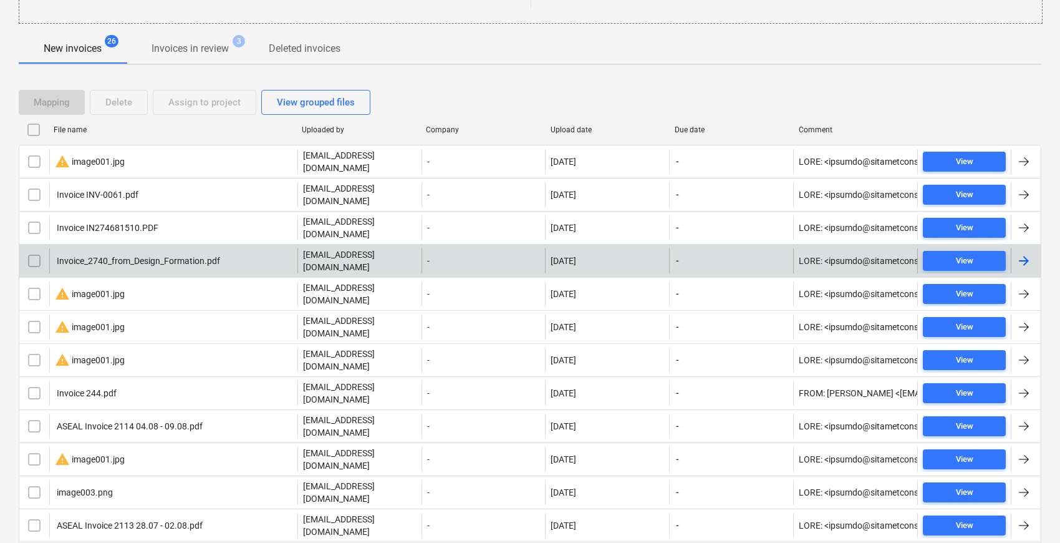
scroll to position [69, 0]
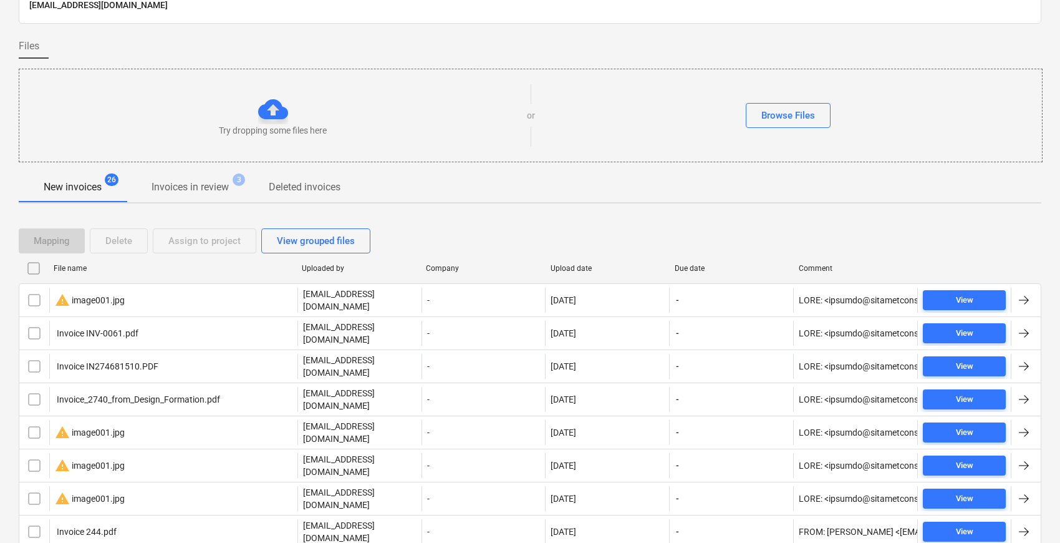
click at [79, 273] on div "File name" at bounding box center [173, 268] width 248 height 20
checkbox input "false"
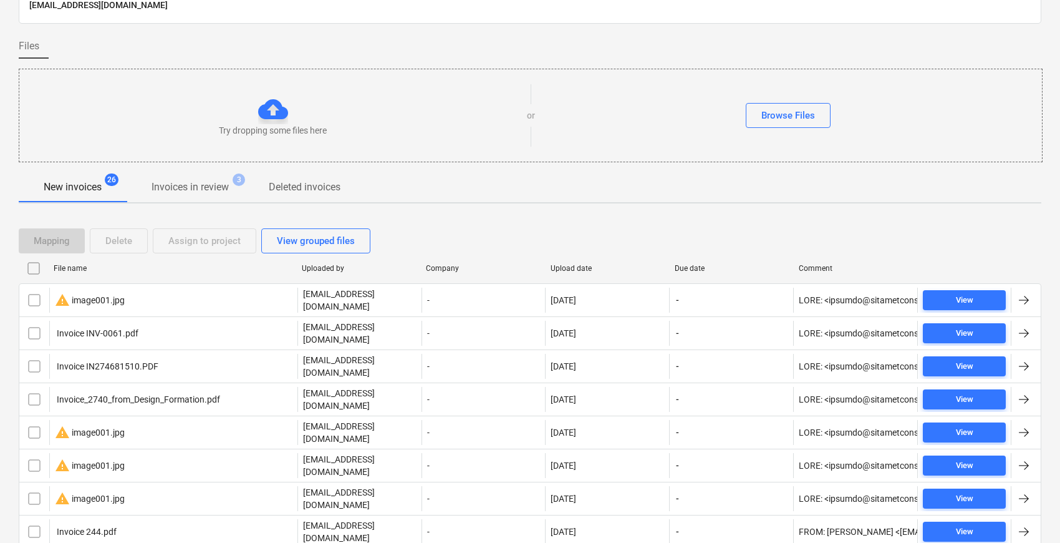
checkbox input "false"
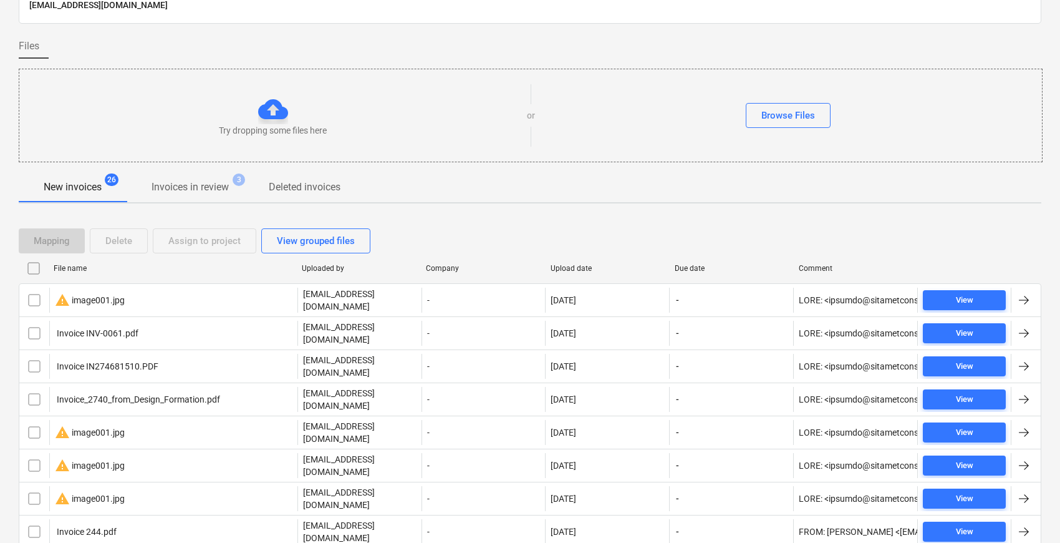
checkbox input "false"
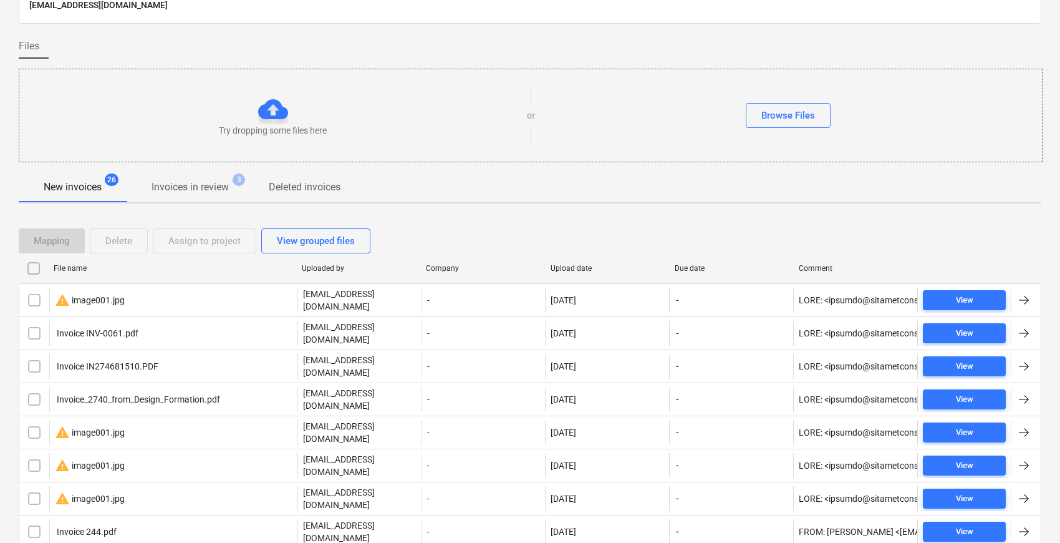
checkbox input "false"
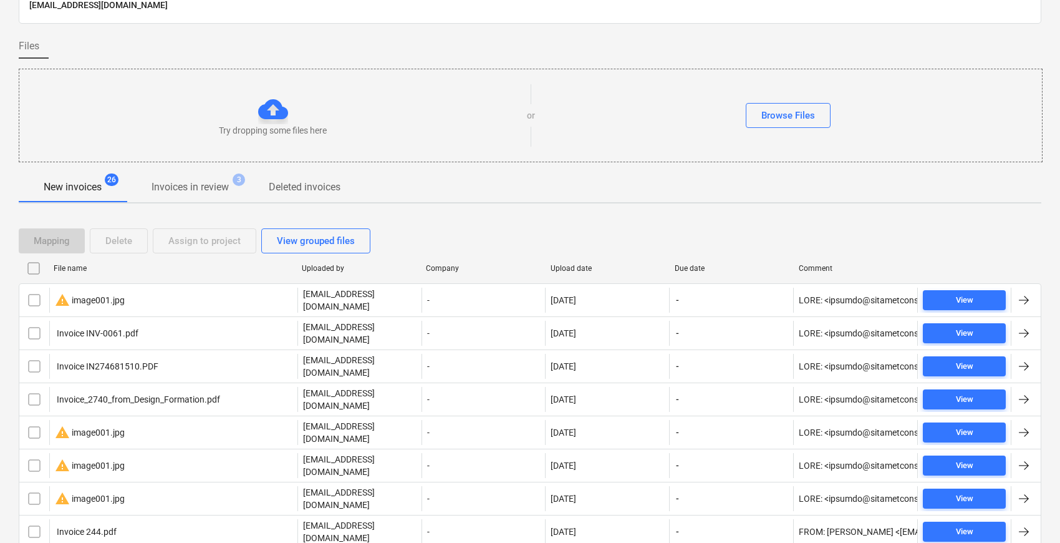
checkbox input "false"
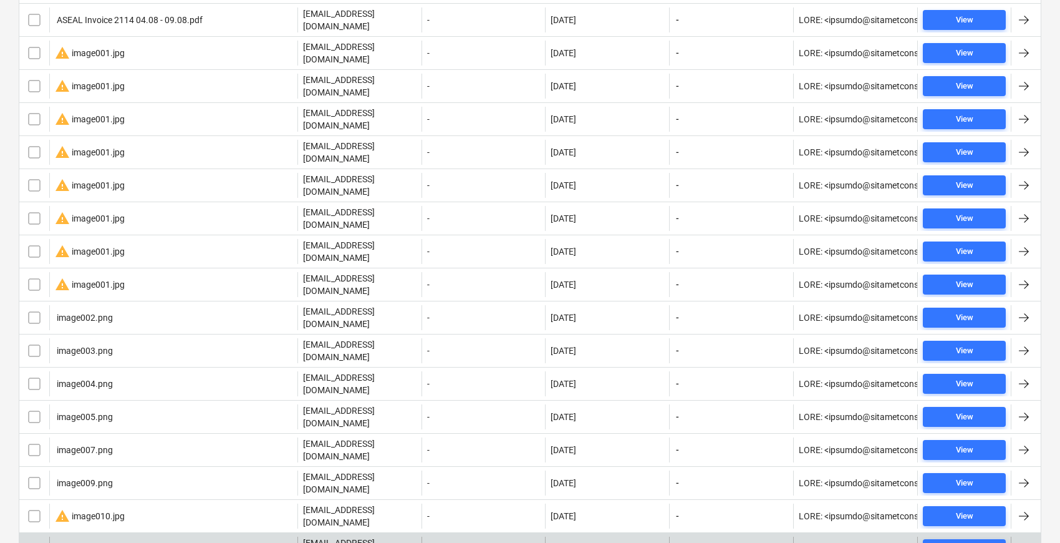
scroll to position [578, 0]
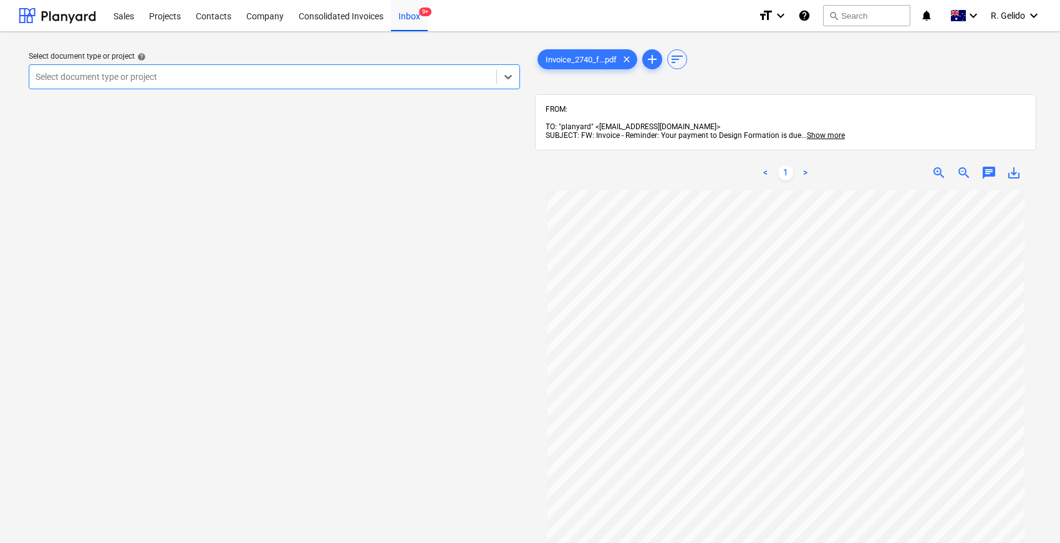
scroll to position [112, 0]
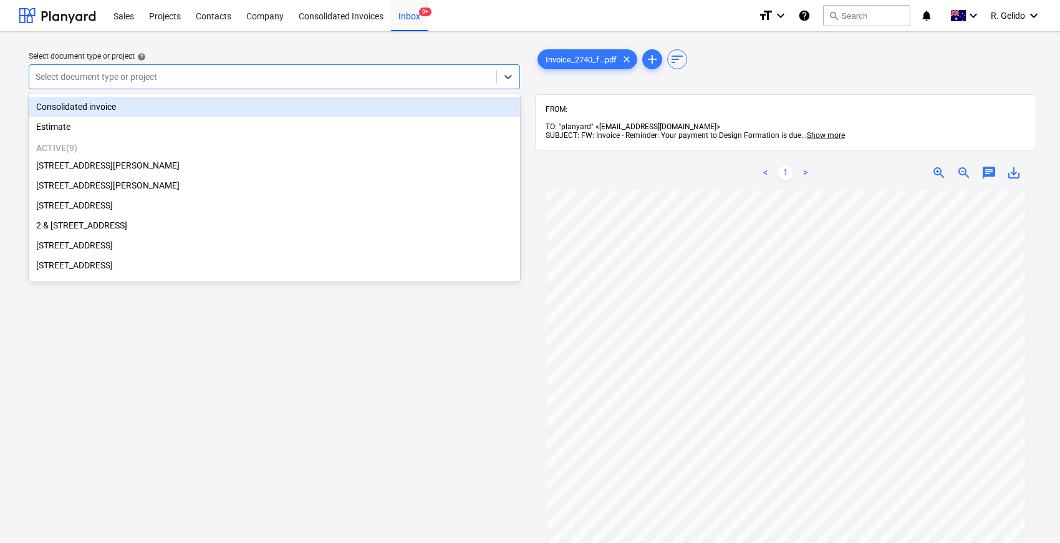
click at [433, 76] on div at bounding box center [263, 76] width 455 height 12
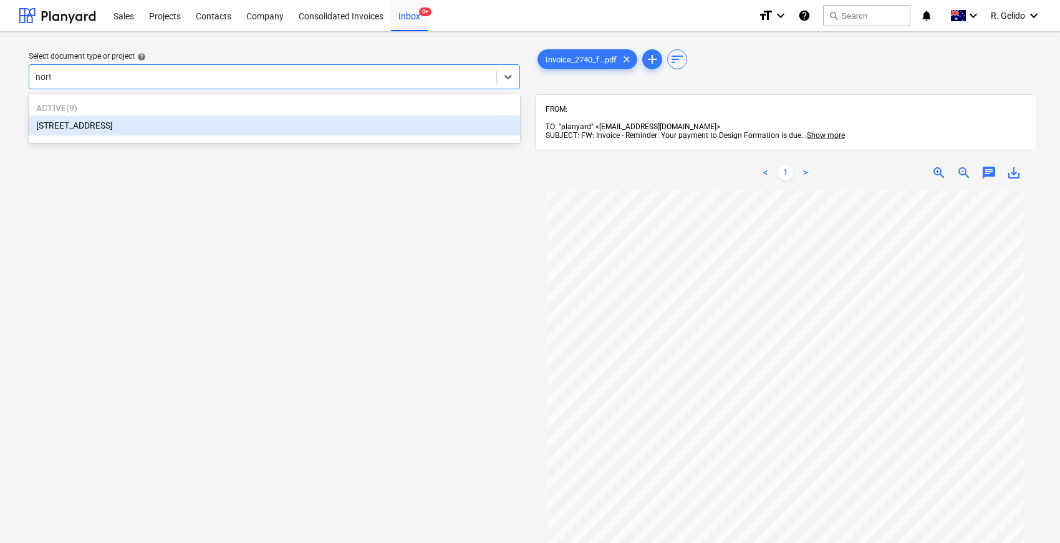
type input "north"
click at [192, 122] on div "[STREET_ADDRESS]" at bounding box center [274, 125] width 491 height 20
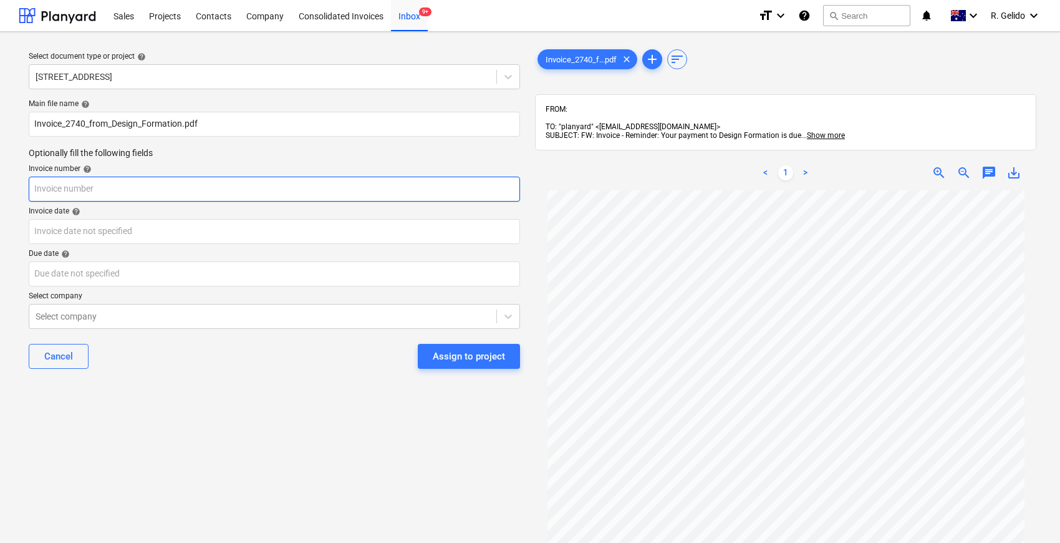
click at [148, 183] on input "text" at bounding box center [274, 189] width 491 height 25
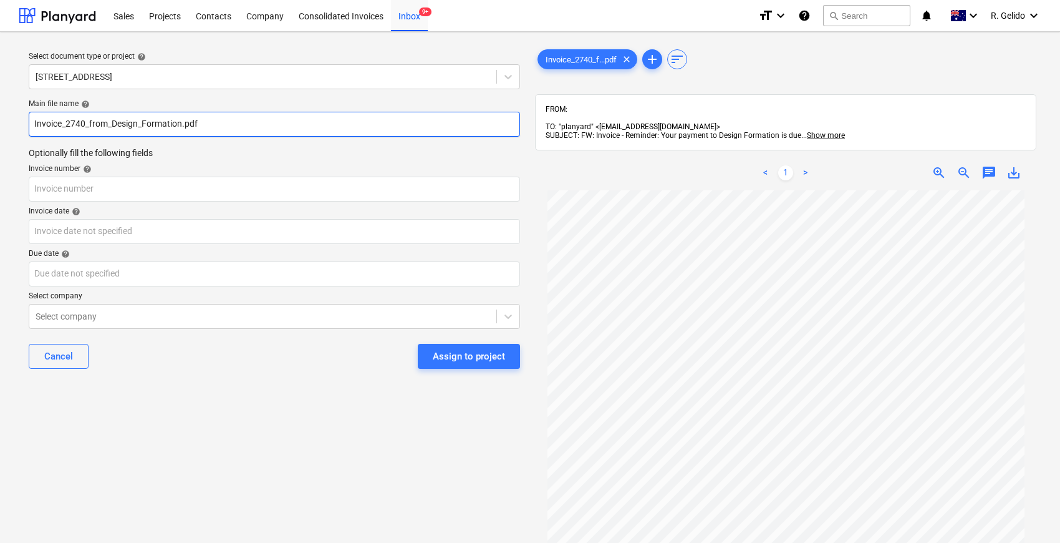
drag, startPoint x: 113, startPoint y: 125, endPoint x: 11, endPoint y: 137, distance: 103.0
click at [11, 137] on div "Select document type or project help 10 Kiola Road, Northbridge Main file name …" at bounding box center [530, 372] width 1060 height 681
click at [67, 128] on input "Design_Formation.pdf" at bounding box center [274, 124] width 491 height 25
click at [102, 124] on input "Design Formation.pdf" at bounding box center [274, 124] width 491 height 25
type input "Design Formation Inv 2740.pdf"
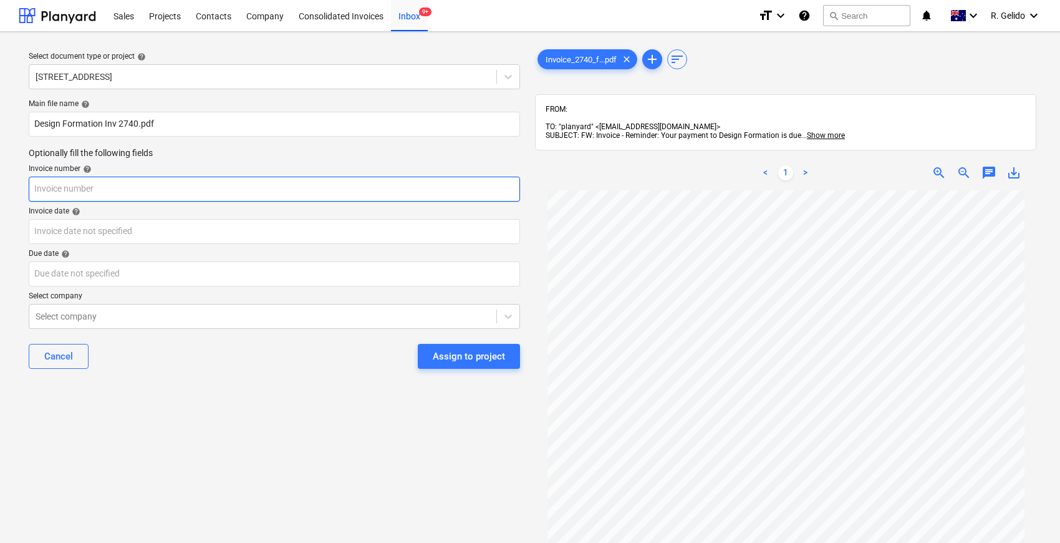
click at [104, 192] on input "text" at bounding box center [274, 189] width 491 height 25
type input "2740"
click at [244, 390] on div "Select document type or project help 10 Kiola Road, Northbridge Main file name …" at bounding box center [274, 372] width 511 height 661
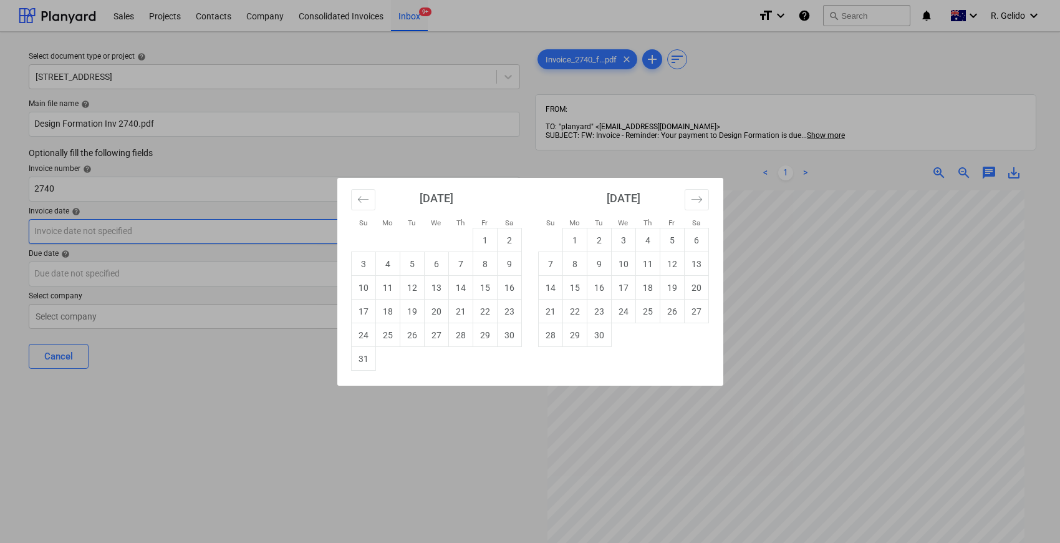
click at [90, 231] on body "Sales Projects Contacts Company Consolidated Invoices Inbox 9+ format_size keyb…" at bounding box center [530, 271] width 1060 height 543
drag, startPoint x: 434, startPoint y: 263, endPoint x: 399, endPoint y: 272, distance: 36.0
click at [434, 264] on td "6" at bounding box center [436, 264] width 24 height 24
type input "06 Aug 2025"
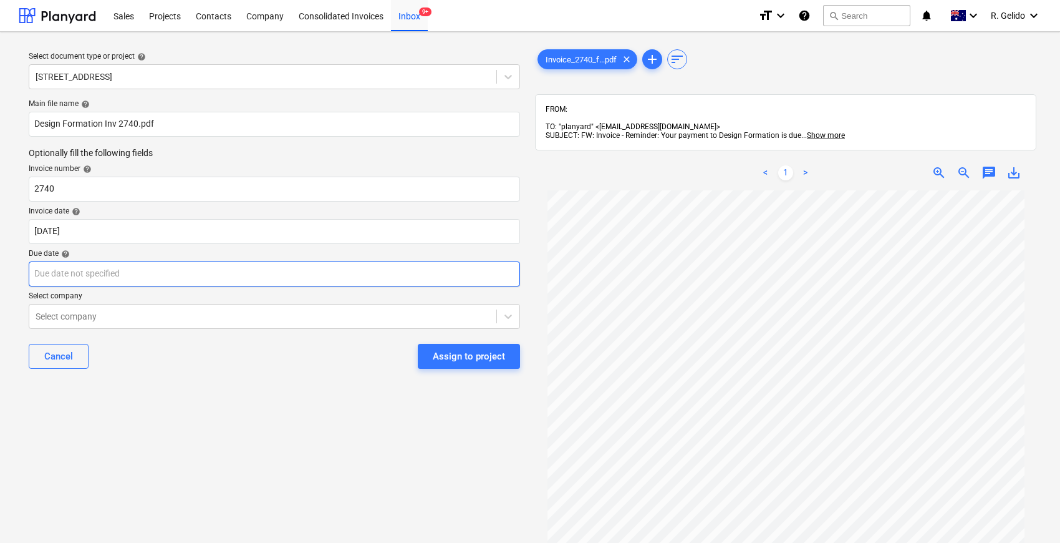
click at [143, 268] on body "Sales Projects Contacts Company Consolidated Invoices Inbox 9+ format_size keyb…" at bounding box center [530, 271] width 1060 height 543
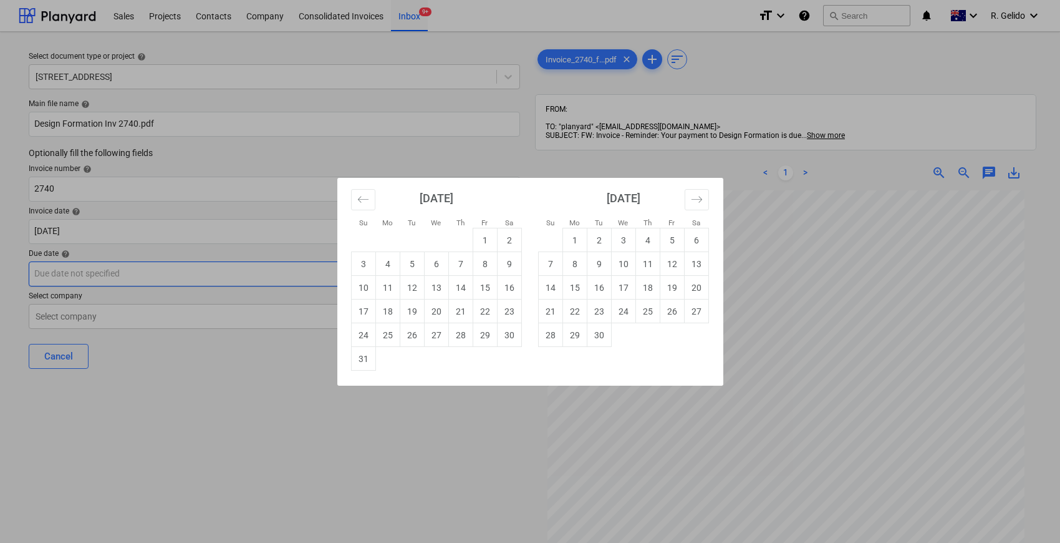
click at [432, 267] on td "6" at bounding box center [436, 264] width 24 height 24
type input "06 Aug 2025"
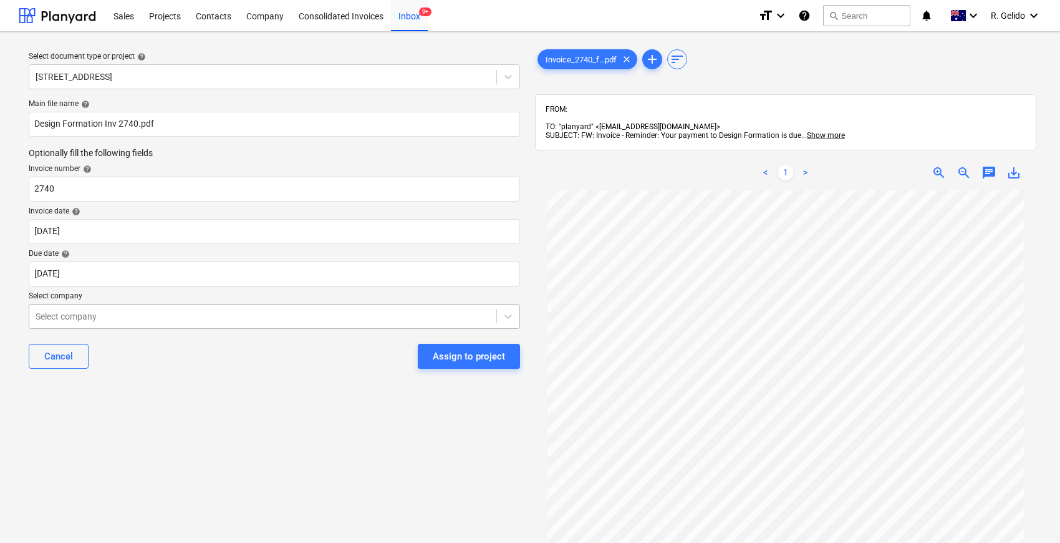
click at [122, 318] on div at bounding box center [263, 316] width 455 height 12
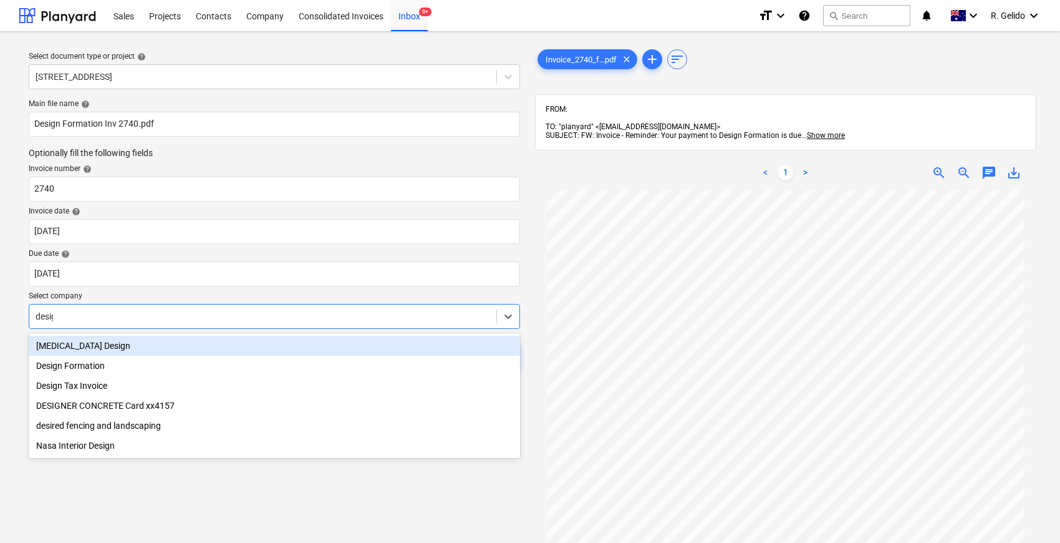
type input "design"
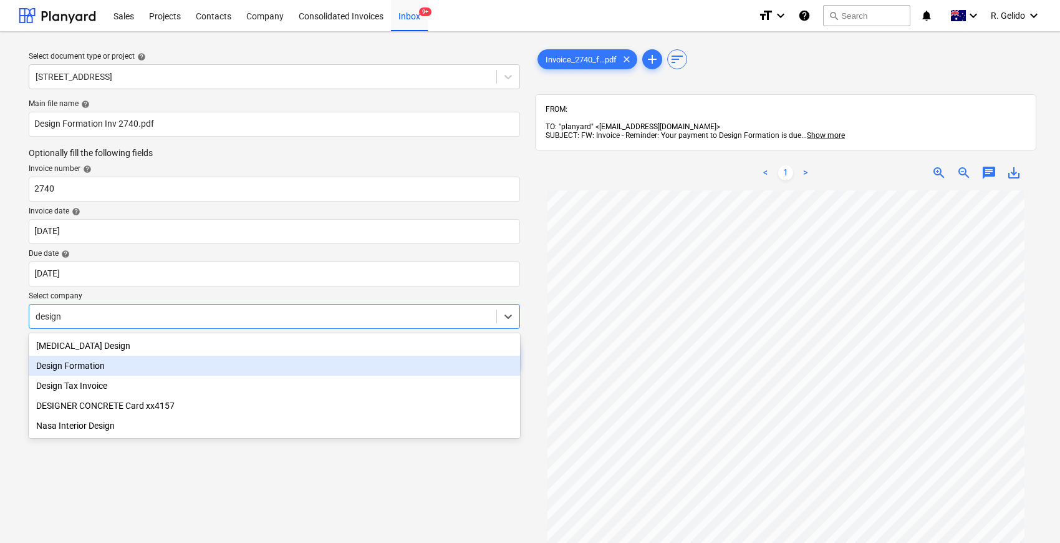
click at [104, 365] on div "Design Formation" at bounding box center [274, 366] width 491 height 20
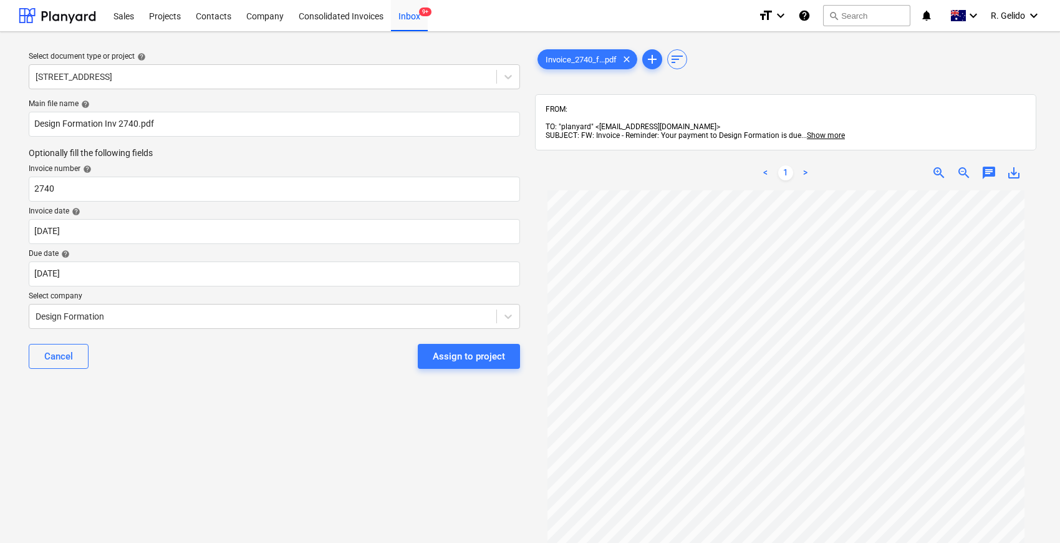
drag, startPoint x: 296, startPoint y: 410, endPoint x: 291, endPoint y: 403, distance: 9.0
click at [296, 411] on div "Select document type or project help 10 Kiola Road, Northbridge Main file name …" at bounding box center [274, 372] width 511 height 661
click at [484, 358] on div "Assign to project" at bounding box center [469, 356] width 72 height 16
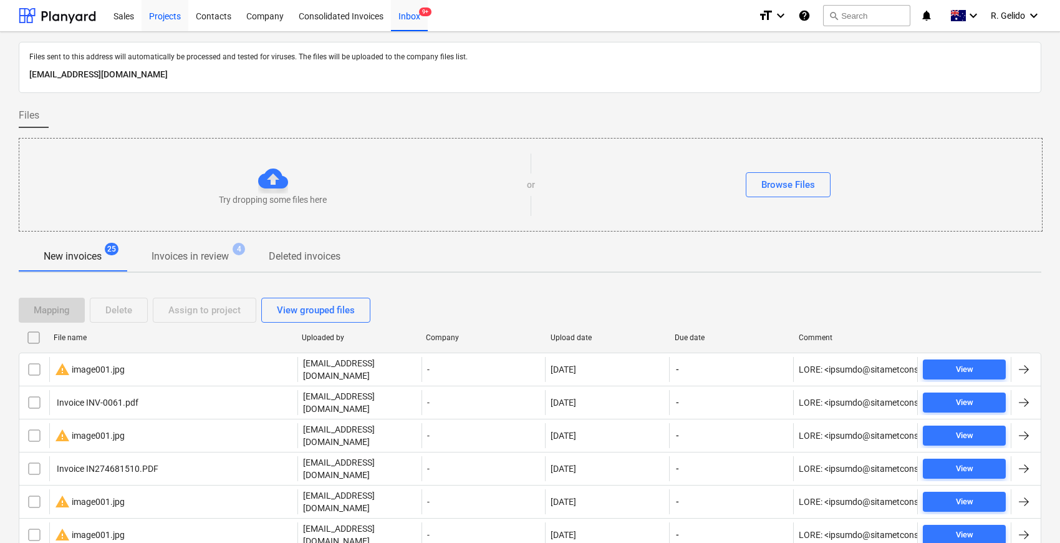
click at [166, 17] on div "Projects" at bounding box center [165, 15] width 47 height 32
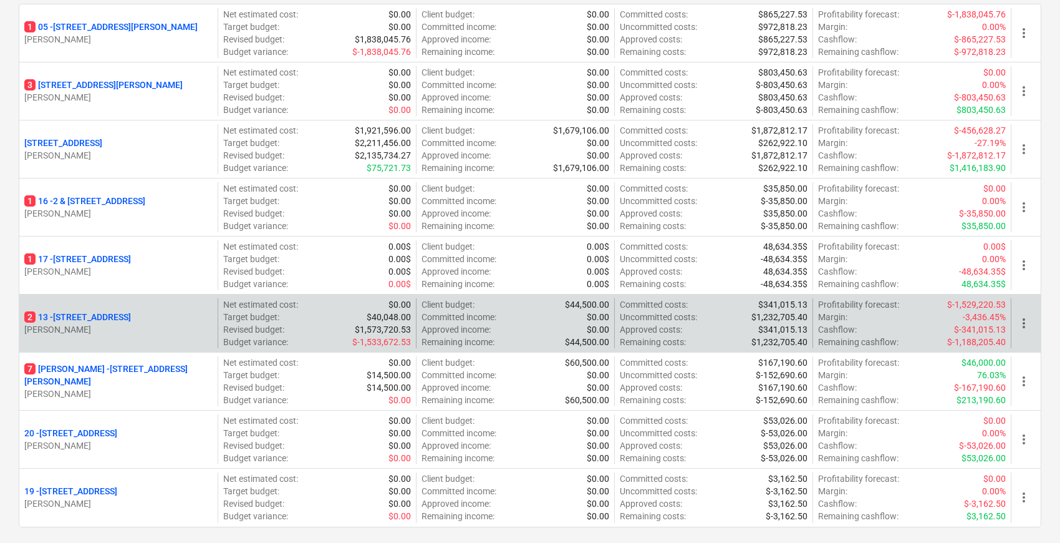
scroll to position [277, 0]
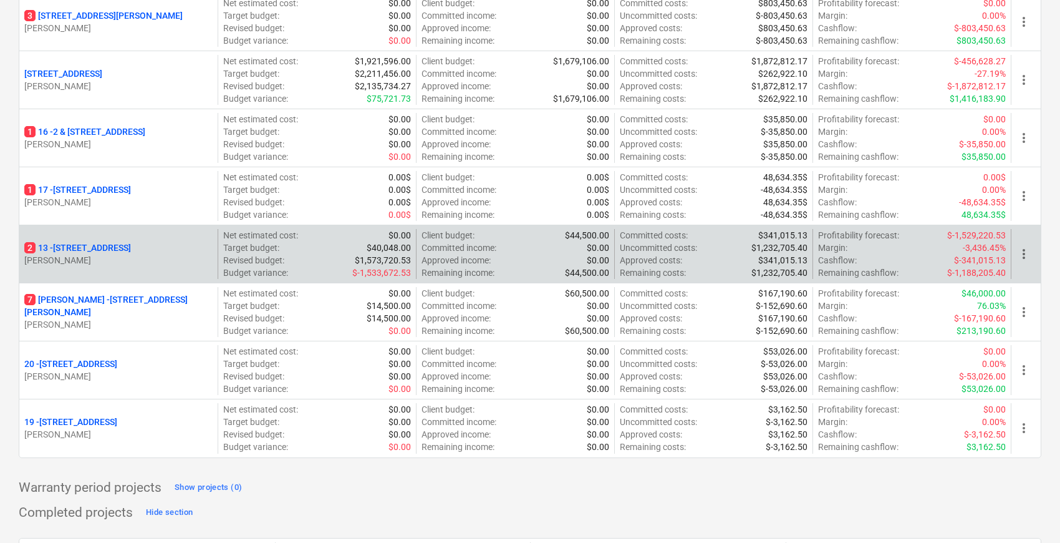
click at [100, 244] on p "2 13 - 2 Kaga Place, Marsfield" at bounding box center [77, 247] width 107 height 12
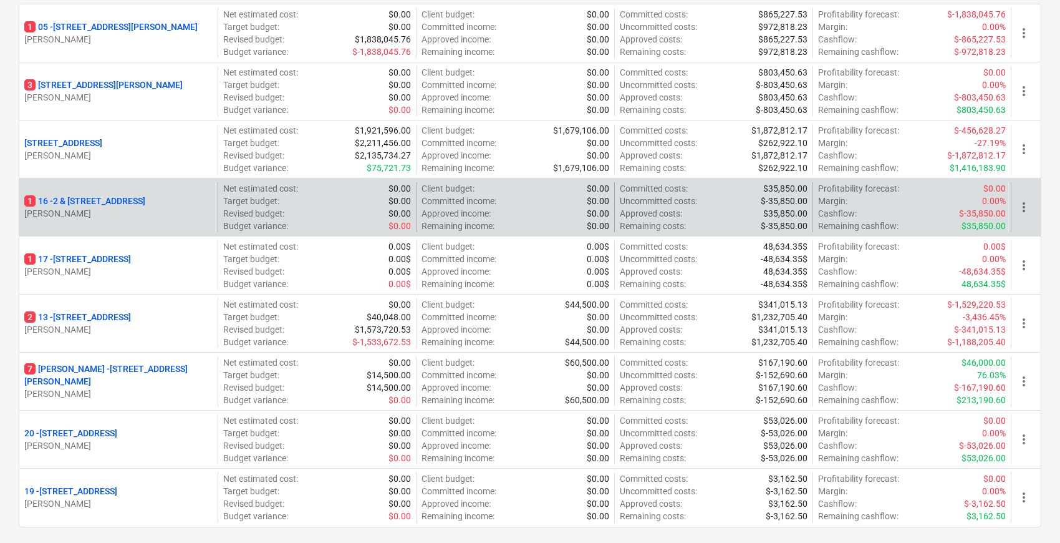
scroll to position [138, 0]
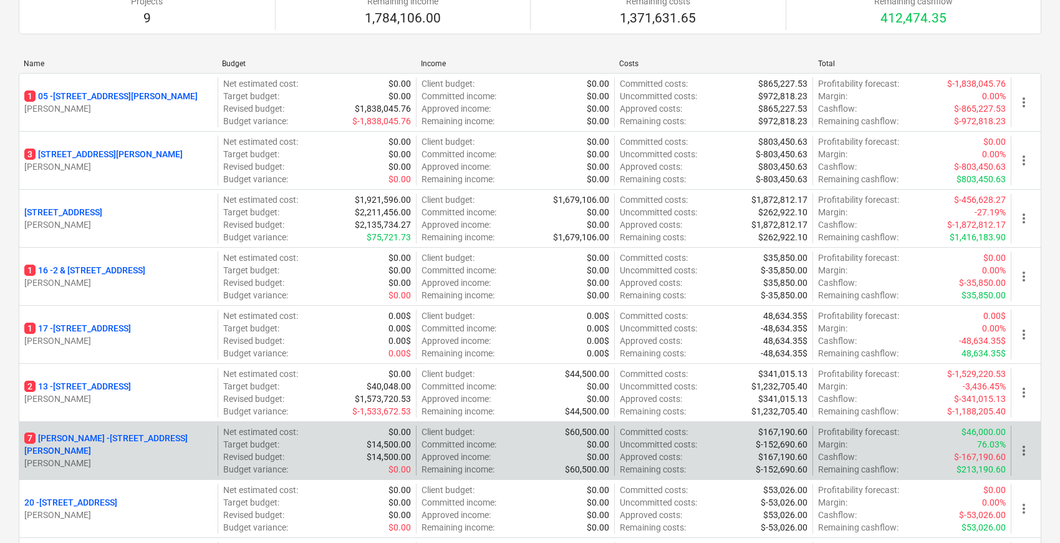
click at [101, 440] on p "7 Chapman - 8 Chapman Street, Gladesville" at bounding box center [118, 444] width 188 height 25
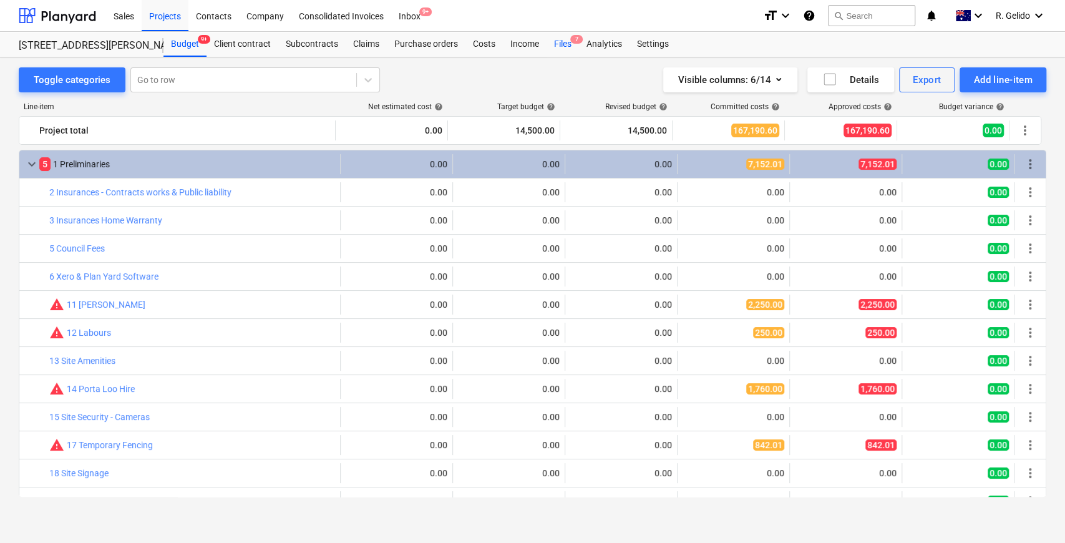
click at [558, 46] on div "Files 7" at bounding box center [562, 44] width 32 height 25
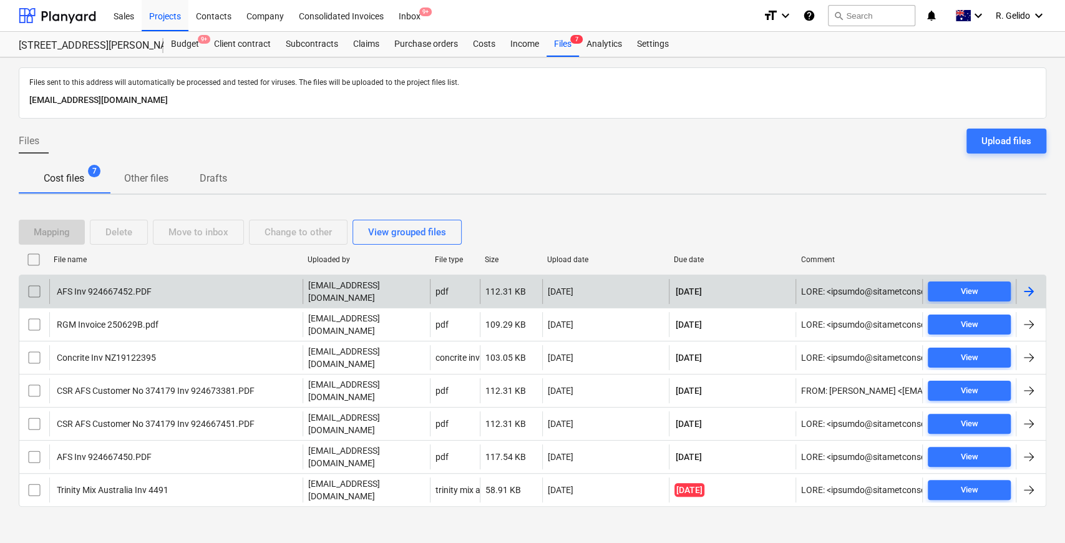
click at [155, 284] on div "AFS Inv 924667452.PDF" at bounding box center [175, 291] width 253 height 25
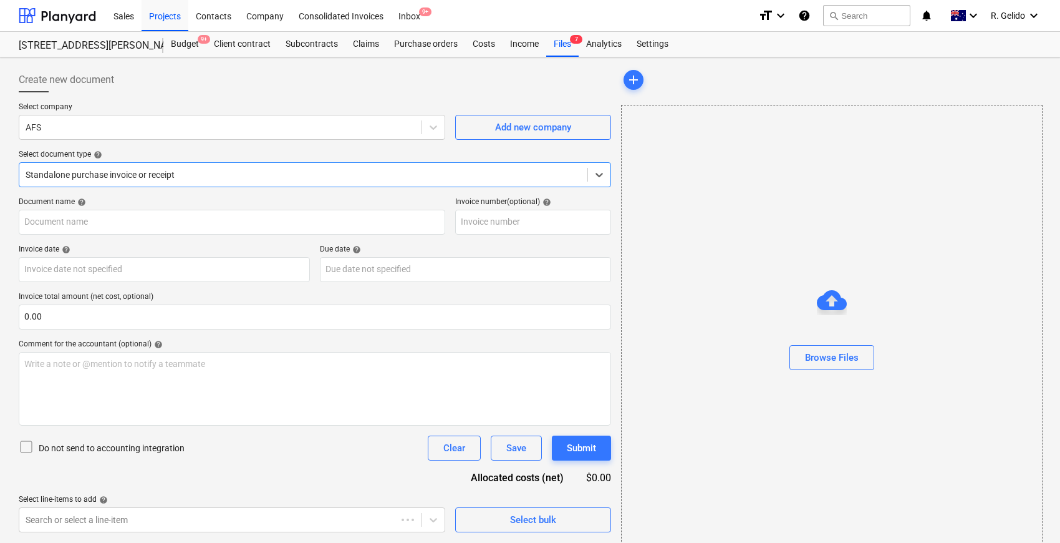
type input "924667452"
type input "[DATE]"
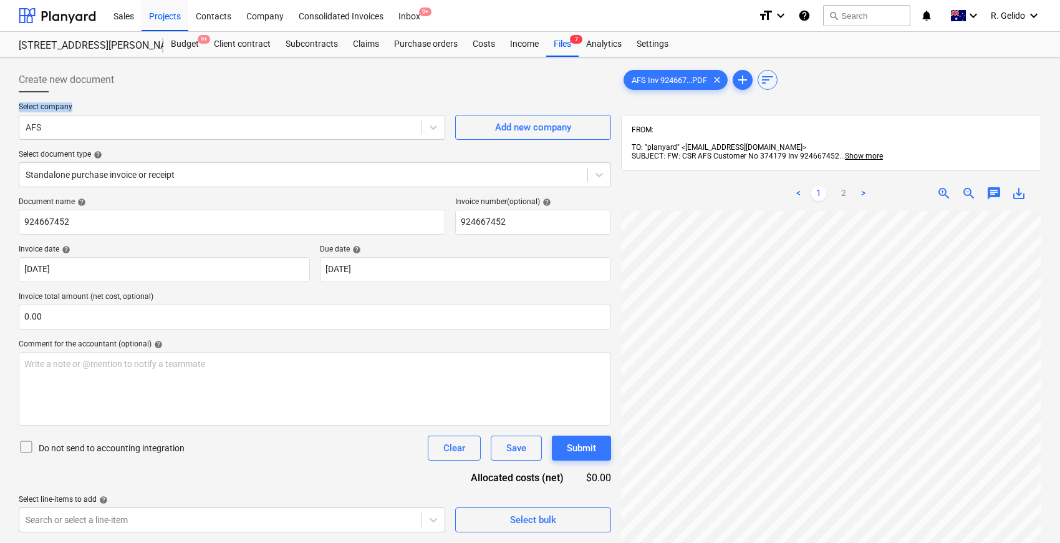
drag, startPoint x: 0, startPoint y: 0, endPoint x: 179, endPoint y: 94, distance: 202.0
click at [186, 102] on div "Create new document Select company AFS Add new company Select document type hel…" at bounding box center [315, 299] width 593 height 465
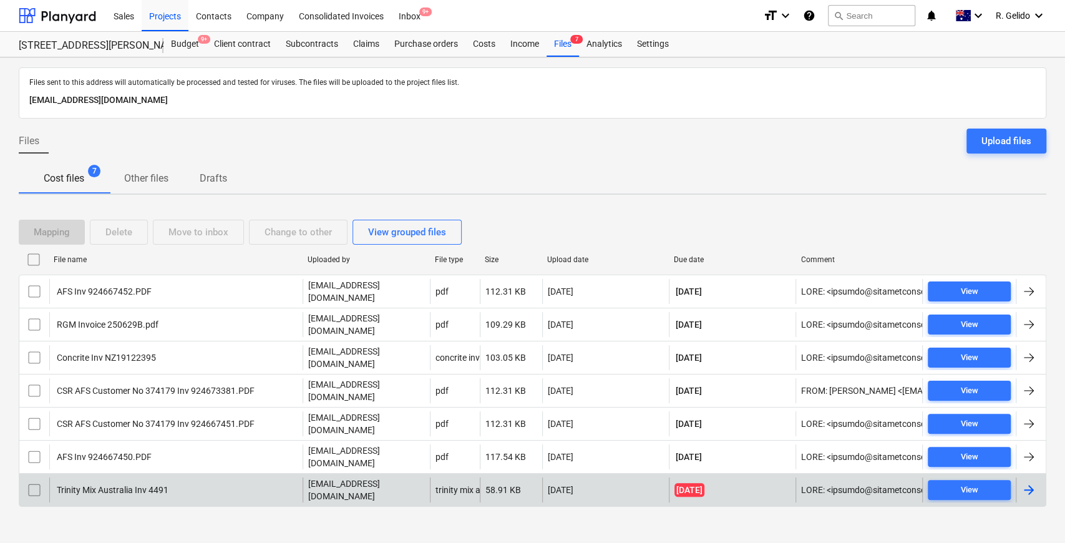
click at [198, 477] on div "Trinity Mix Australia Inv 4491" at bounding box center [175, 489] width 253 height 25
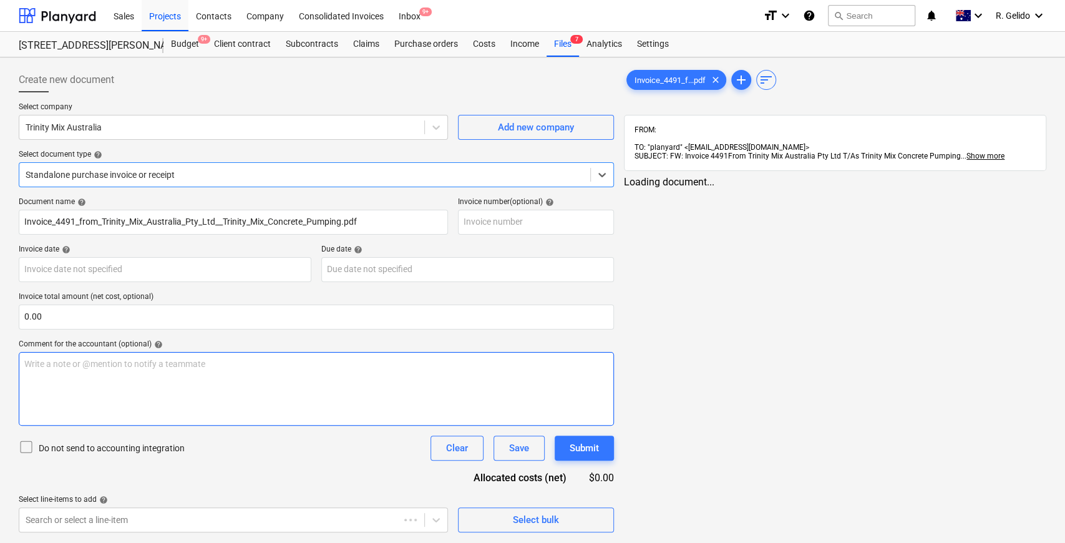
type input "06 Aug 2025"
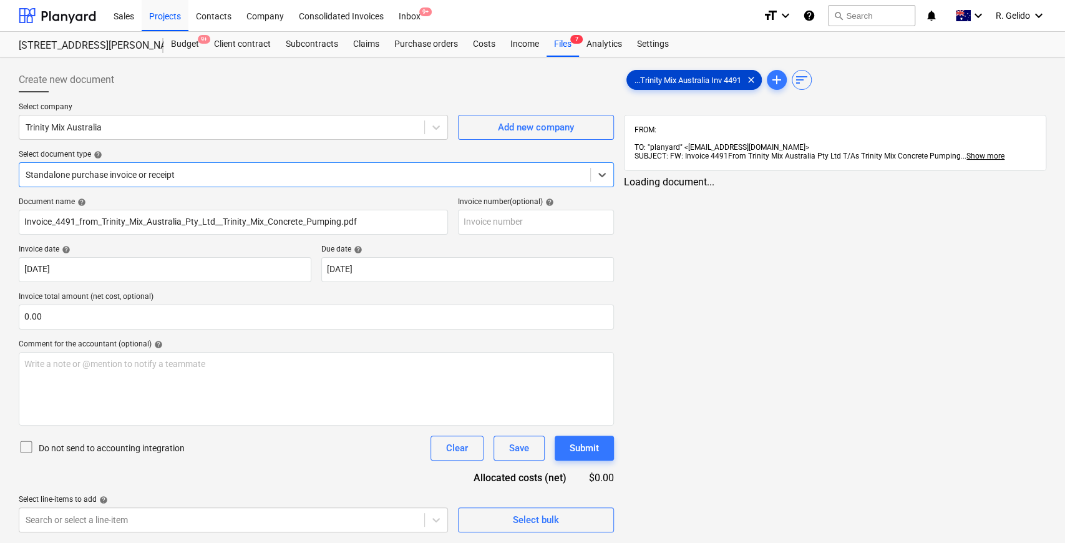
click at [685, 74] on div "...Trinity Mix Australia Inv 4491 clear" at bounding box center [693, 80] width 135 height 20
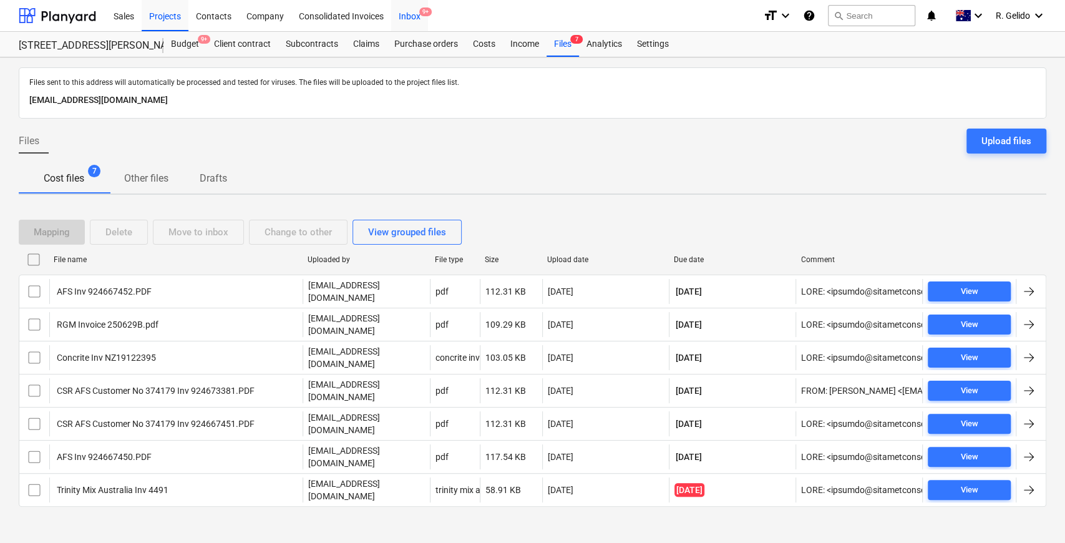
drag, startPoint x: 411, startPoint y: 17, endPoint x: 411, endPoint y: 26, distance: 8.7
click at [411, 17] on div "Inbox 9+" at bounding box center [409, 15] width 37 height 32
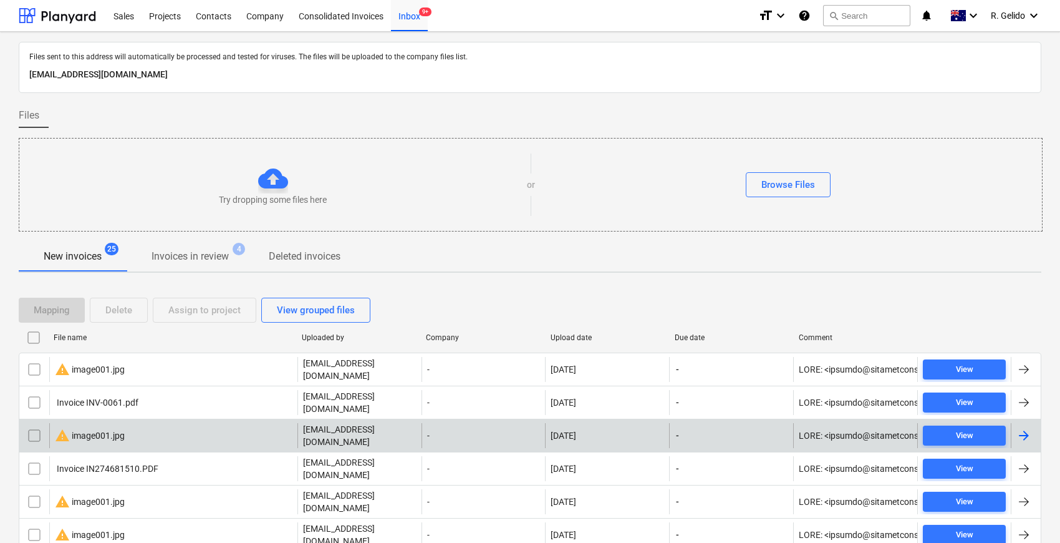
scroll to position [138, 0]
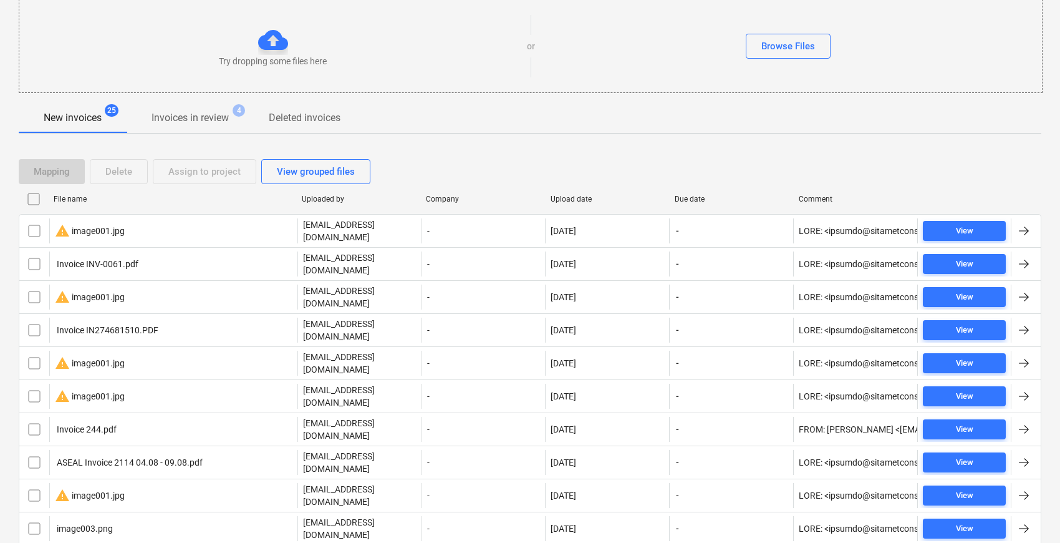
click at [67, 203] on div "File name" at bounding box center [173, 199] width 248 height 20
checkbox input "false"
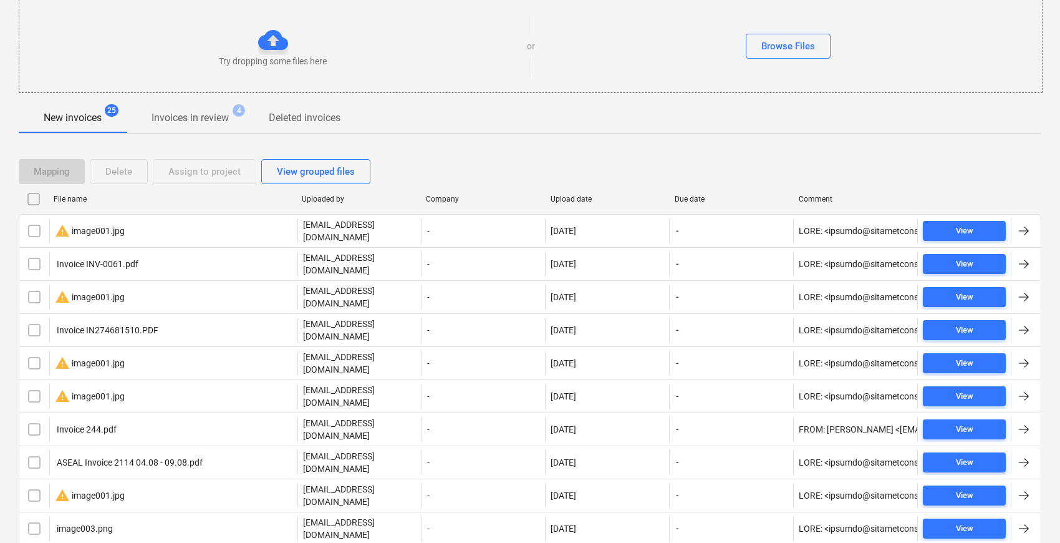
checkbox input "false"
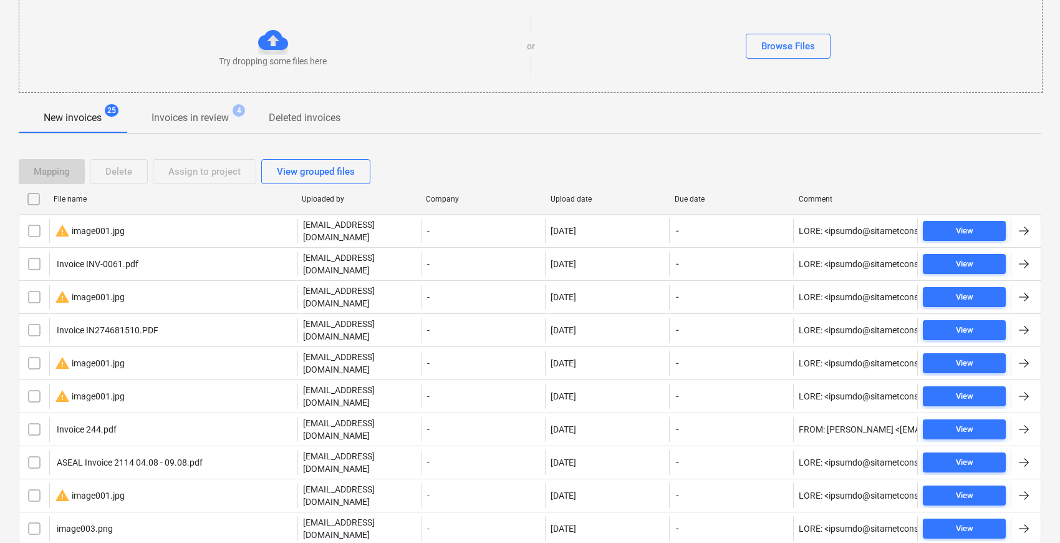
checkbox input "false"
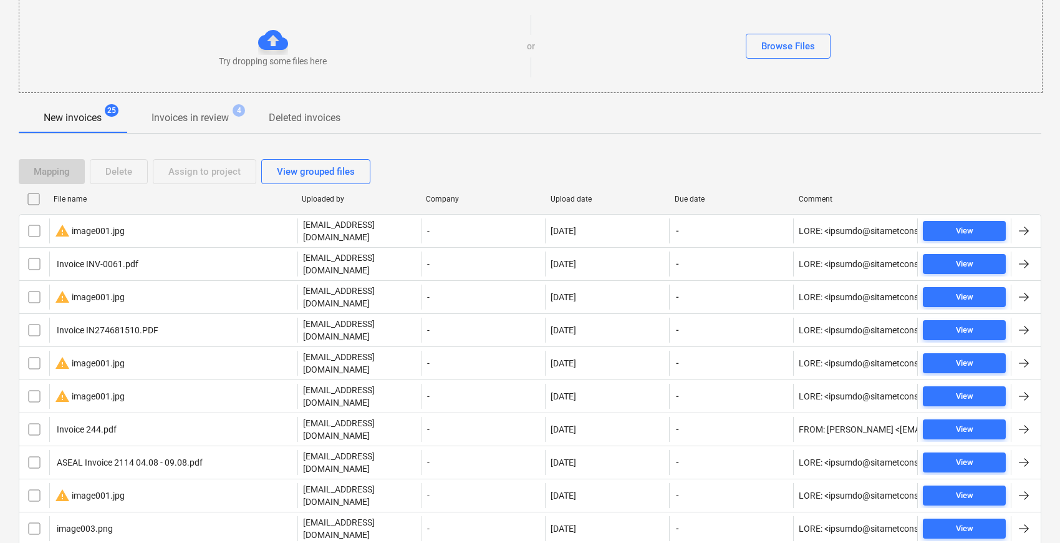
checkbox input "false"
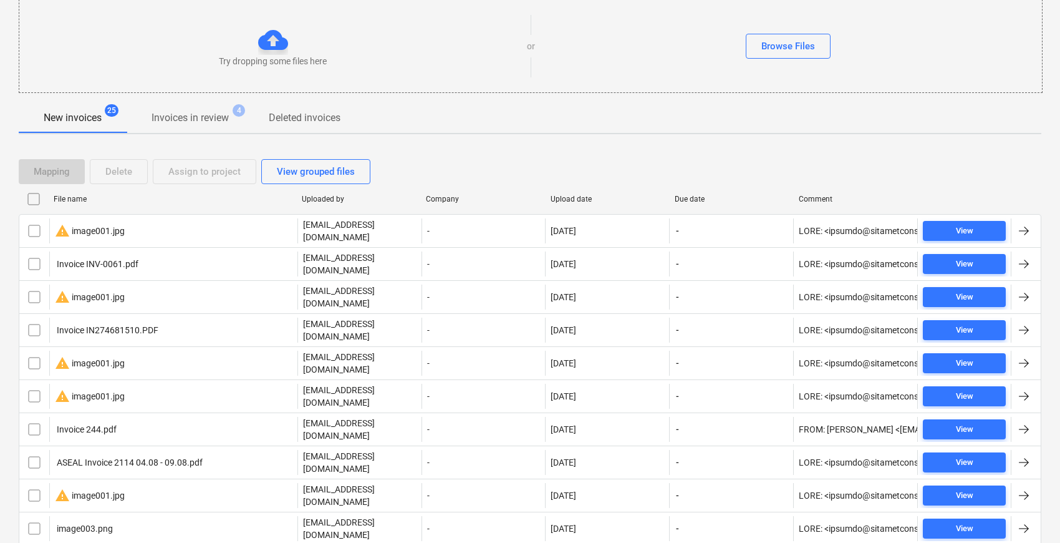
checkbox input "false"
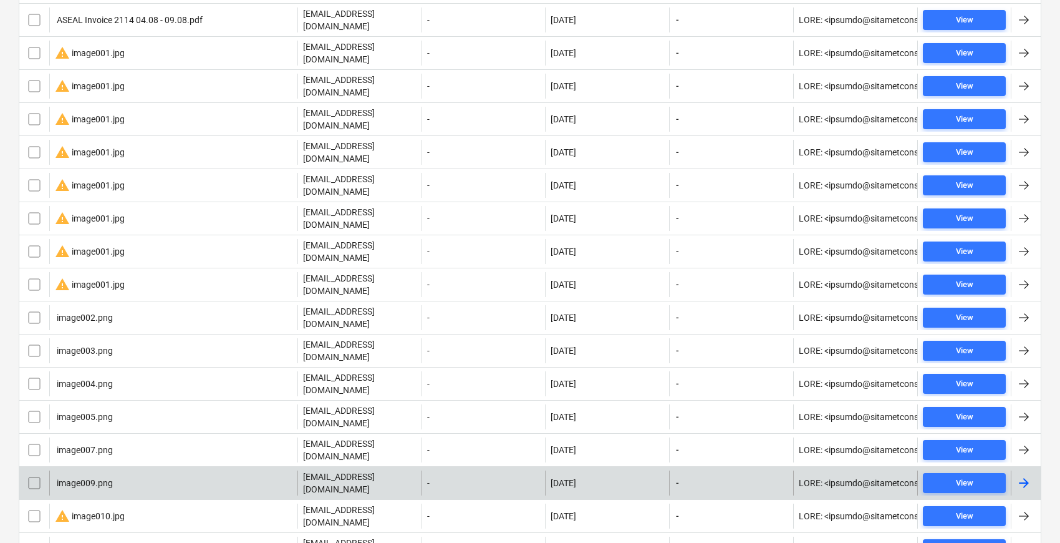
scroll to position [550, 0]
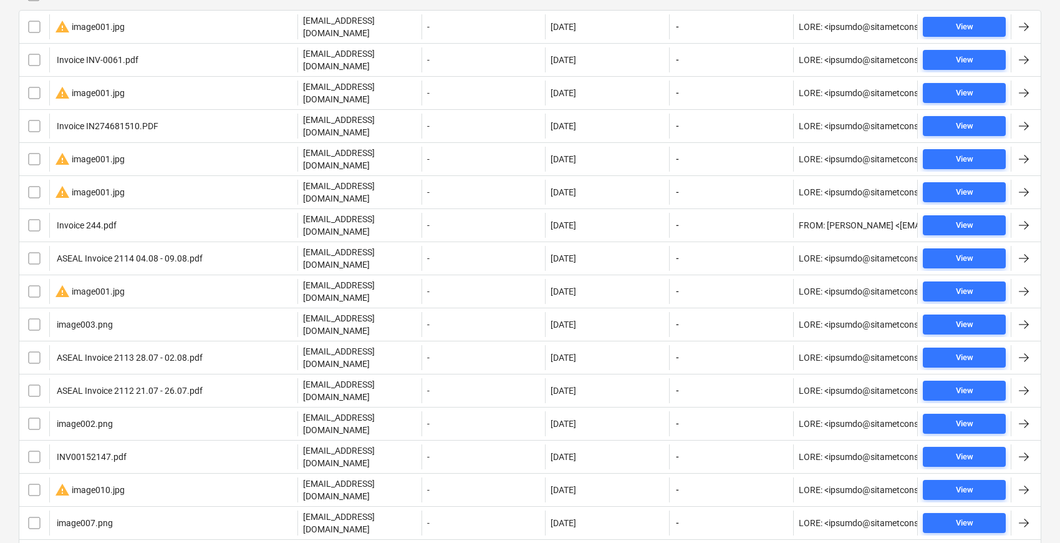
scroll to position [65, 0]
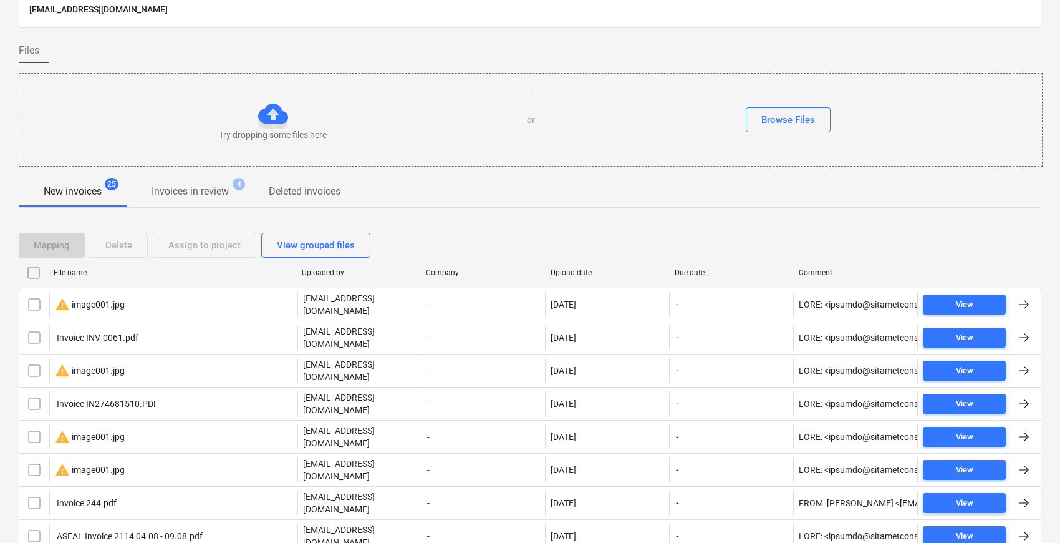
click at [81, 265] on div "File name" at bounding box center [173, 273] width 248 height 20
checkbox input "false"
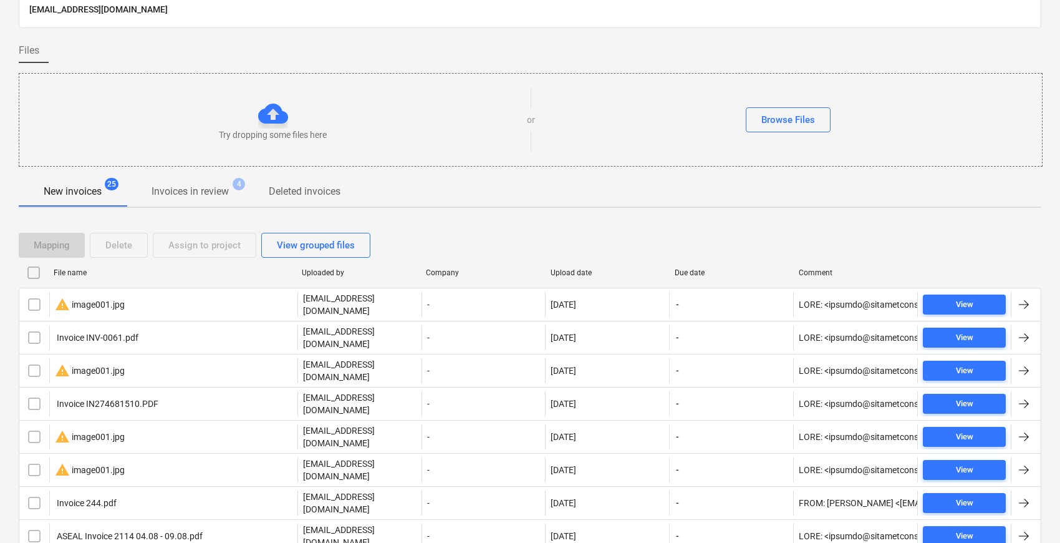
checkbox input "false"
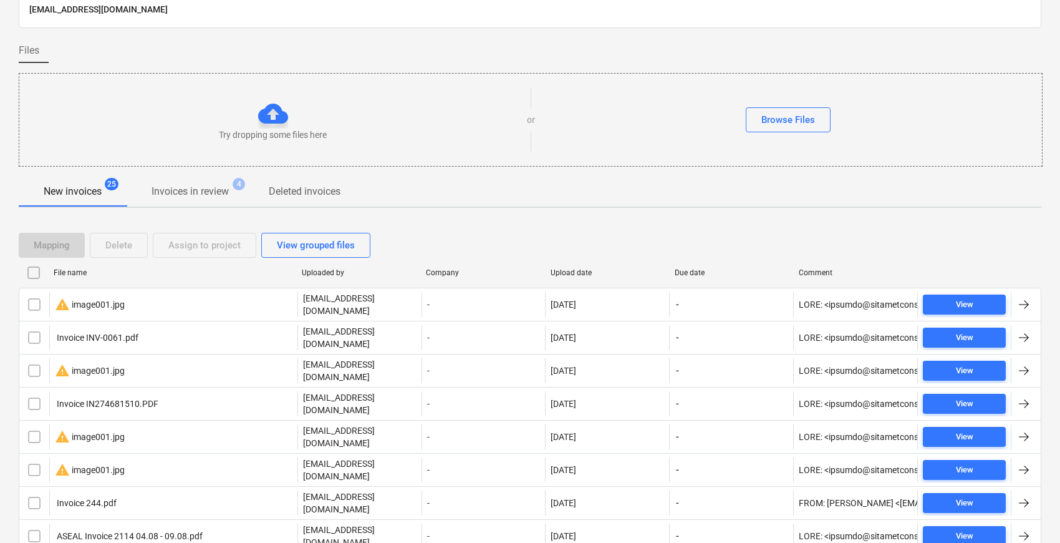
checkbox input "false"
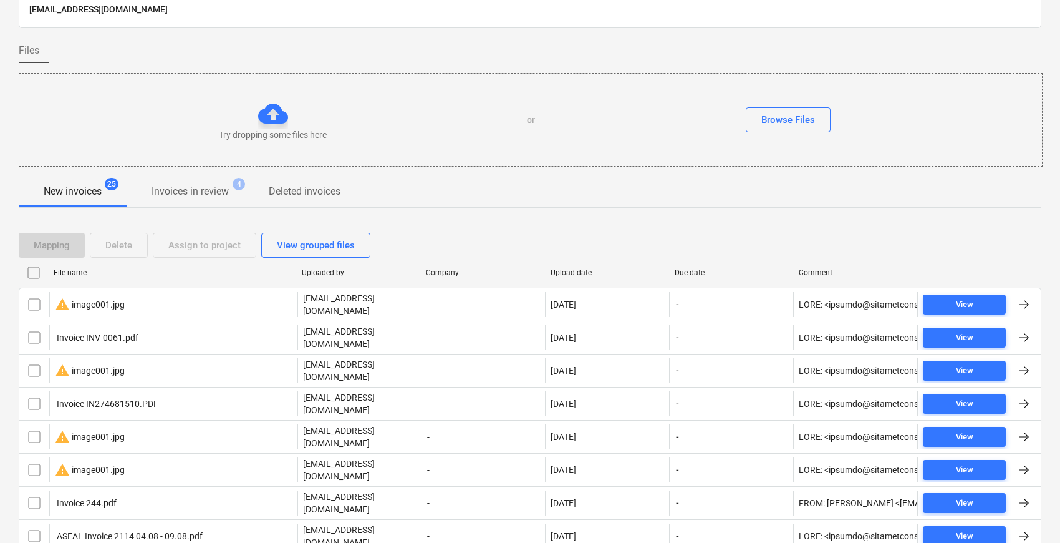
checkbox input "false"
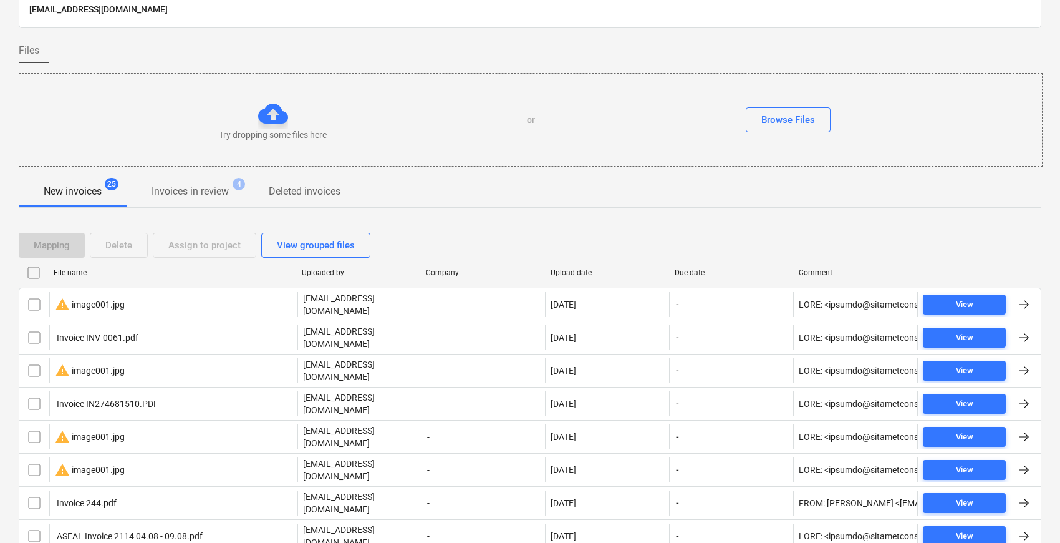
checkbox input "false"
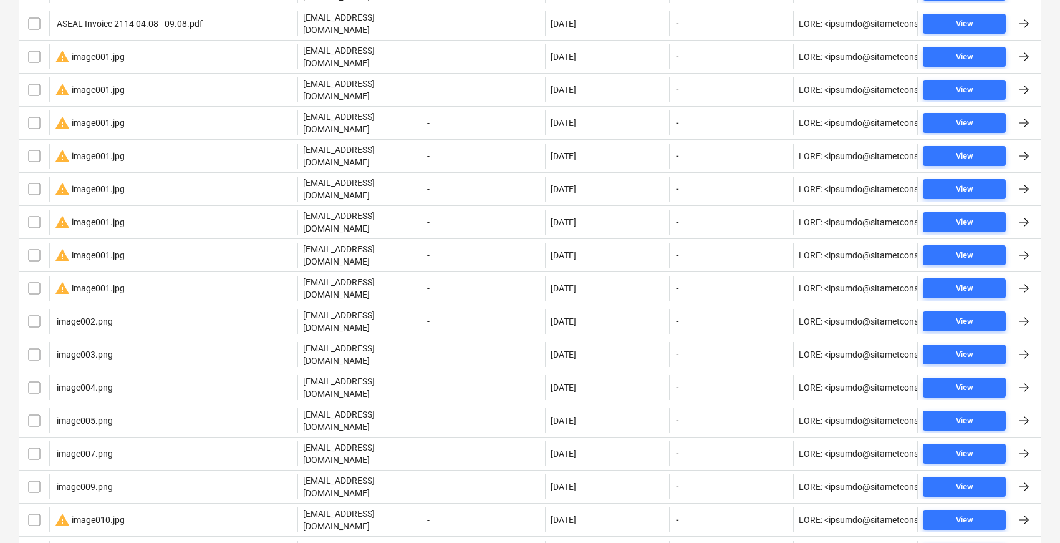
scroll to position [550, 0]
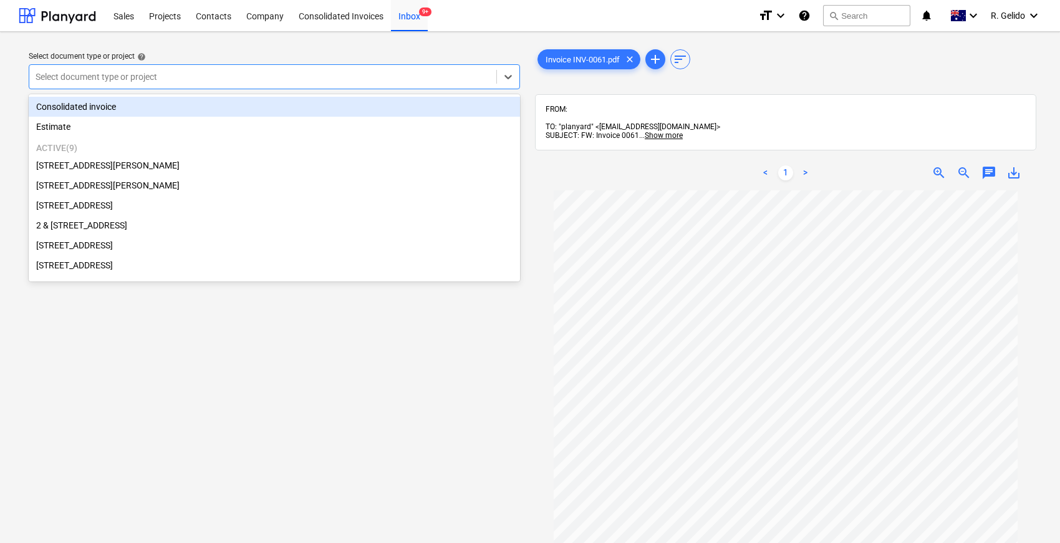
click at [195, 77] on div at bounding box center [263, 76] width 455 height 12
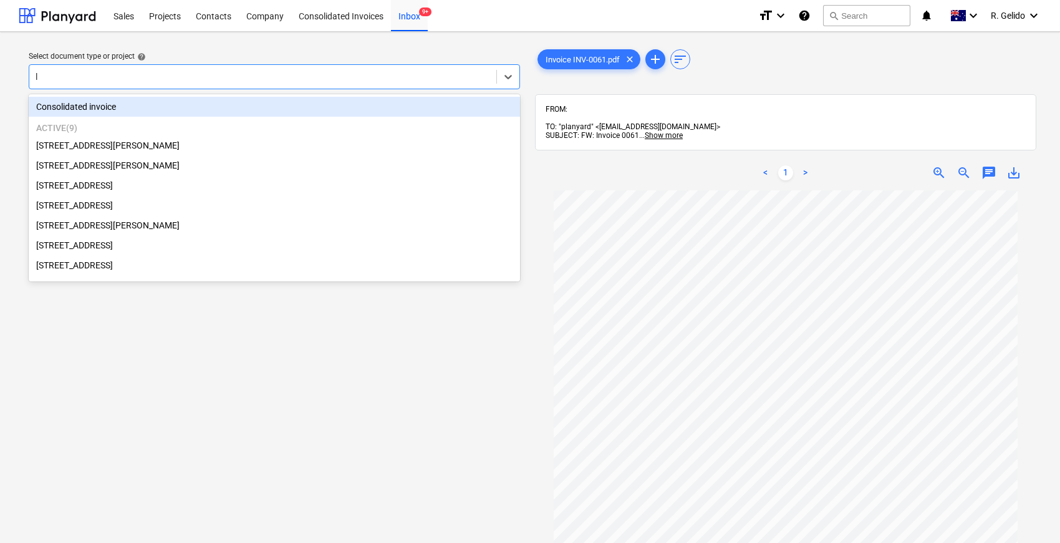
type input "li"
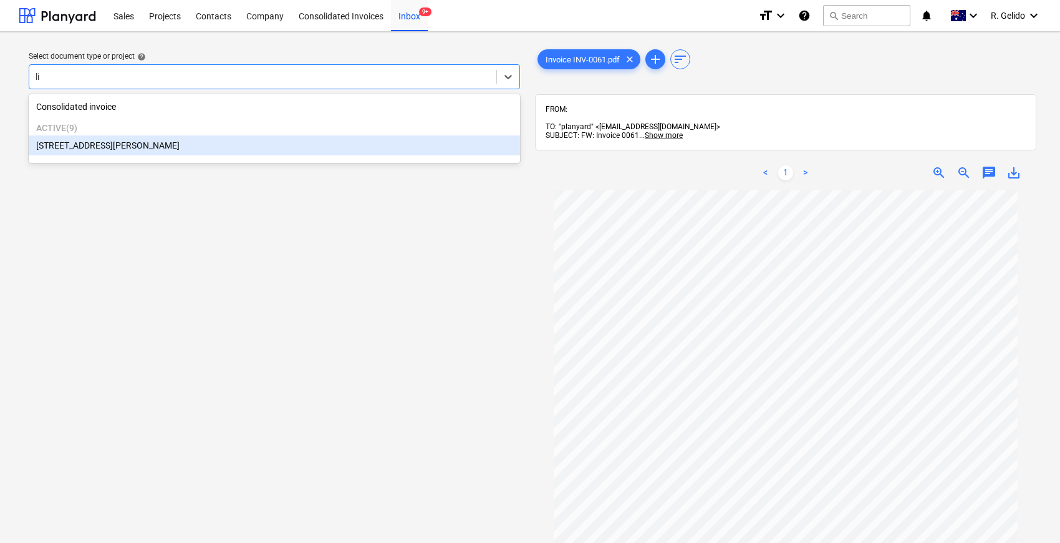
click at [151, 143] on div "[STREET_ADDRESS][PERSON_NAME]" at bounding box center [274, 145] width 491 height 20
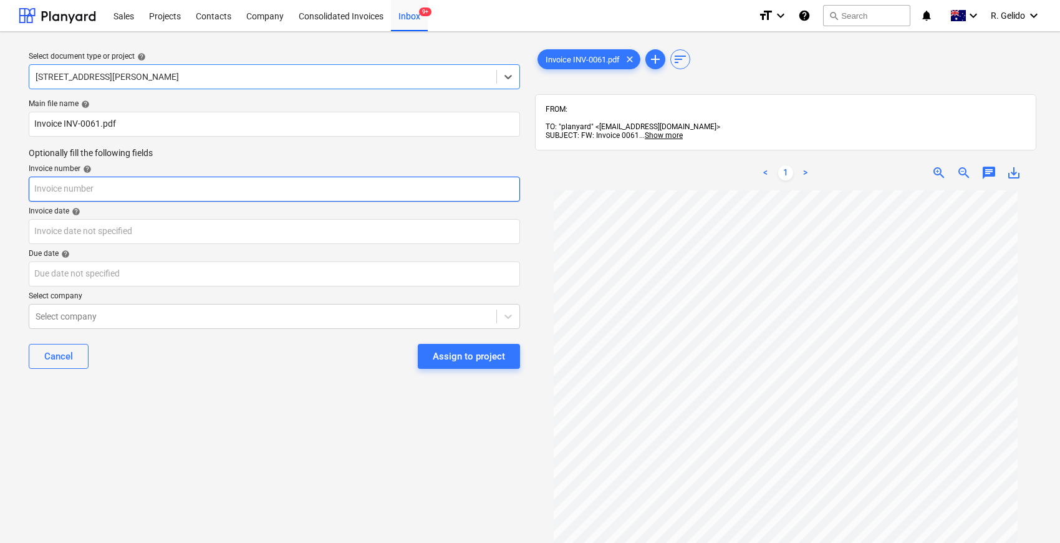
click at [121, 184] on input "text" at bounding box center [274, 189] width 491 height 25
drag, startPoint x: 54, startPoint y: 185, endPoint x: 0, endPoint y: 175, distance: 55.1
click at [0, 175] on div "Select document type or project help 3 Emmerick Street, Lilyfield Main file nam…" at bounding box center [530, 372] width 1060 height 681
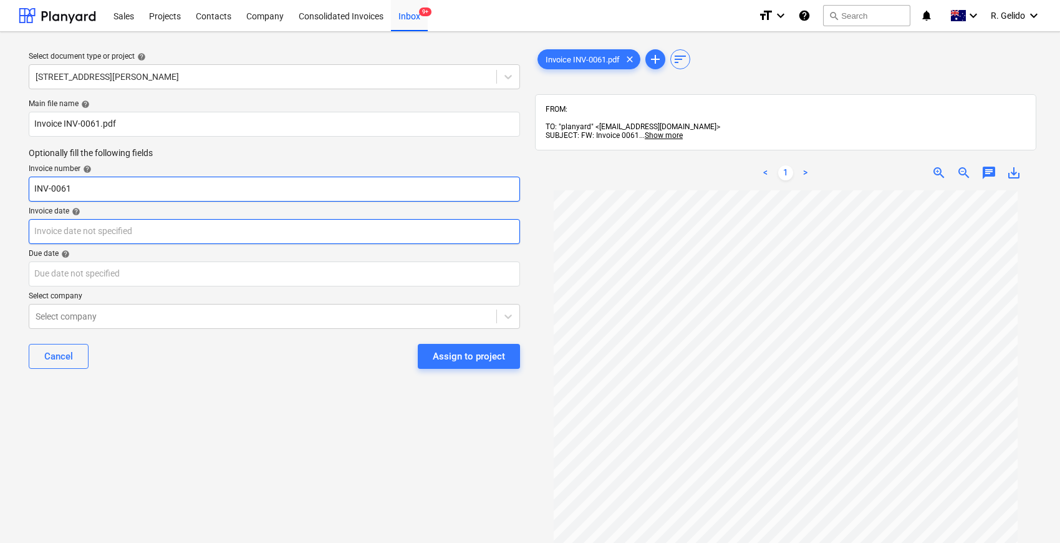
type input "INV-0061"
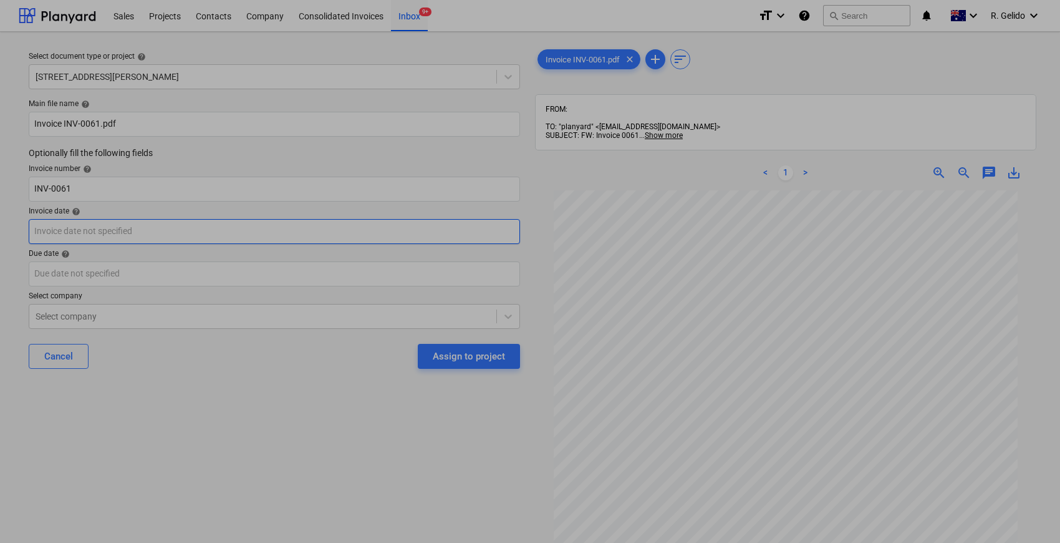
click at [211, 233] on body "Sales Projects Contacts Company Consolidated Invoices Inbox 9+ format_size keyb…" at bounding box center [530, 271] width 1060 height 543
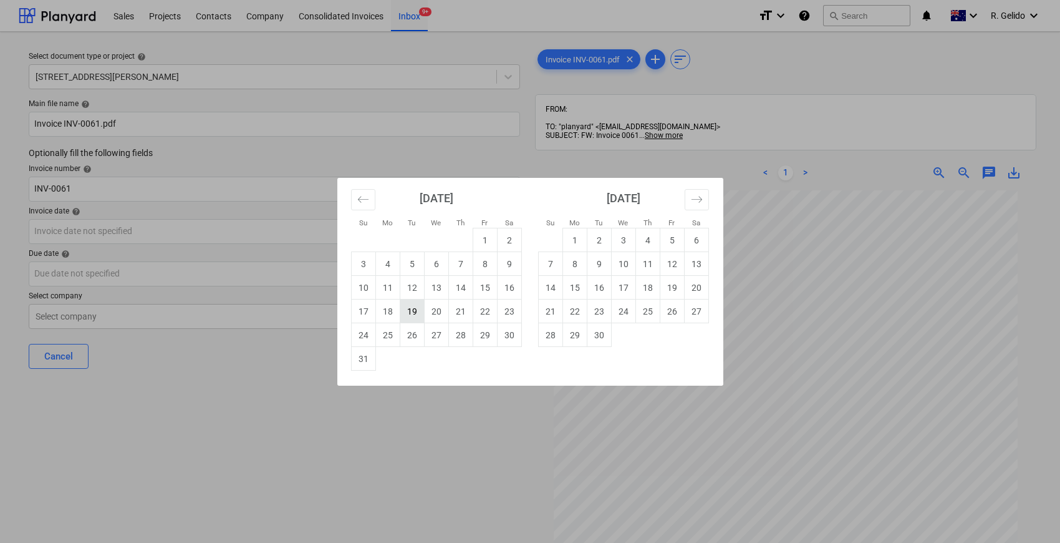
click at [410, 314] on td "19" at bounding box center [412, 311] width 24 height 24
type input "[DATE]"
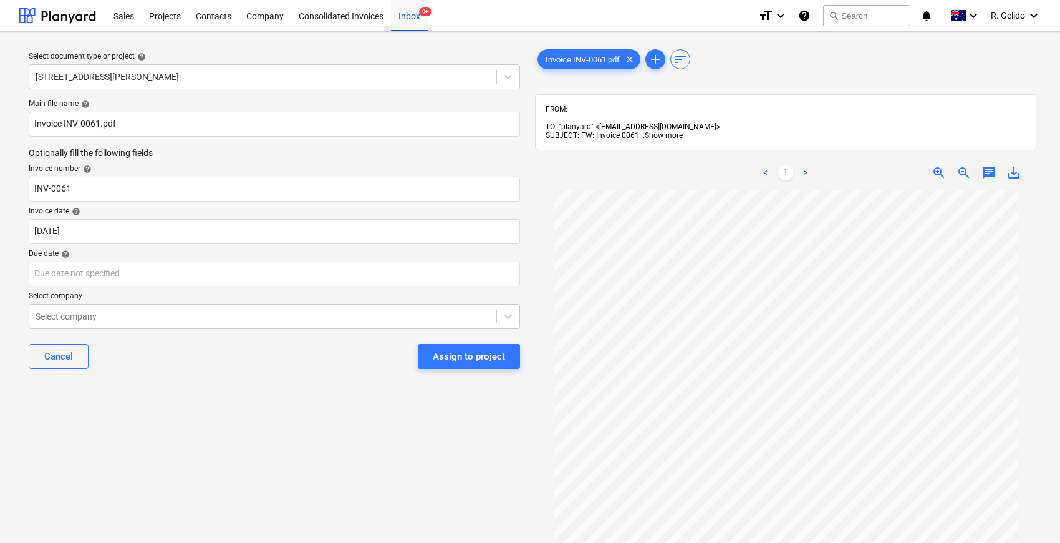
click at [145, 255] on div "Due date help" at bounding box center [274, 254] width 491 height 10
click at [146, 274] on body "Sales Projects Contacts Company Consolidated Invoices Inbox 9+ format_size keyb…" at bounding box center [530, 271] width 1060 height 543
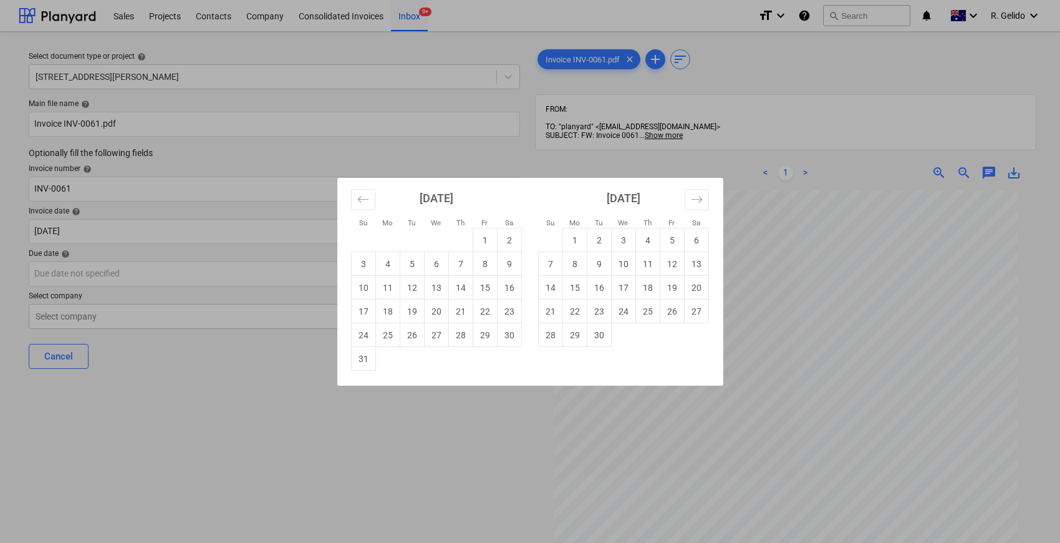
click at [221, 464] on div "Su Mo Tu We Th Fr Sa Su Mo Tu We Th Fr Sa [DATE] 1 2 3 4 5 6 7 8 9 10 11 12 13 …" at bounding box center [530, 271] width 1060 height 543
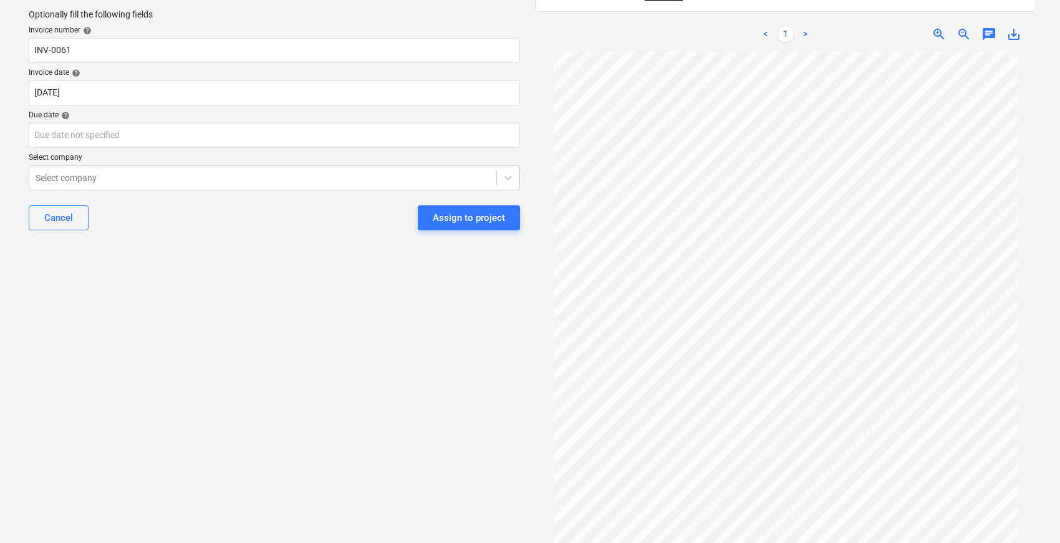
scroll to position [69, 0]
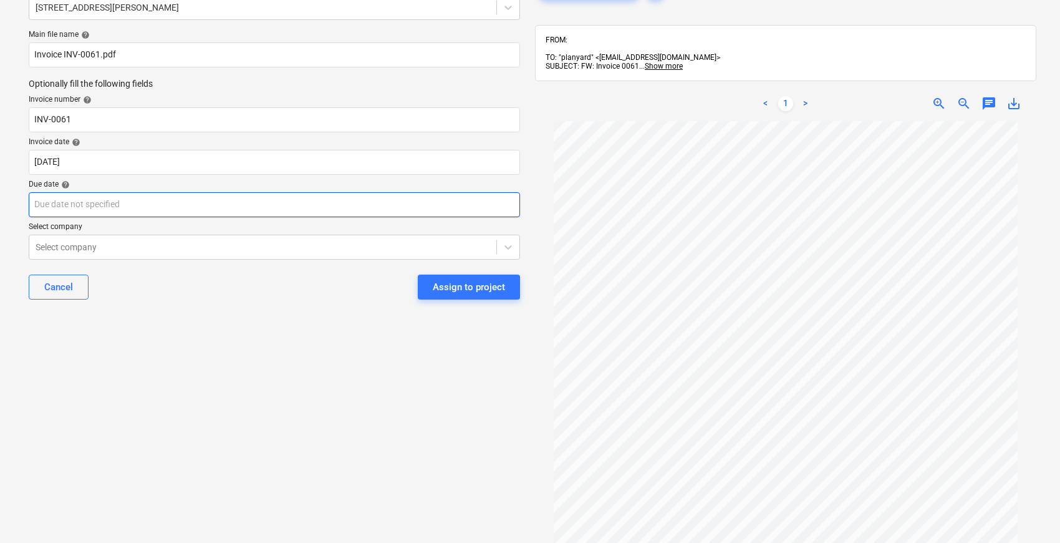
click at [67, 203] on body "Sales Projects Contacts Company Consolidated Invoices Inbox 9+ format_size keyb…" at bounding box center [530, 202] width 1060 height 543
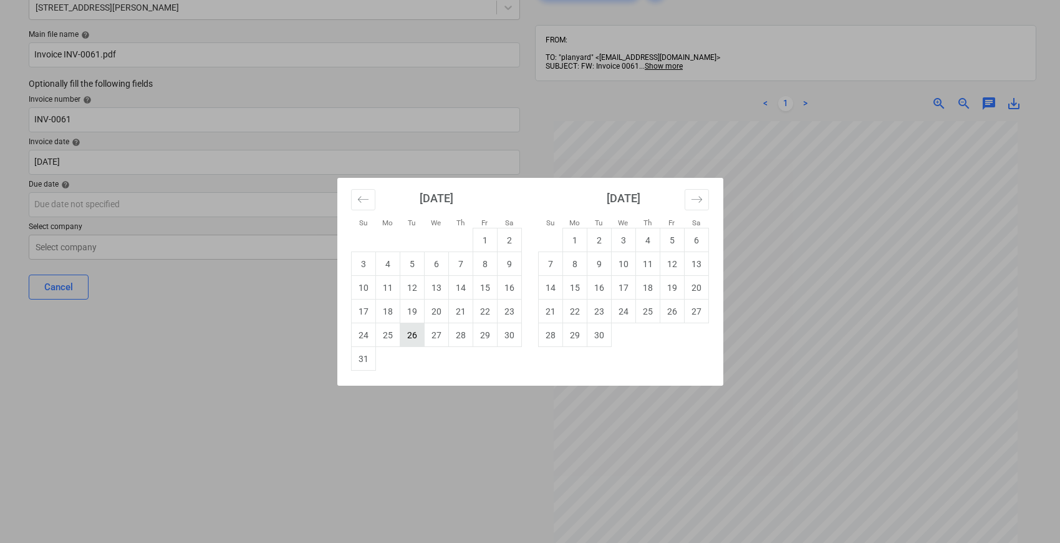
click at [409, 345] on td "26" at bounding box center [412, 335] width 24 height 24
type input "26 Aug 2025"
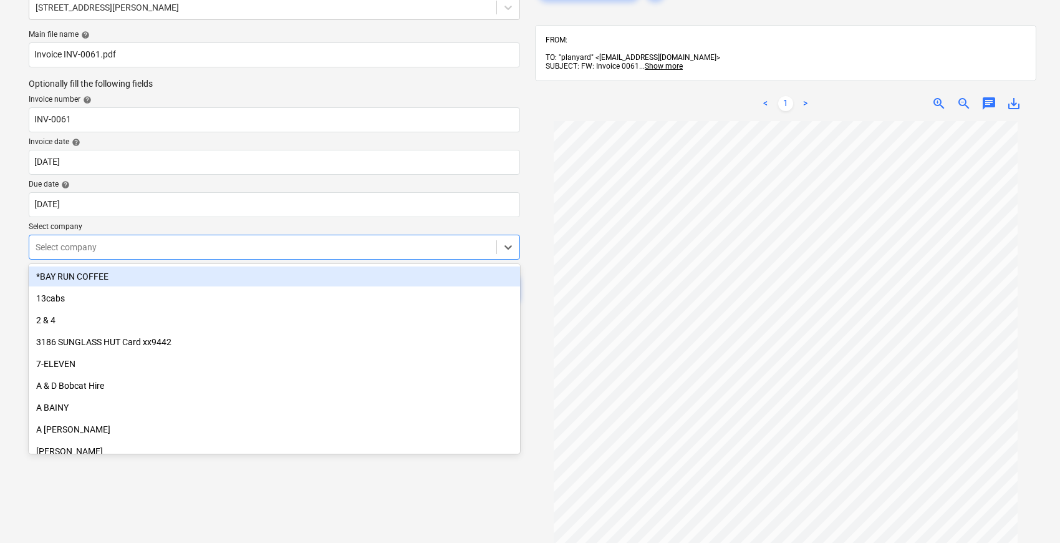
click at [114, 246] on div at bounding box center [263, 247] width 455 height 12
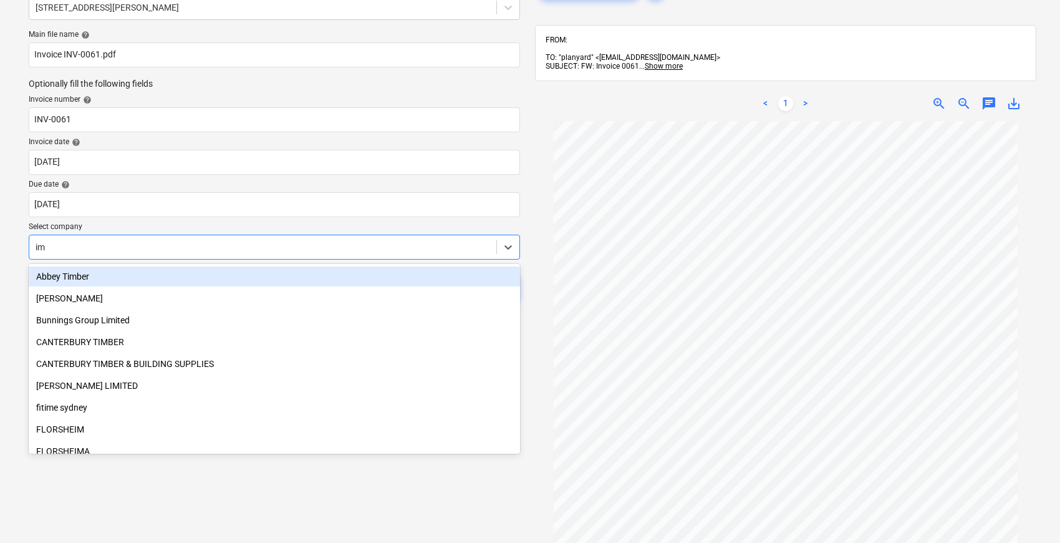
type input "imz"
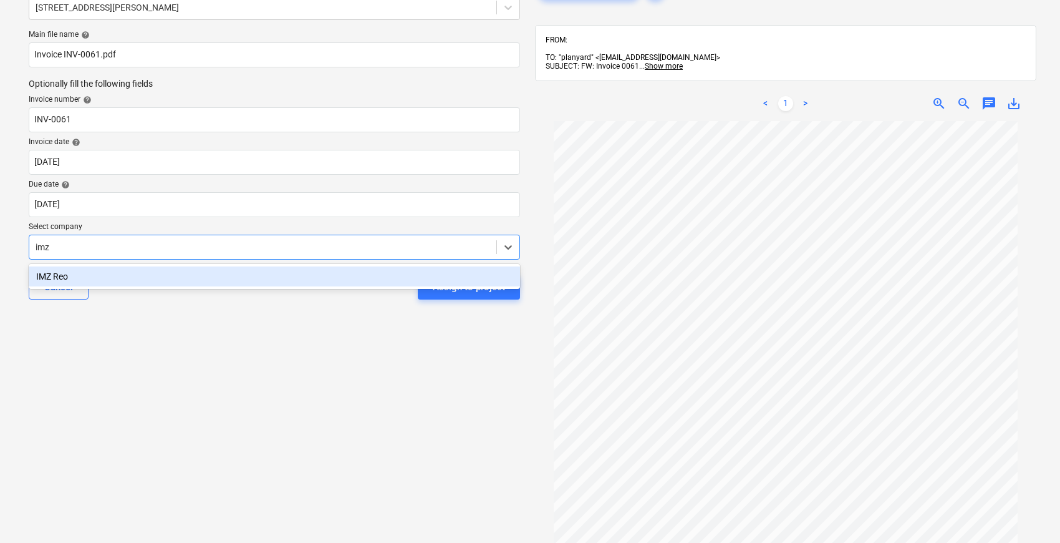
click at [139, 276] on div "IMZ Reo" at bounding box center [274, 276] width 491 height 20
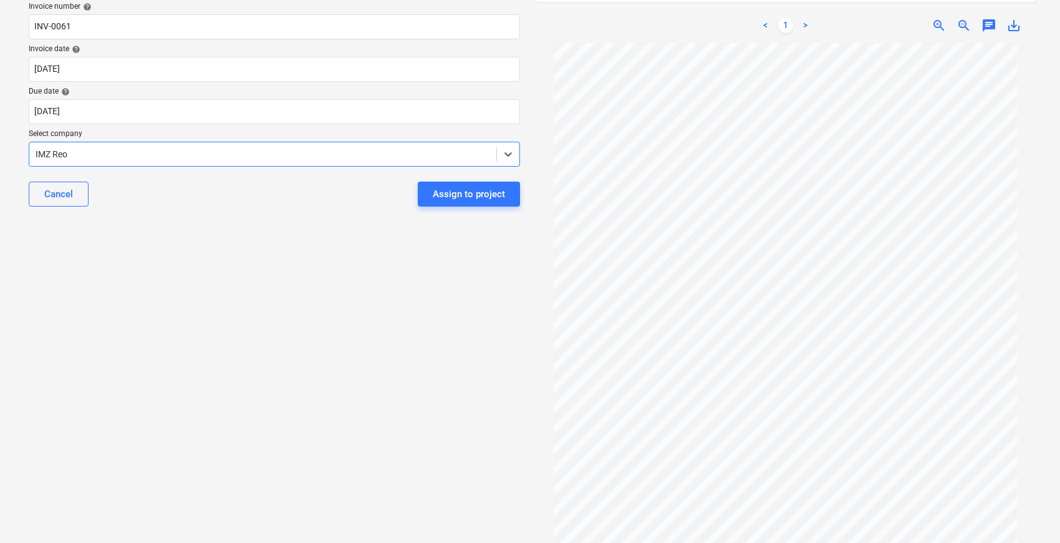
scroll to position [0, 0]
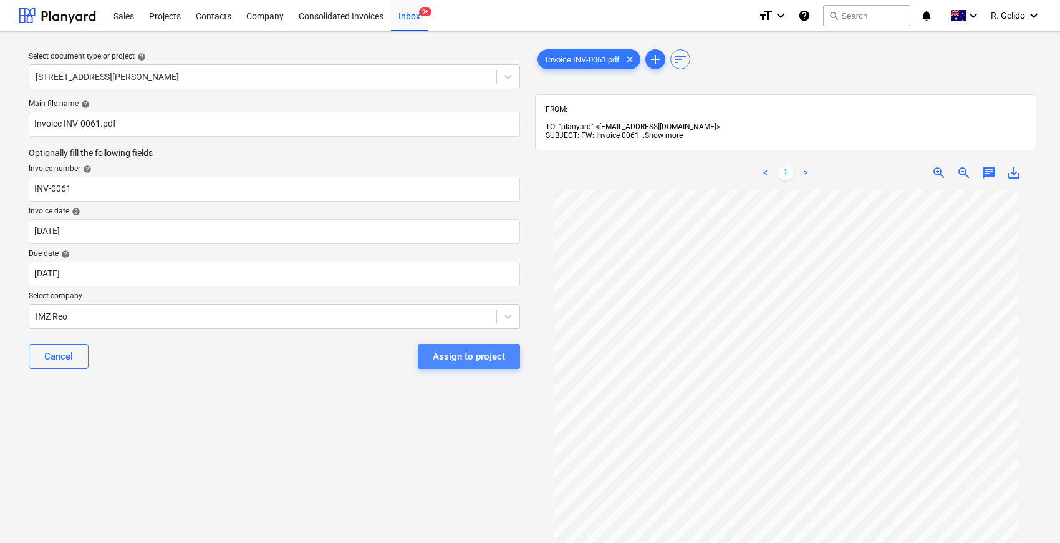
click at [476, 355] on div "Assign to project" at bounding box center [469, 356] width 72 height 16
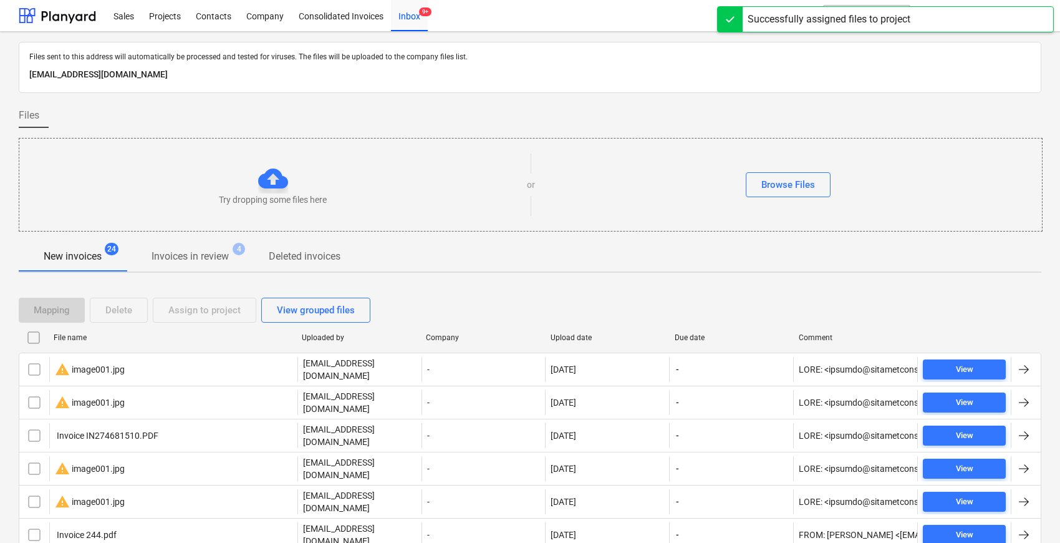
click at [916, 188] on div "Browse Files" at bounding box center [789, 184] width 508 height 25
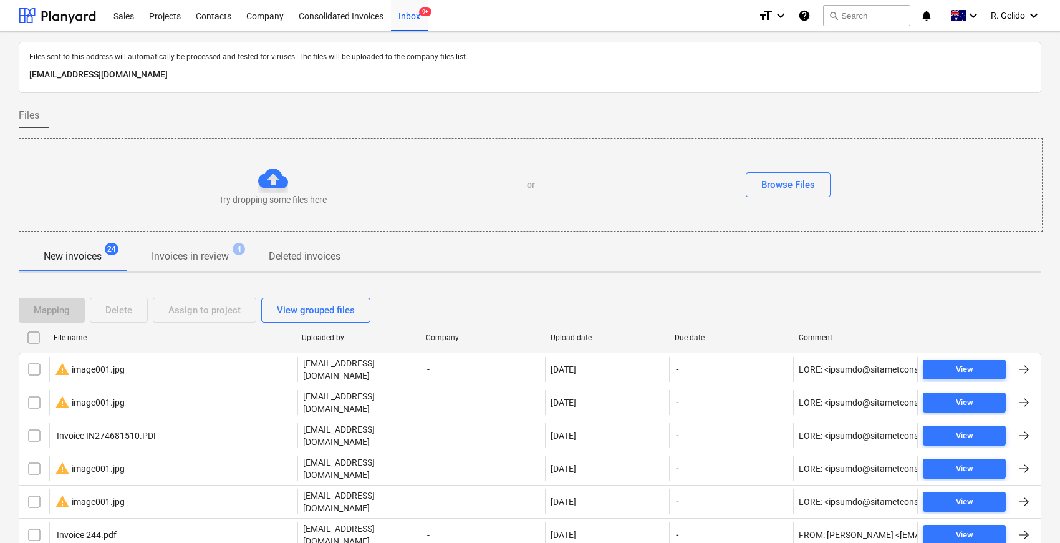
click at [543, 244] on div "New invoices 24 Invoices in review 4 Deleted invoices" at bounding box center [530, 256] width 1023 height 30
click at [64, 336] on div "File name" at bounding box center [173, 337] width 238 height 9
checkbox input "false"
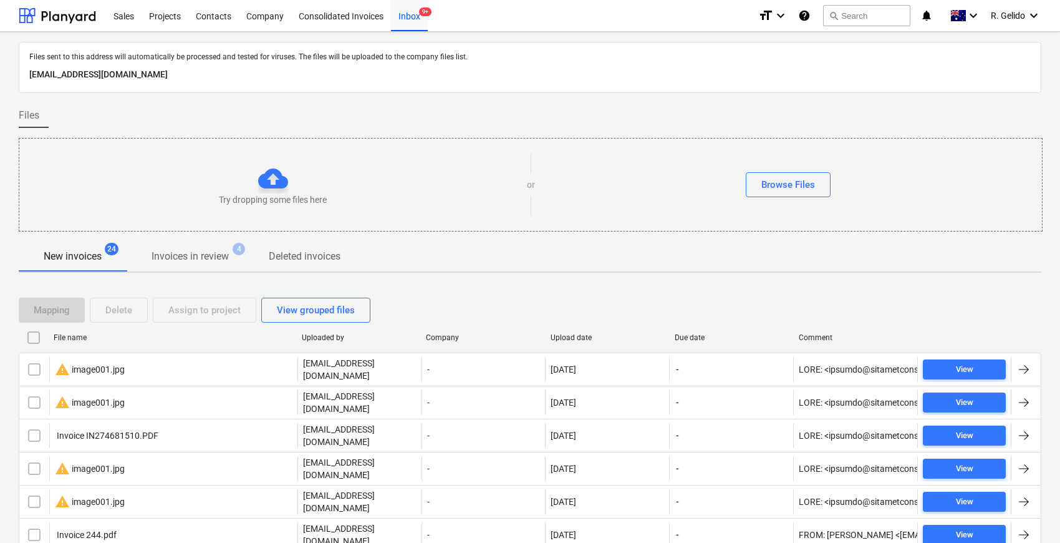
checkbox input "false"
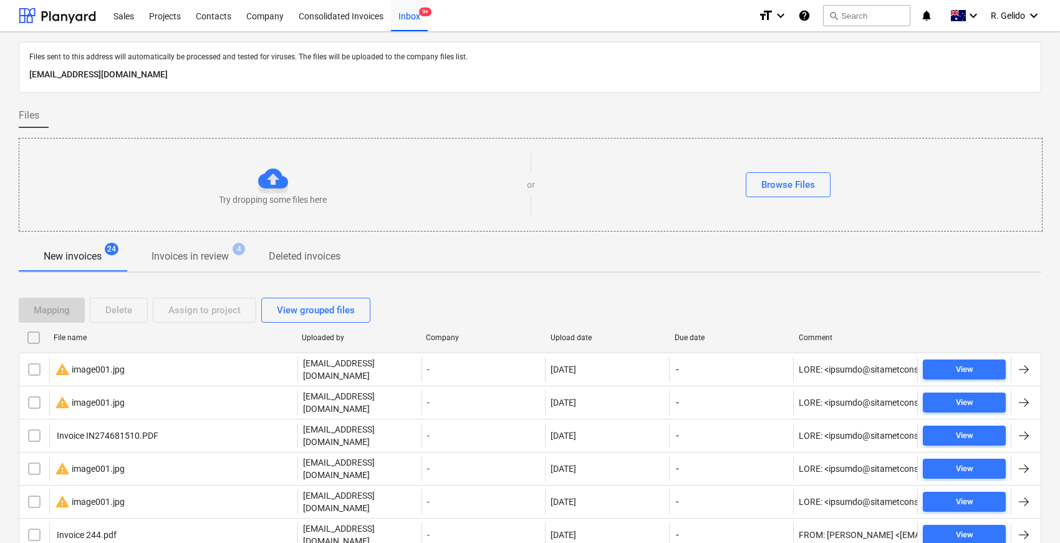
checkbox input "false"
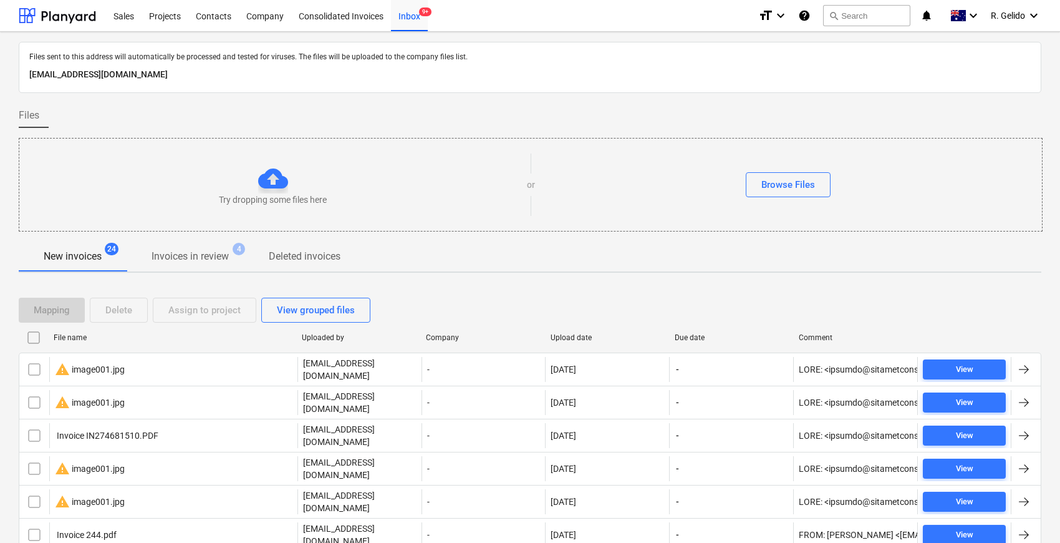
checkbox input "false"
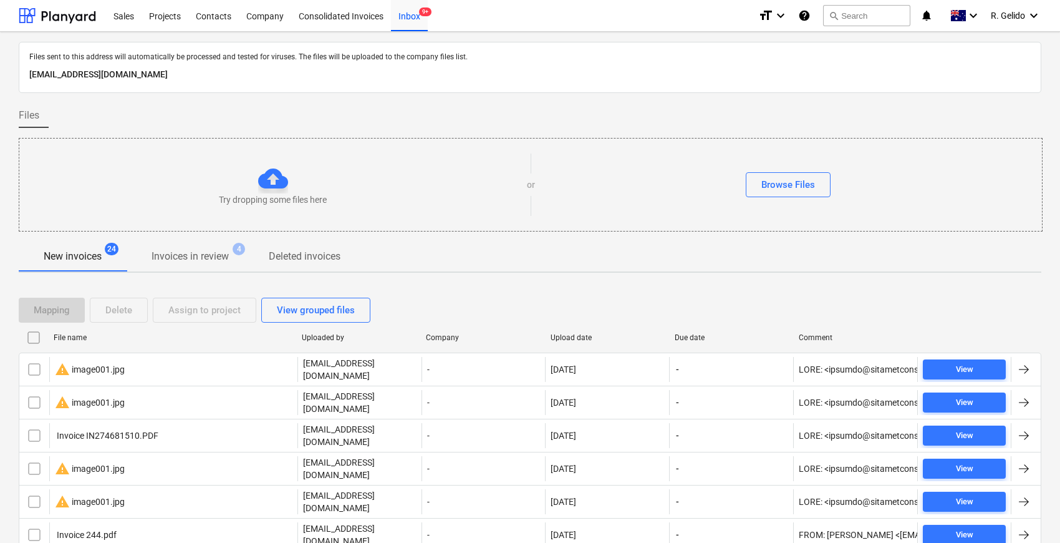
checkbox input "false"
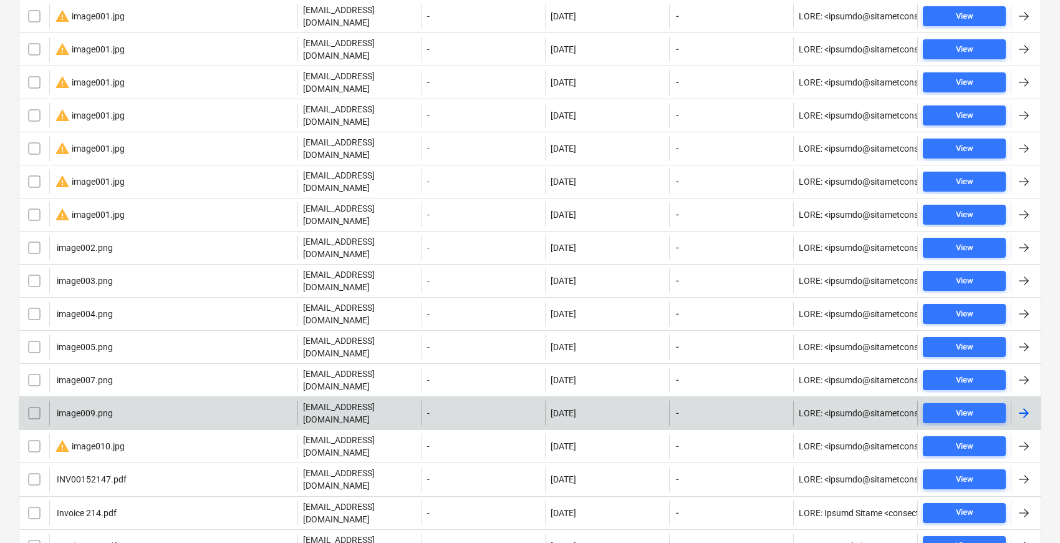
scroll to position [523, 0]
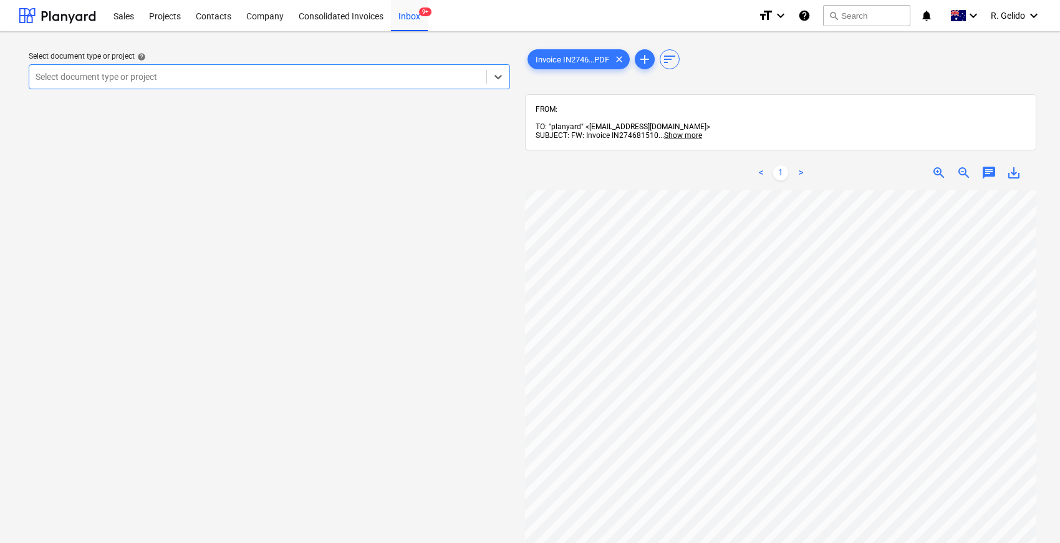
scroll to position [69, 0]
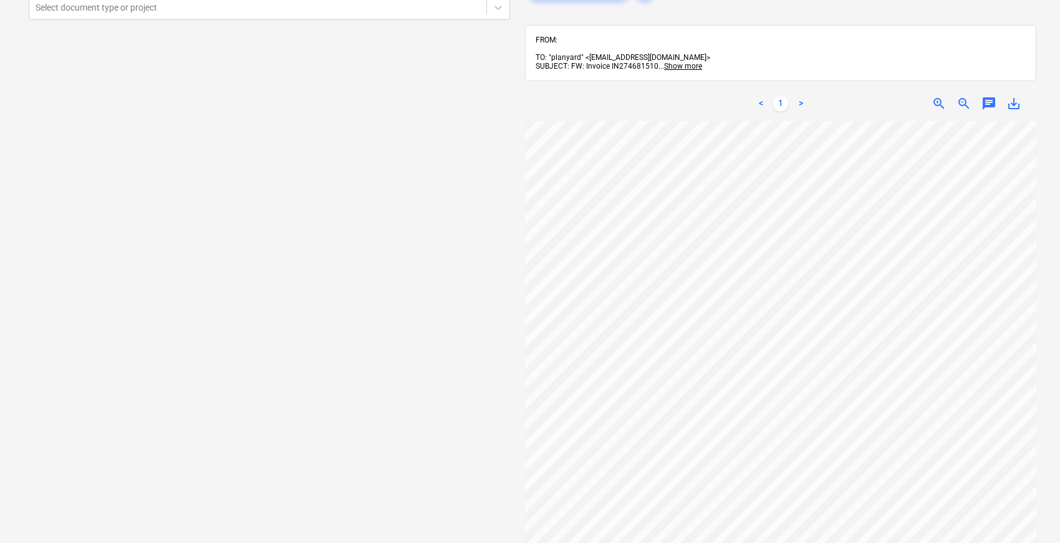
click at [956, 96] on div "zoom_out" at bounding box center [964, 103] width 25 height 15
click at [963, 97] on span "zoom_out" at bounding box center [964, 103] width 15 height 15
click at [938, 97] on span "zoom_in" at bounding box center [939, 103] width 15 height 15
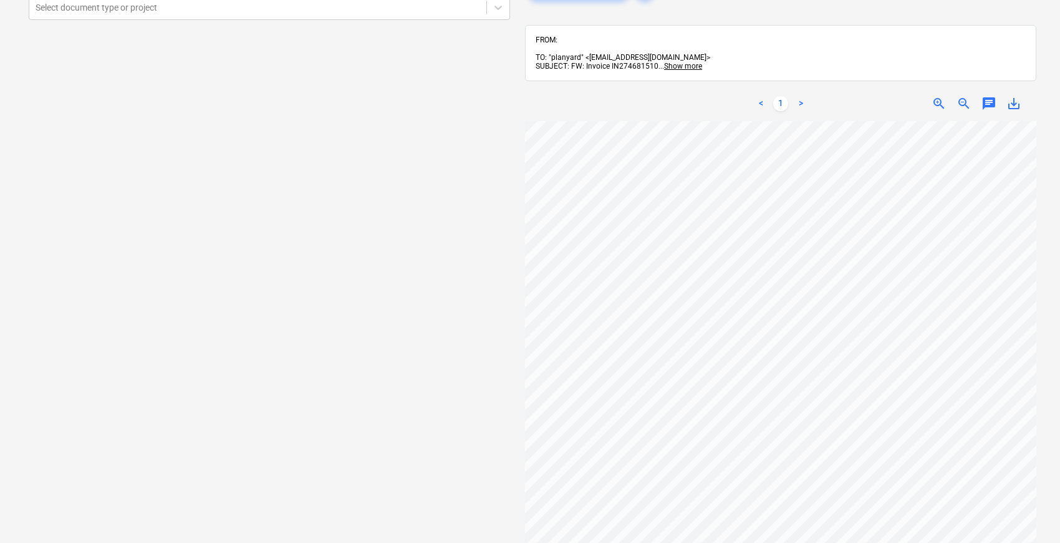
scroll to position [0, 282]
drag, startPoint x: 266, startPoint y: 277, endPoint x: 372, endPoint y: 273, distance: 106.7
click at [372, 273] on div "Select document type or project help Select document type or project" at bounding box center [269, 299] width 501 height 653
drag, startPoint x: 234, startPoint y: 297, endPoint x: 260, endPoint y: 301, distance: 26.6
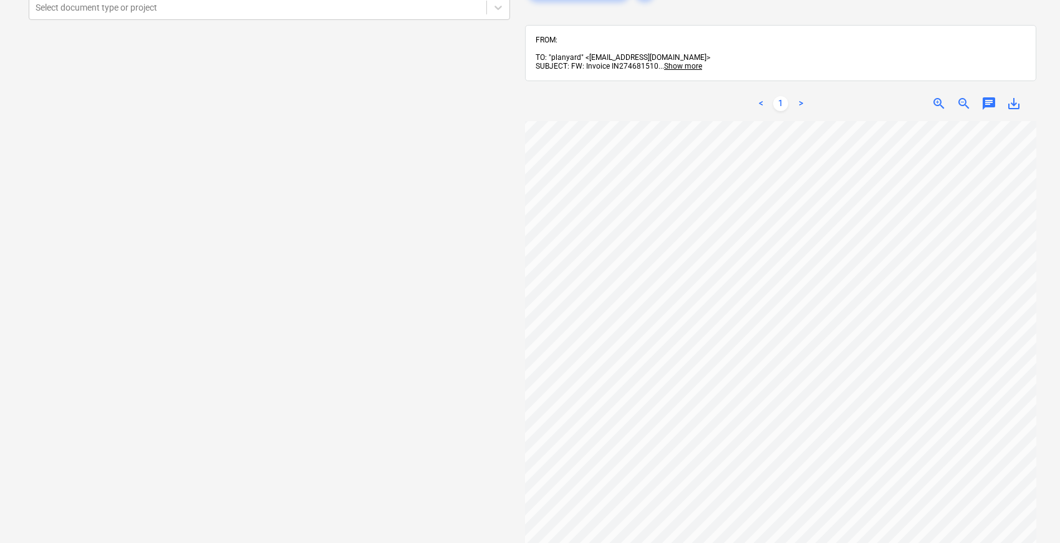
click at [260, 301] on div "Select document type or project help Select document type or project" at bounding box center [269, 299] width 501 height 653
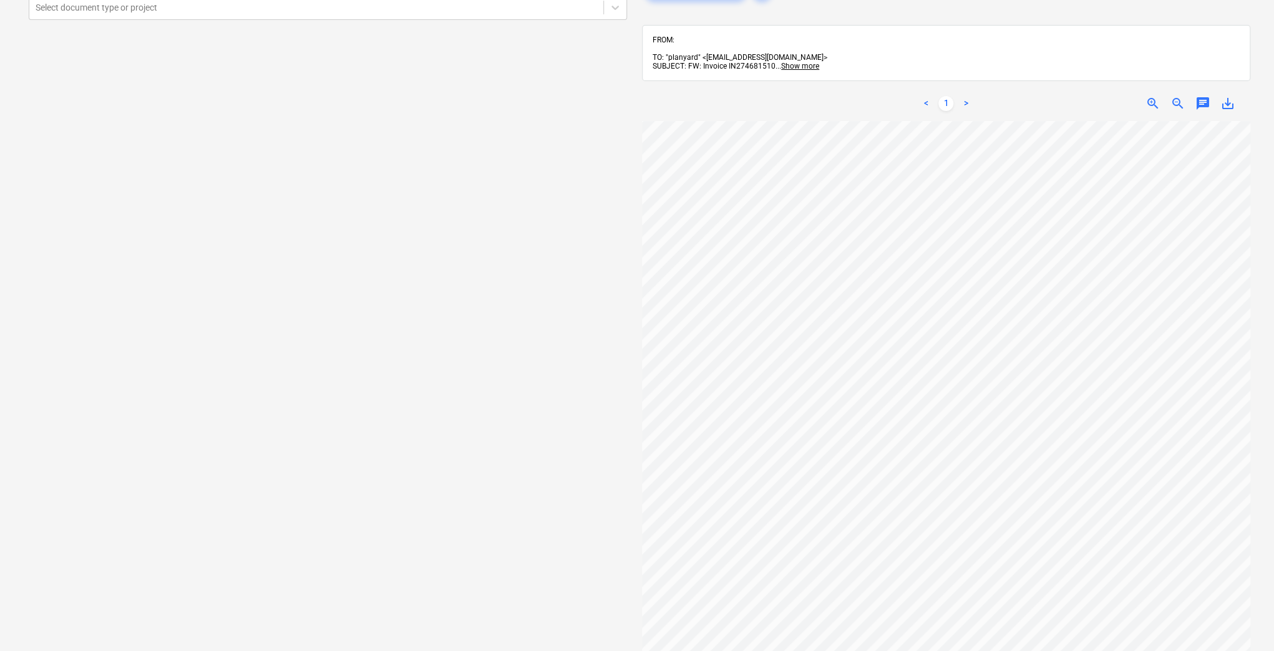
drag, startPoint x: 82, startPoint y: 306, endPoint x: 269, endPoint y: 312, distance: 187.8
click at [269, 312] on div "Select document type or project help Select document type or project" at bounding box center [328, 354] width 618 height 762
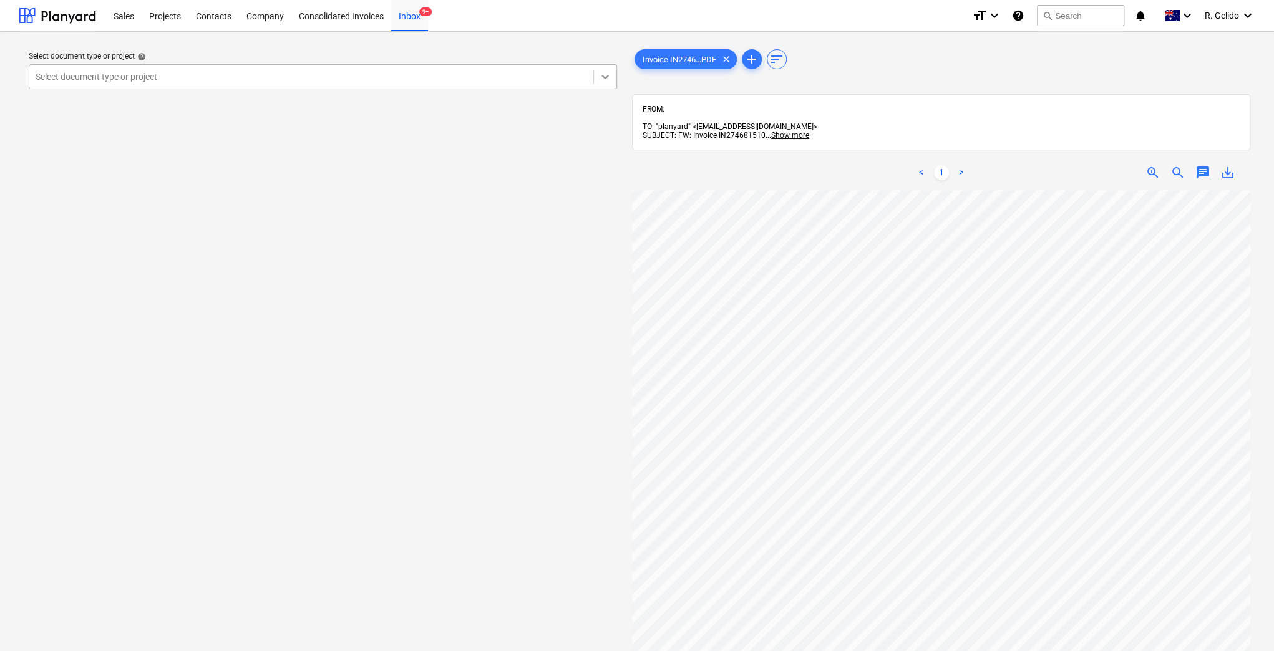
click at [600, 75] on icon at bounding box center [605, 76] width 12 height 12
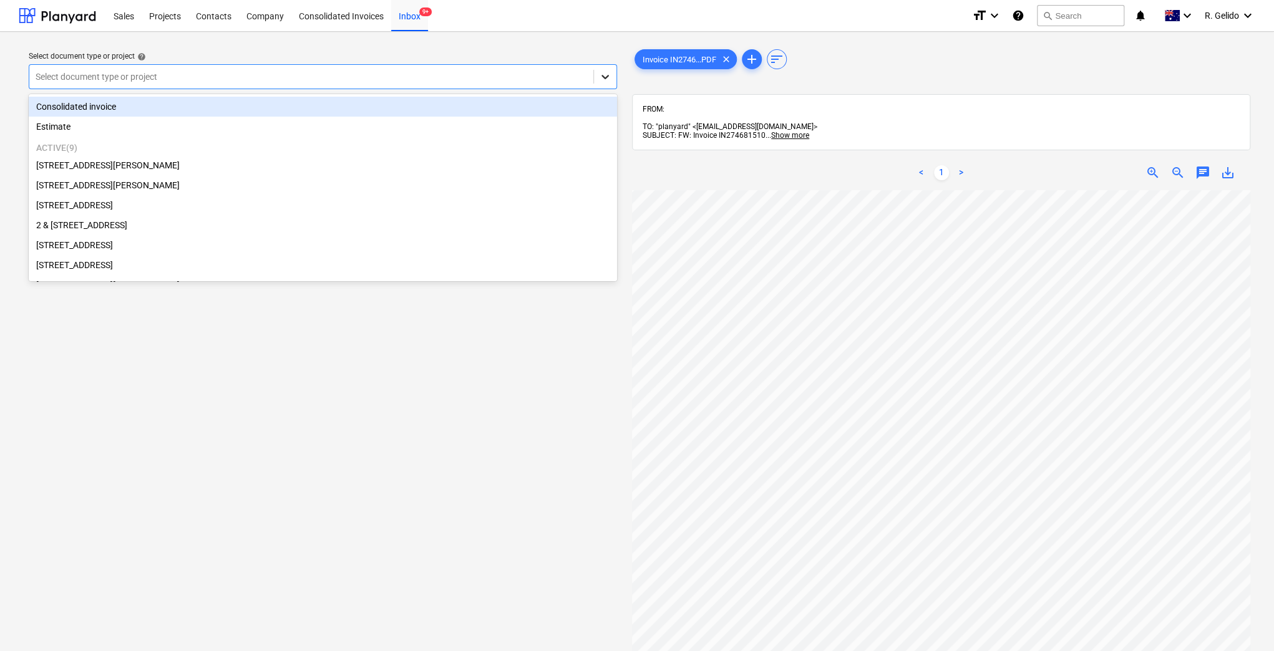
click at [602, 80] on icon at bounding box center [605, 76] width 12 height 12
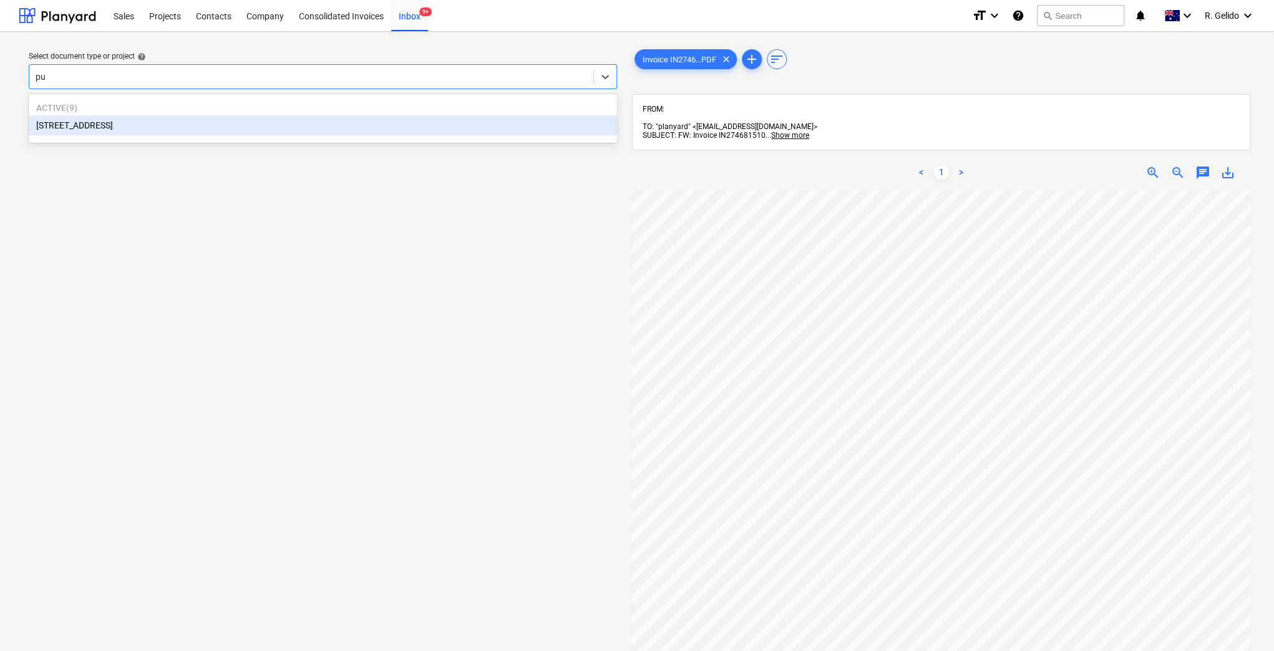
type input "put"
click at [317, 132] on div "[STREET_ADDRESS]" at bounding box center [323, 125] width 588 height 20
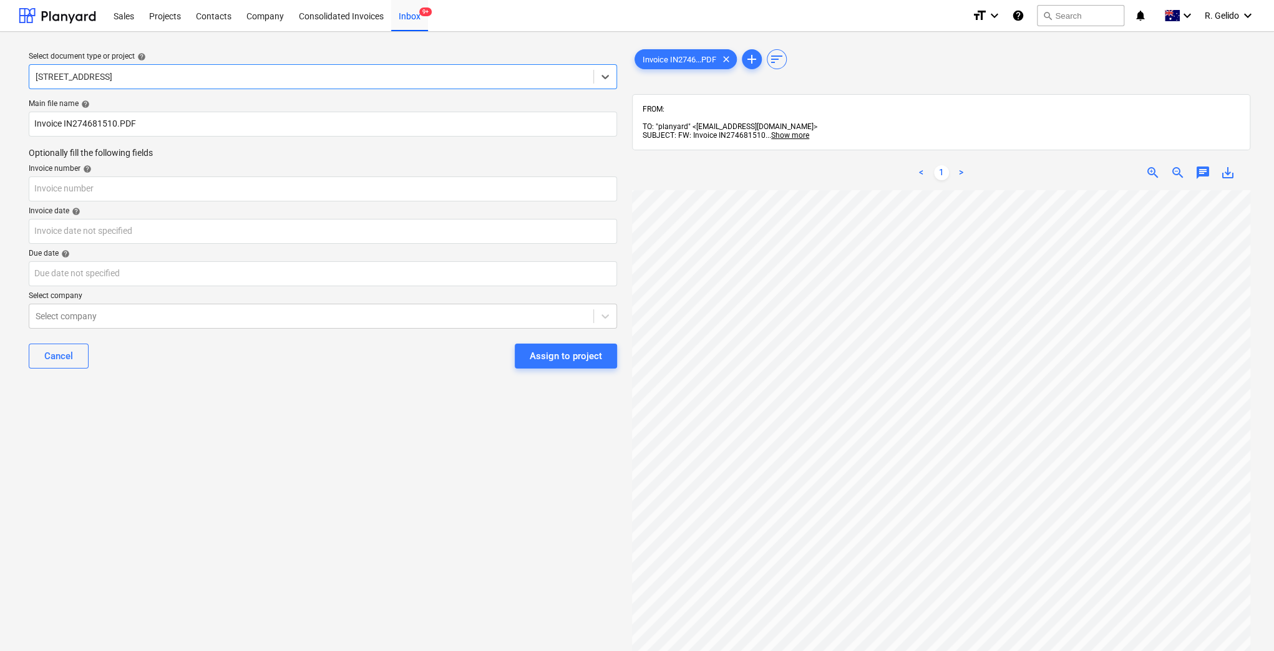
drag, startPoint x: 287, startPoint y: 382, endPoint x: 223, endPoint y: 356, distance: 69.6
click at [286, 382] on div "Main file name help Invoice IN274681510.PDF Optionally fill the following field…" at bounding box center [323, 238] width 598 height 289
click at [31, 120] on input "Invoice IN274681510.PDF" at bounding box center [323, 124] width 588 height 25
type input "Harvey Norman Invoice IN274681510.PDF"
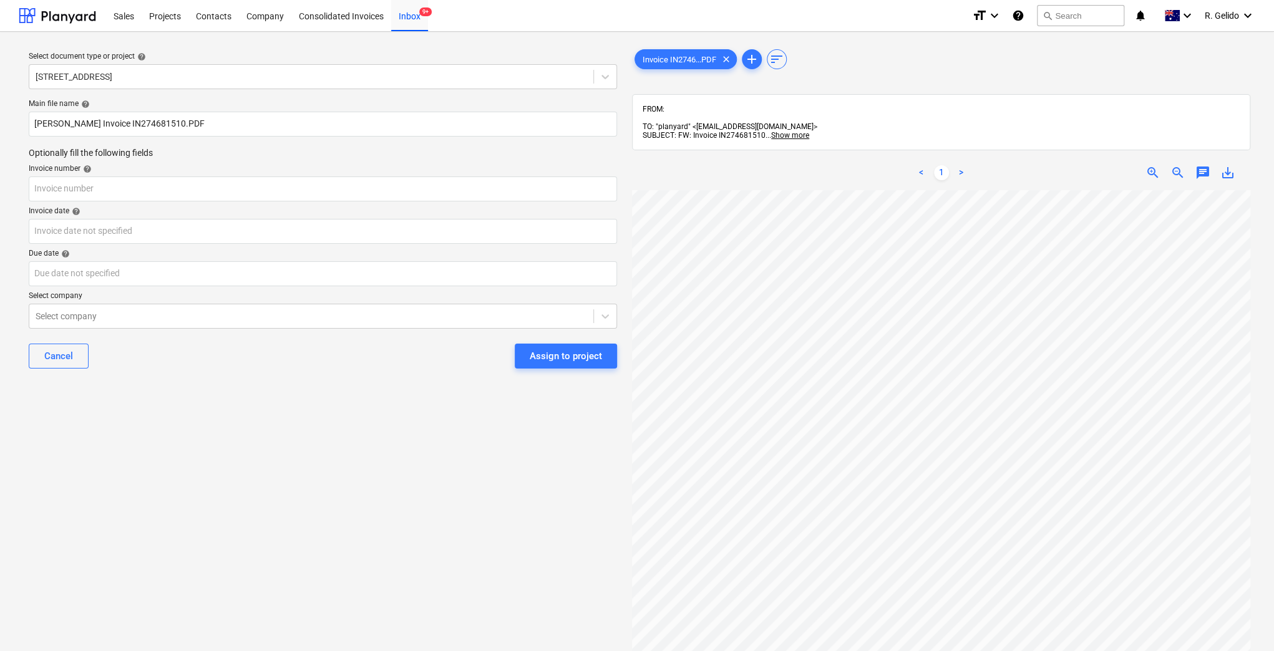
click at [200, 399] on div "Select document type or project help 16 Riverside Ave Putney Main file name hel…" at bounding box center [323, 427] width 608 height 770
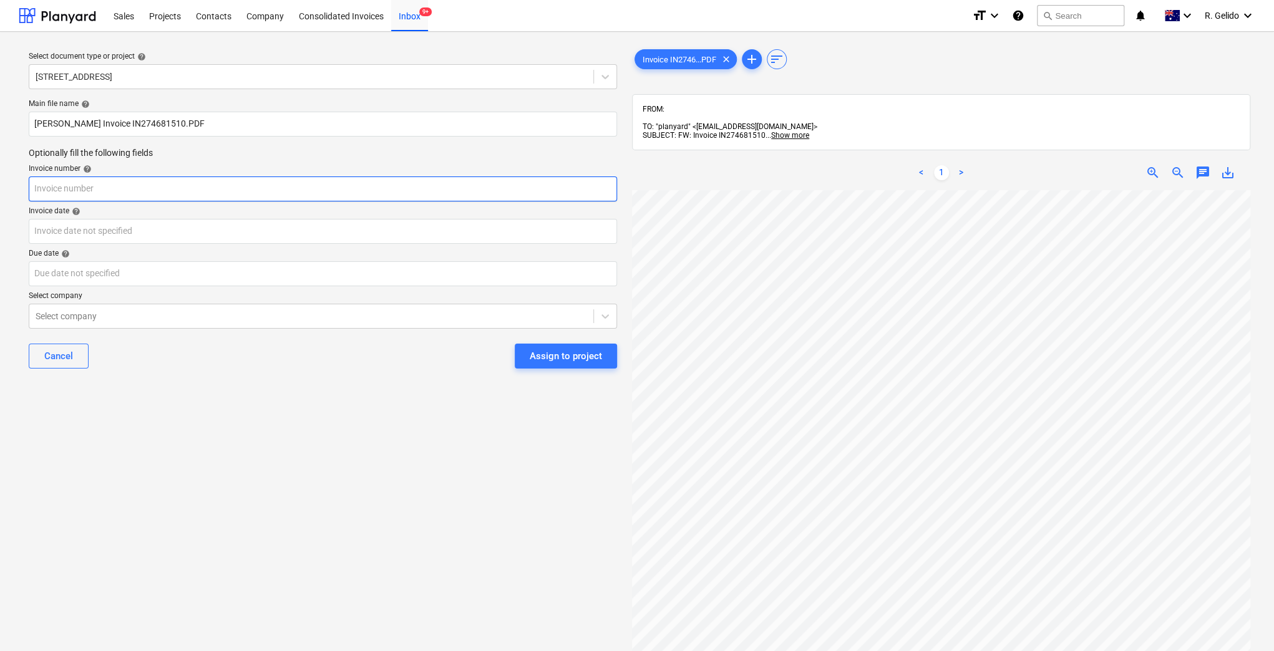
click at [137, 195] on input "text" at bounding box center [323, 189] width 588 height 25
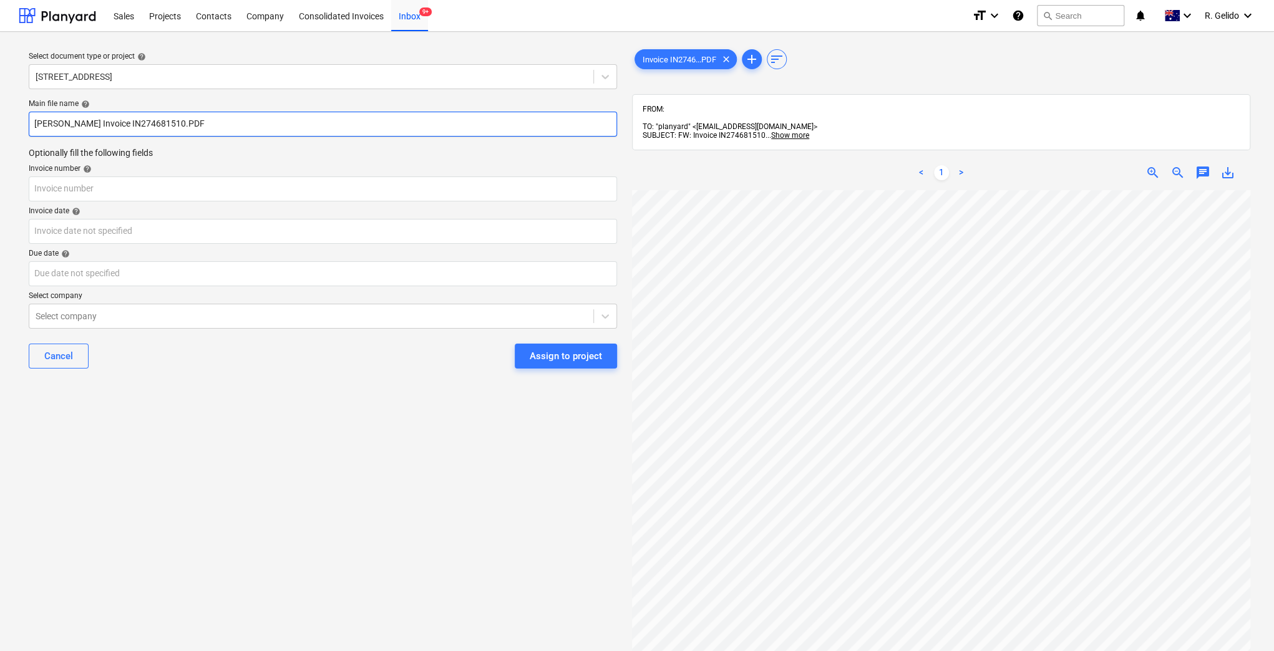
click at [153, 121] on input "Harvey Norman Invoice IN274681510.PDF" at bounding box center [323, 124] width 588 height 25
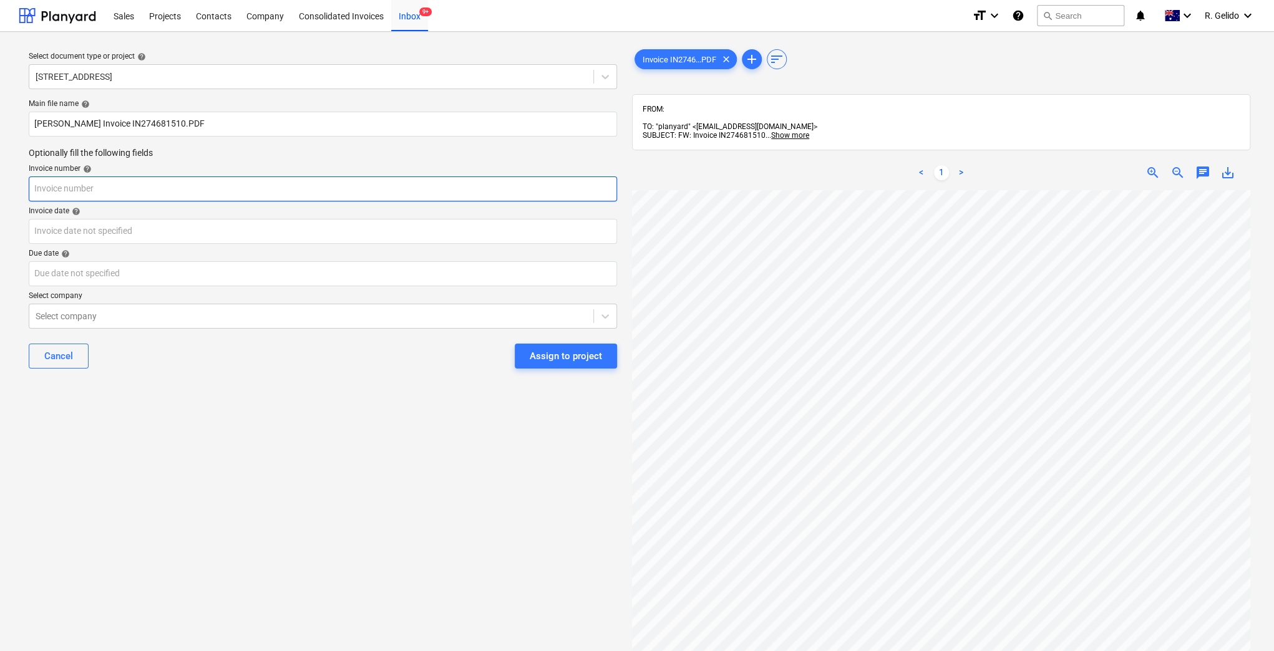
click at [85, 193] on input "text" at bounding box center [323, 189] width 588 height 25
paste input "IN274681510"
type input "IN274681510"
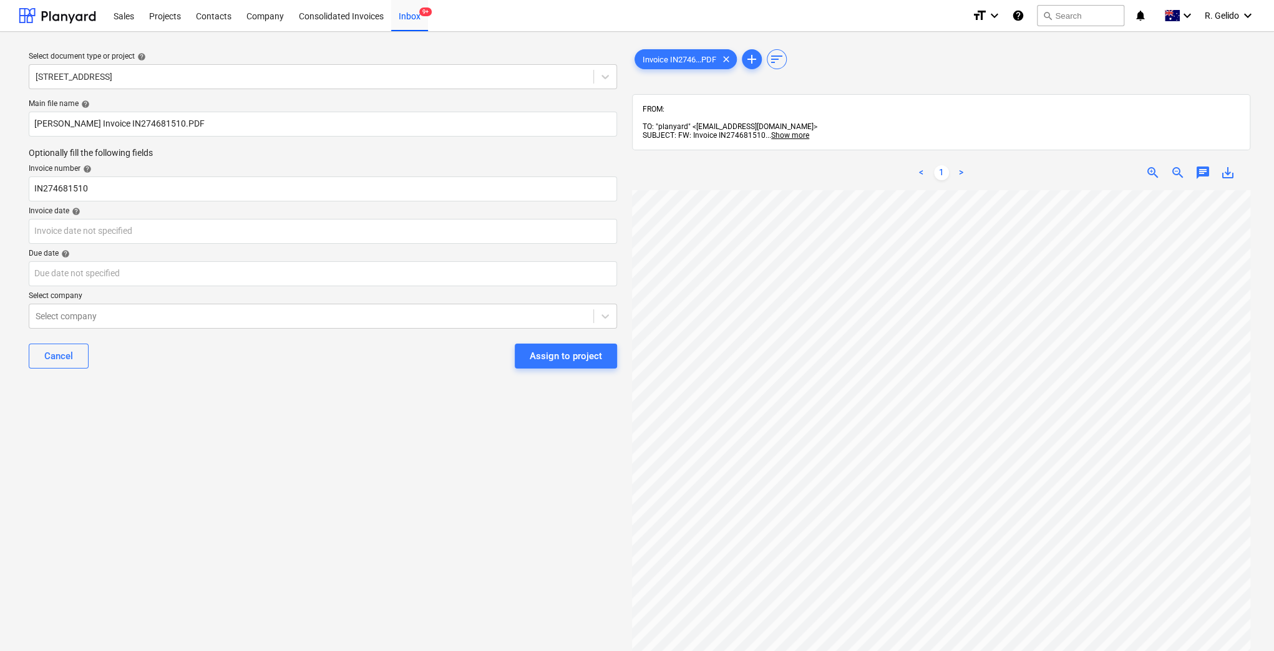
scroll to position [0, 175]
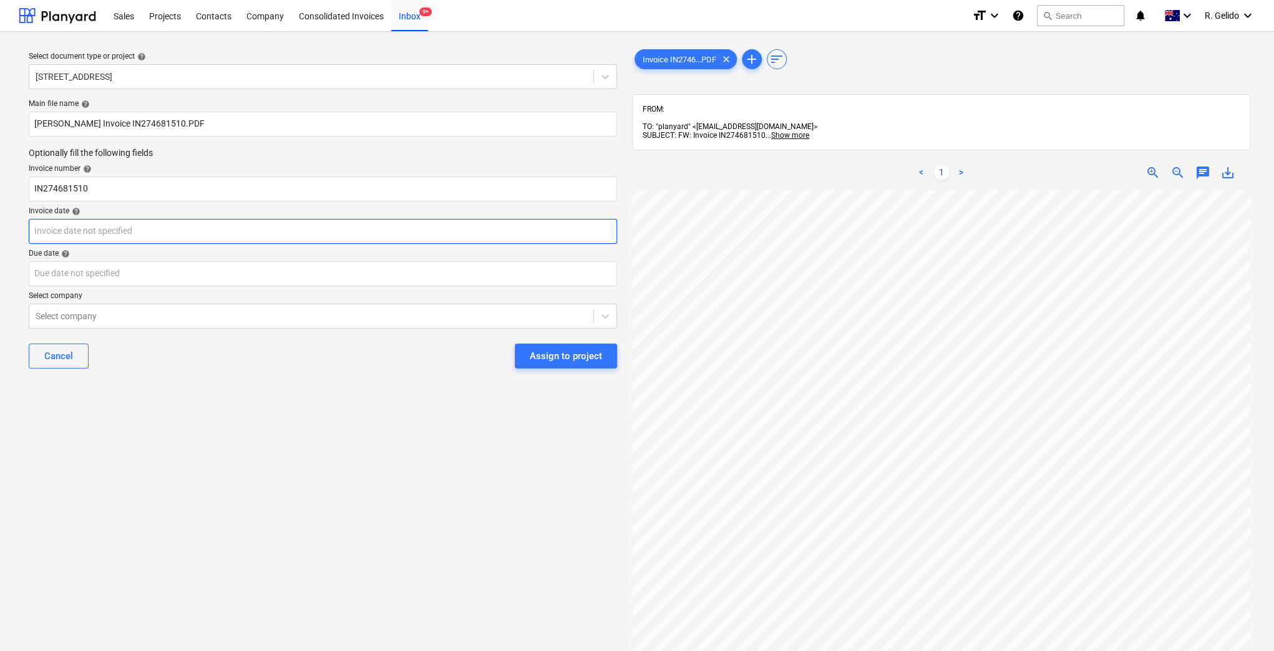
click at [79, 231] on body "Sales Projects Contacts Company Consolidated Invoices Inbox 9+ format_size keyb…" at bounding box center [637, 325] width 1274 height 651
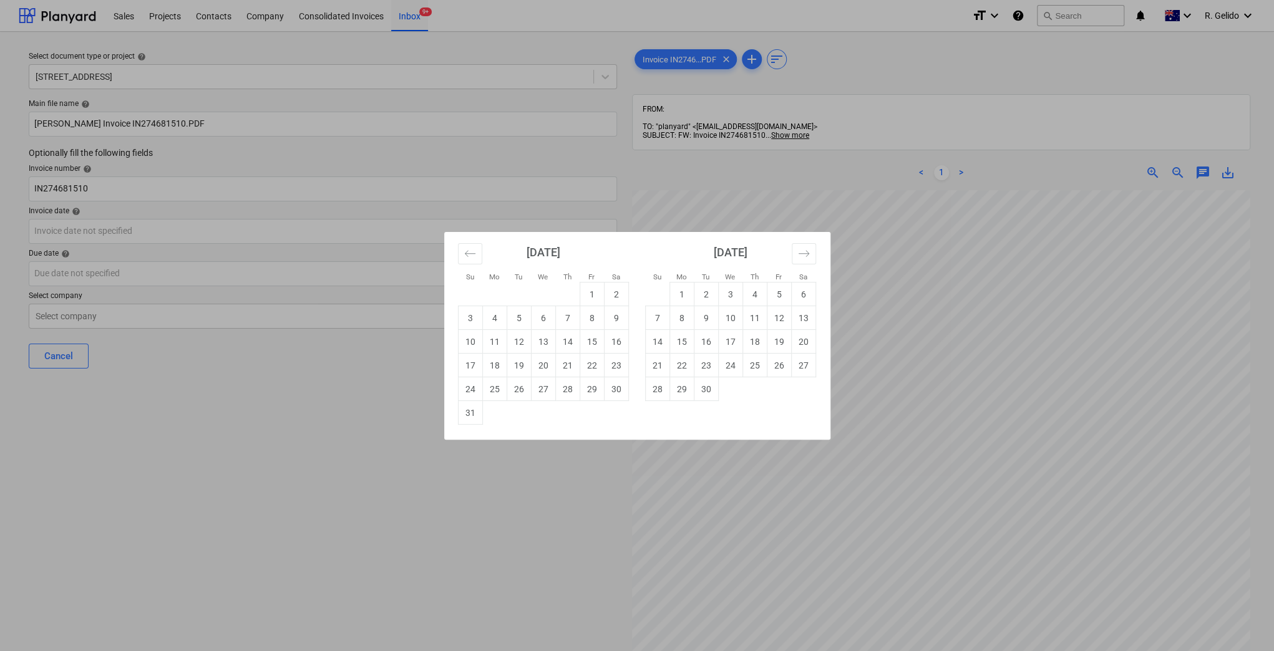
drag, startPoint x: 589, startPoint y: 343, endPoint x: 569, endPoint y: 348, distance: 20.6
click at [588, 343] on td "15" at bounding box center [591, 342] width 24 height 24
type input "15 Aug 2025"
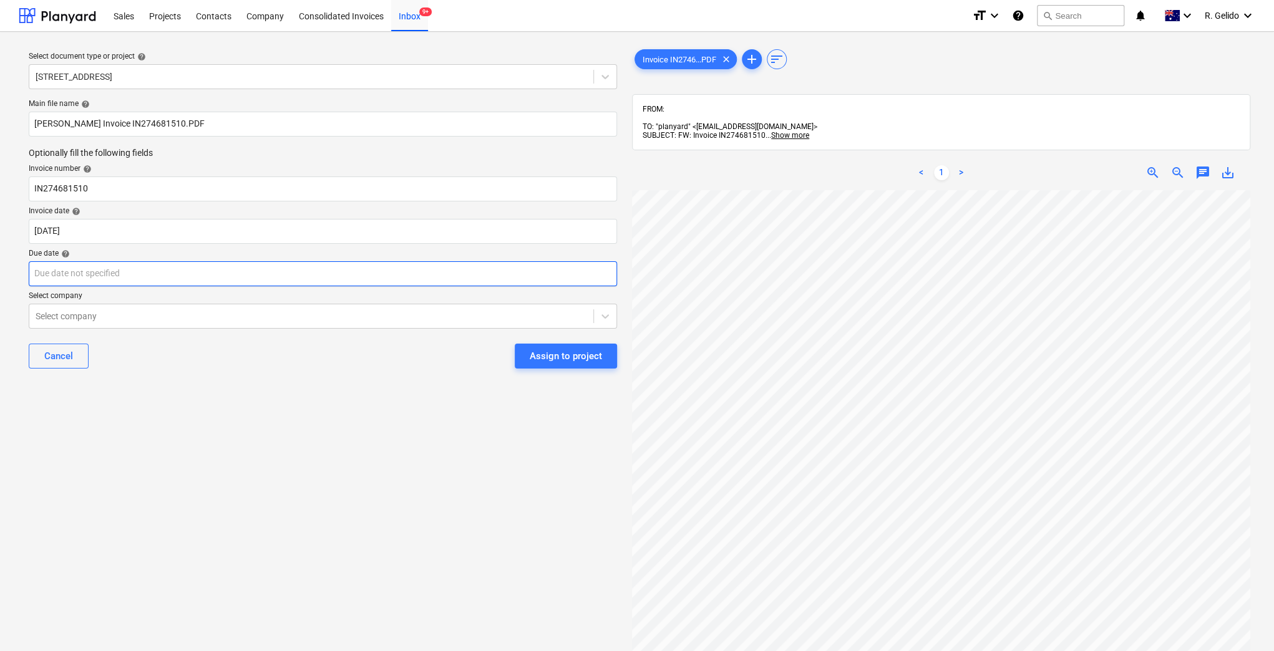
click at [177, 279] on body "Sales Projects Contacts Company Consolidated Invoices Inbox 9+ format_size keyb…" at bounding box center [637, 325] width 1274 height 651
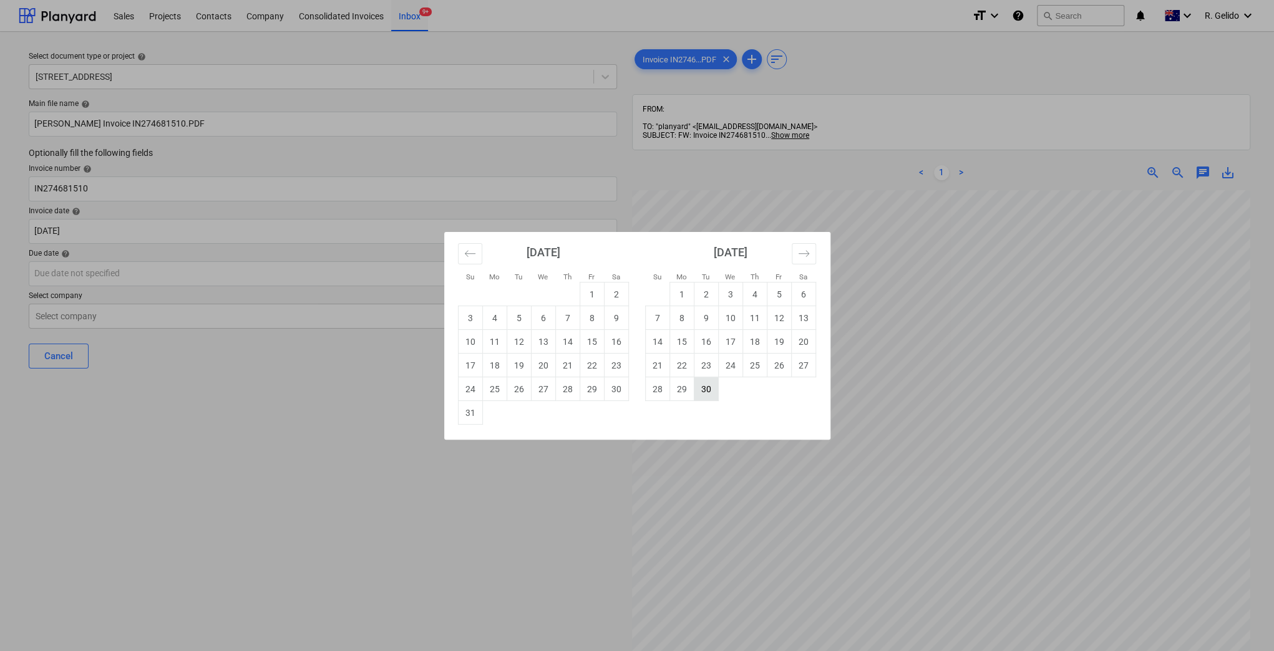
click at [699, 397] on td "30" at bounding box center [706, 389] width 24 height 24
type input "[DATE]"
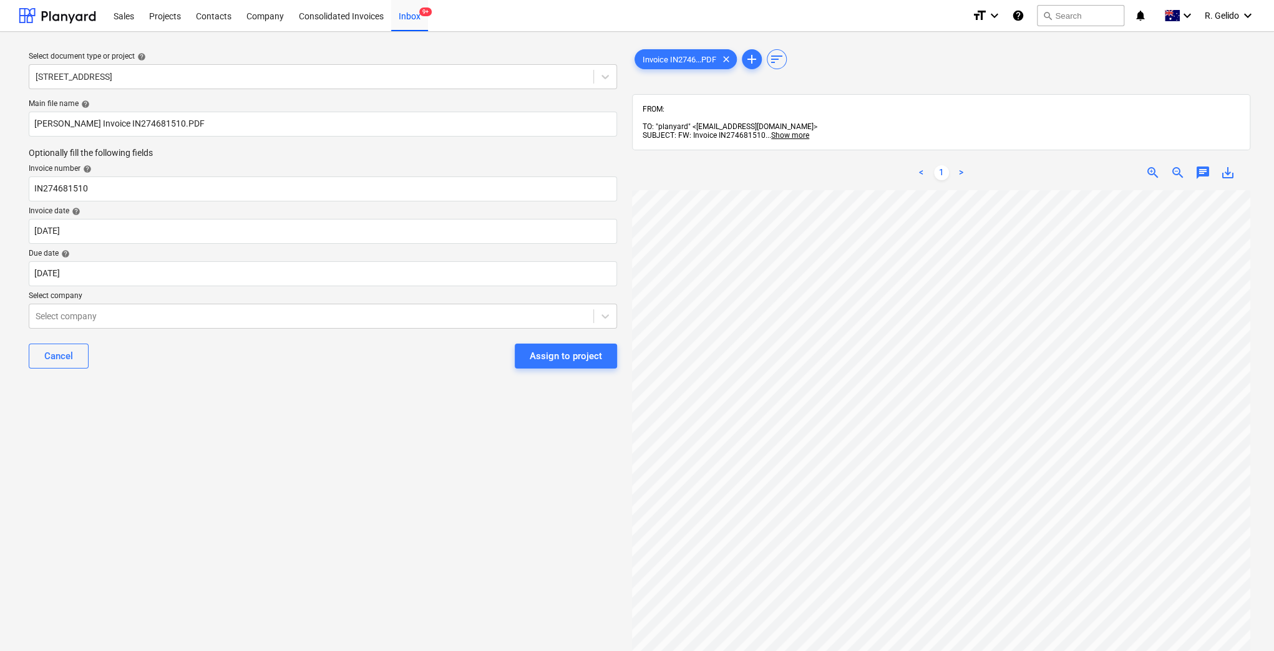
click at [286, 462] on div "Select document type or project help 16 Riverside Ave Putney Main file name hel…" at bounding box center [323, 427] width 608 height 770
click at [112, 325] on div "Select company" at bounding box center [323, 316] width 588 height 25
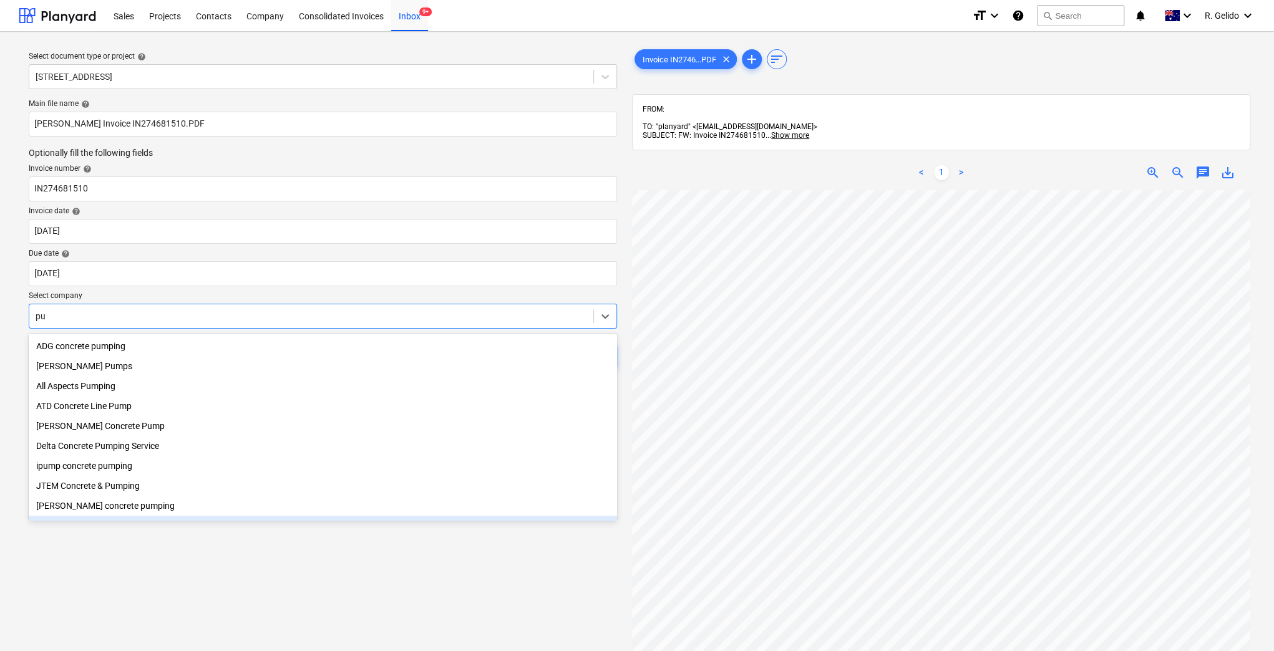
type input "p"
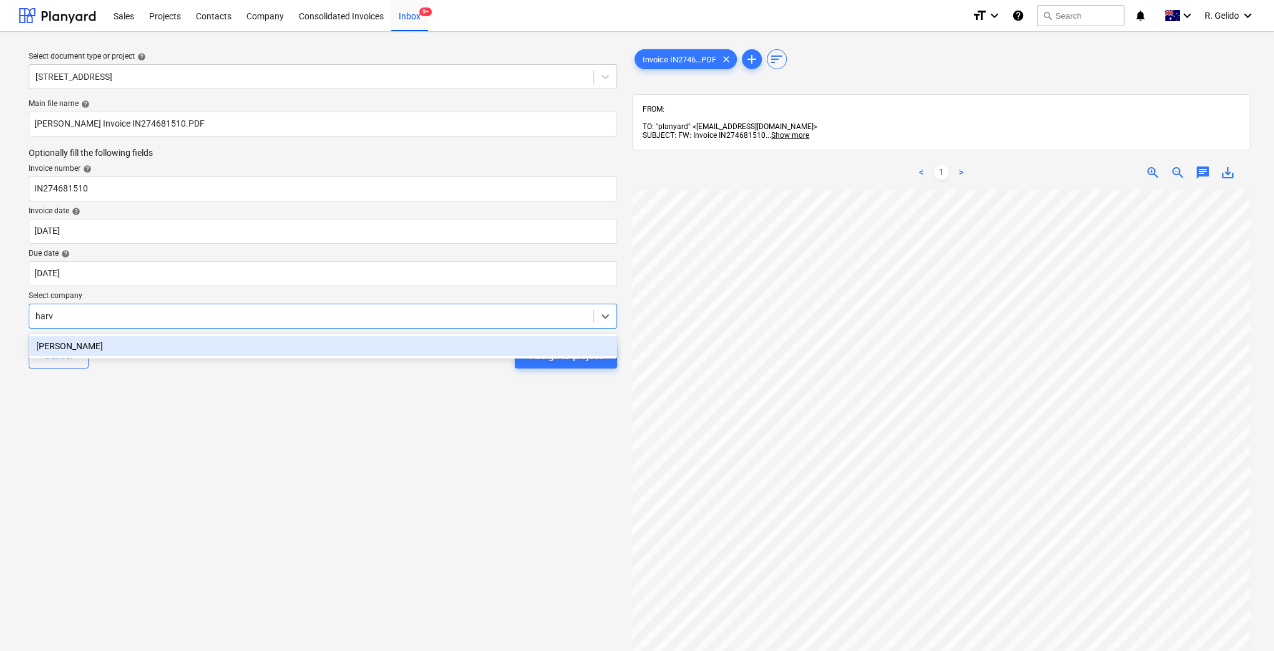
type input "harve"
click at [149, 342] on div "HARVEY NORMAN" at bounding box center [323, 346] width 588 height 20
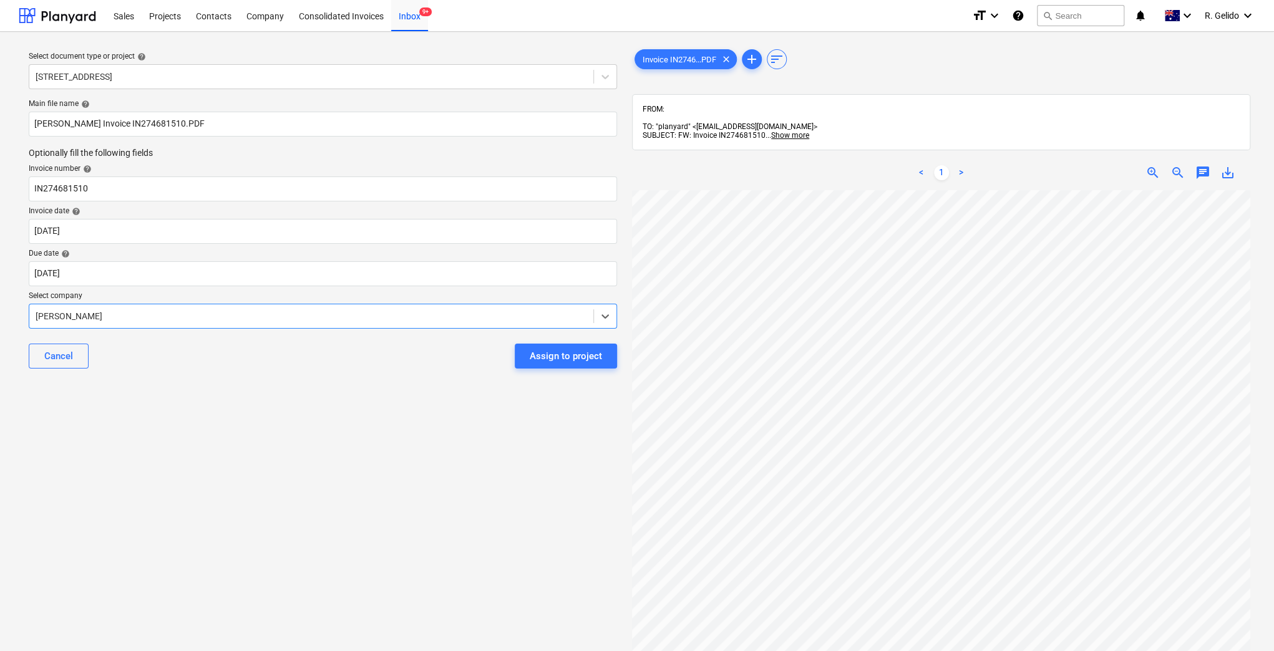
click at [192, 409] on div "Select document type or project help 16 Riverside Ave Putney Main file name hel…" at bounding box center [323, 427] width 608 height 770
click at [327, 412] on div "Select document type or project help 16 Riverside Ave Putney Main file name hel…" at bounding box center [323, 427] width 608 height 770
click at [586, 352] on div "Assign to project" at bounding box center [566, 356] width 72 height 16
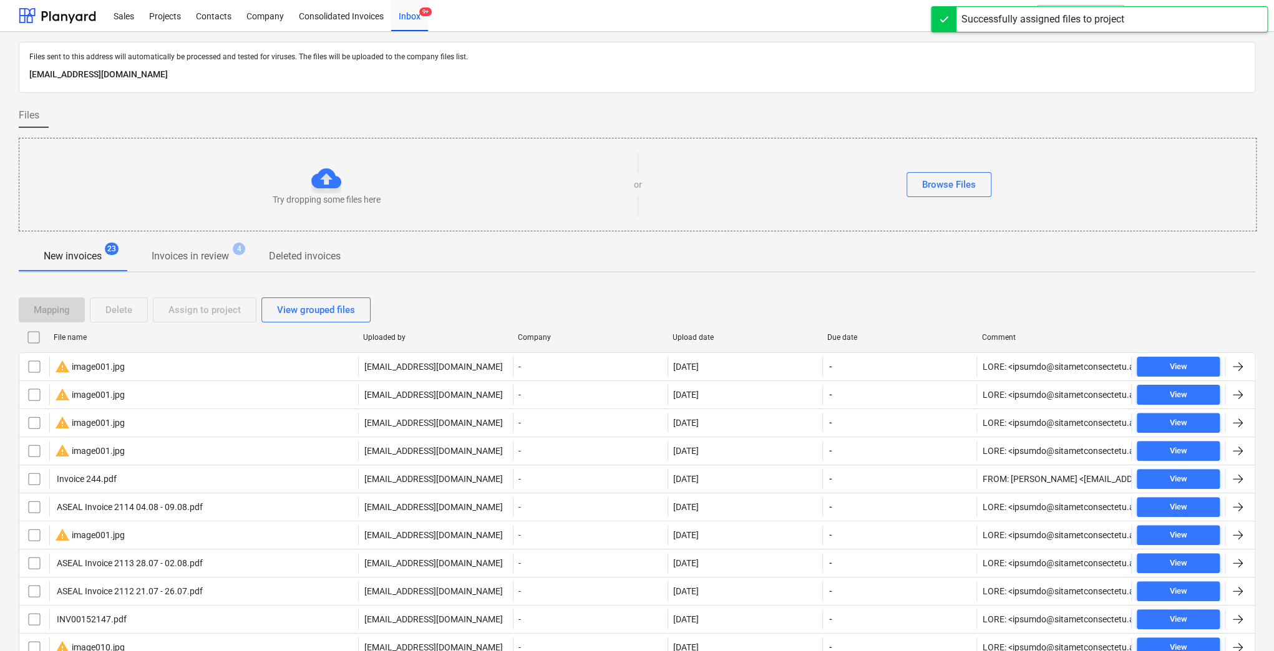
click at [69, 329] on div "File name" at bounding box center [203, 337] width 309 height 20
checkbox input "false"
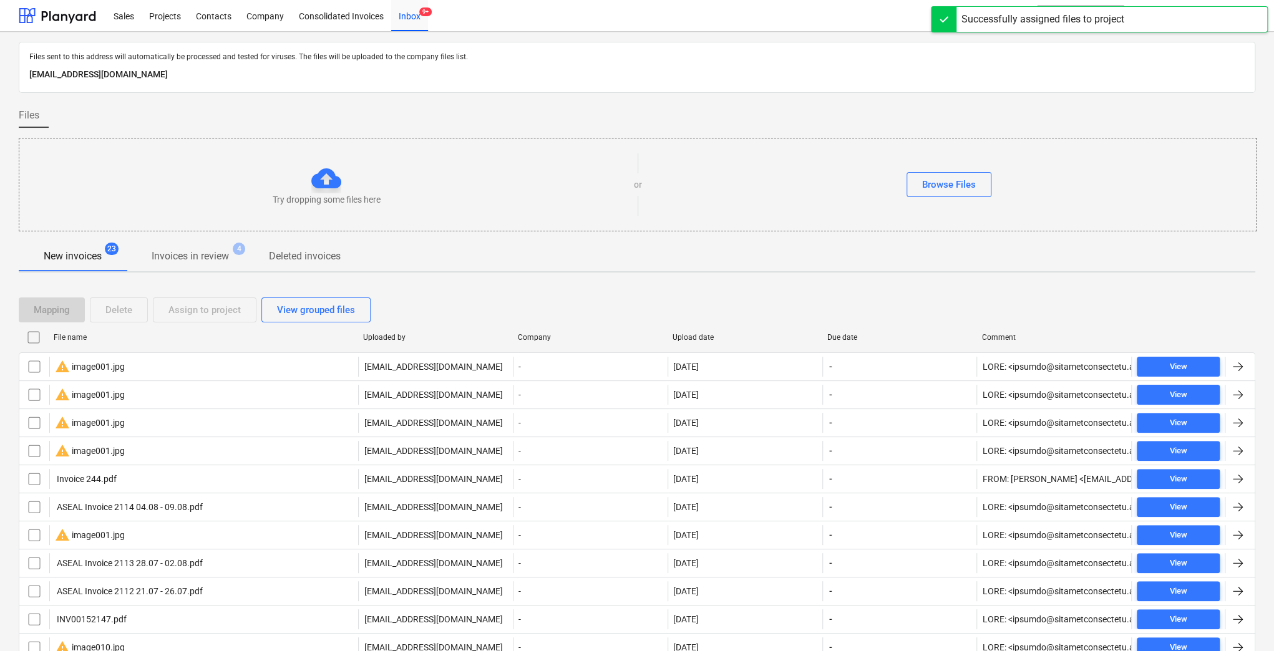
checkbox input "false"
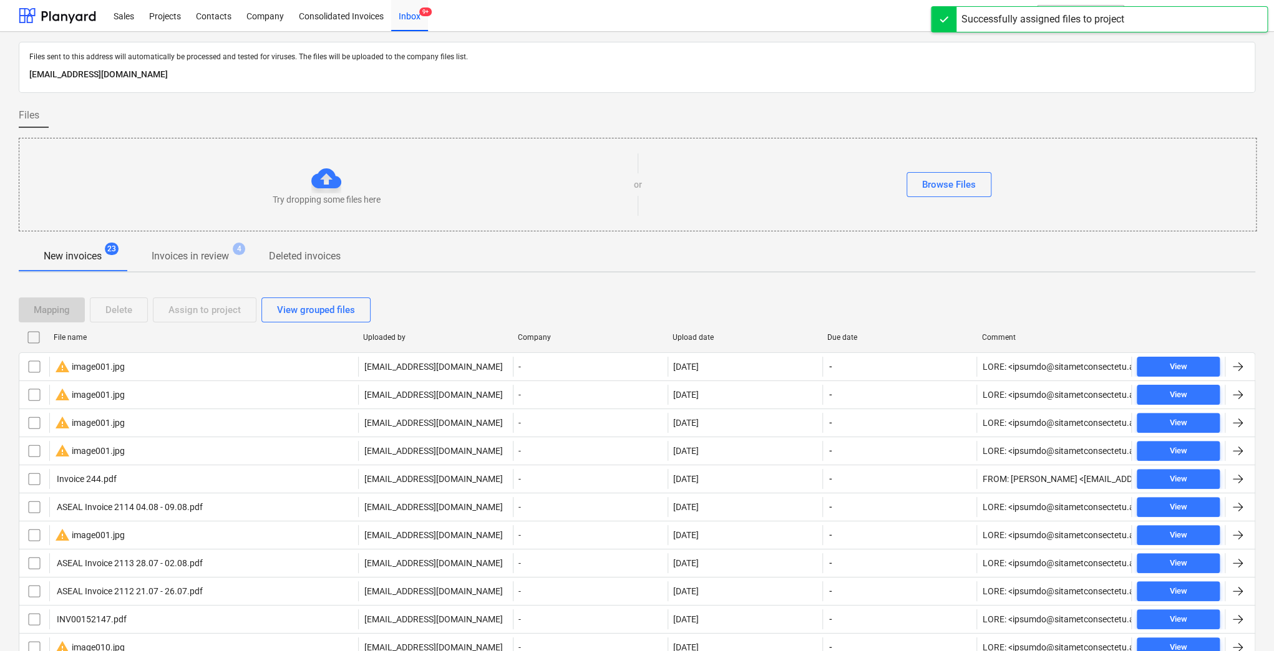
checkbox input "false"
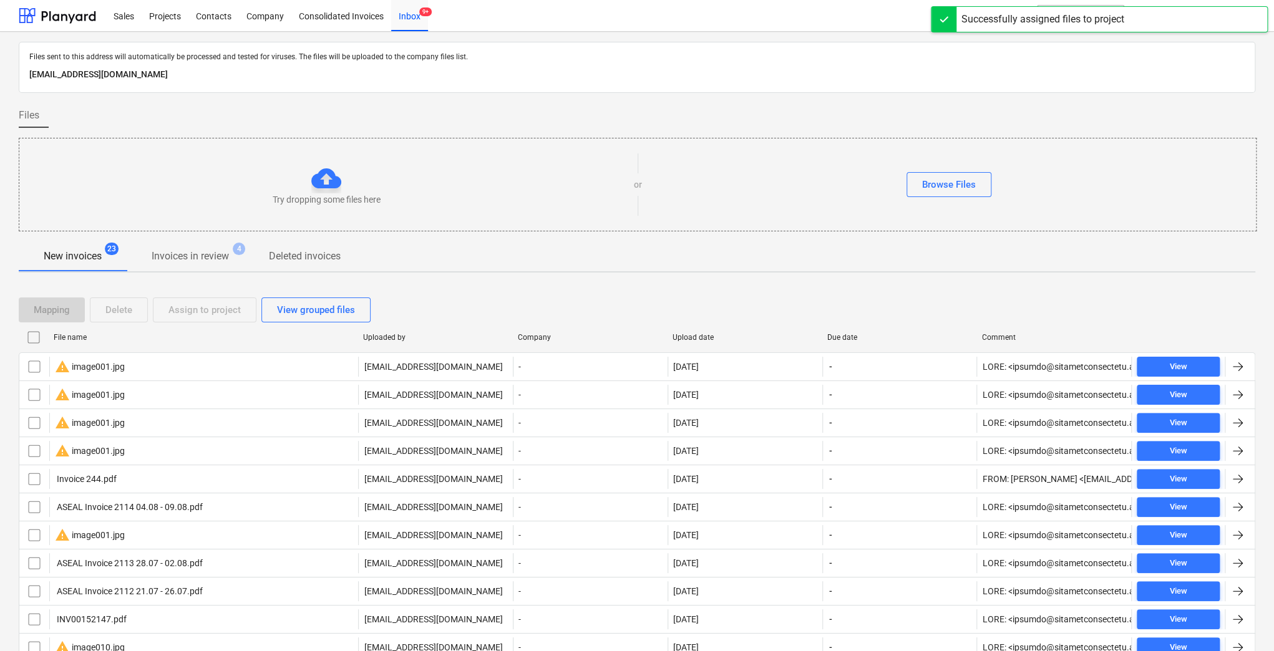
checkbox input "false"
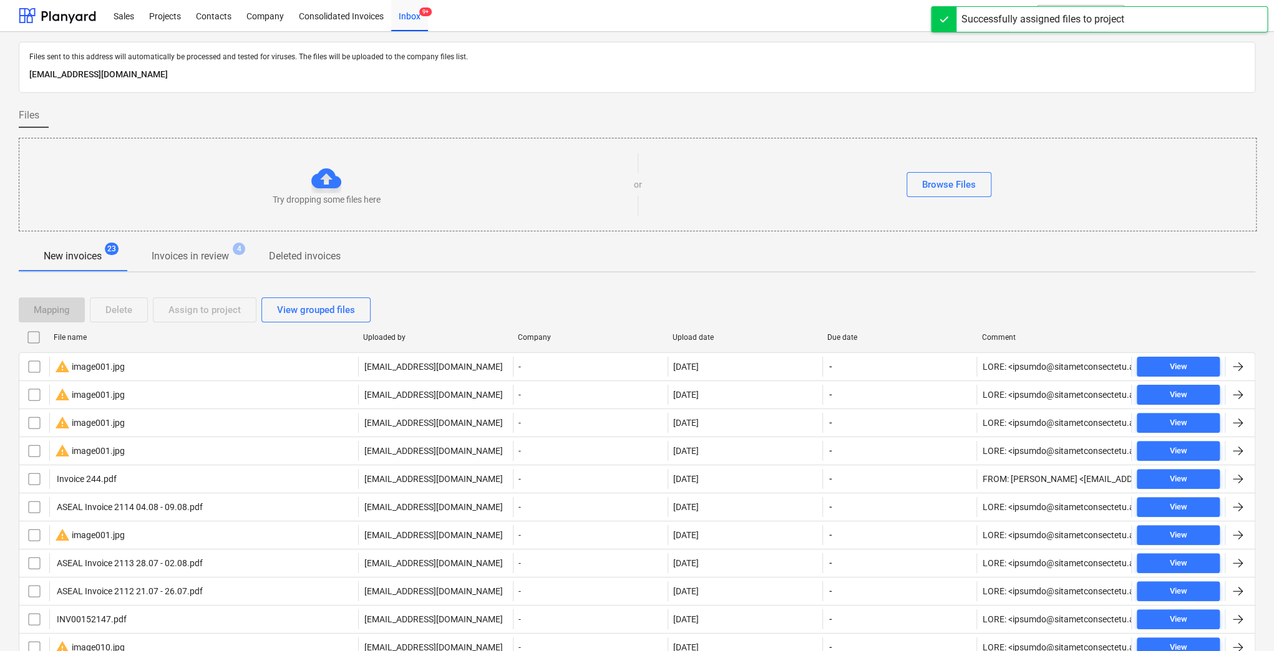
checkbox input "false"
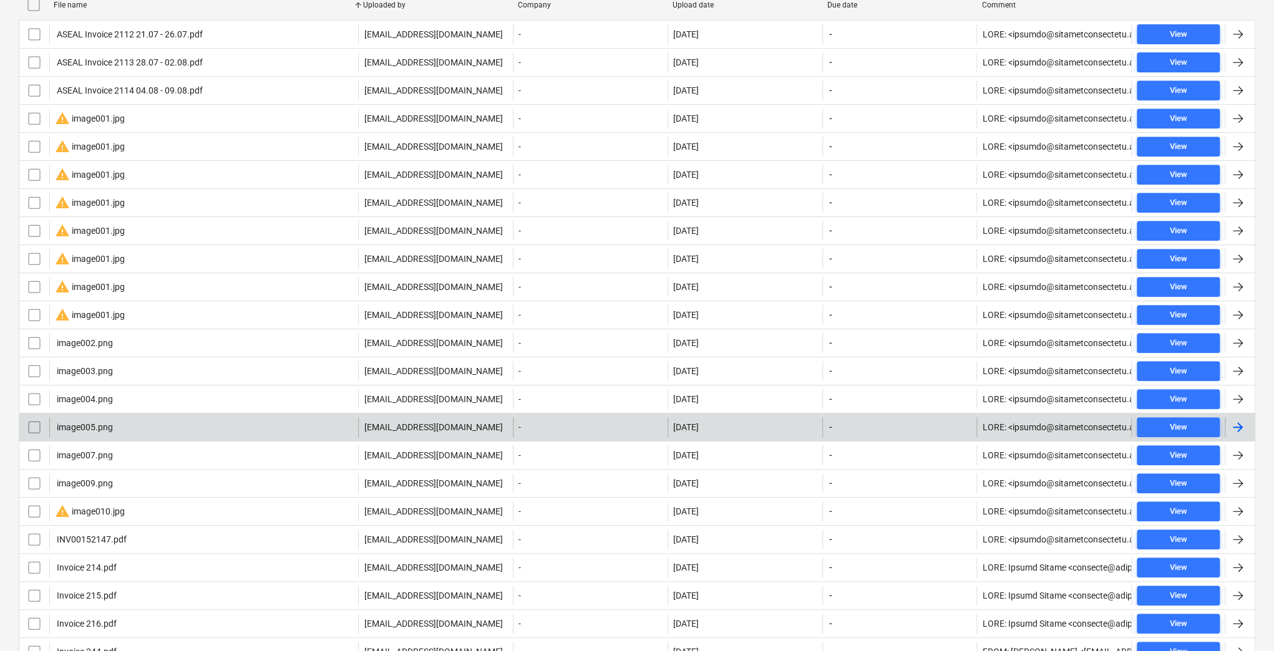
scroll to position [388, 0]
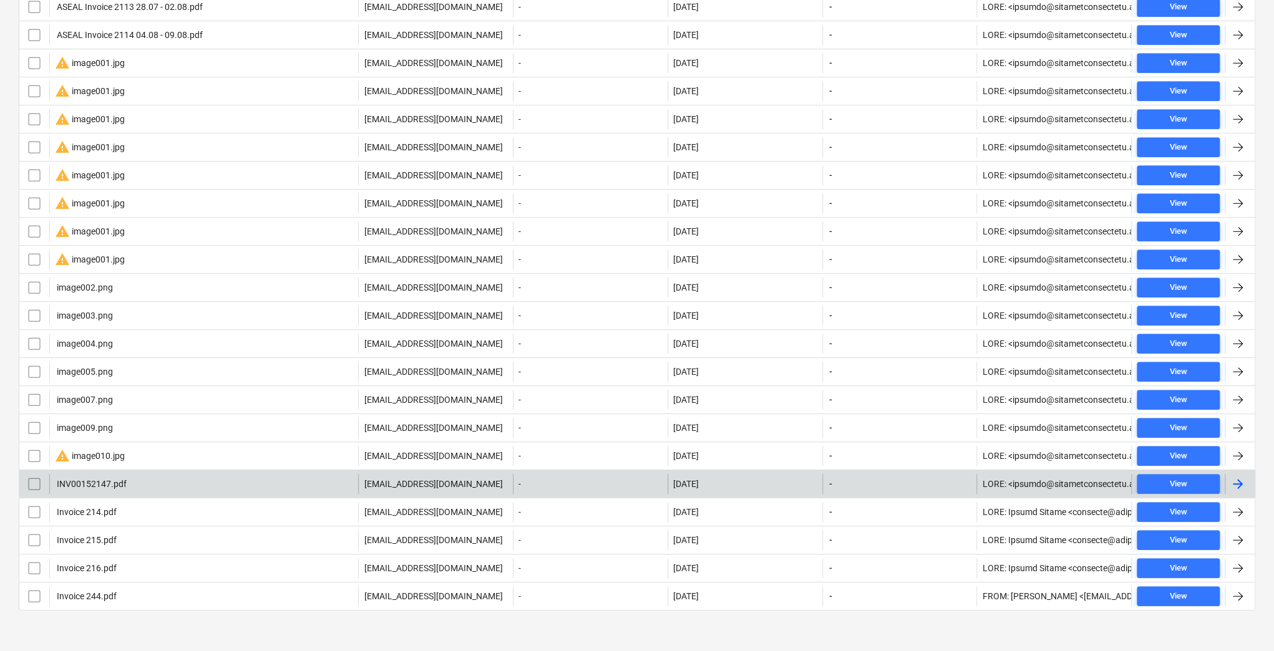
click at [144, 482] on div "INV00152147.pdf" at bounding box center [203, 484] width 309 height 20
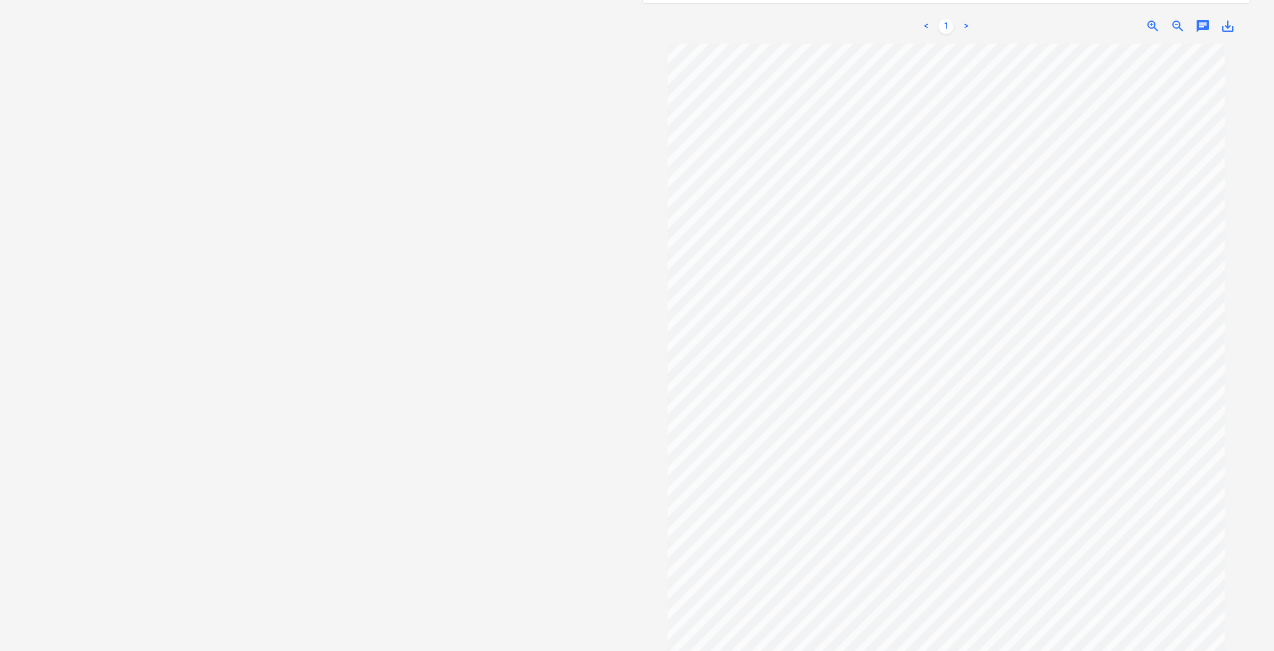
click at [266, 397] on div "Select document type or project help Select document type or project" at bounding box center [328, 221] width 618 height 762
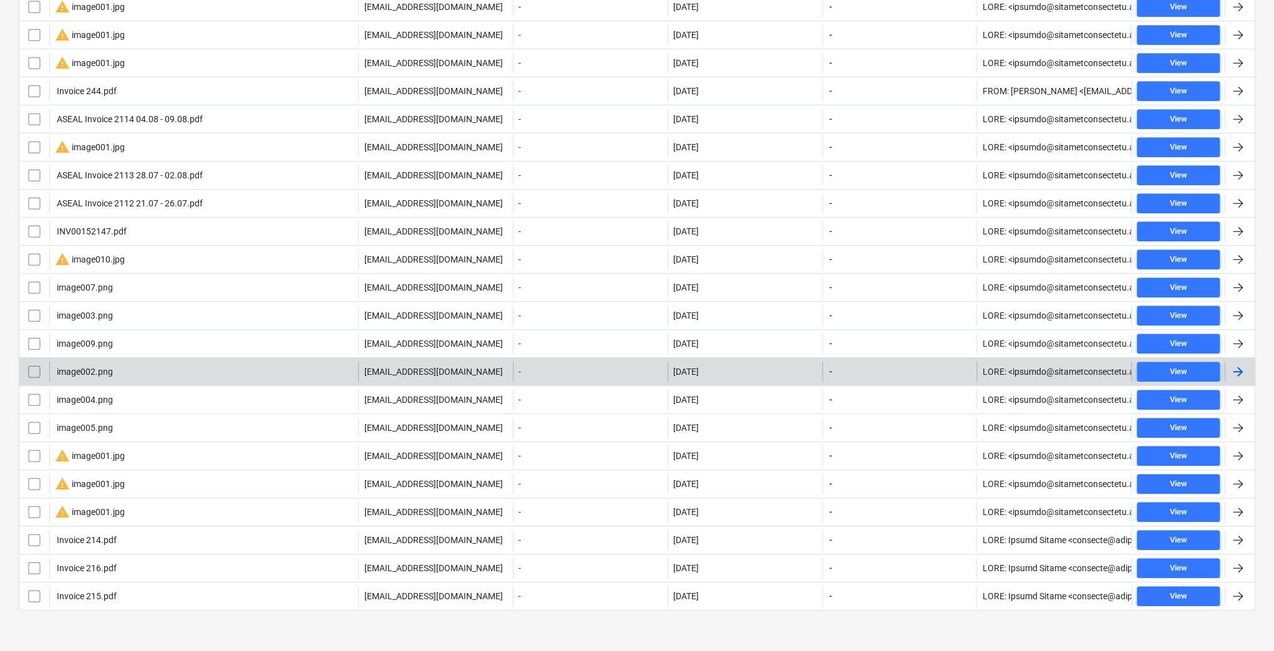
scroll to position [222, 0]
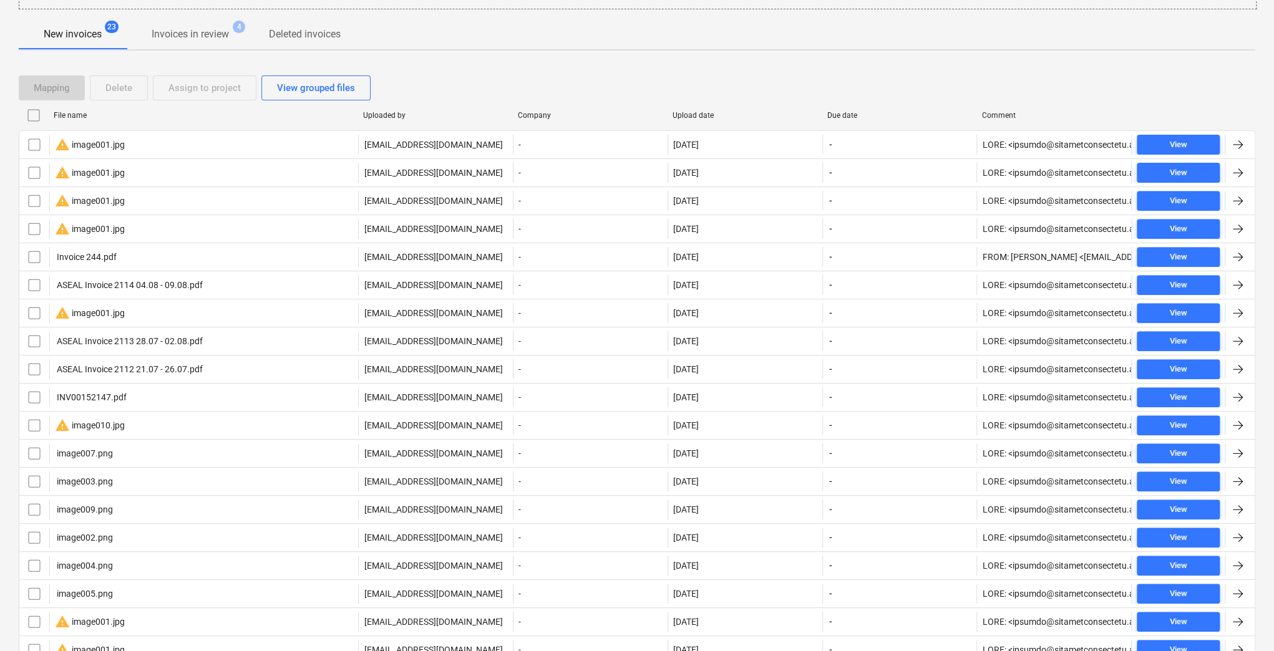
click at [86, 112] on div "File name" at bounding box center [203, 115] width 299 height 9
checkbox input "false"
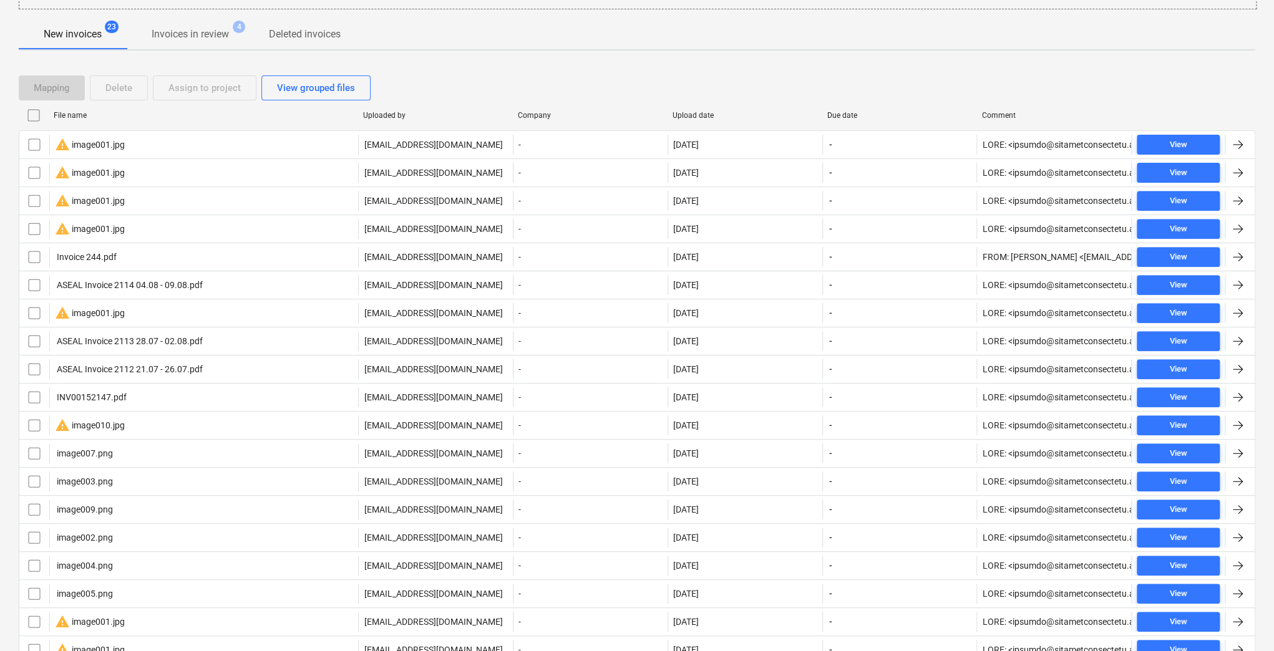
checkbox input "false"
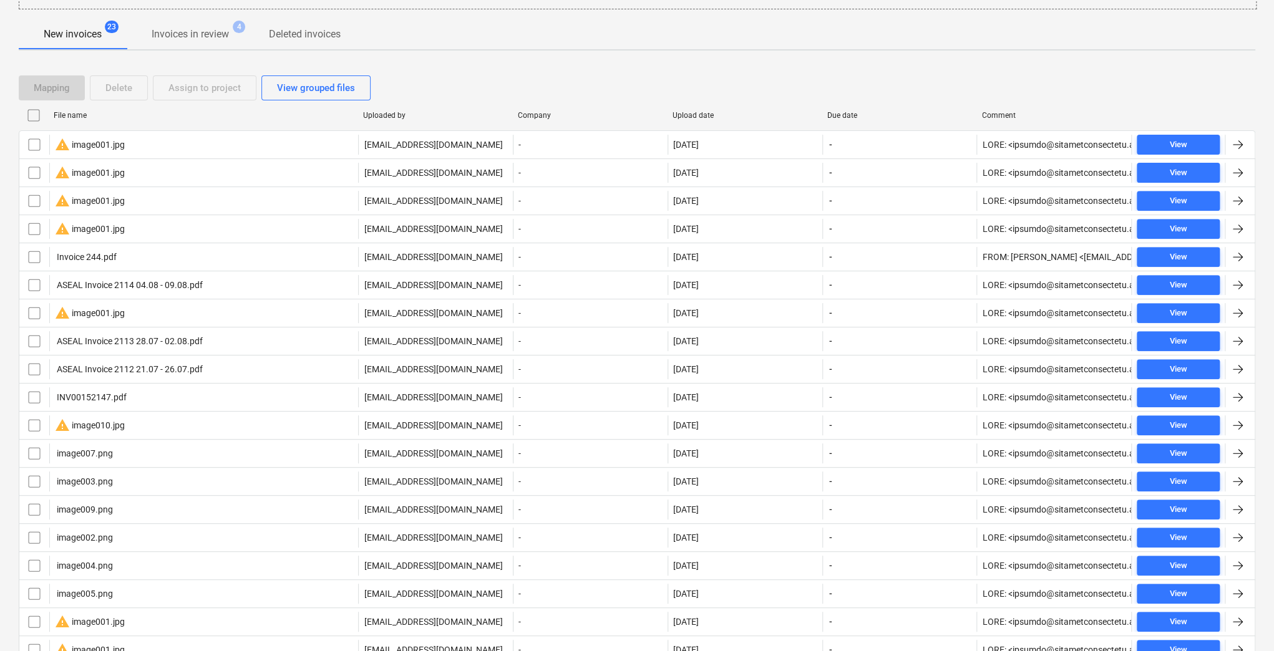
checkbox input "false"
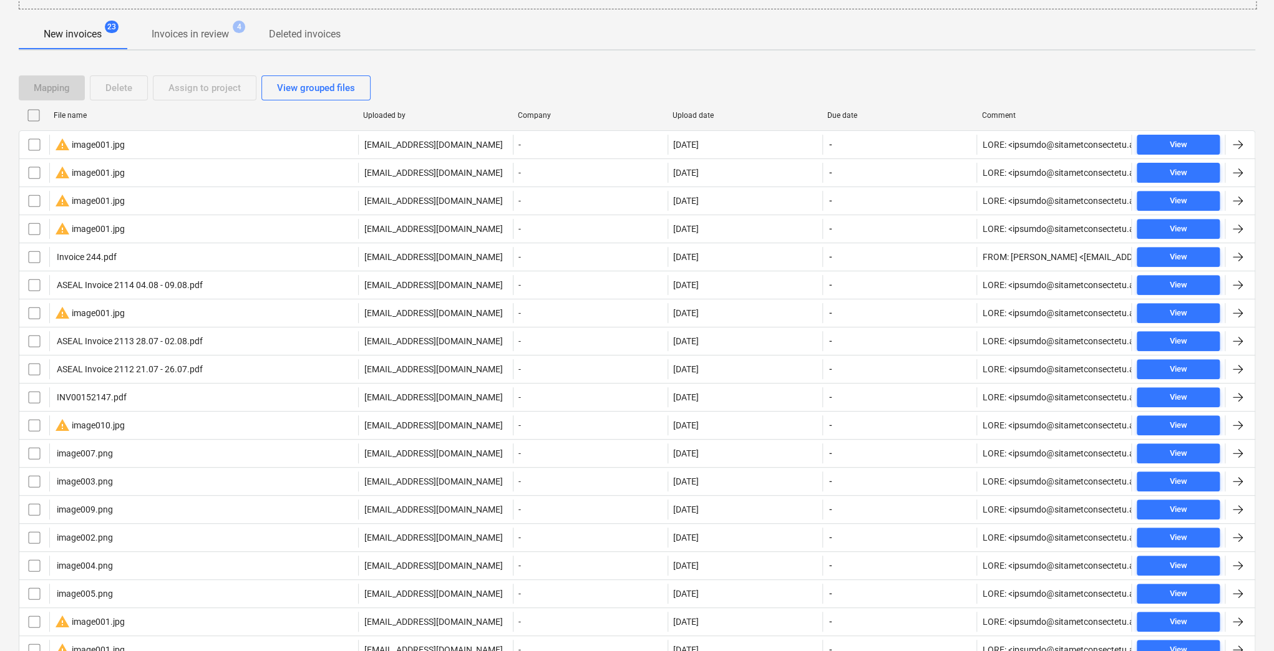
checkbox input "false"
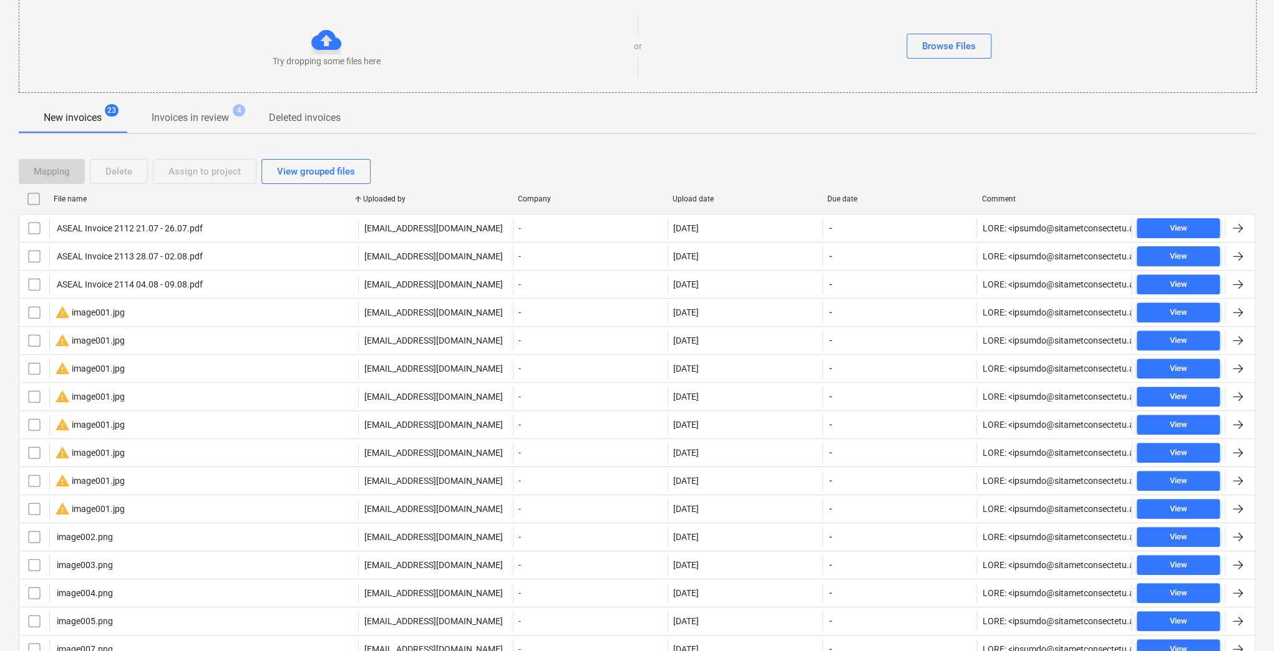
scroll to position [388, 0]
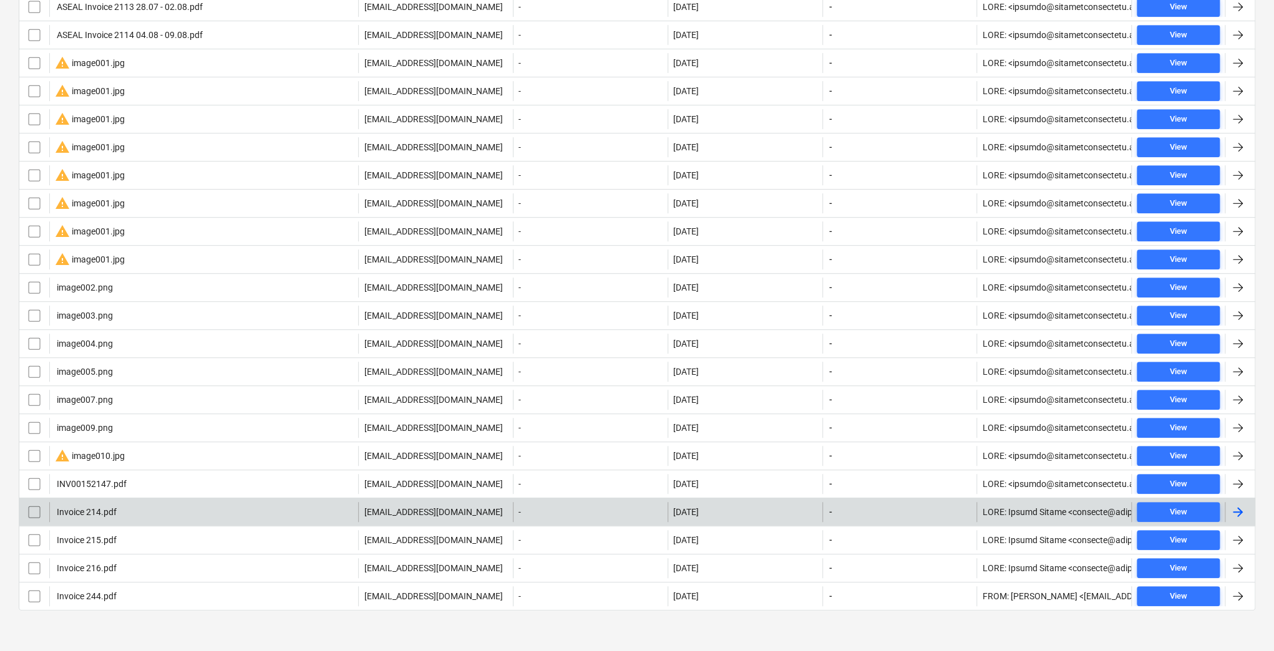
click at [147, 502] on div "Invoice 214.pdf" at bounding box center [203, 512] width 309 height 20
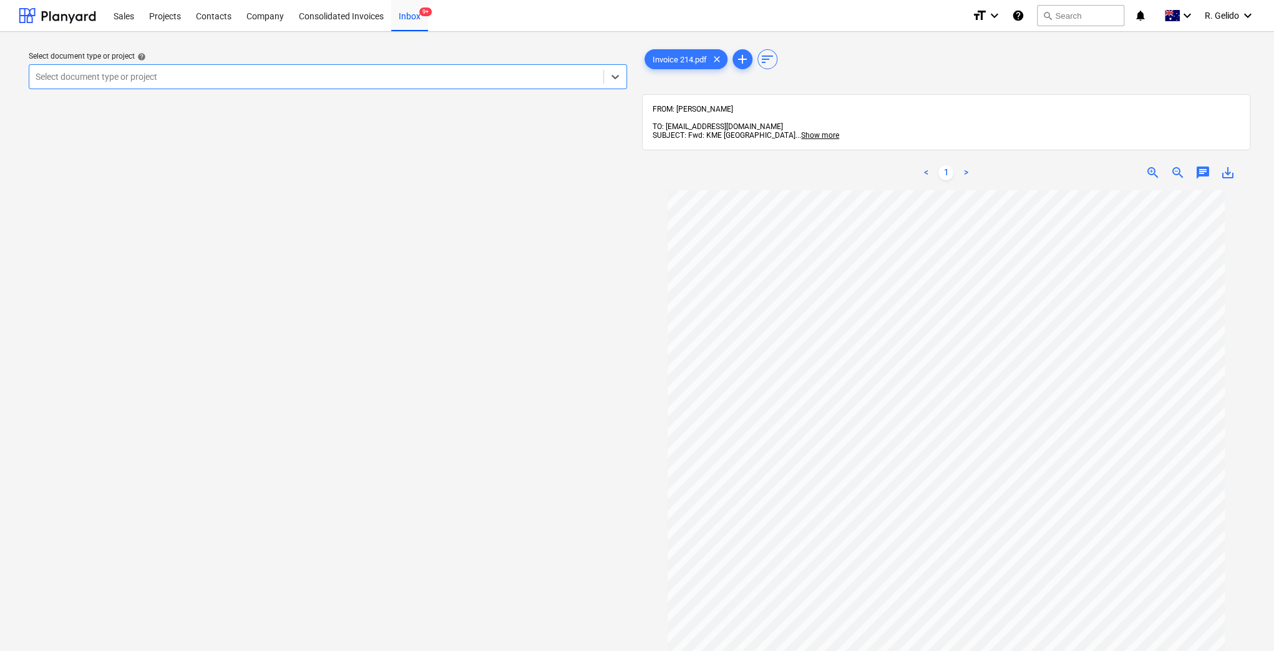
click at [301, 75] on div at bounding box center [316, 76] width 561 height 12
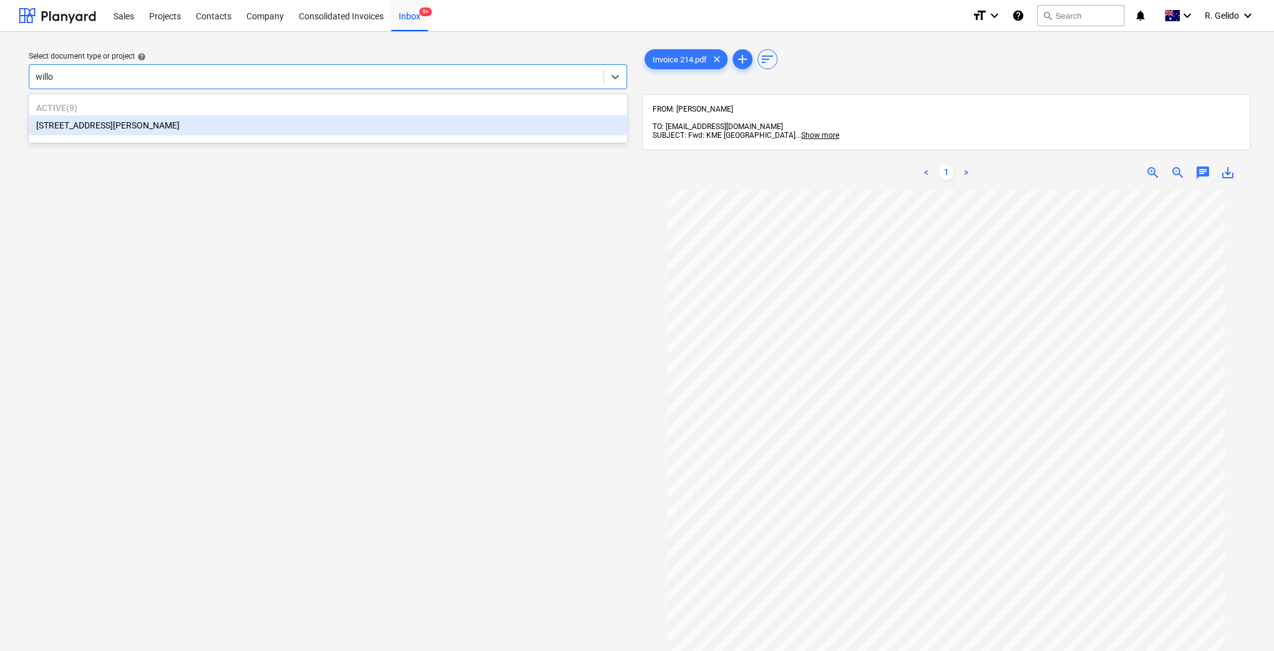
click at [152, 127] on div "[STREET_ADDRESS][PERSON_NAME]" at bounding box center [328, 125] width 598 height 20
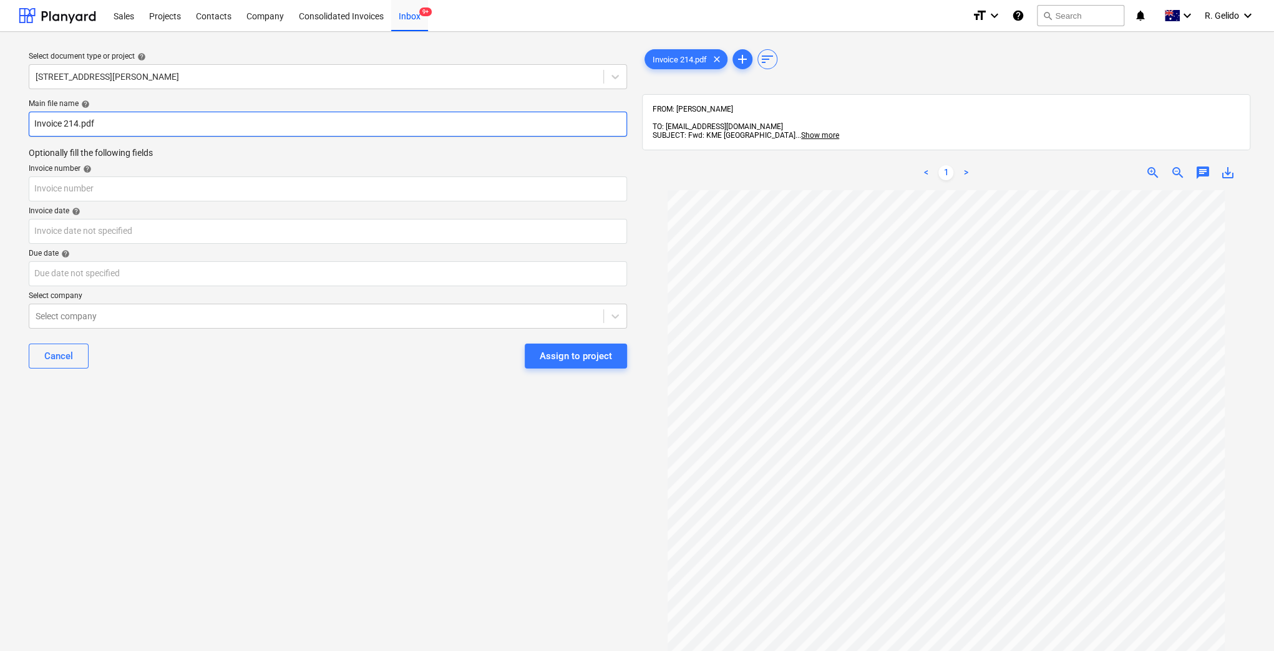
click at [32, 120] on input "Invoice 214.pdf" at bounding box center [328, 124] width 598 height 25
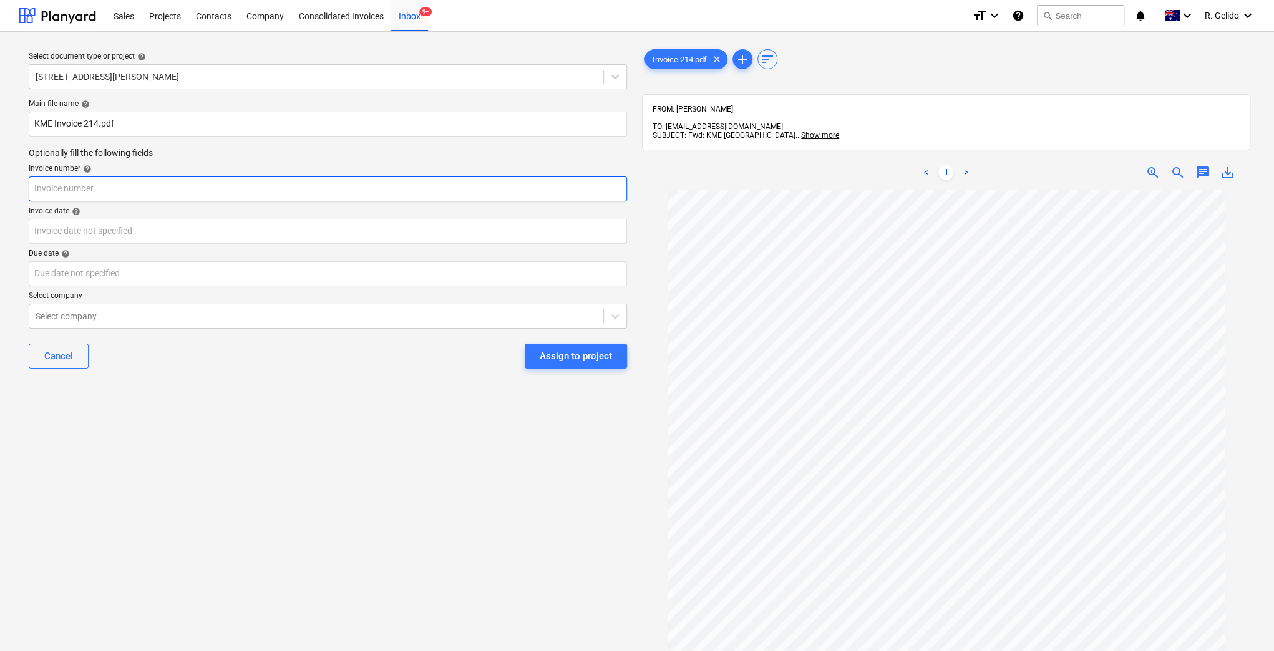
click at [80, 181] on input "text" at bounding box center [328, 189] width 598 height 25
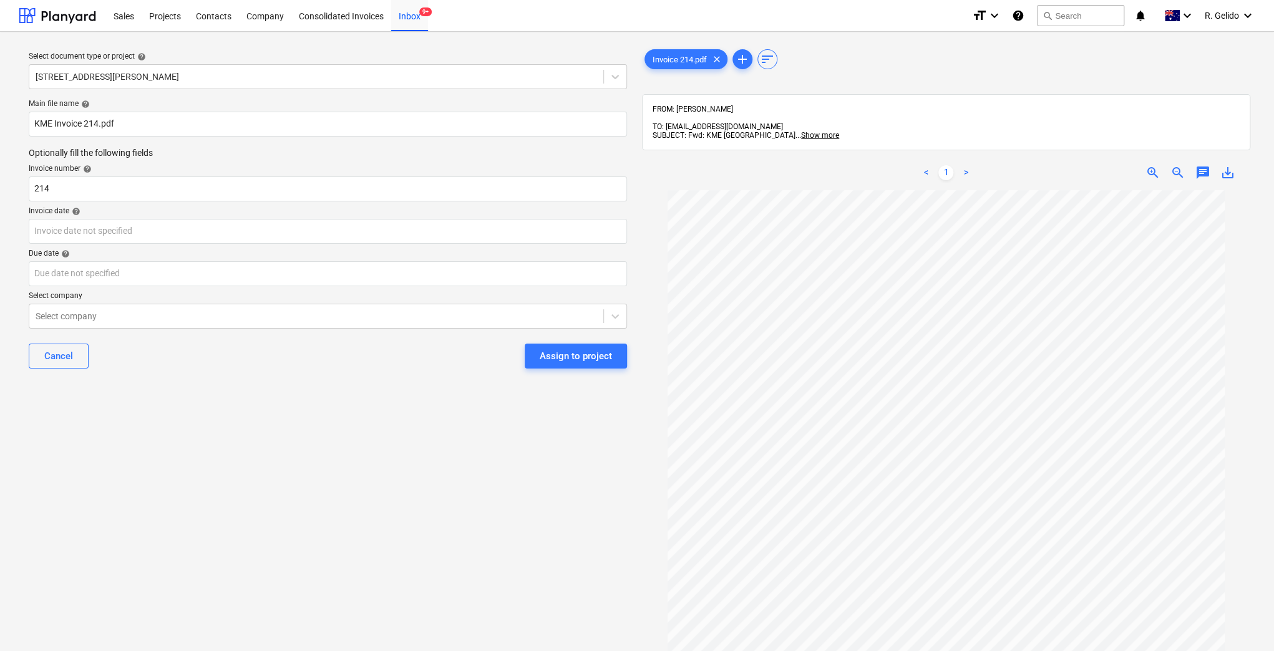
click at [428, 473] on div "Select document type or project help 127 High Street, Willoughby East Main file…" at bounding box center [328, 427] width 618 height 770
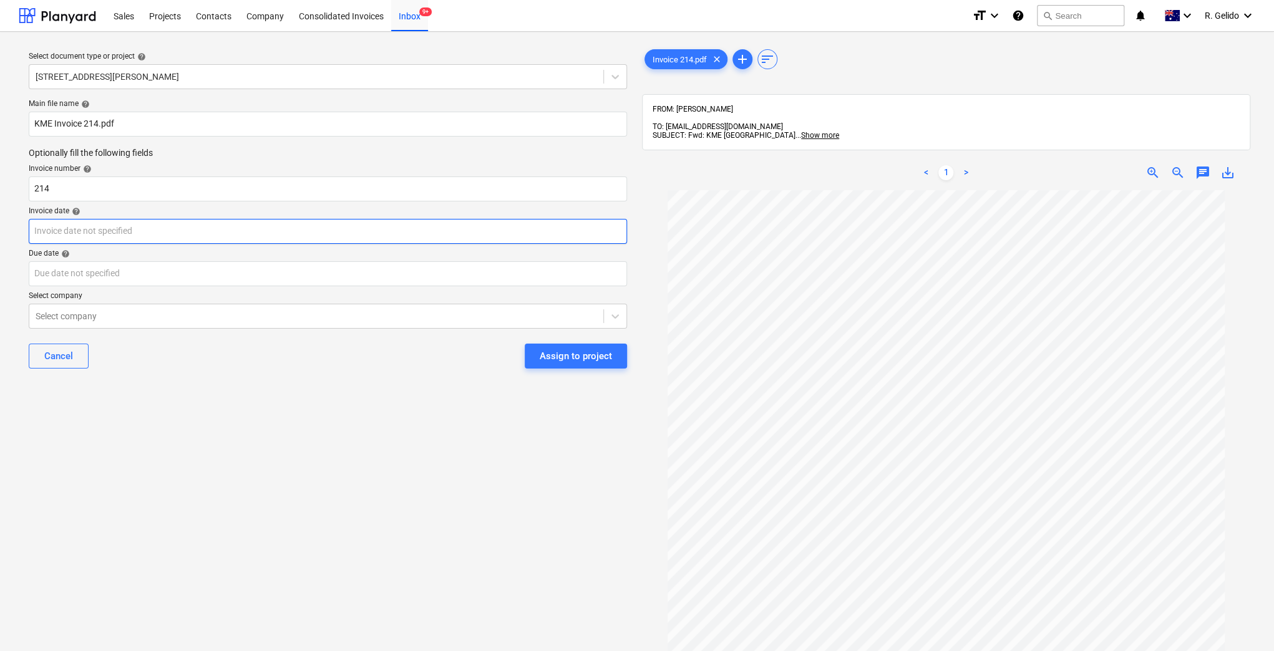
click at [91, 230] on body "Sales Projects Contacts Company Consolidated Invoices Inbox 9+ format_size keyb…" at bounding box center [637, 325] width 1274 height 651
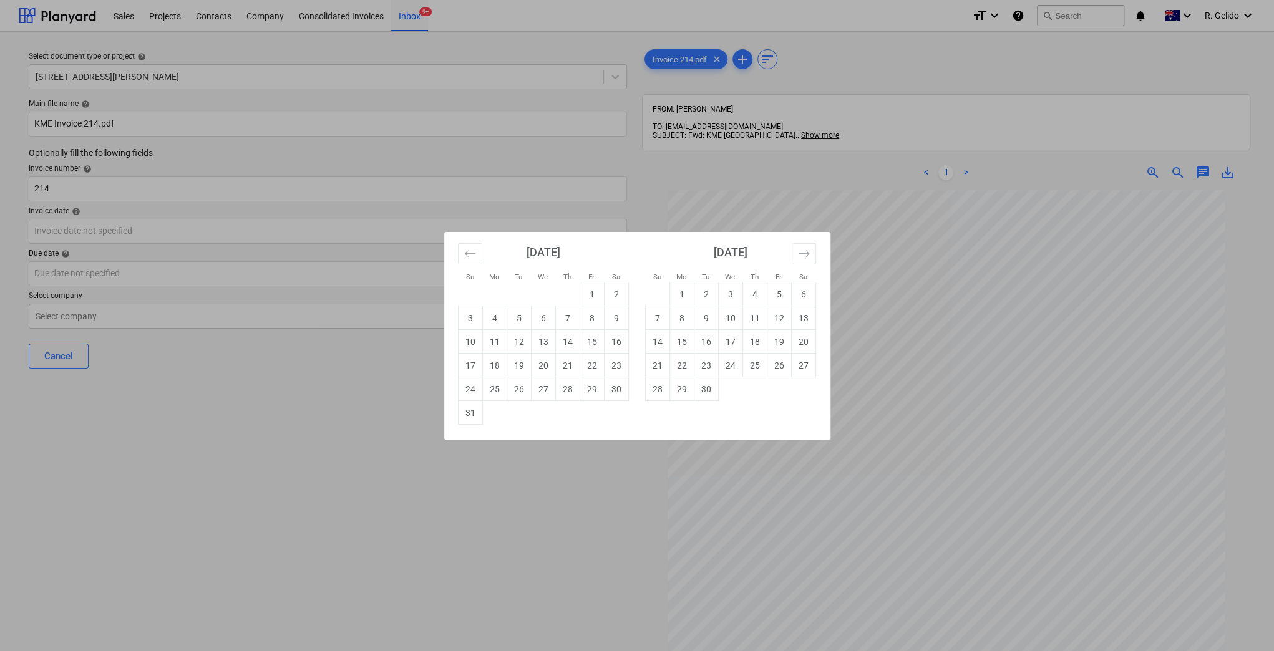
click at [242, 467] on div "Su Mo Tu We Th Fr Sa Su Mo Tu We Th Fr Sa [DATE] 1 2 3 4 5 6 7 8 9 10 11 12 13 …" at bounding box center [637, 325] width 1274 height 651
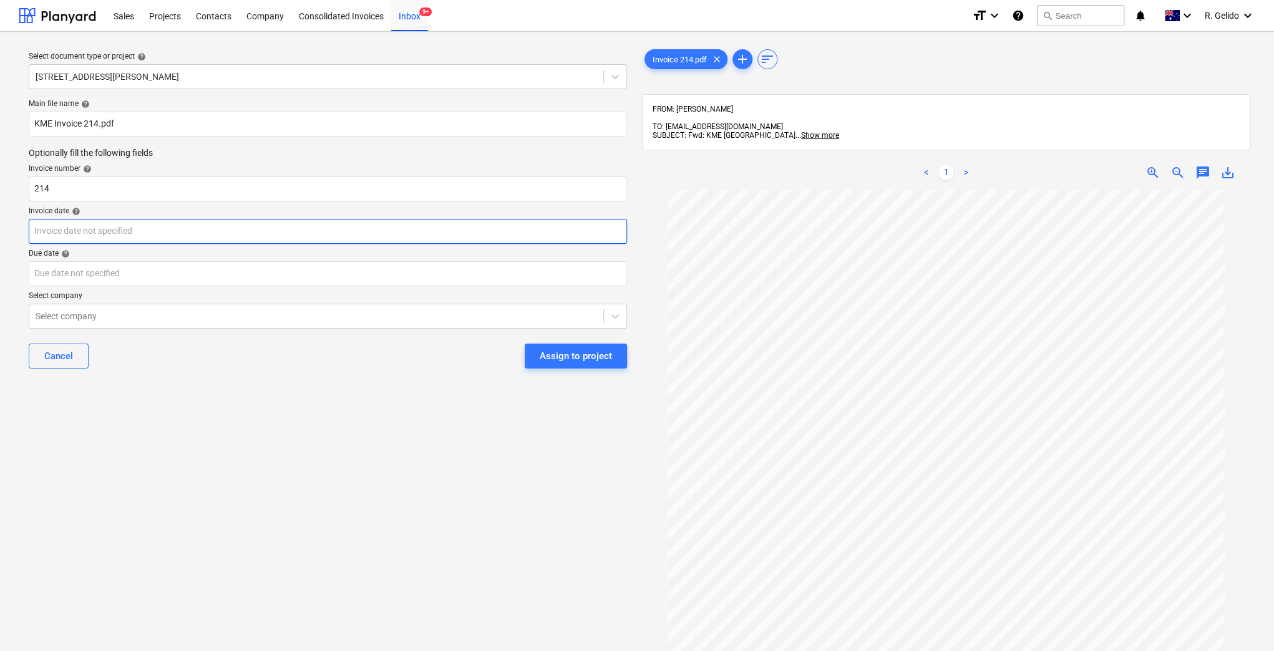
click at [162, 235] on body "Sales Projects Contacts Company Consolidated Invoices Inbox 9+ format_size keyb…" at bounding box center [637, 325] width 1274 height 651
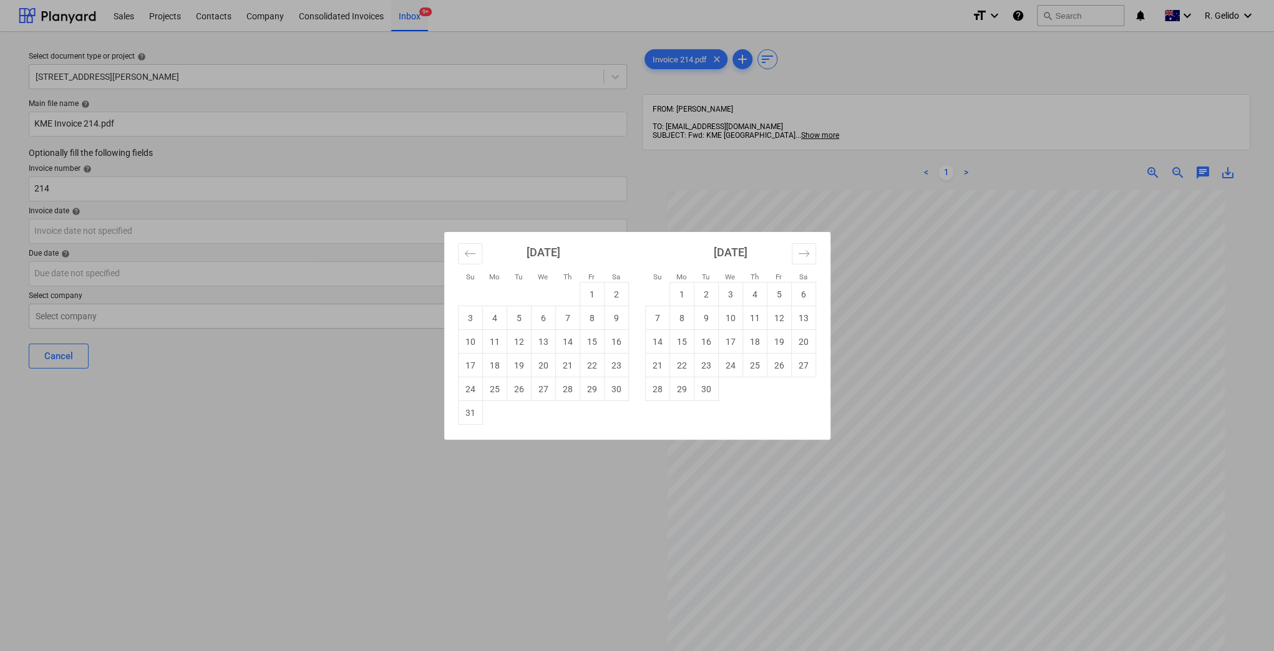
click at [339, 474] on div "Su Mo Tu We Th Fr Sa Su Mo Tu We Th Fr Sa [DATE] 1 2 3 4 5 6 7 8 9 10 11 12 13 …" at bounding box center [637, 325] width 1274 height 651
click at [135, 233] on body "Sales Projects Contacts Company Consolidated Invoices Inbox 9+ format_size keyb…" at bounding box center [637, 325] width 1274 height 651
click at [471, 256] on icon "Move backward to switch to the previous month." at bounding box center [470, 254] width 12 height 12
click at [569, 364] on td "24" at bounding box center [567, 366] width 24 height 24
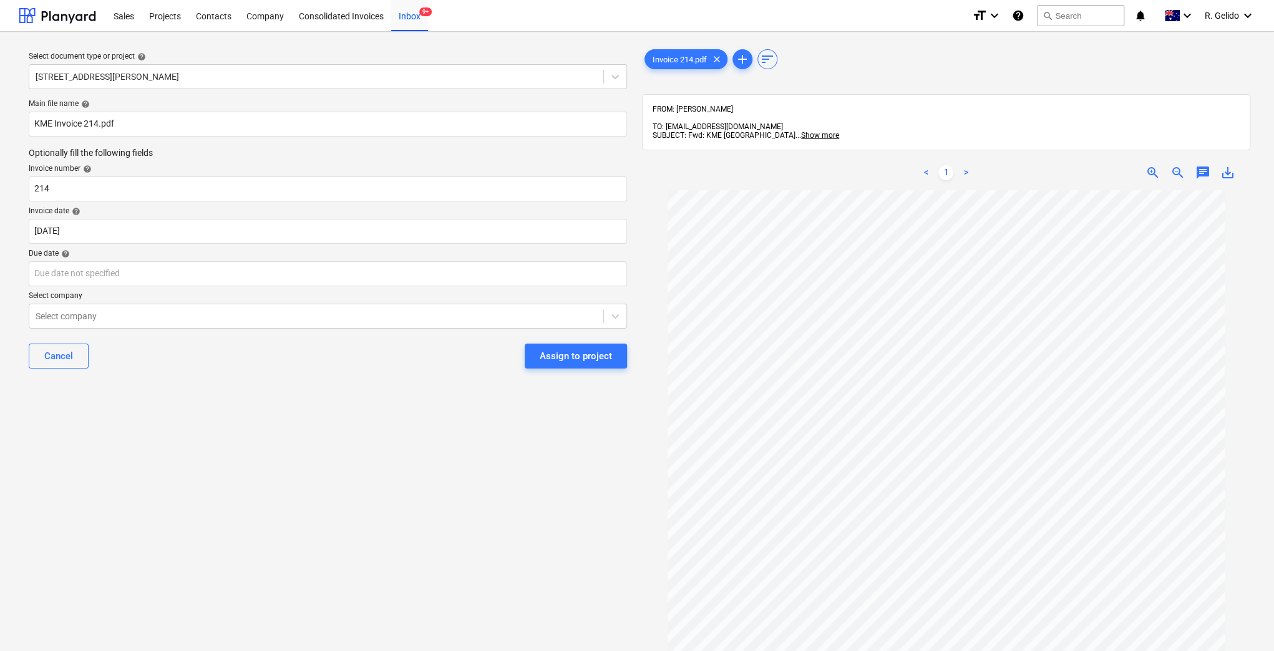
click at [448, 447] on div "Select document type or project help 127 High Street, Willoughby East Main file…" at bounding box center [328, 427] width 618 height 770
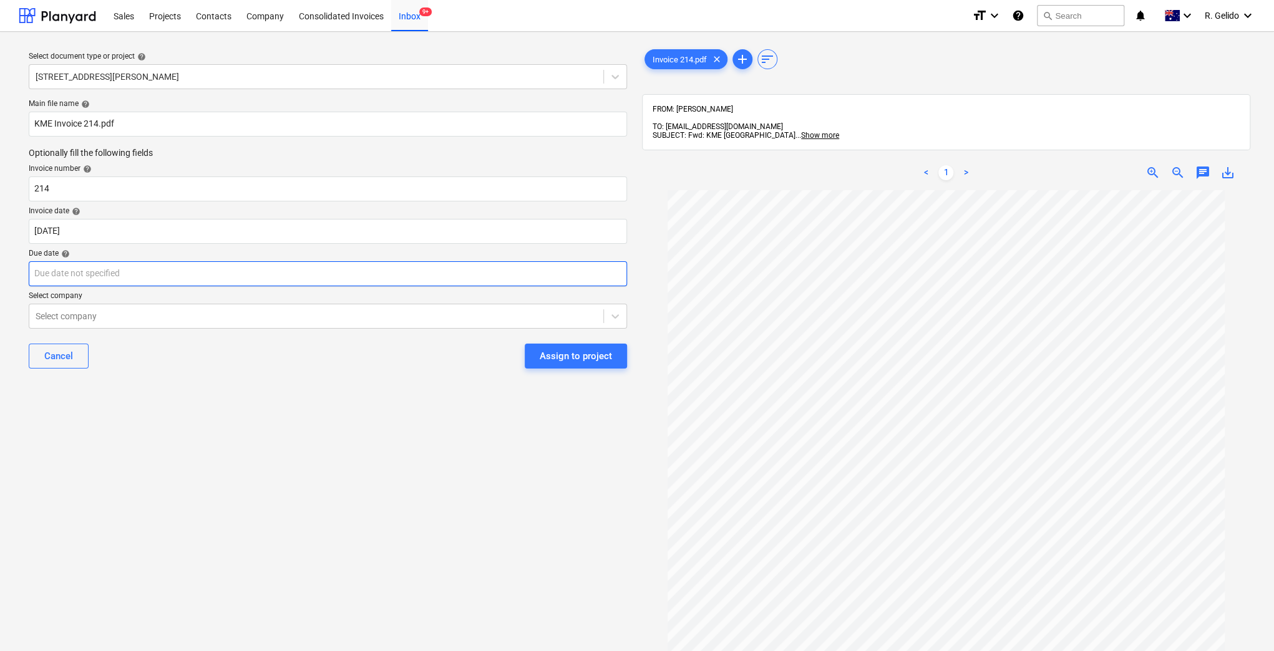
click at [97, 277] on body "Sales Projects Contacts Company Consolidated Invoices Inbox 9+ format_size keyb…" at bounding box center [637, 325] width 1274 height 651
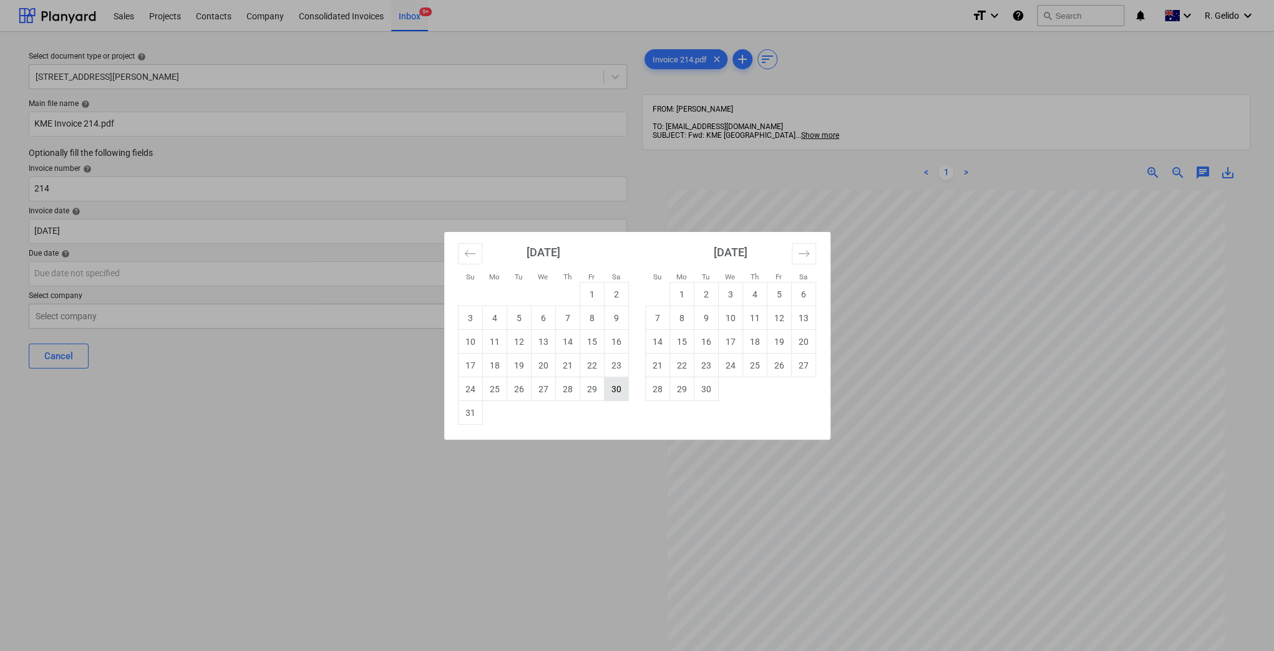
click at [604, 394] on td "30" at bounding box center [616, 389] width 24 height 24
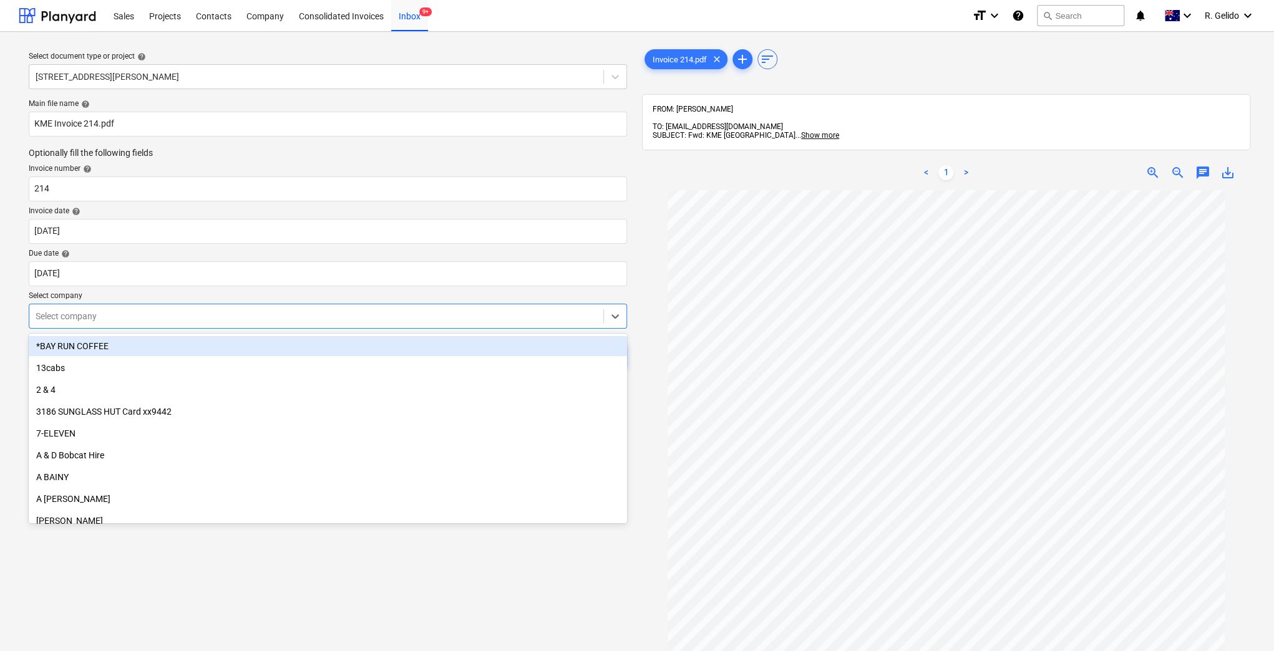
click at [74, 326] on div "Select company" at bounding box center [328, 316] width 598 height 25
click at [74, 325] on div "Select company" at bounding box center [328, 316] width 598 height 25
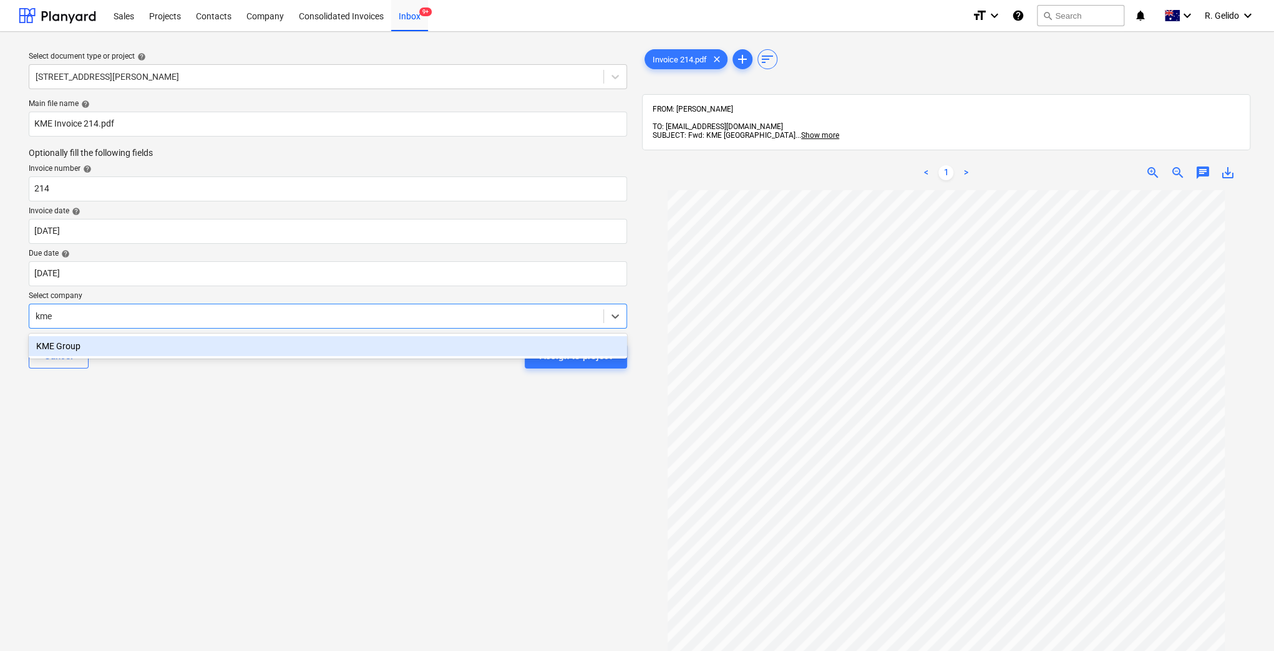
click at [105, 338] on div "KME Group" at bounding box center [328, 346] width 598 height 20
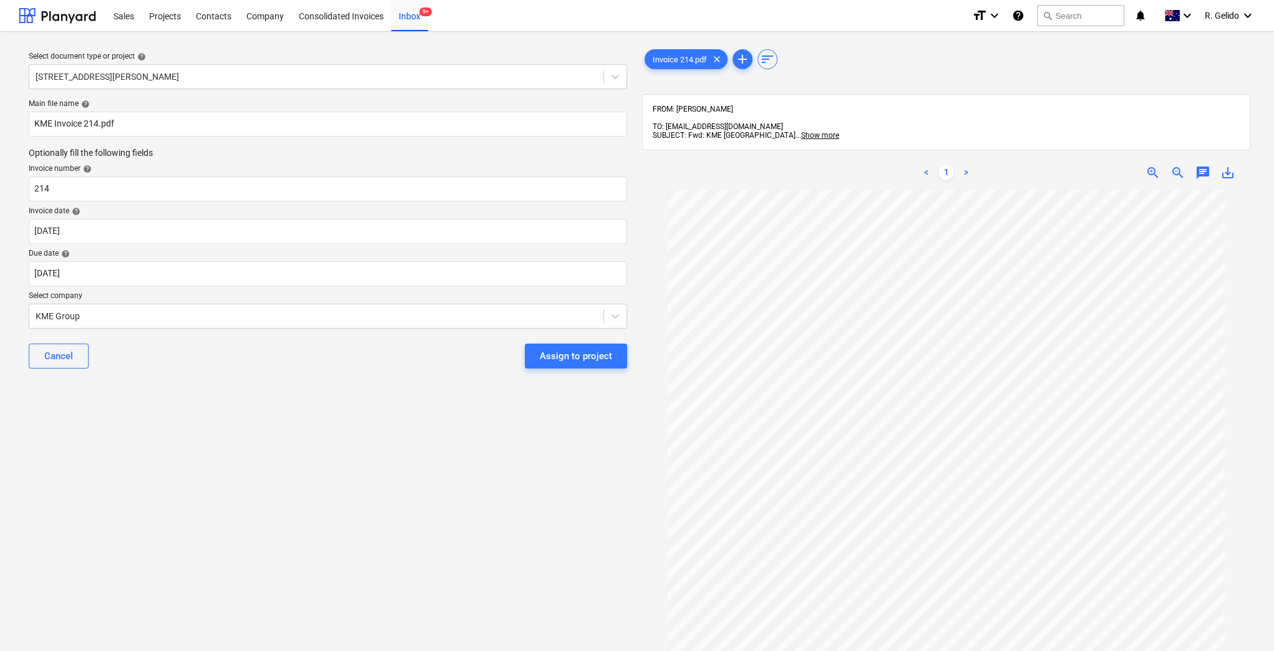
click at [145, 368] on div "Cancel Assign to project" at bounding box center [328, 356] width 598 height 45
click at [264, 454] on div "Select document type or project help 127 High Street, Willoughby East Main file…" at bounding box center [328, 427] width 618 height 770
click at [573, 354] on div "Assign to project" at bounding box center [576, 356] width 72 height 16
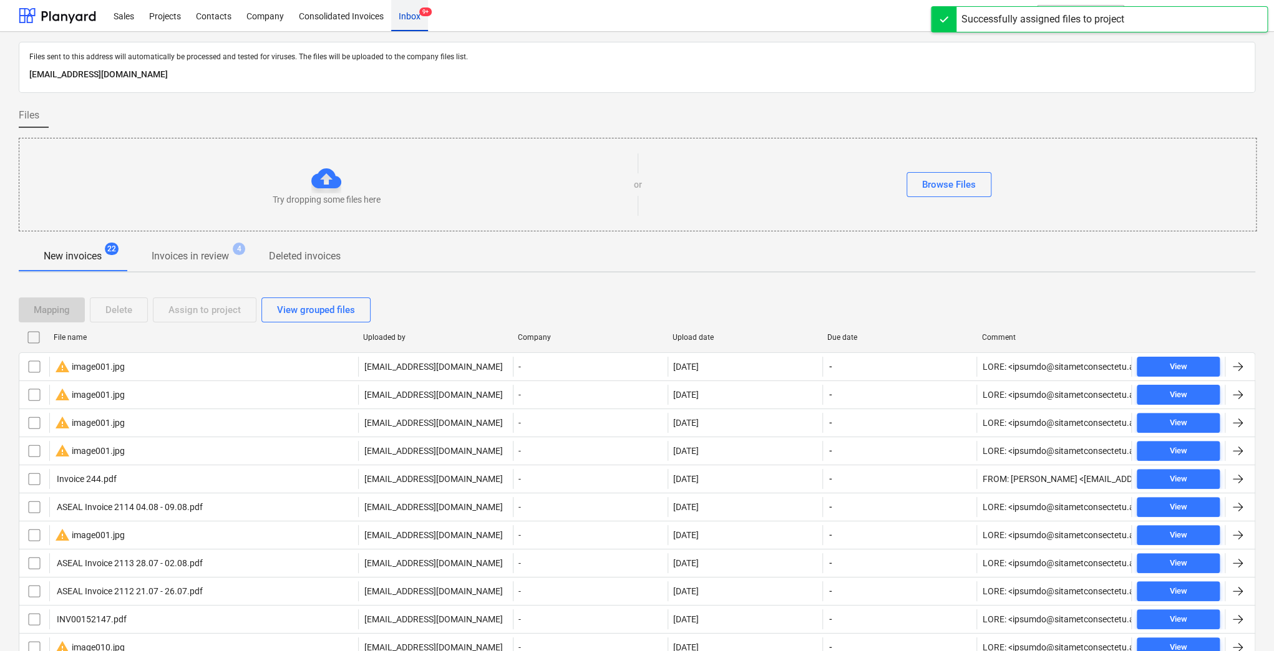
click at [419, 22] on div "Inbox 9+" at bounding box center [409, 15] width 37 height 32
click at [364, 25] on div "Consolidated Invoices" at bounding box center [341, 15] width 100 height 32
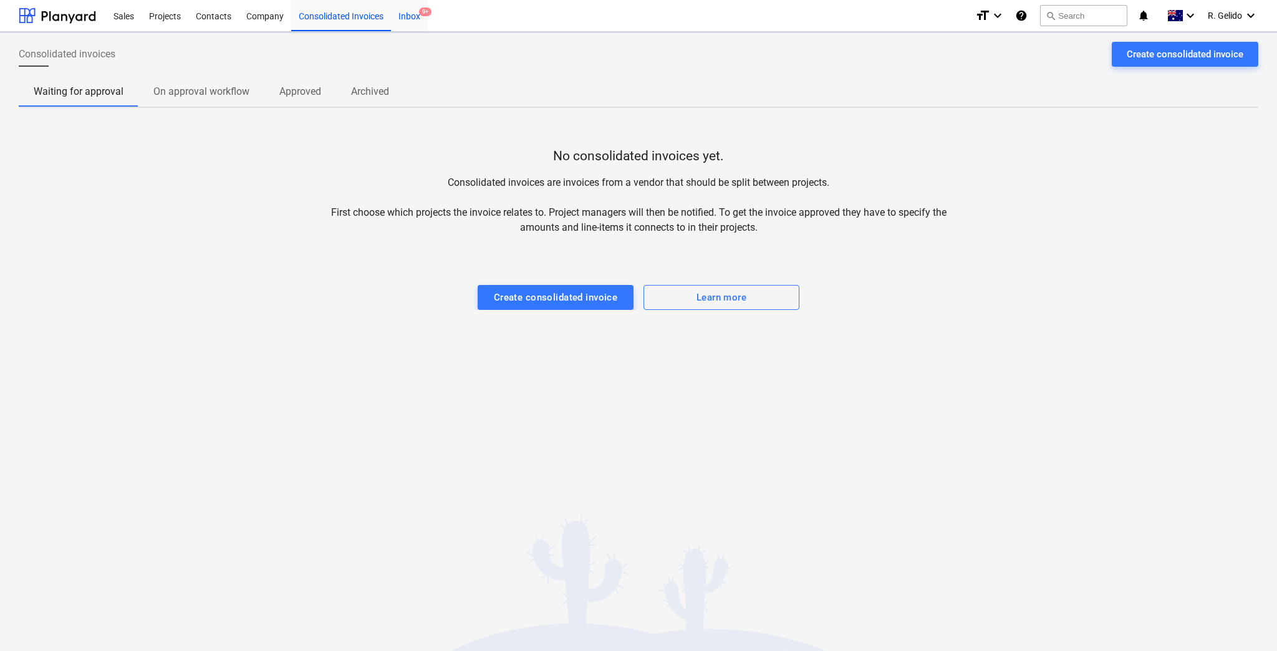
click at [404, 17] on div "Inbox 9+" at bounding box center [409, 15] width 37 height 32
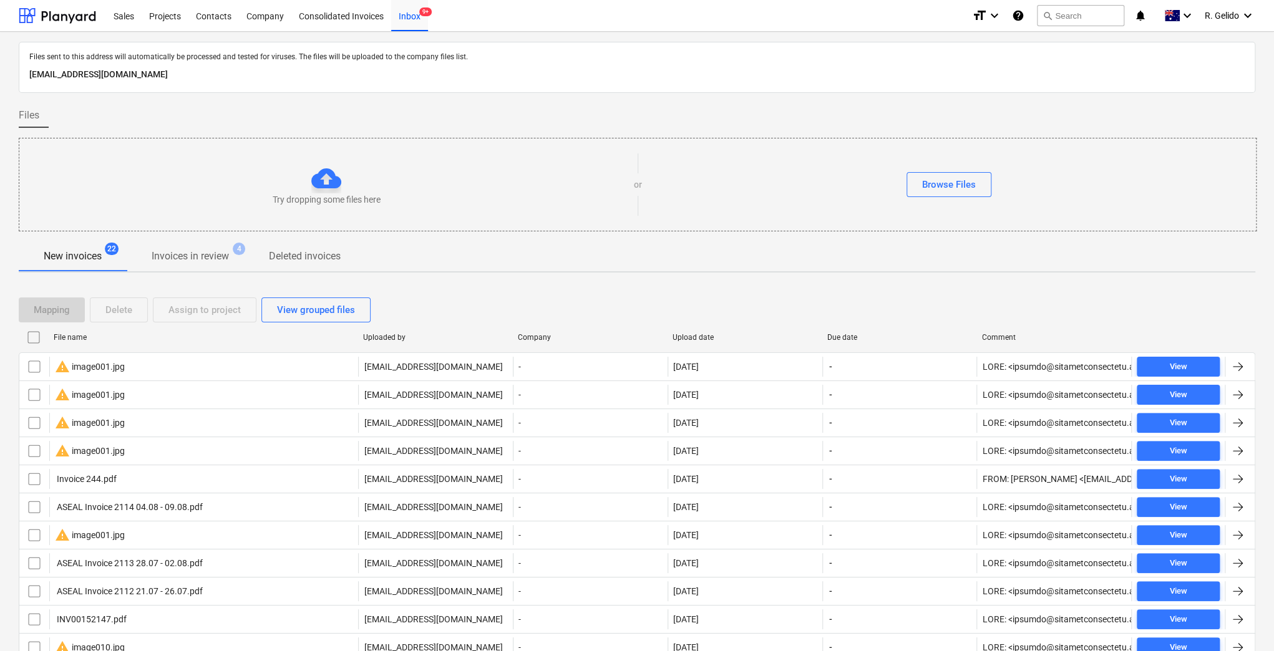
click at [83, 334] on div "File name" at bounding box center [203, 337] width 299 height 9
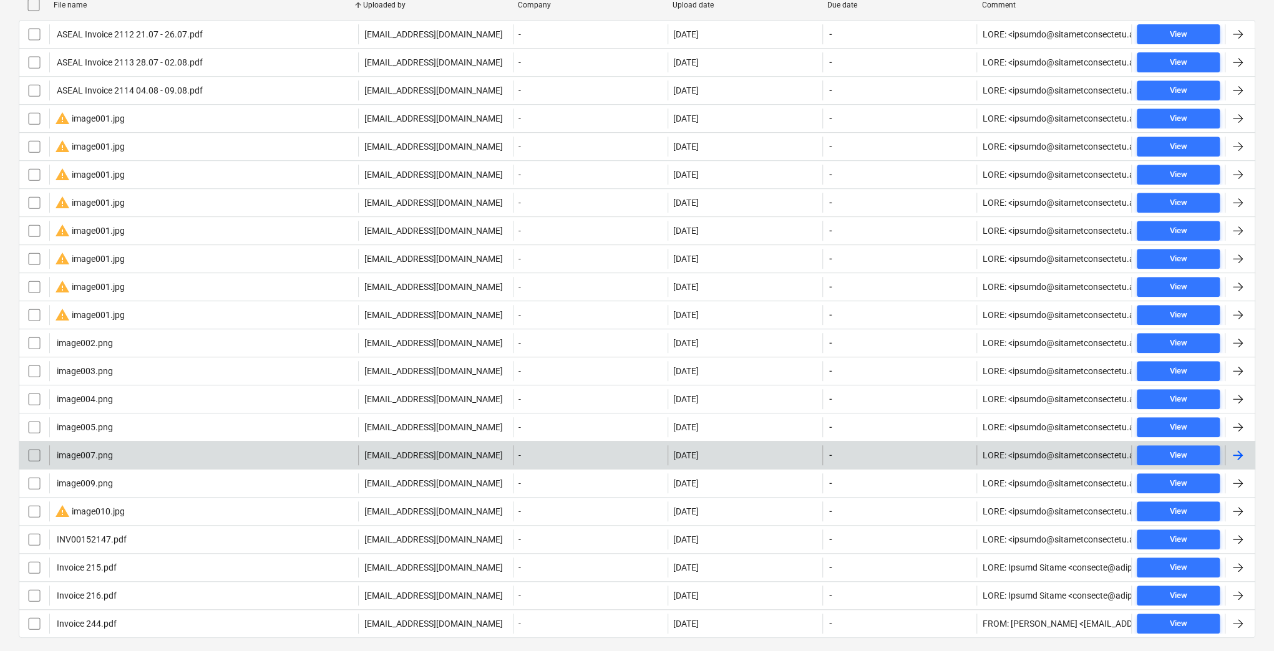
scroll to position [360, 0]
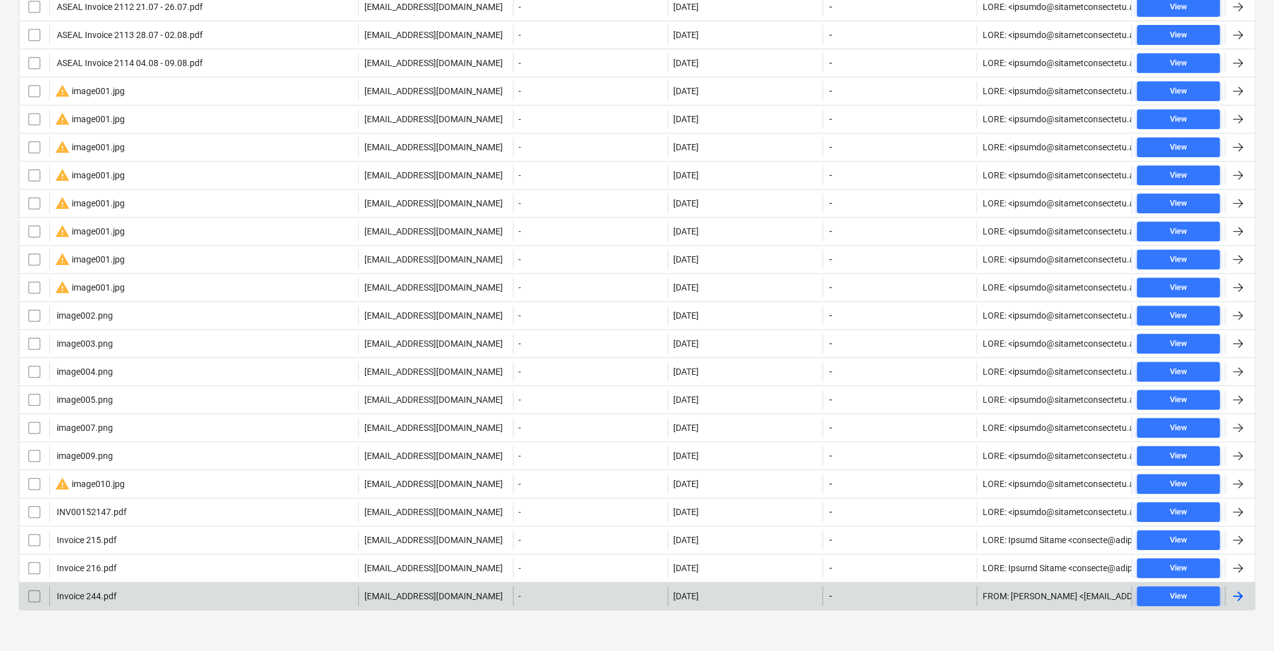
click at [142, 542] on div "Invoice 244.pdf" at bounding box center [203, 596] width 309 height 20
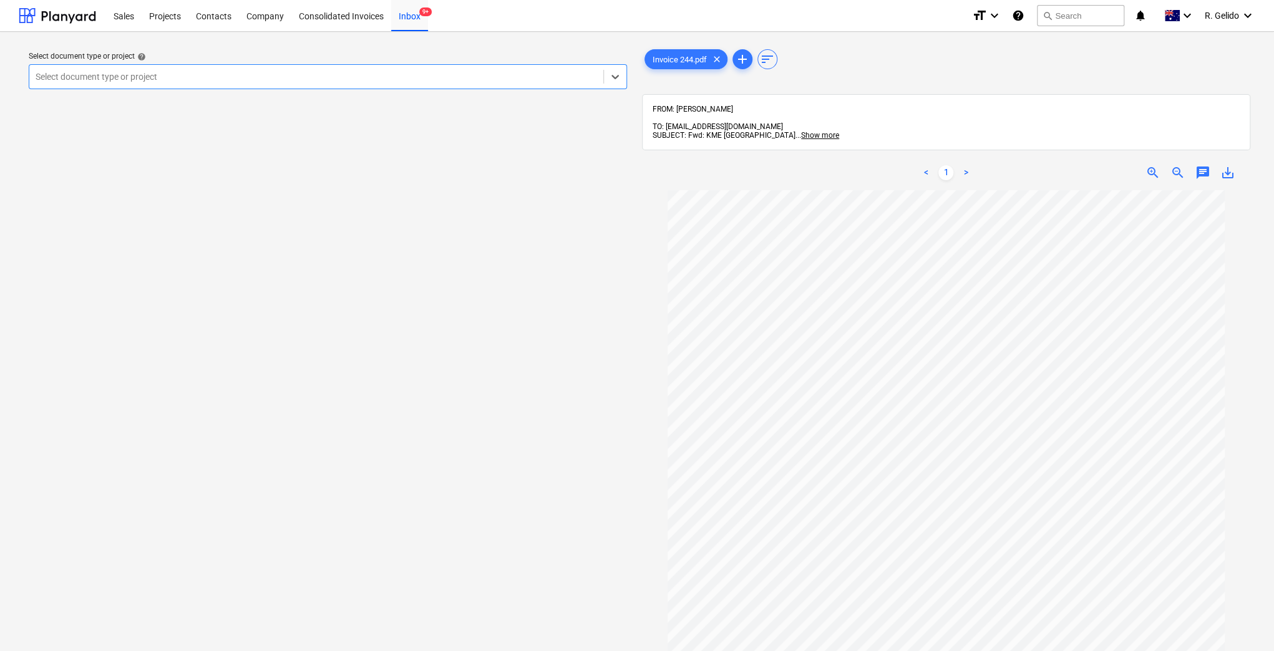
click at [432, 74] on div at bounding box center [316, 76] width 561 height 12
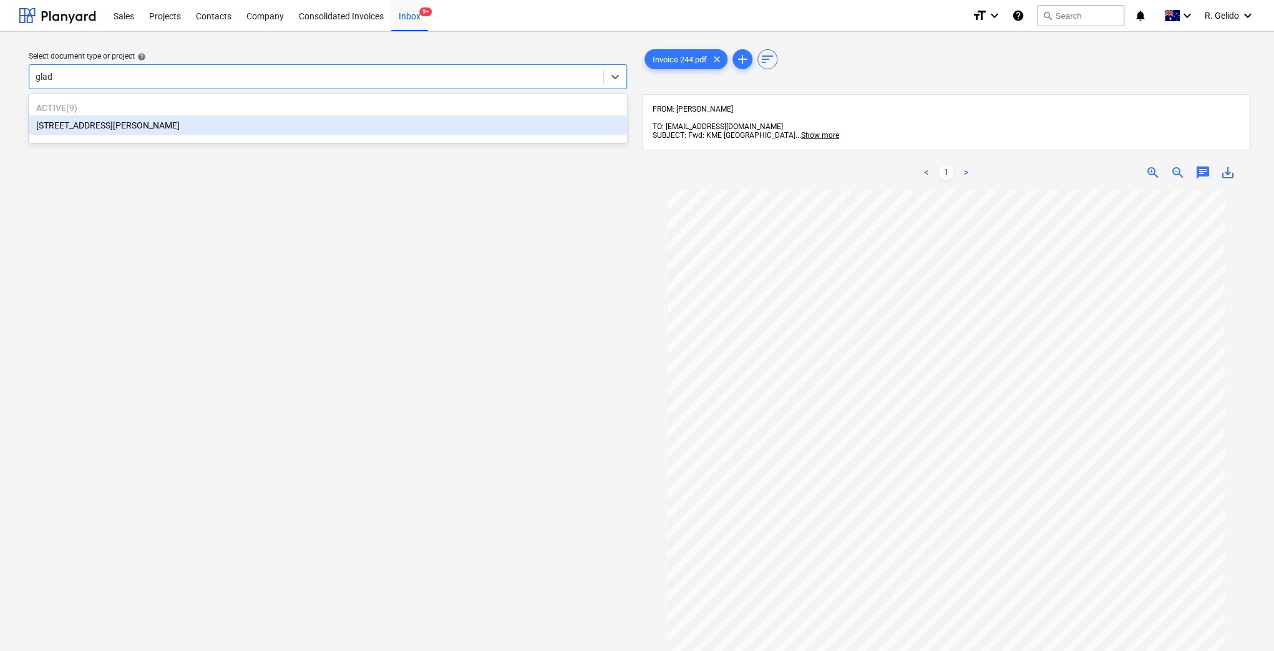
click at [230, 124] on div "[STREET_ADDRESS][PERSON_NAME]" at bounding box center [328, 125] width 598 height 20
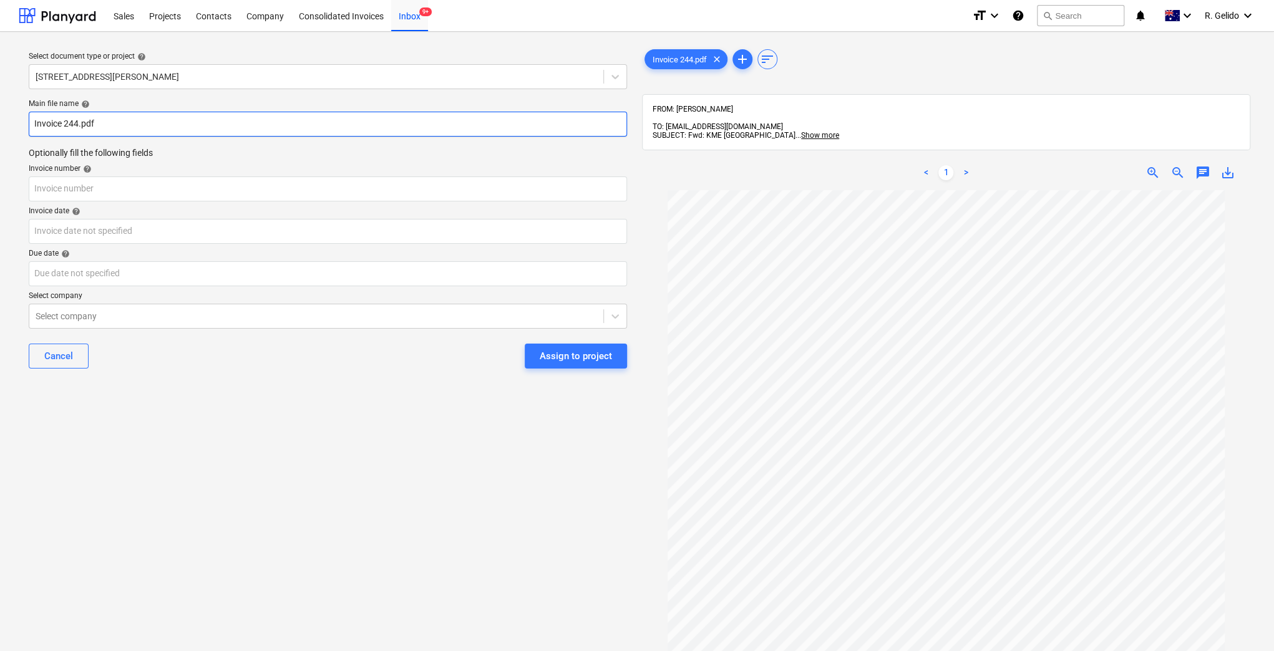
click at [30, 122] on input "Invoice 244.pdf" at bounding box center [328, 124] width 598 height 25
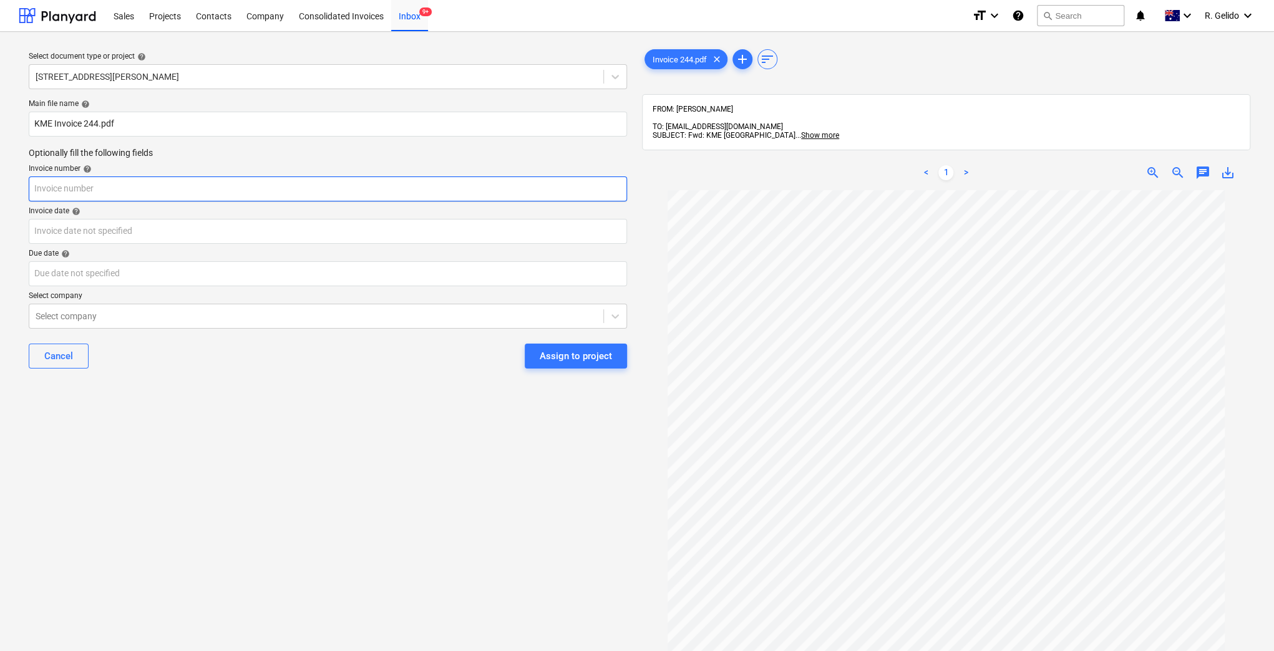
click at [85, 190] on input "text" at bounding box center [328, 189] width 598 height 25
click at [83, 188] on input "text" at bounding box center [328, 189] width 598 height 25
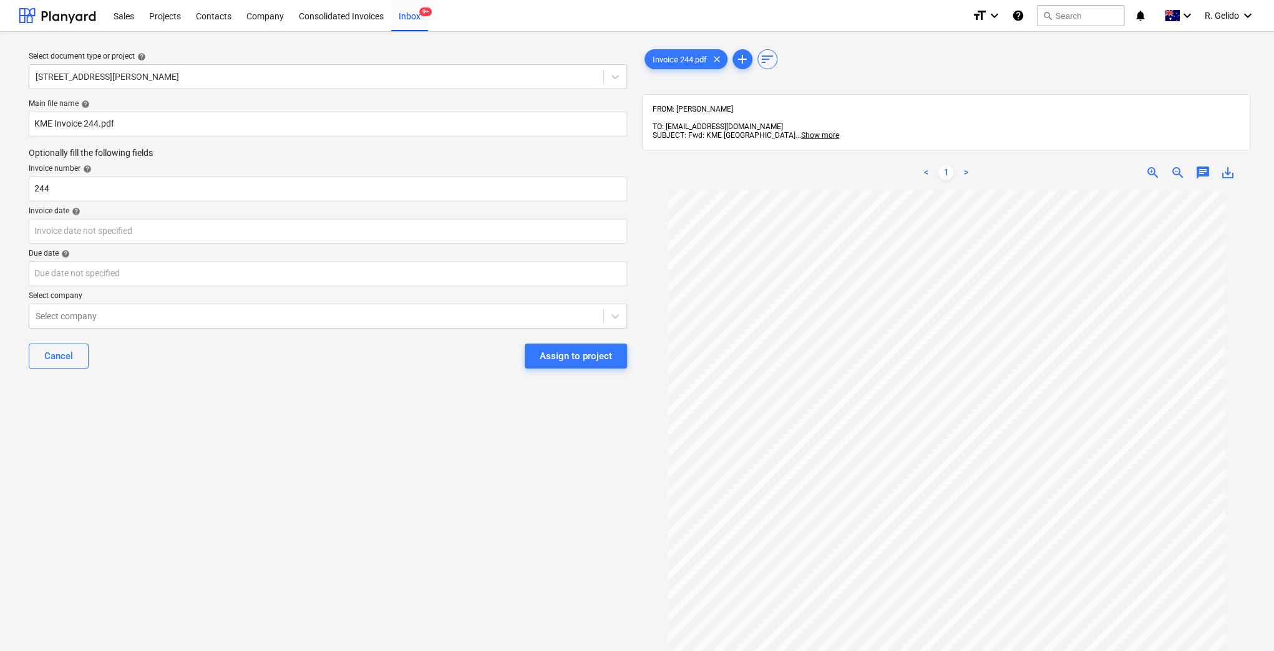
click at [188, 480] on div "Select document type or project help 8 Chapman Street, Gladesville Main file na…" at bounding box center [328, 427] width 618 height 770
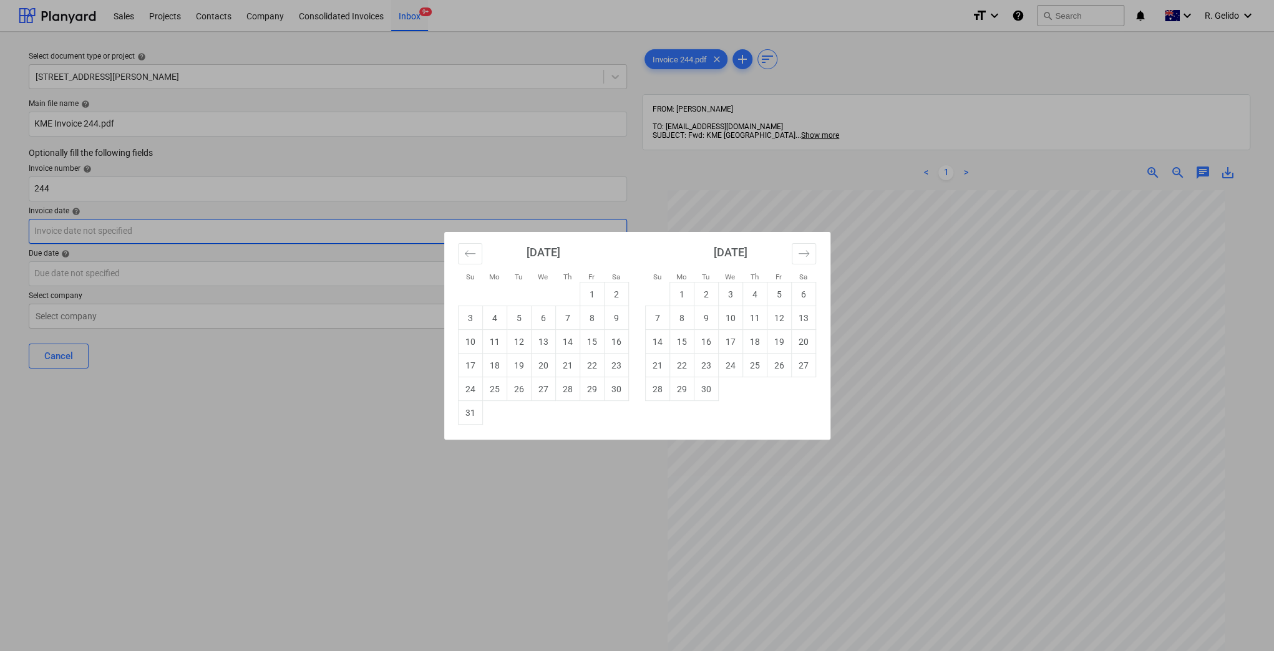
click at [103, 233] on body "Sales Projects Contacts Company Consolidated Invoices Inbox 9+ format_size keyb…" at bounding box center [637, 325] width 1274 height 651
click at [517, 344] on td "12" at bounding box center [518, 342] width 24 height 24
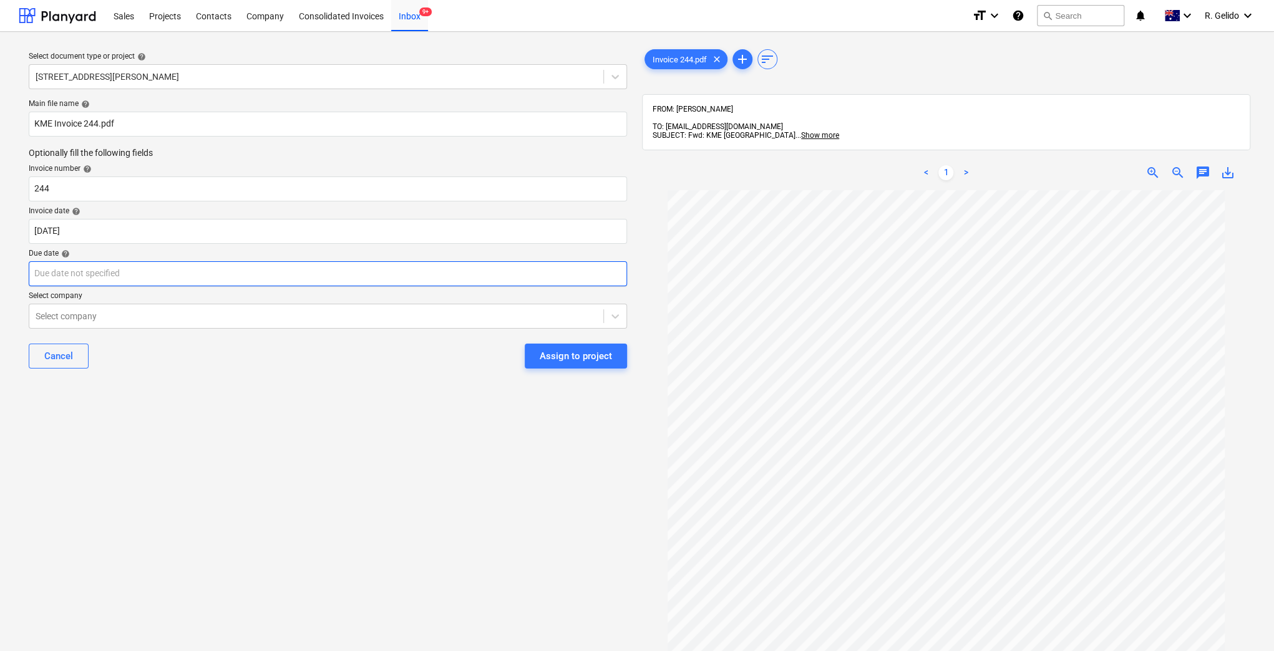
click at [187, 271] on body "Sales Projects Contacts Company Consolidated Invoices Inbox 9+ format_size keyb…" at bounding box center [637, 325] width 1274 height 651
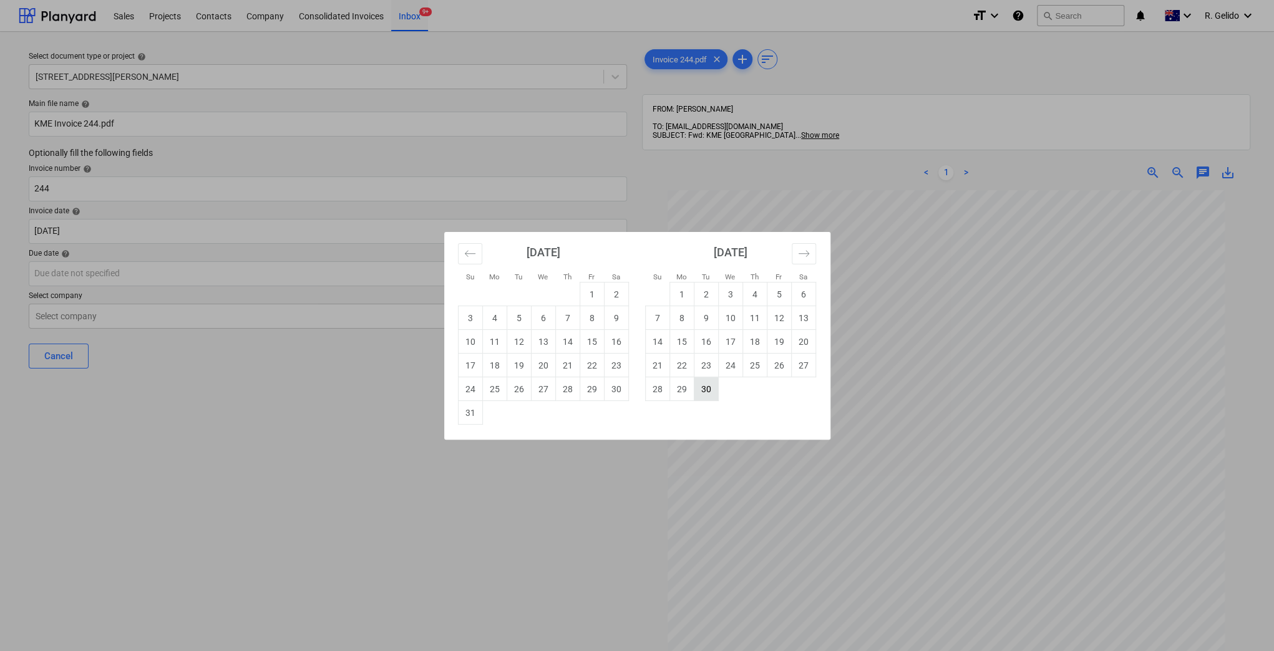
click at [705, 389] on td "30" at bounding box center [706, 389] width 24 height 24
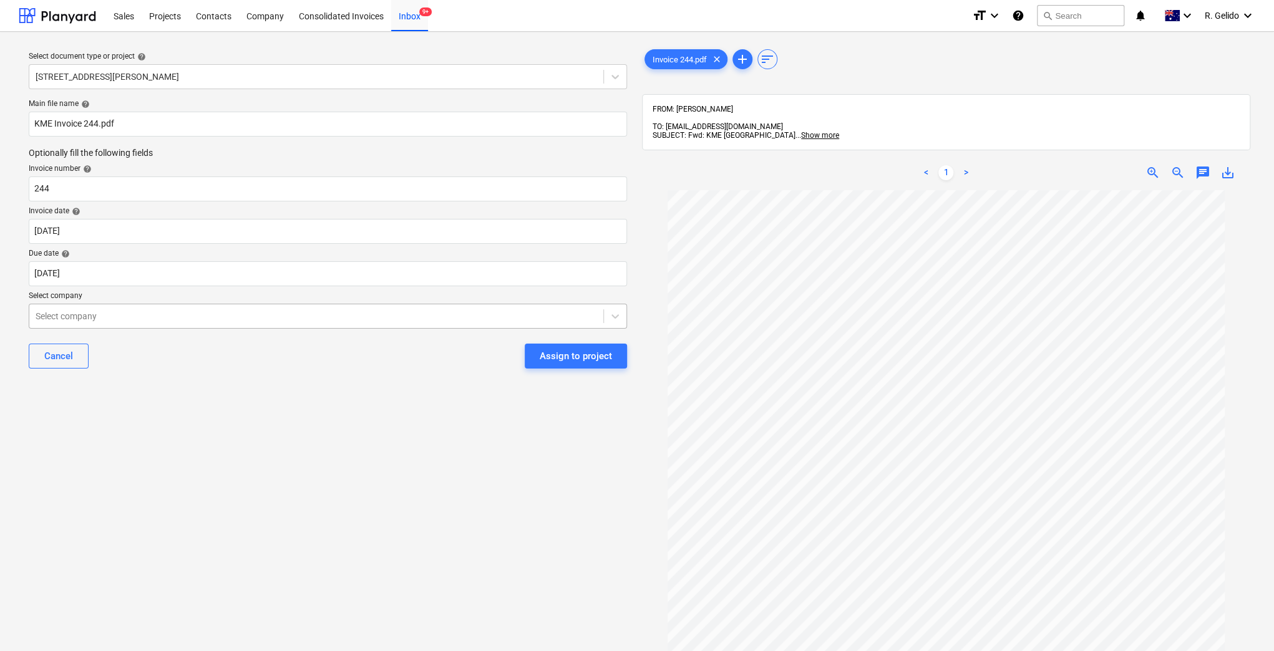
click at [191, 318] on div at bounding box center [316, 316] width 561 height 12
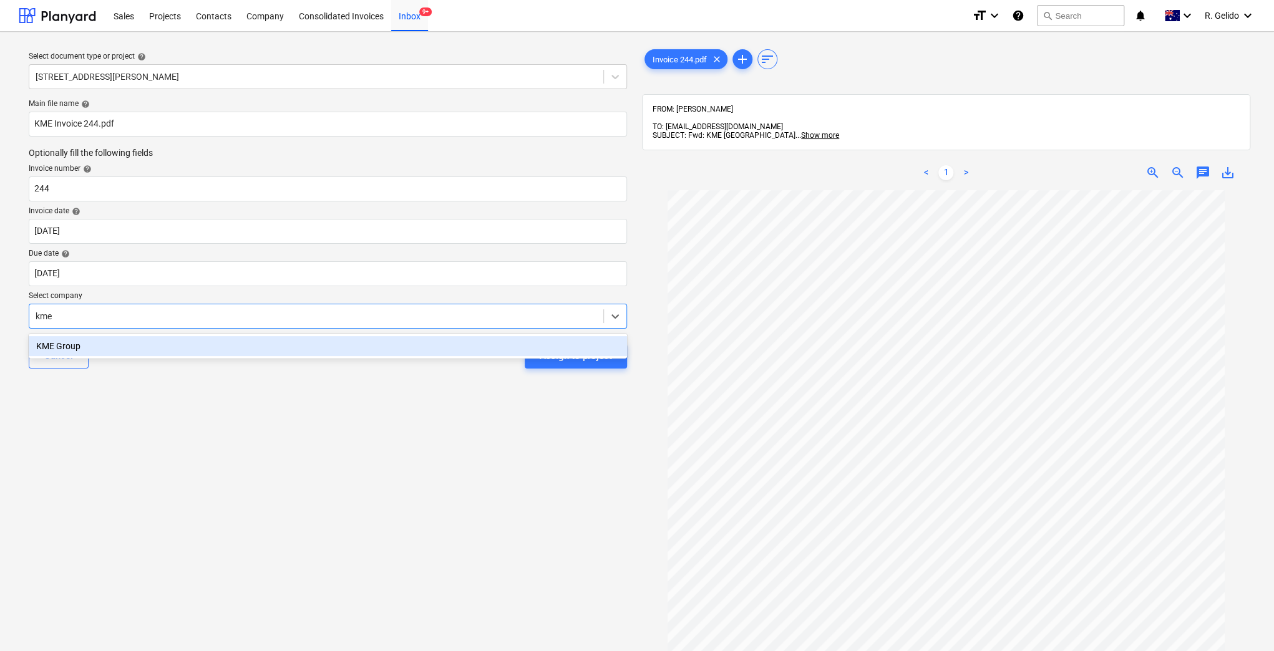
click at [215, 342] on div "KME Group" at bounding box center [328, 346] width 598 height 20
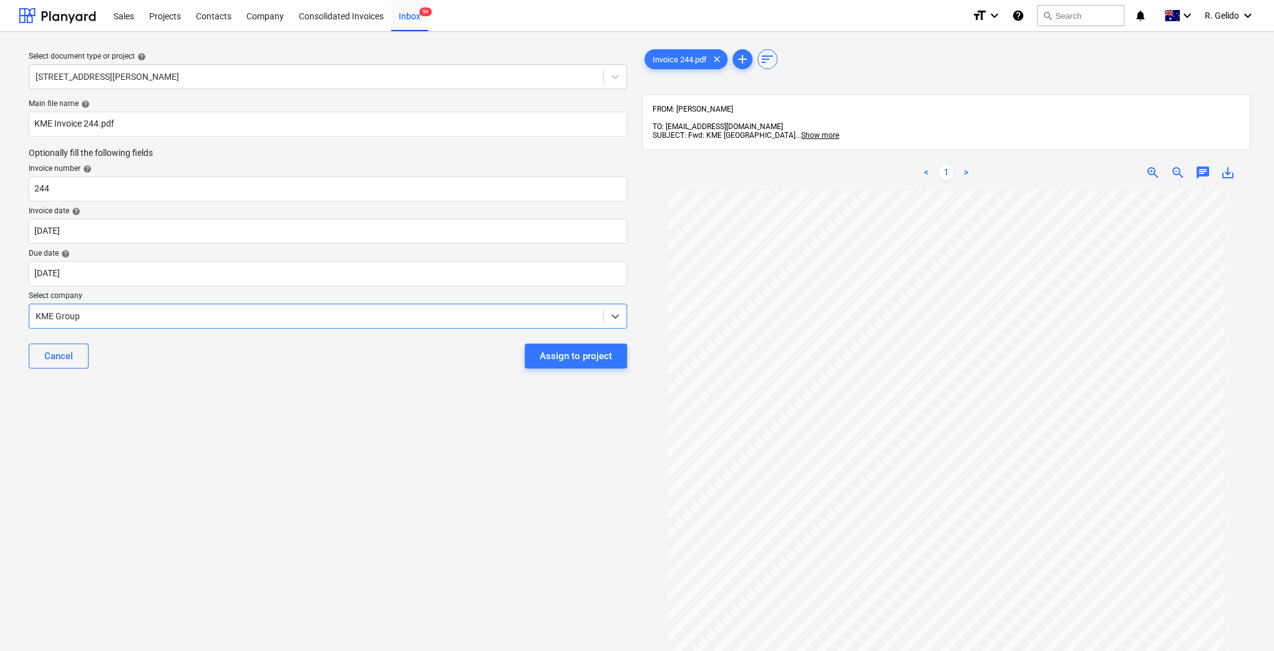
click at [270, 403] on div "Select document type or project help 8 Chapman Street, Gladesville Main file na…" at bounding box center [328, 427] width 618 height 770
click at [314, 405] on div "Select document type or project help 8 Chapman Street, Gladesville Main file na…" at bounding box center [328, 427] width 618 height 770
click at [585, 354] on div "Assign to project" at bounding box center [576, 356] width 72 height 16
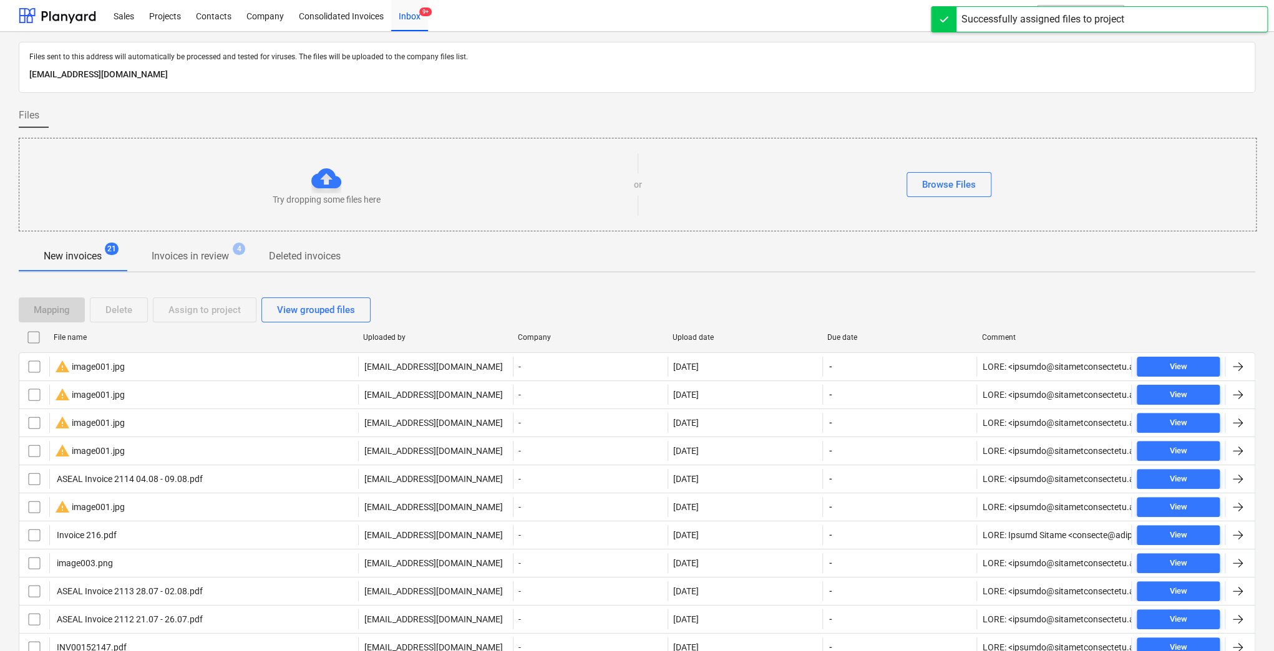
click at [83, 329] on div "File name" at bounding box center [203, 337] width 309 height 20
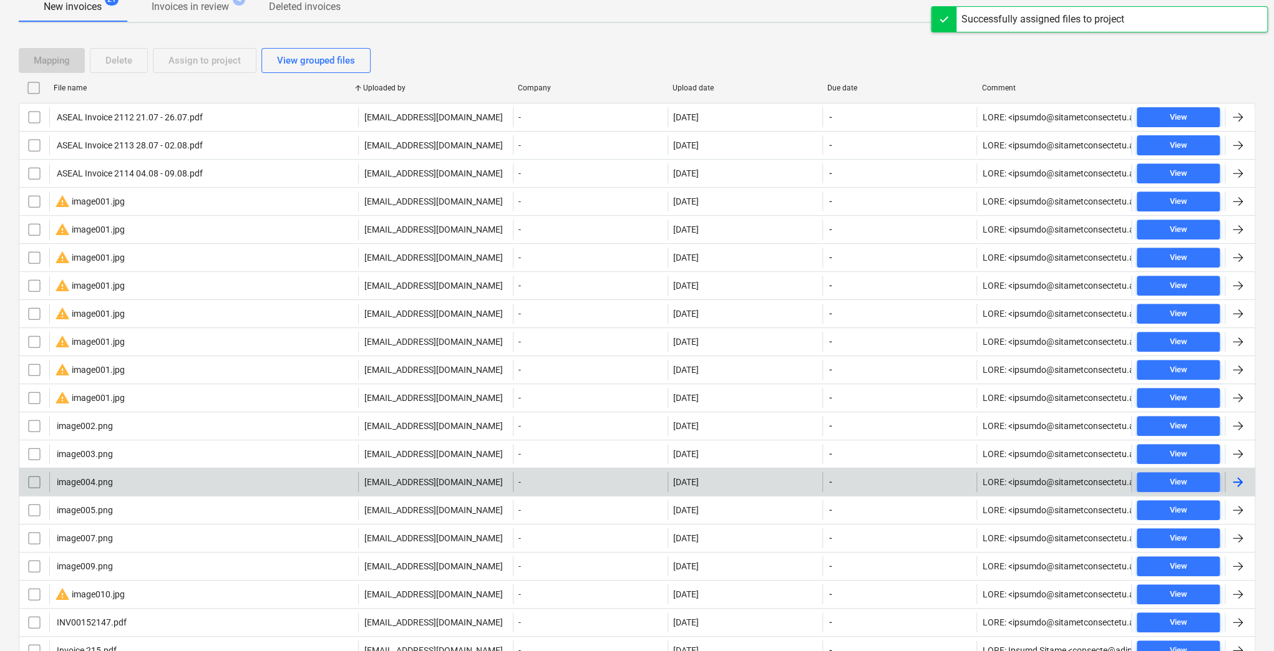
scroll to position [332, 0]
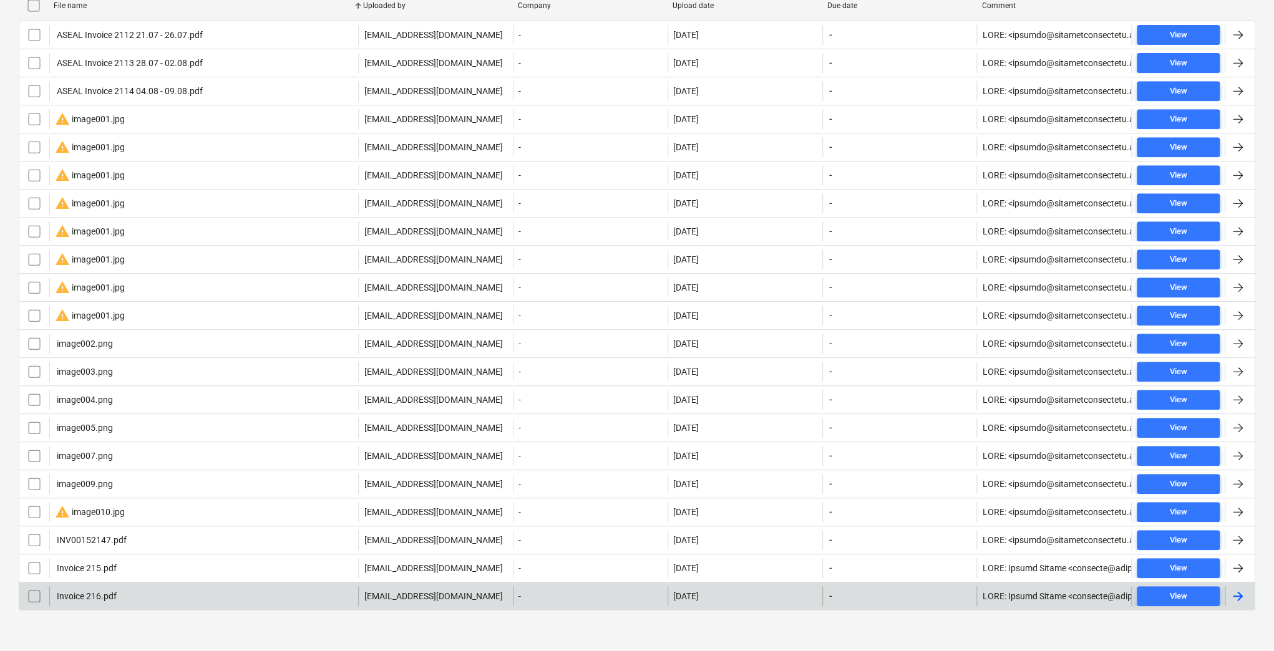
click at [142, 542] on div "Invoice 216.pdf" at bounding box center [203, 596] width 309 height 20
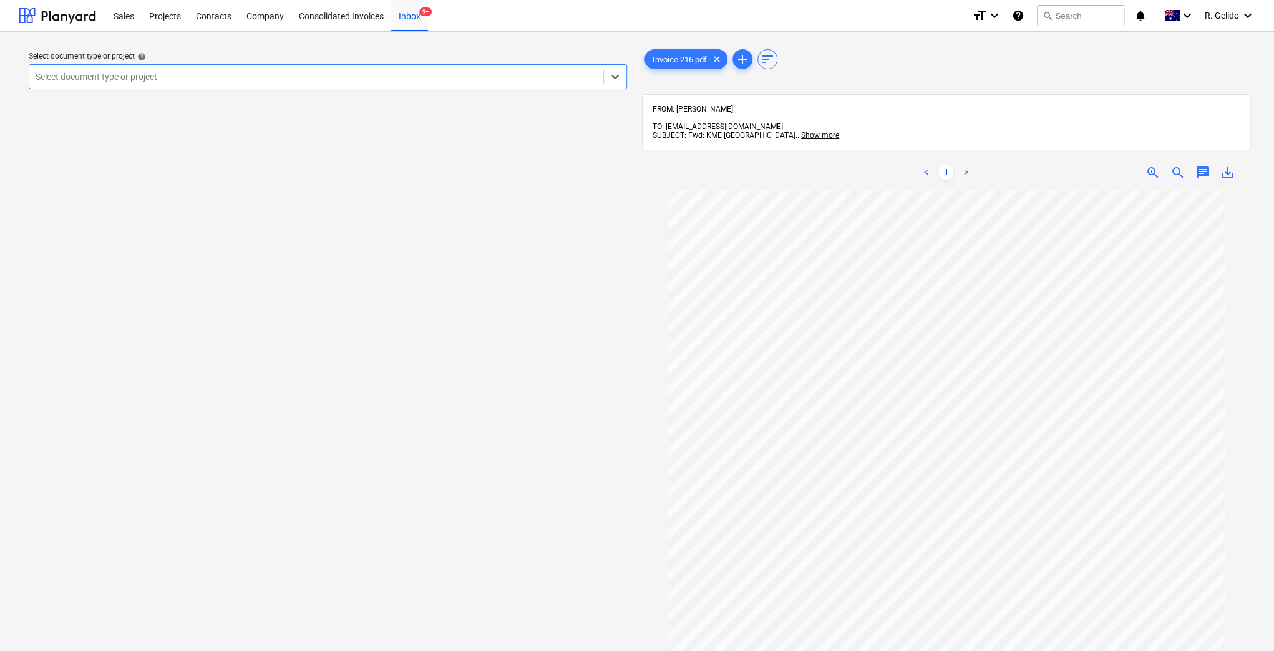
click at [240, 77] on div at bounding box center [316, 76] width 561 height 12
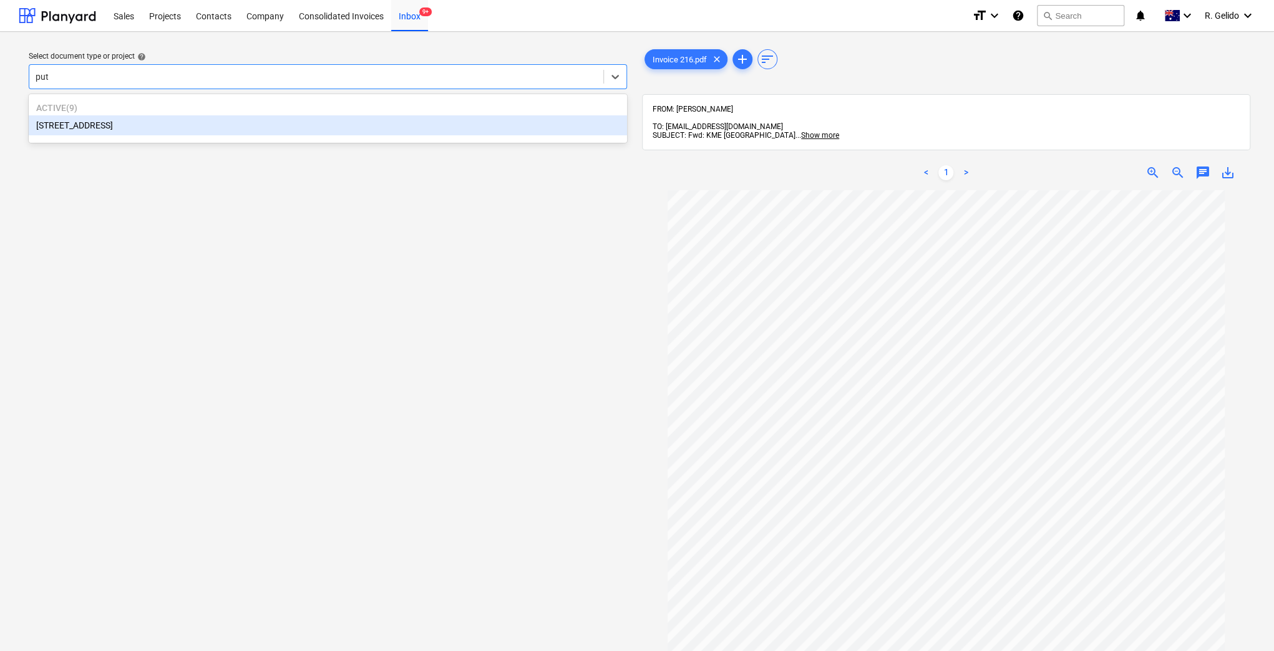
click at [175, 130] on div "[STREET_ADDRESS]" at bounding box center [328, 125] width 598 height 20
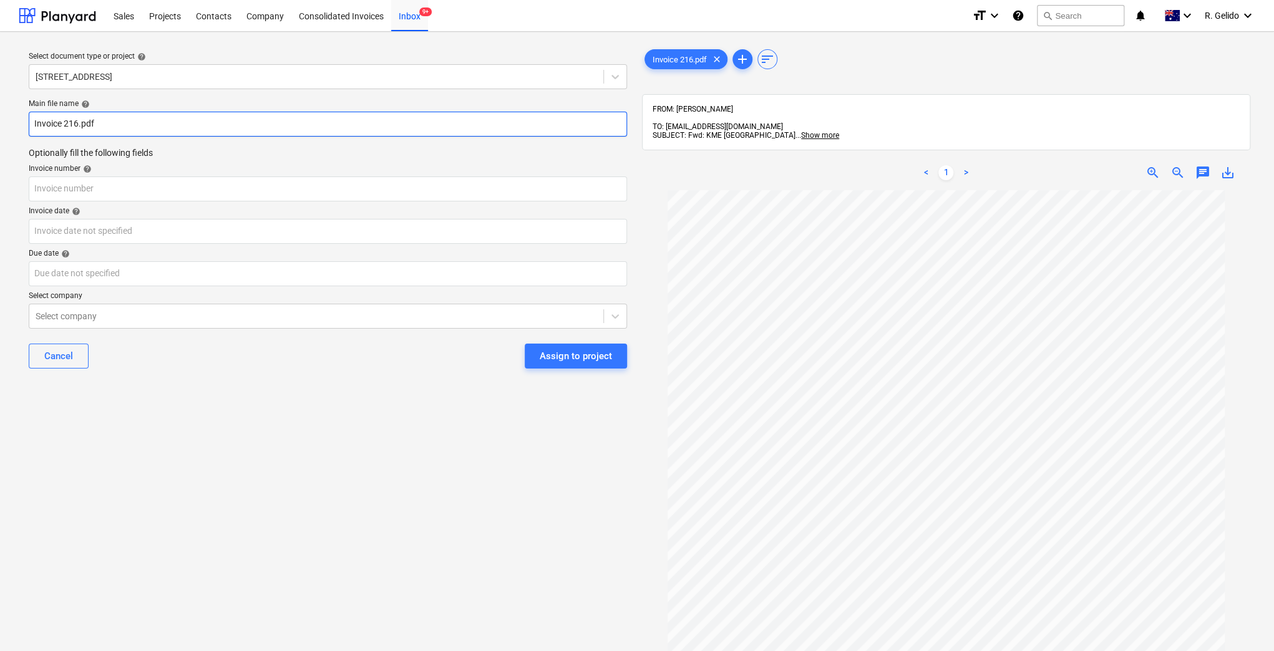
click at [29, 123] on input "Invoice 216.pdf" at bounding box center [328, 124] width 598 height 25
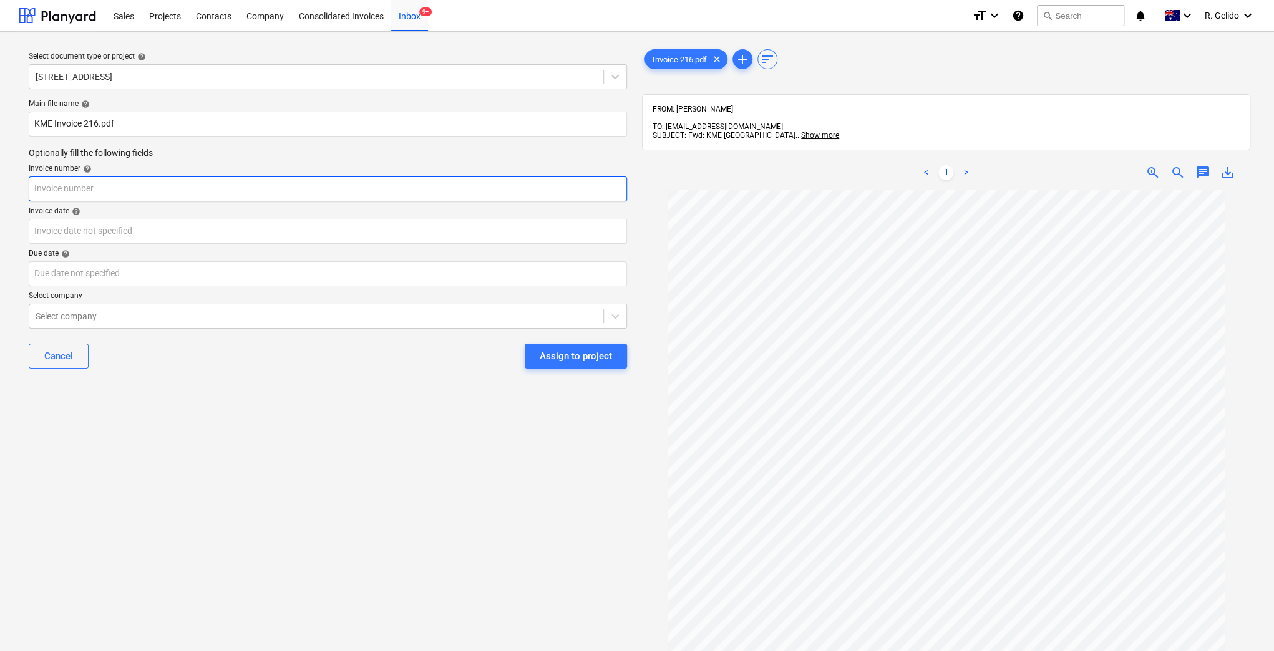
click at [115, 188] on input "text" at bounding box center [328, 189] width 598 height 25
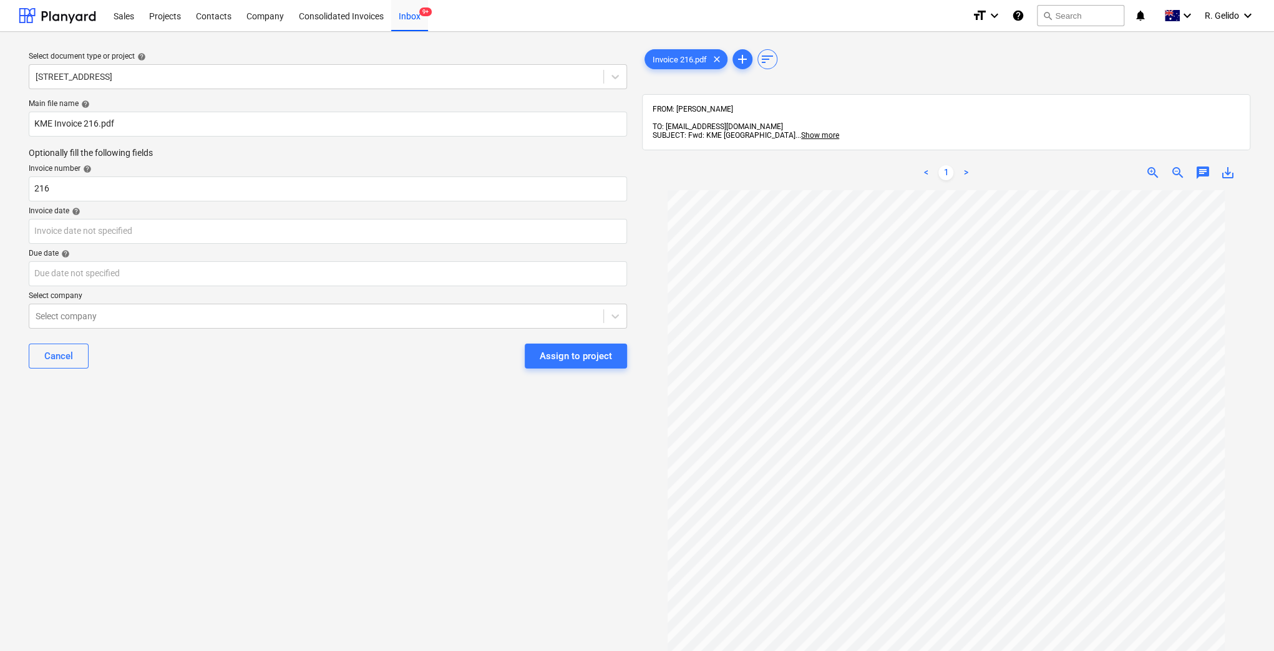
click at [214, 369] on div "Cancel Assign to project" at bounding box center [328, 356] width 598 height 45
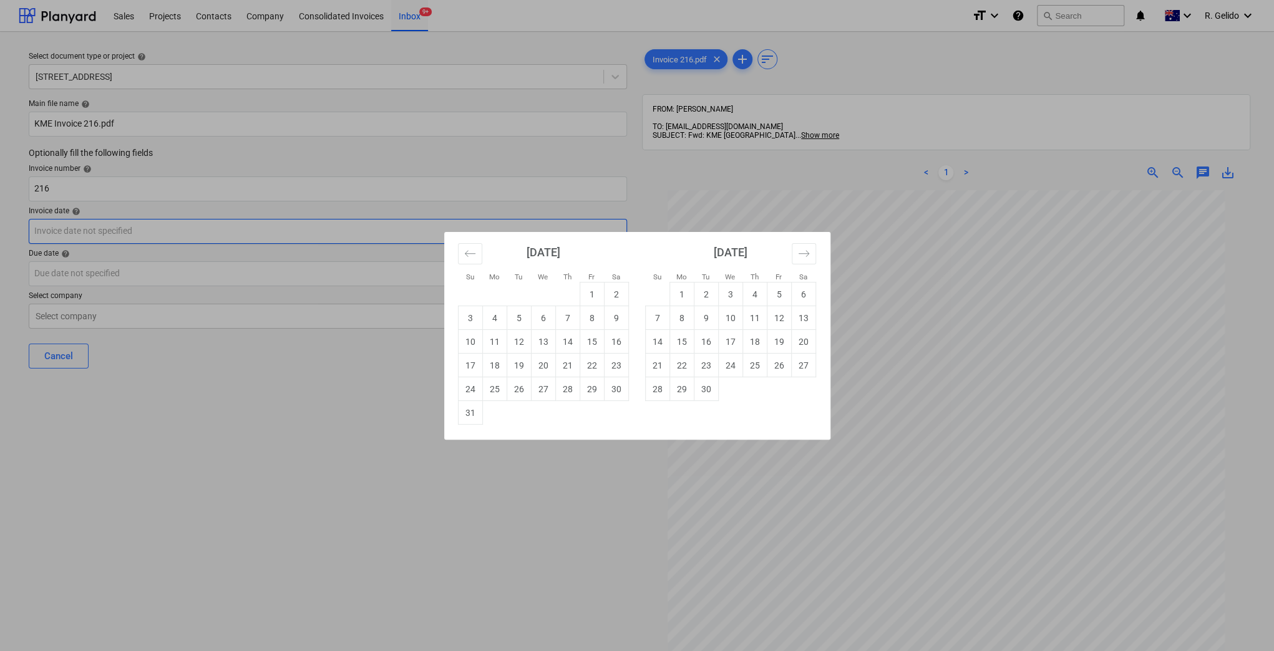
click at [81, 235] on body "Sales Projects Contacts Company Consolidated Invoices Inbox 9+ format_size keyb…" at bounding box center [637, 325] width 1274 height 651
drag, startPoint x: 450, startPoint y: 249, endPoint x: 463, endPoint y: 254, distance: 14.6
click at [453, 250] on div "August 2025 1 2 3 4 5 6 7 8 9 10 11 12 13 14 15 16 17 18 19 20 21 22 23 24 25 2…" at bounding box center [543, 328] width 187 height 193
click at [465, 254] on icon "Move backward to switch to the previous month." at bounding box center [469, 253] width 11 height 6
drag, startPoint x: 561, startPoint y: 364, endPoint x: 544, endPoint y: 362, distance: 16.3
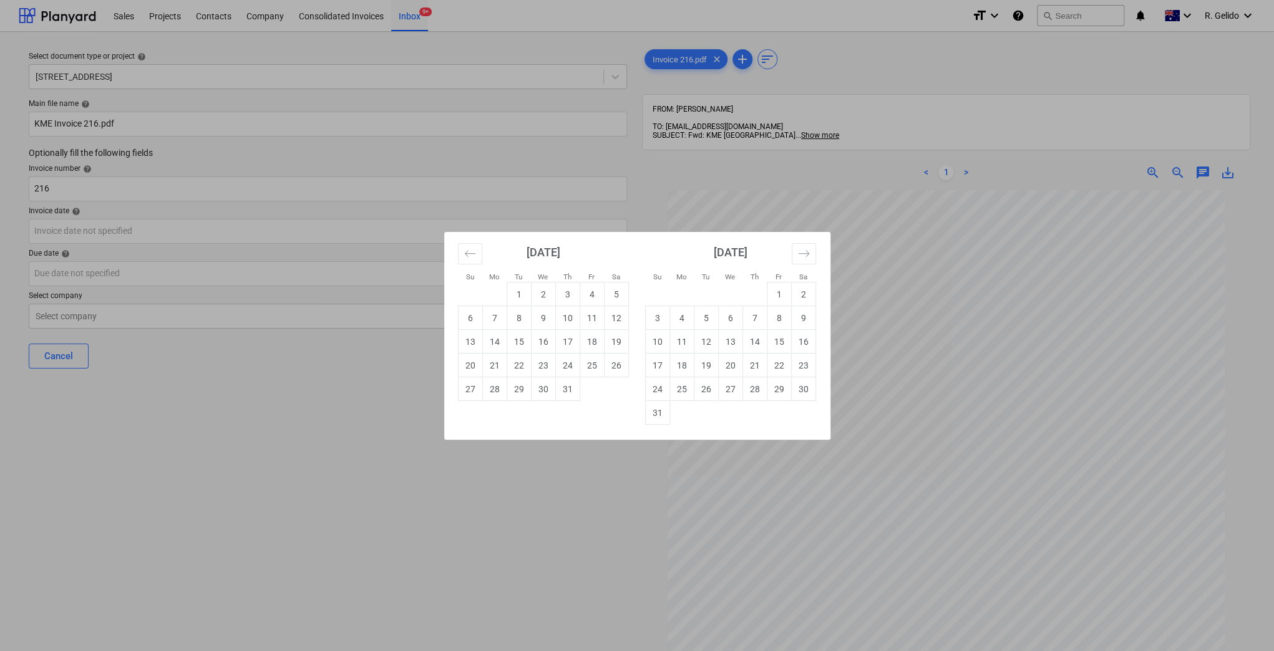
click at [557, 364] on td "24" at bounding box center [567, 366] width 24 height 24
click at [155, 272] on body "Sales Projects Contacts Company Consolidated Invoices Inbox 9+ format_size keyb…" at bounding box center [637, 325] width 1274 height 651
drag, startPoint x: 609, startPoint y: 391, endPoint x: 475, endPoint y: 384, distance: 134.3
click at [608, 391] on td "30" at bounding box center [616, 389] width 24 height 24
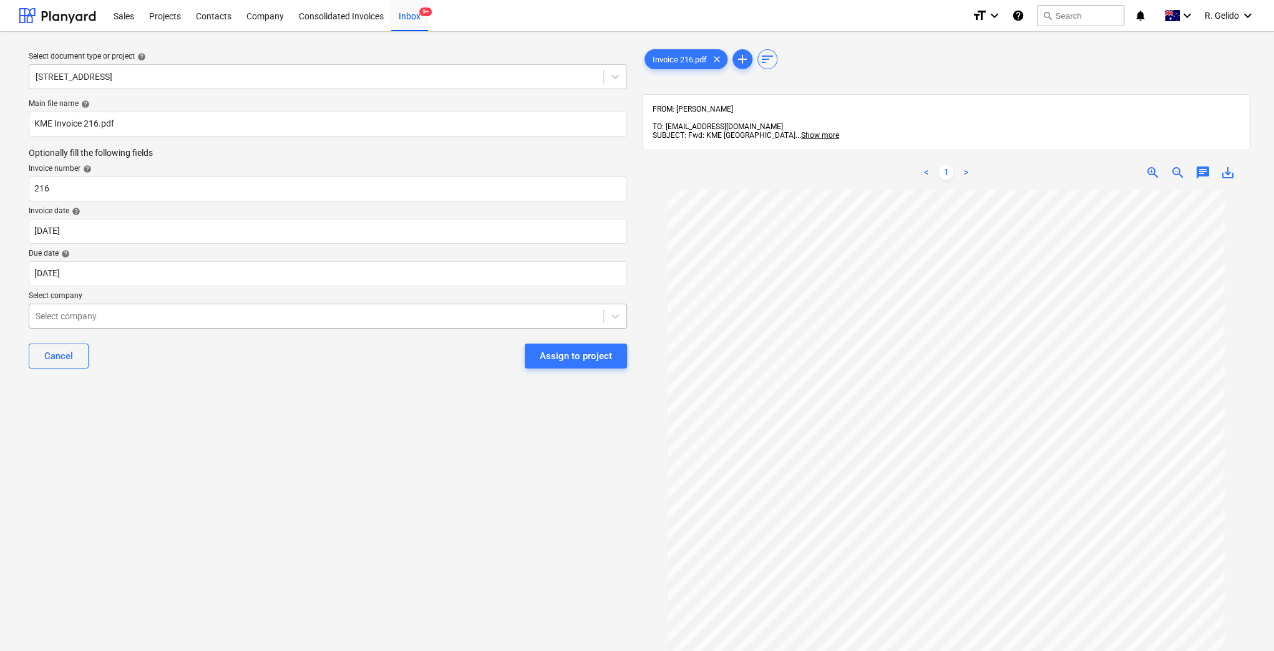
click at [177, 319] on div at bounding box center [316, 316] width 561 height 12
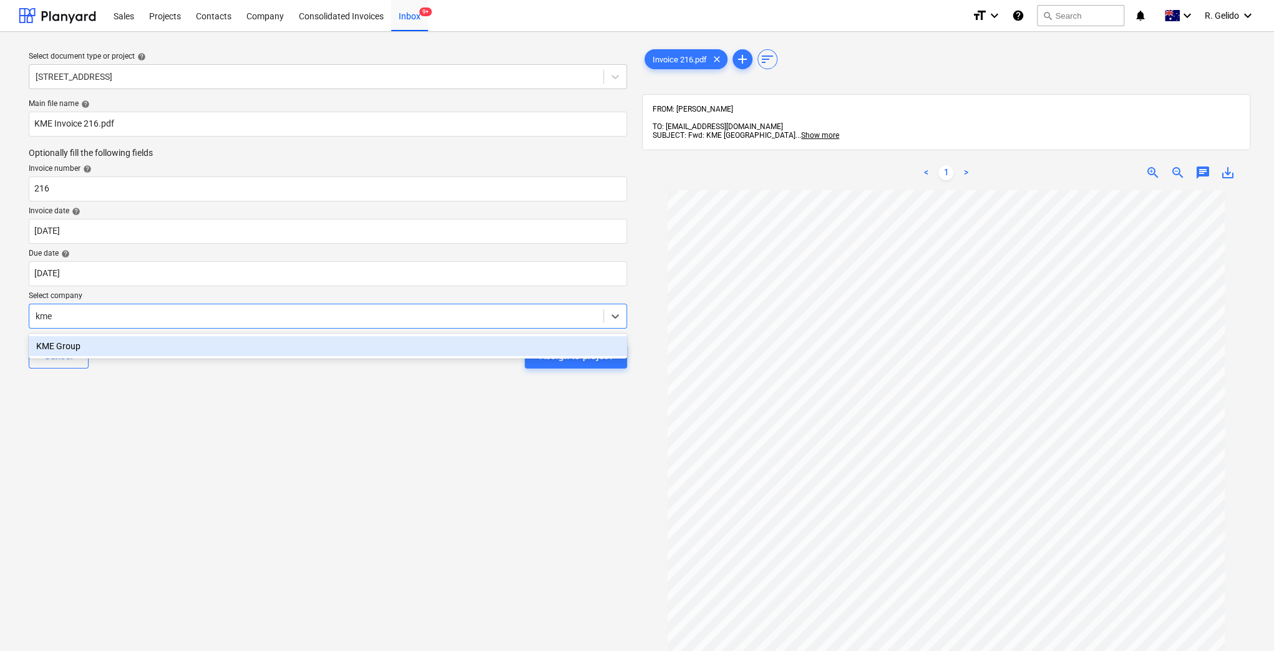
click at [196, 347] on div "KME Group" at bounding box center [328, 346] width 598 height 20
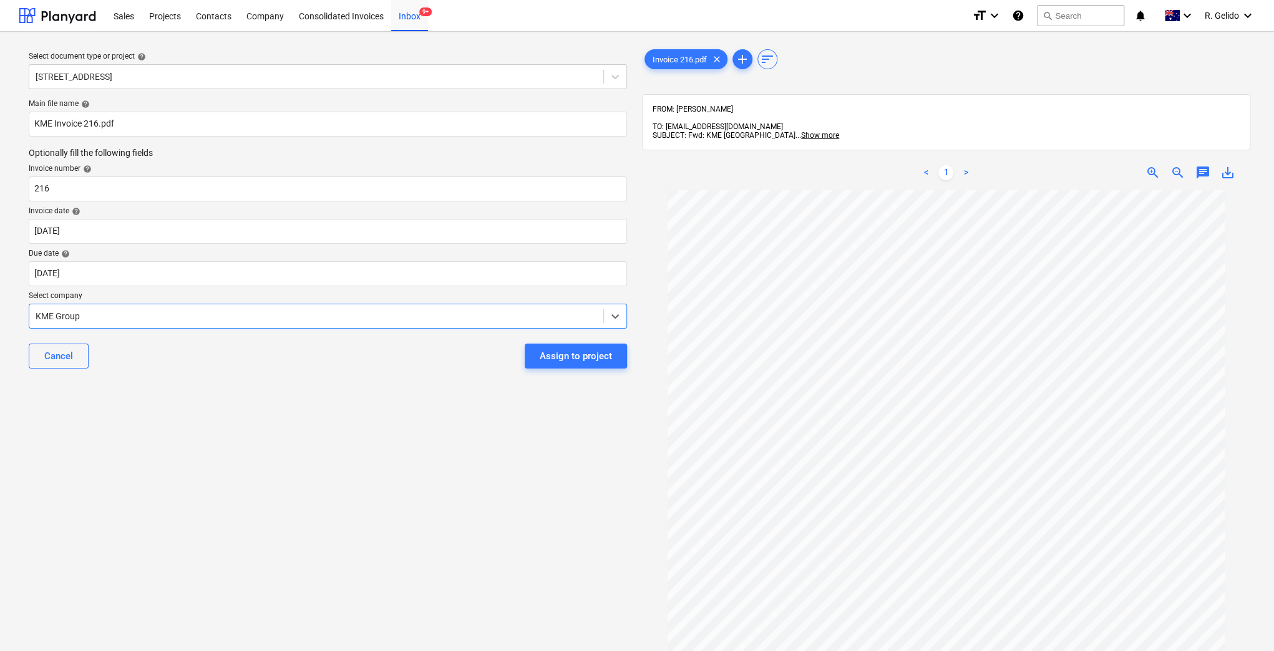
drag, startPoint x: 282, startPoint y: 400, endPoint x: 325, endPoint y: 401, distance: 43.0
click at [282, 400] on div "Select document type or project help 16 Riverside Ave Putney Main file name hel…" at bounding box center [328, 427] width 618 height 770
click at [593, 359] on div "Assign to project" at bounding box center [576, 356] width 72 height 16
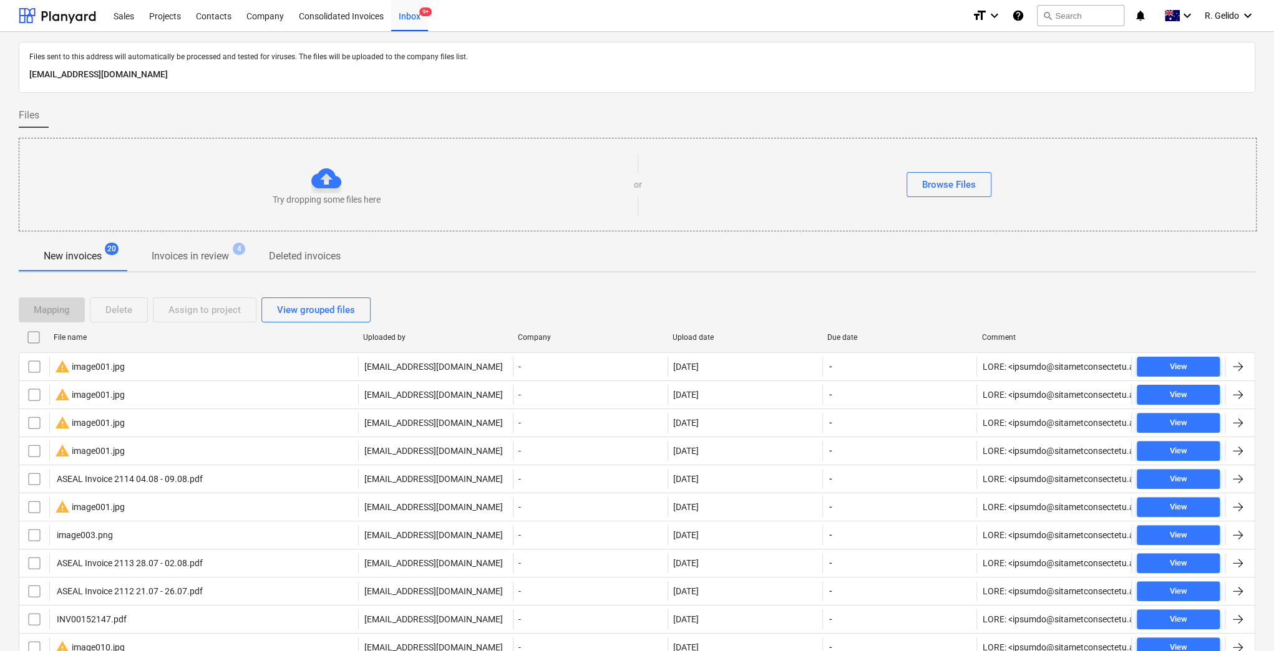
click at [80, 333] on div "File name" at bounding box center [203, 337] width 299 height 9
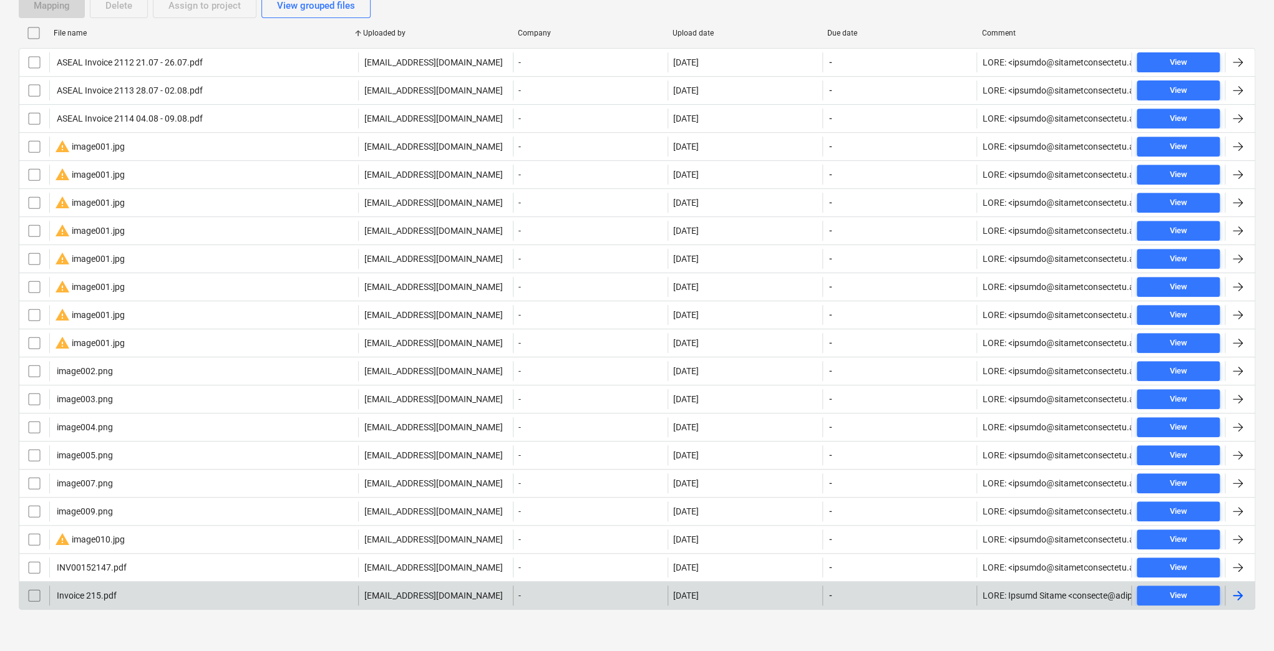
click at [188, 542] on div "Invoice 215.pdf" at bounding box center [203, 596] width 309 height 20
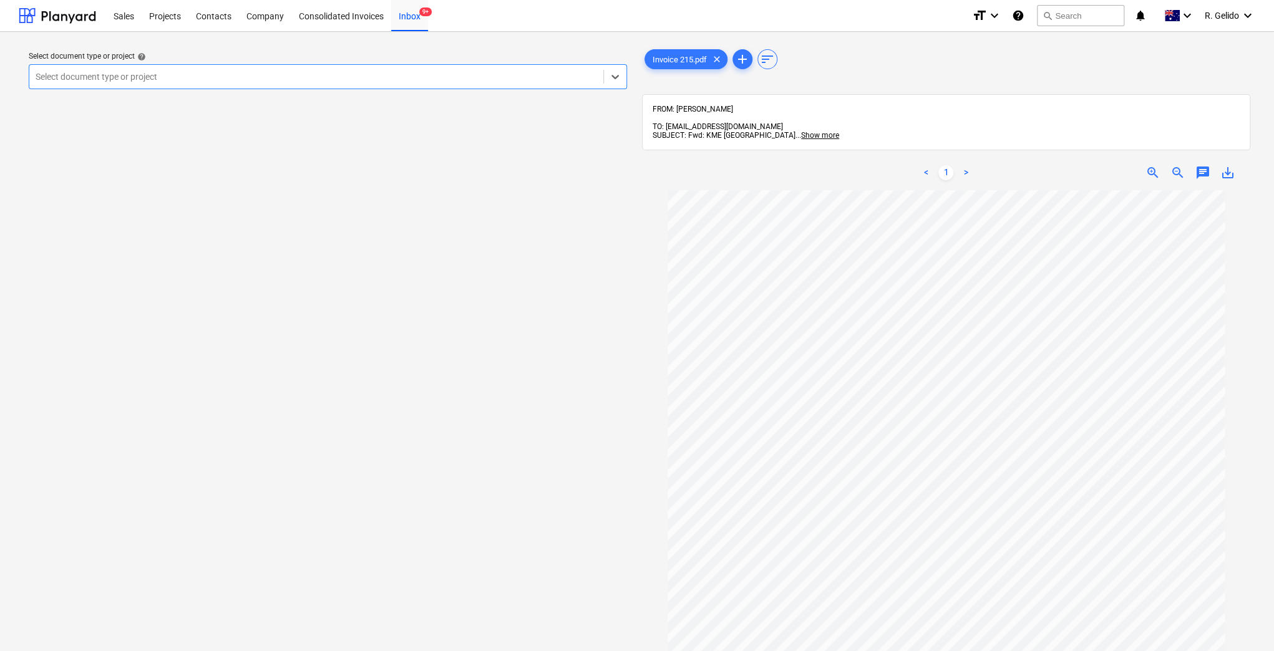
click at [175, 74] on div at bounding box center [316, 76] width 561 height 12
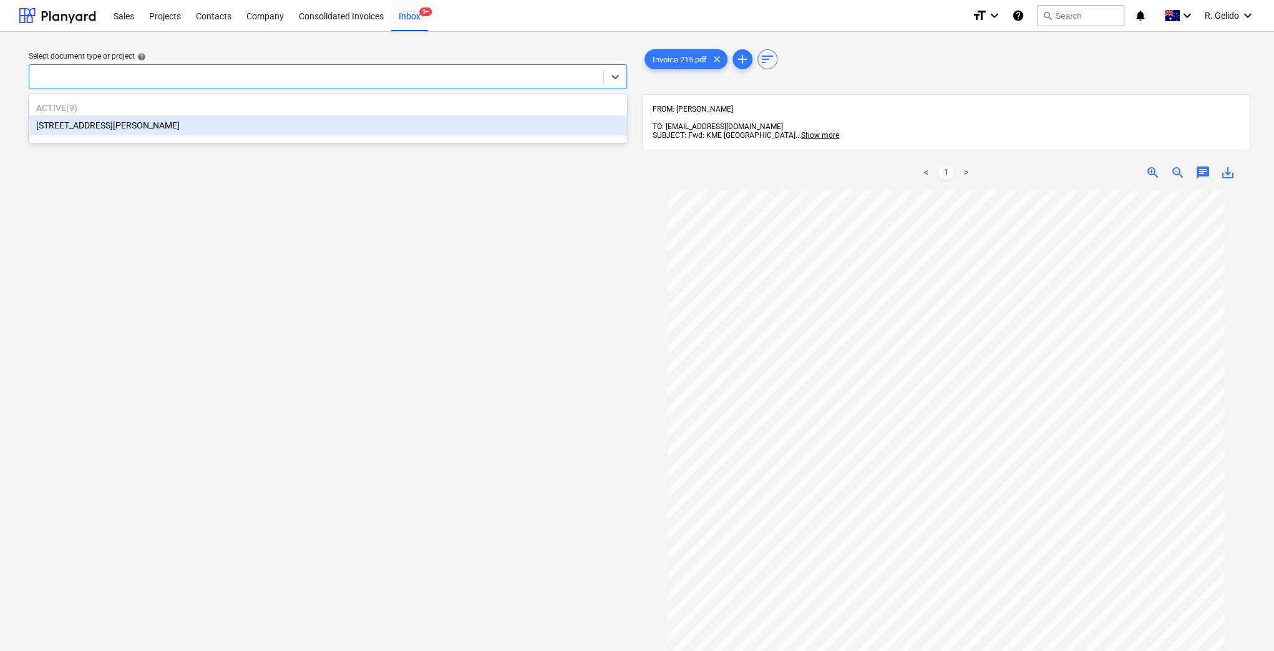
click at [130, 86] on div at bounding box center [328, 76] width 598 height 25
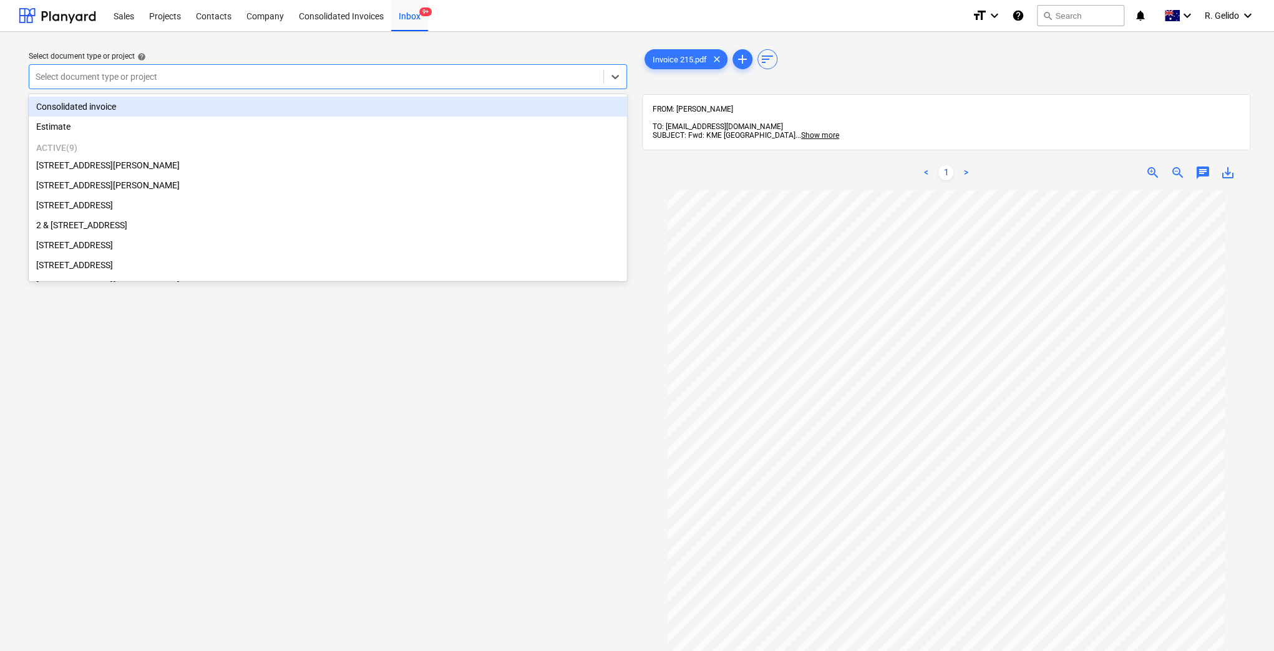
click at [130, 86] on div "Select document type or project" at bounding box center [328, 76] width 598 height 25
click at [155, 15] on div "Projects" at bounding box center [165, 15] width 47 height 32
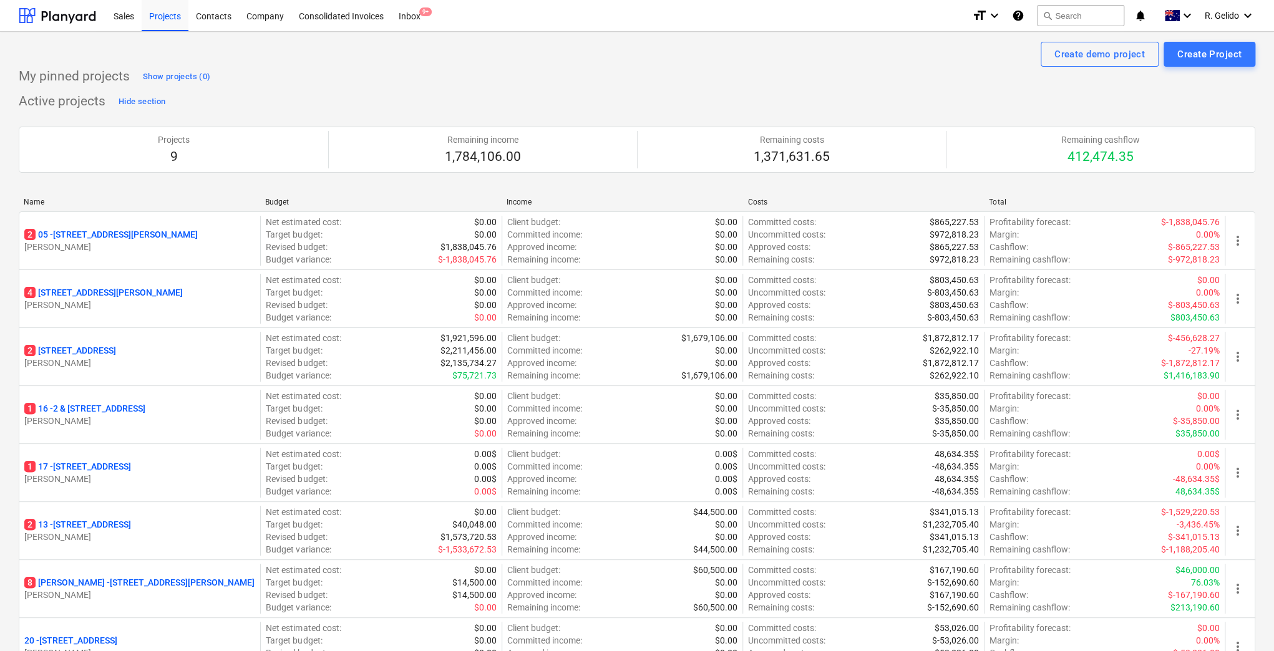
click at [342, 80] on div "My pinned projects Show projects (0)" at bounding box center [637, 77] width 1236 height 20
click at [418, 14] on div "Inbox 9+" at bounding box center [409, 15] width 37 height 32
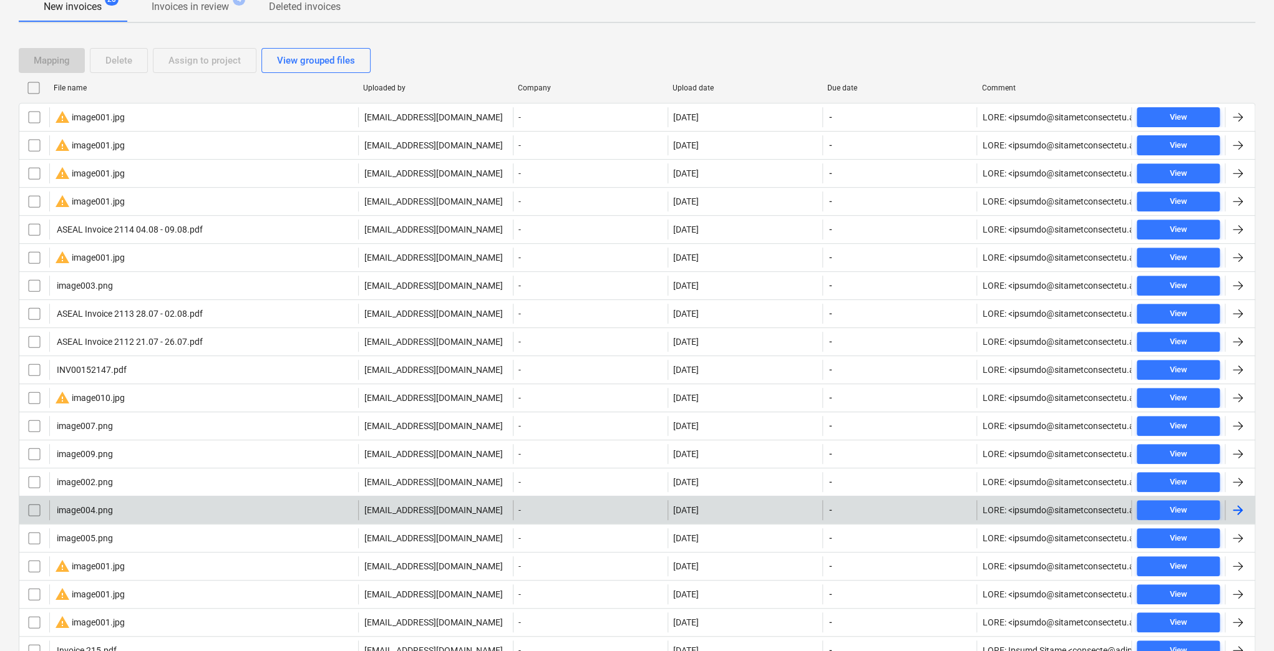
scroll to position [304, 0]
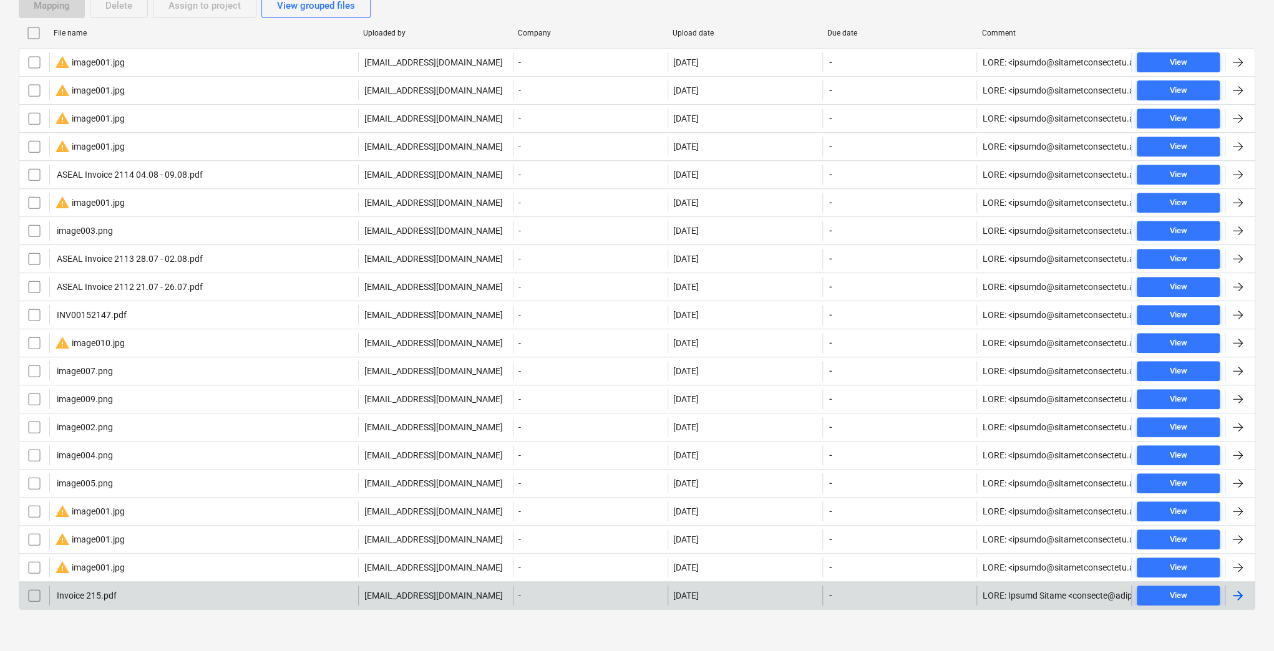
click at [175, 542] on div "Invoice 215.pdf" at bounding box center [203, 596] width 309 height 20
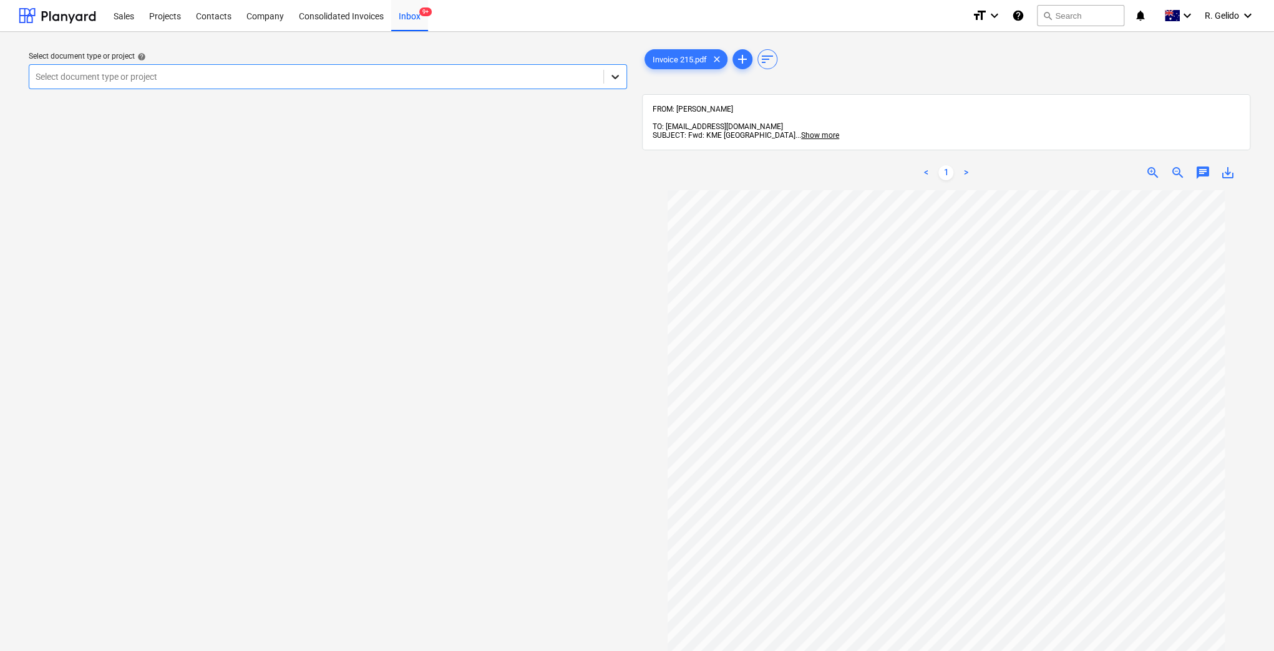
click at [614, 72] on icon at bounding box center [615, 76] width 12 height 12
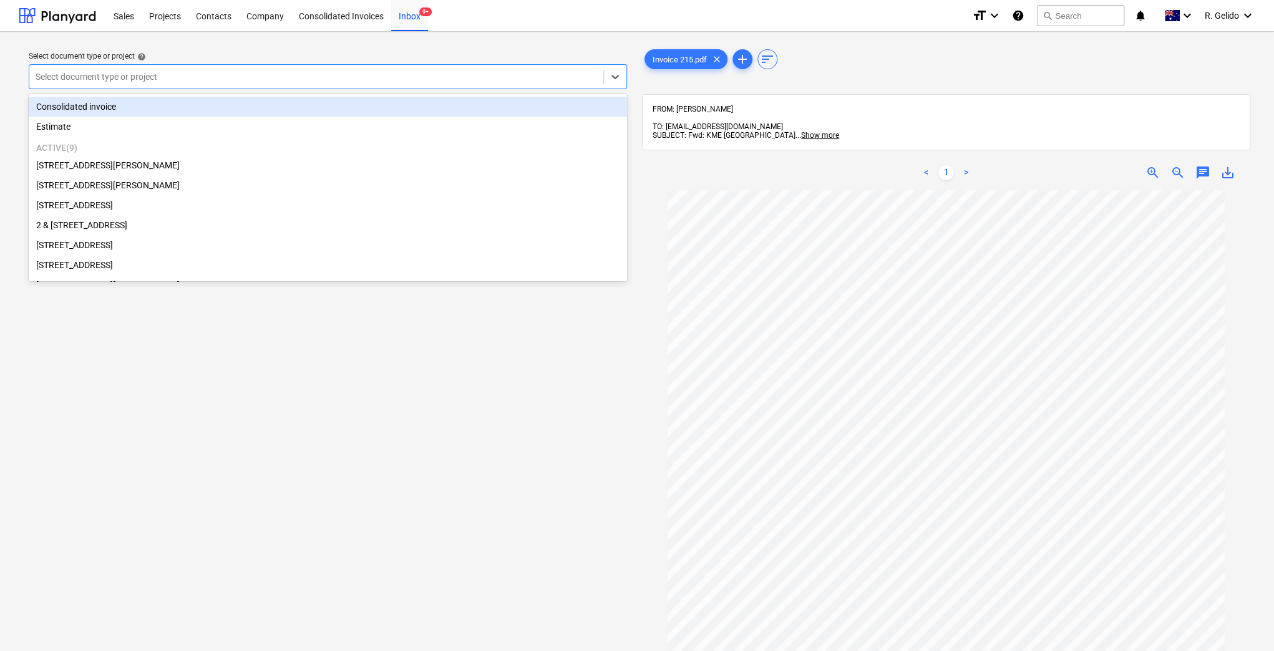
click at [110, 110] on div "Consolidated invoice" at bounding box center [328, 107] width 598 height 20
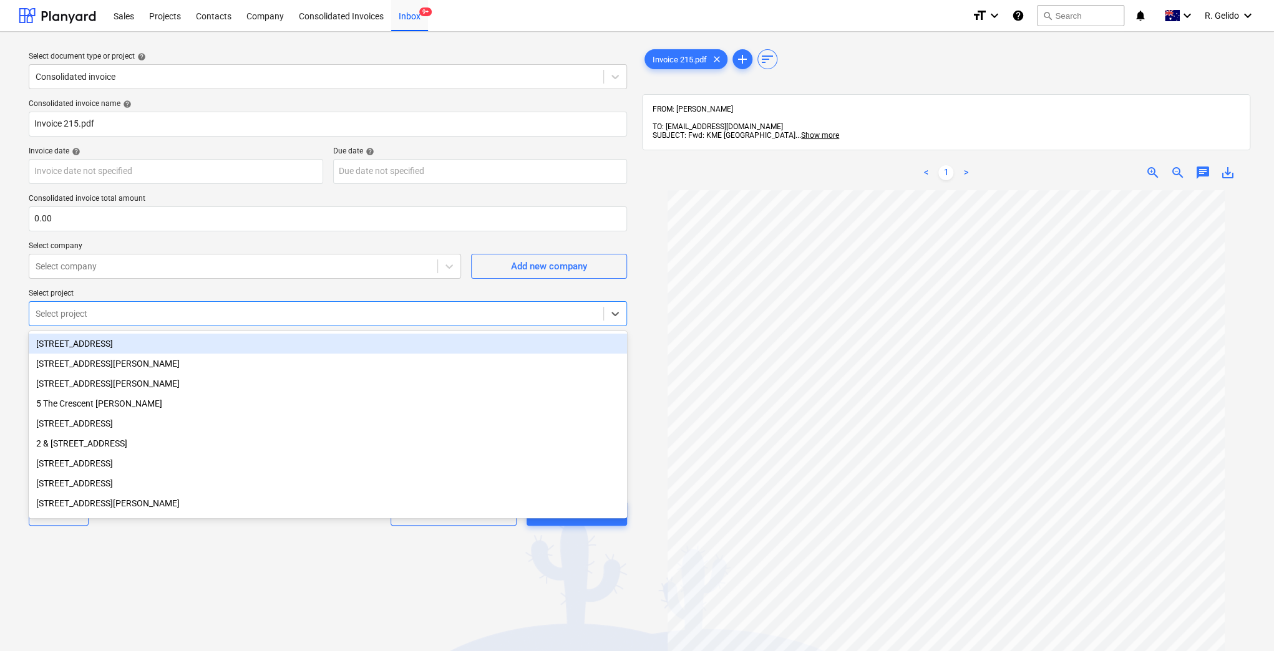
click at [337, 306] on div "Select project" at bounding box center [316, 313] width 574 height 17
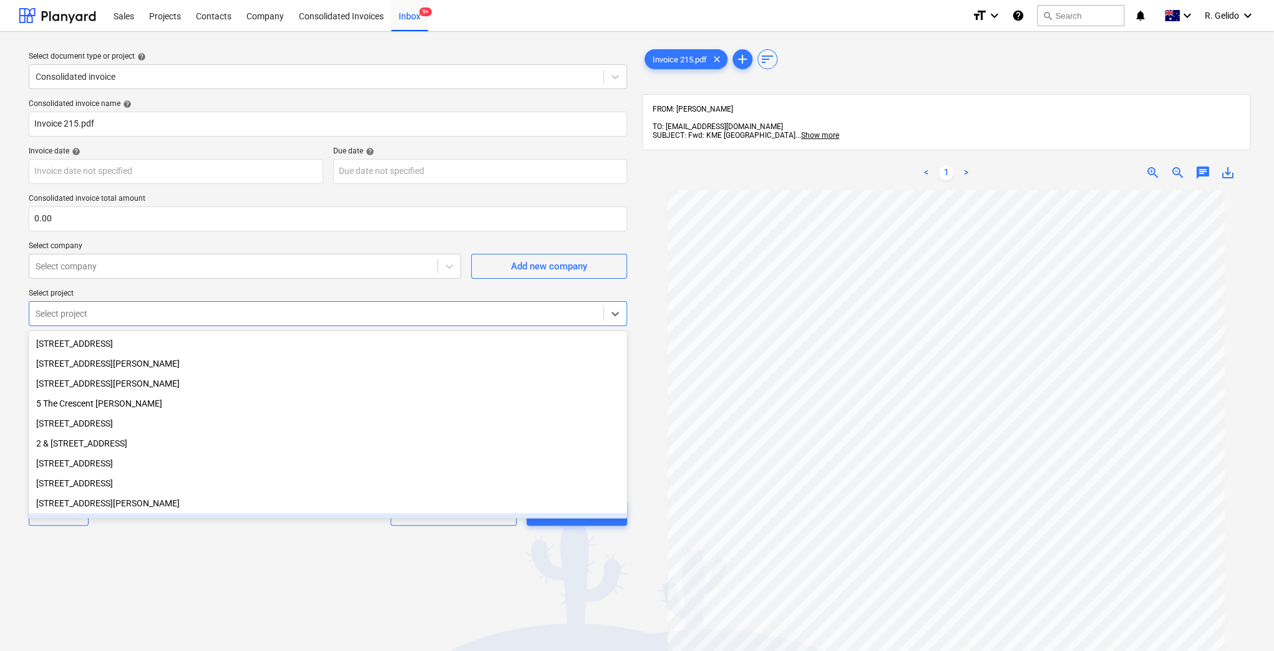
drag, startPoint x: 165, startPoint y: 543, endPoint x: 157, endPoint y: 534, distance: 11.5
click at [162, 542] on div "Select document type or project help Consolidated invoice Consolidated invoice …" at bounding box center [328, 427] width 618 height 770
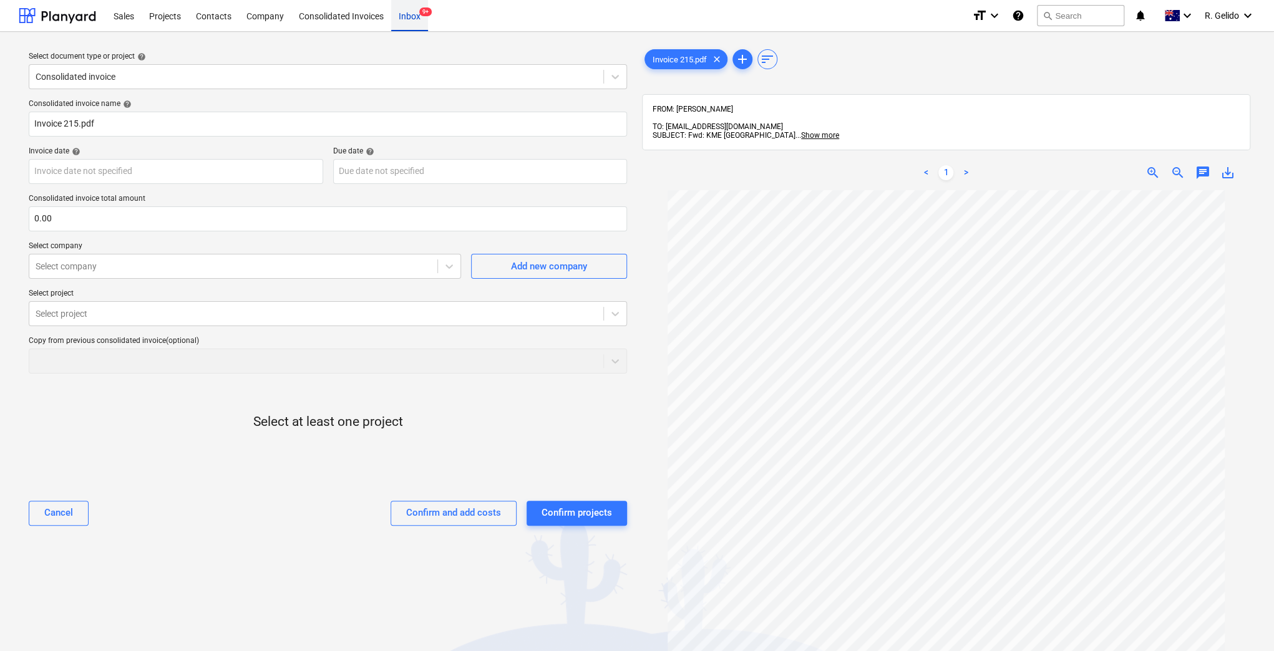
click at [409, 12] on div "Inbox 9+" at bounding box center [409, 15] width 37 height 32
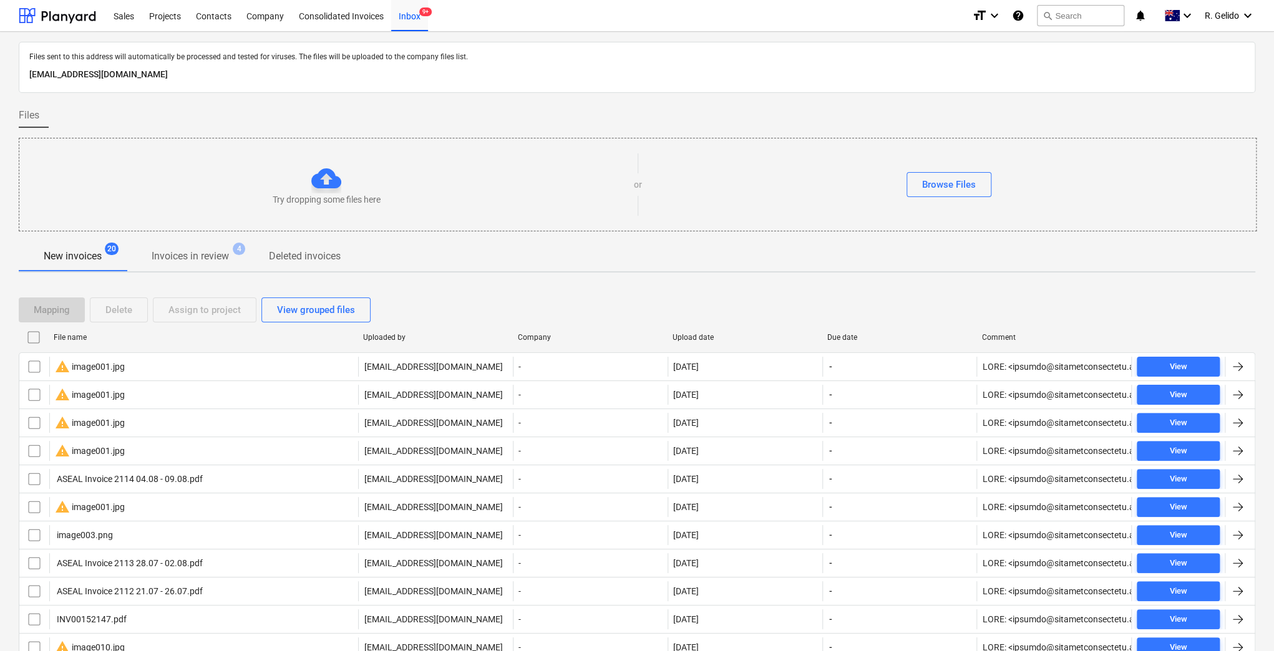
click at [79, 334] on div "File name" at bounding box center [203, 337] width 299 height 9
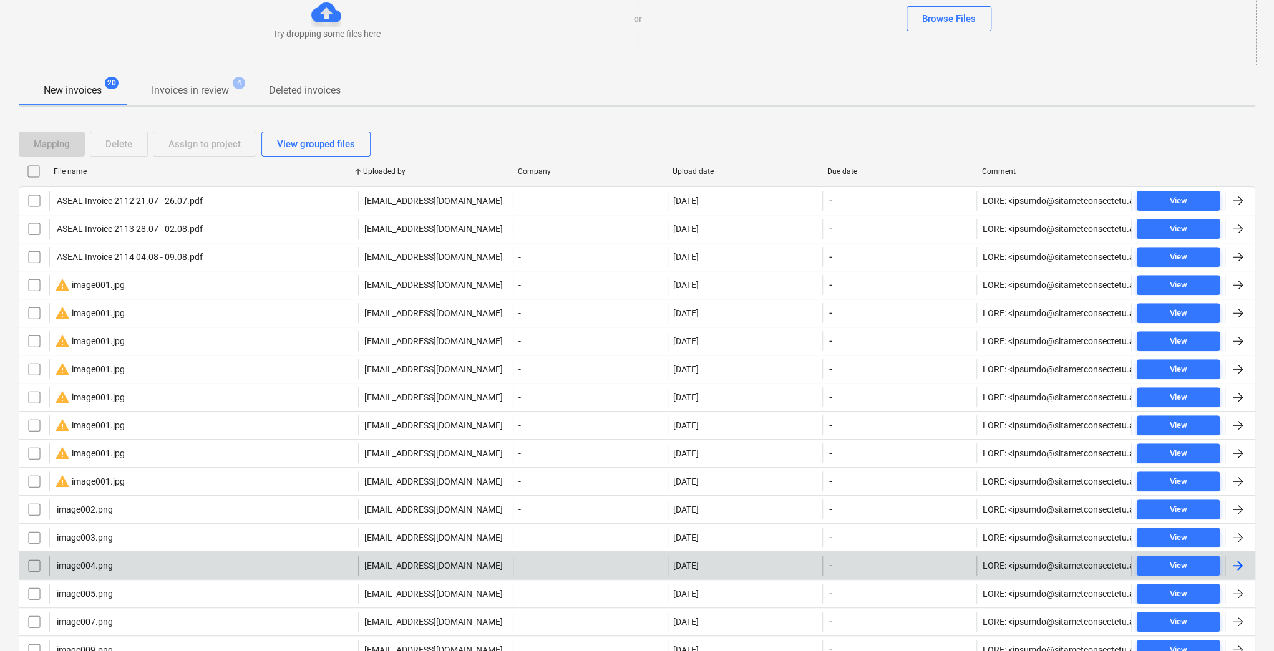
scroll to position [304, 0]
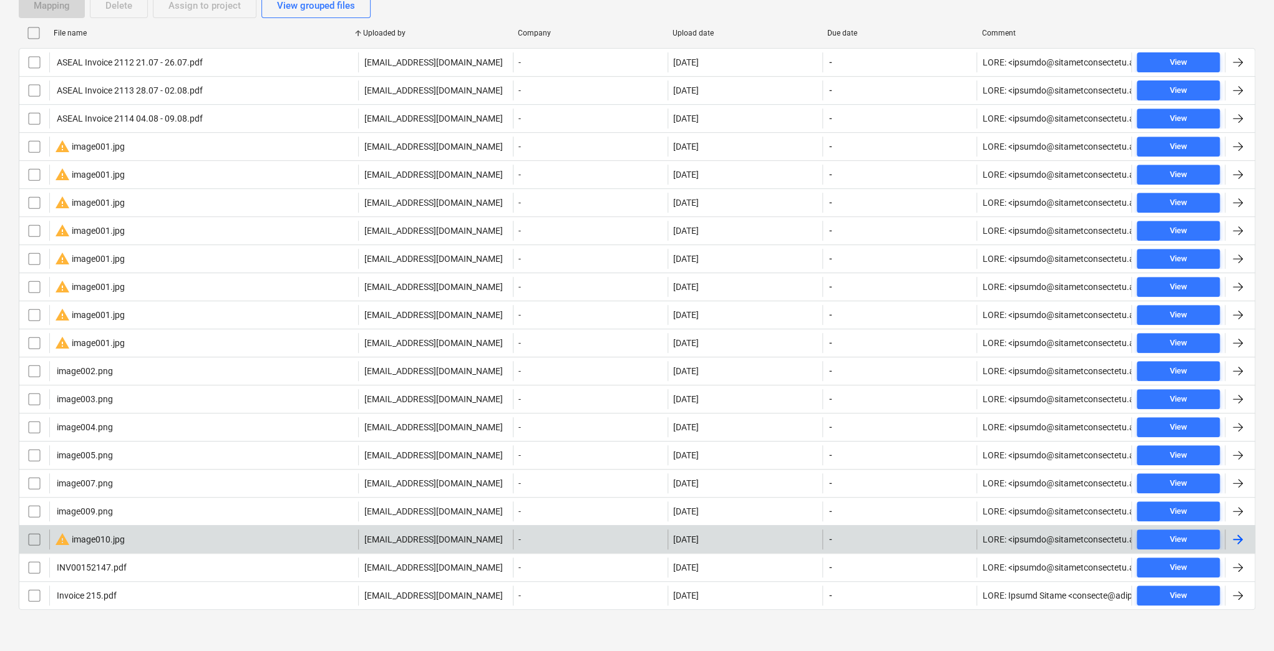
click at [135, 531] on div "warning image010.jpg" at bounding box center [203, 540] width 309 height 20
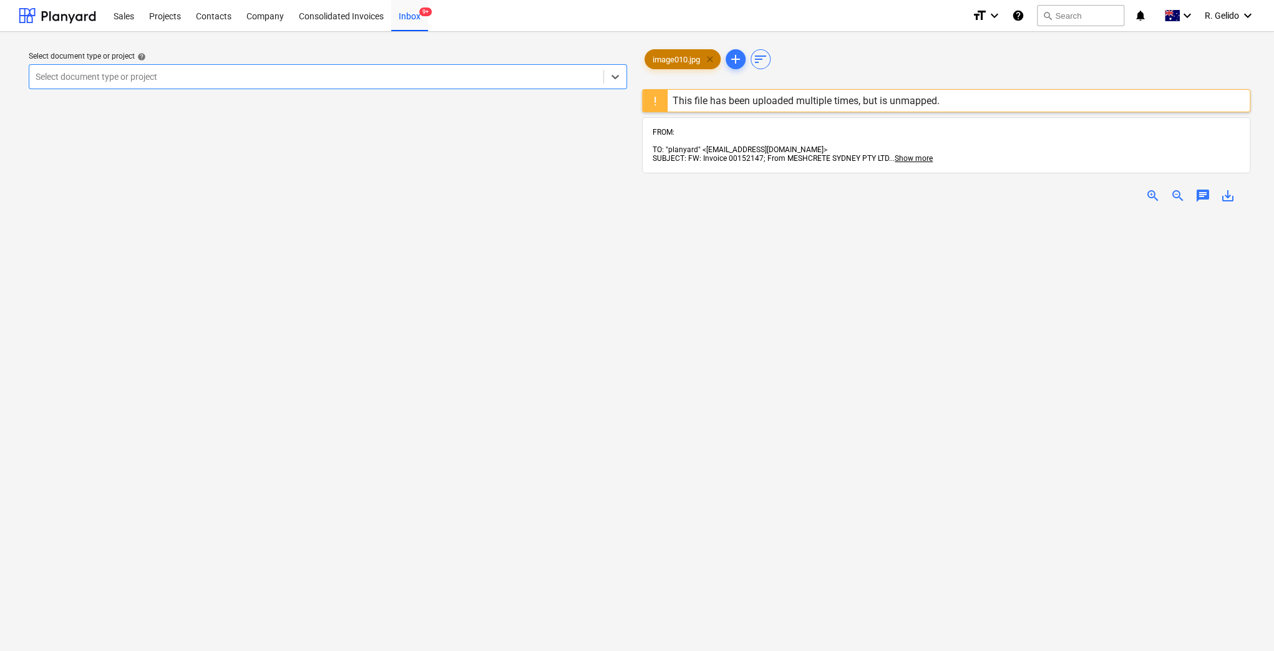
click at [713, 52] on span "clear" at bounding box center [709, 59] width 15 height 15
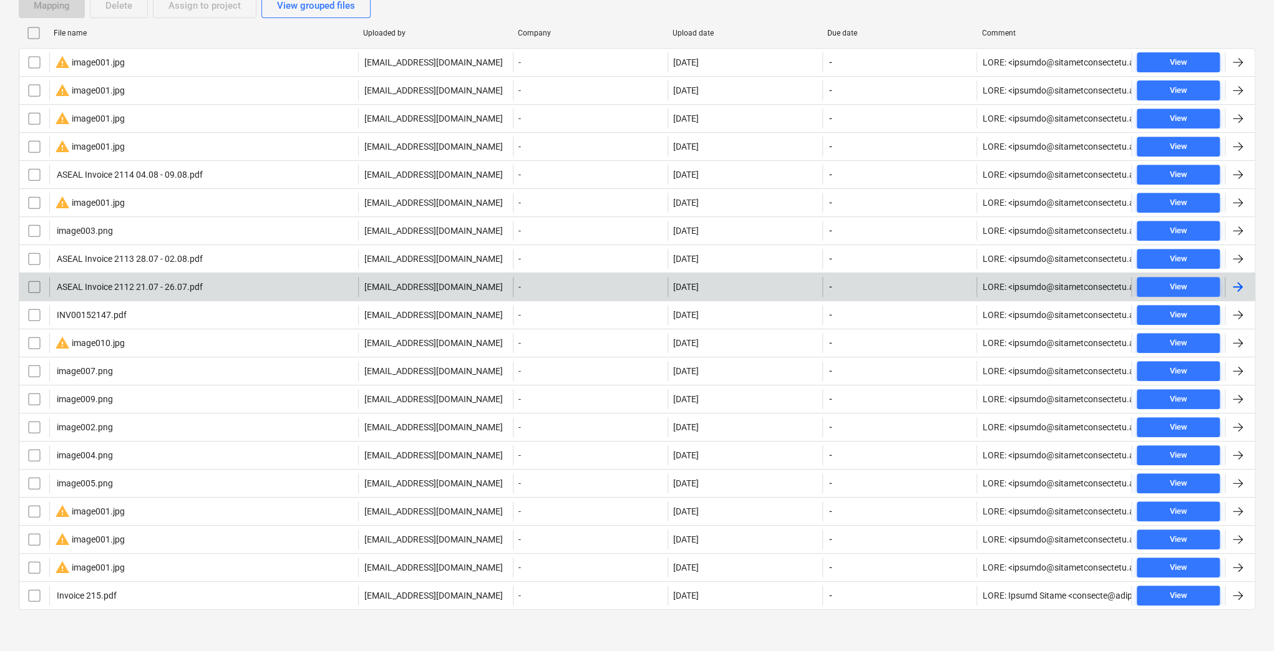
scroll to position [138, 0]
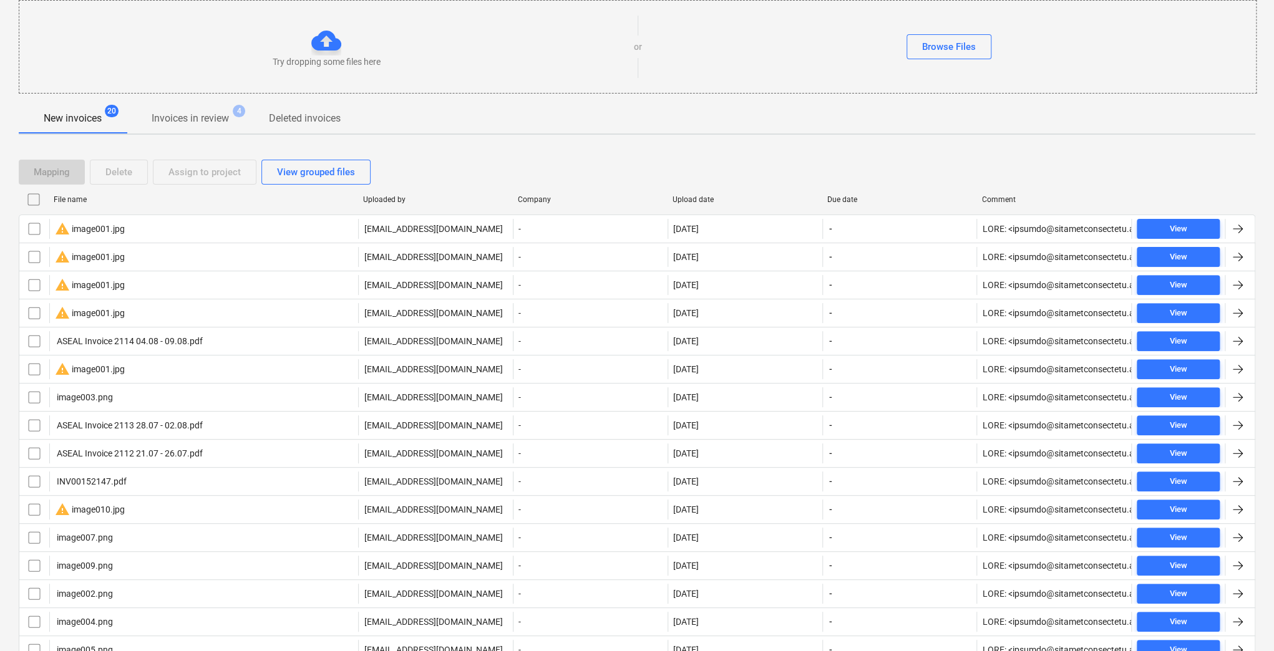
click at [87, 205] on div "File name" at bounding box center [203, 200] width 309 height 20
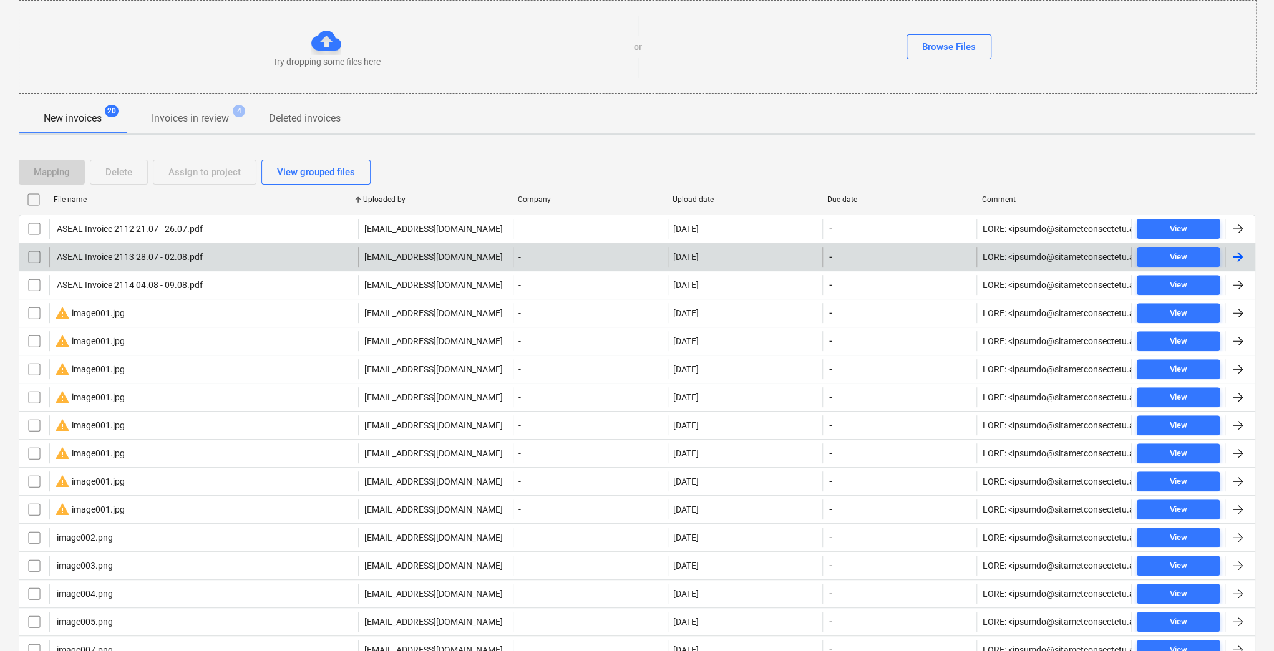
click at [138, 252] on div "ASEAL Invoice 2113 28.07 - 02.08.pdf" at bounding box center [129, 257] width 148 height 10
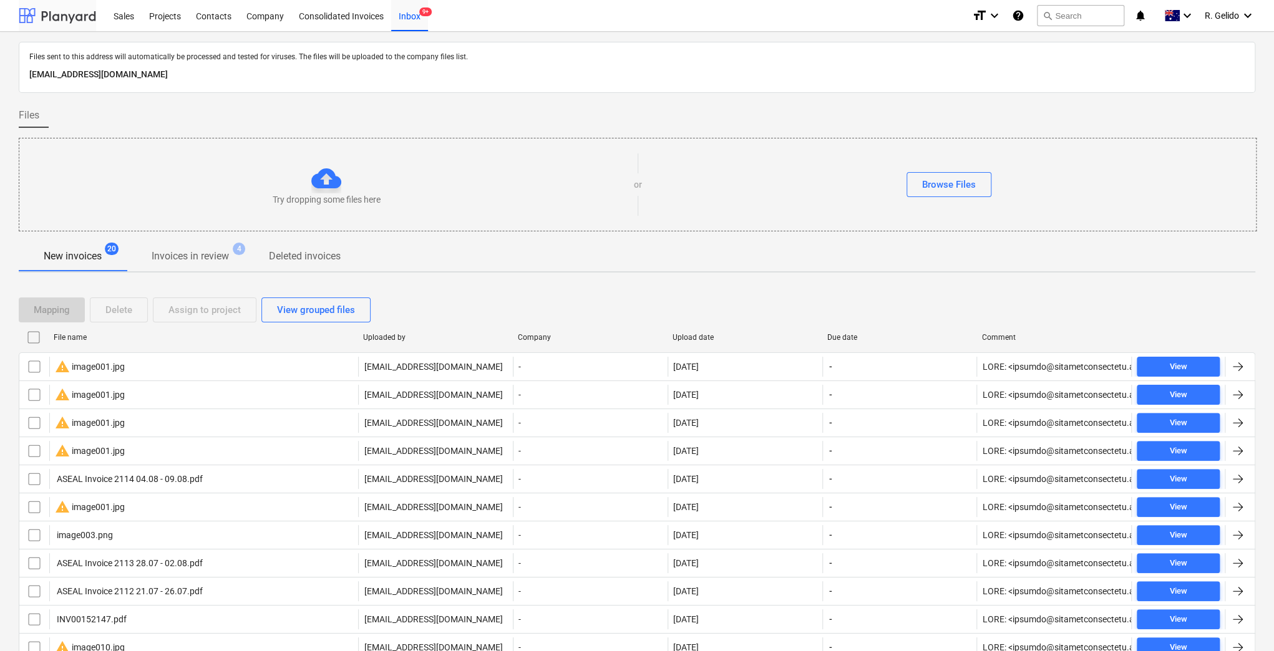
scroll to position [138, 0]
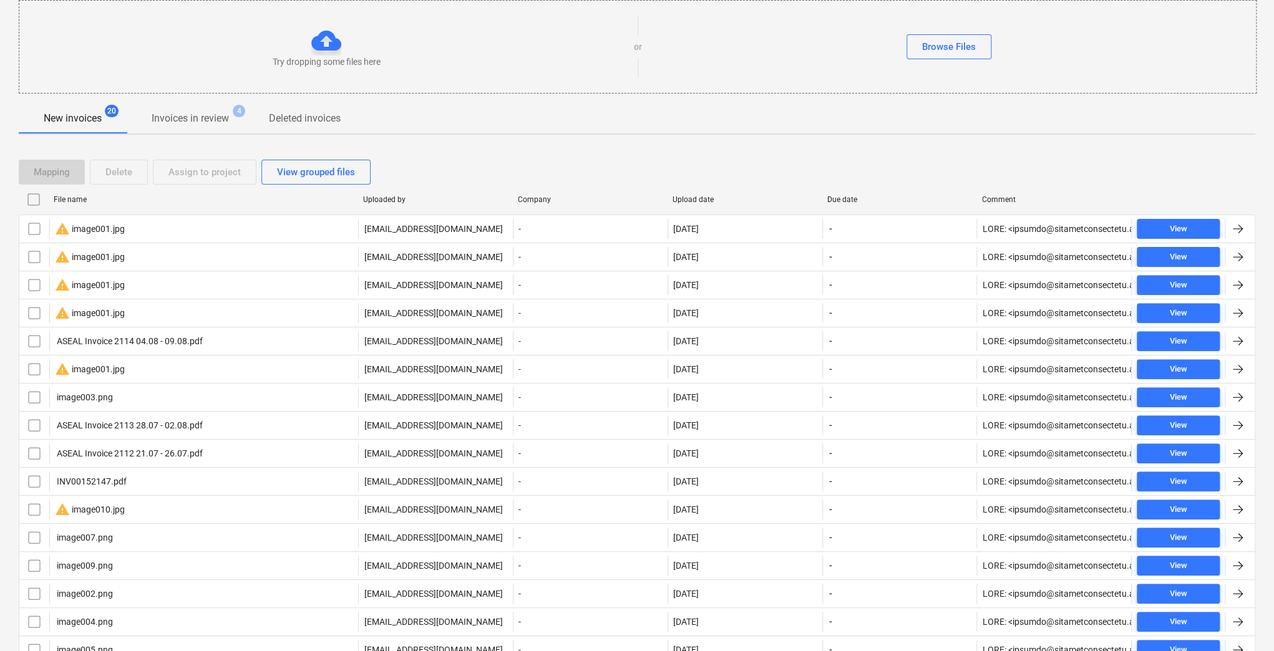
click at [96, 192] on div "File name" at bounding box center [203, 200] width 309 height 20
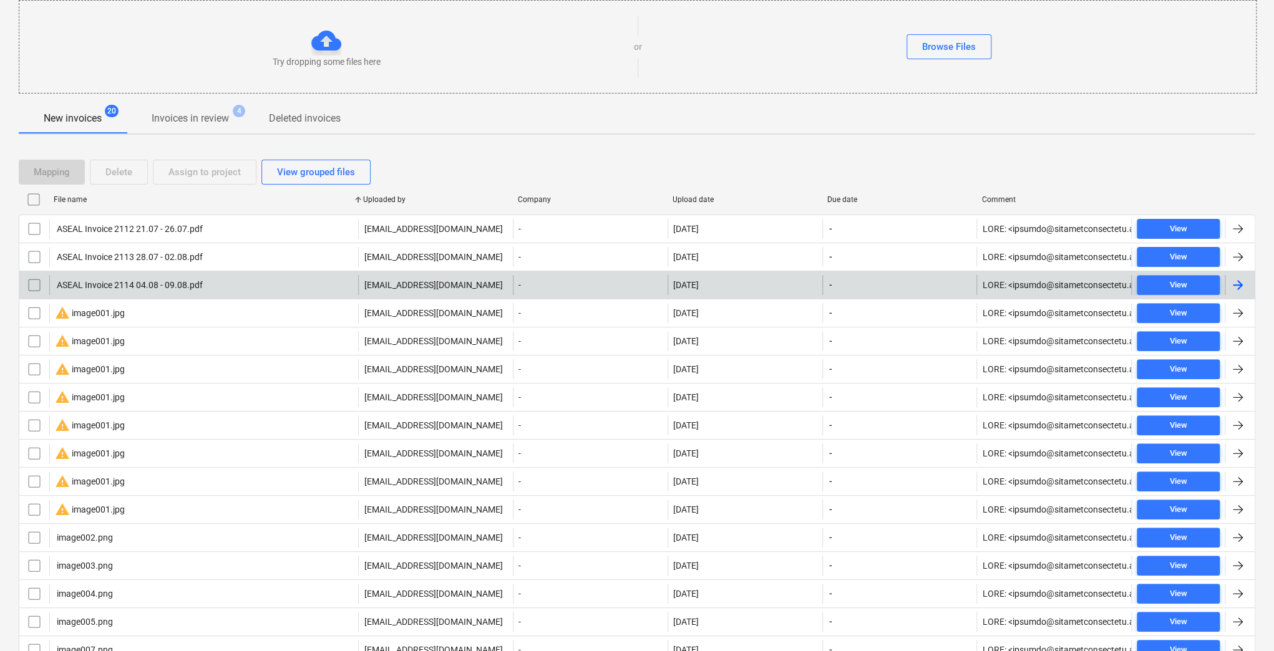
click at [138, 292] on div "ASEAL Invoice 2114 04.08 - 09.08.pdf" at bounding box center [203, 285] width 309 height 20
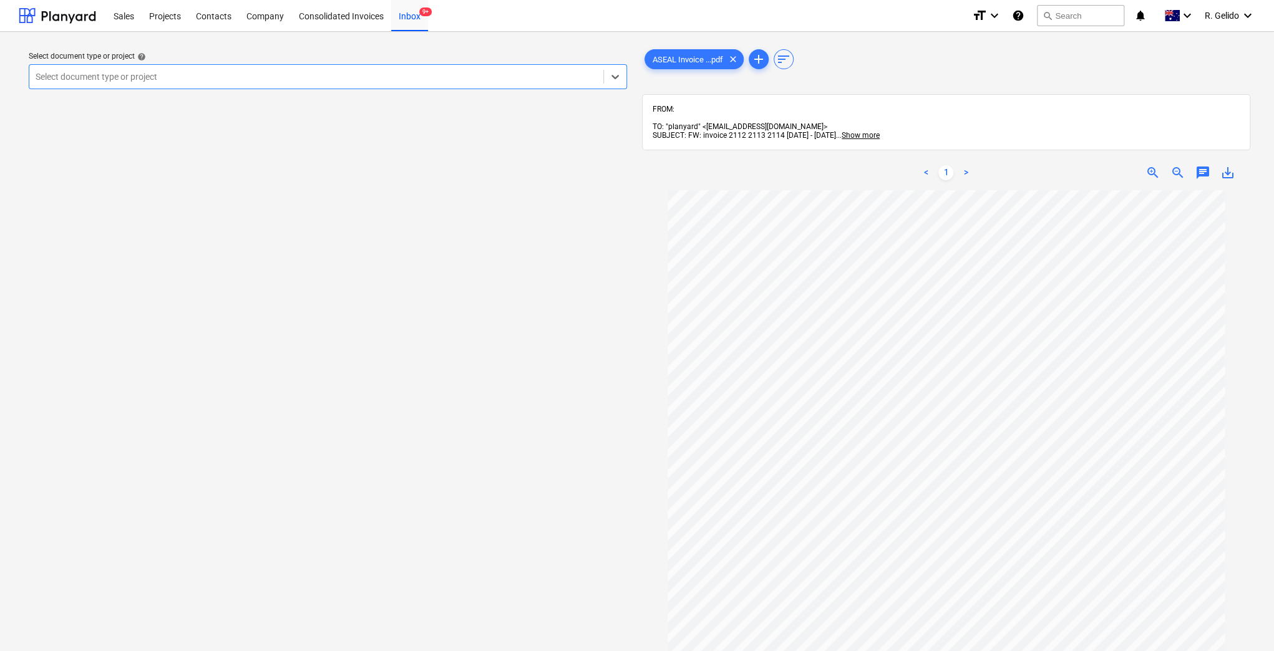
scroll to position [173, 0]
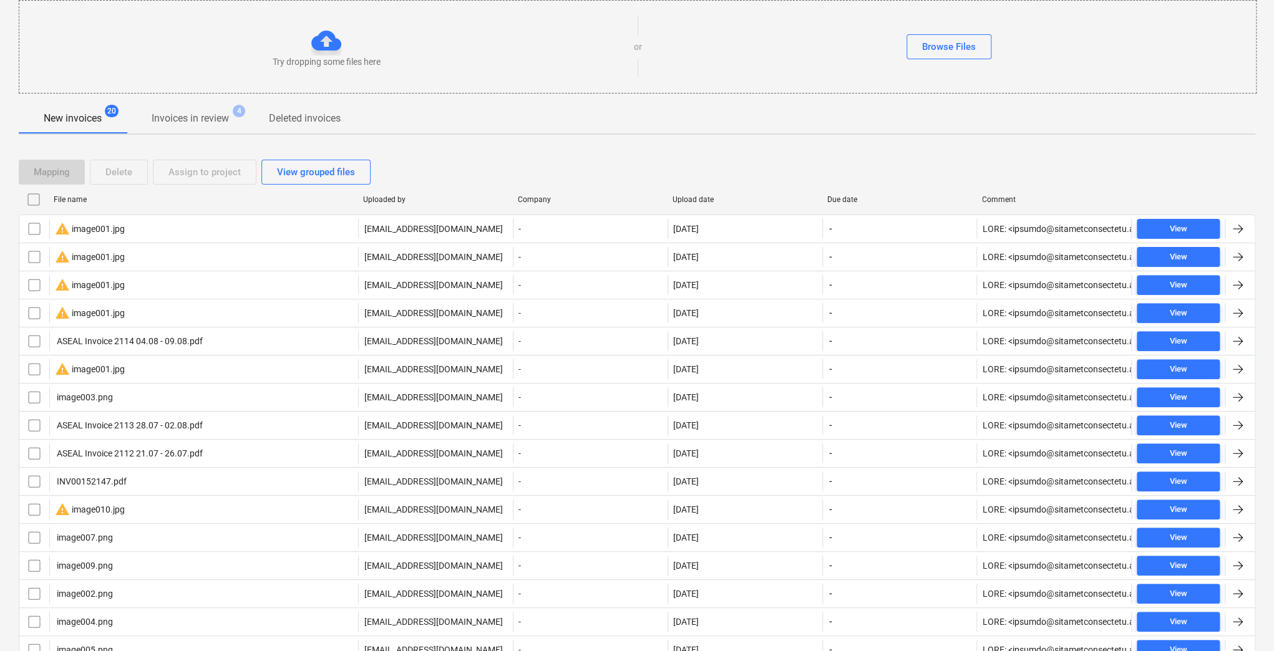
click at [74, 203] on div "File name" at bounding box center [203, 200] width 309 height 20
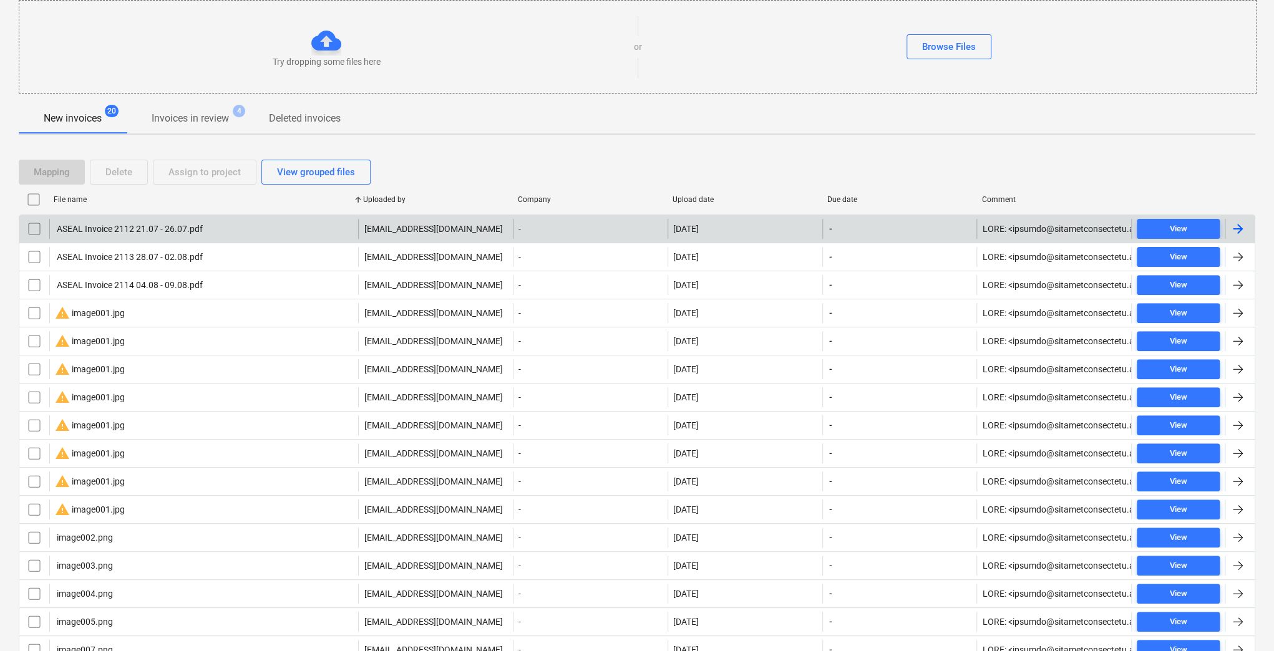
click at [218, 233] on div "ASEAL Invoice 2112 21.07 - 26.07.pdf" at bounding box center [203, 229] width 309 height 20
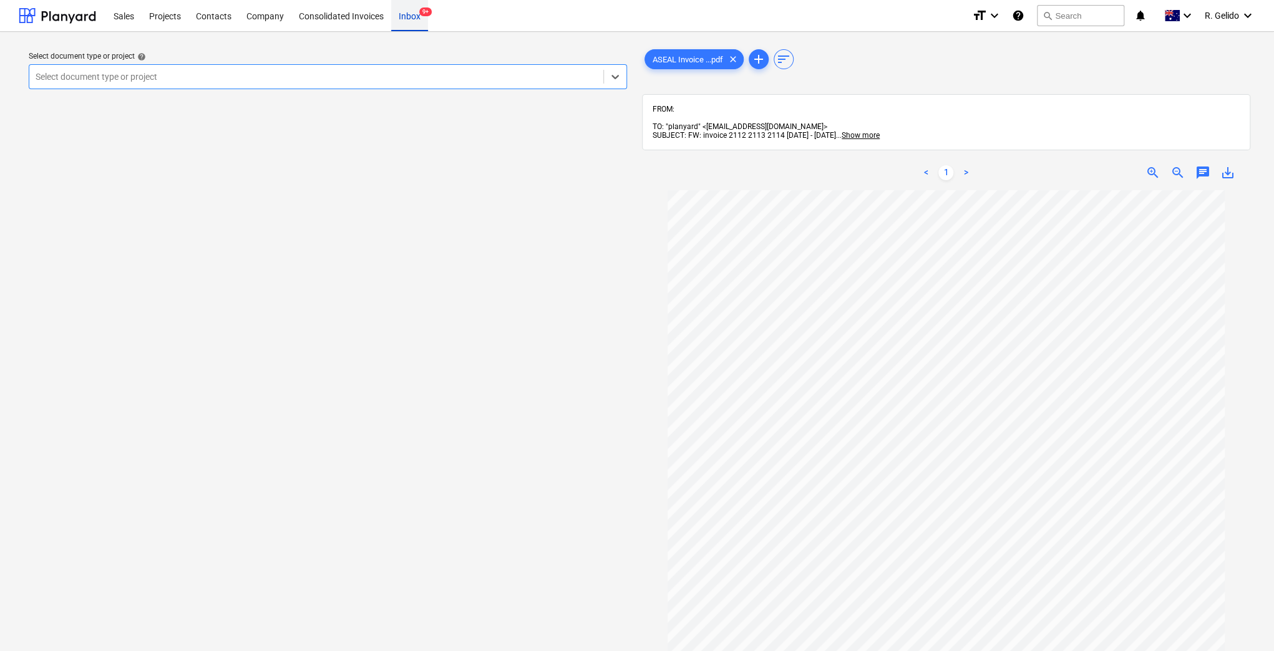
click at [400, 1] on div "Inbox 9+" at bounding box center [409, 15] width 37 height 32
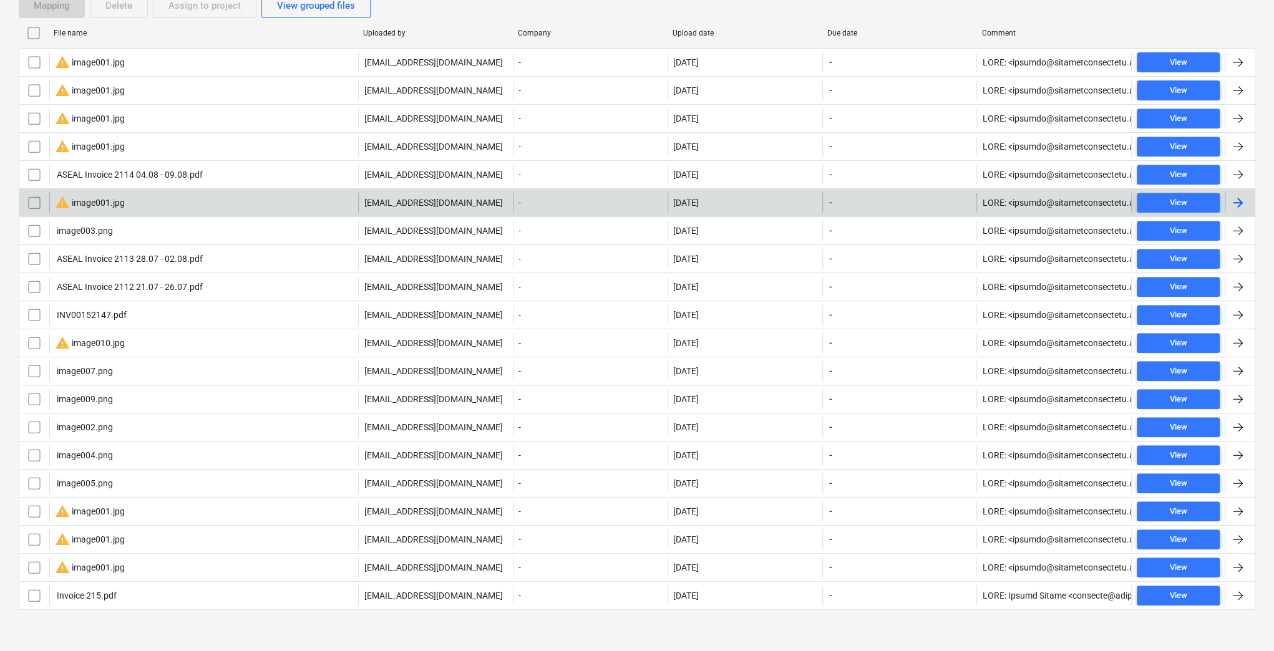
scroll to position [55, 0]
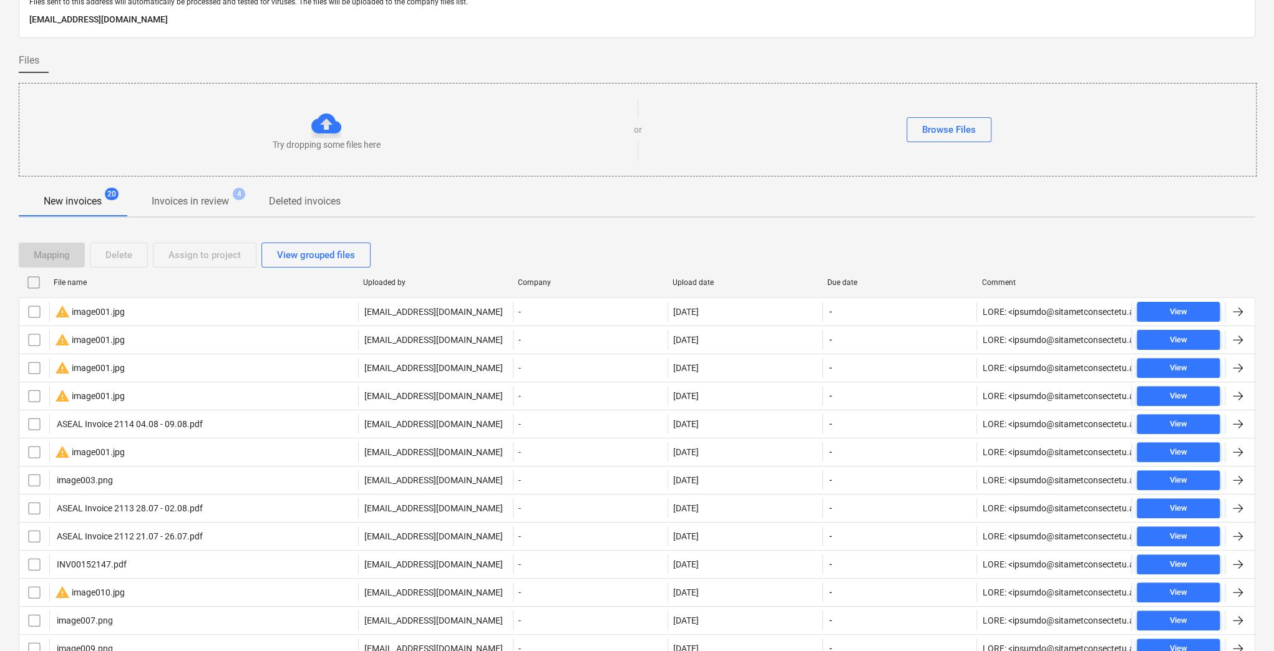
click at [83, 284] on div "File name" at bounding box center [203, 282] width 299 height 9
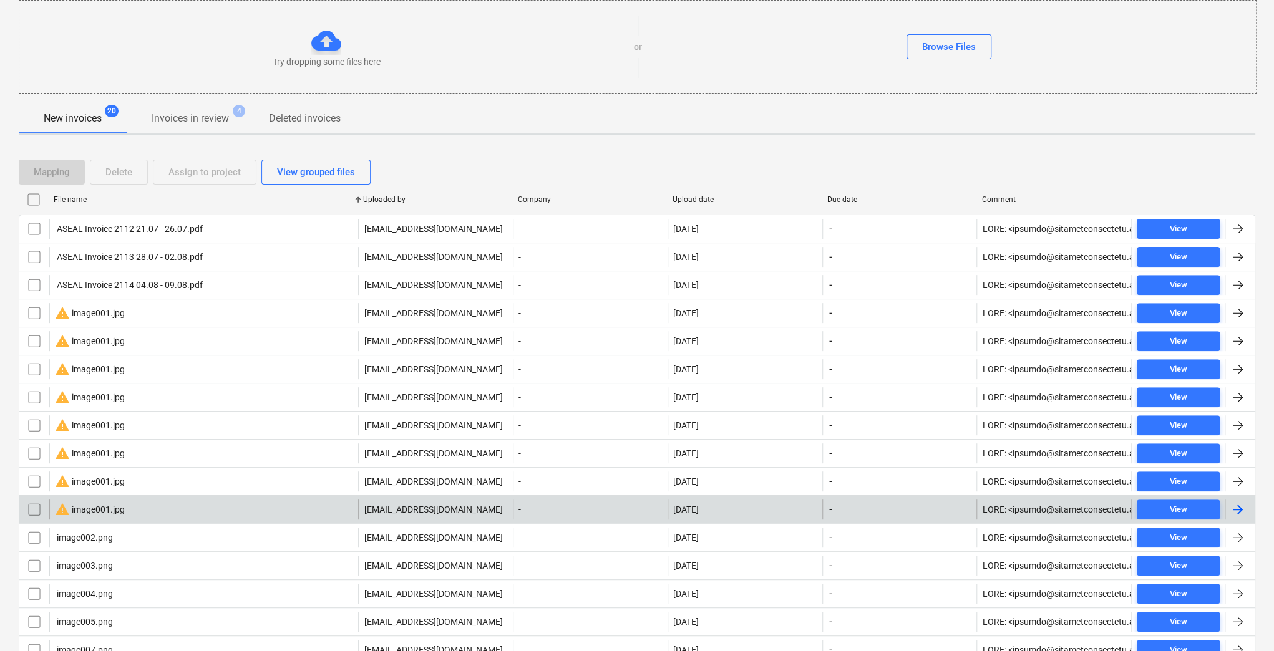
scroll to position [221, 0]
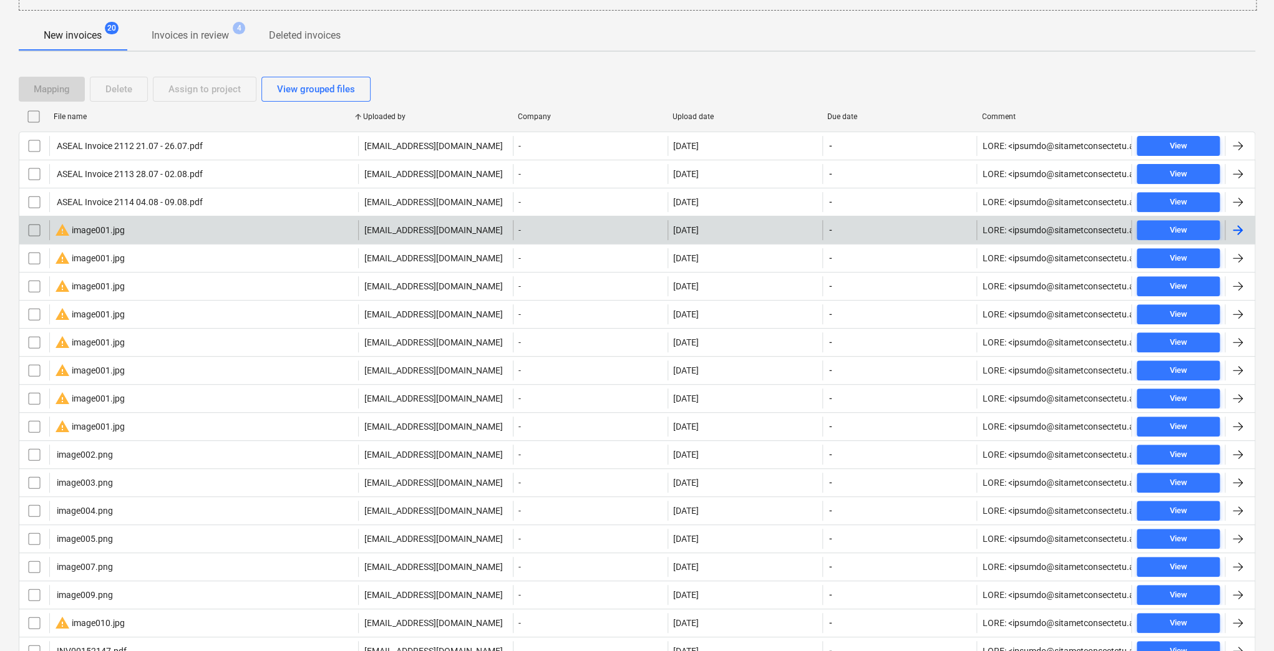
click at [135, 231] on div "warning image001.jpg" at bounding box center [203, 230] width 309 height 20
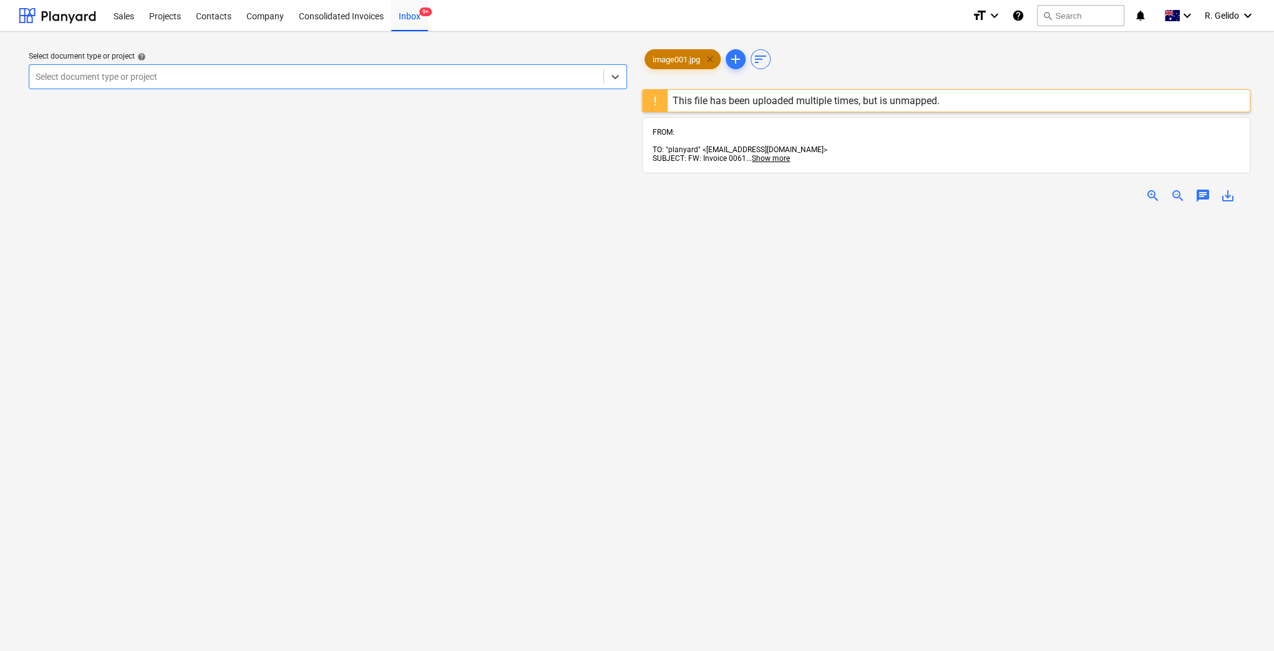
click at [717, 61] on span "clear" at bounding box center [709, 59] width 15 height 15
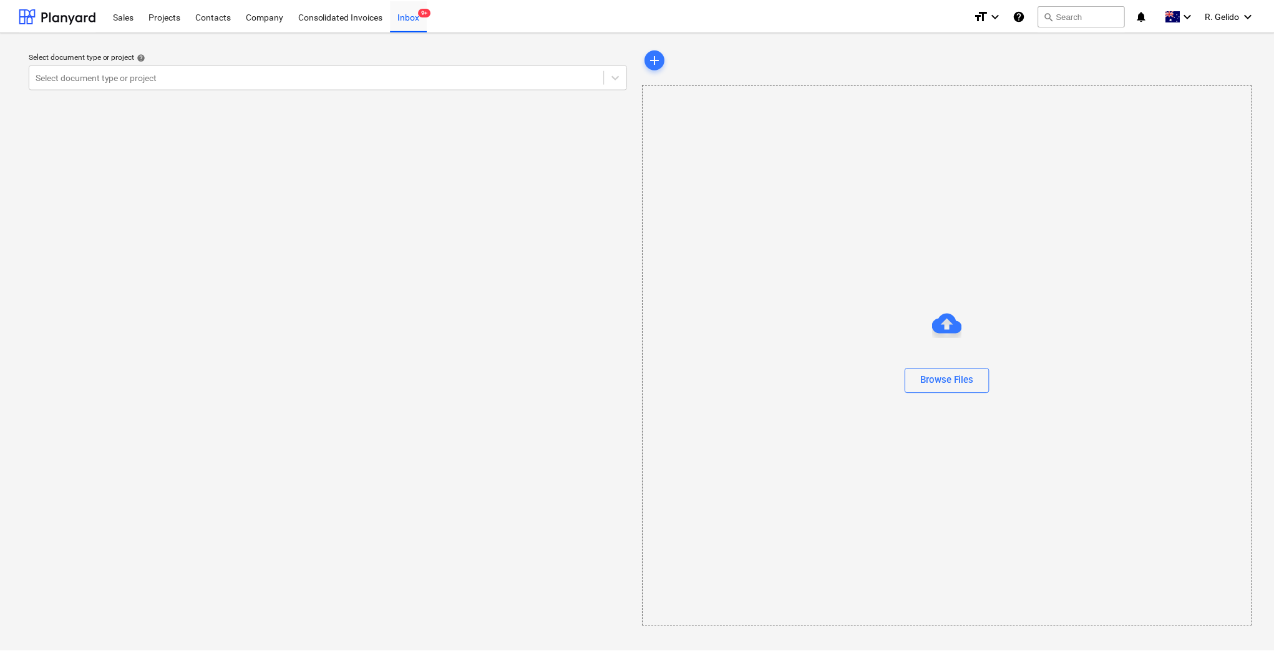
scroll to position [221, 0]
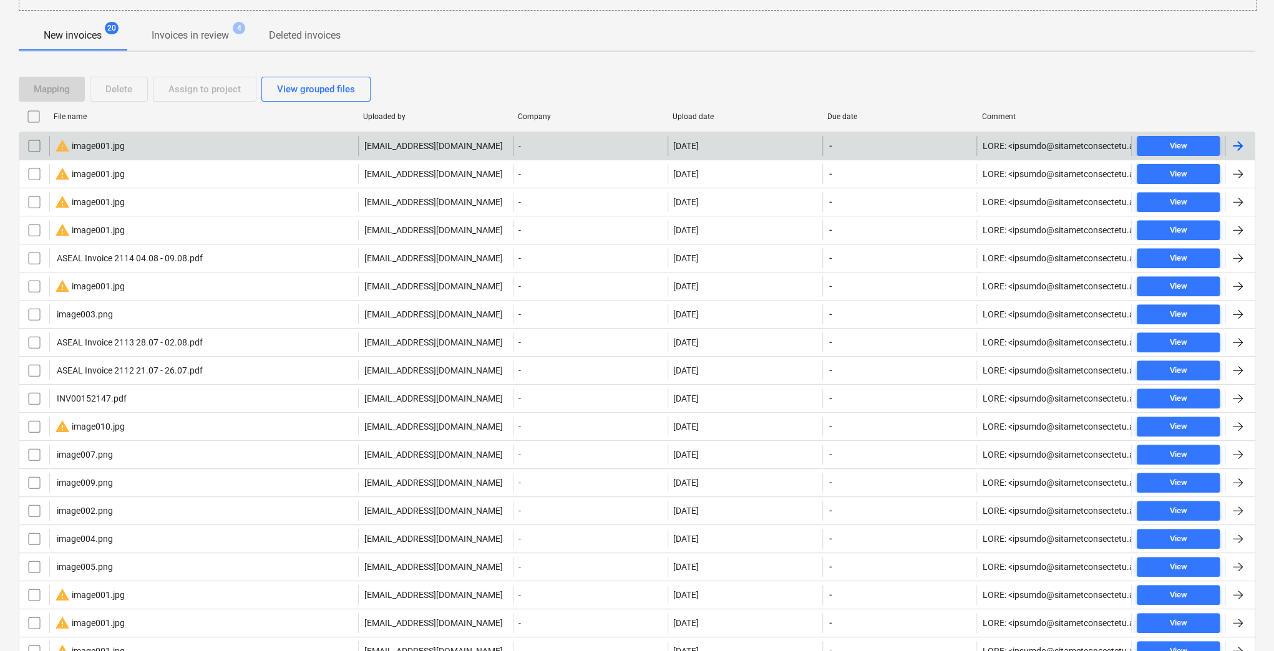
click at [183, 151] on div "warning image001.jpg" at bounding box center [203, 146] width 309 height 20
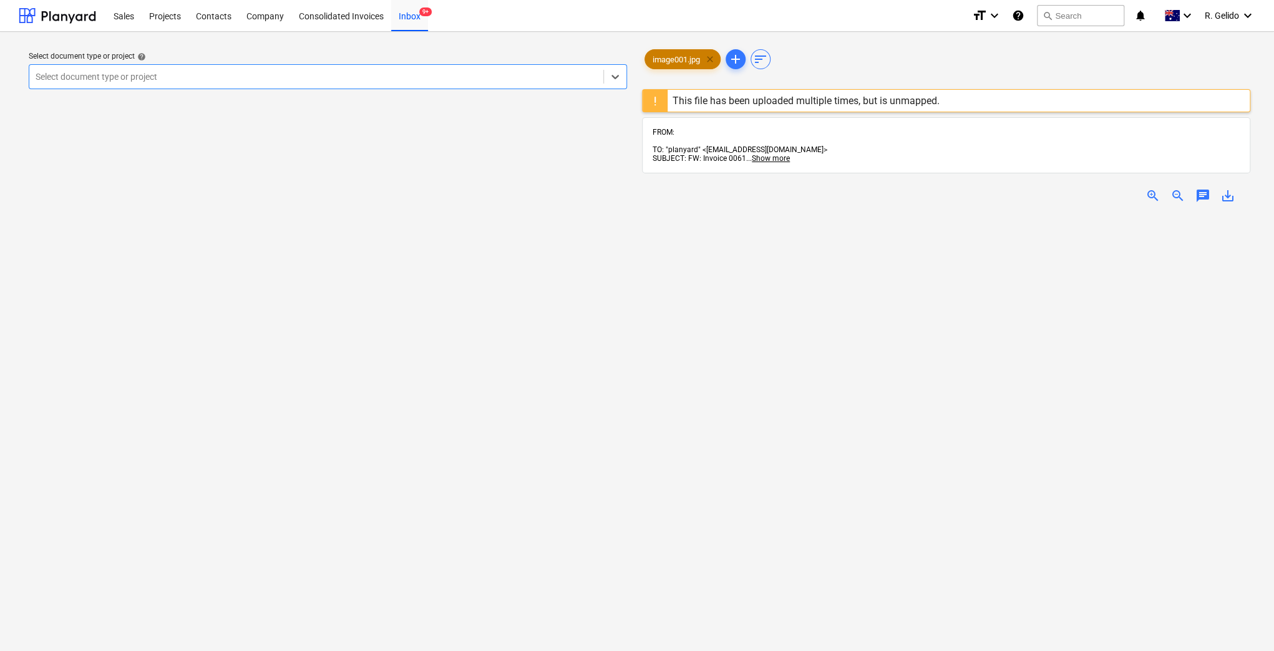
click at [715, 62] on span "clear" at bounding box center [709, 59] width 15 height 15
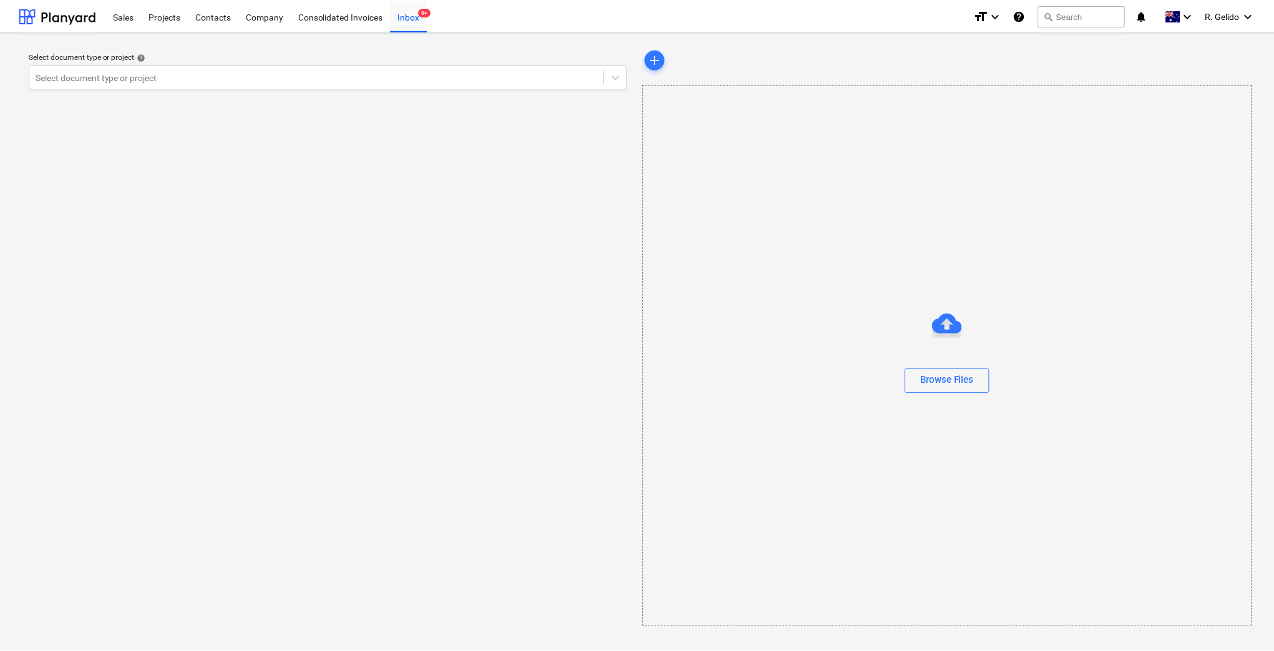
scroll to position [221, 0]
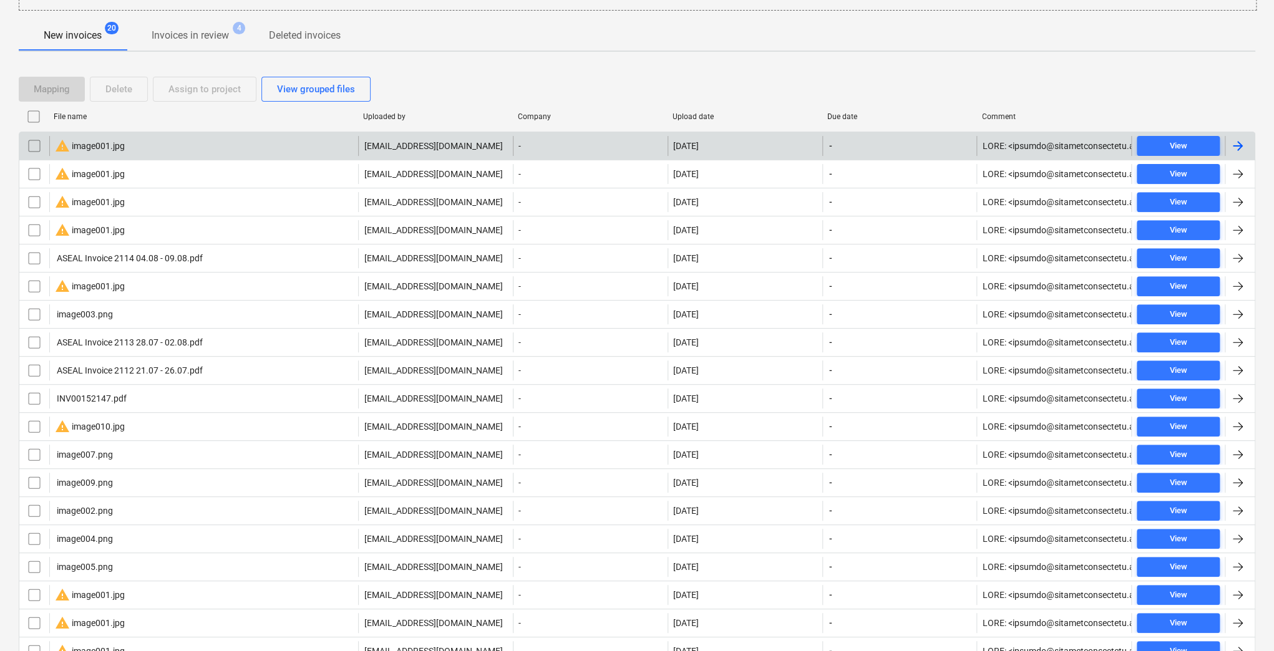
click at [157, 144] on div "warning image001.jpg" at bounding box center [203, 146] width 309 height 20
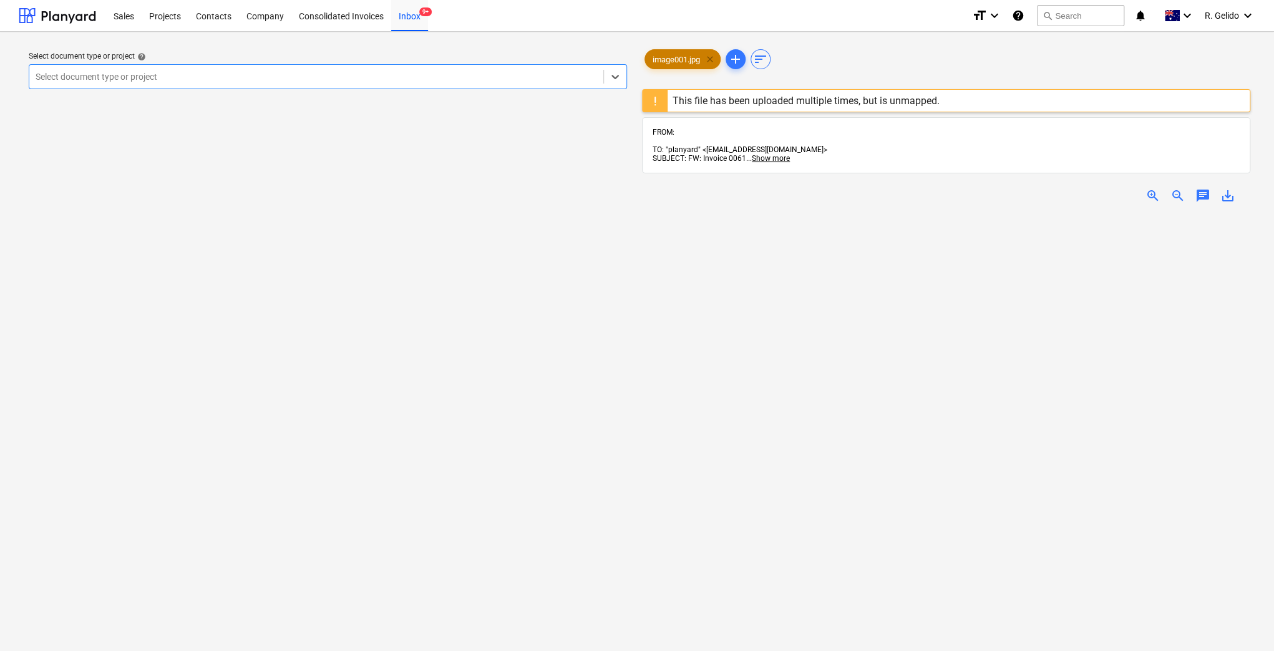
click at [712, 60] on span "clear" at bounding box center [709, 59] width 15 height 15
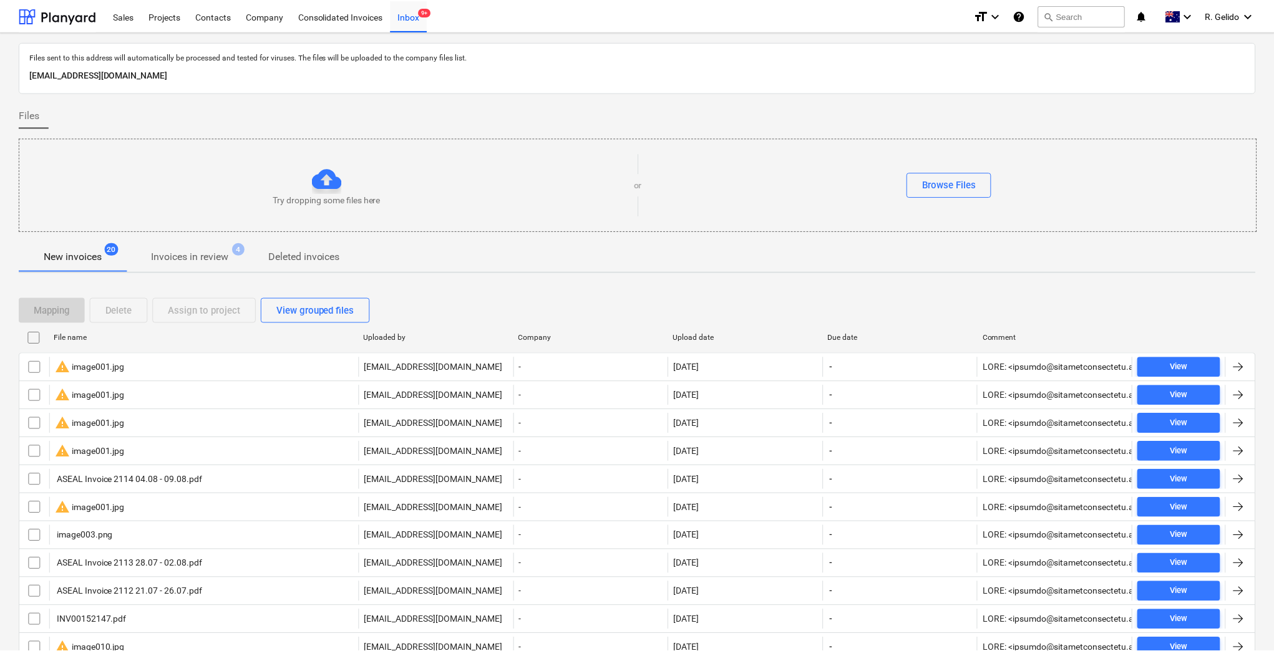
scroll to position [221, 0]
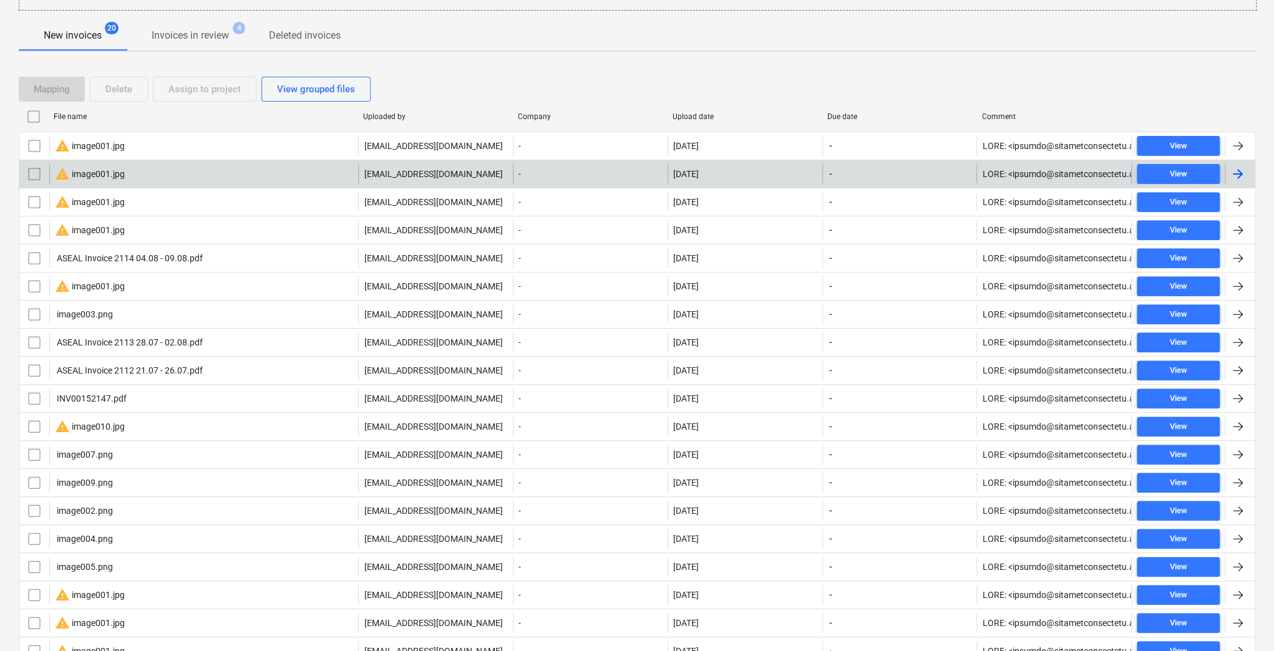
click at [88, 177] on div "warning image001.jpg" at bounding box center [90, 174] width 70 height 15
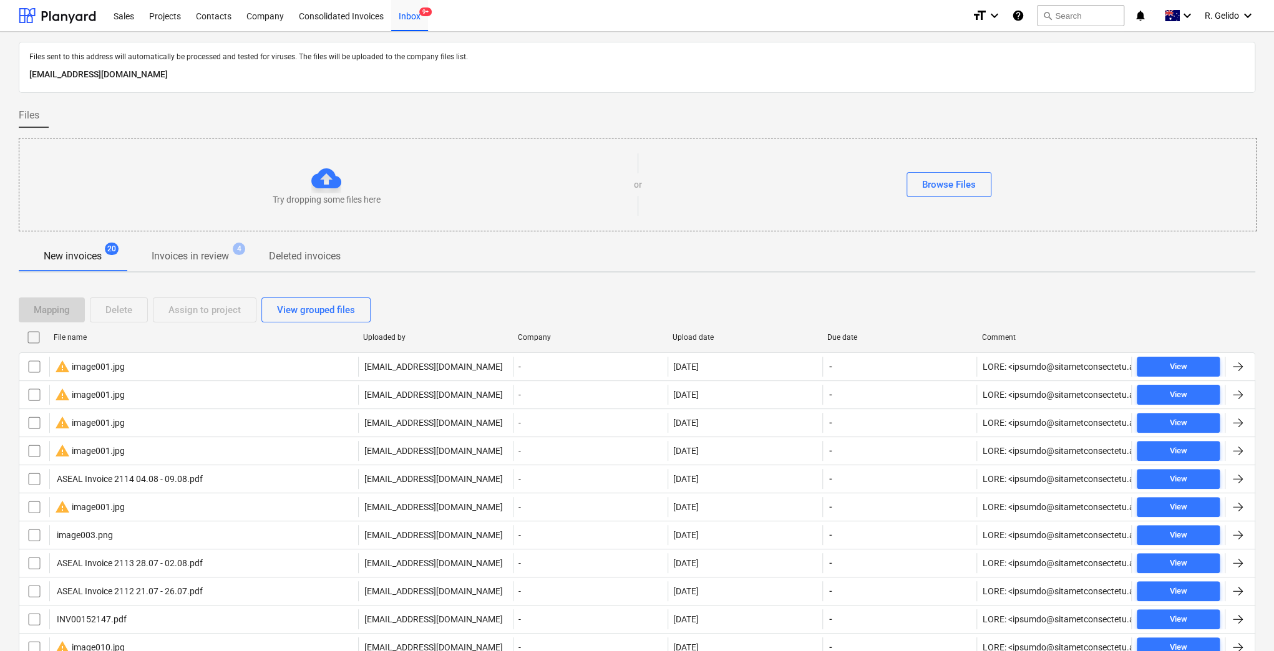
scroll to position [221, 0]
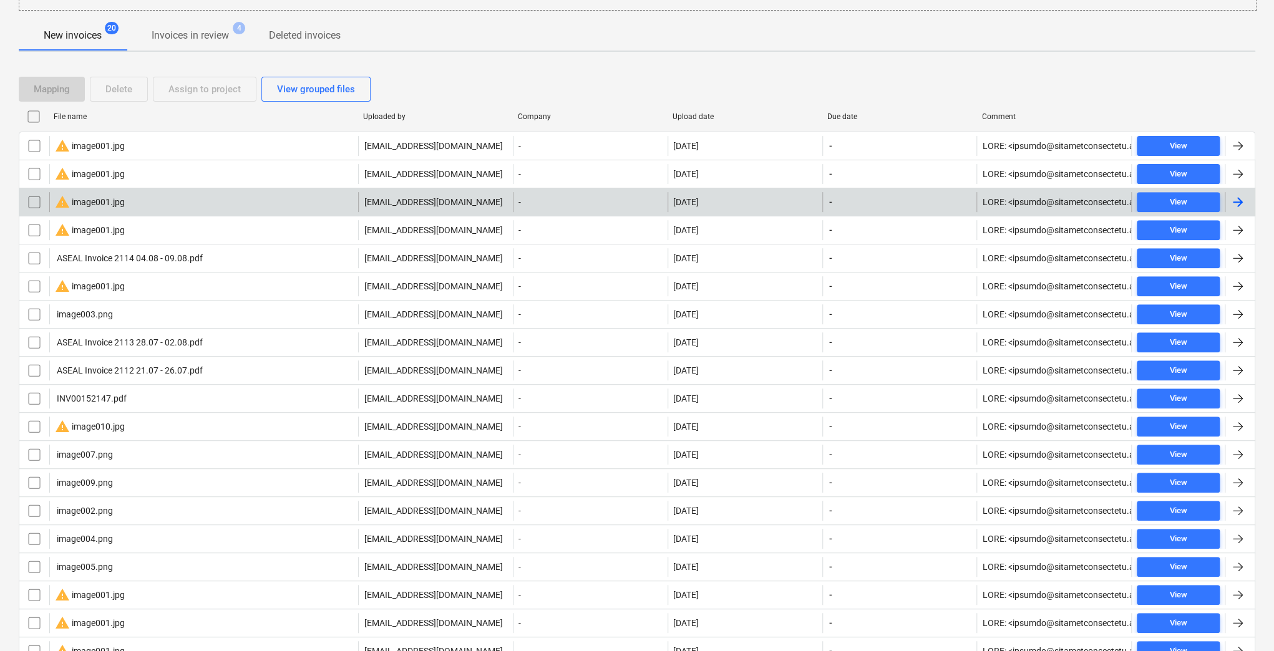
click at [133, 203] on div "warning image001.jpg" at bounding box center [203, 202] width 309 height 20
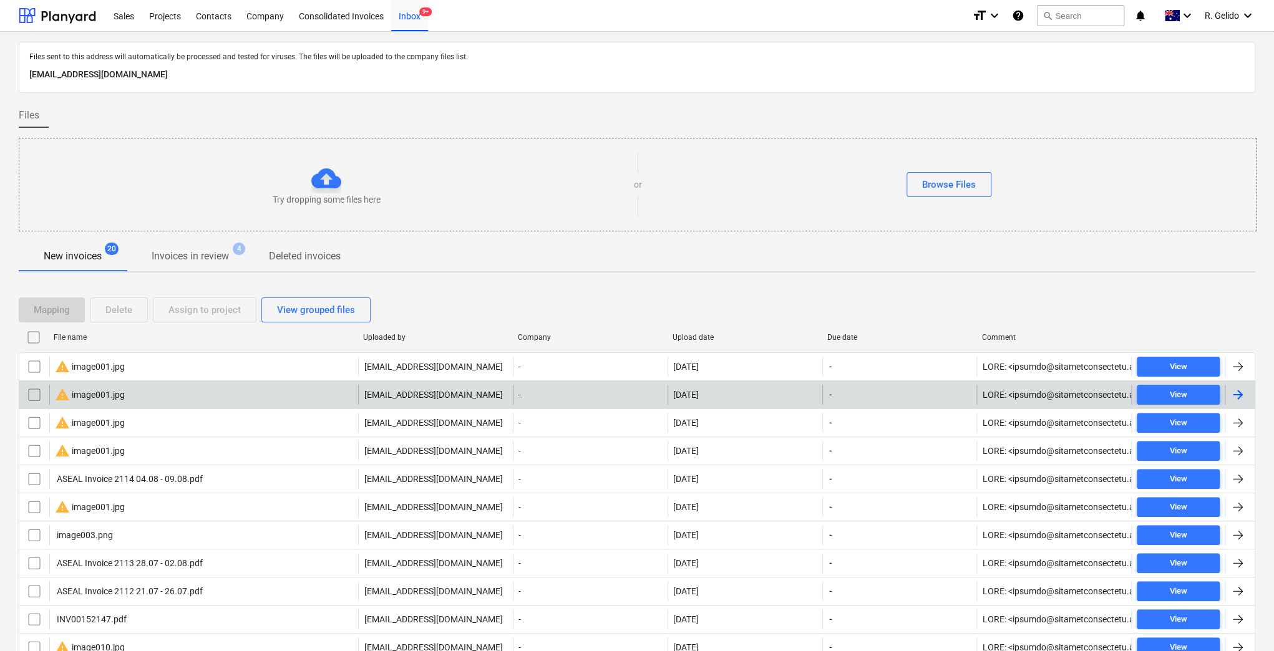
scroll to position [221, 0]
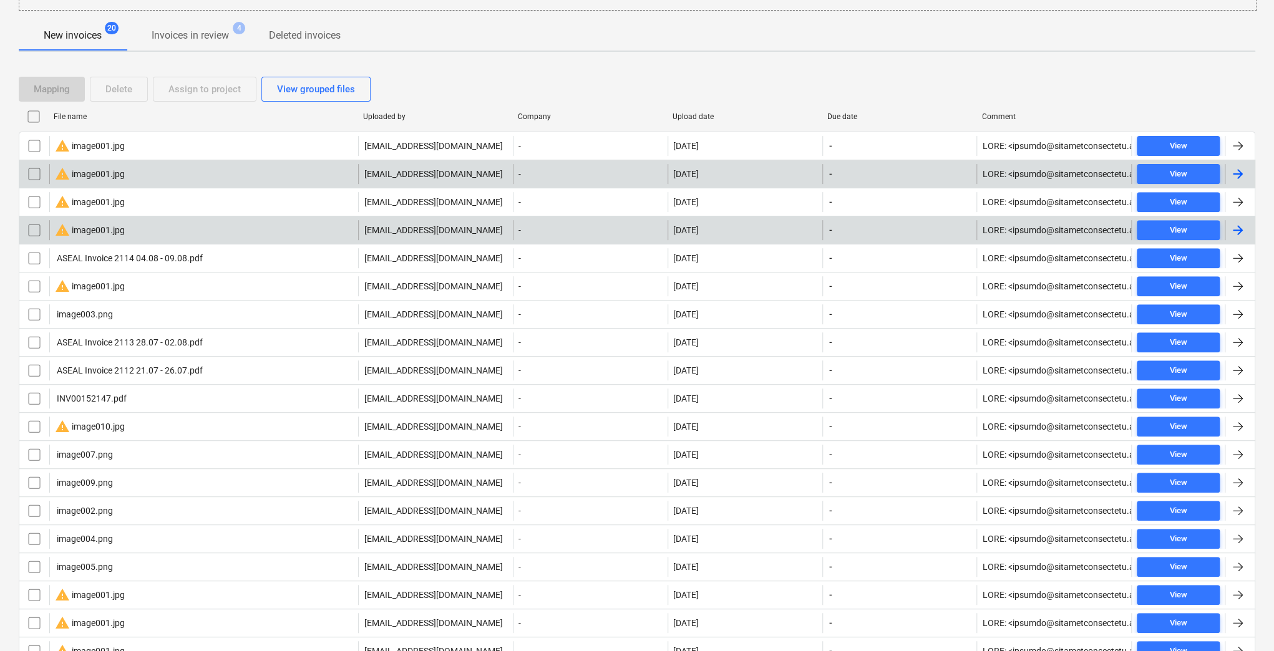
click at [122, 235] on div "warning image001.jpg" at bounding box center [90, 230] width 70 height 15
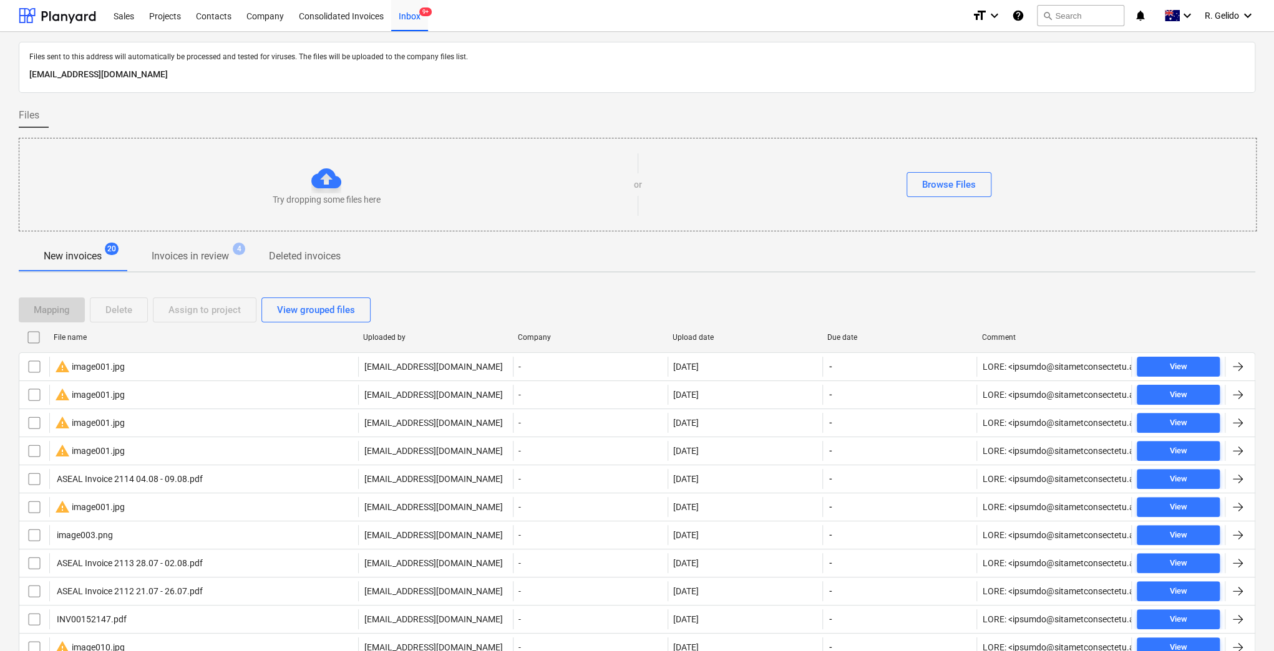
scroll to position [221, 0]
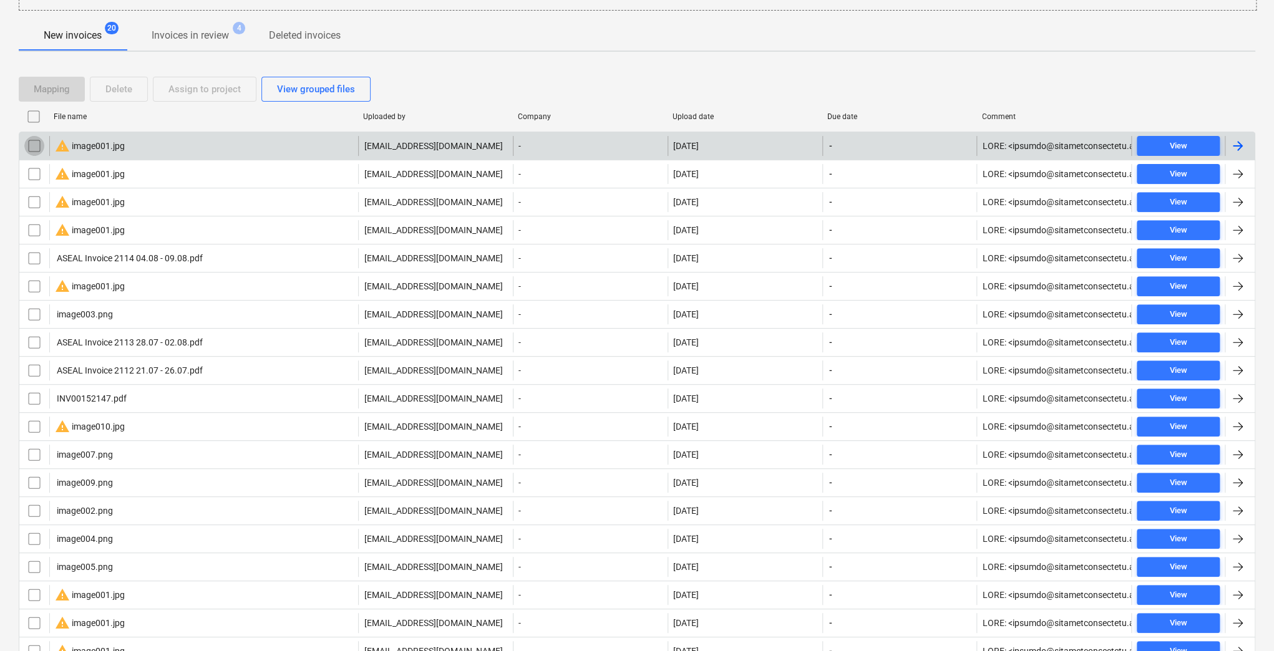
click at [27, 140] on input "checkbox" at bounding box center [34, 146] width 20 height 20
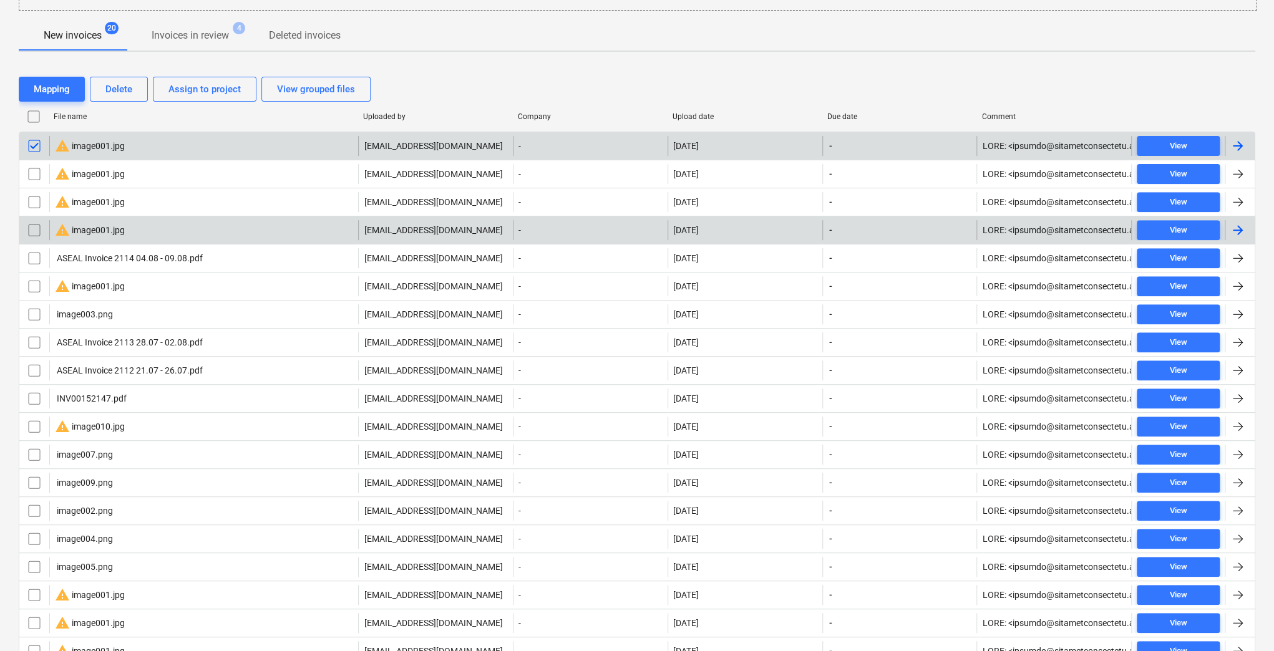
click at [36, 222] on input "checkbox" at bounding box center [34, 230] width 20 height 20
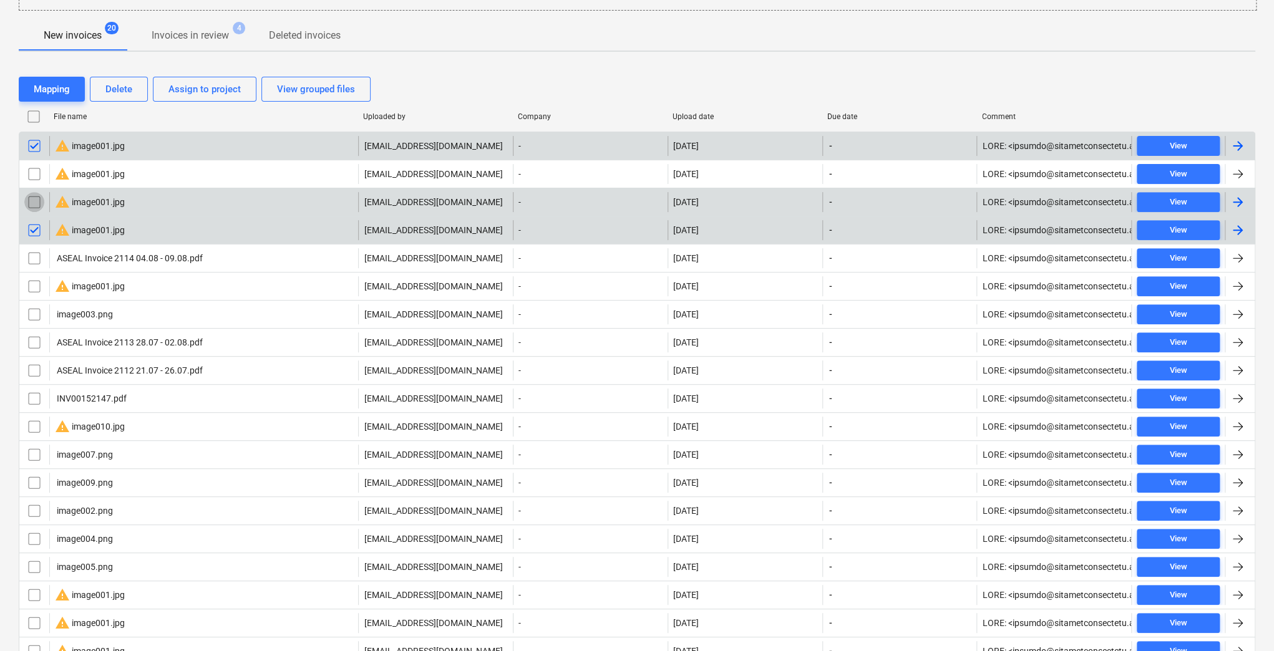
click at [37, 197] on input "checkbox" at bounding box center [34, 202] width 20 height 20
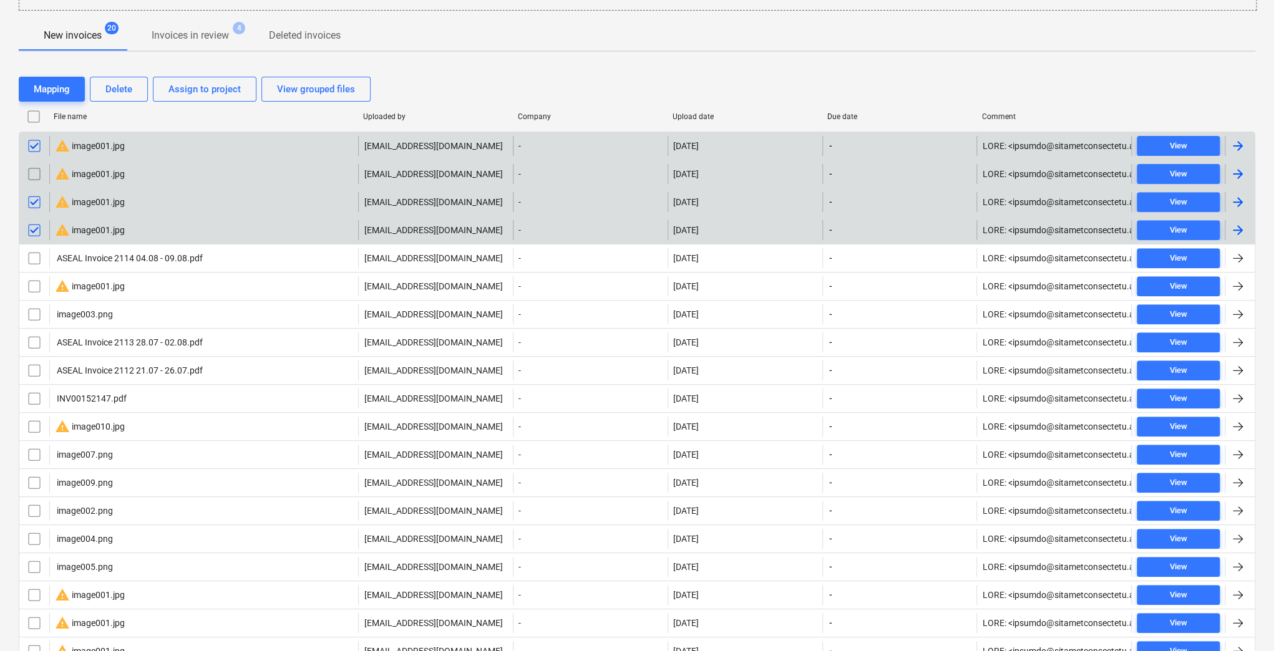
click at [31, 174] on input "checkbox" at bounding box center [34, 174] width 20 height 20
click at [119, 87] on div "Delete" at bounding box center [118, 89] width 27 height 16
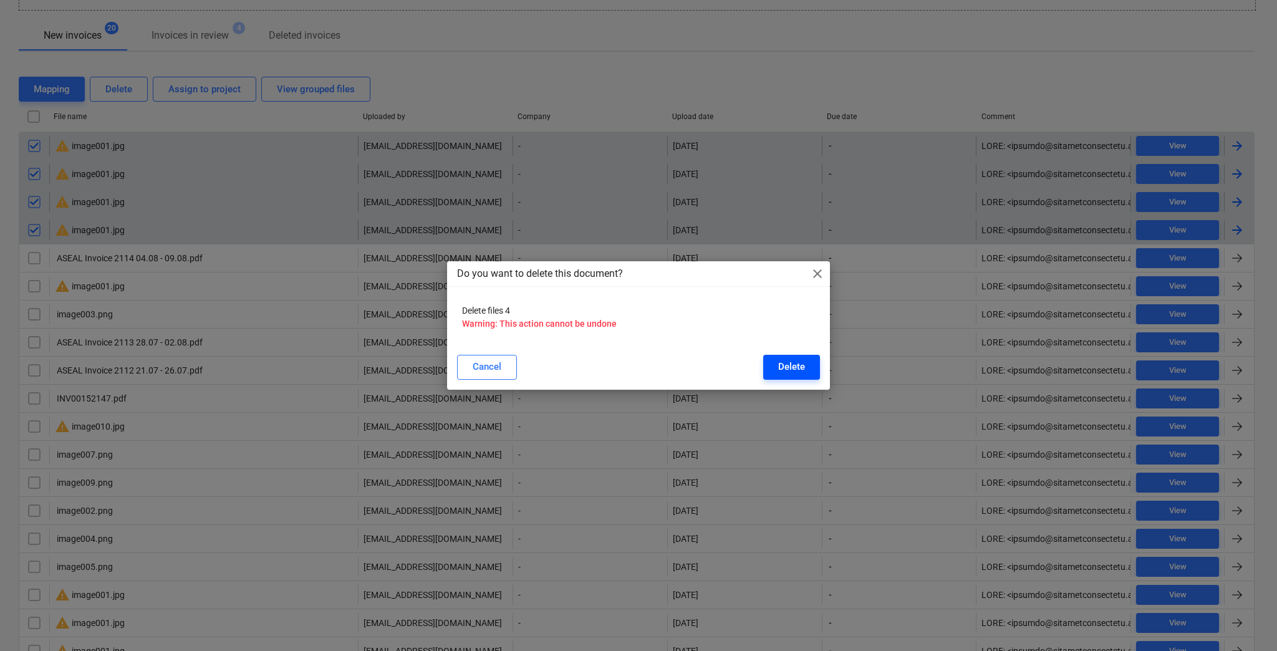
click at [794, 360] on div "Delete" at bounding box center [791, 367] width 27 height 16
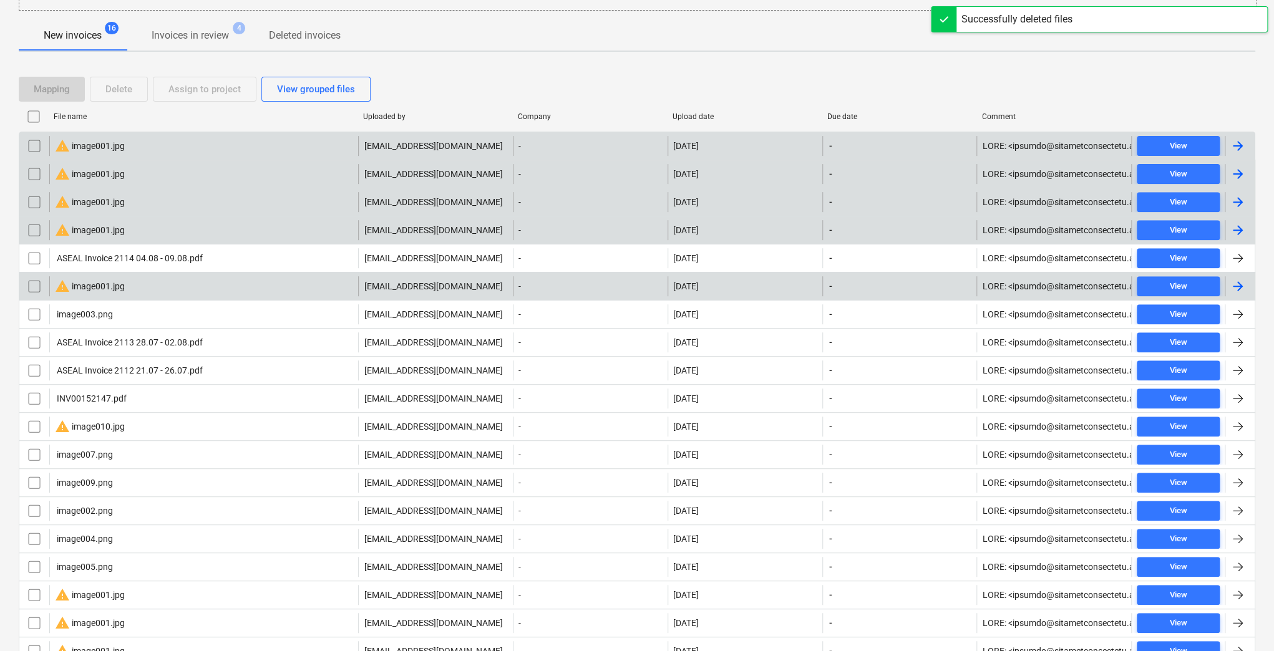
scroll to position [192, 0]
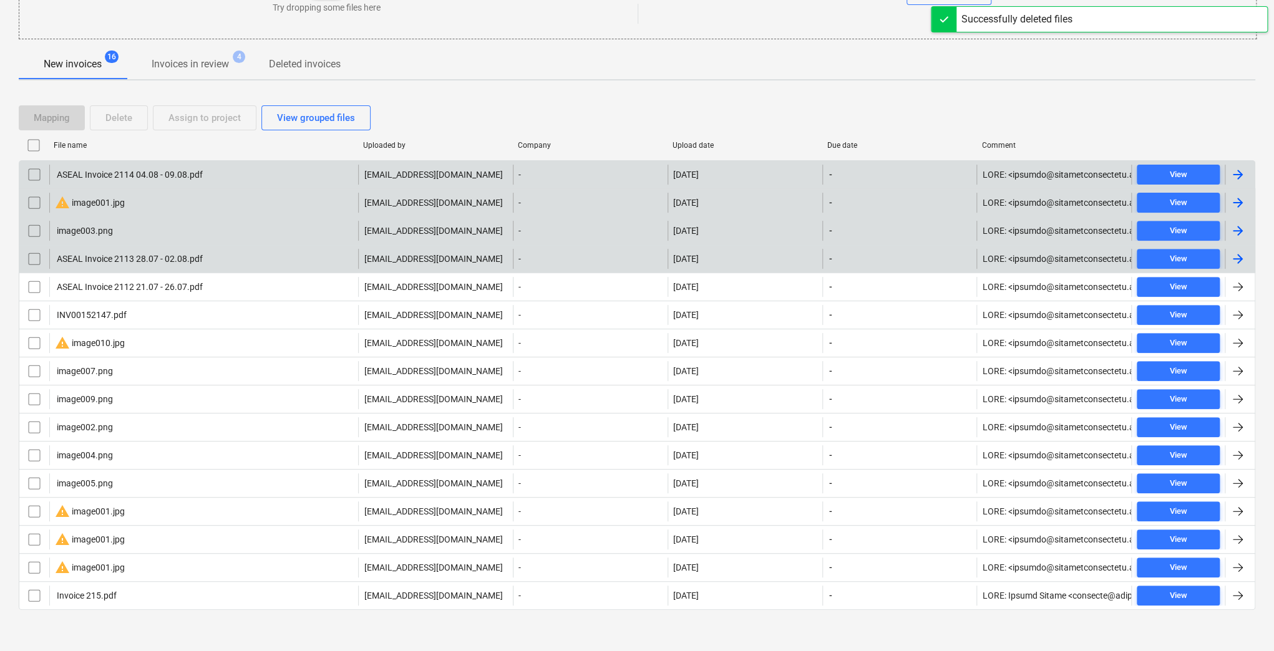
click at [105, 203] on div "warning image001.jpg" at bounding box center [90, 202] width 70 height 15
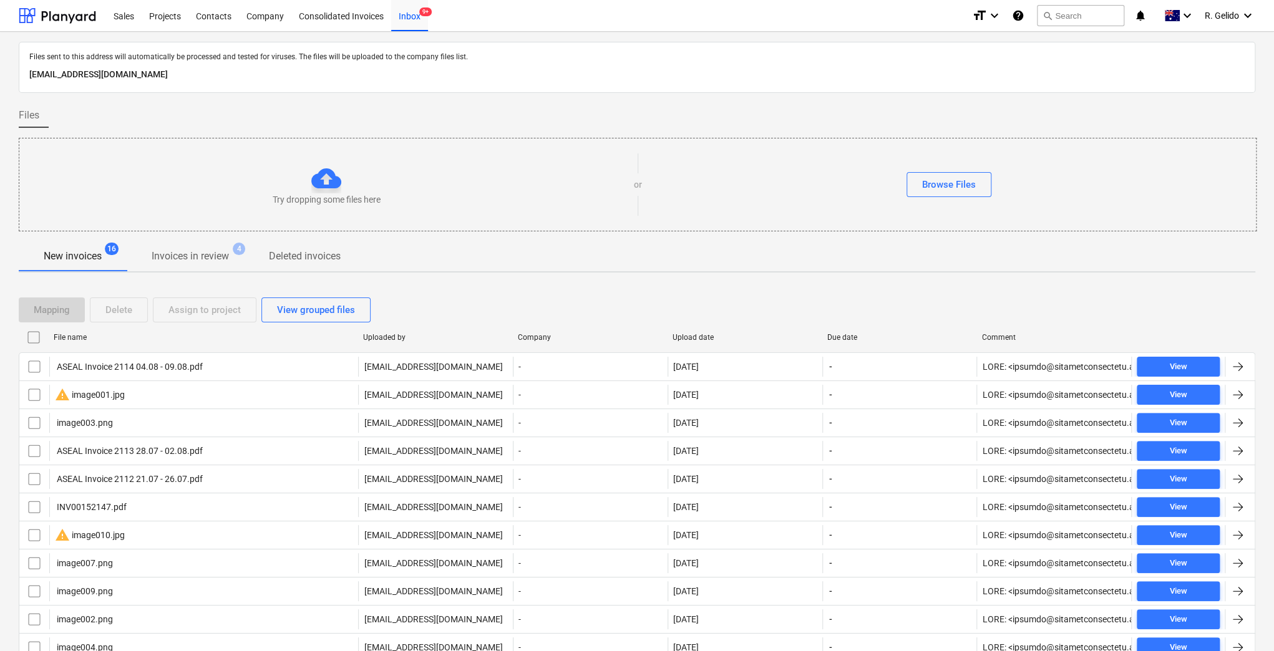
scroll to position [192, 0]
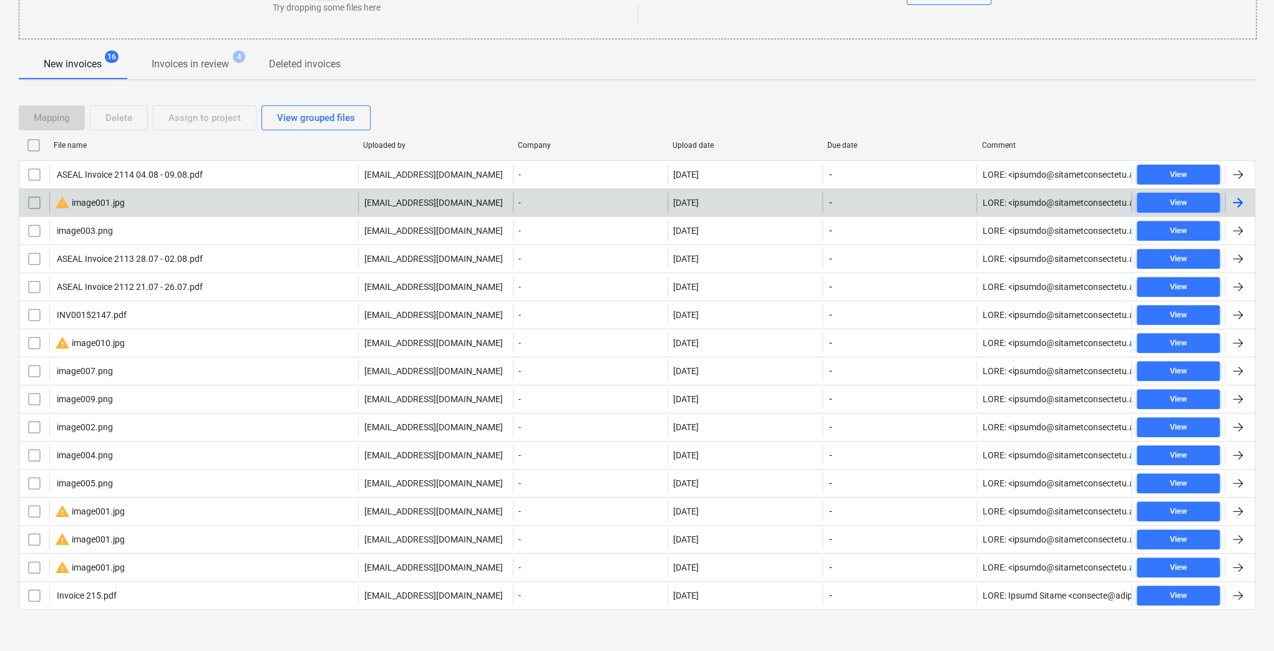
click at [32, 199] on input "checkbox" at bounding box center [34, 203] width 20 height 20
click at [110, 122] on div "Delete" at bounding box center [118, 118] width 27 height 16
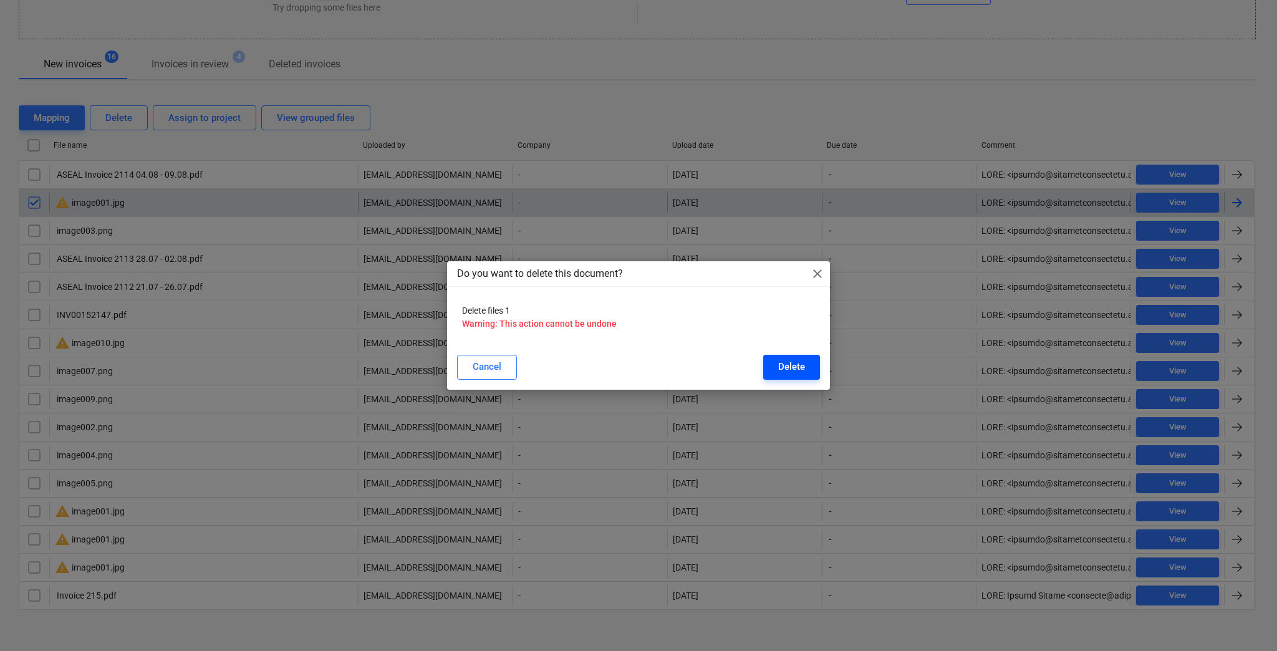
drag, startPoint x: 801, startPoint y: 367, endPoint x: 787, endPoint y: 362, distance: 14.6
click at [796, 367] on div "Delete" at bounding box center [791, 367] width 27 height 16
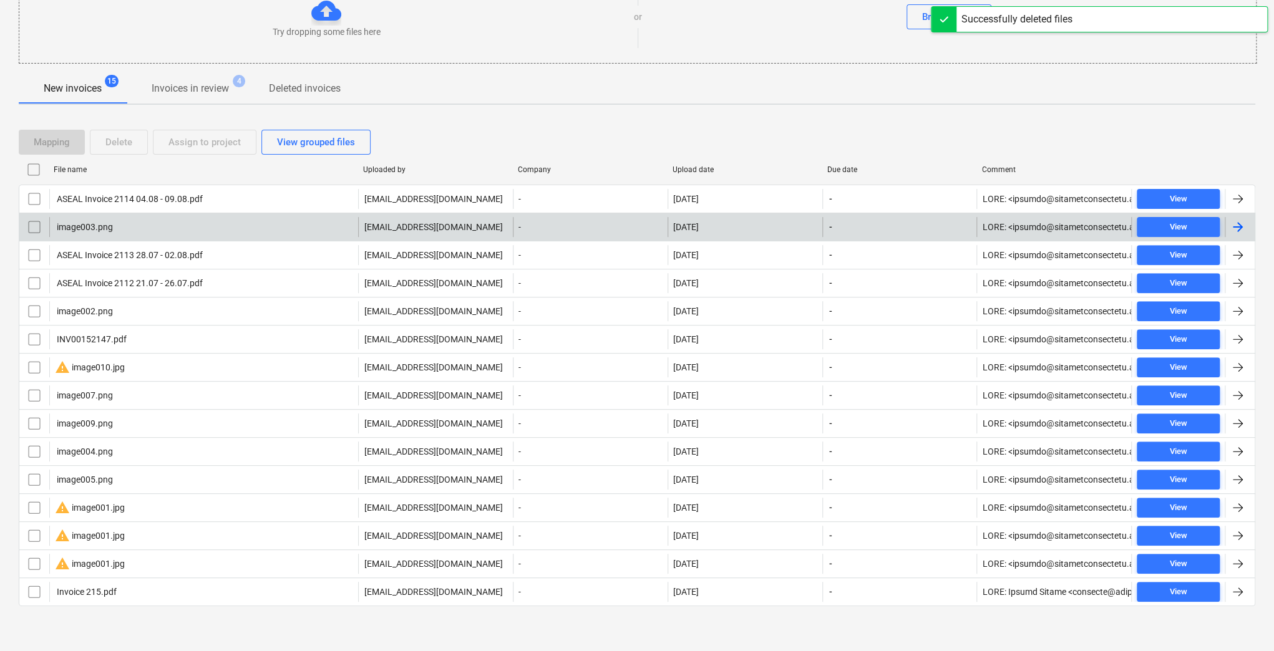
scroll to position [165, 0]
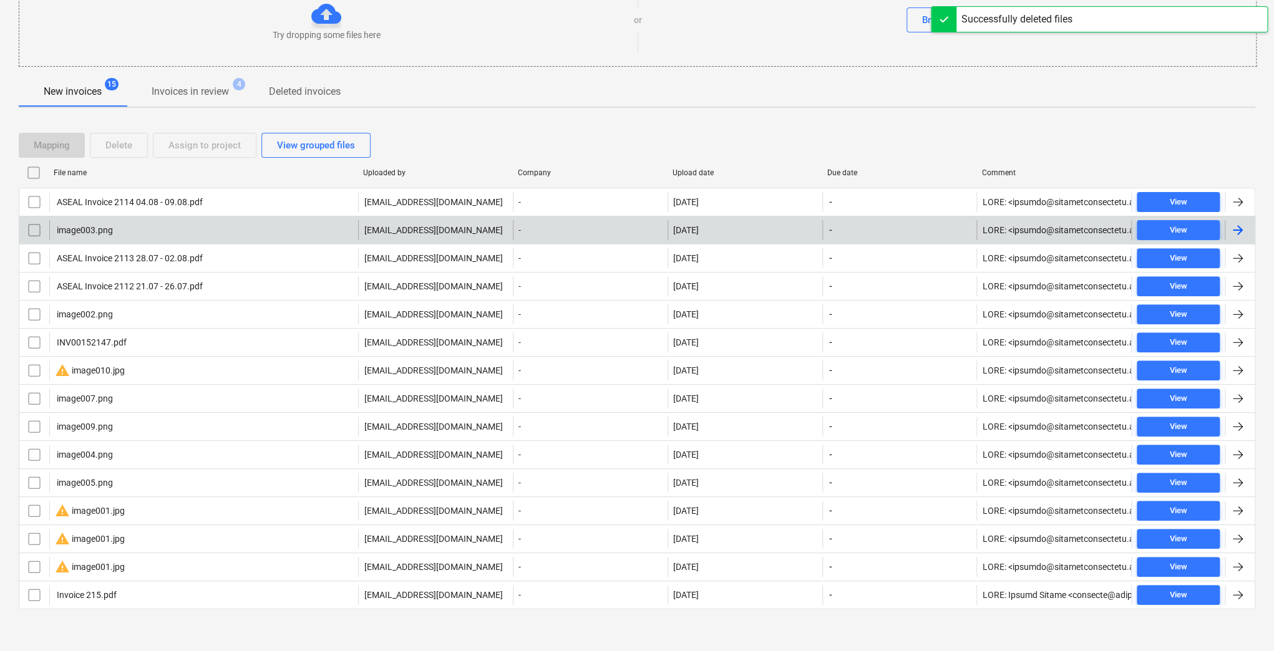
click at [136, 223] on div "image003.png" at bounding box center [203, 230] width 309 height 20
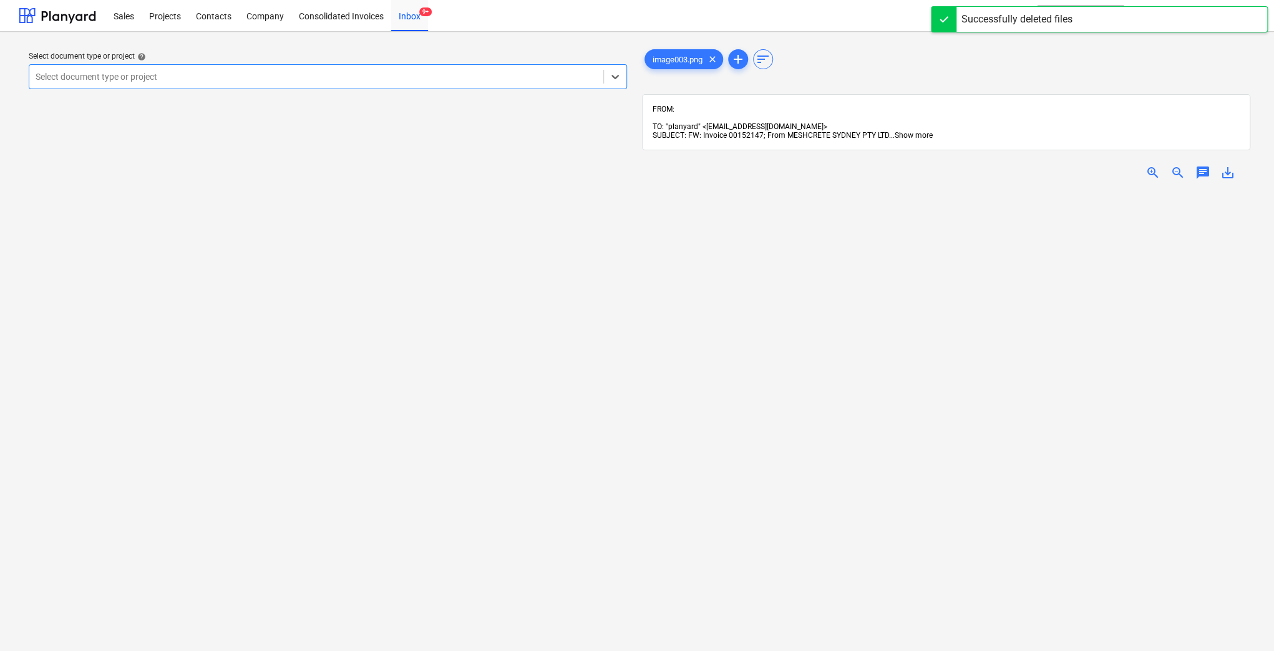
click at [911, 131] on span "Show more" at bounding box center [913, 135] width 38 height 9
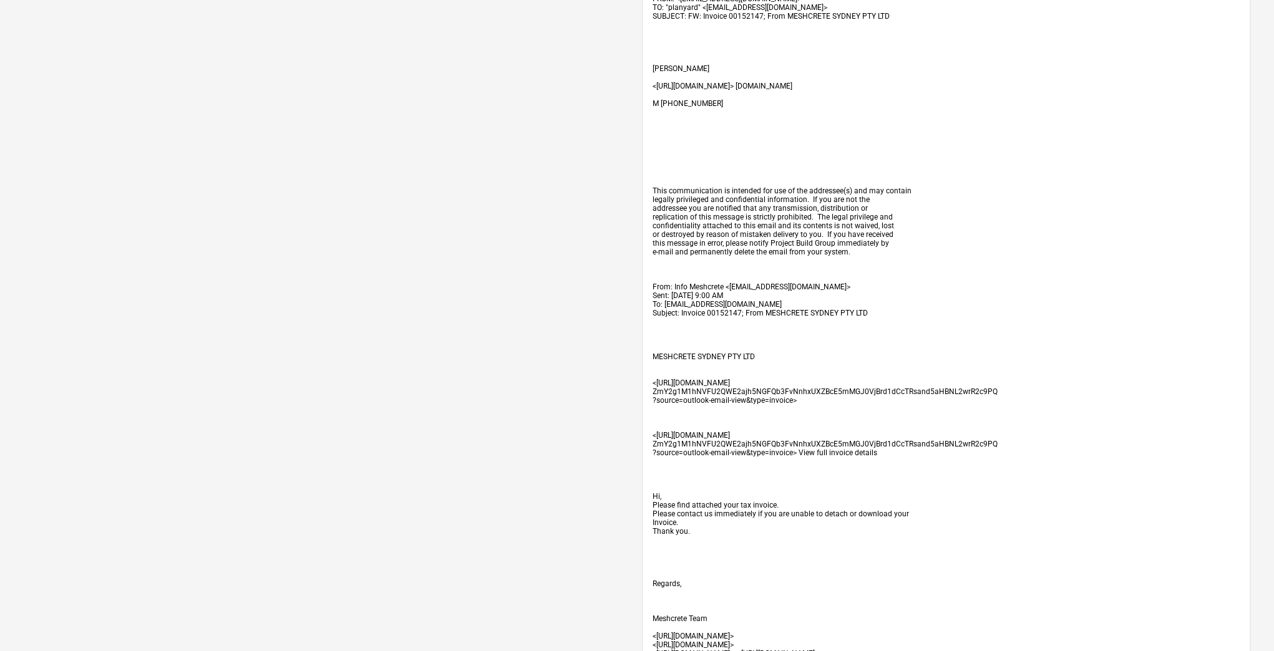
scroll to position [83, 0]
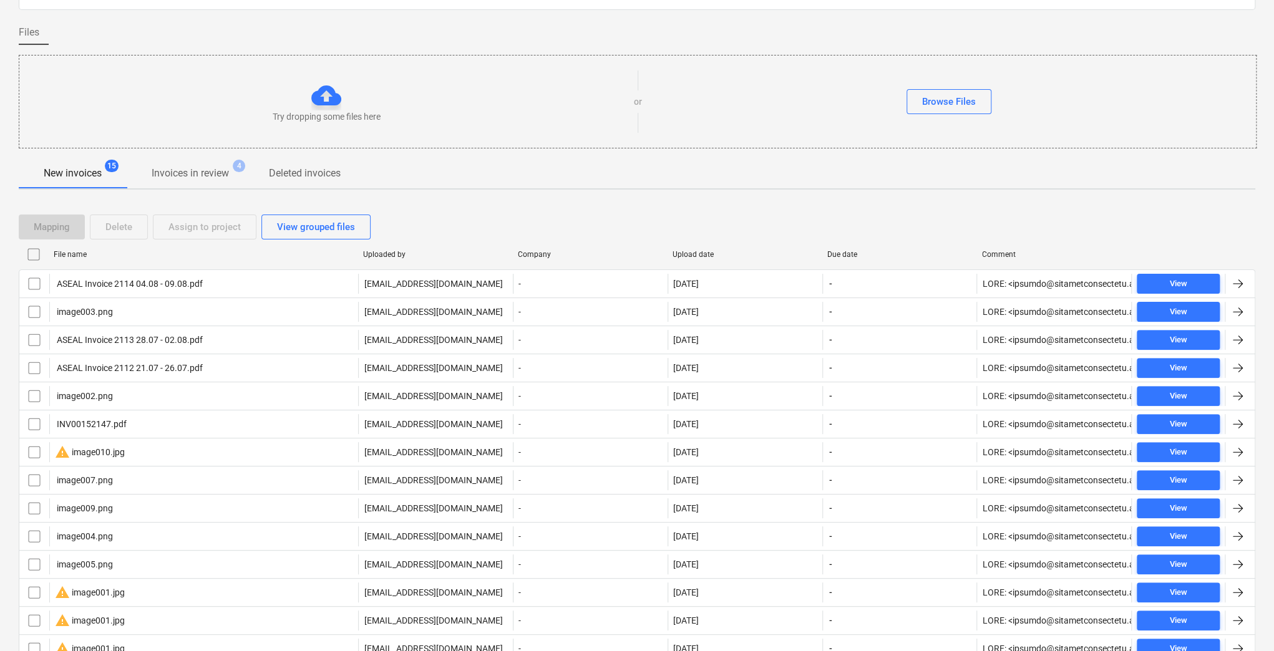
scroll to position [165, 0]
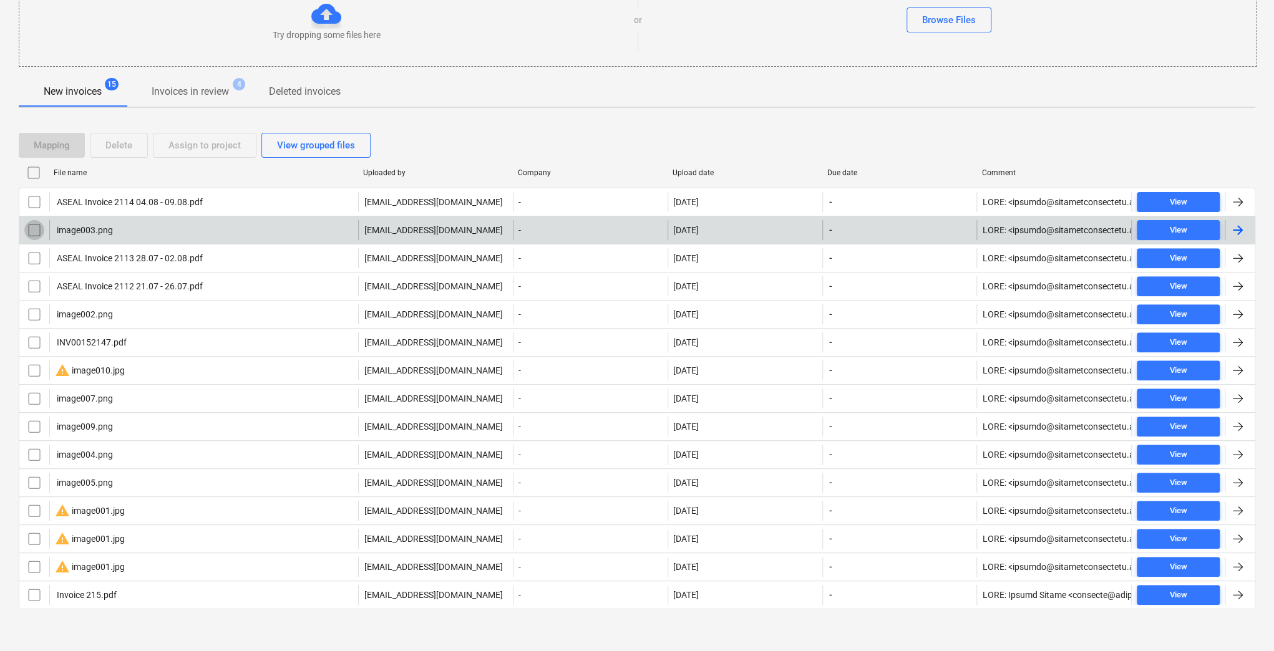
click at [36, 229] on input "checkbox" at bounding box center [34, 230] width 20 height 20
click at [112, 148] on div "Delete" at bounding box center [118, 145] width 27 height 16
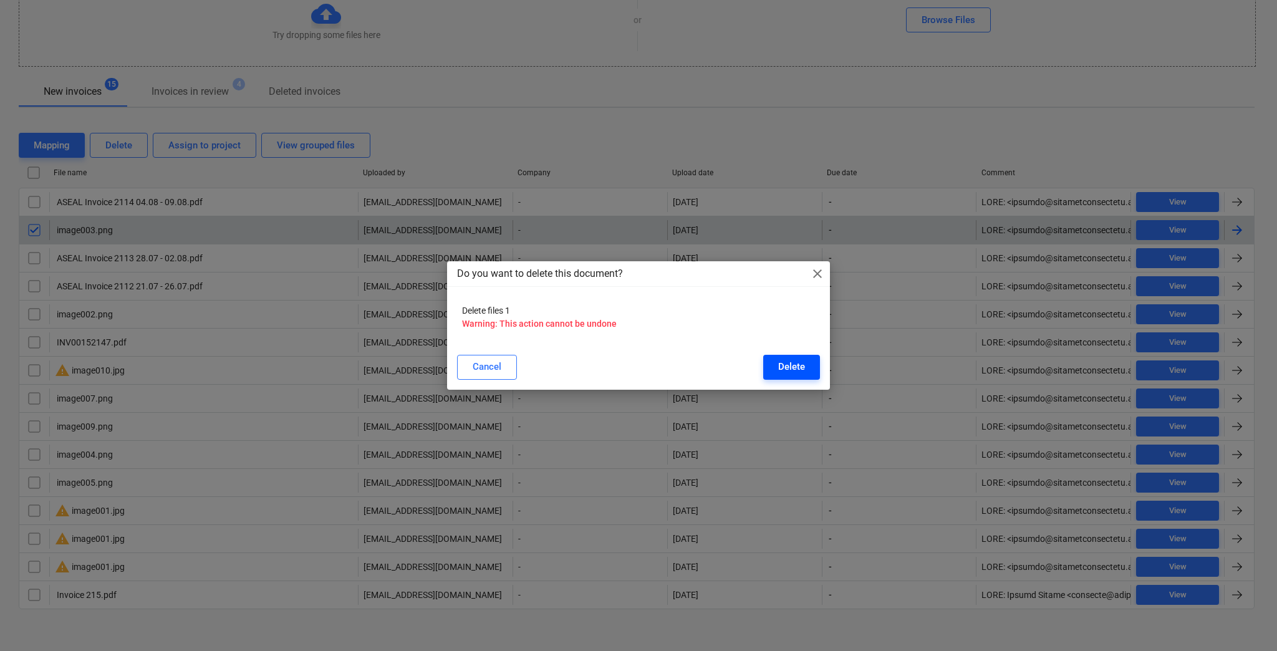
click at [798, 367] on div "Delete" at bounding box center [791, 367] width 27 height 16
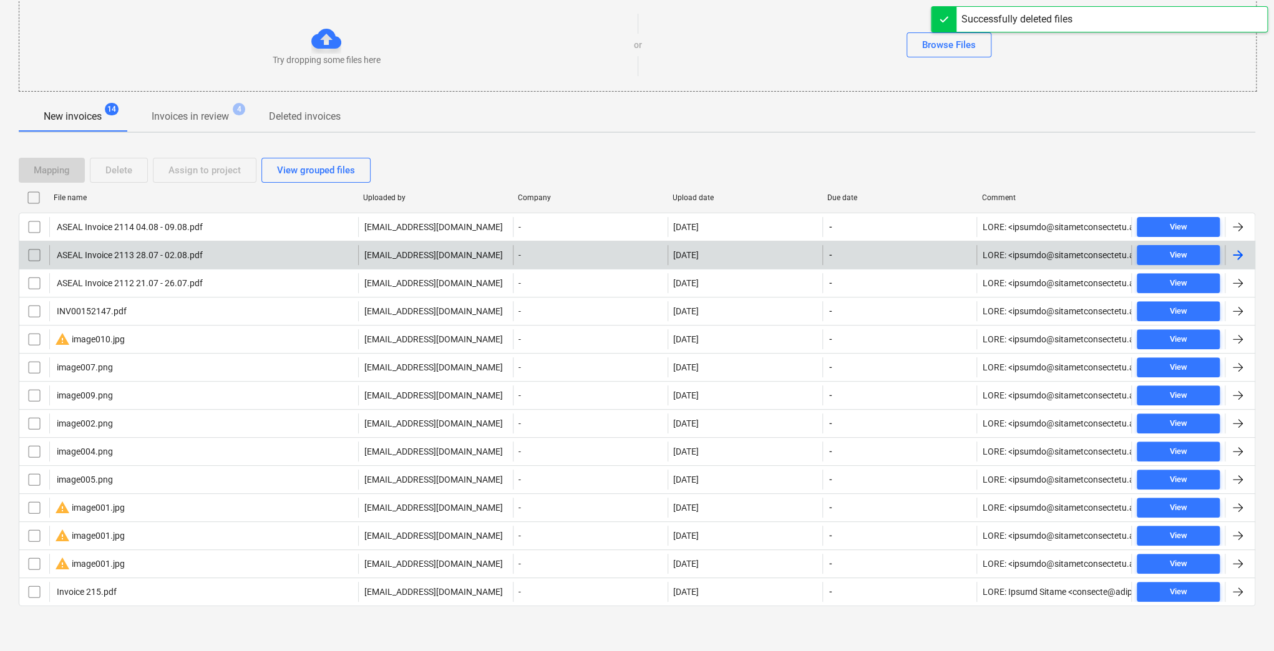
scroll to position [137, 0]
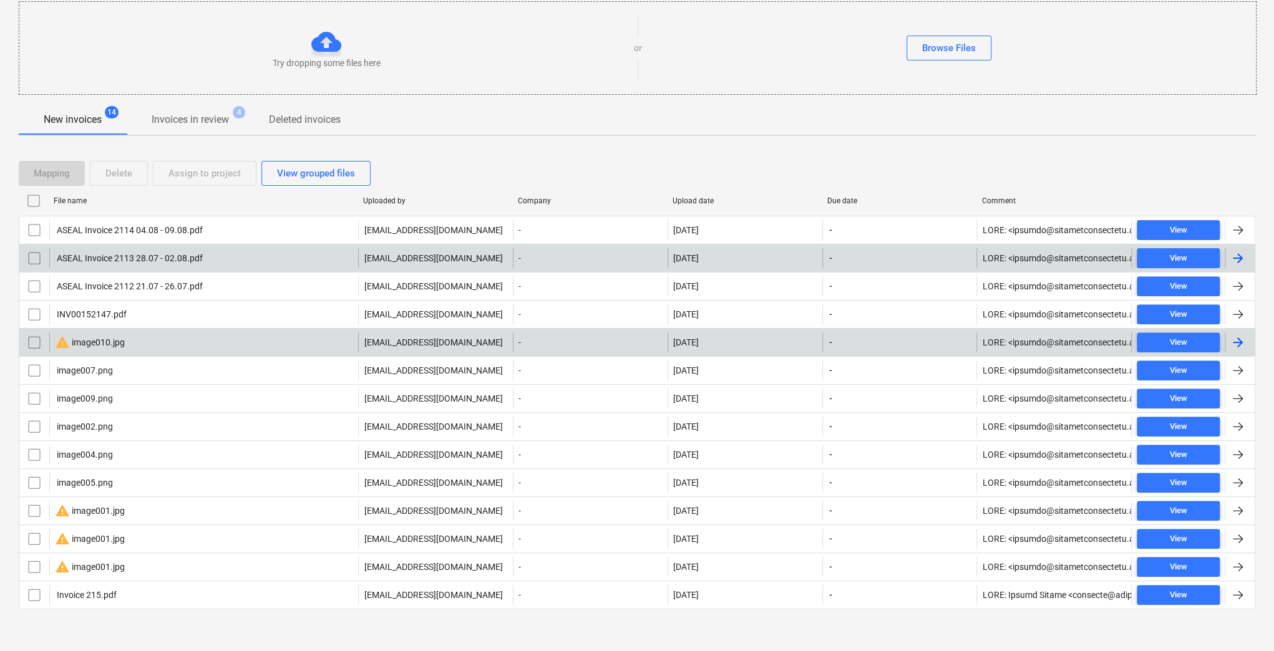
click at [142, 344] on div "warning image010.jpg" at bounding box center [203, 342] width 309 height 20
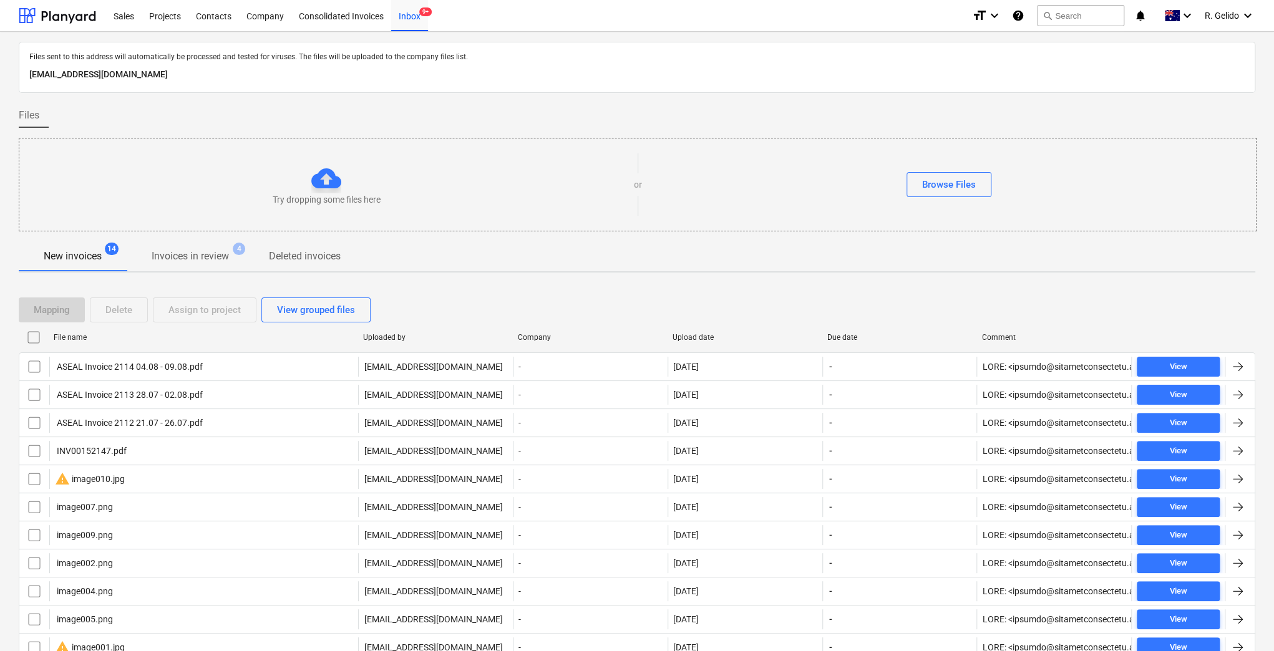
scroll to position [137, 0]
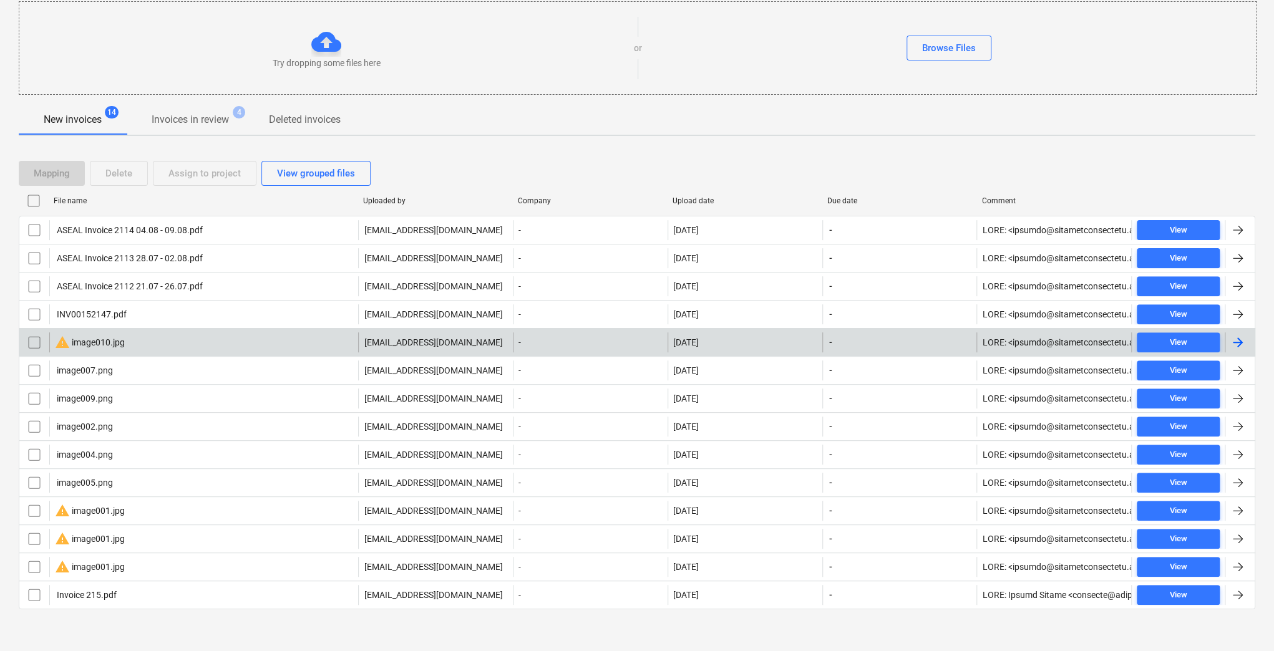
click at [34, 337] on input "checkbox" at bounding box center [34, 342] width 20 height 20
click at [110, 172] on div "Delete" at bounding box center [118, 173] width 27 height 16
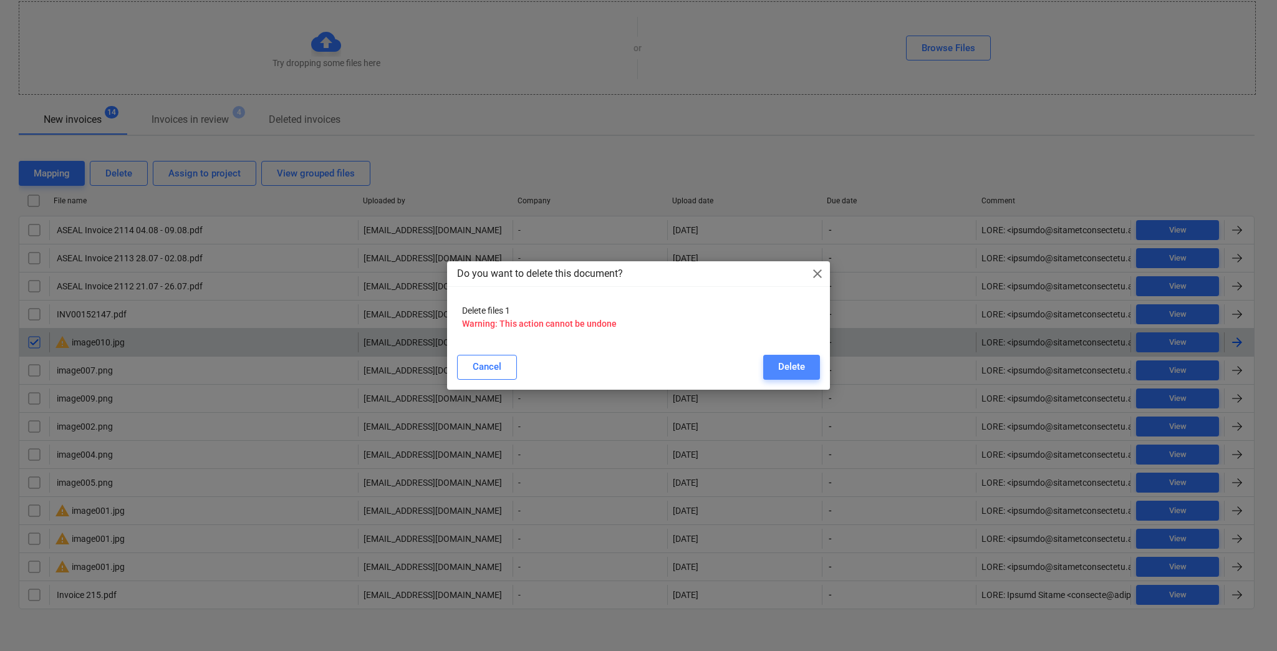
click at [800, 369] on div "Delete" at bounding box center [791, 367] width 27 height 16
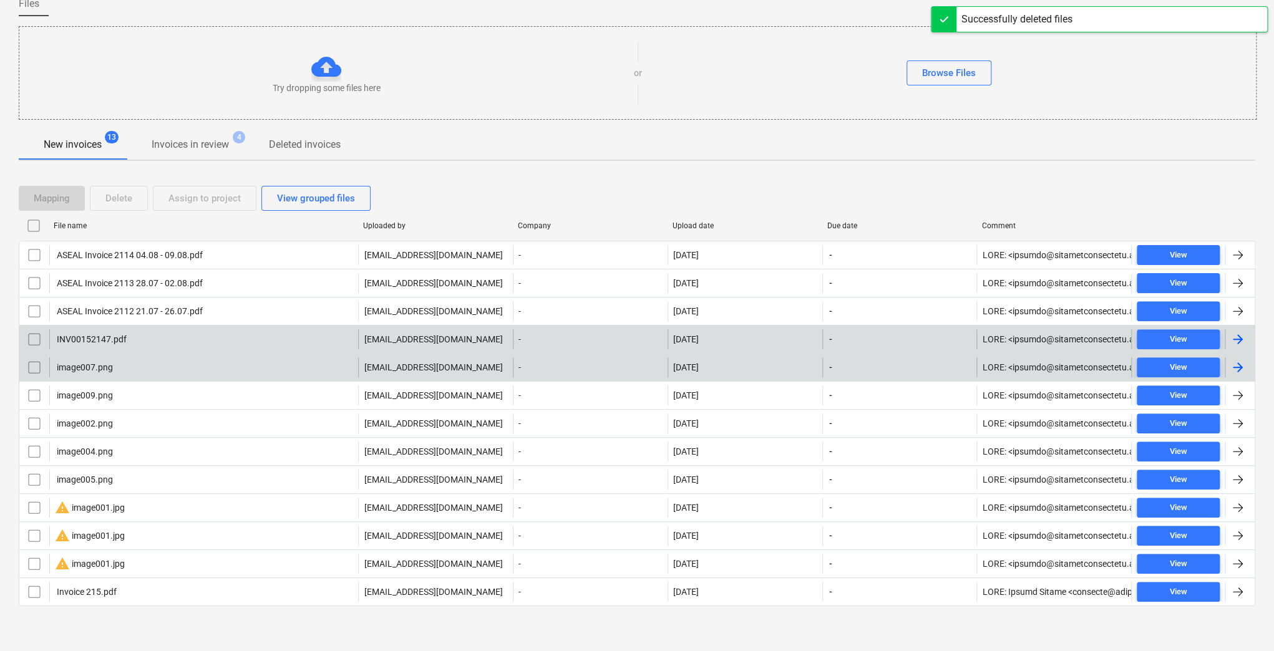
scroll to position [109, 0]
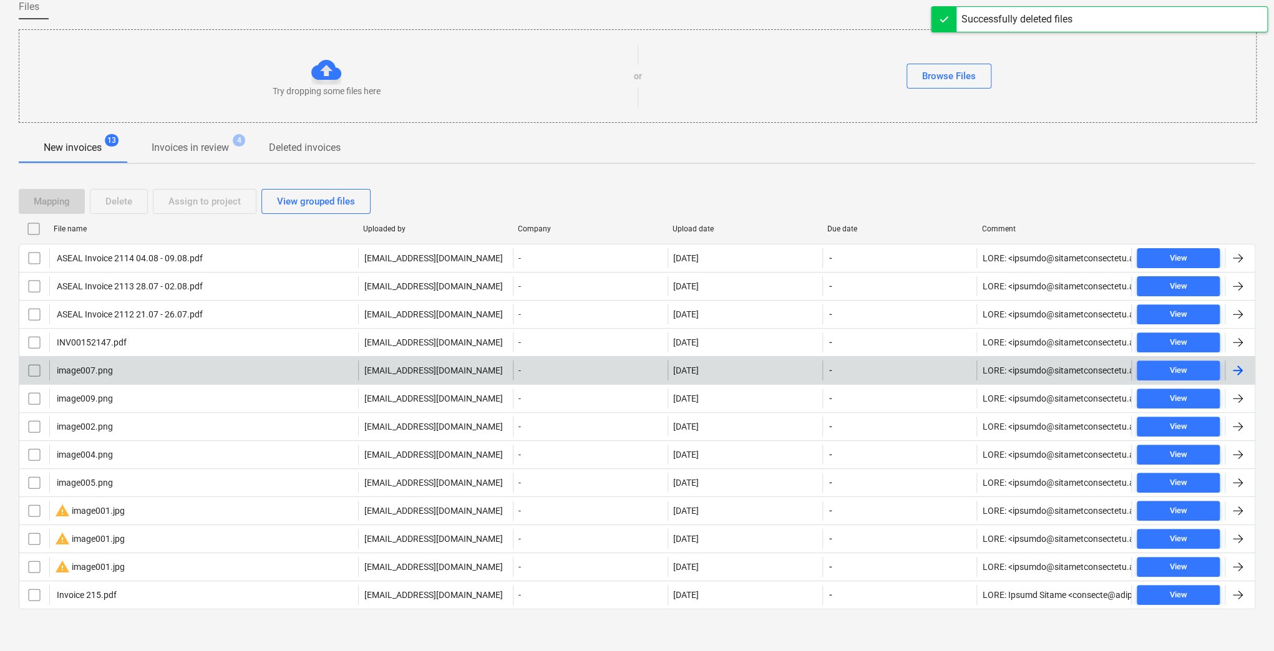
click at [137, 369] on div "image007.png" at bounding box center [203, 371] width 309 height 20
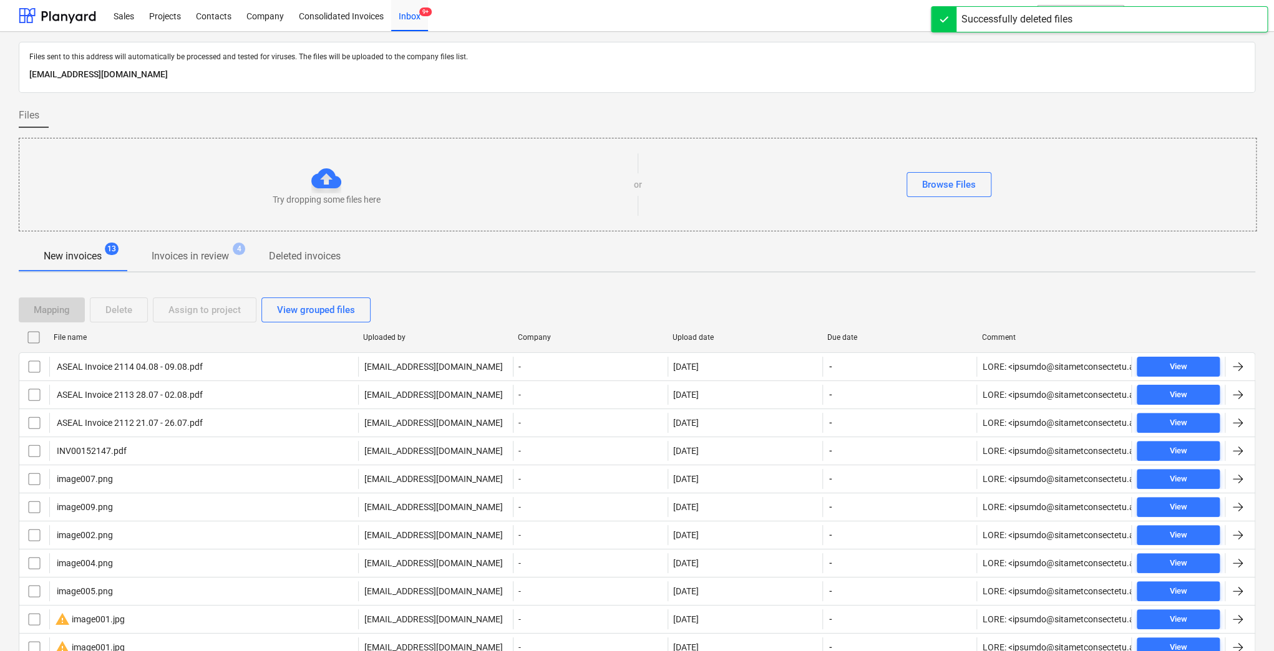
scroll to position [109, 0]
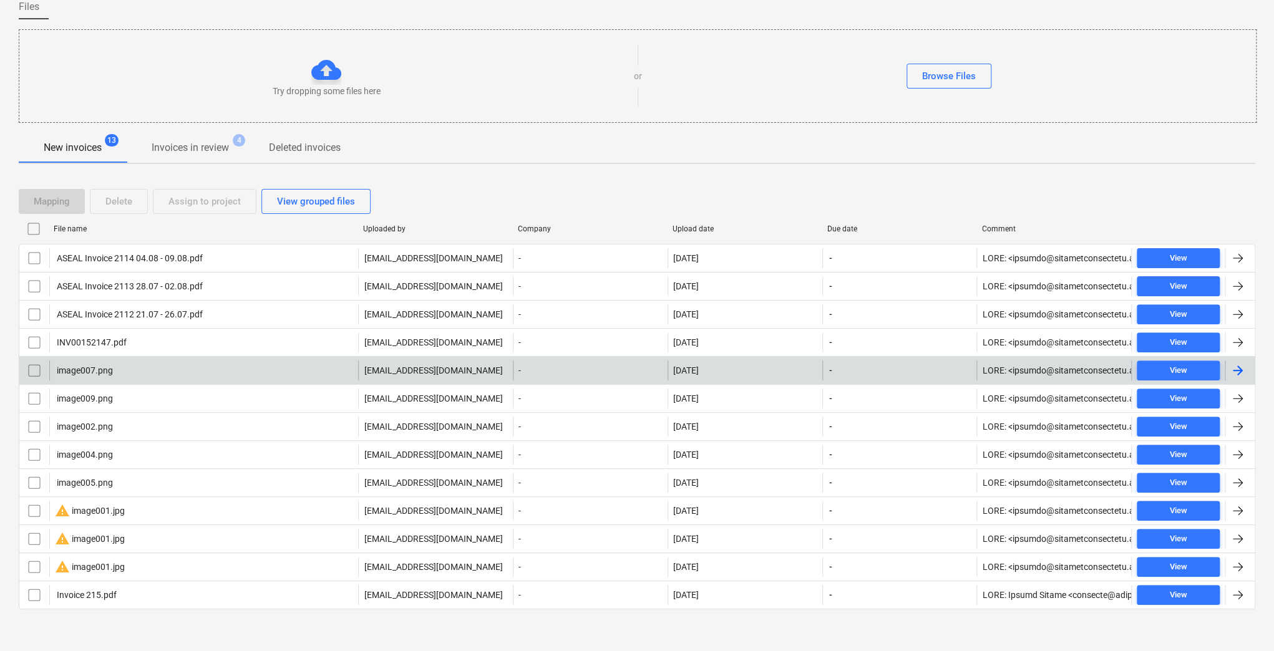
click at [36, 369] on input "checkbox" at bounding box center [34, 371] width 20 height 20
click at [117, 201] on div "Delete" at bounding box center [118, 201] width 27 height 16
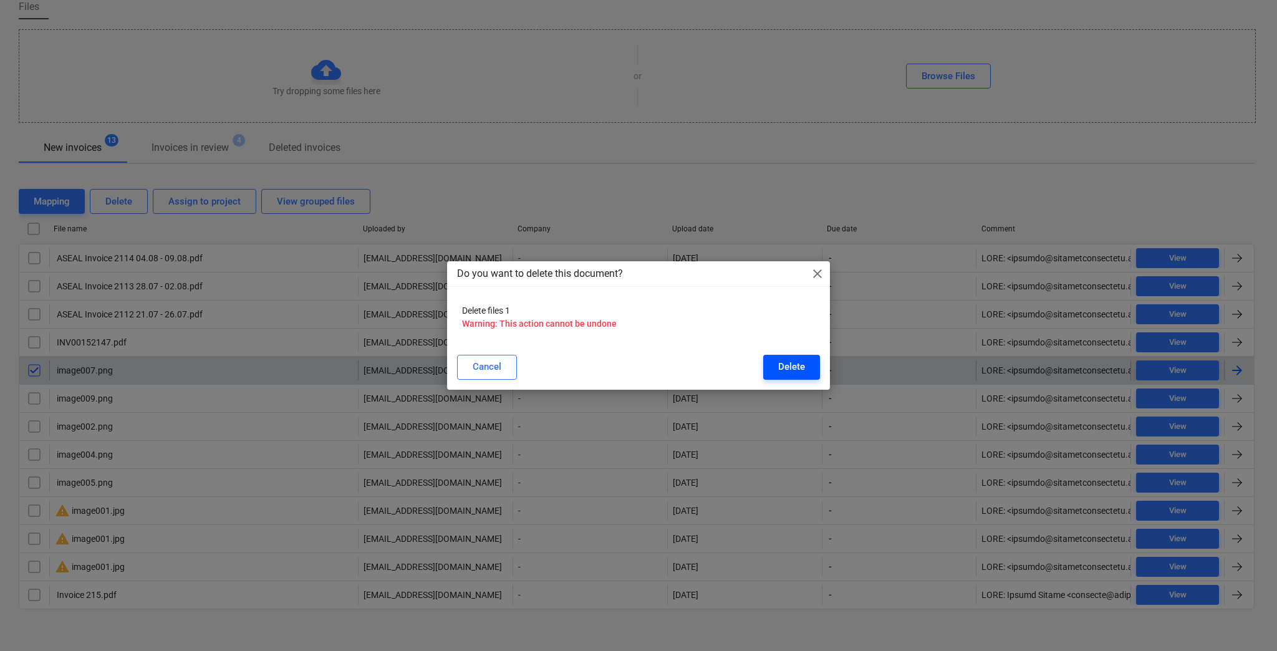
click at [791, 368] on div "Delete" at bounding box center [791, 367] width 27 height 16
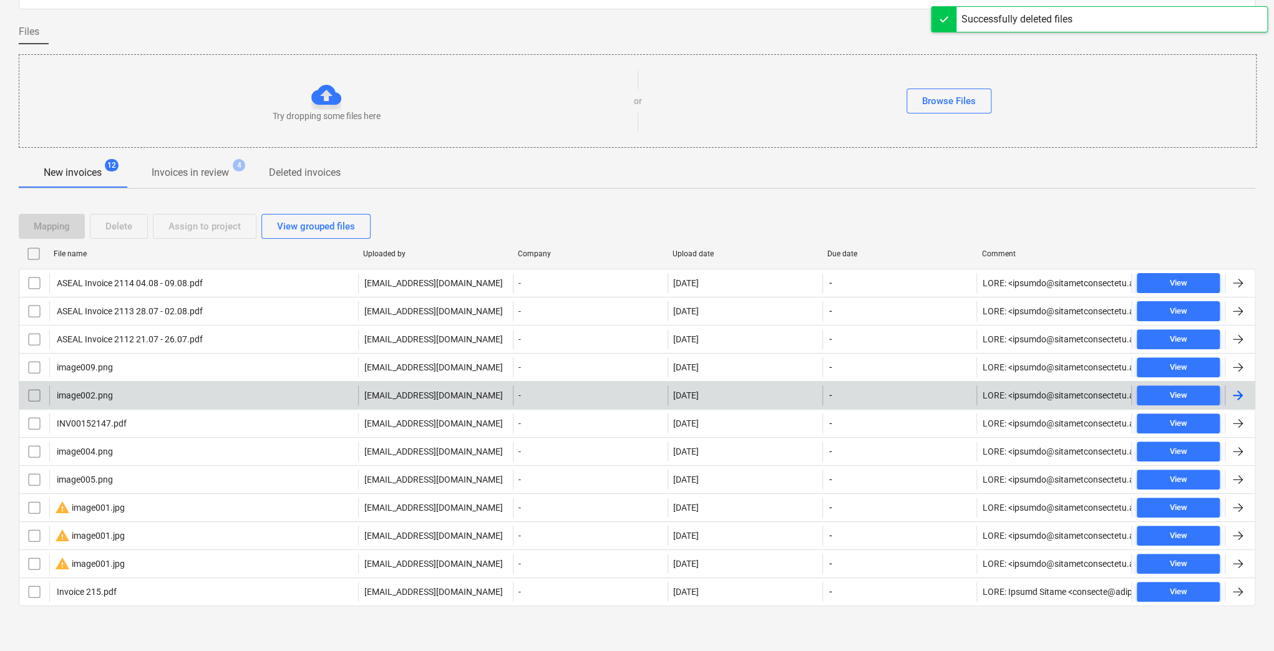
scroll to position [80, 0]
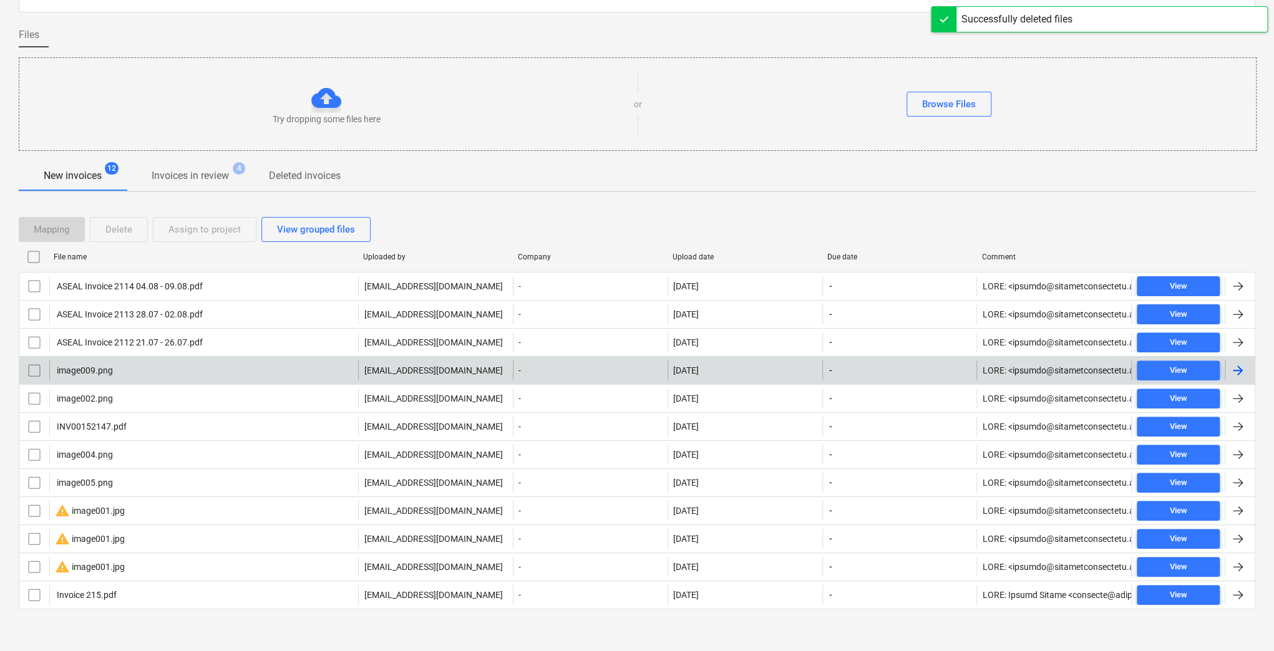
click at [122, 370] on div "image009.png" at bounding box center [203, 371] width 309 height 20
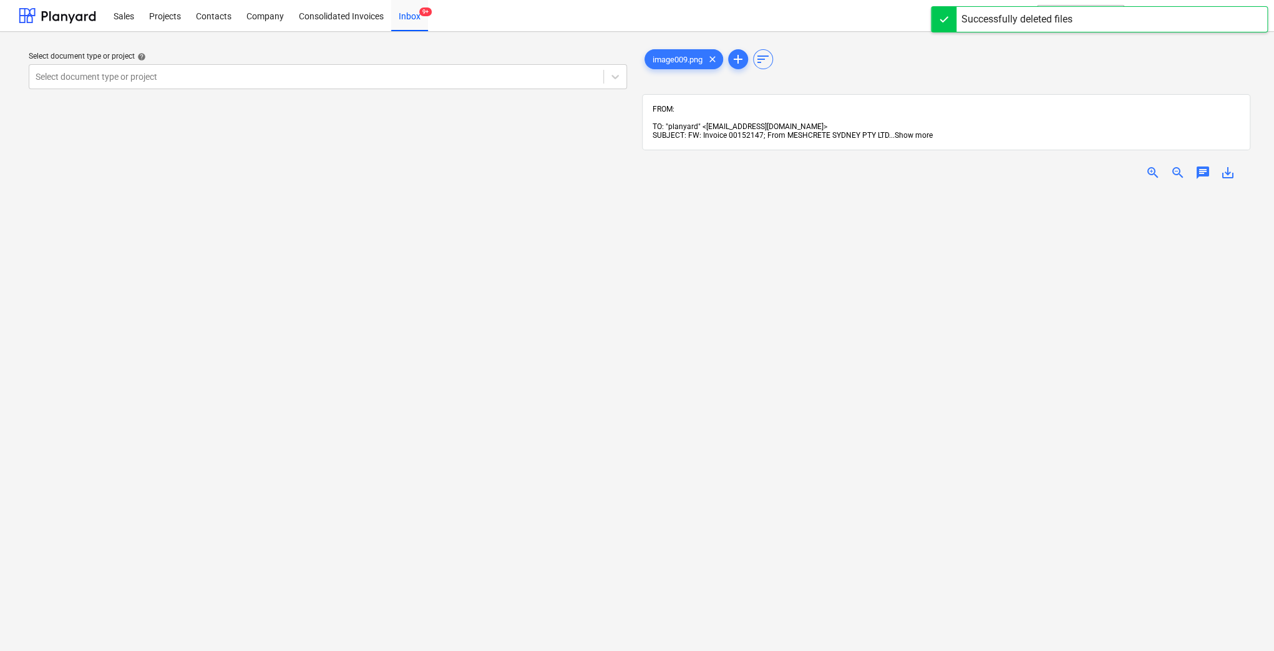
click at [913, 131] on span "Show more" at bounding box center [913, 135] width 38 height 9
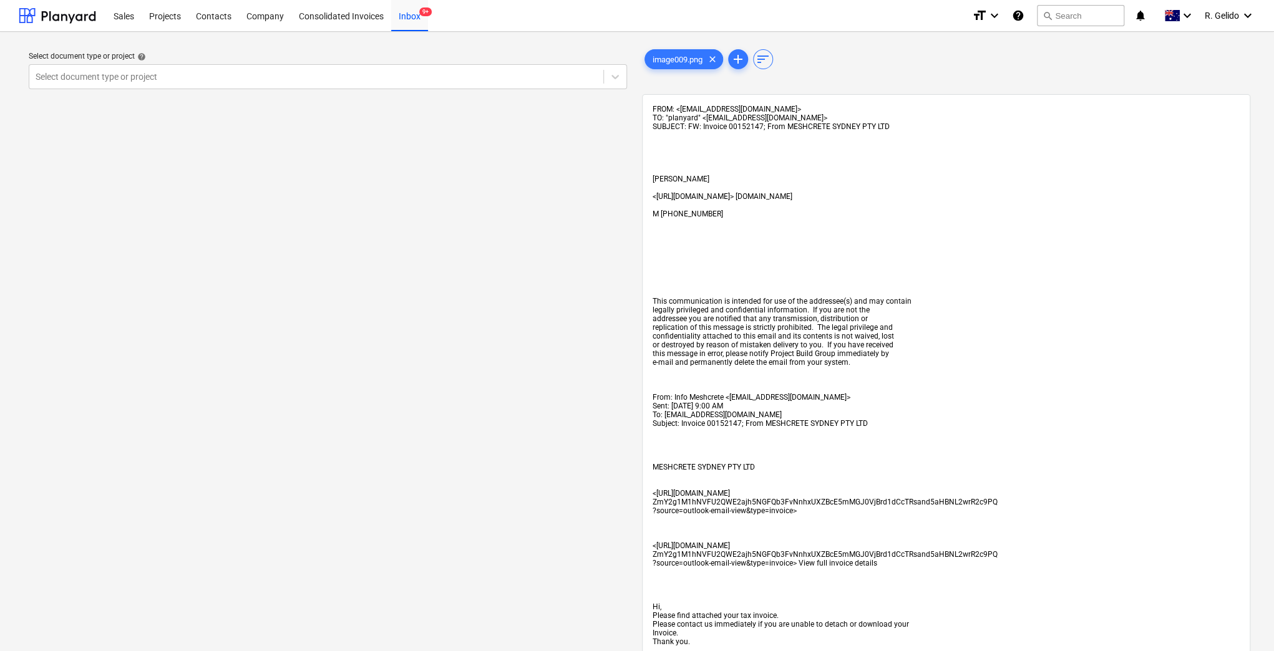
click at [722, 428] on span "Subject: Invoice 00152147; From MESHCRETE SYDNEY PTY LTD" at bounding box center [759, 423] width 215 height 9
copy span "00152147"
click at [394, 15] on div "Inbox 9+" at bounding box center [409, 15] width 37 height 32
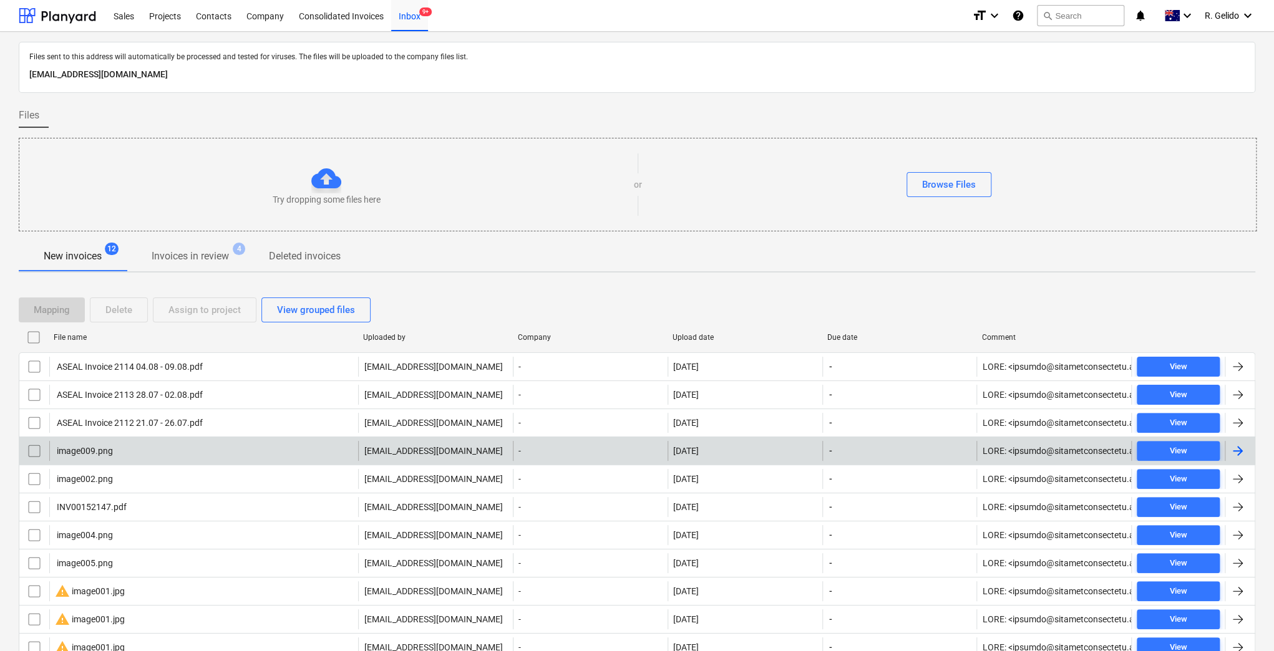
click at [28, 450] on input "checkbox" at bounding box center [34, 451] width 20 height 20
click at [117, 302] on div "Delete" at bounding box center [118, 310] width 27 height 16
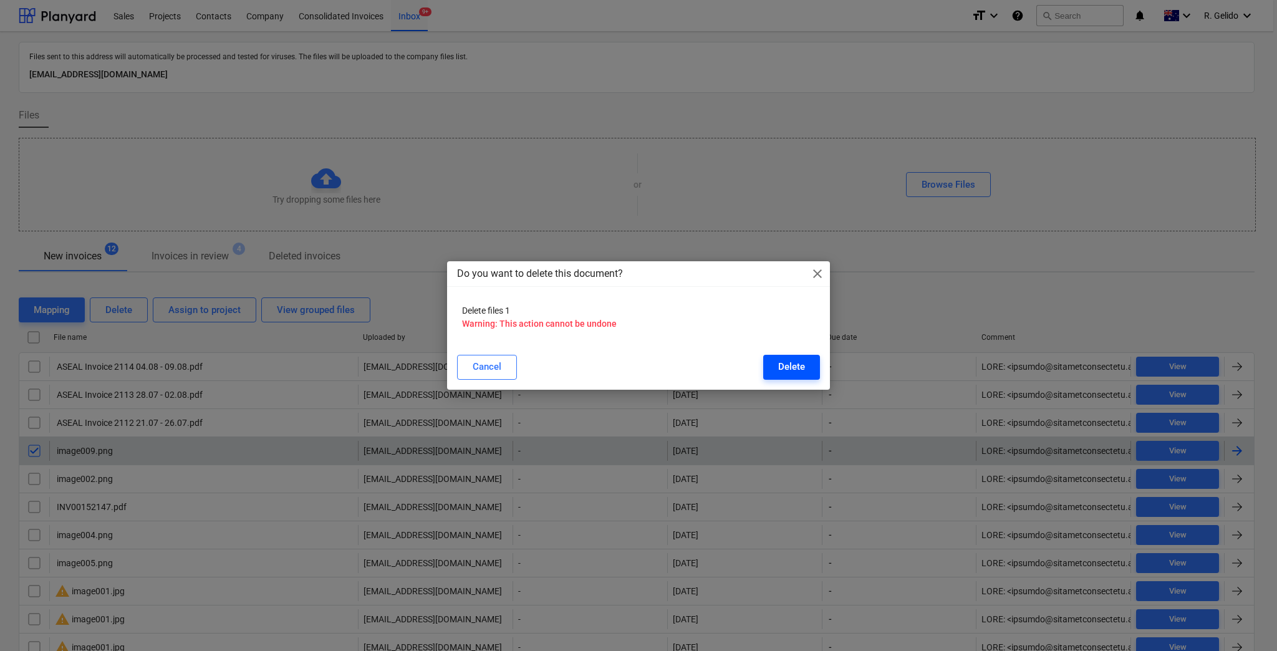
click at [786, 368] on div "Delete" at bounding box center [791, 367] width 27 height 16
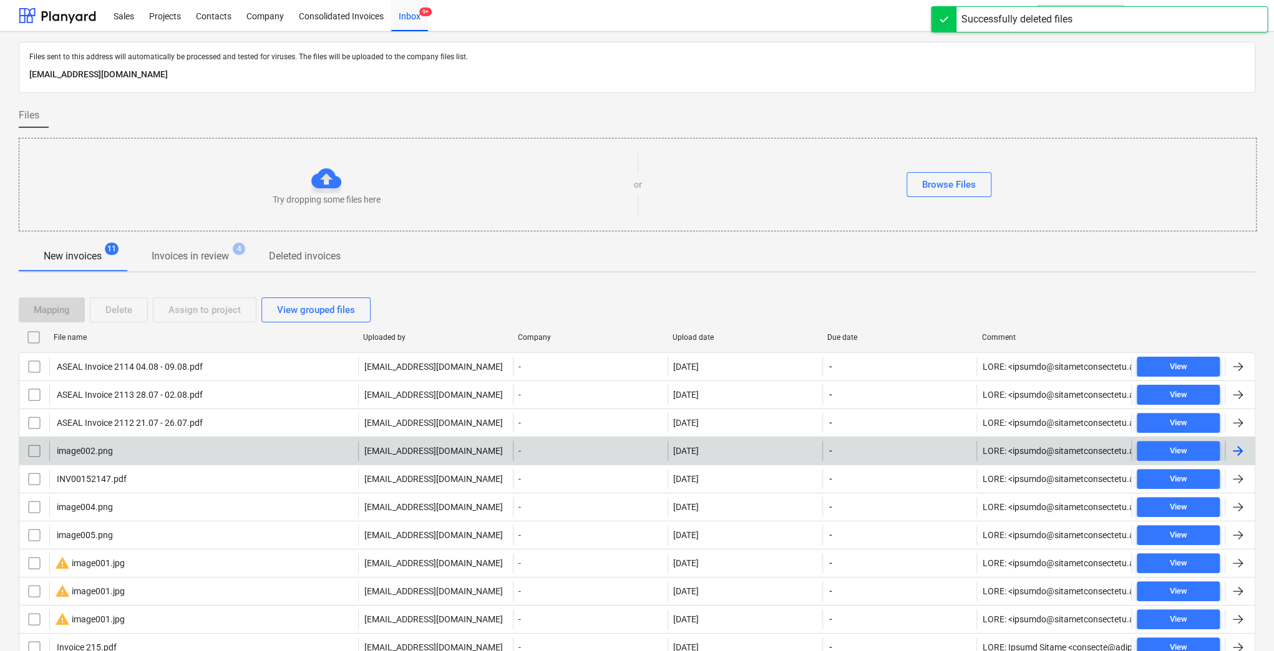
click at [107, 450] on div "image002.png" at bounding box center [84, 451] width 58 height 10
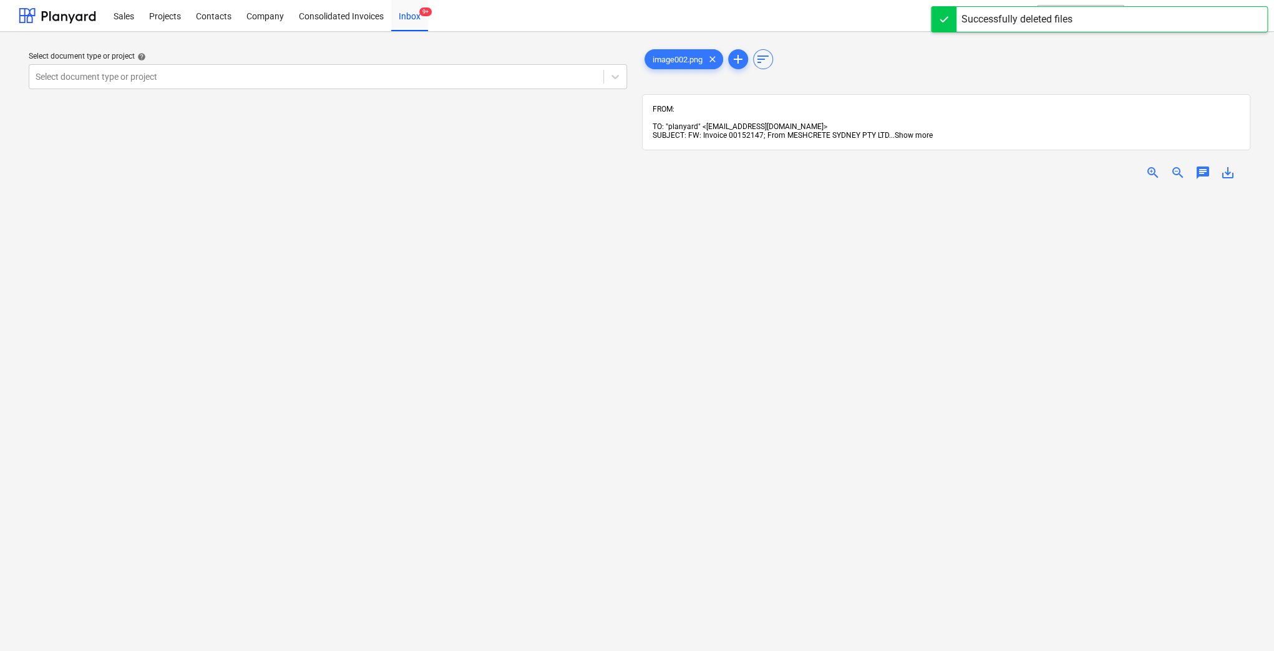
click at [914, 131] on span "Show more" at bounding box center [913, 135] width 38 height 9
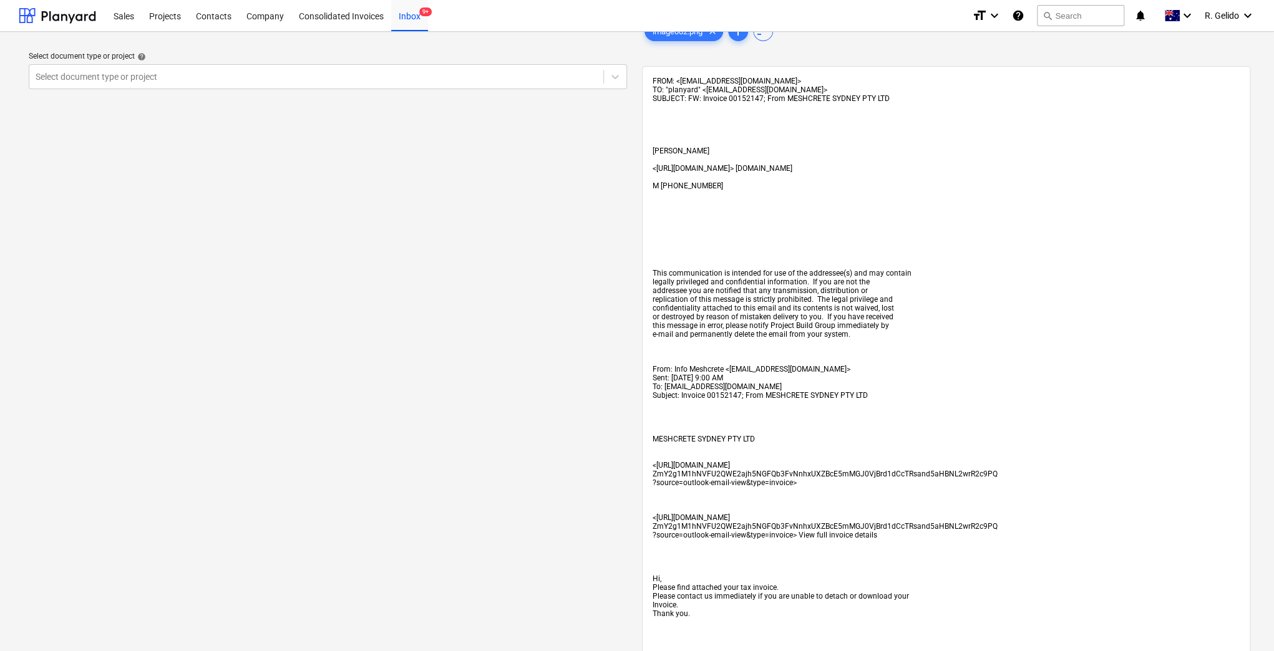
scroll to position [83, 0]
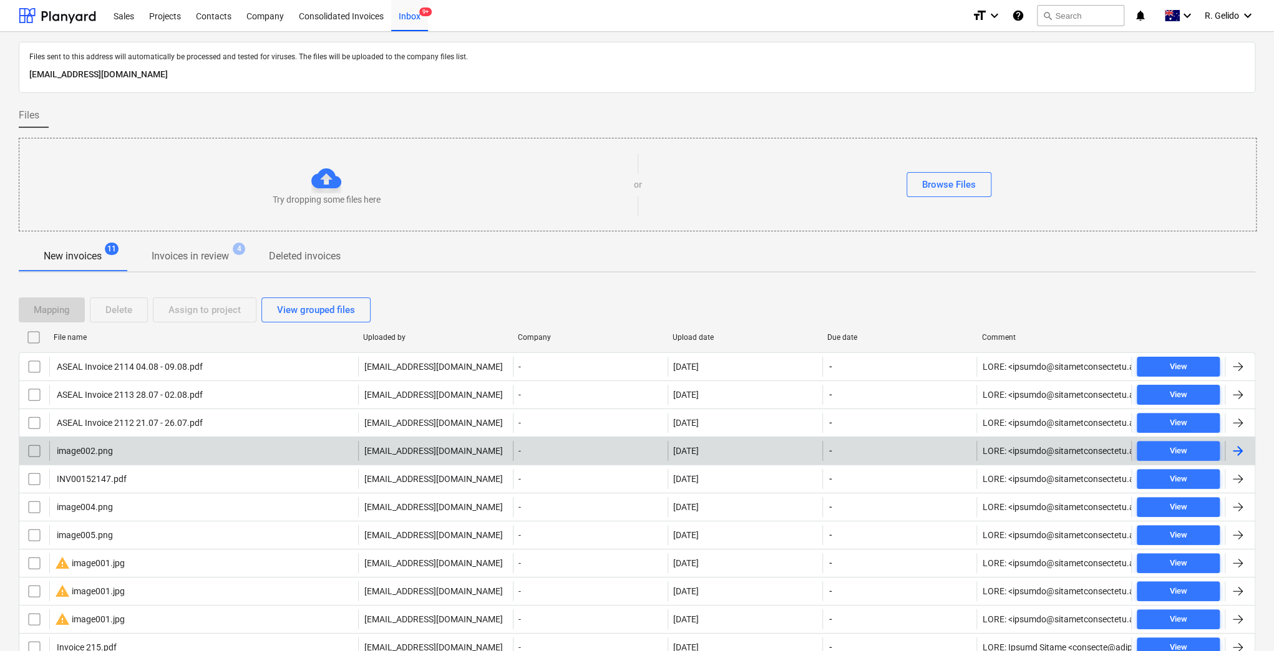
click at [40, 448] on input "checkbox" at bounding box center [34, 451] width 20 height 20
click at [119, 304] on div "Delete" at bounding box center [118, 310] width 27 height 16
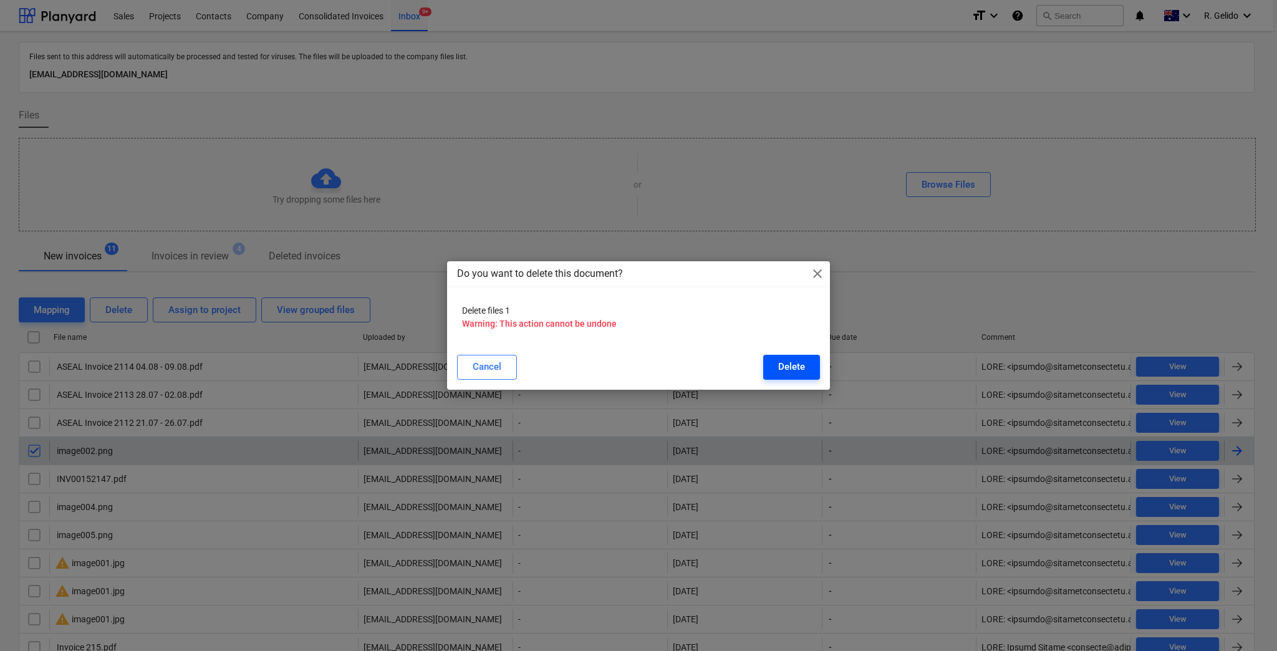
click at [804, 365] on div "Delete" at bounding box center [791, 367] width 27 height 16
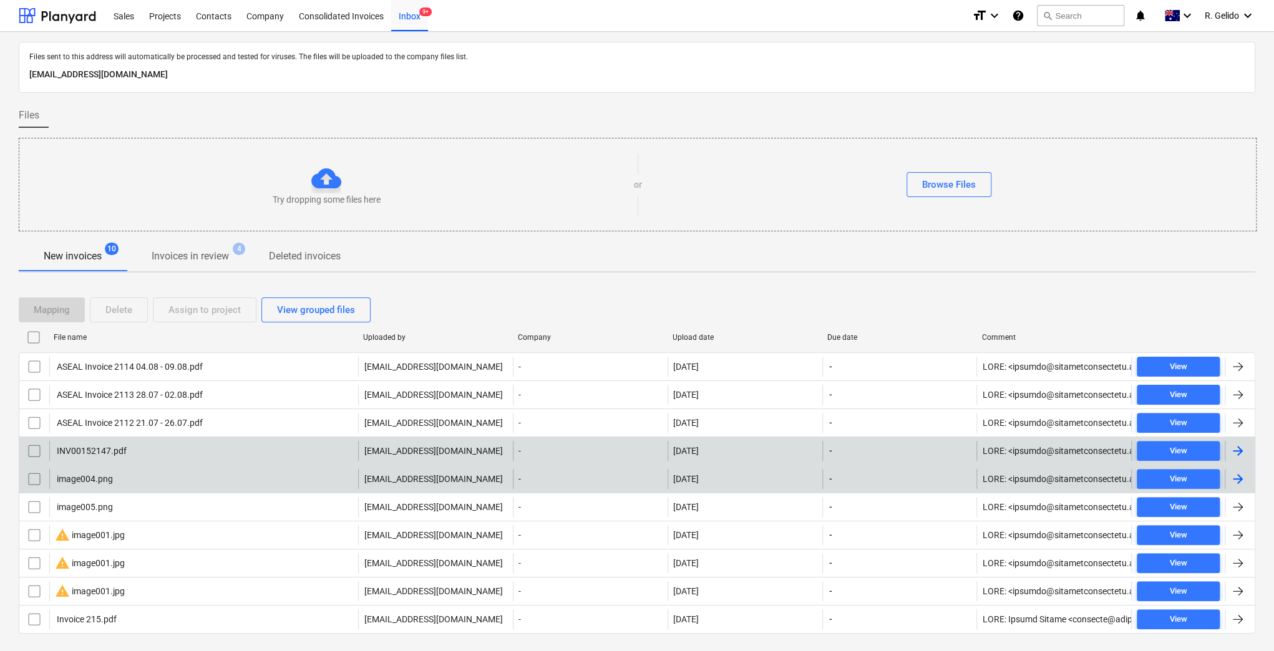
click at [185, 473] on div "image004.png" at bounding box center [203, 479] width 309 height 20
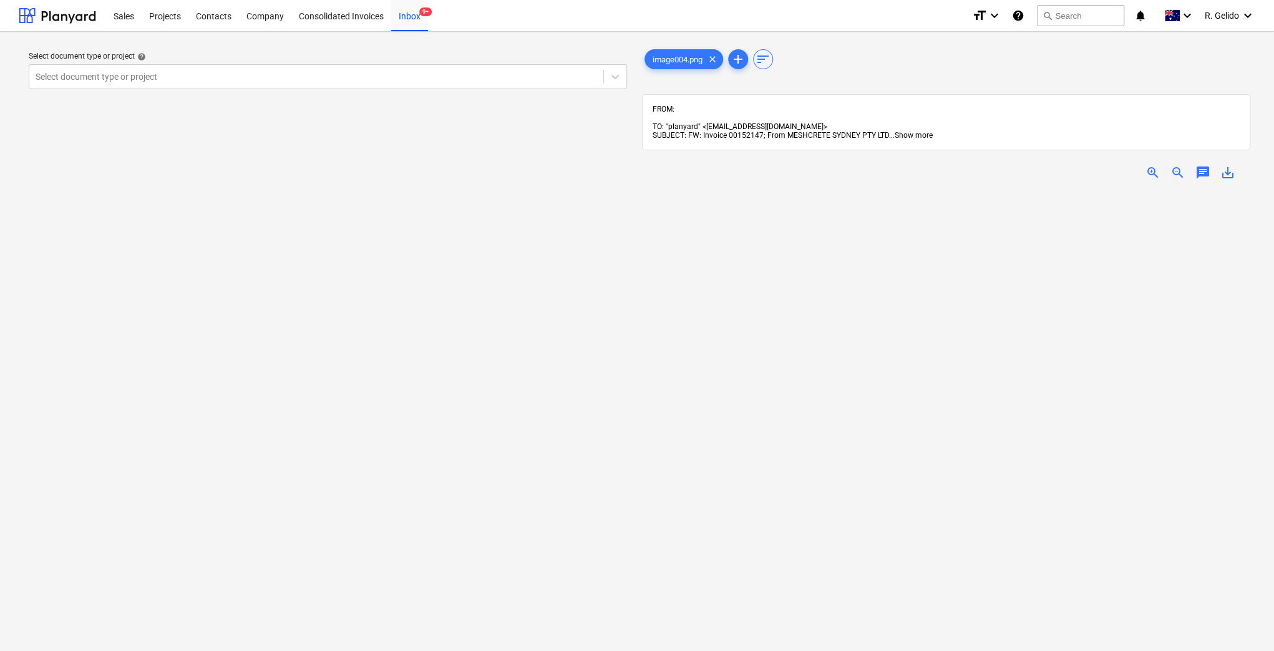
click at [916, 131] on span "Show more" at bounding box center [913, 135] width 38 height 9
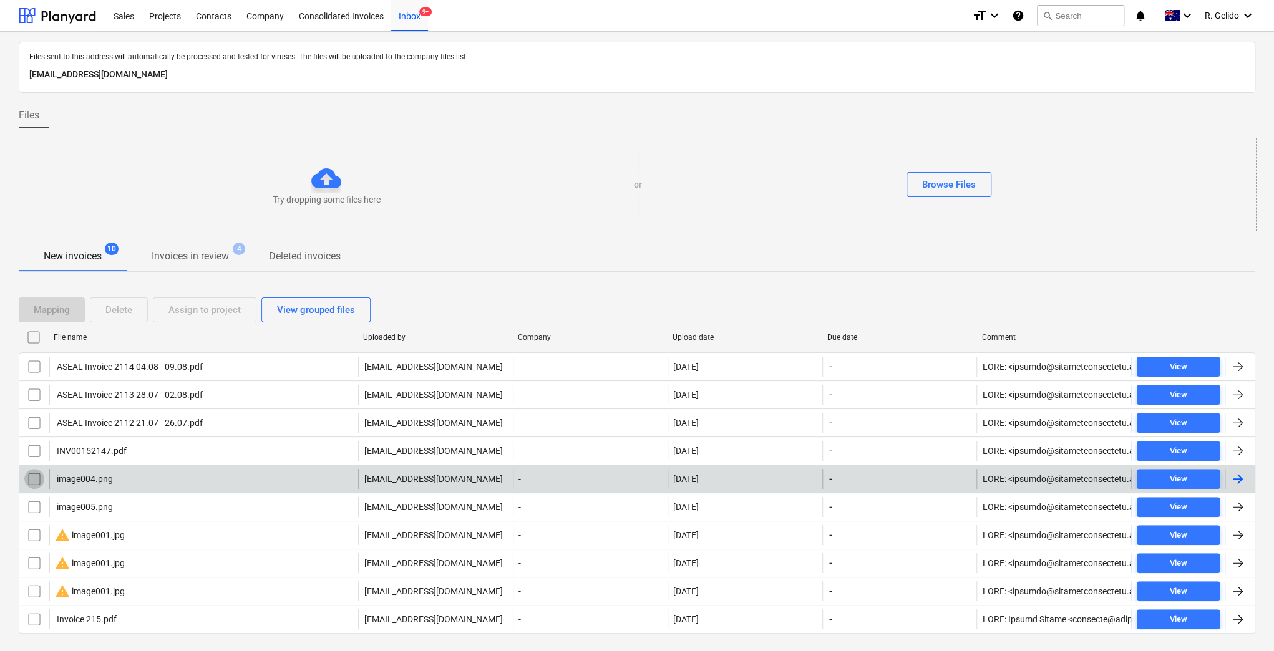
click at [34, 475] on input "checkbox" at bounding box center [34, 479] width 20 height 20
click at [120, 308] on div "Delete" at bounding box center [118, 310] width 27 height 16
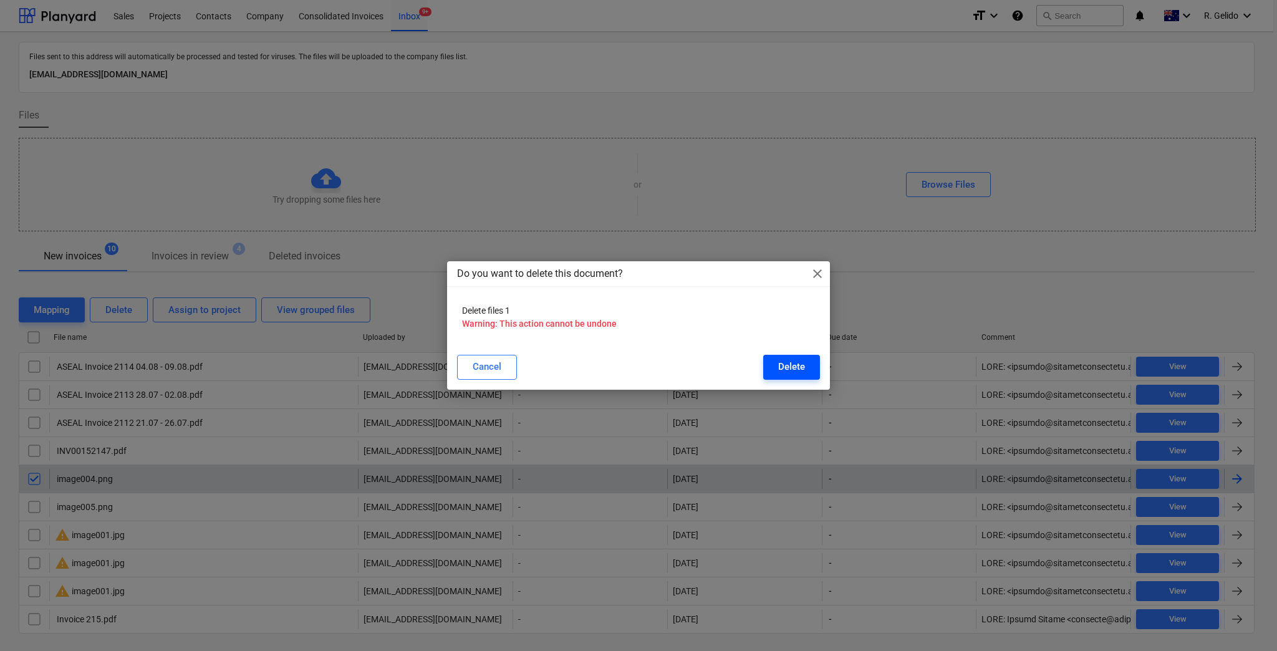
click at [798, 374] on div "Delete" at bounding box center [791, 367] width 27 height 16
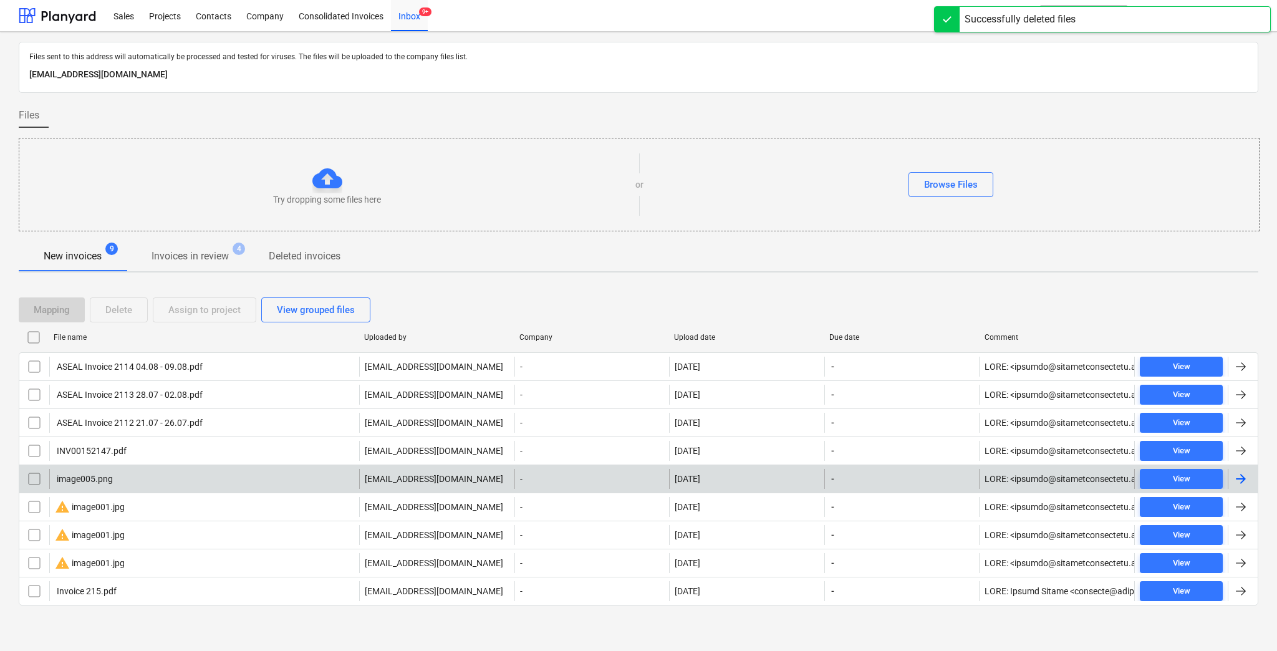
click at [164, 476] on div "image005.png" at bounding box center [204, 479] width 310 height 20
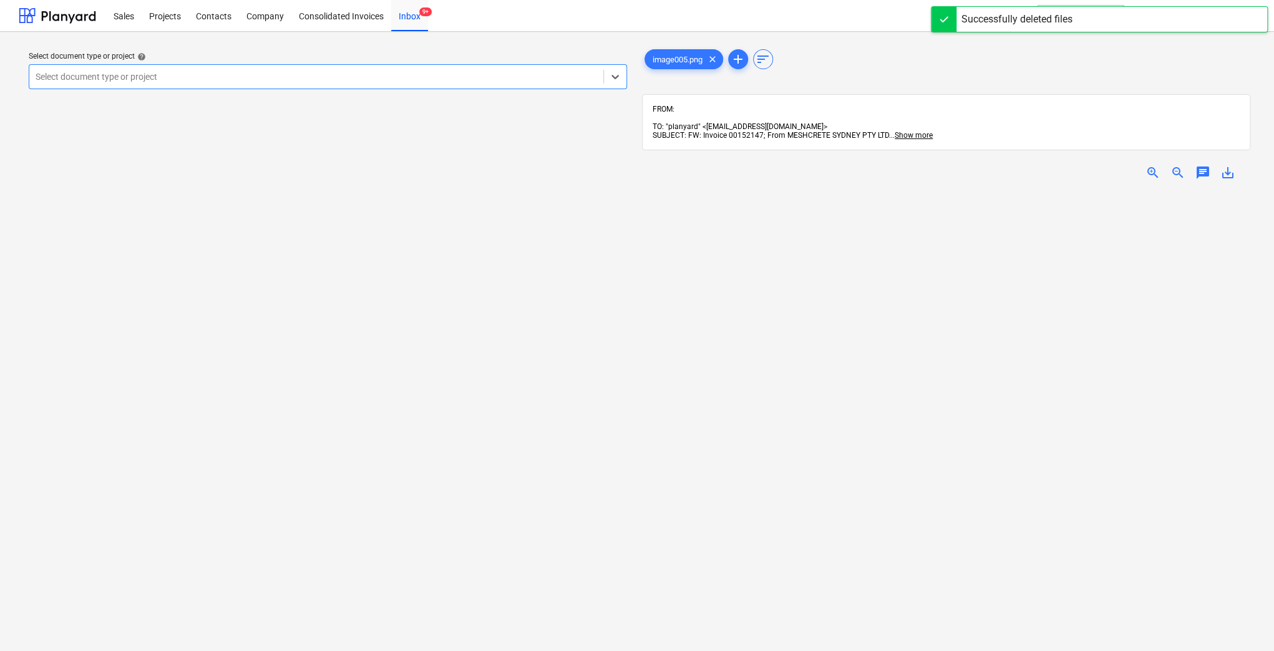
click at [827, 122] on span "TO: "planyard" <[EMAIL_ADDRESS][DOMAIN_NAME]>" at bounding box center [739, 126] width 175 height 9
click at [918, 131] on span "Show more" at bounding box center [913, 135] width 38 height 9
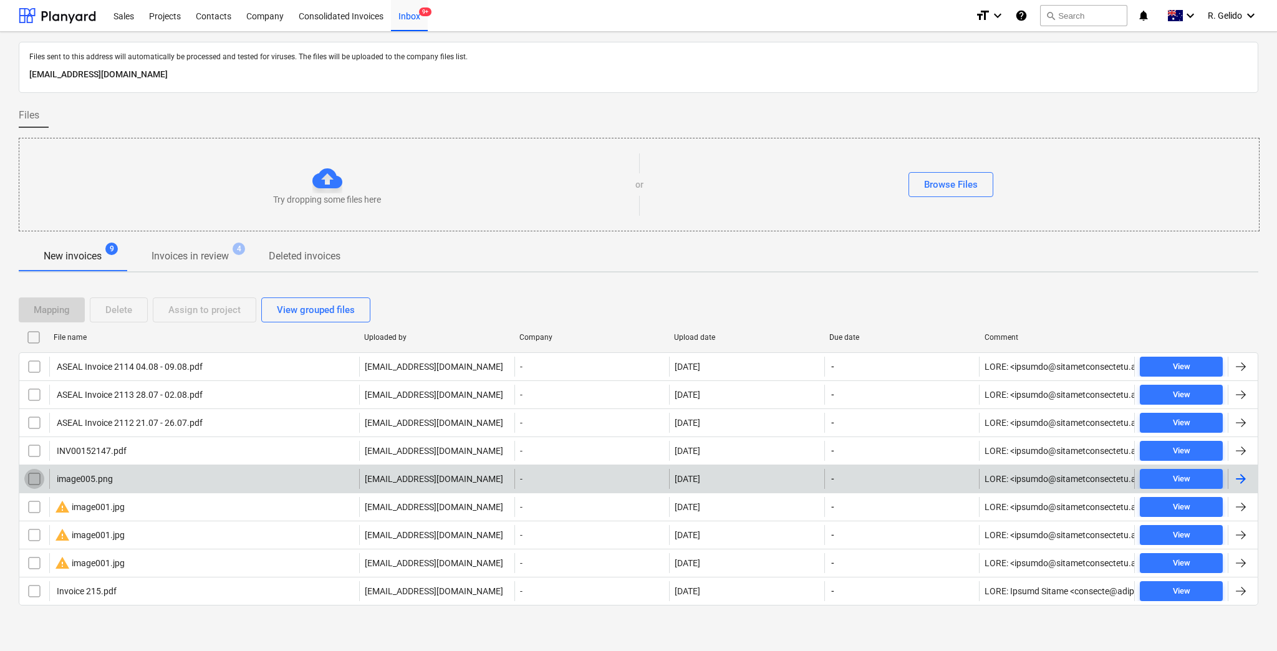
click at [37, 476] on input "checkbox" at bounding box center [34, 479] width 20 height 20
click at [122, 314] on div "Delete" at bounding box center [118, 310] width 27 height 16
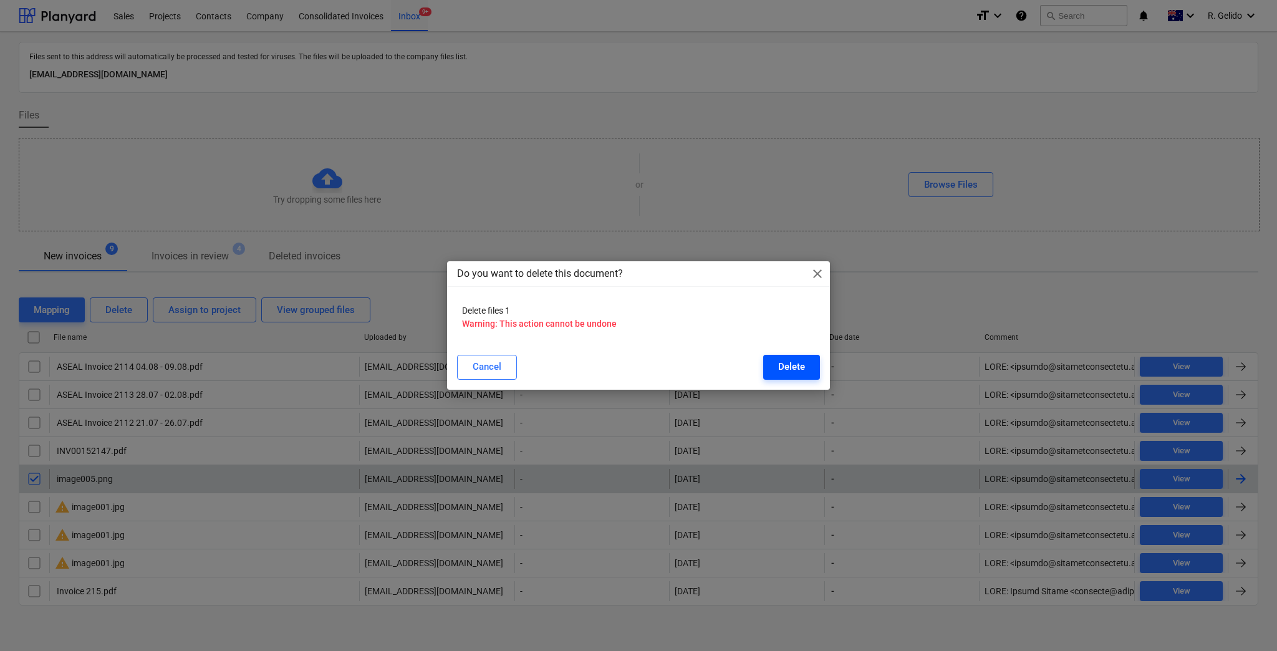
click at [786, 369] on div "Delete" at bounding box center [791, 367] width 27 height 16
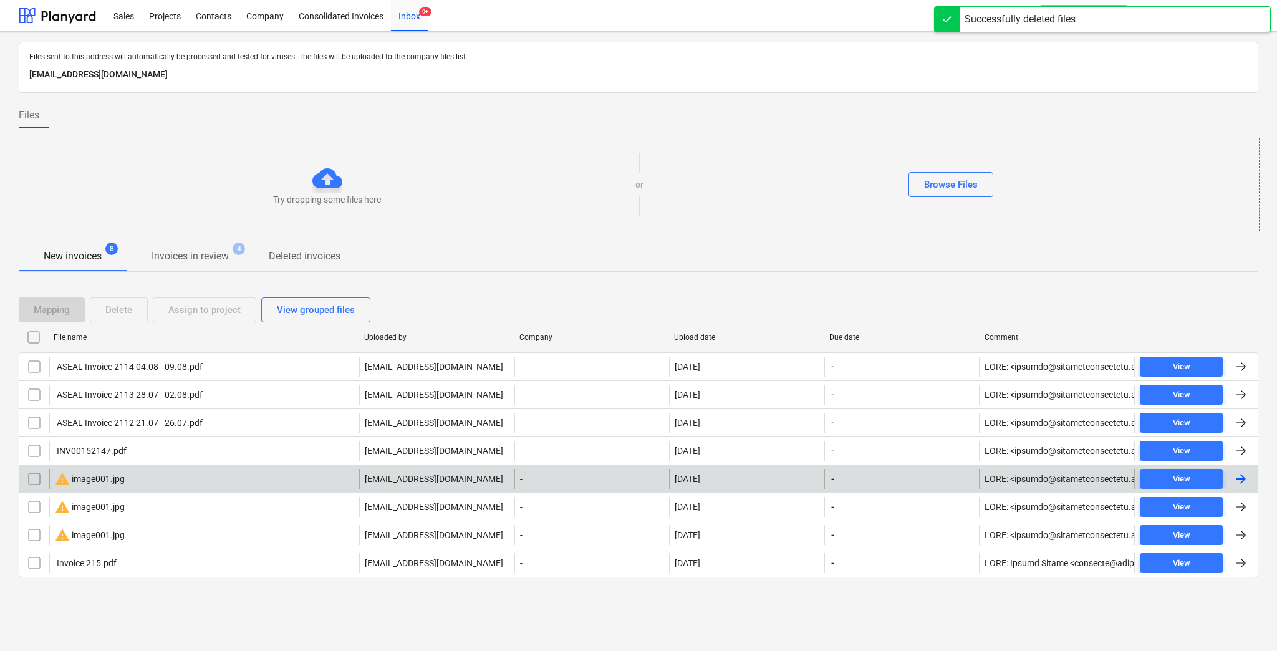
click at [110, 475] on div "warning image001.jpg" at bounding box center [90, 479] width 70 height 15
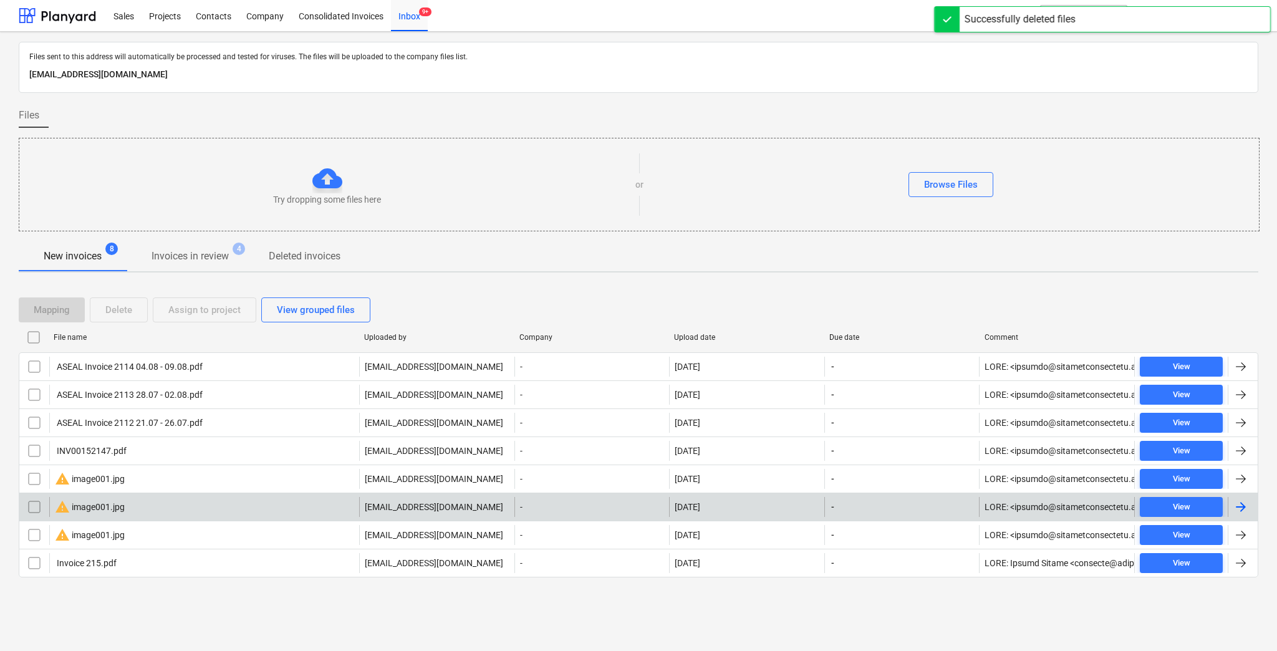
click at [138, 503] on div "warning image001.jpg" at bounding box center [204, 507] width 310 height 20
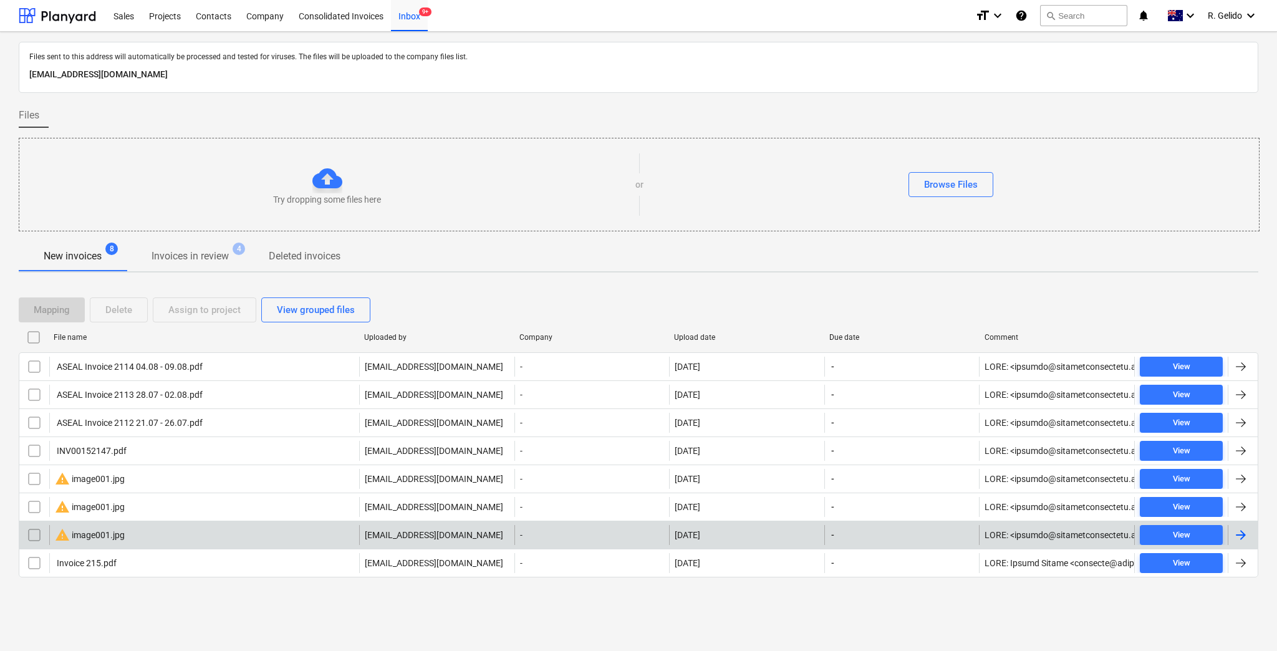
click at [170, 536] on div "warning image001.jpg" at bounding box center [204, 535] width 310 height 20
click at [30, 533] on input "checkbox" at bounding box center [34, 535] width 20 height 20
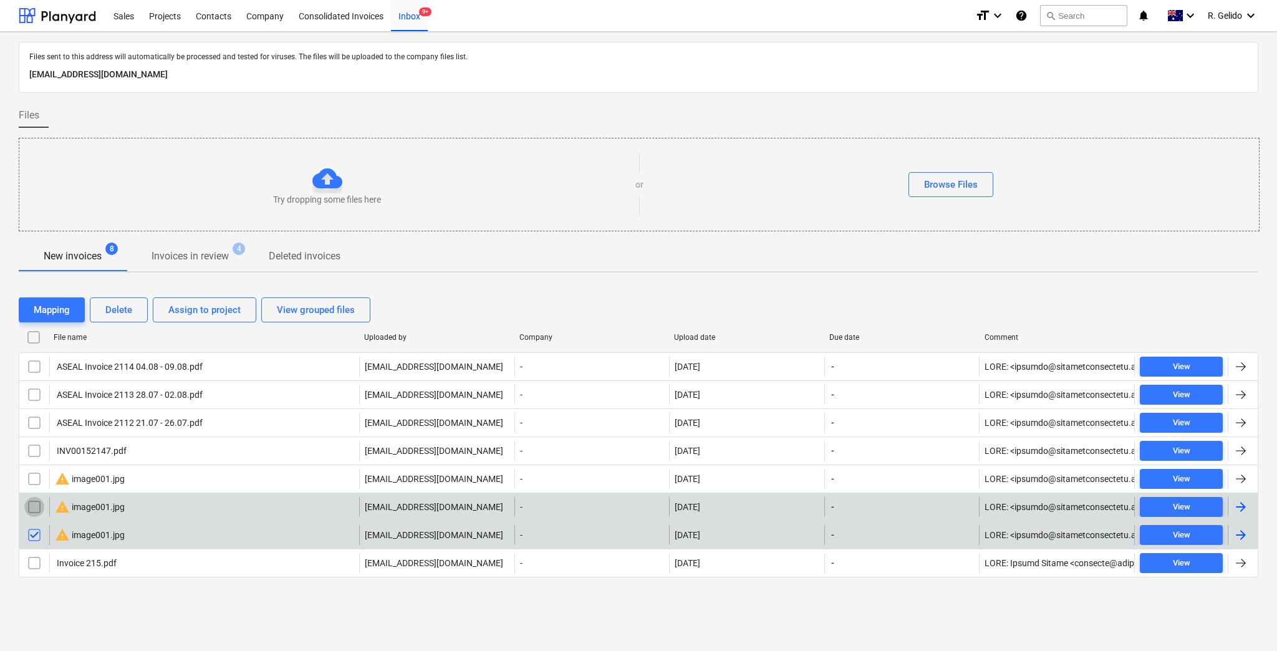
click at [36, 504] on input "checkbox" at bounding box center [34, 507] width 20 height 20
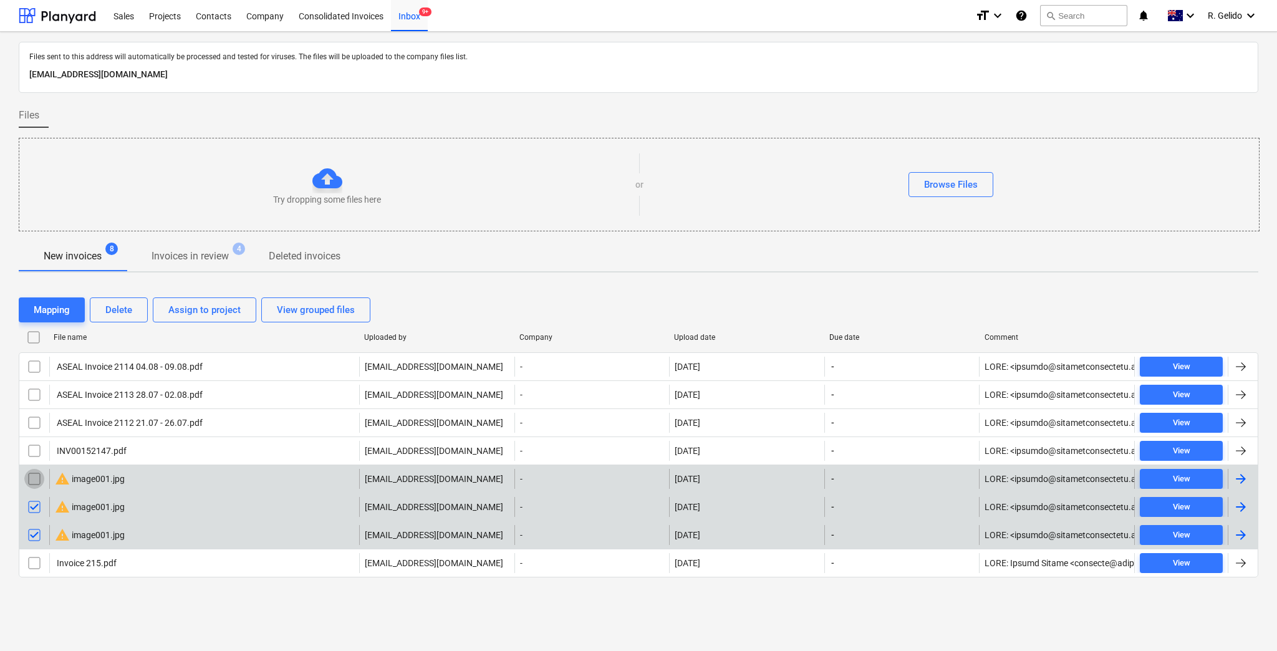
click at [31, 485] on input "checkbox" at bounding box center [34, 479] width 20 height 20
click at [117, 312] on div "Delete" at bounding box center [118, 310] width 27 height 16
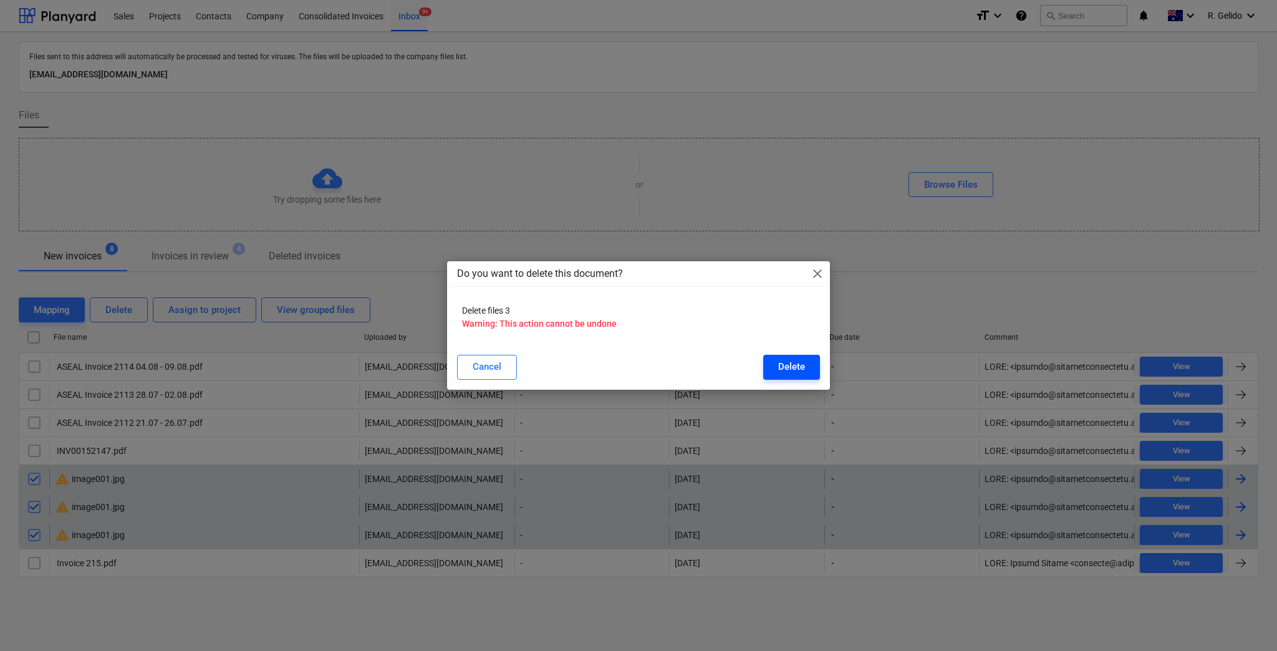
click at [805, 367] on button "Delete" at bounding box center [791, 367] width 57 height 25
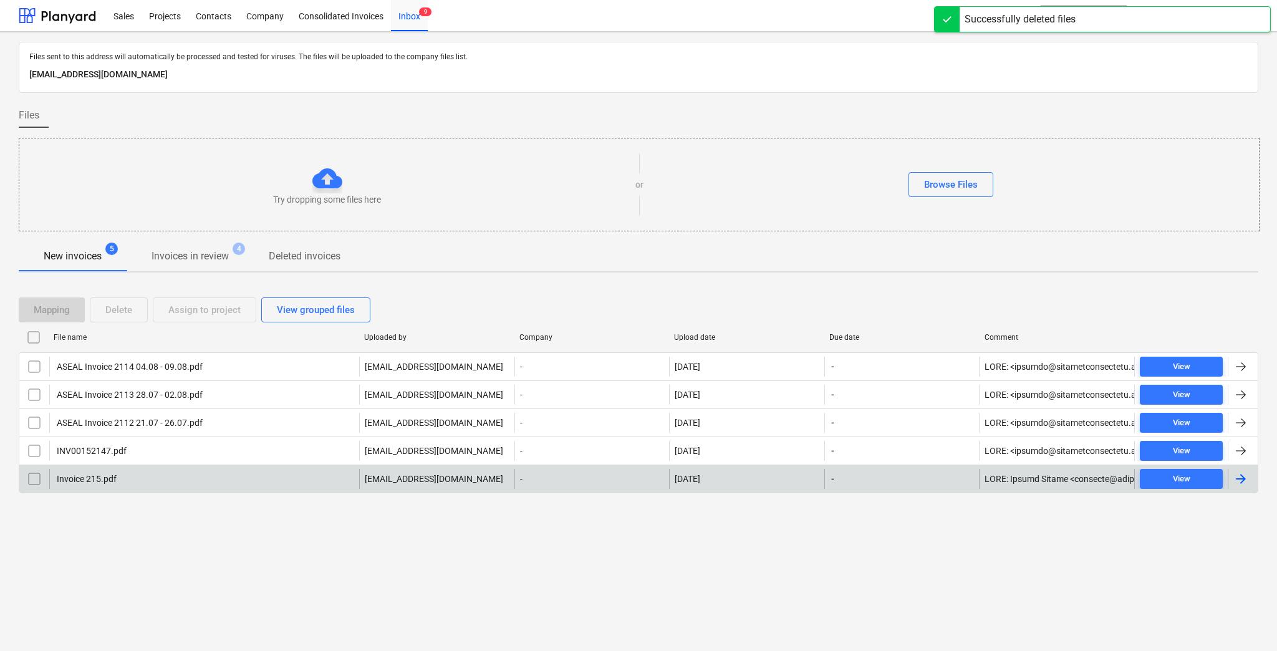
click at [163, 467] on div "Invoice 215.pdf accounts@projectbuildgroup.com.au - 12.08.2025 - View" at bounding box center [639, 479] width 1240 height 29
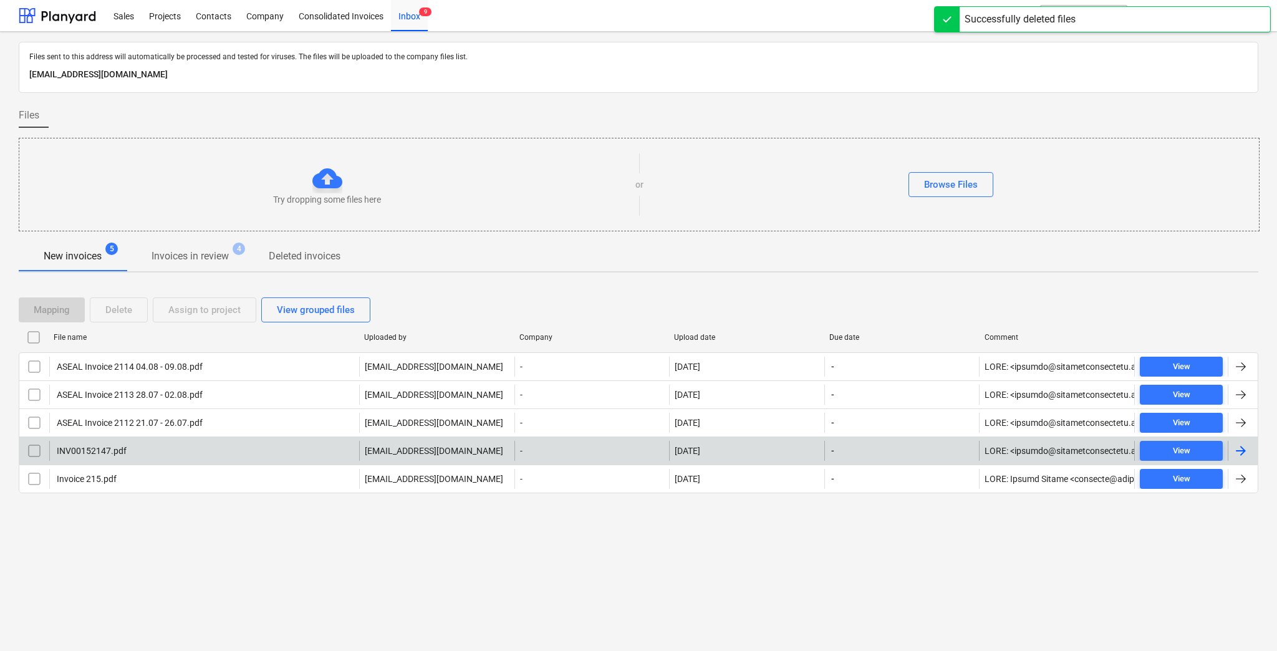
click at [151, 449] on div "INV00152147.pdf" at bounding box center [204, 451] width 310 height 20
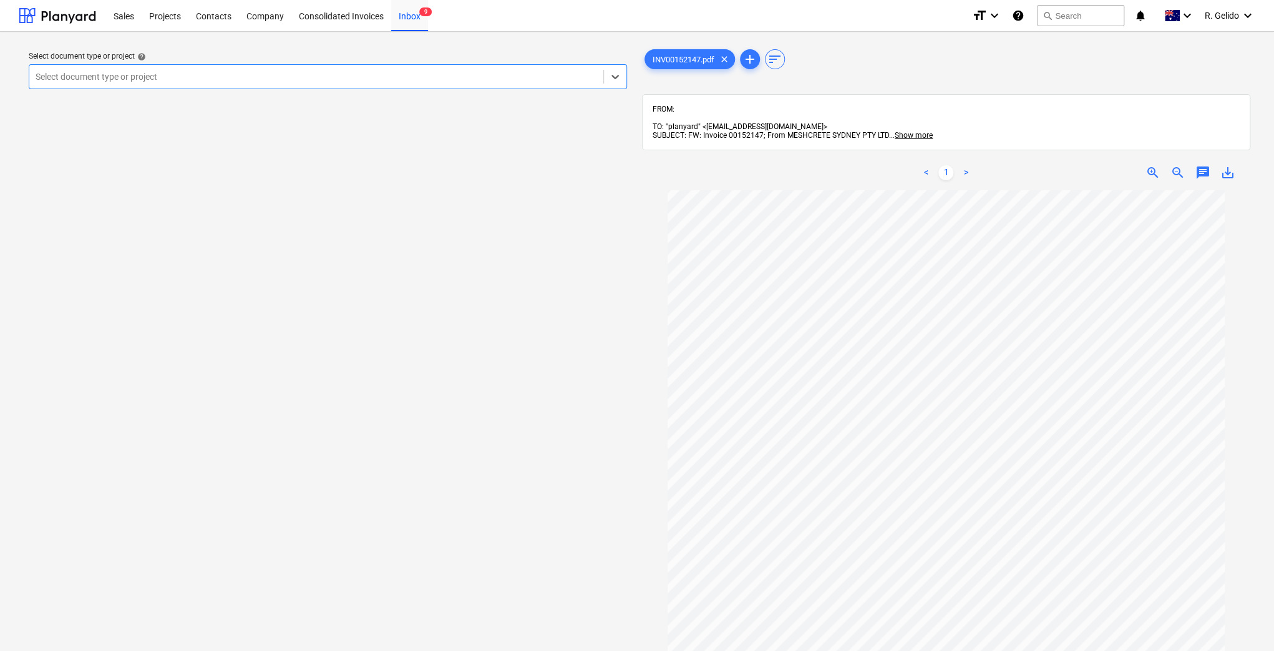
scroll to position [162, 0]
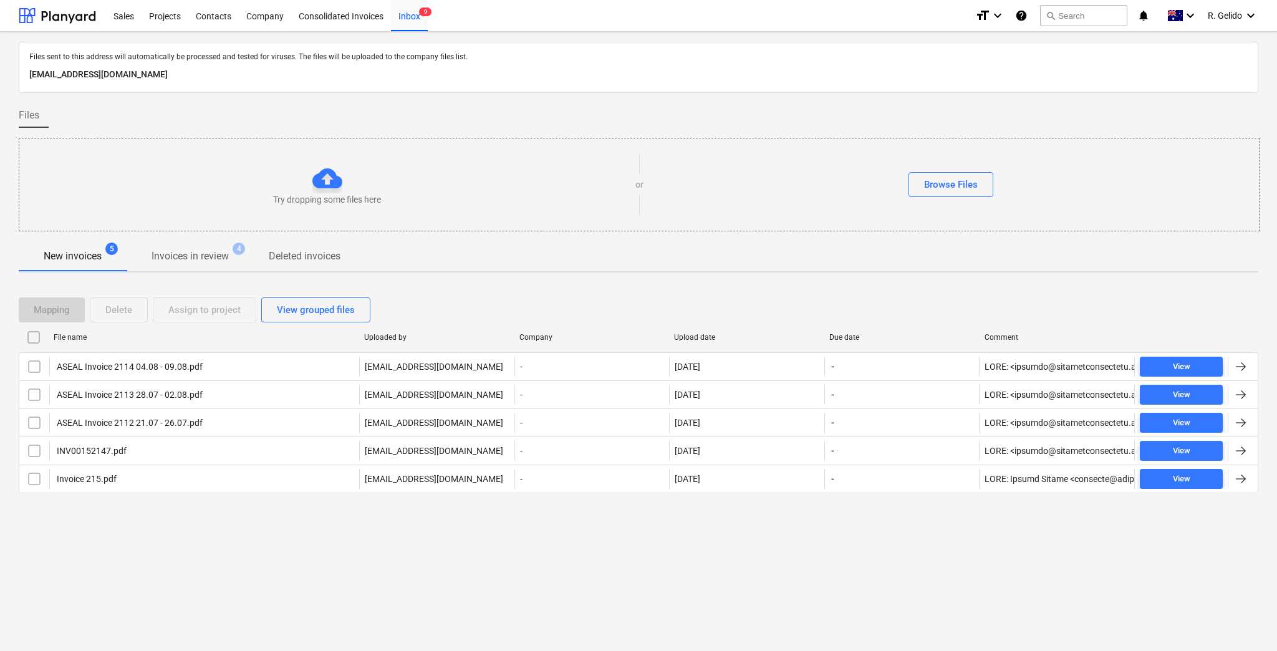
click at [894, 542] on div "Files sent to this address will automatically be processed and tested for virus…" at bounding box center [638, 341] width 1277 height 619
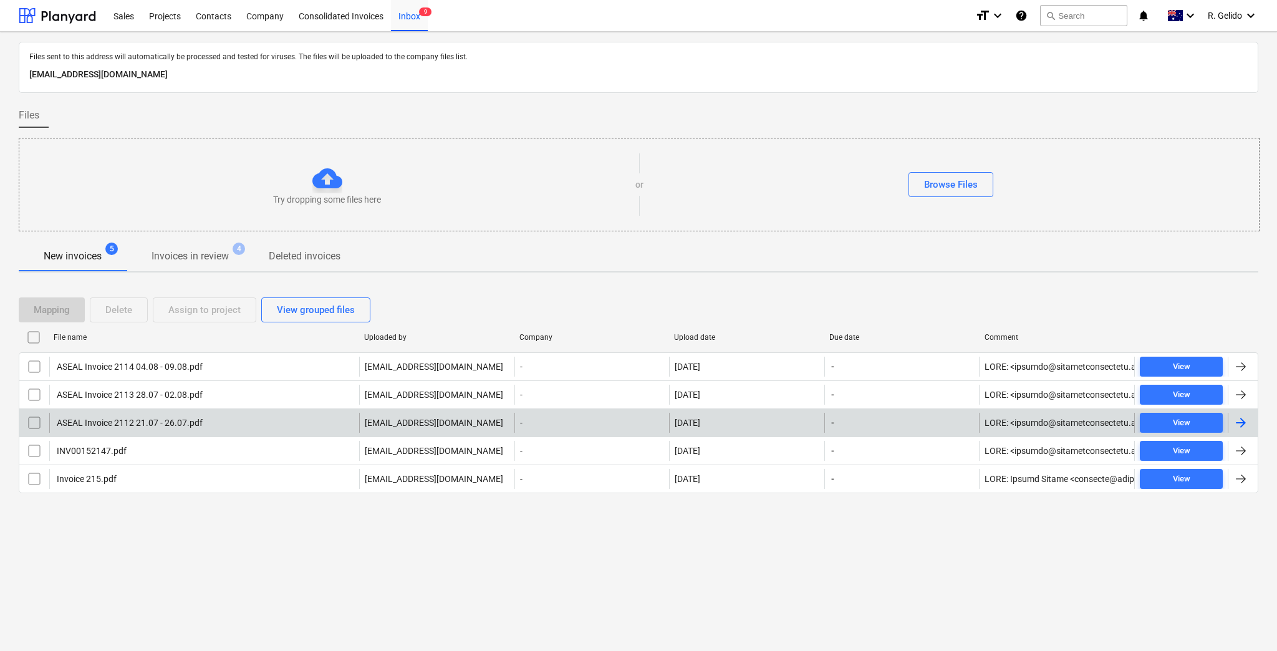
click at [197, 419] on div "ASEAL Invoice 2112 21.07 - 26.07.pdf" at bounding box center [129, 423] width 148 height 10
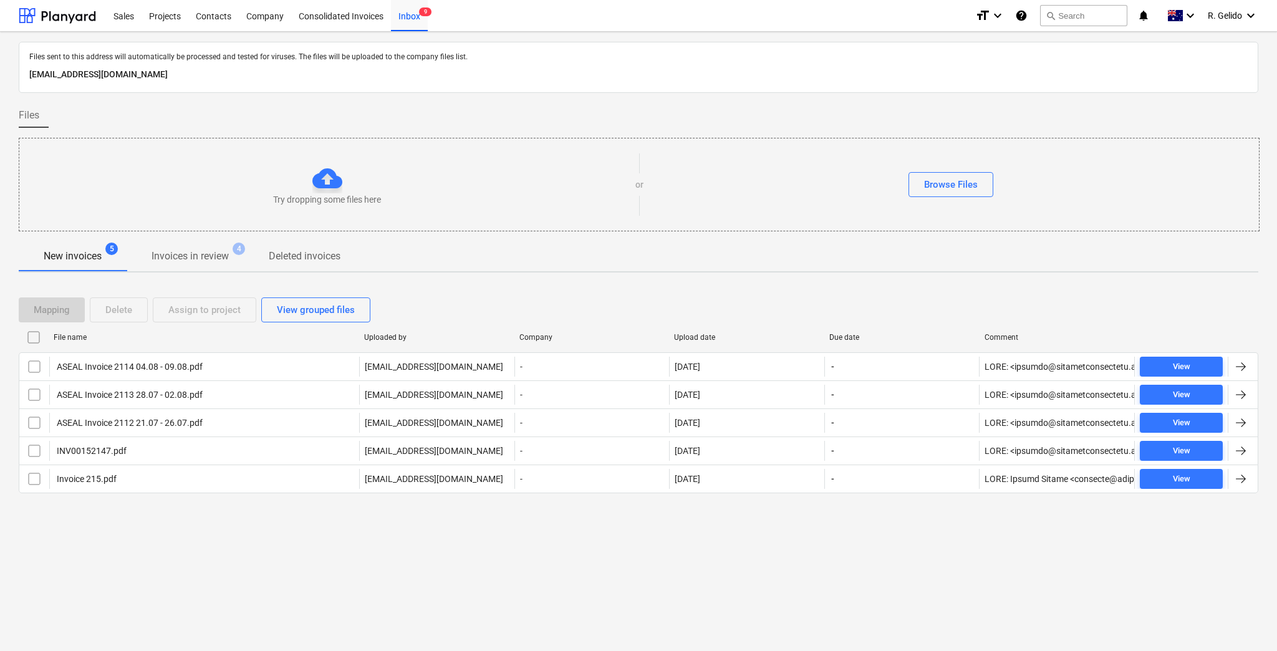
click at [253, 542] on div "Files sent to this address will automatically be processed and tested for virus…" at bounding box center [638, 341] width 1277 height 619
click at [432, 542] on div "Files sent to this address will automatically be processed and tested for virus…" at bounding box center [638, 341] width 1277 height 619
click at [163, 13] on div "Projects" at bounding box center [165, 15] width 47 height 32
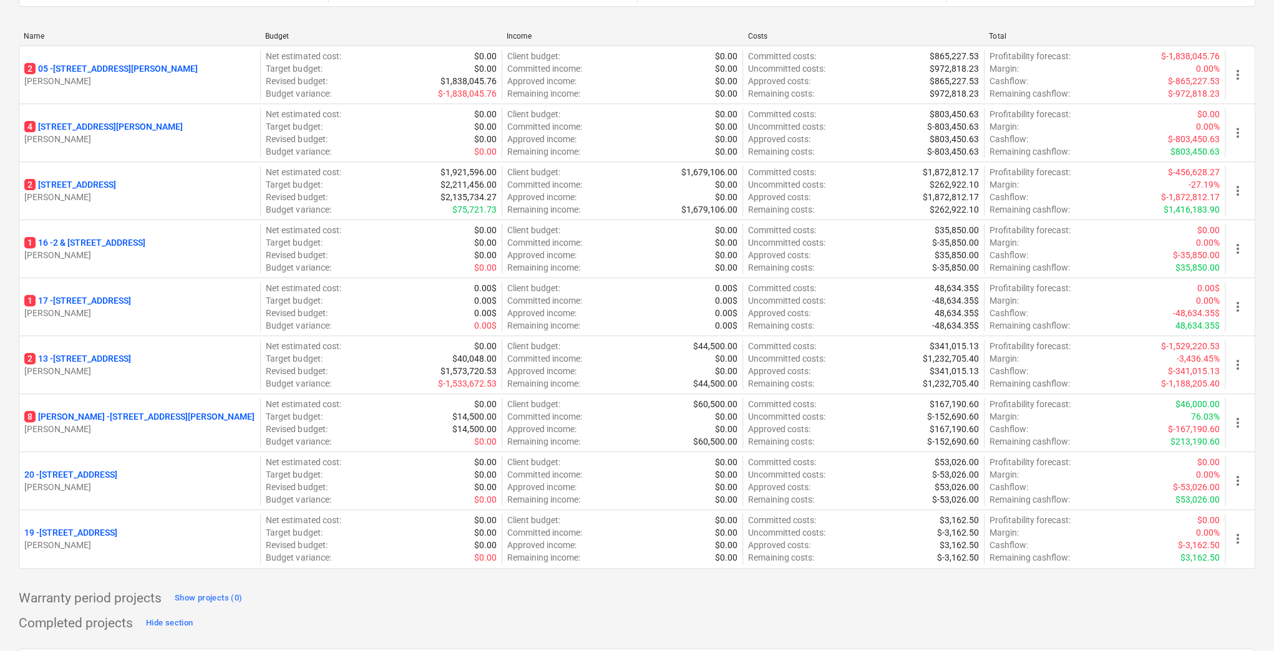
scroll to position [83, 0]
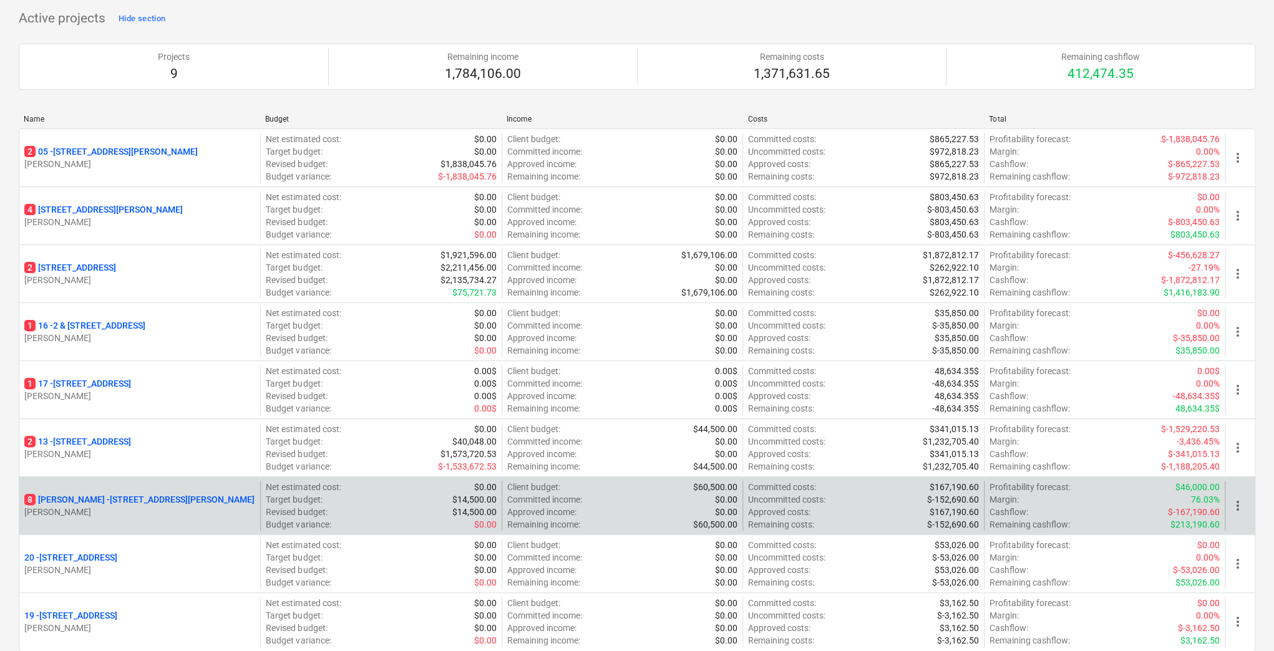
click at [79, 497] on p "8 Chapman - 8 Chapman Street, Gladesville" at bounding box center [139, 499] width 230 height 12
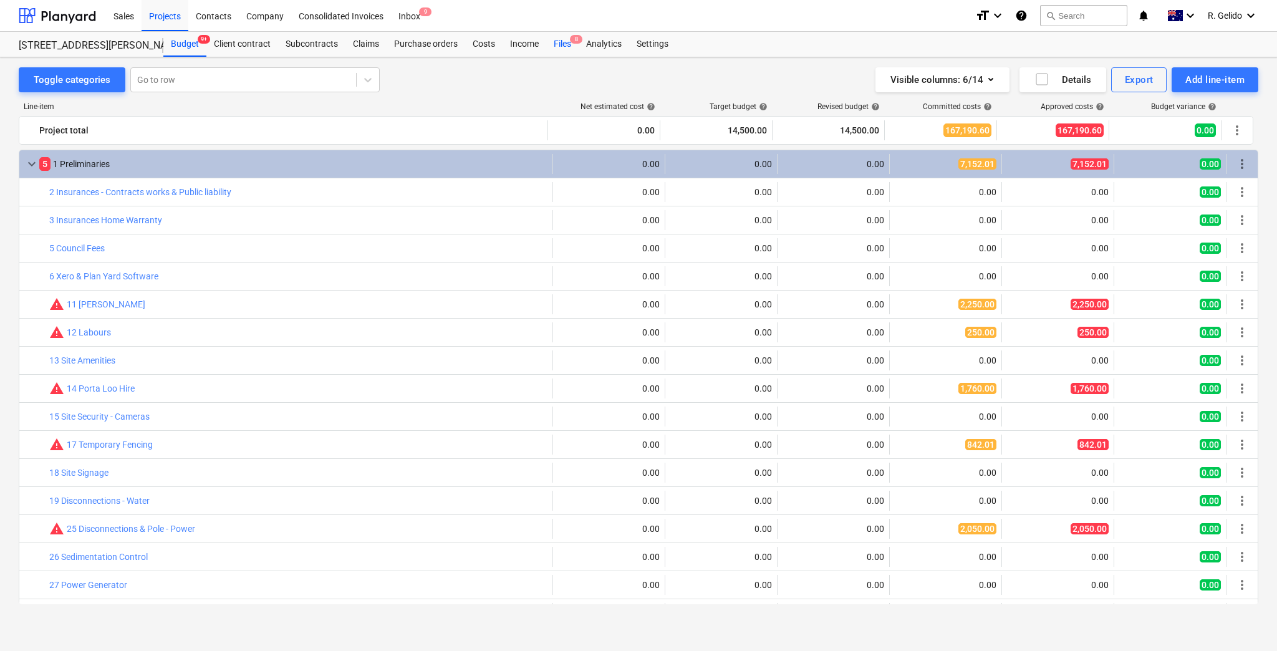
click at [562, 35] on div "Files 8" at bounding box center [562, 44] width 32 height 25
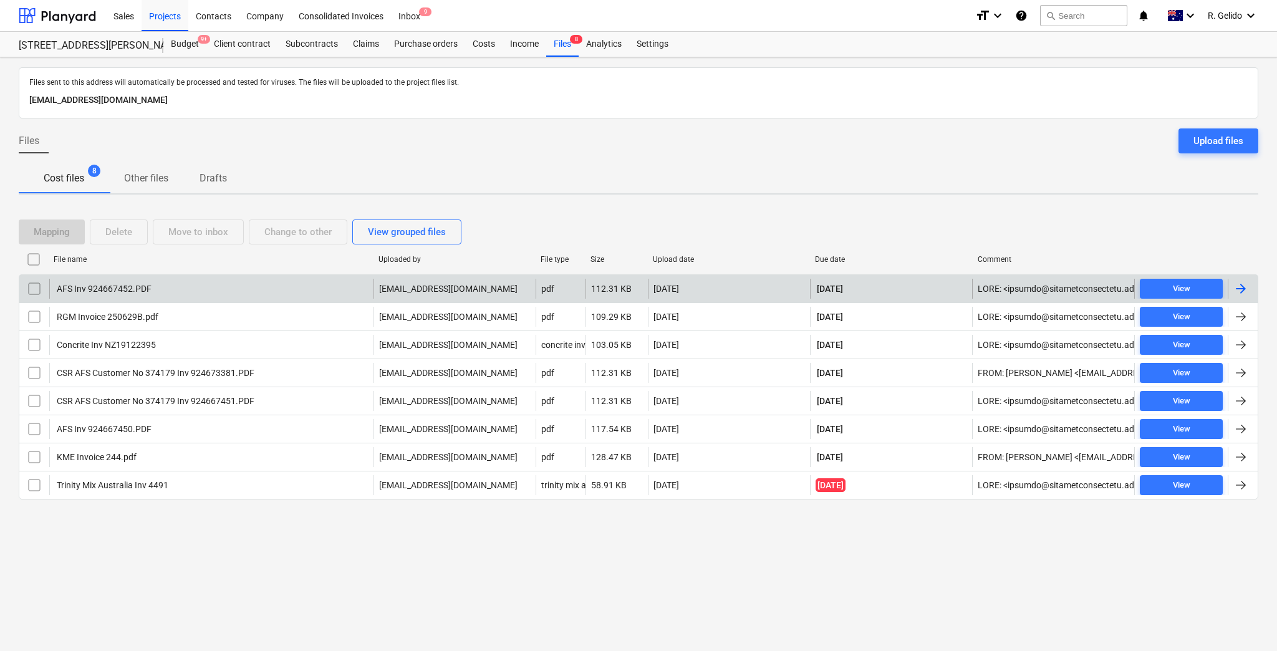
click at [90, 290] on div "AFS Inv 924667452.PDF" at bounding box center [103, 289] width 97 height 10
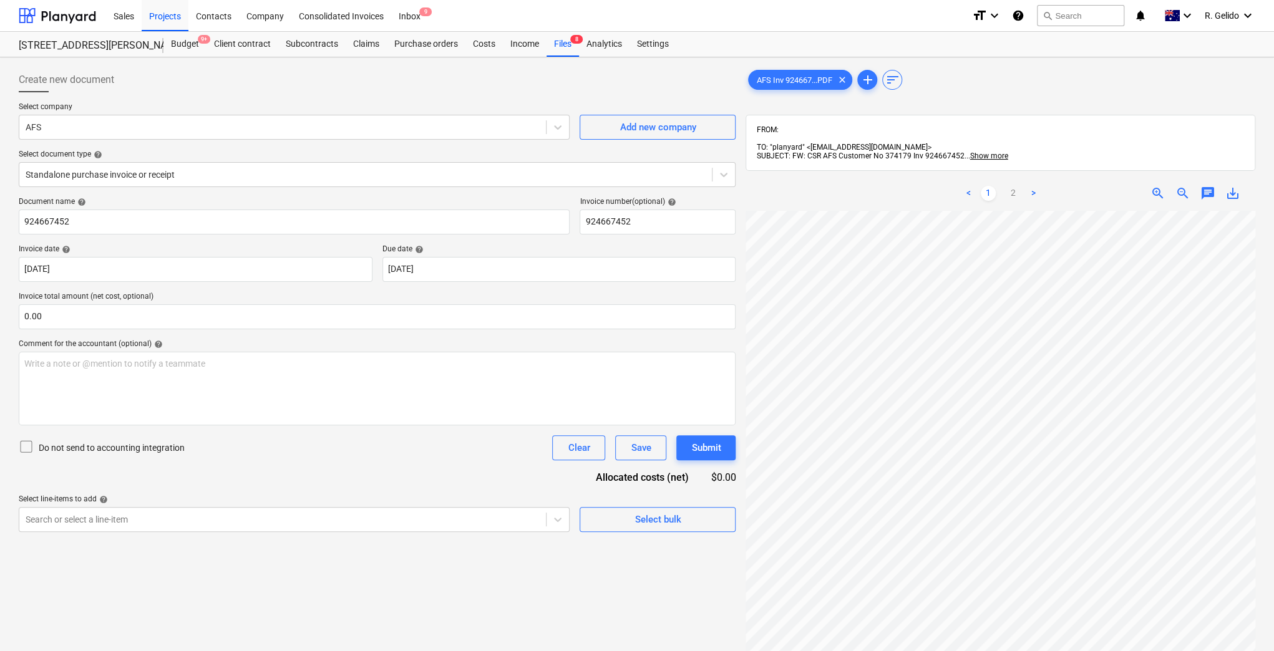
click at [1034, 186] on link ">" at bounding box center [1032, 193] width 15 height 15
click at [971, 186] on link "<" at bounding box center [968, 193] width 15 height 15
click at [561, 47] on div "Files 8" at bounding box center [562, 44] width 32 height 25
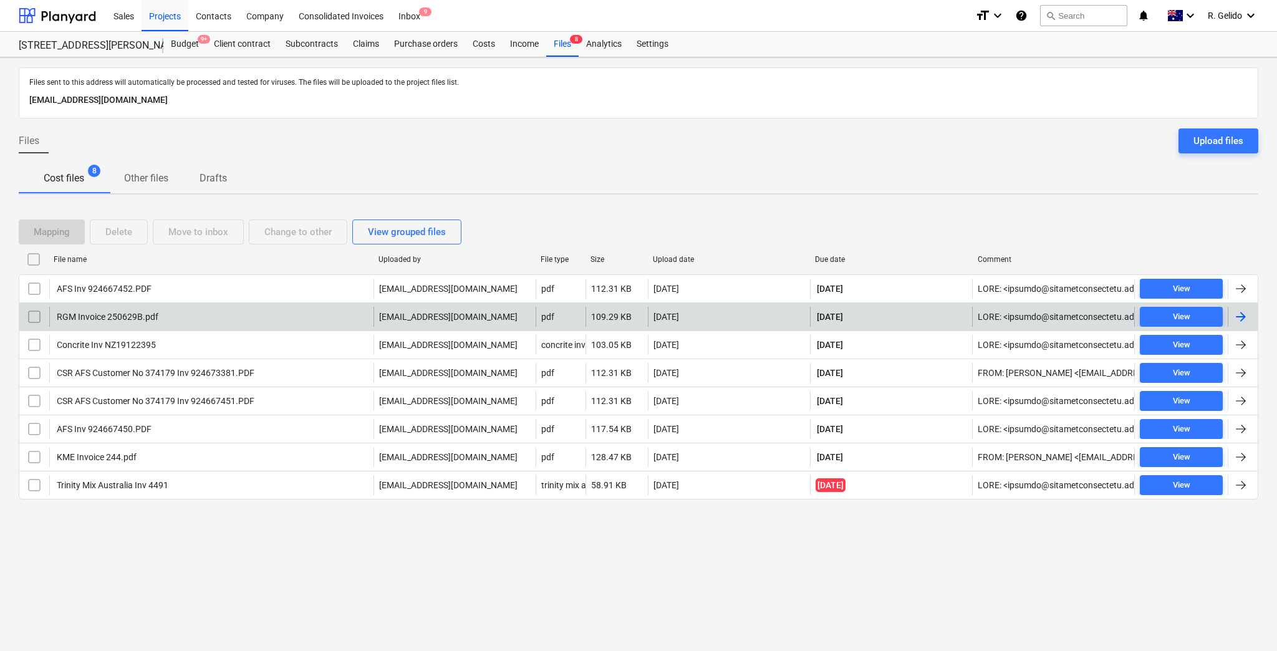
click at [119, 315] on div "RGM Invoice 250629B.pdf" at bounding box center [107, 317] width 104 height 10
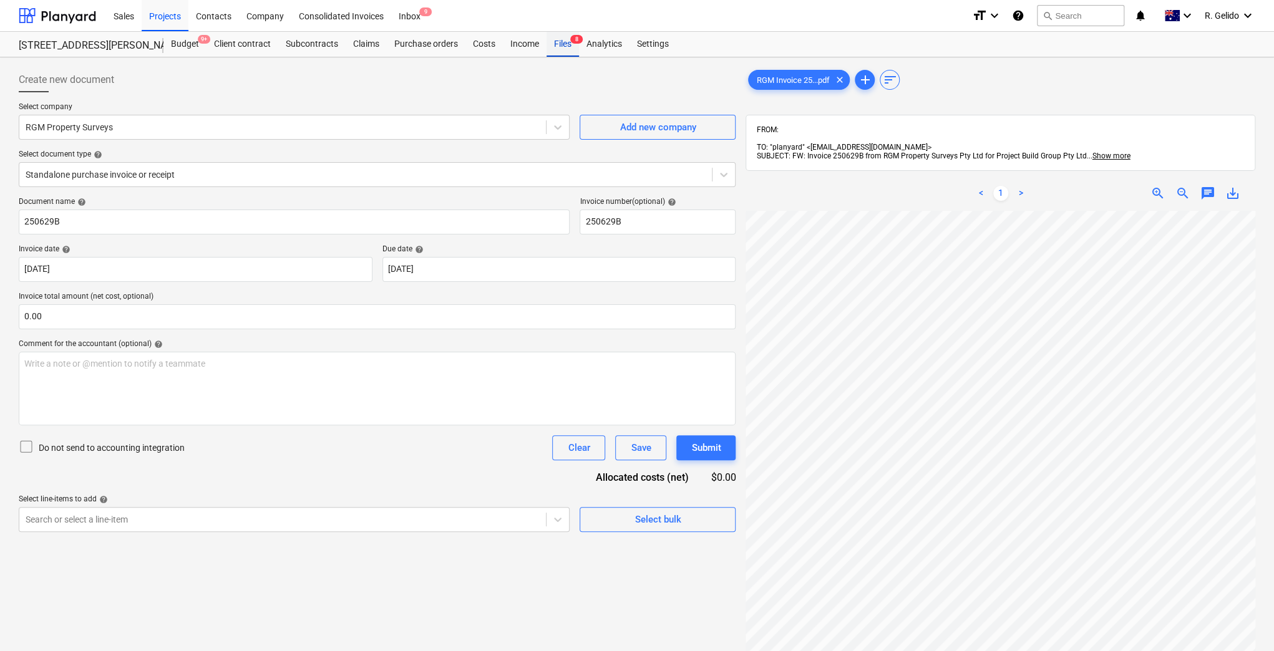
click at [558, 50] on div "Files 8" at bounding box center [562, 44] width 32 height 25
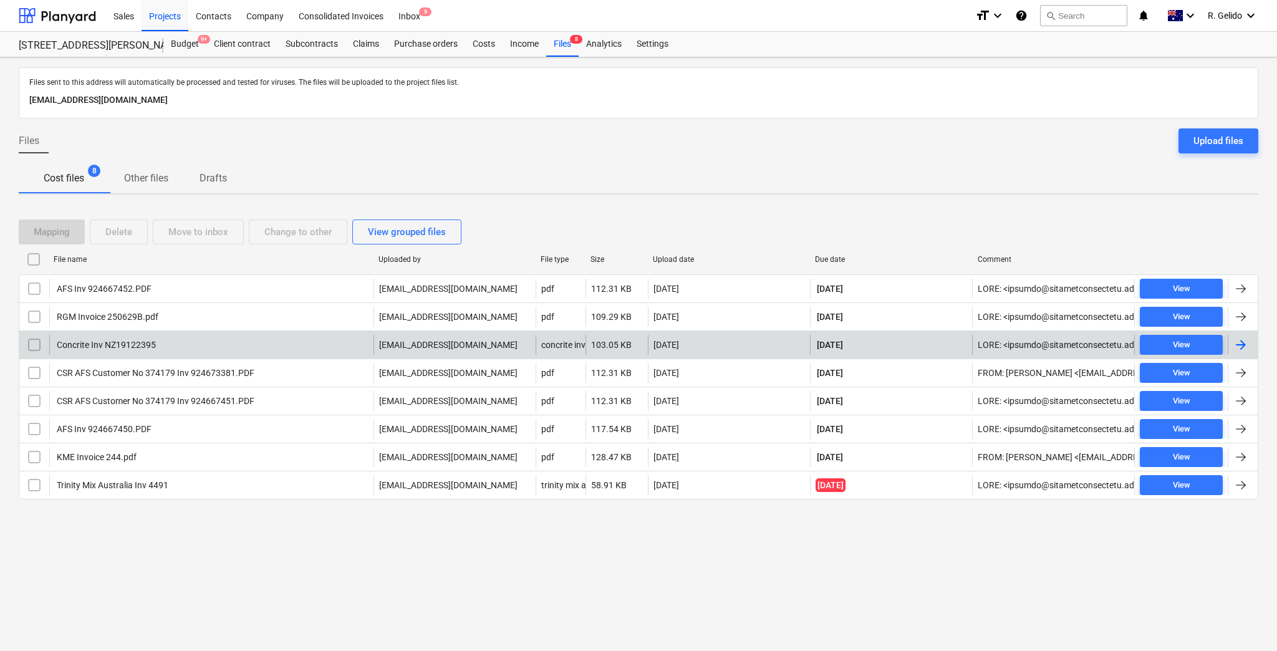
click at [148, 340] on div "Concrite Inv NZ19122395" at bounding box center [105, 345] width 101 height 10
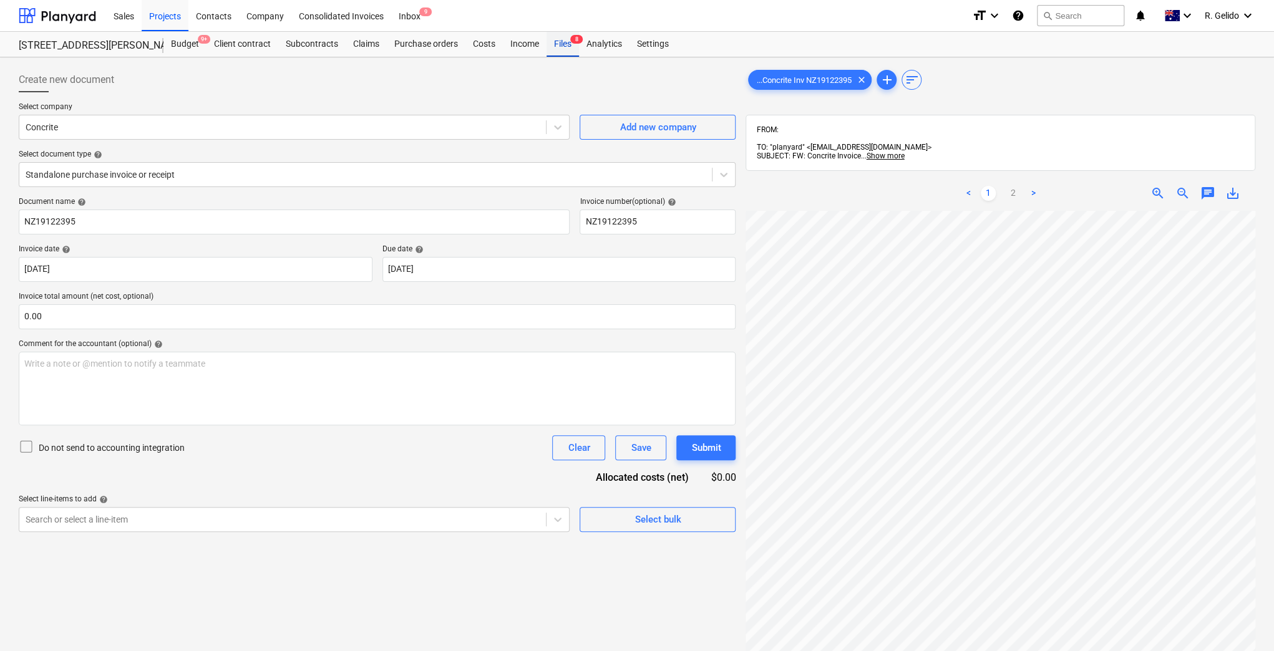
click at [558, 46] on div "Files 8" at bounding box center [562, 44] width 32 height 25
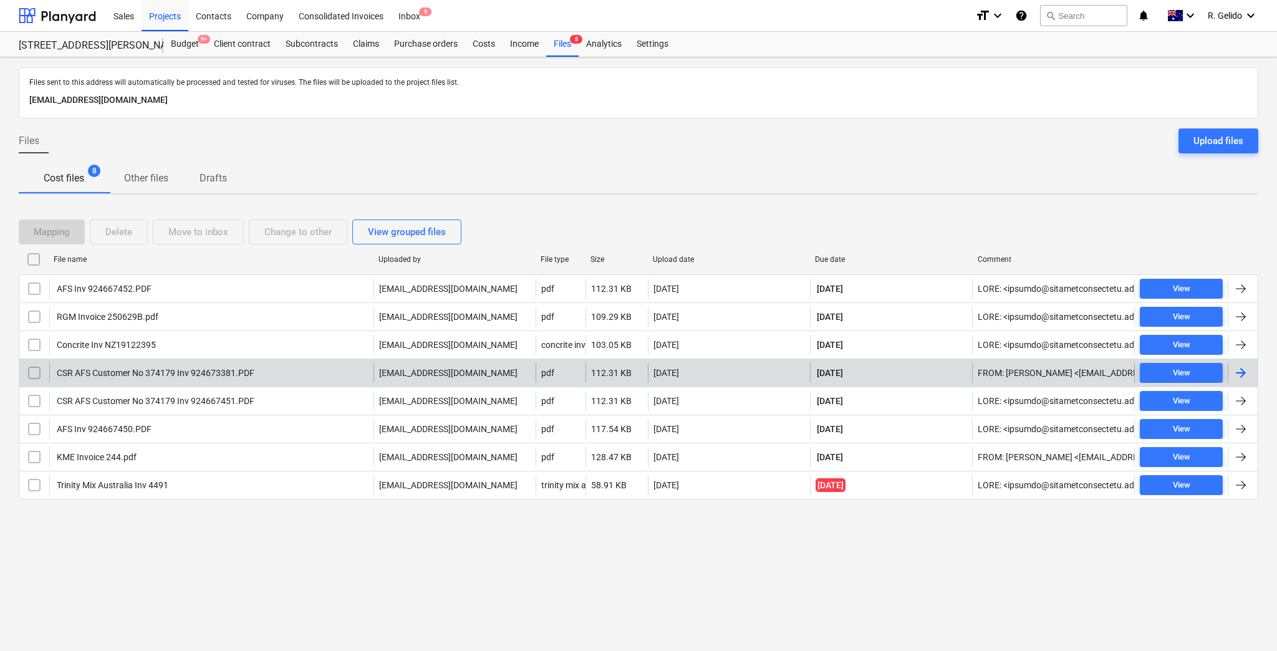
click at [99, 372] on div "CSR AFS Customer No 374179 Inv 924673381.PDF" at bounding box center [155, 373] width 200 height 10
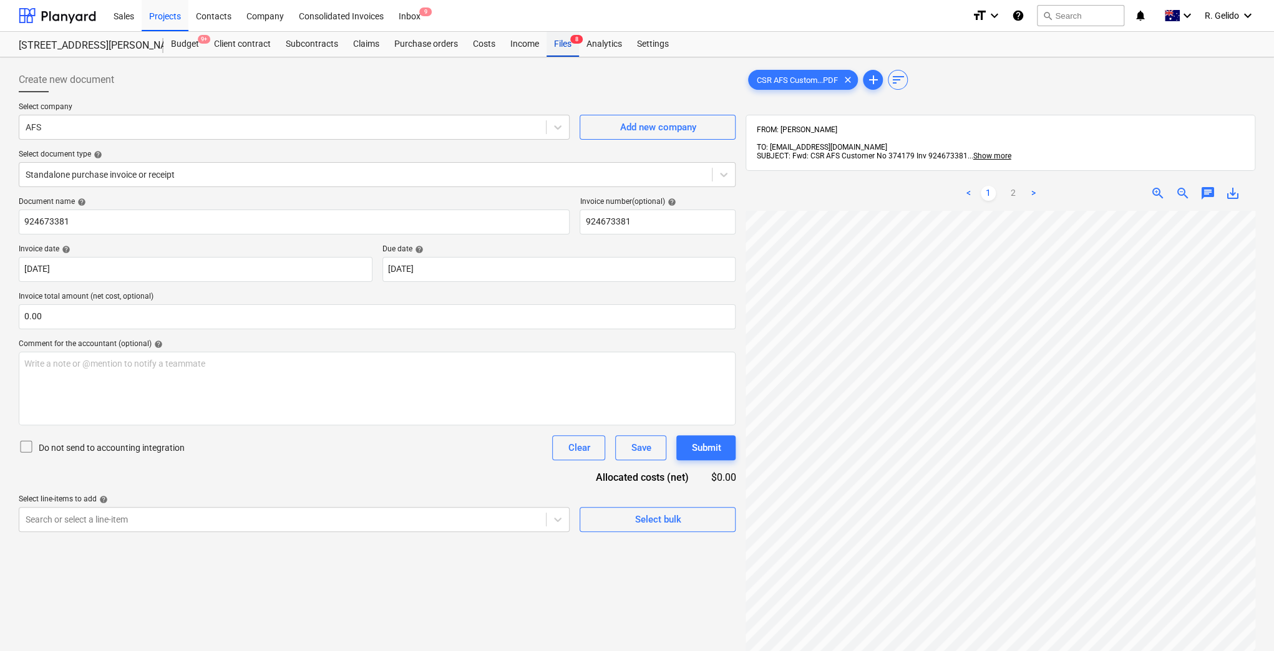
click at [557, 44] on div "Files 8" at bounding box center [562, 44] width 32 height 25
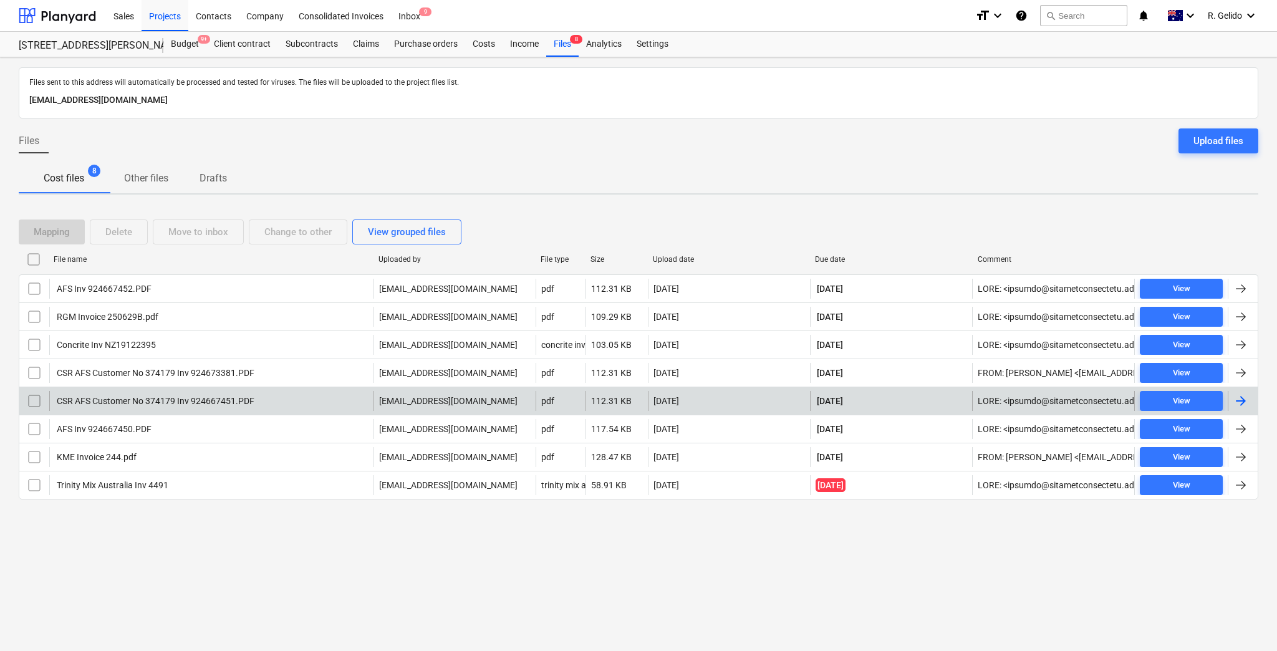
click at [168, 396] on div "CSR AFS Customer No 374179 Inv 924667451.PDF" at bounding box center [155, 401] width 200 height 10
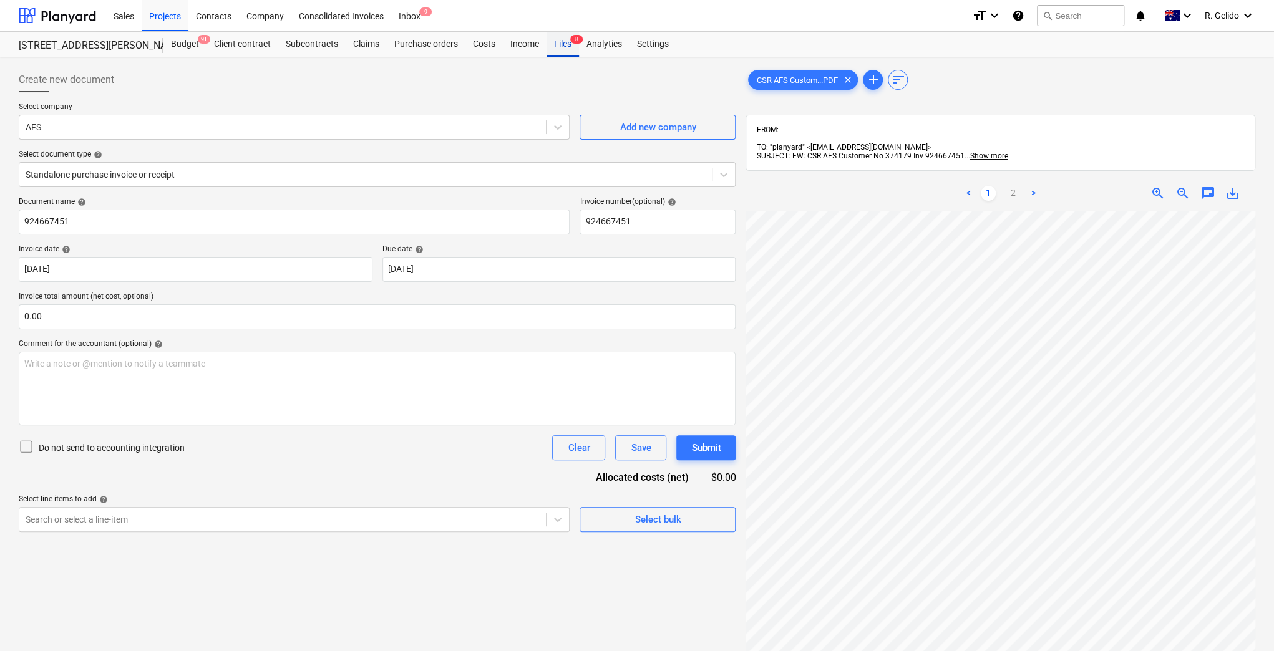
click at [561, 41] on div "Files 8" at bounding box center [562, 44] width 32 height 25
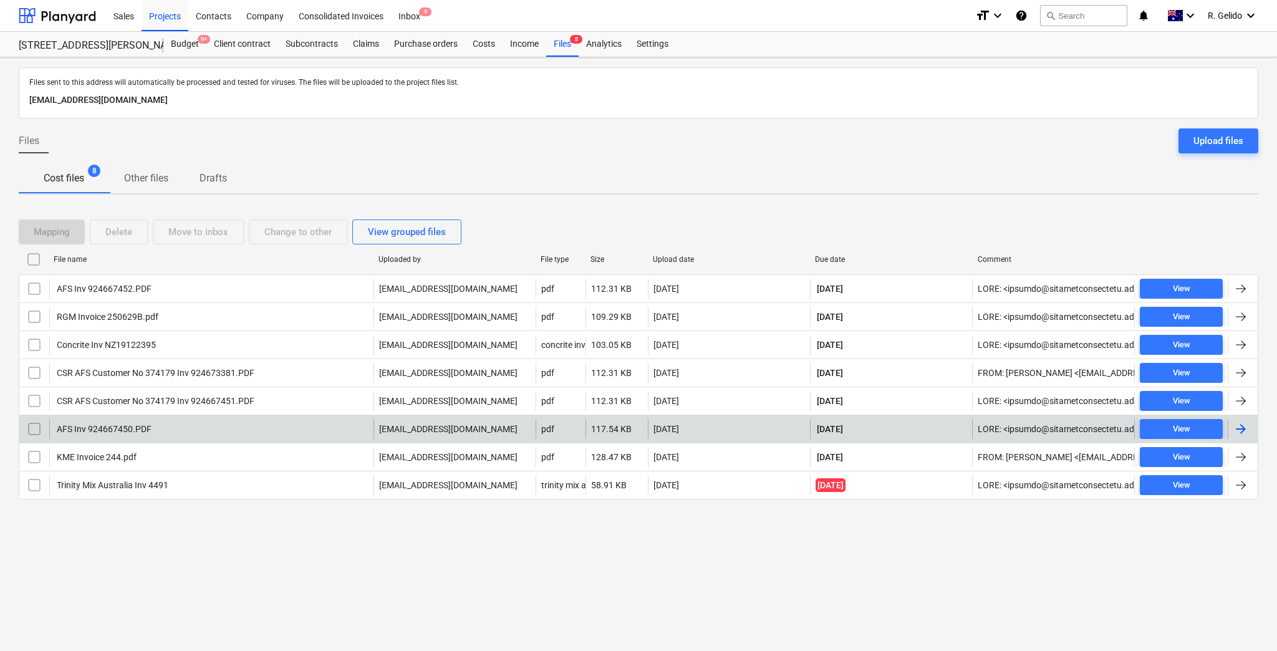
click at [125, 433] on div "AFS Inv 924667450.PDF" at bounding box center [211, 429] width 324 height 20
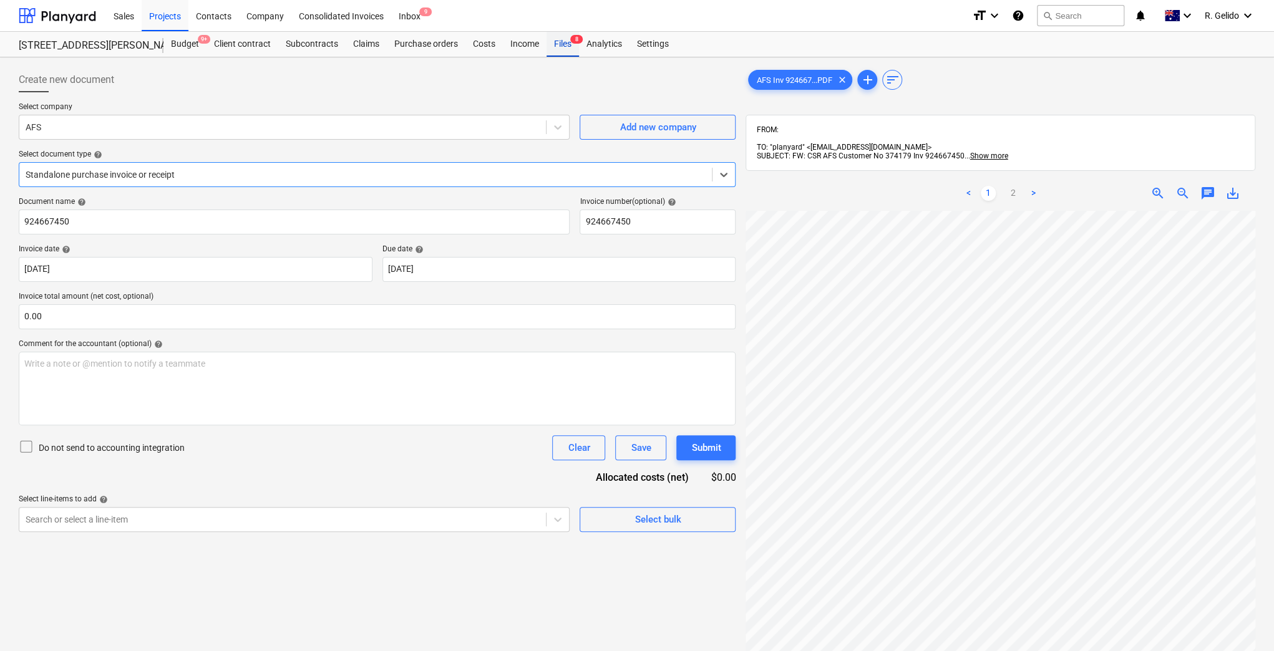
click at [561, 46] on div "Files 8" at bounding box center [562, 44] width 32 height 25
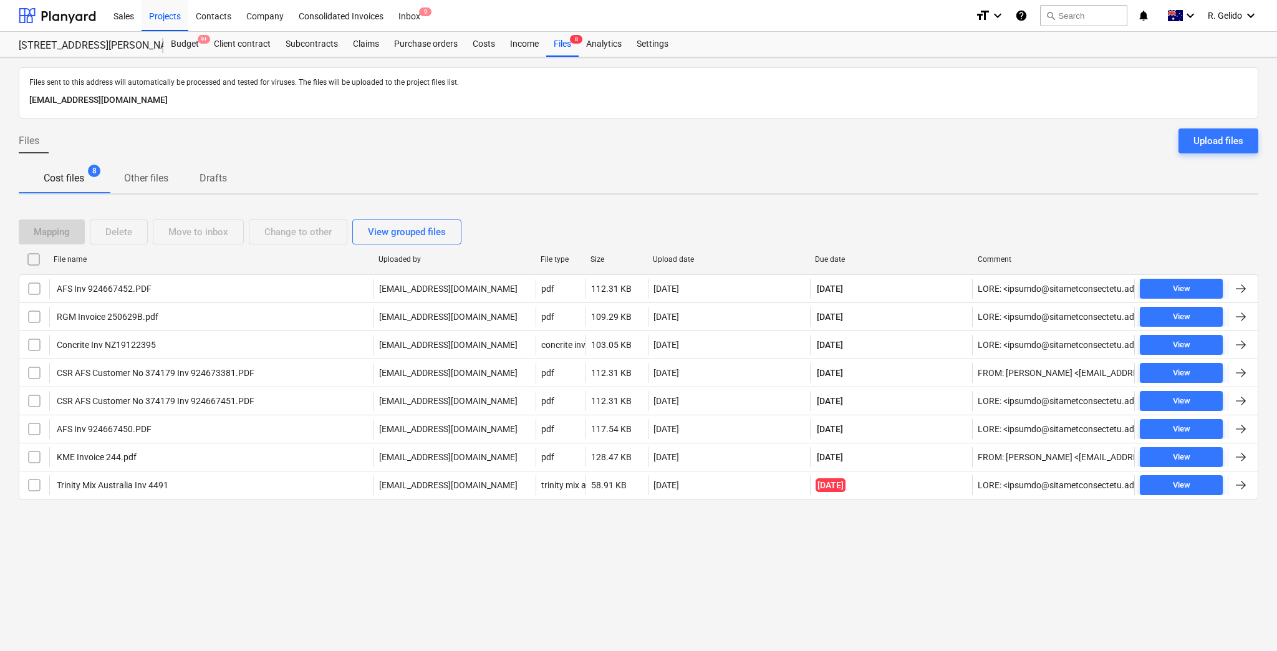
click at [102, 458] on div "KME Invoice 244.pdf" at bounding box center [96, 457] width 82 height 10
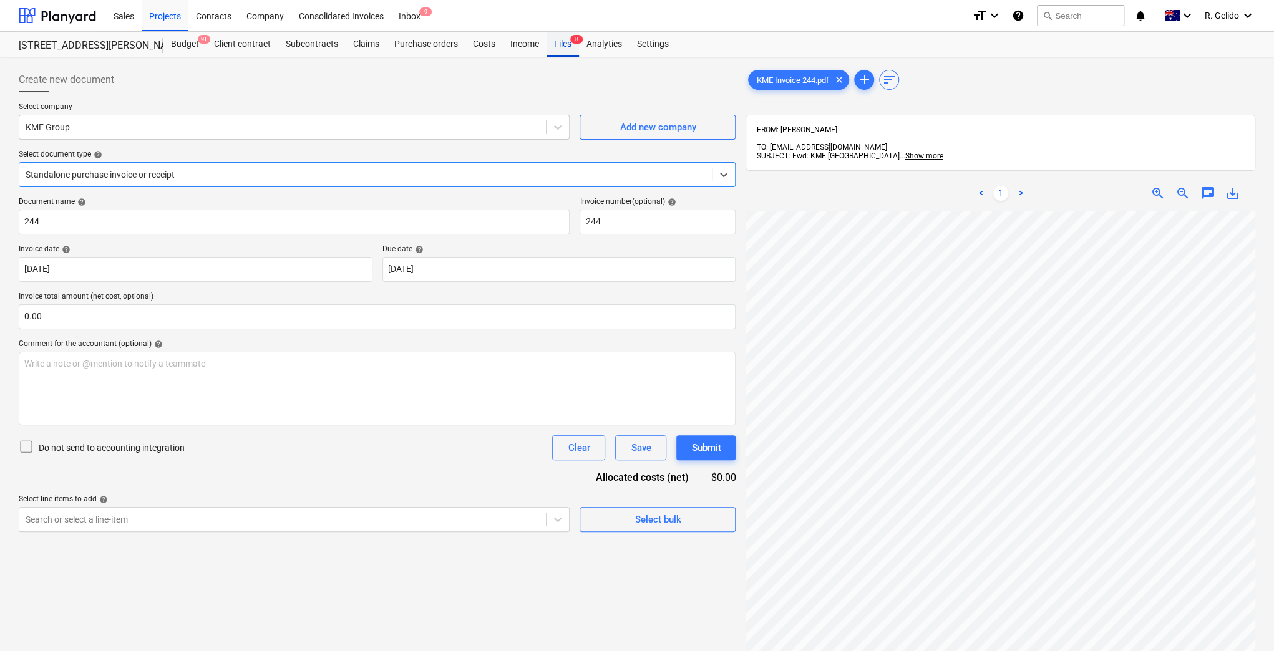
click at [566, 49] on div "Files 8" at bounding box center [562, 44] width 32 height 25
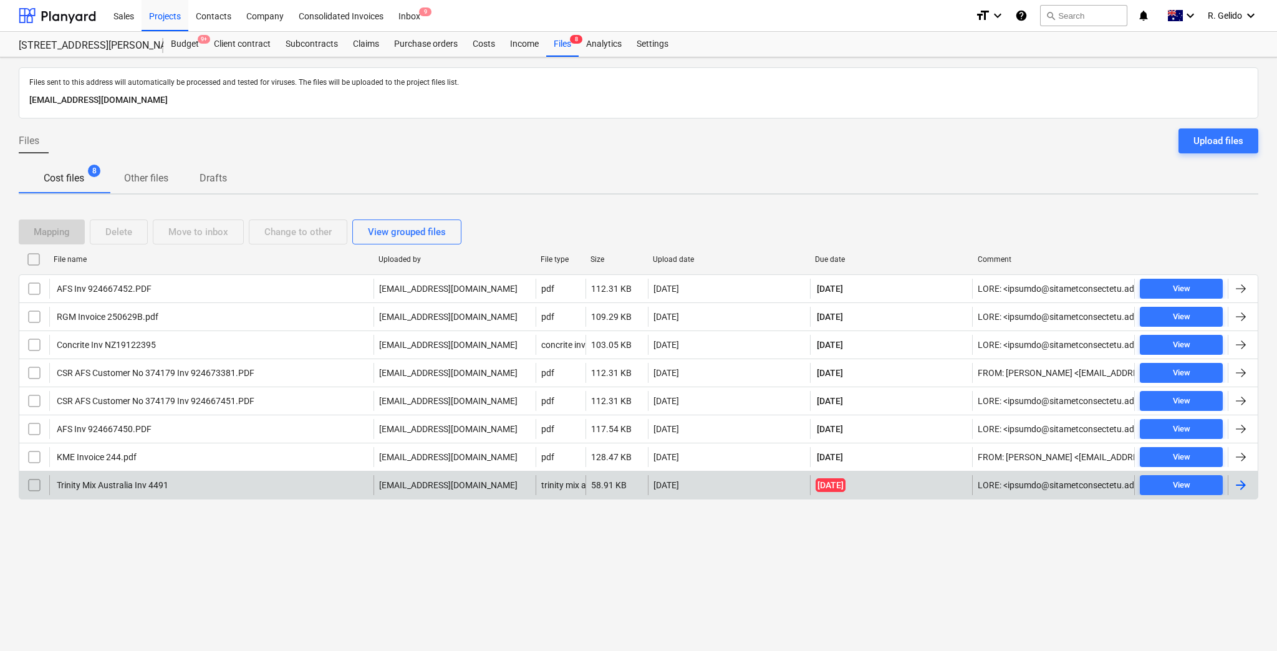
click at [94, 484] on div "Trinity Mix Australia Inv 4491" at bounding box center [112, 485] width 114 height 10
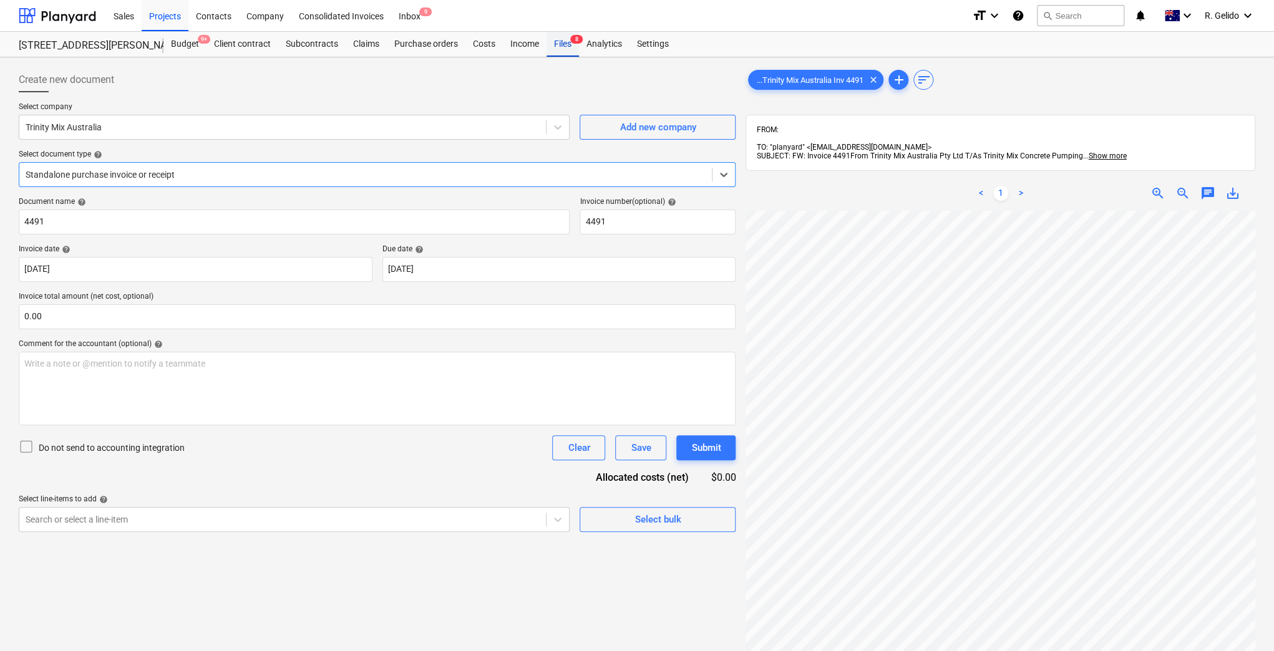
click at [564, 44] on div "Files 8" at bounding box center [562, 44] width 32 height 25
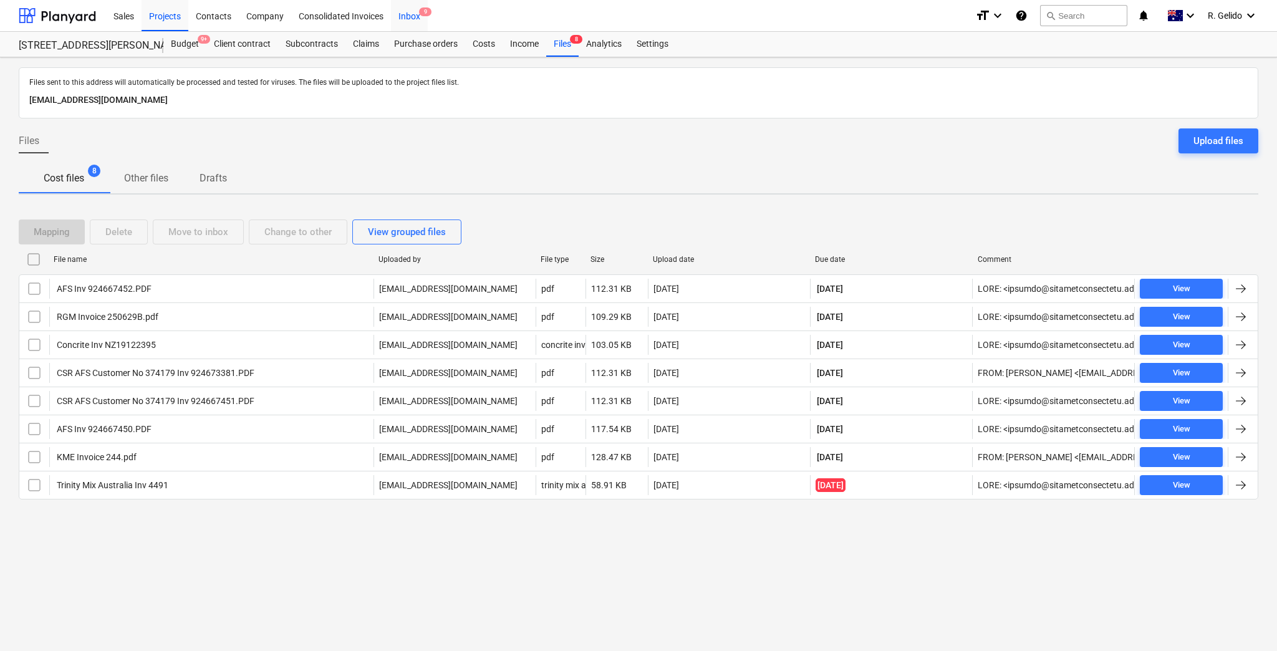
click at [409, 19] on div "Inbox 9" at bounding box center [409, 15] width 37 height 32
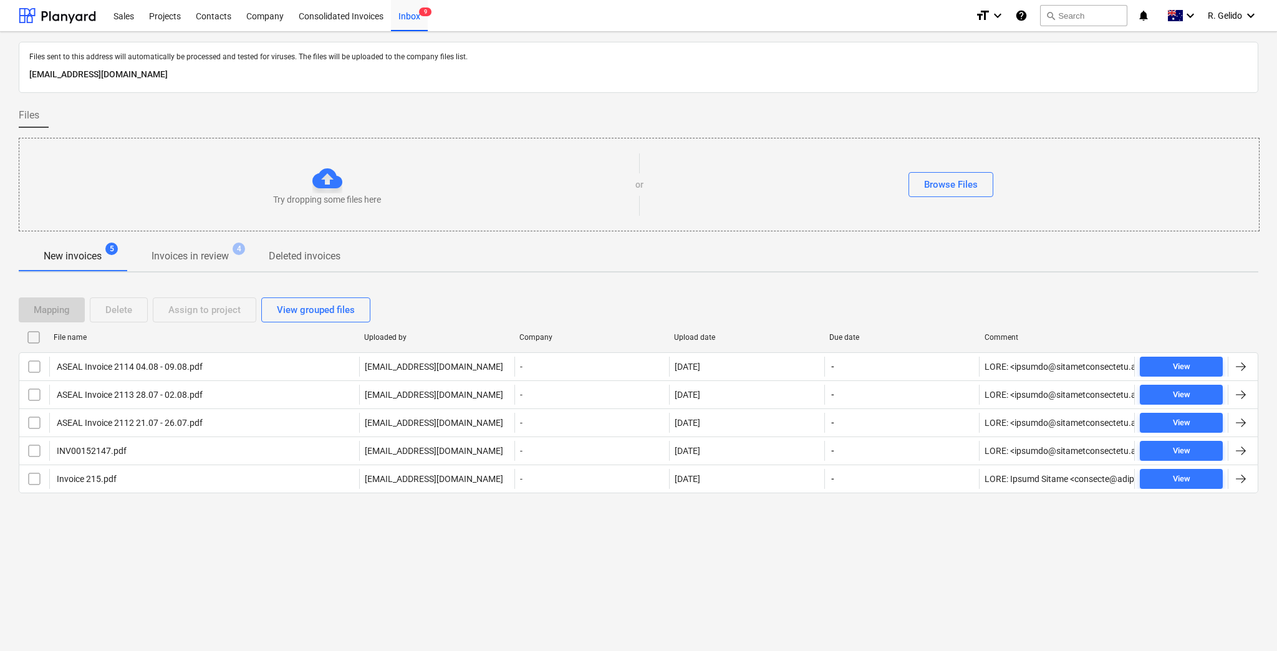
click at [284, 541] on div "Files sent to this address will automatically be processed and tested for virus…" at bounding box center [638, 341] width 1277 height 619
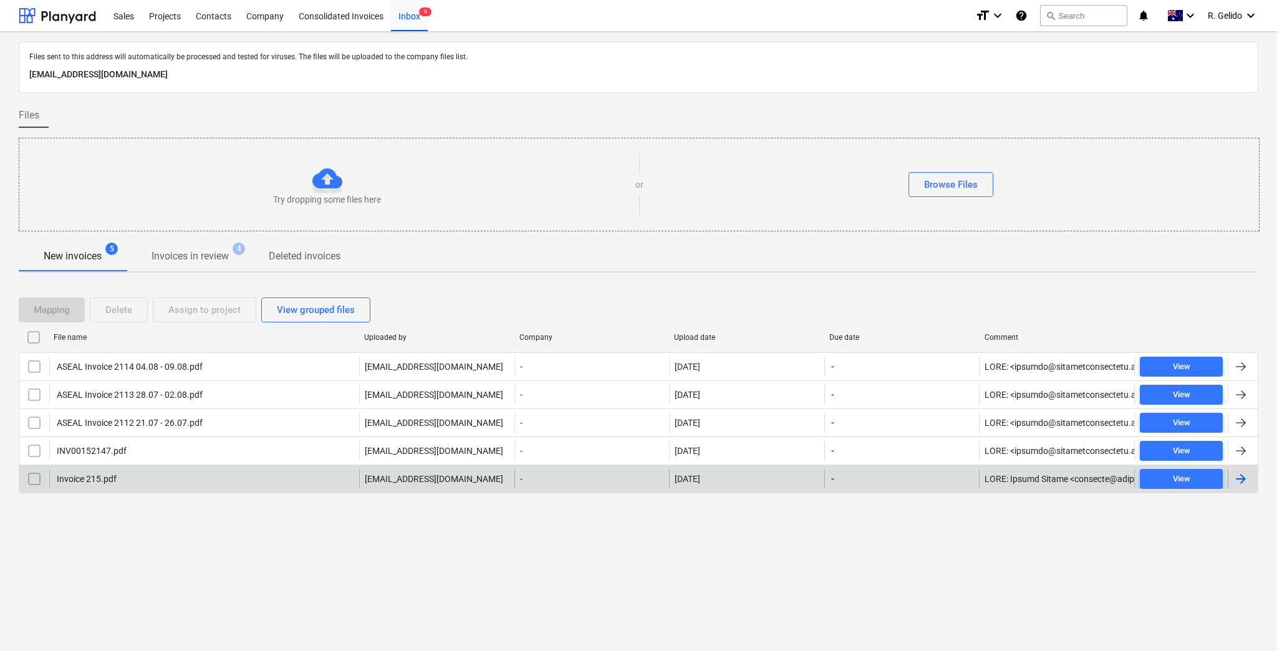
click at [161, 474] on div "Invoice 215.pdf" at bounding box center [204, 479] width 310 height 20
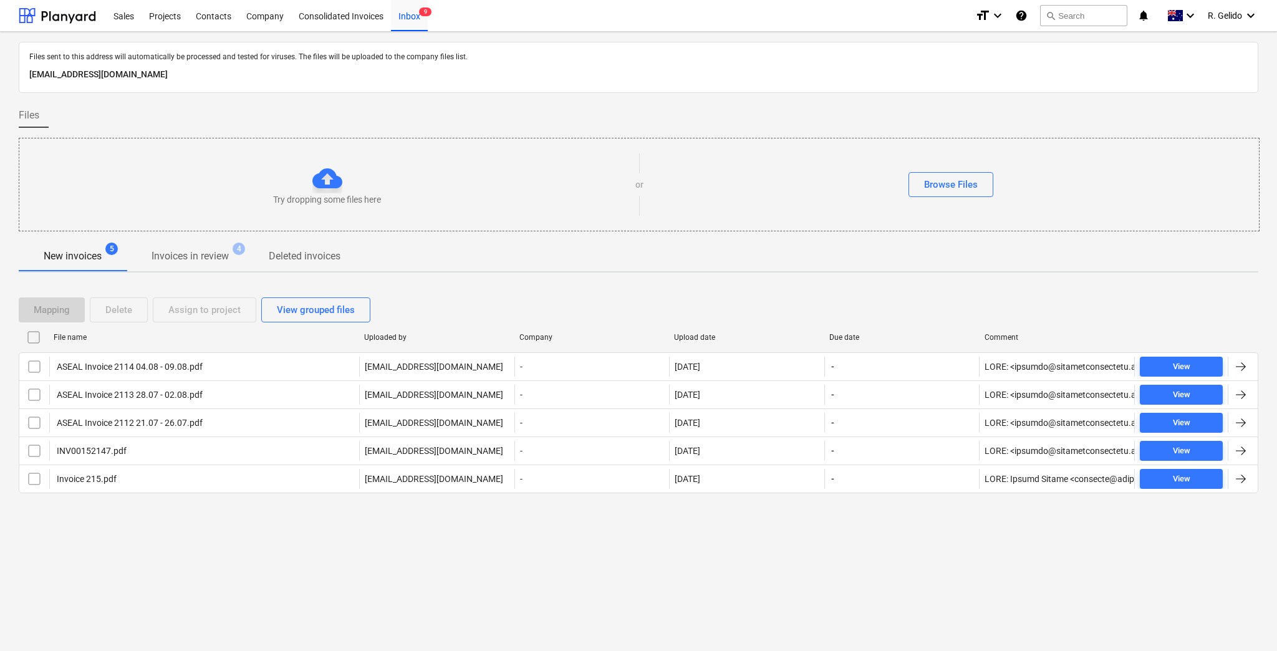
click at [217, 542] on div "Files sent to this address will automatically be processed and tested for virus…" at bounding box center [638, 341] width 1277 height 619
click at [206, 542] on div "Files sent to this address will automatically be processed and tested for virus…" at bounding box center [638, 341] width 1277 height 619
click at [170, 12] on div "Projects" at bounding box center [165, 15] width 47 height 32
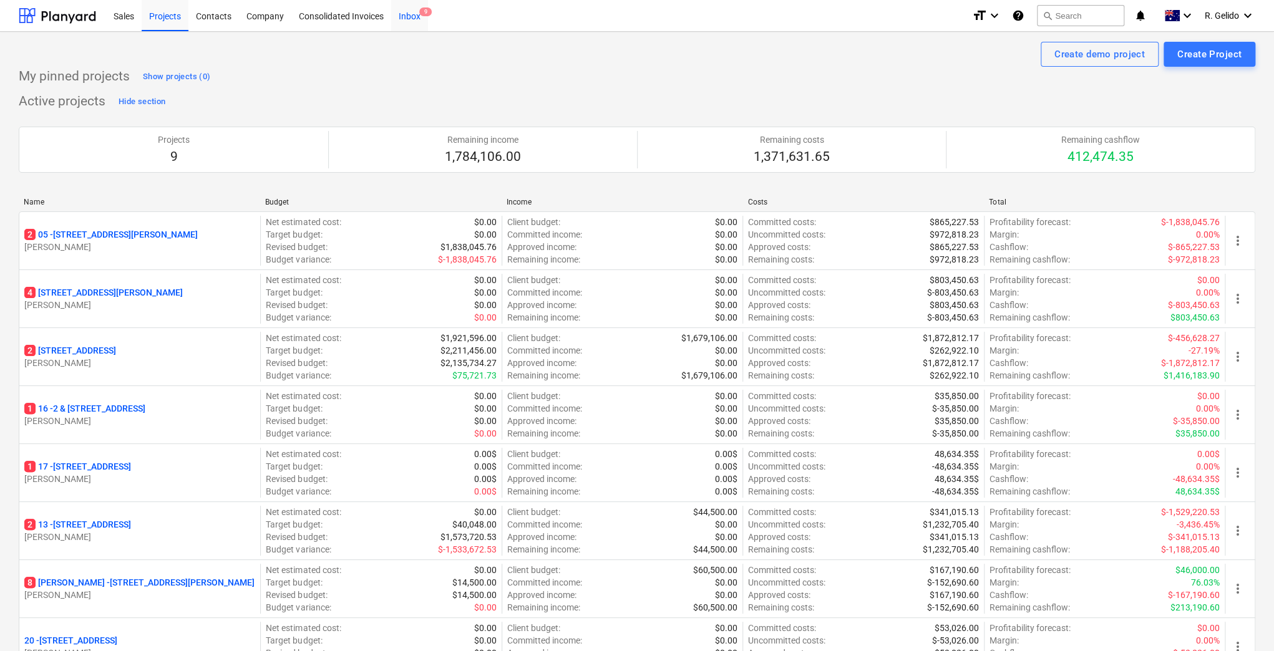
click at [414, 17] on div "Inbox 9" at bounding box center [409, 15] width 37 height 32
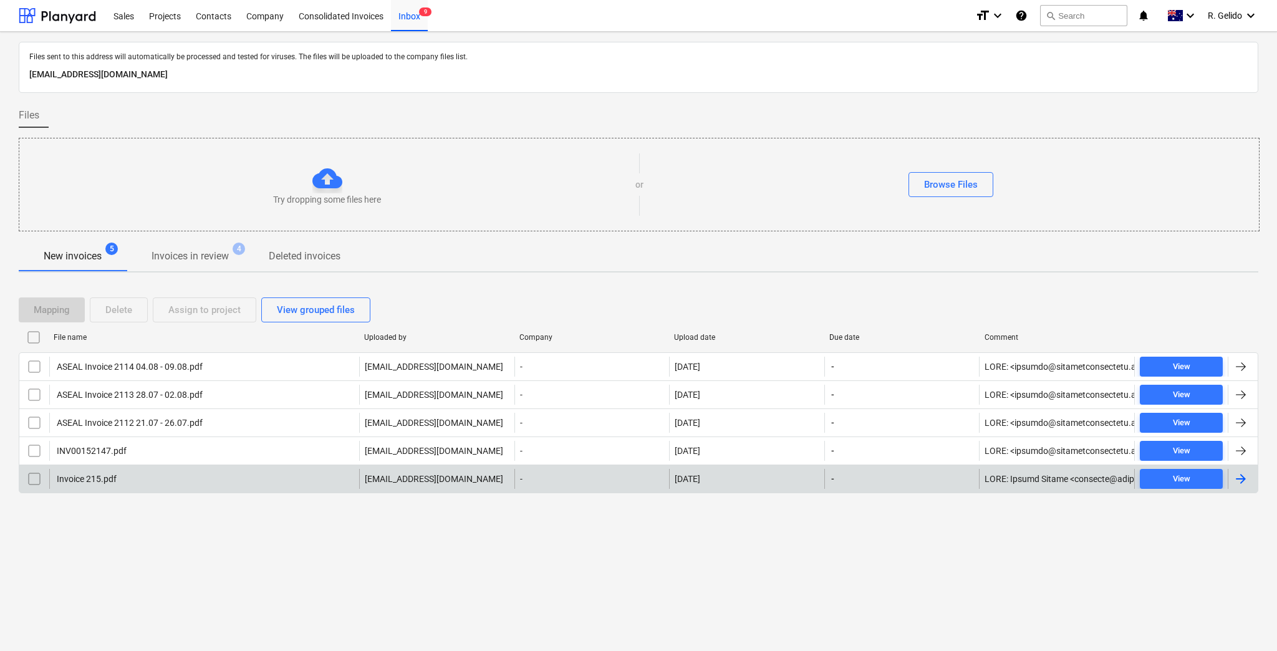
click at [166, 482] on div "Invoice 215.pdf" at bounding box center [204, 479] width 310 height 20
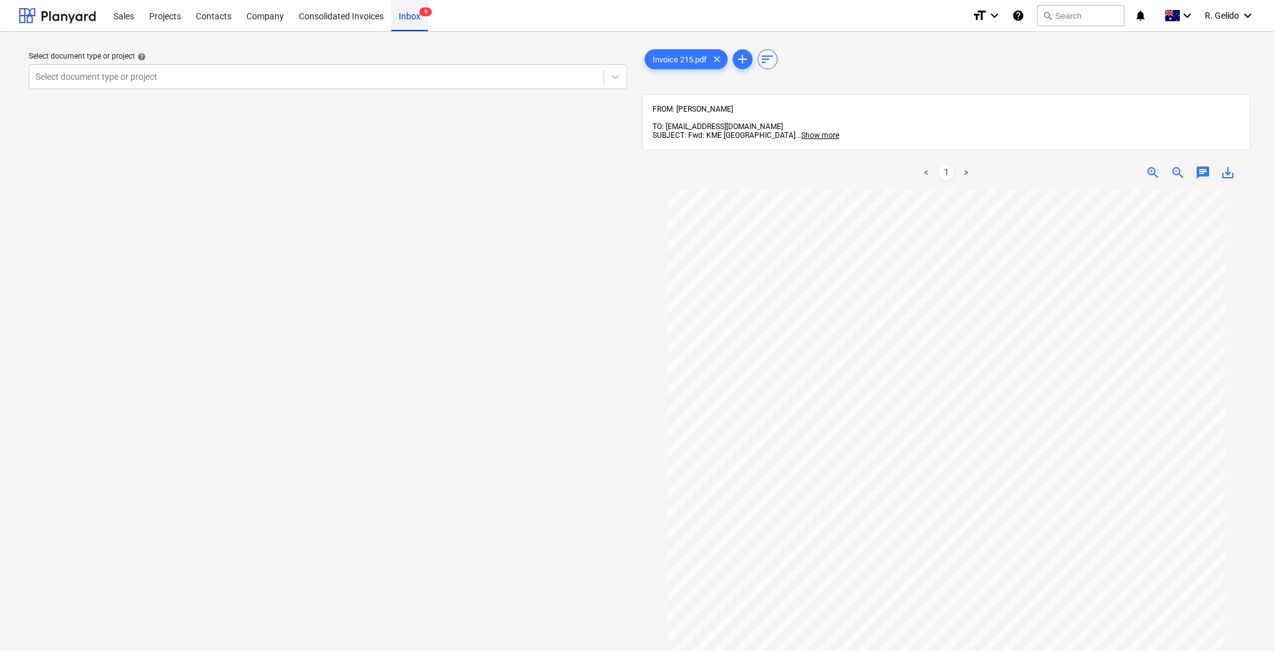
click at [407, 16] on div "Inbox 9" at bounding box center [409, 15] width 37 height 32
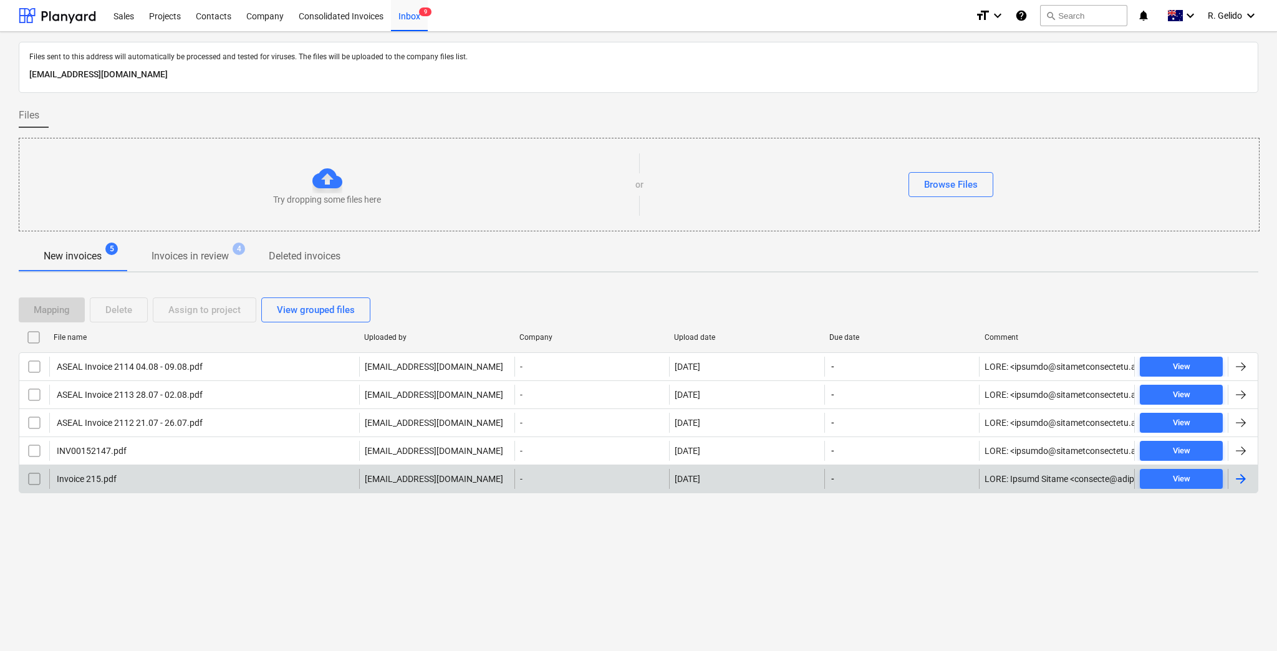
click at [30, 479] on input "checkbox" at bounding box center [34, 479] width 20 height 20
click at [110, 311] on div "Delete" at bounding box center [118, 310] width 27 height 16
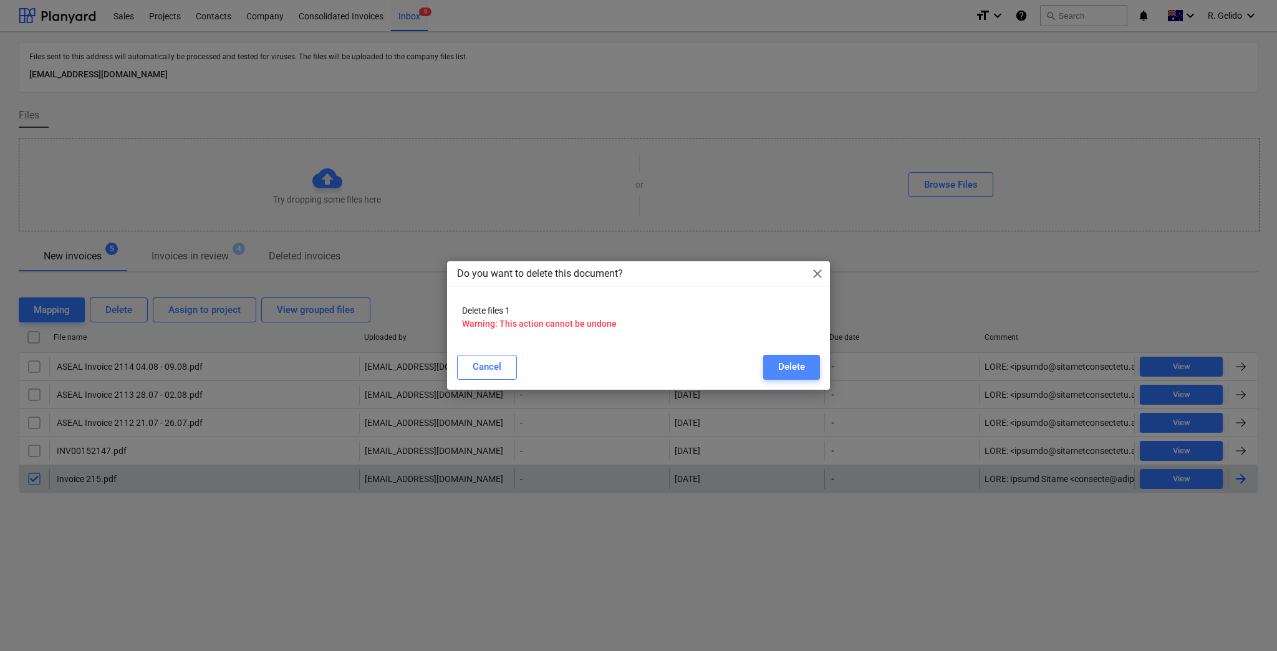
click at [773, 370] on button "Delete" at bounding box center [791, 367] width 57 height 25
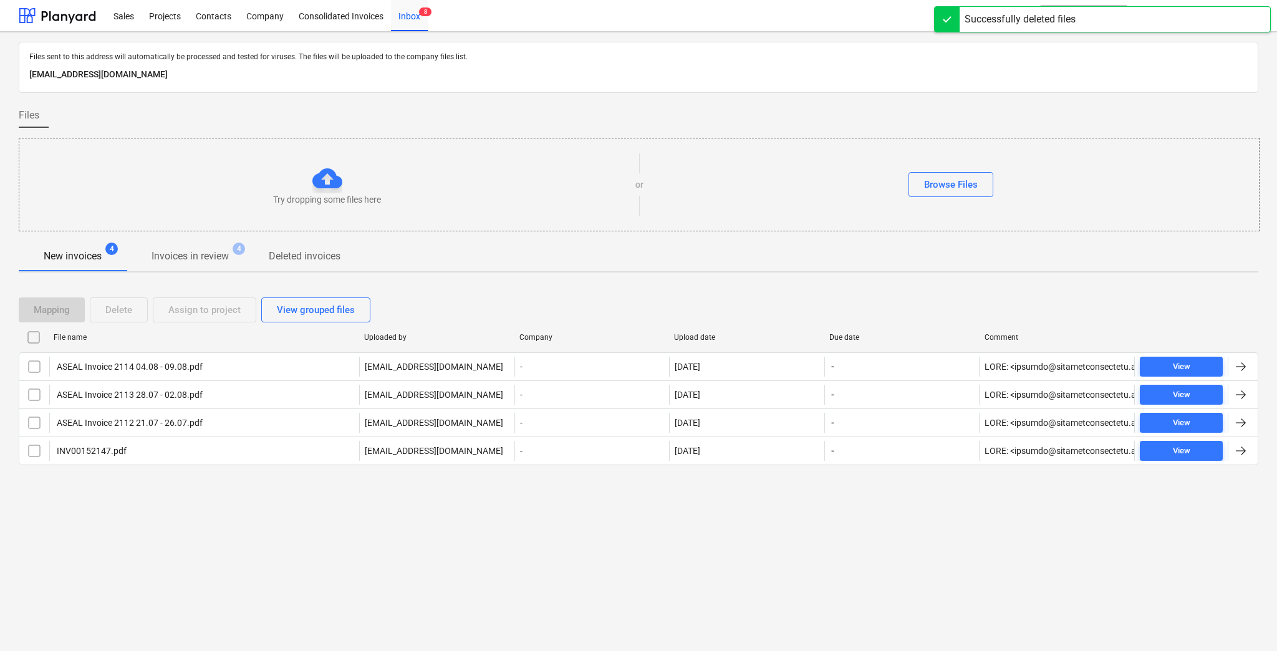
click at [519, 542] on div "Files sent to this address will automatically be processed and tested for virus…" at bounding box center [638, 341] width 1277 height 619
click at [422, 538] on div "Files sent to this address will automatically be processed and tested for virus…" at bounding box center [638, 341] width 1277 height 619
click at [747, 542] on div "Files sent to this address will automatically be processed and tested for virus…" at bounding box center [638, 341] width 1277 height 619
click at [665, 542] on div "Files sent to this address will automatically be processed and tested for virus…" at bounding box center [638, 341] width 1277 height 619
click at [223, 254] on p "Invoices in review" at bounding box center [190, 256] width 77 height 15
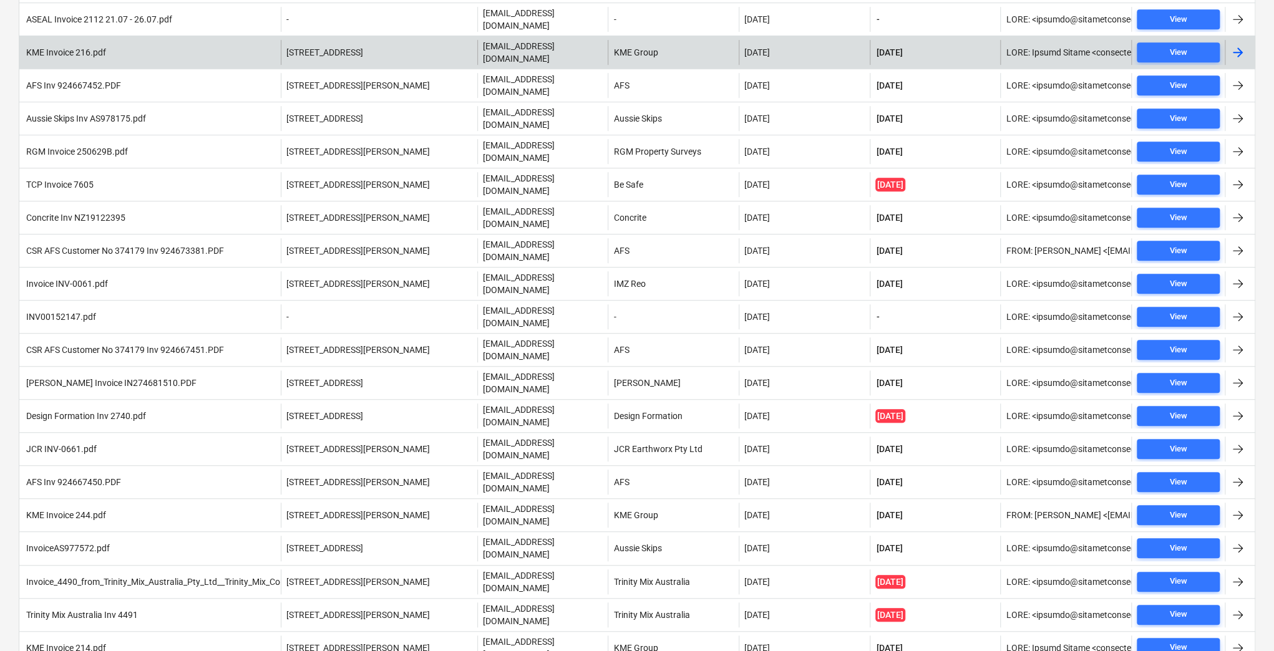
scroll to position [72, 0]
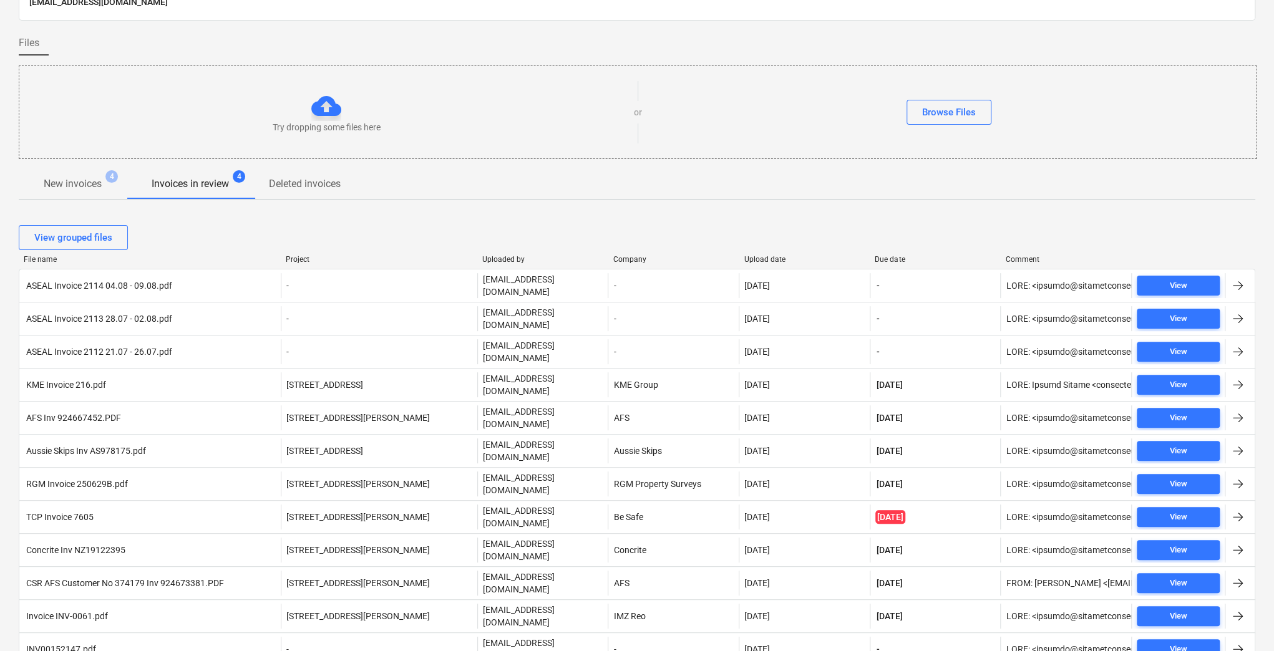
click at [467, 215] on div "View grouped files File name Project Uploaded by Company Upload date Due date C…" at bounding box center [637, 649] width 1236 height 878
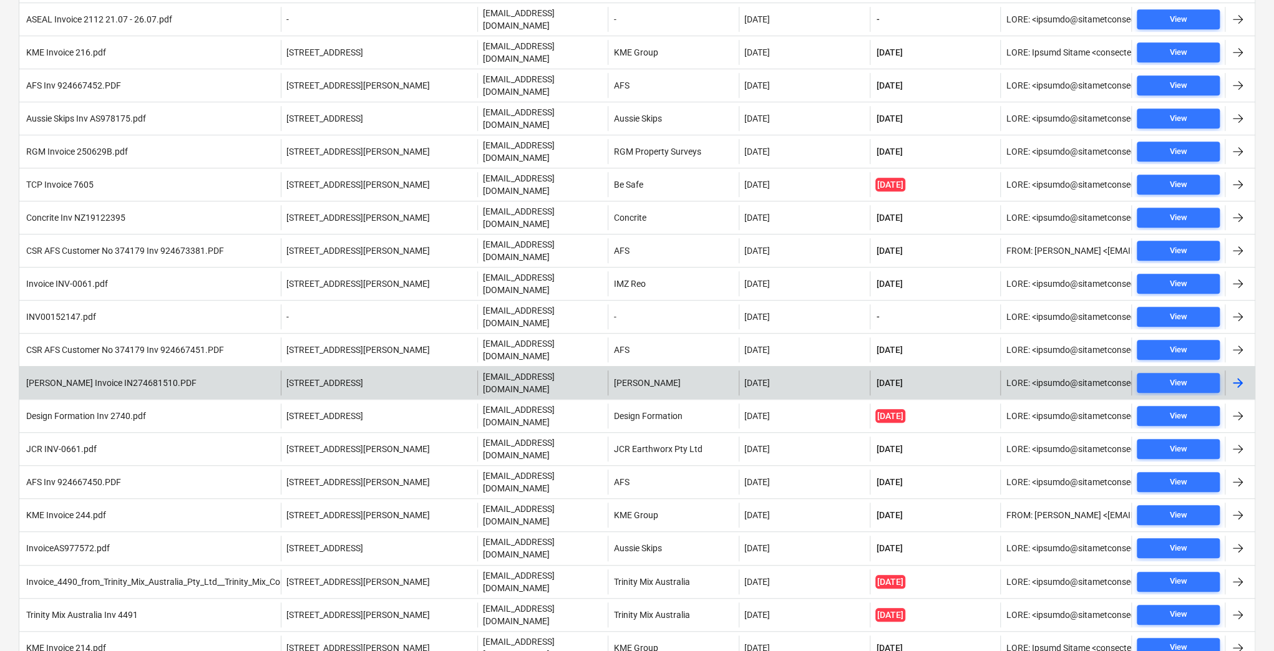
scroll to position [155, 0]
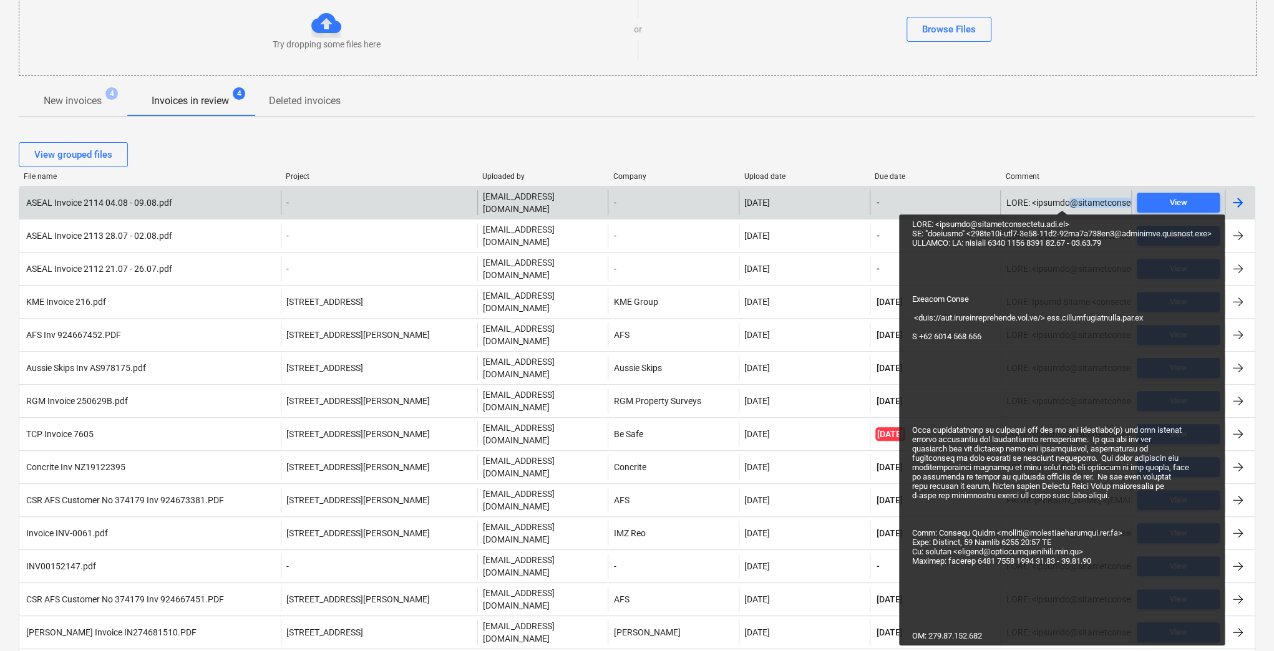
drag, startPoint x: 1128, startPoint y: 194, endPoint x: 1065, endPoint y: 199, distance: 62.6
